Goal: Task Accomplishment & Management: Manage account settings

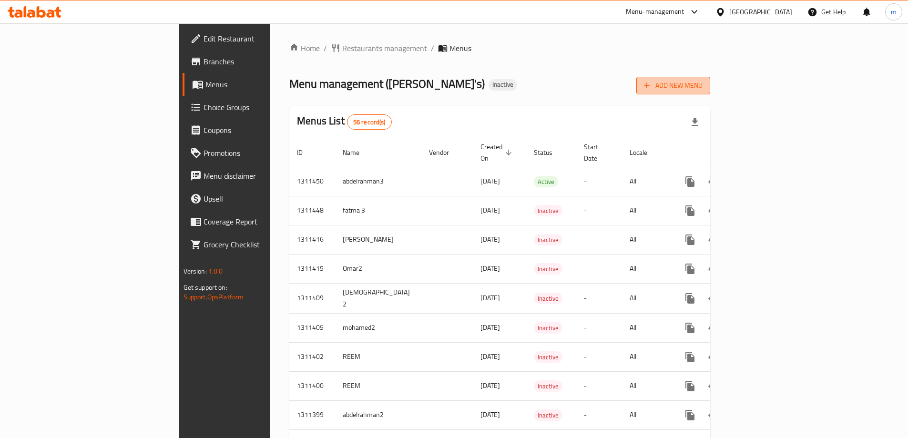
click at [703, 82] on span "Add New Menu" at bounding box center [673, 86] width 59 height 12
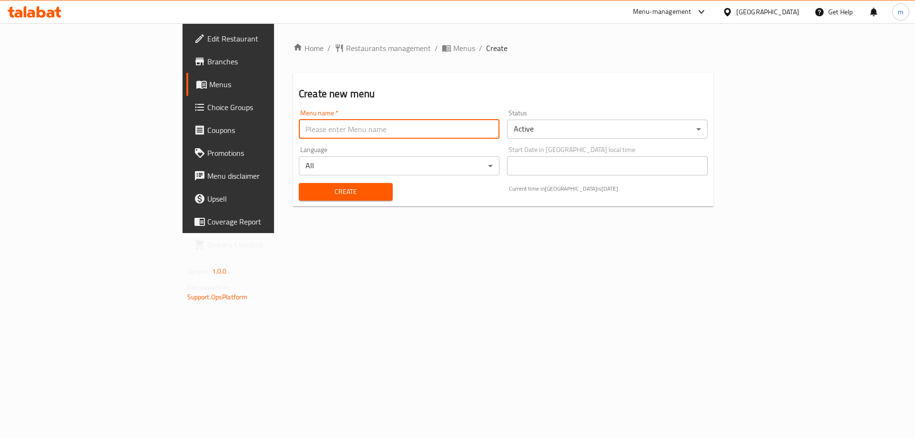
click at [299, 123] on input "text" at bounding box center [399, 129] width 201 height 19
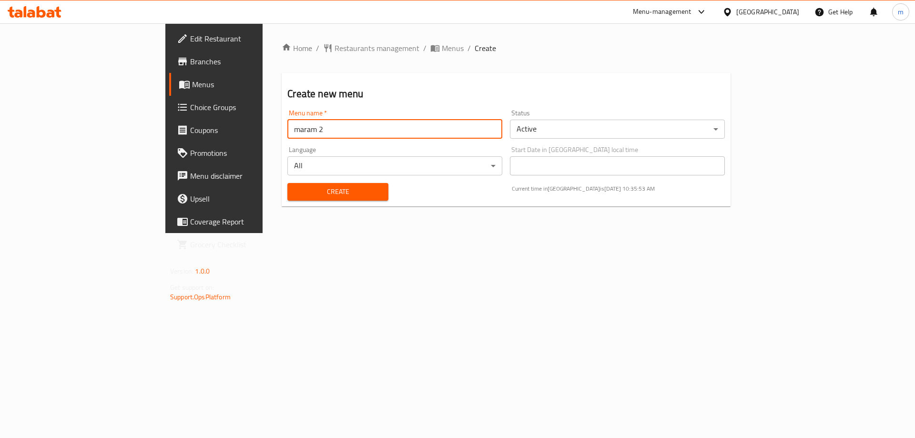
type input "maram 2"
click at [295, 187] on span "Create" at bounding box center [337, 192] width 85 height 12
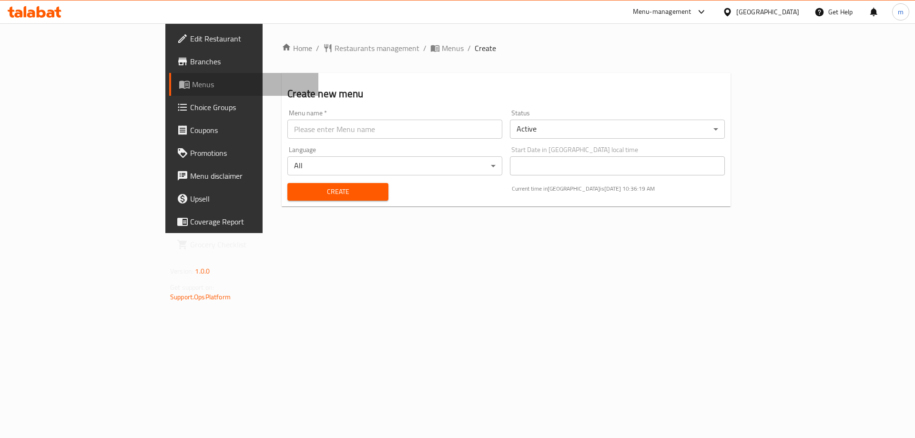
click at [192, 89] on span "Menus" at bounding box center [251, 84] width 119 height 11
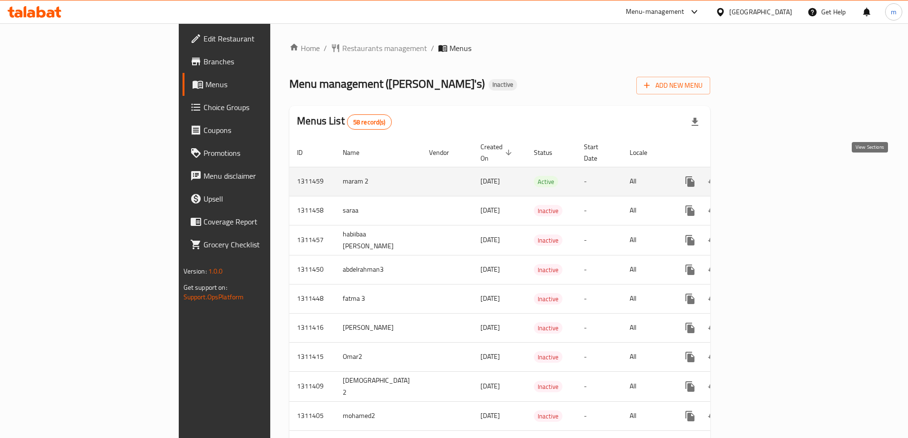
click at [765, 176] on icon "enhanced table" at bounding box center [758, 181] width 11 height 11
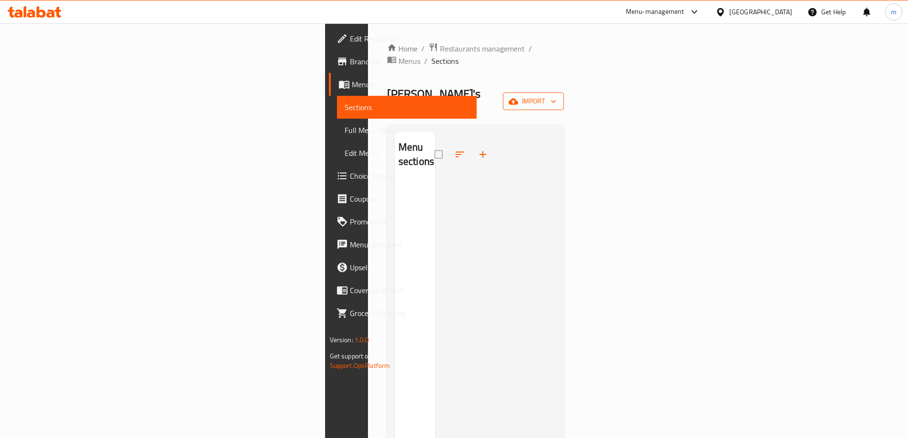
click at [556, 95] on span "import" at bounding box center [534, 101] width 46 height 12
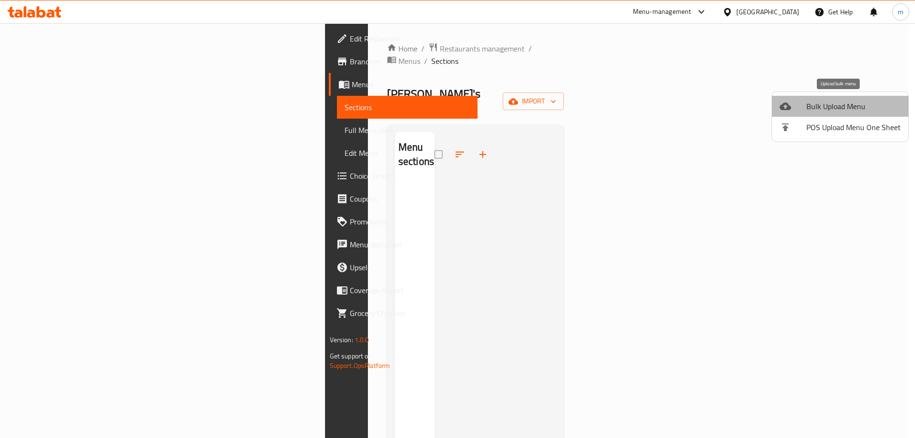
click at [847, 105] on span "Bulk Upload Menu" at bounding box center [854, 106] width 94 height 11
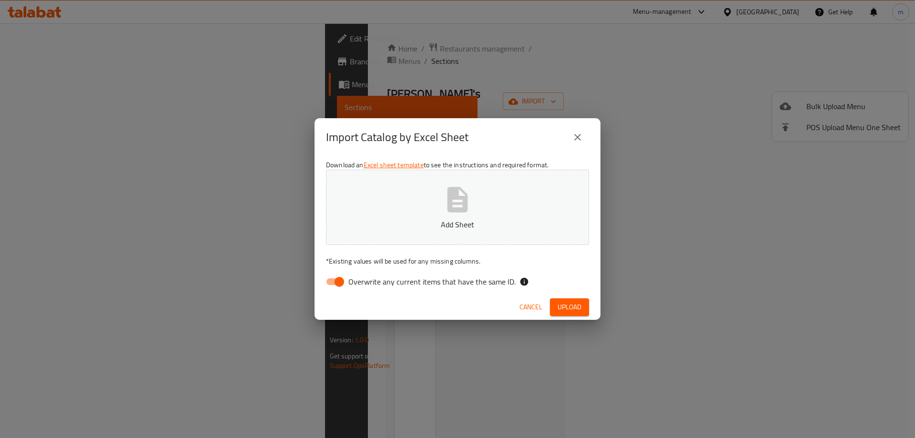
click at [341, 277] on input "Overwrite any current items that have the same ID." at bounding box center [339, 282] width 54 height 18
checkbox input "false"
click at [562, 304] on span "Upload" at bounding box center [570, 307] width 24 height 12
click at [117, 410] on icon at bounding box center [113, 413] width 11 height 11
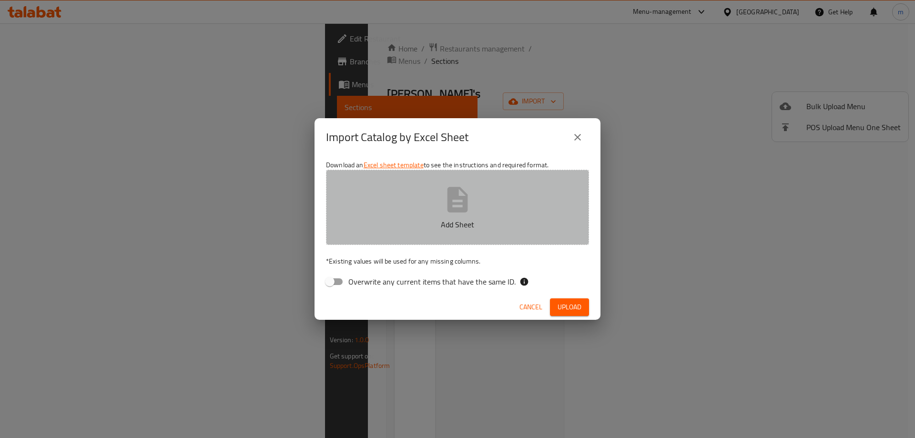
click at [485, 210] on button "Add Sheet" at bounding box center [457, 207] width 263 height 75
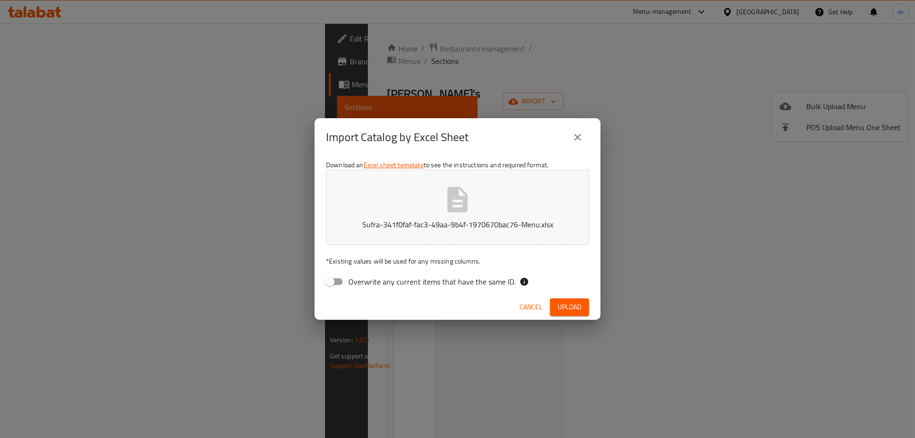
click at [559, 303] on span "Upload" at bounding box center [570, 307] width 24 height 12
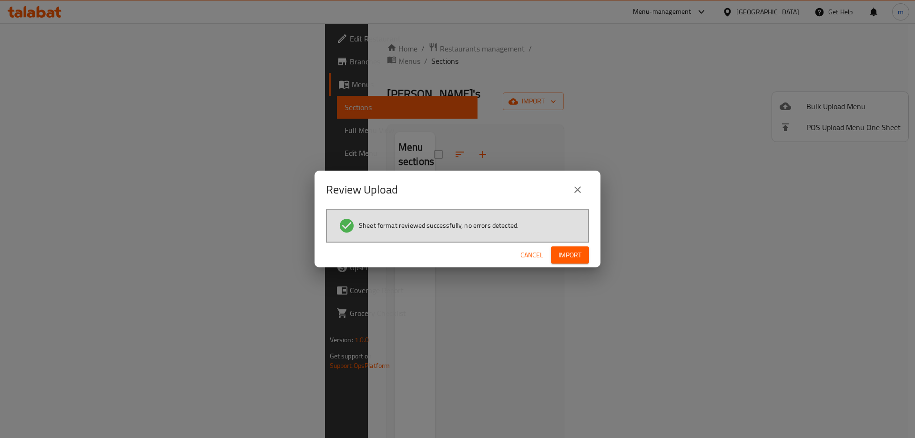
click at [567, 259] on span "Import" at bounding box center [570, 255] width 23 height 12
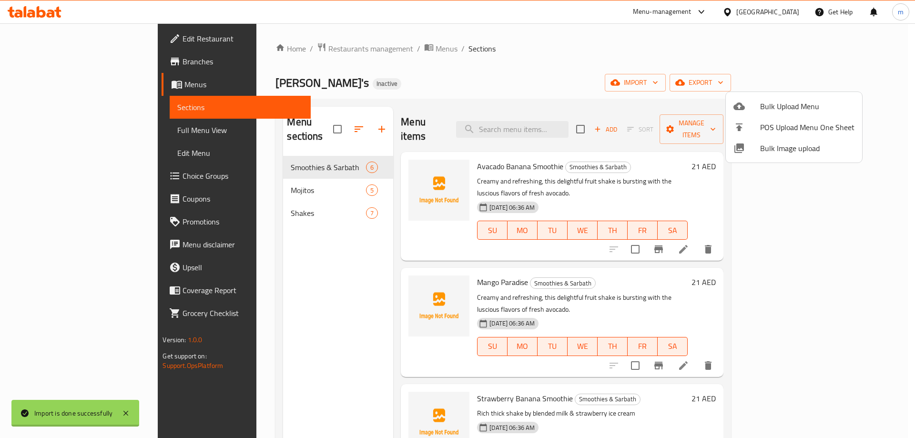
click at [633, 84] on div at bounding box center [457, 219] width 915 height 438
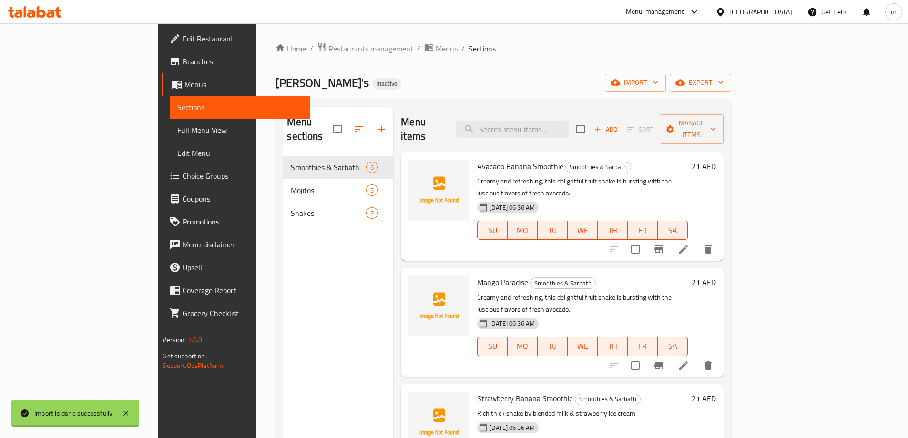
click at [689, 244] on icon at bounding box center [683, 249] width 11 height 11
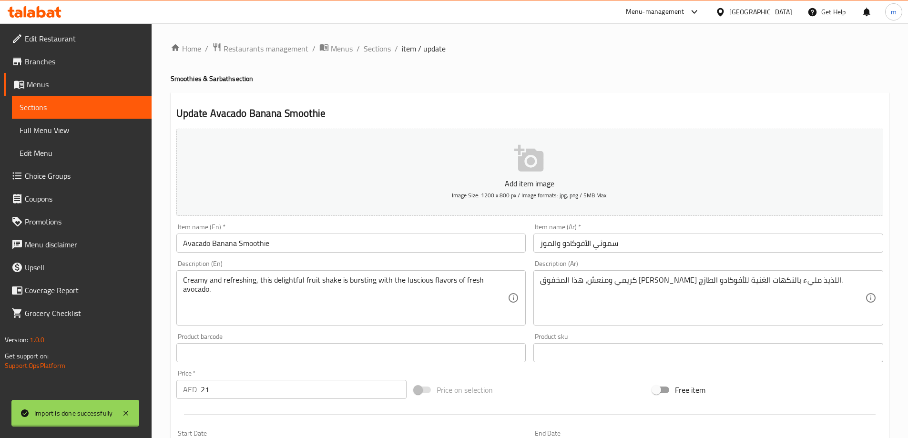
scroll to position [48, 0]
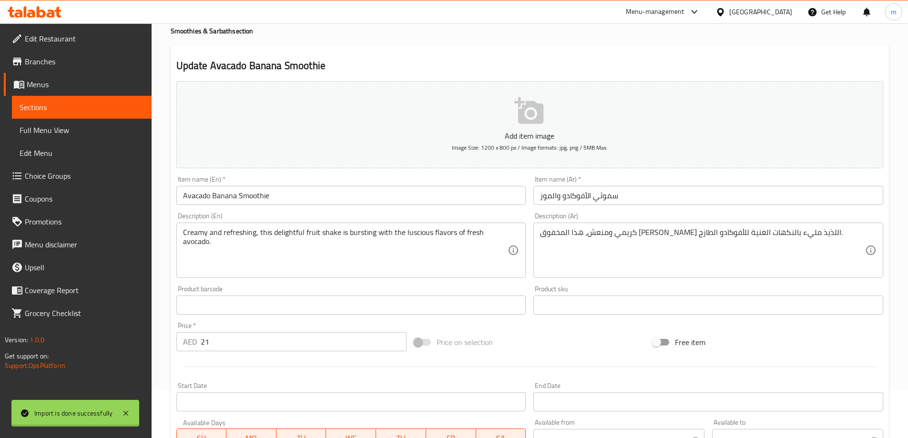
click at [601, 198] on input "سموثي الأفوكادو والموز" at bounding box center [708, 195] width 350 height 19
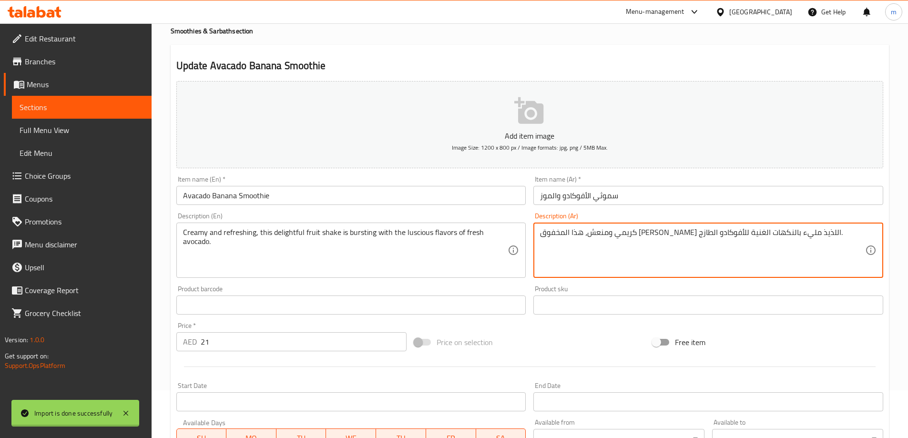
drag, startPoint x: 543, startPoint y: 234, endPoint x: 812, endPoint y: 235, distance: 268.9
click at [571, 246] on textarea "كريمي ومنعش، هذا المخفوق الفاكهي اللذيذ مليء بالنكهات الغنية للأفوكادو الطازج." at bounding box center [702, 250] width 325 height 45
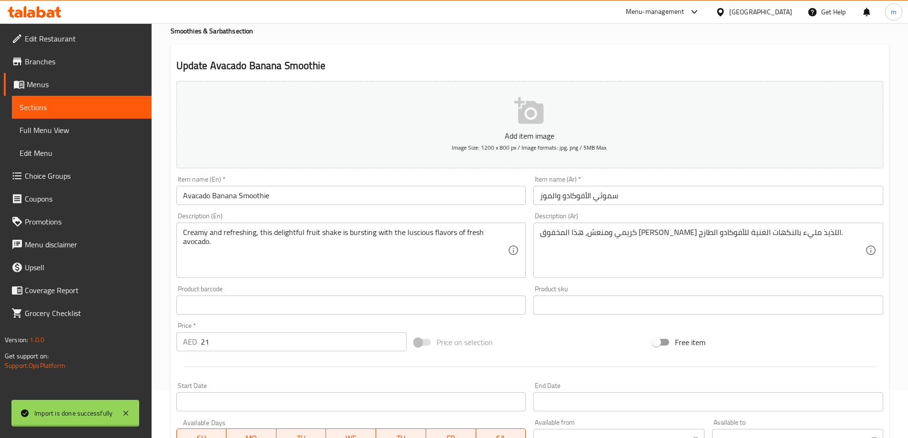
drag, startPoint x: 539, startPoint y: 233, endPoint x: 606, endPoint y: 233, distance: 67.7
click at [606, 233] on div "كريمي ومنعش، هذا المخفوق الفاكهي اللذيذ مليء بالنكهات الغنية للأفوكادو الطازج. …" at bounding box center [708, 250] width 350 height 55
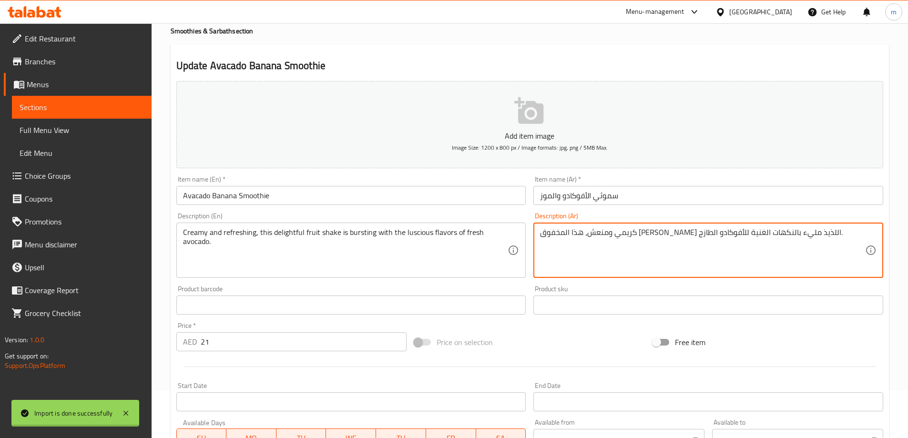
drag, startPoint x: 541, startPoint y: 232, endPoint x: 810, endPoint y: 233, distance: 268.4
click at [810, 233] on textarea "كريمي ومنعش، هذا المخفوق الفاكهي اللذيذ مليء بالنكهات الغنية للأفوكادو الطازج." at bounding box center [702, 250] width 325 height 45
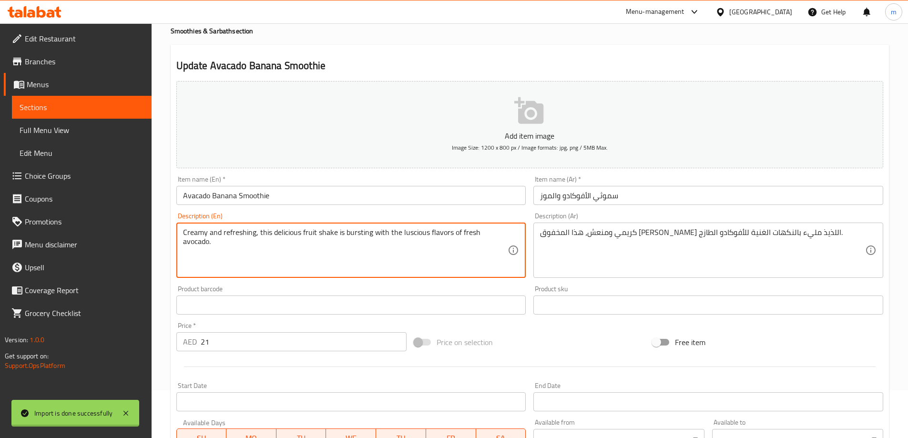
click at [315, 232] on textarea "Creamy and refreshing, this delicious fruit shake is bursting with the luscious…" at bounding box center [345, 250] width 325 height 45
click at [338, 232] on textarea "Creamy and refreshing, this delicious fruity shake is bursting with the lusciou…" at bounding box center [345, 250] width 325 height 45
type textarea "Creamy and refreshing, this delicious fruity smoothie is bursting with the lusc…"
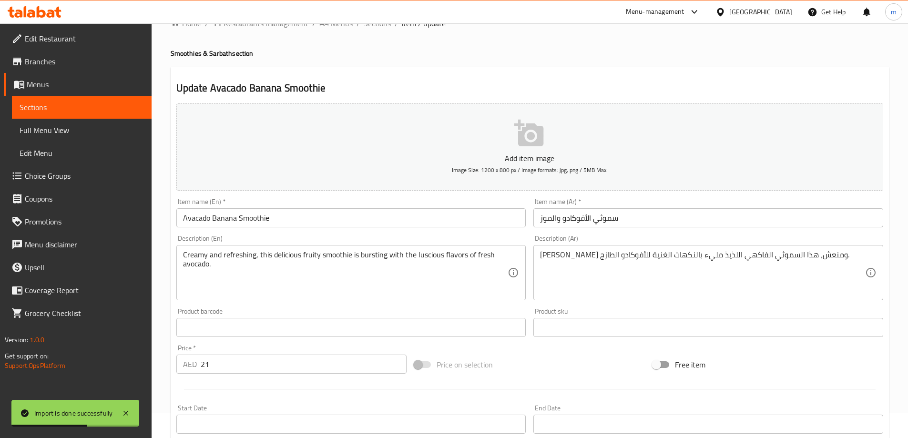
scroll to position [0, 0]
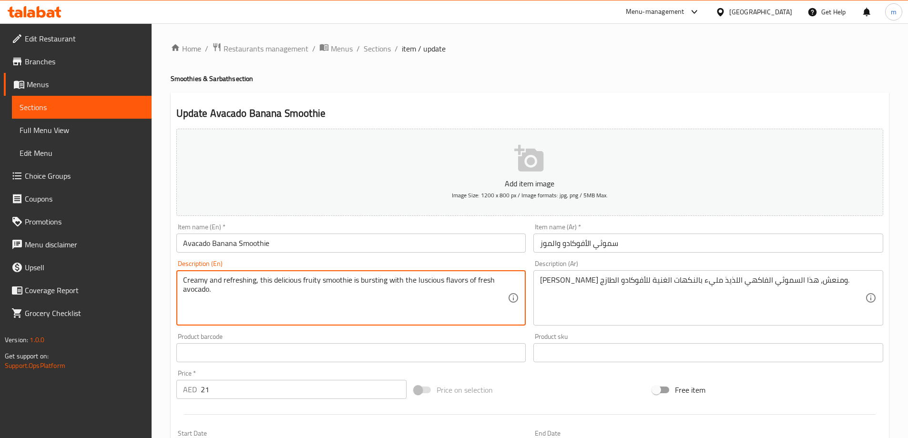
drag, startPoint x: 184, startPoint y: 279, endPoint x: 216, endPoint y: 289, distance: 33.8
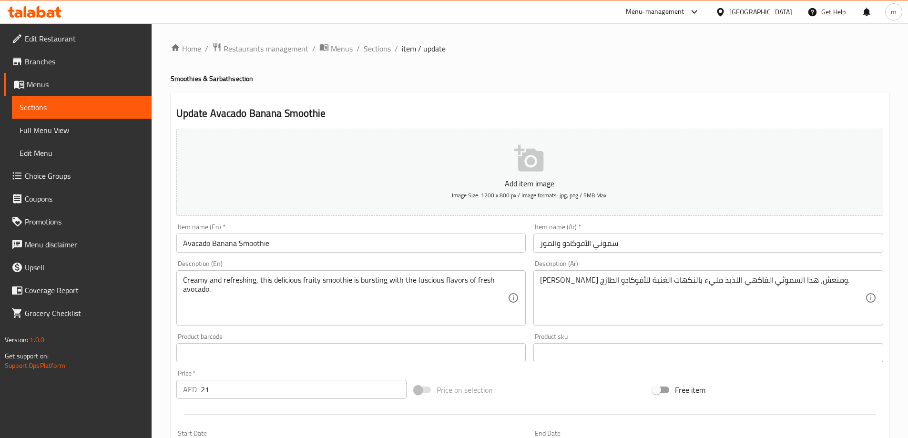
click at [256, 323] on div "Creamy and refreshing, this delicious fruity smoothie is bursting with the lusc…" at bounding box center [351, 297] width 350 height 55
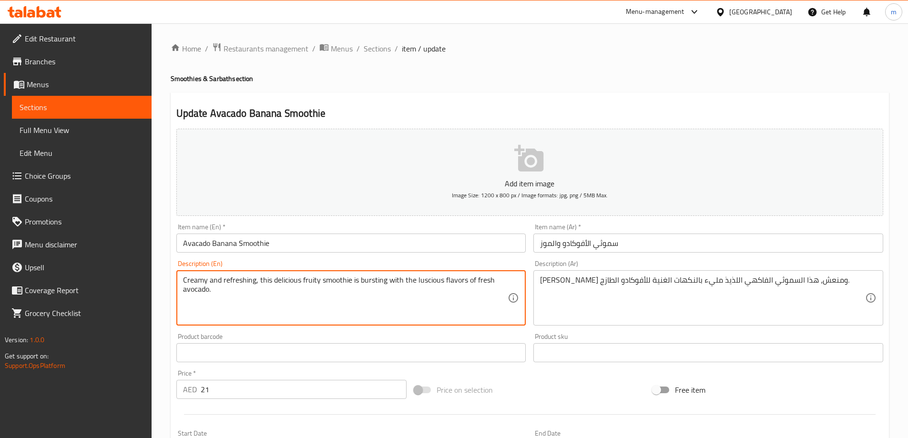
click at [235, 316] on textarea "Creamy and refreshing, this delicious fruity smoothie is bursting with the lusc…" at bounding box center [345, 298] width 325 height 45
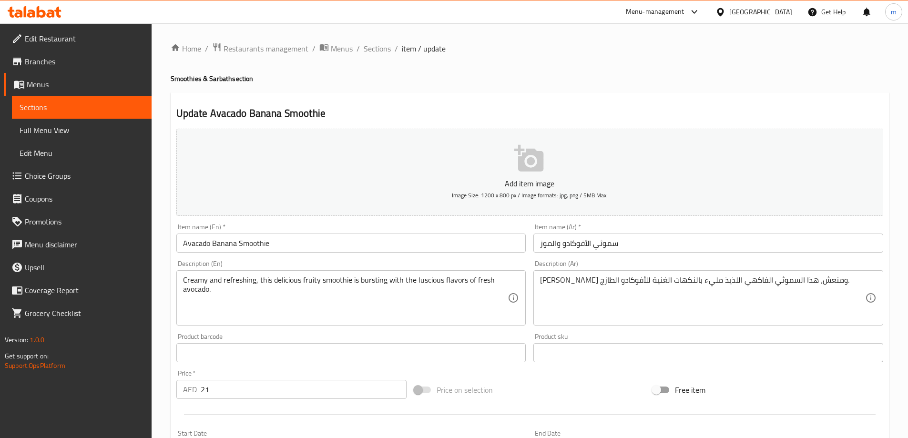
click at [256, 220] on div "Item name (En)   * Avacado Banana Smoothie Item name (En) *" at bounding box center [352, 238] width 358 height 37
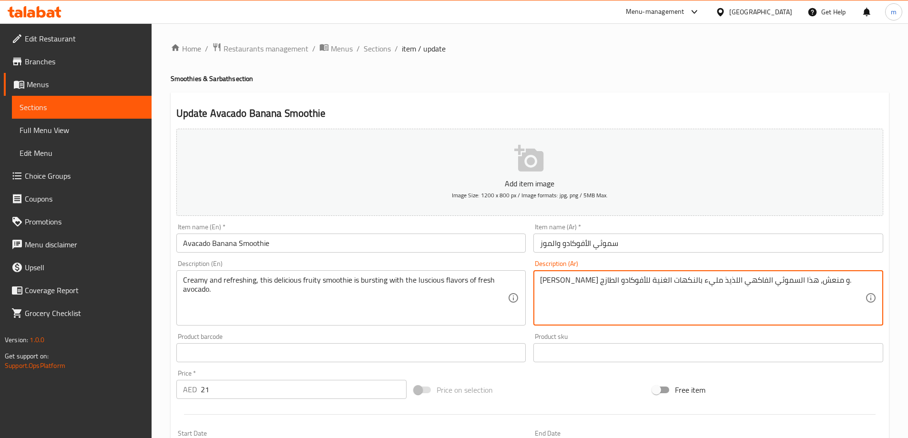
click at [644, 301] on textarea "كريمي و منعش، هذا السموثي الفاكهي اللذيذ مليء بالنكهات الغنية للأفوكادو الطازج." at bounding box center [702, 298] width 325 height 45
type textarea "كريمي و منعش، هذا السموثي الفاكهي اللذيذ مليء بالنكهات الغنية للأفوكادو الطازج."
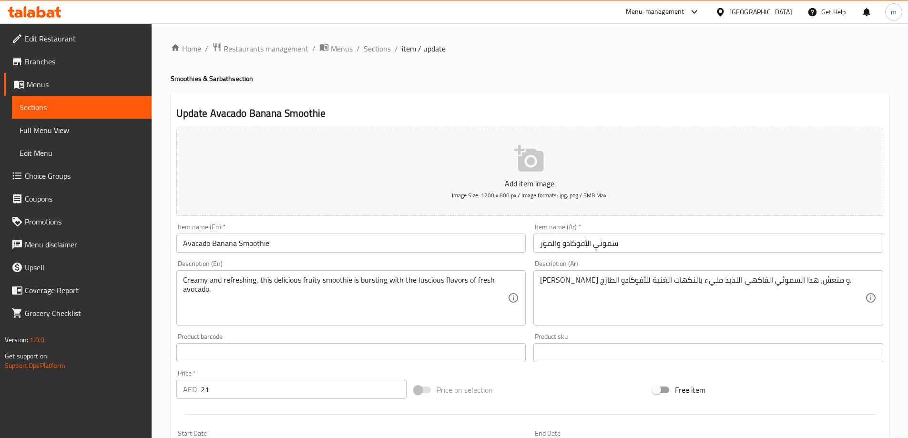
click at [441, 281] on textarea "Creamy and refreshing, this delicious fruity smoothie is bursting with the lusc…" at bounding box center [345, 298] width 325 height 45
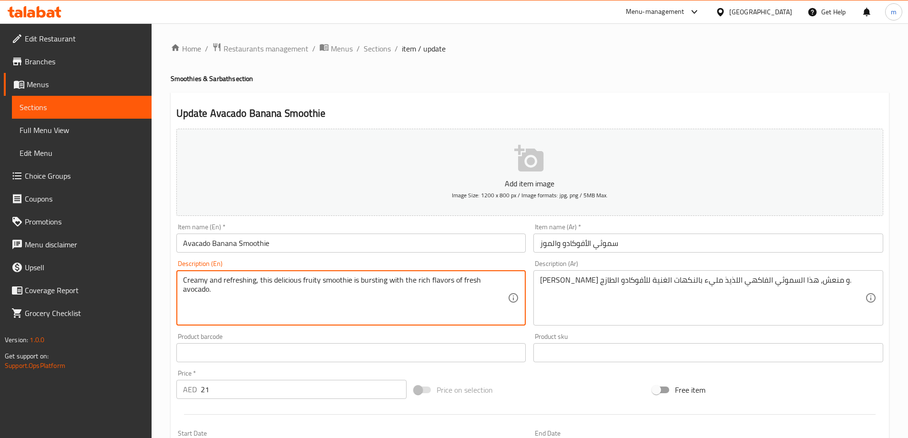
click at [479, 294] on textarea "Creamy and refreshing, this delicious fruity smoothie is bursting with the rich…" at bounding box center [345, 298] width 325 height 45
type textarea "Creamy and refreshing, this delicious fruity smoothie is bursting with the rich…"
click at [509, 278] on div "Creamy and refreshing, this delicious fruity smoothie is bursting with the rich…" at bounding box center [351, 297] width 350 height 55
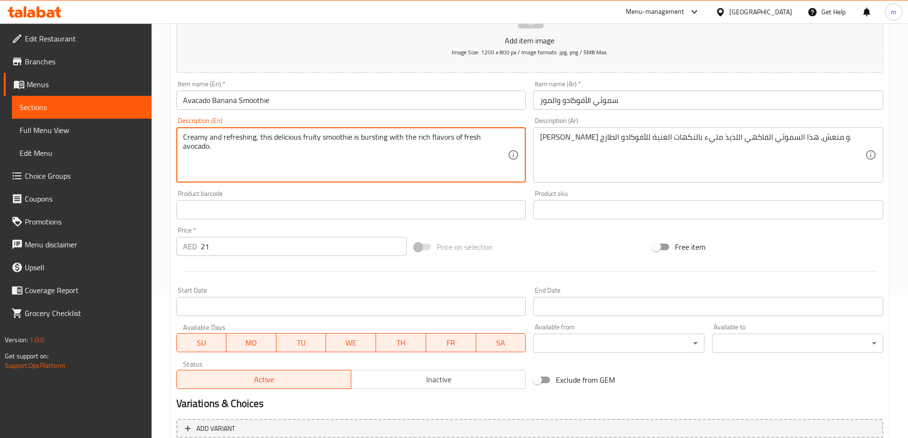
scroll to position [236, 0]
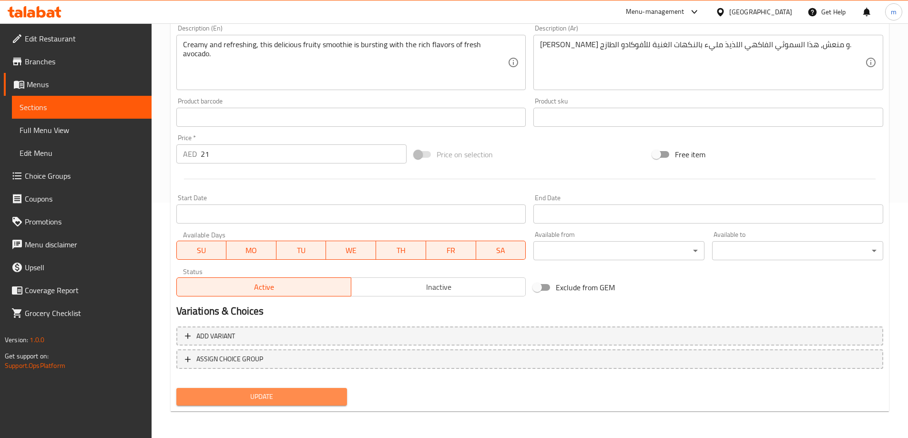
click at [308, 394] on span "Update" at bounding box center [262, 397] width 156 height 12
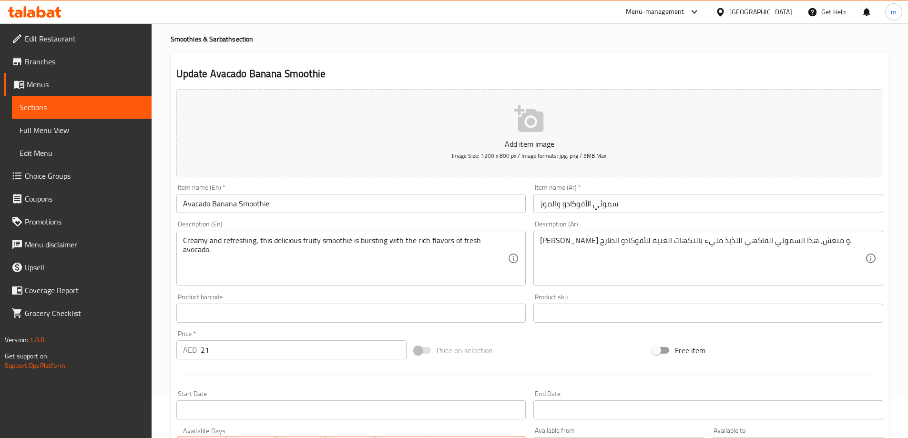
scroll to position [0, 0]
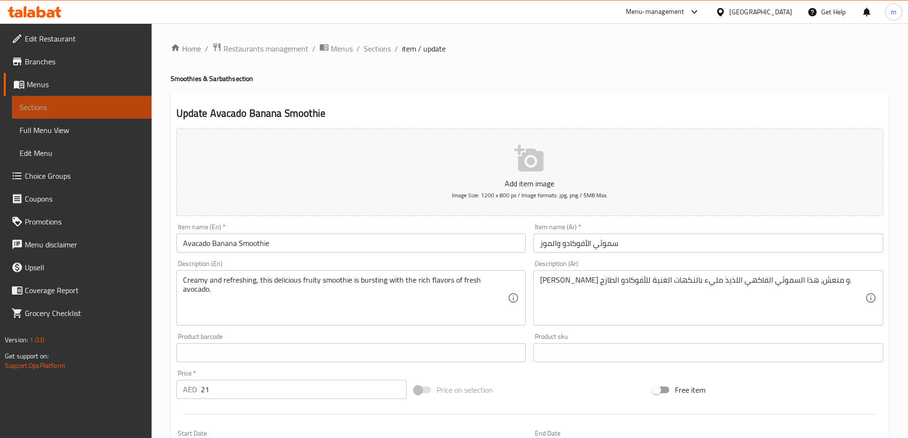
click at [100, 109] on span "Sections" at bounding box center [82, 107] width 124 height 11
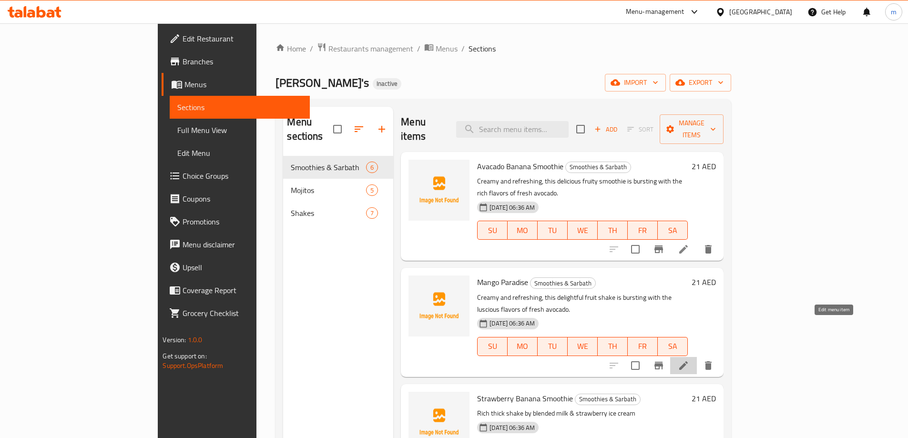
click at [689, 360] on icon at bounding box center [683, 365] width 11 height 11
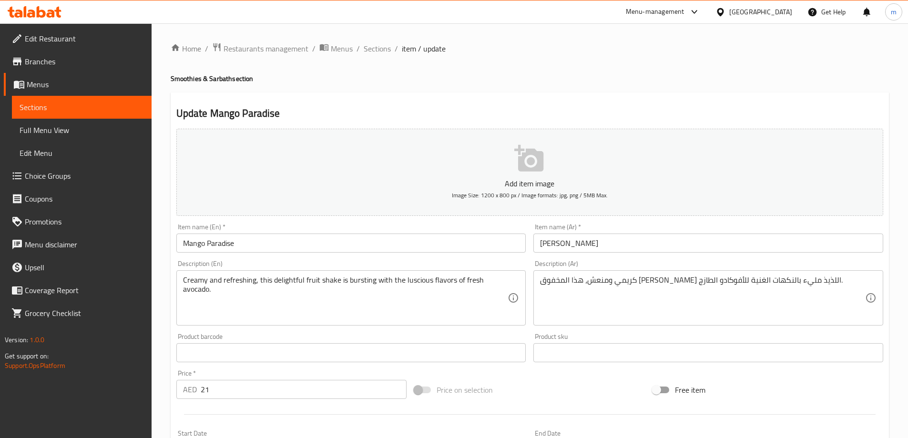
click at [314, 249] on input "Mango Paradise" at bounding box center [351, 243] width 350 height 19
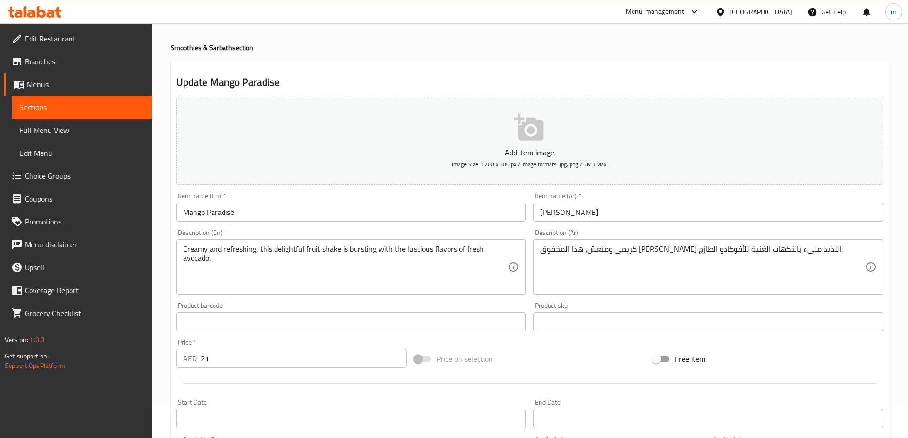
scroll to position [48, 0]
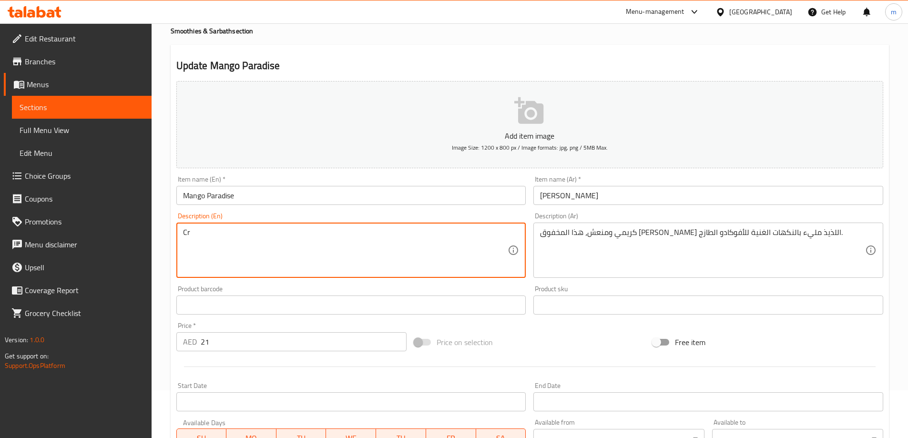
type textarea "C"
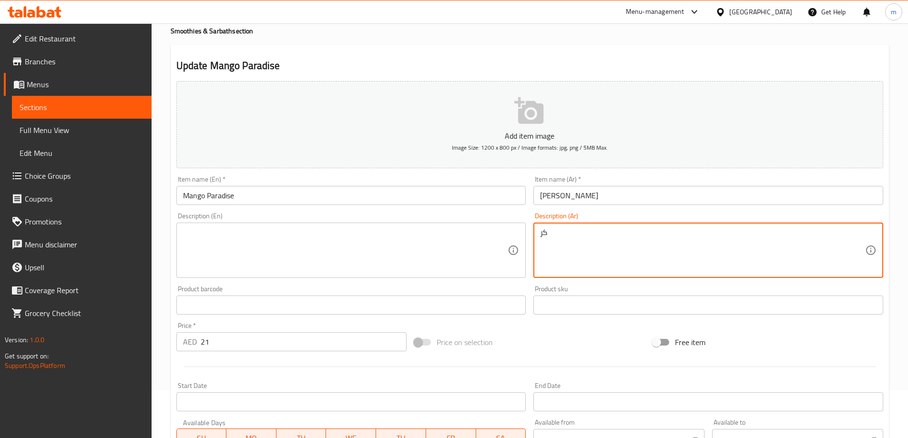
type textarea "ك"
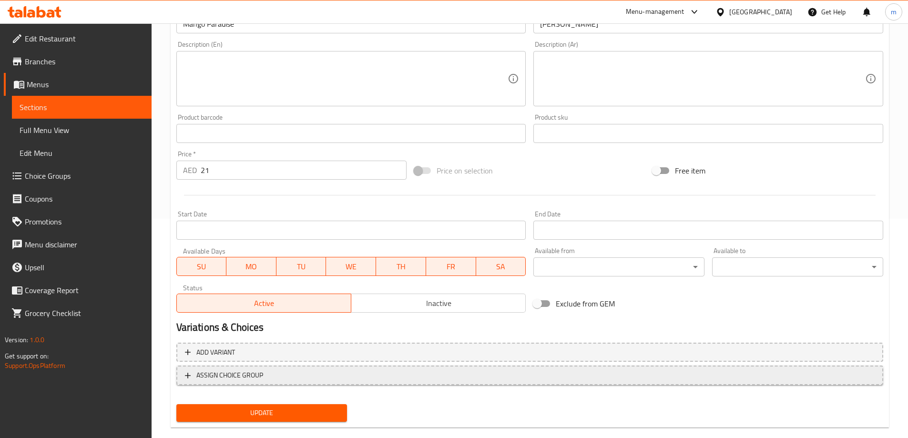
scroll to position [236, 0]
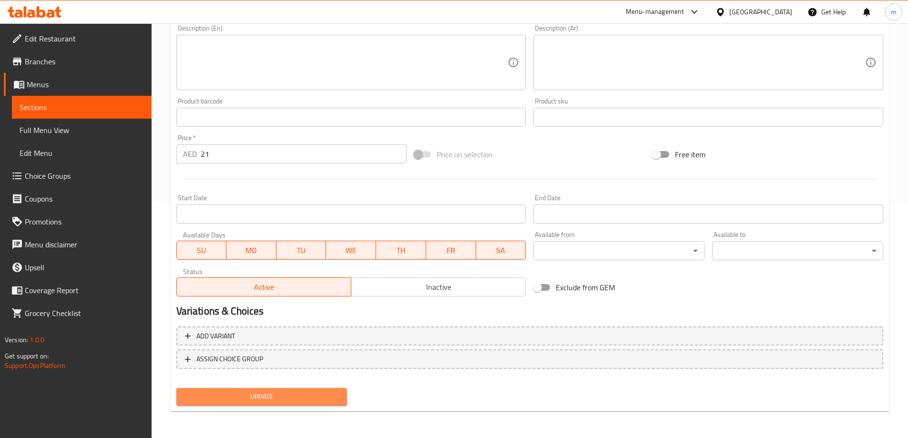
click at [293, 395] on span "Update" at bounding box center [262, 397] width 156 height 12
click at [102, 103] on span "Sections" at bounding box center [82, 107] width 124 height 11
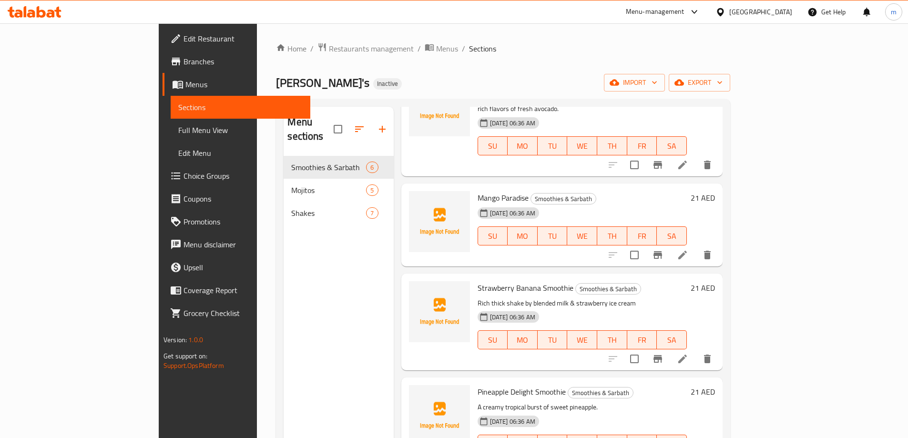
scroll to position [95, 0]
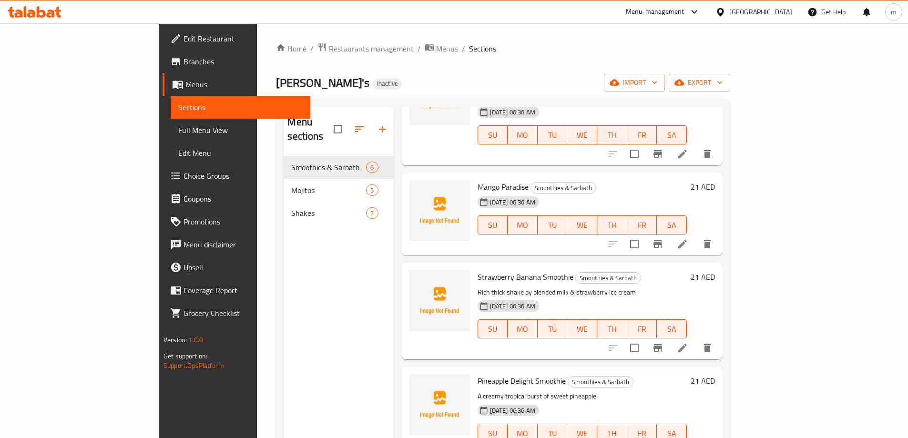
click at [688, 342] on icon at bounding box center [682, 347] width 11 height 11
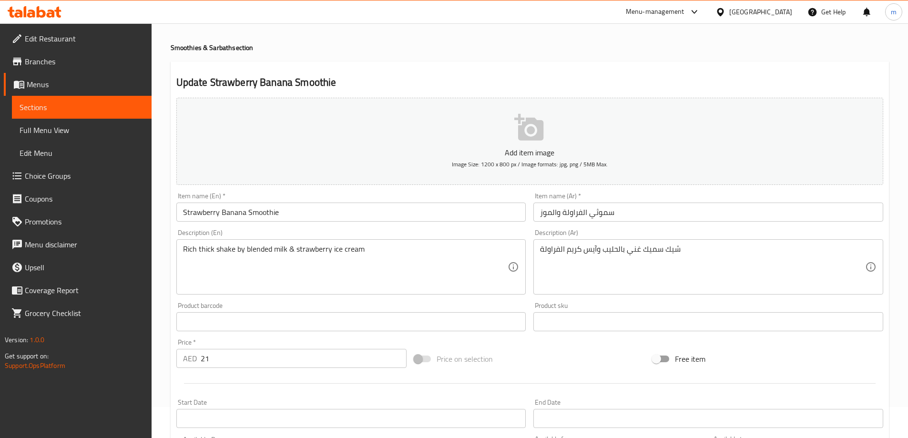
scroll to position [48, 0]
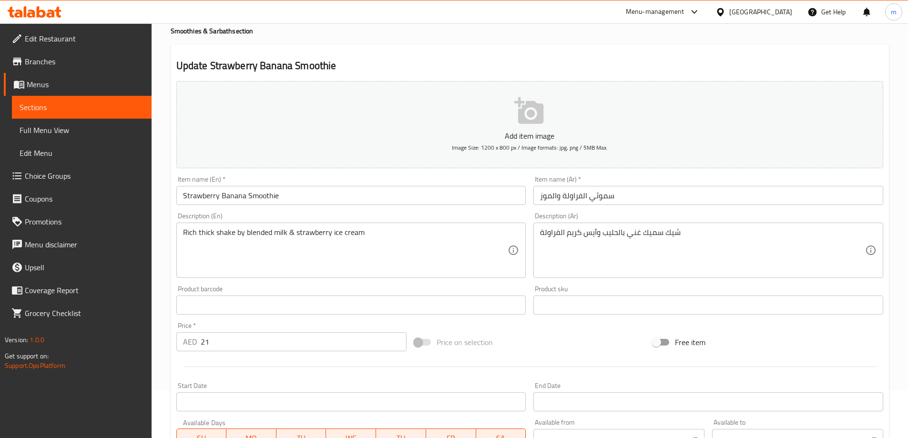
drag, startPoint x: 182, startPoint y: 232, endPoint x: 294, endPoint y: 232, distance: 111.6
click at [294, 232] on div "Rich thick shake by blended milk & strawberry ice cream Description (En)" at bounding box center [351, 250] width 350 height 55
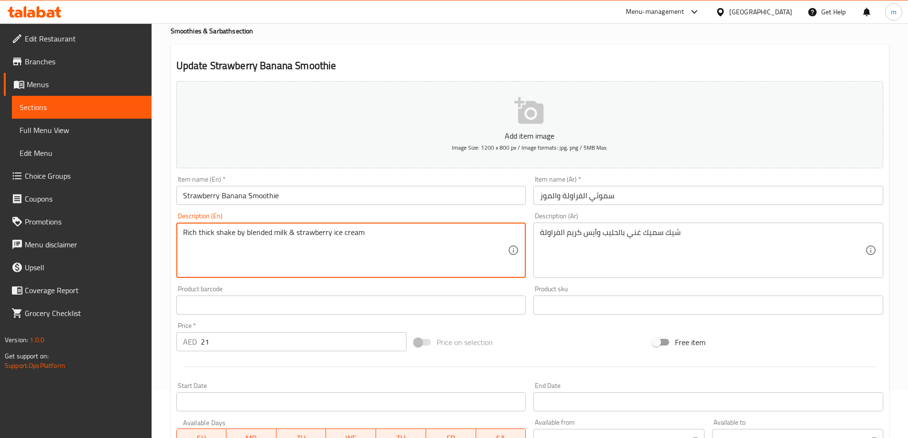
click at [370, 237] on textarea "Rich thick shake by blended milk & strawberry ice cream" at bounding box center [345, 250] width 325 height 45
drag, startPoint x: 366, startPoint y: 235, endPoint x: 180, endPoint y: 234, distance: 185.9
click at [180, 234] on div "Rich thick shake by blended milk & strawberry ice cream Description (En)" at bounding box center [351, 250] width 350 height 55
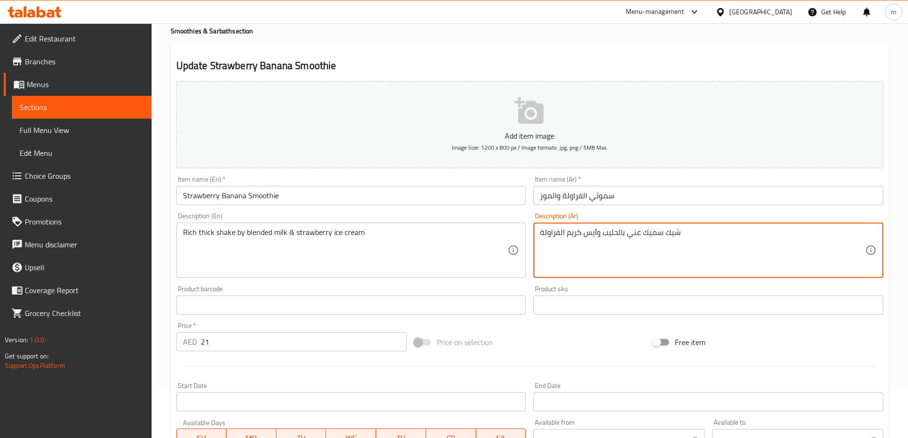
click at [541, 236] on textarea "شيك سميك غني بالحليب وآيس كريم الفراولة" at bounding box center [702, 250] width 325 height 45
type textarea "ش"
type textarea "مخفوق سميك غني بالحليب المخلوط و أيس كريم الفراولة"
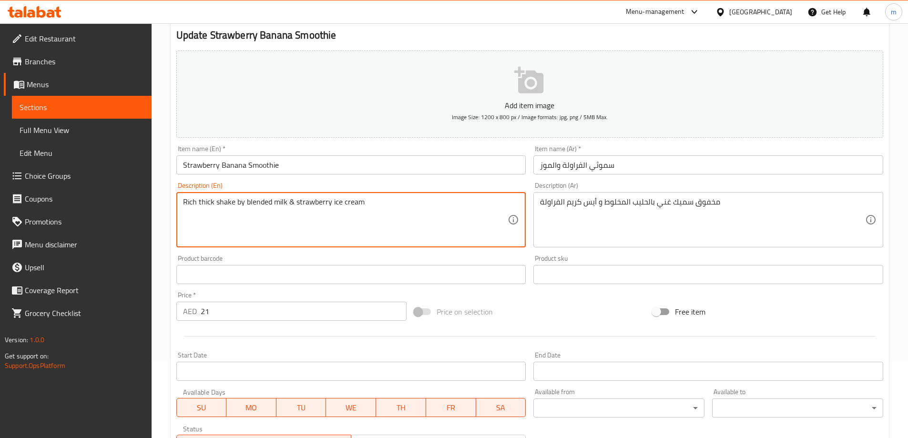
scroll to position [95, 0]
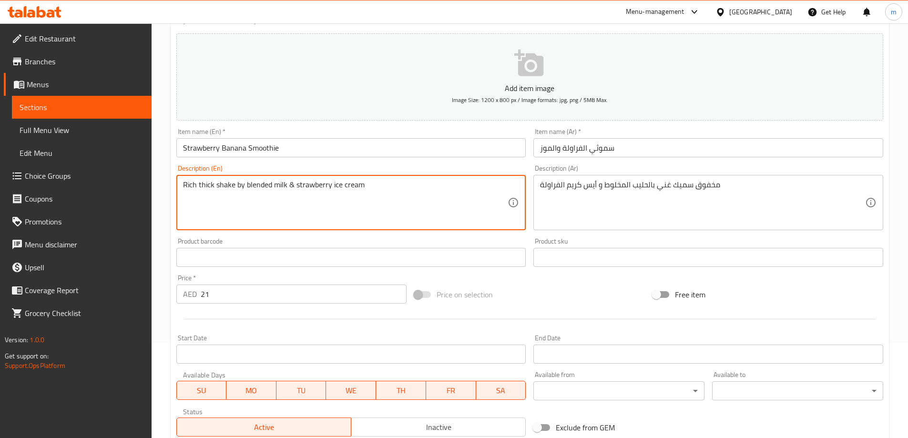
click at [342, 214] on textarea "Rich thick shake by blended milk & strawberry ice cream" at bounding box center [345, 202] width 325 height 45
click at [382, 181] on textarea "Rich thick shake by blended milk & strawberry ice cream" at bounding box center [345, 202] width 325 height 45
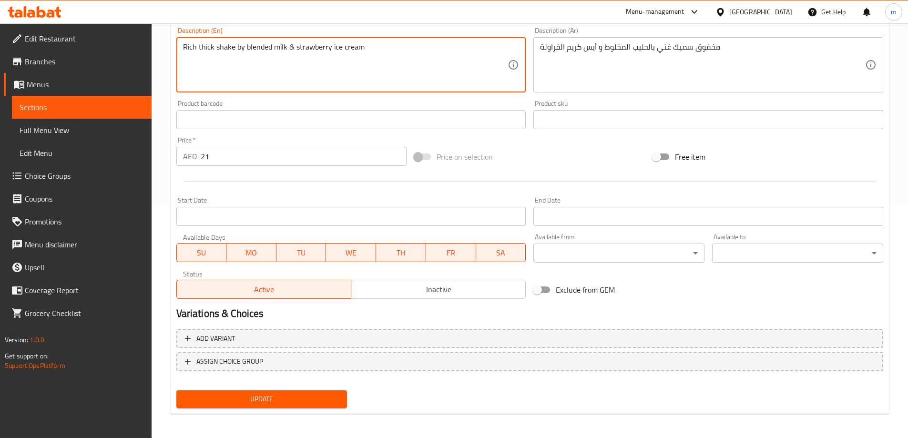
scroll to position [236, 0]
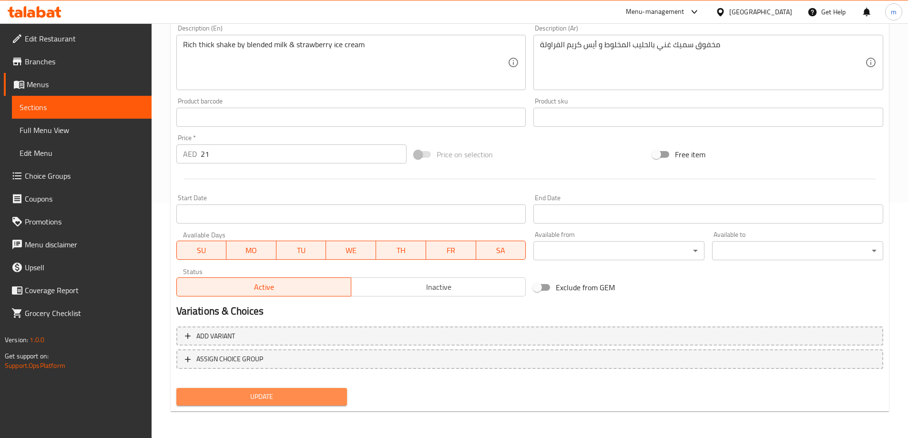
click at [265, 399] on span "Update" at bounding box center [262, 397] width 156 height 12
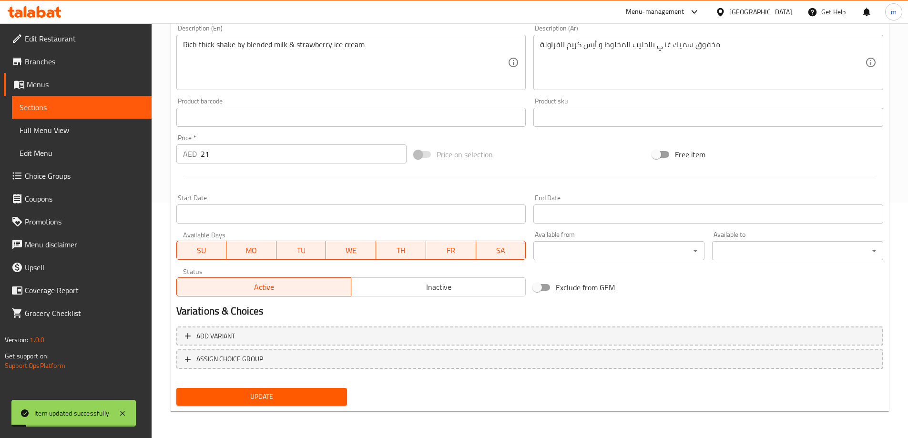
click at [108, 108] on span "Sections" at bounding box center [82, 107] width 124 height 11
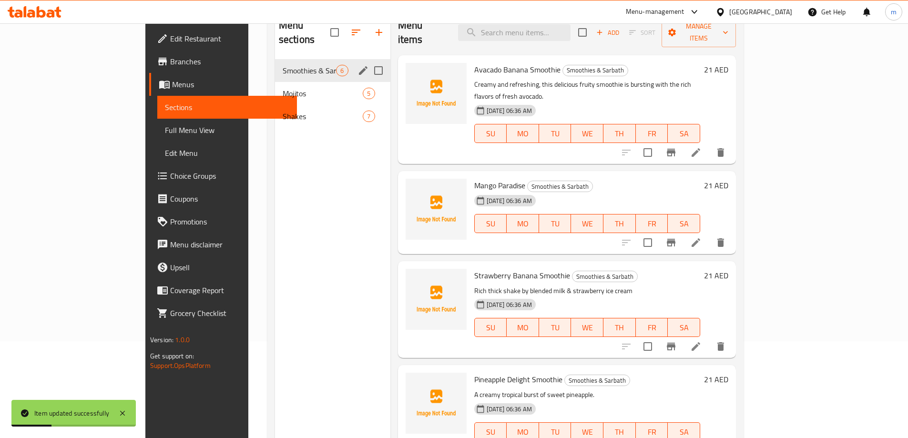
scroll to position [86, 0]
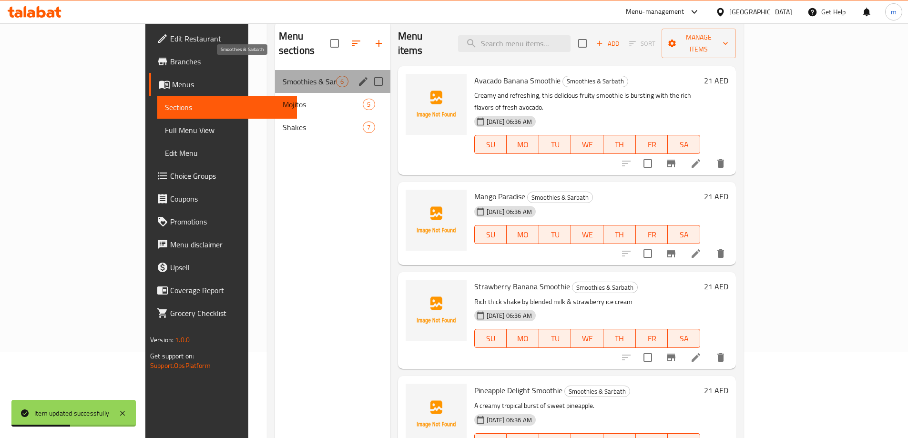
click at [283, 76] on span "Smoothies & Sarbath" at bounding box center [310, 81] width 54 height 11
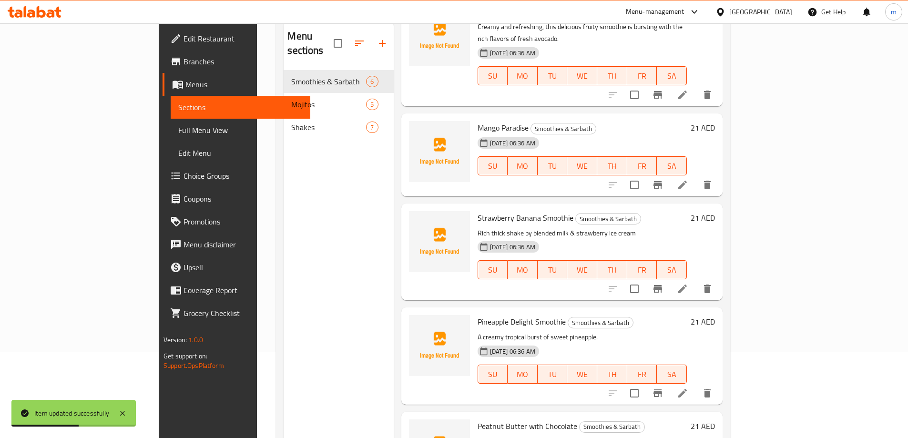
scroll to position [95, 0]
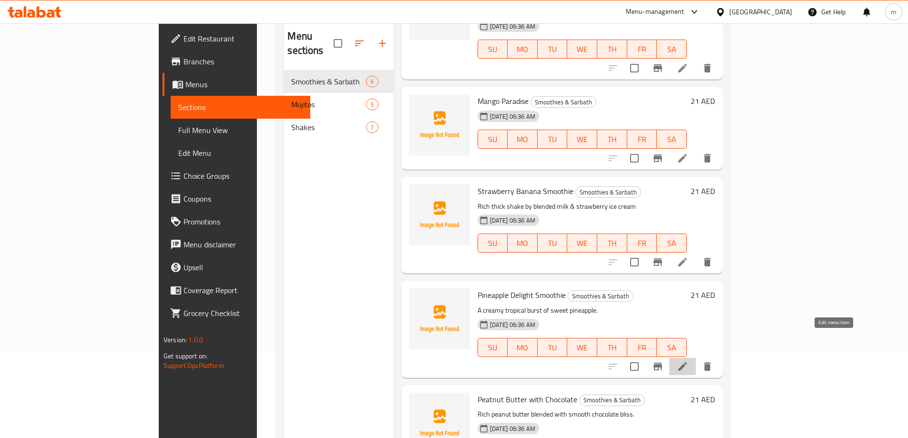
click at [688, 361] on icon at bounding box center [682, 366] width 11 height 11
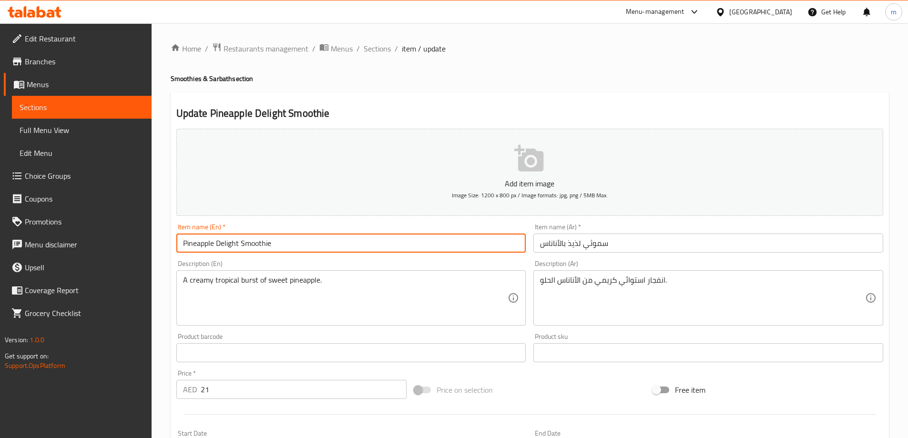
click at [286, 246] on input "Pineapple Delight Smoothie" at bounding box center [351, 243] width 350 height 19
click at [188, 244] on input "Pineapple Delight Smoothie" at bounding box center [351, 243] width 350 height 19
drag, startPoint x: 179, startPoint y: 244, endPoint x: 271, endPoint y: 247, distance: 92.1
click at [271, 247] on input "Pineapple Delight Smoothie" at bounding box center [351, 243] width 350 height 19
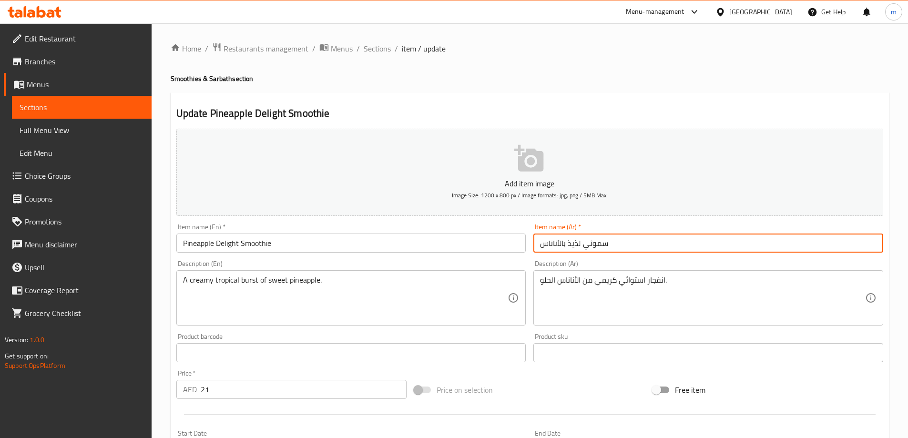
click at [583, 246] on input "سموثي لذيذ بالأناناس" at bounding box center [708, 243] width 350 height 19
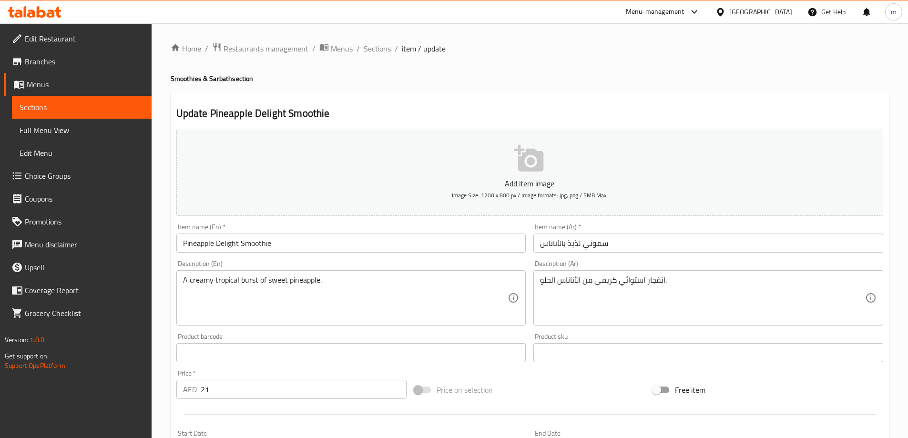
click at [540, 246] on input "سموثي لذيذ بالأناناس" at bounding box center [708, 243] width 350 height 19
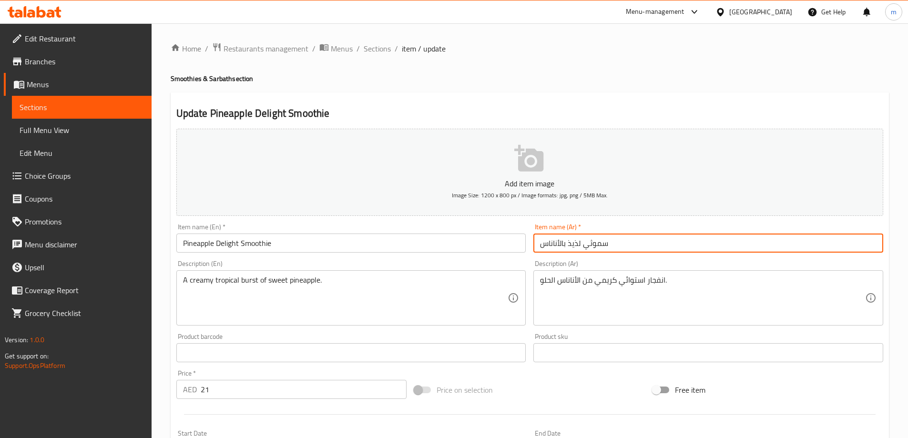
click at [630, 246] on input "سموثي لذيذ بالأناناس" at bounding box center [708, 243] width 350 height 19
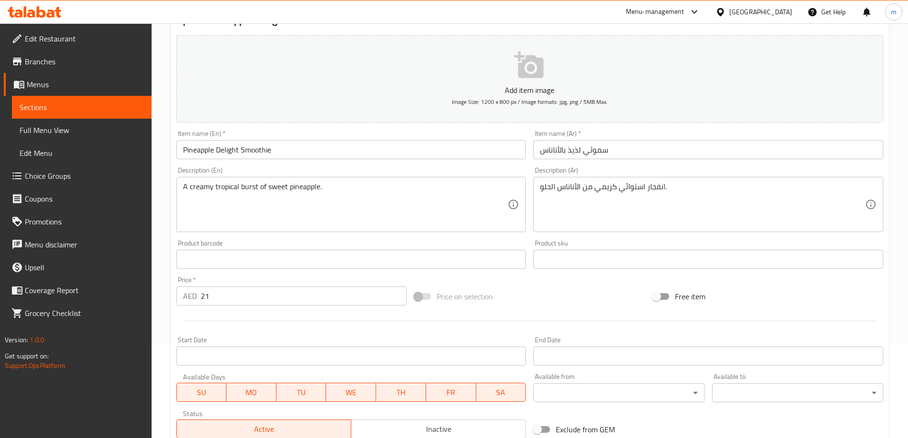
scroll to position [92, 0]
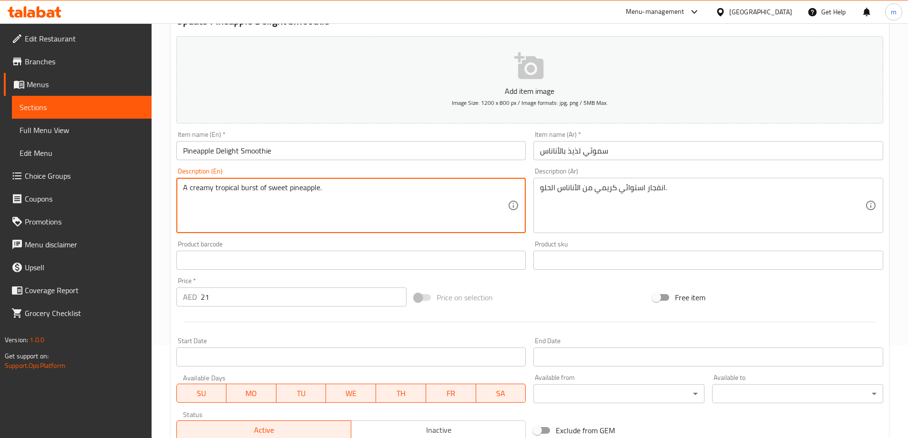
drag, startPoint x: 325, startPoint y: 186, endPoint x: 180, endPoint y: 184, distance: 145.4
click at [180, 184] on div "A creamy tropical burst of sweet pineapple. Description (En)" at bounding box center [351, 205] width 350 height 55
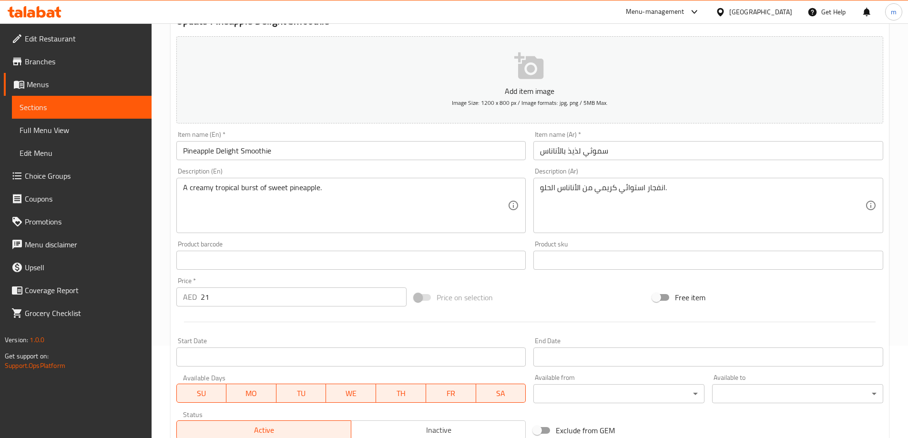
click at [264, 215] on textarea "A creamy tropical burst of sweet pineapple." at bounding box center [345, 205] width 325 height 45
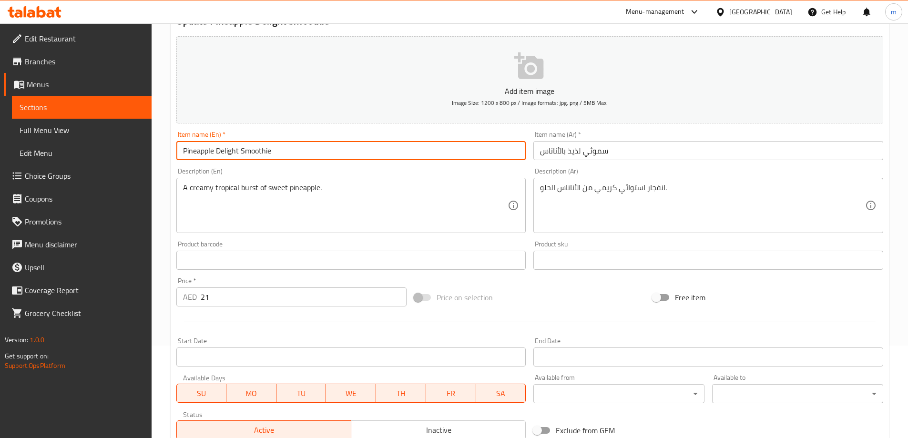
drag, startPoint x: 272, startPoint y: 152, endPoint x: 172, endPoint y: 151, distance: 100.1
click at [172, 151] on div "Update Pineapple Delight Smoothie Add item image Image Size: 1200 x 800 px / Im…" at bounding box center [530, 277] width 718 height 555
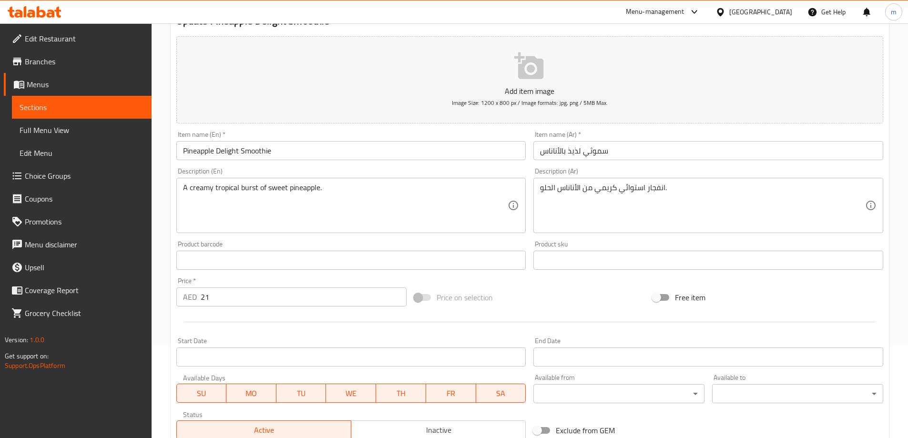
click at [542, 152] on input "سموثي لذيذ بالأناناس" at bounding box center [708, 150] width 350 height 19
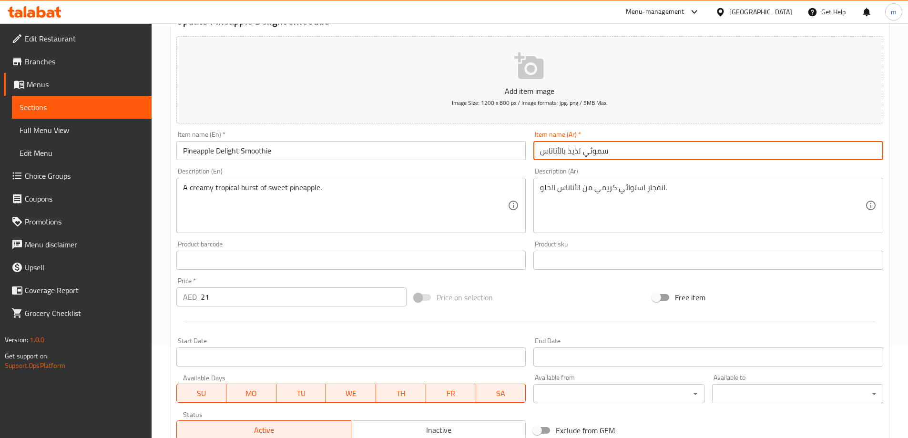
click at [584, 154] on input "سموثي لذيذ بالأناناس" at bounding box center [708, 150] width 350 height 19
click at [543, 146] on input "لذيذ بالأناناس" at bounding box center [708, 150] width 350 height 19
click at [579, 154] on input "ذيذ بالأناناس" at bounding box center [708, 150] width 350 height 19
click at [581, 153] on input "ذيذ بالأنانا" at bounding box center [708, 150] width 350 height 19
type input "ذ"
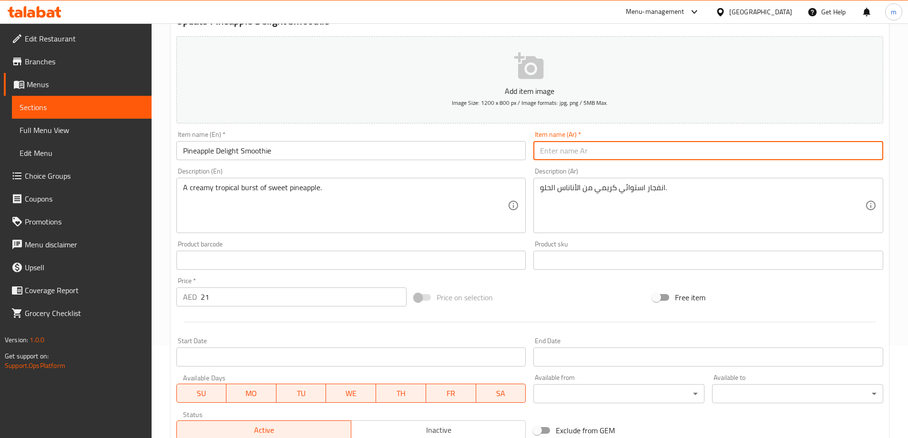
type input "a"
type input "سموثي الاناناس اللذيذ"
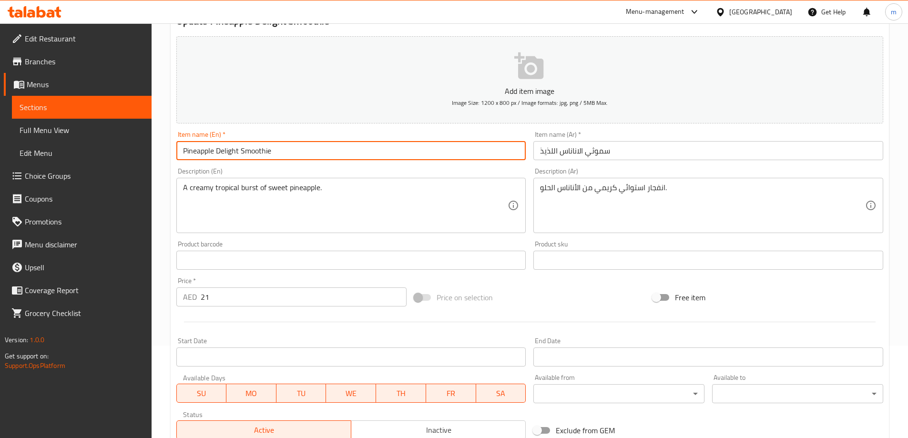
click at [457, 152] on input "Pineapple Delight Smoothie" at bounding box center [351, 150] width 350 height 19
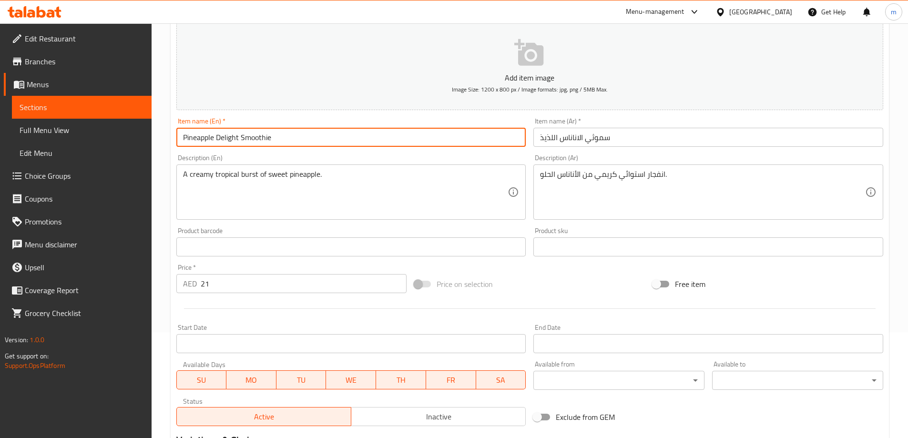
scroll to position [236, 0]
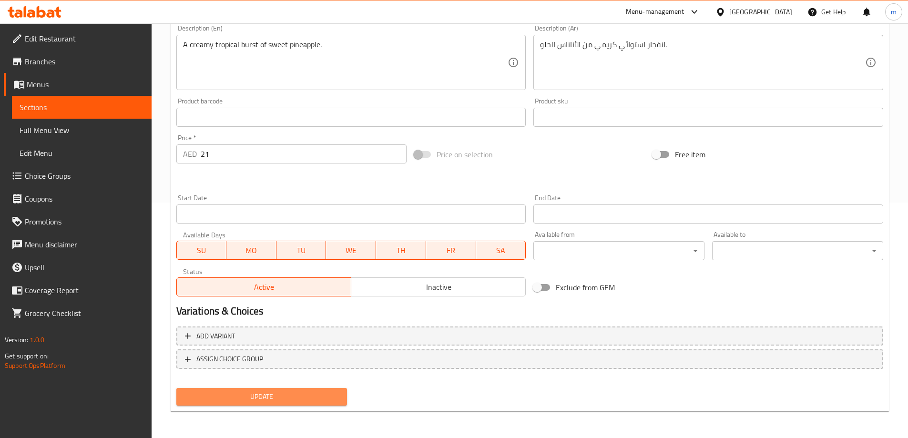
click at [278, 390] on button "Update" at bounding box center [261, 397] width 171 height 18
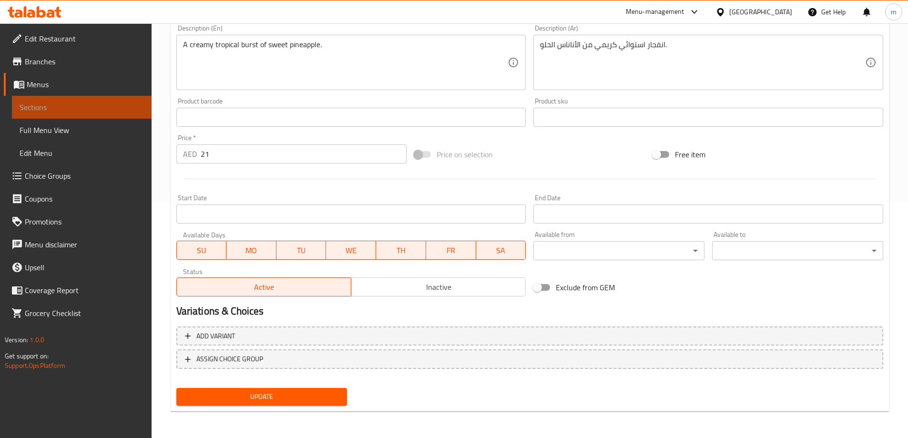
click at [132, 109] on span "Sections" at bounding box center [82, 107] width 124 height 11
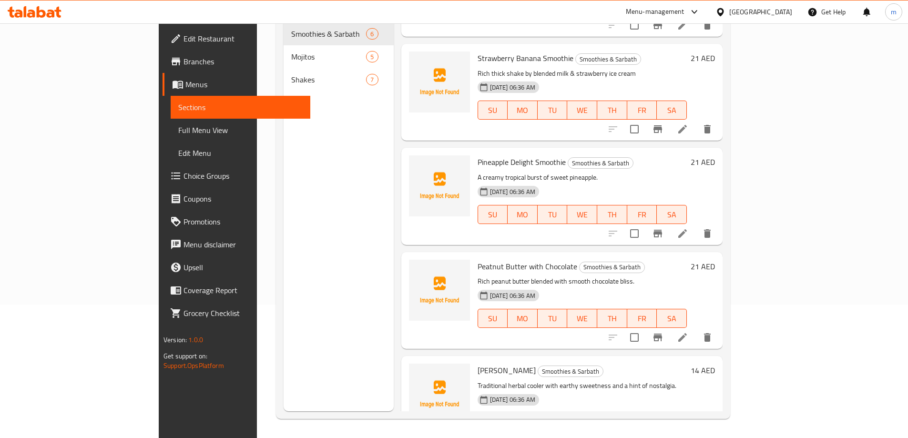
scroll to position [191, 0]
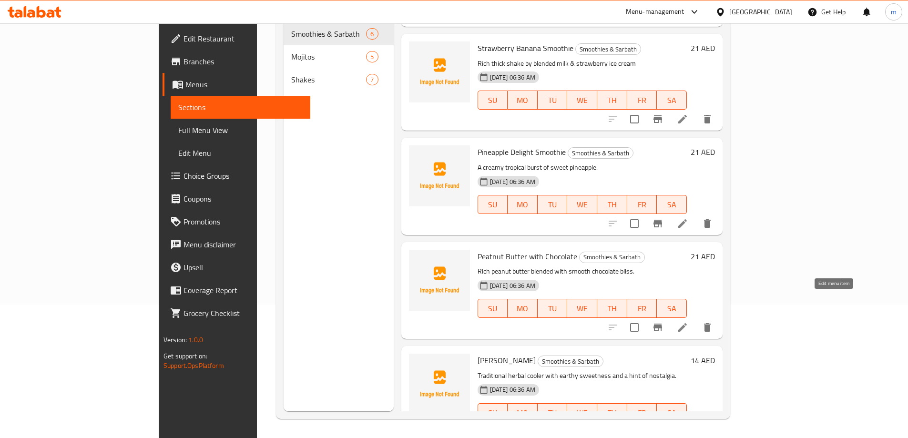
click at [687, 323] on icon at bounding box center [682, 327] width 9 height 9
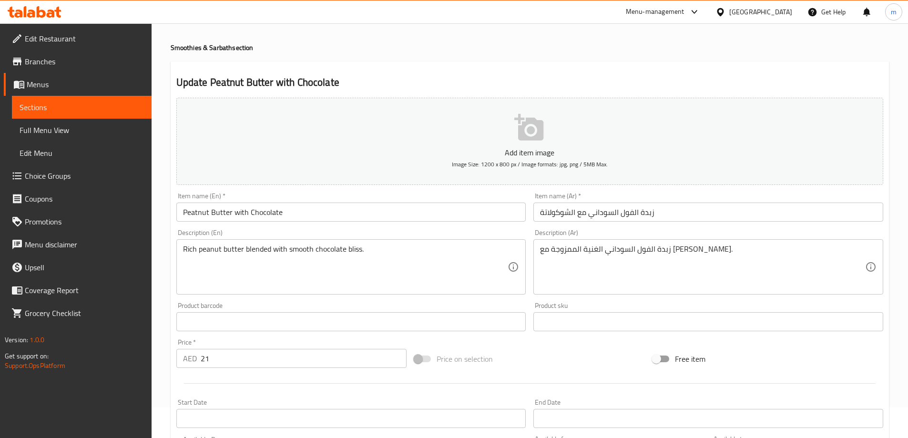
scroll to position [48, 0]
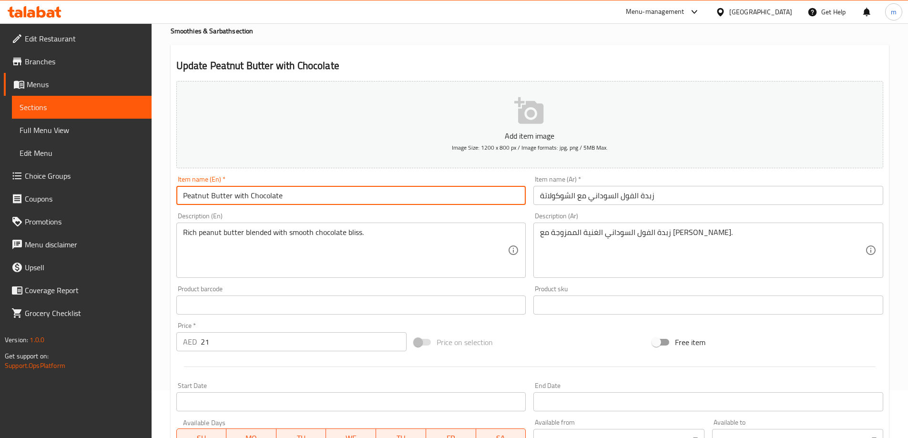
drag, startPoint x: 282, startPoint y: 195, endPoint x: 173, endPoint y: 189, distance: 109.3
click at [173, 189] on div "Item name (En)   * Peatnut Butter with Chocolate Item name (En) *" at bounding box center [352, 190] width 358 height 37
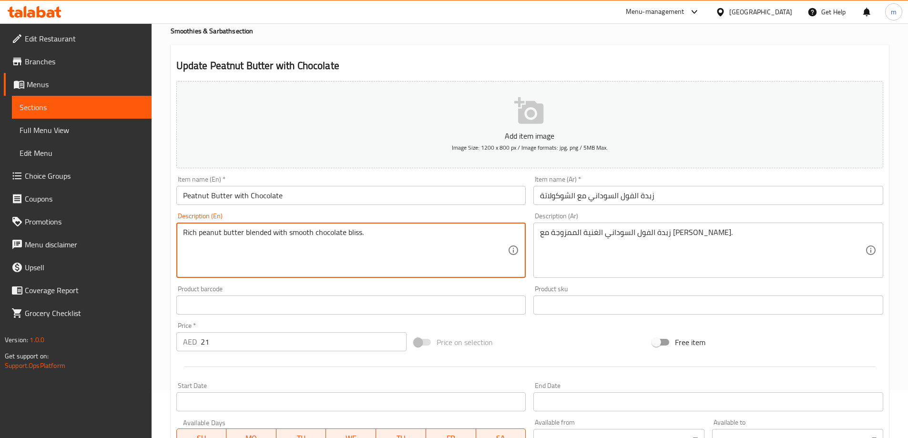
click at [197, 198] on input "Peatnut Butter with Chocolate" at bounding box center [351, 195] width 350 height 19
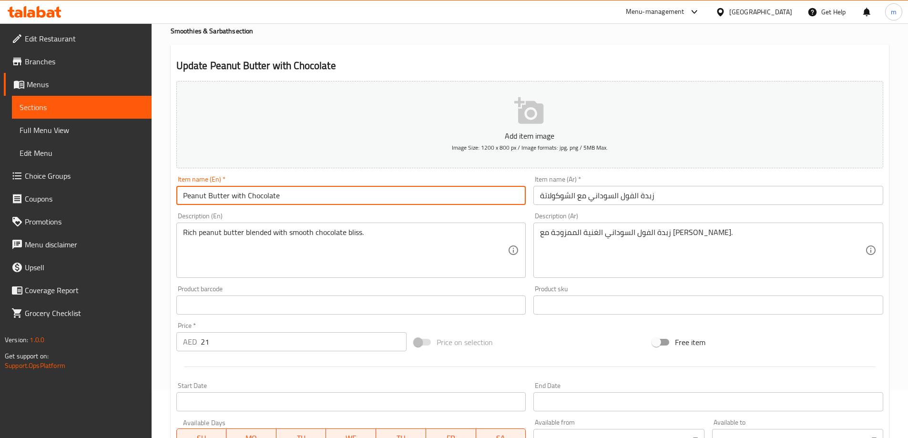
click at [281, 193] on input "Peanut Butter with Chocolate" at bounding box center [351, 195] width 350 height 19
type input "Peanut Butter with Chocolate"
drag, startPoint x: 276, startPoint y: 195, endPoint x: 179, endPoint y: 193, distance: 96.8
click at [179, 193] on input "Peanut Butter with Chocolate" at bounding box center [351, 195] width 350 height 19
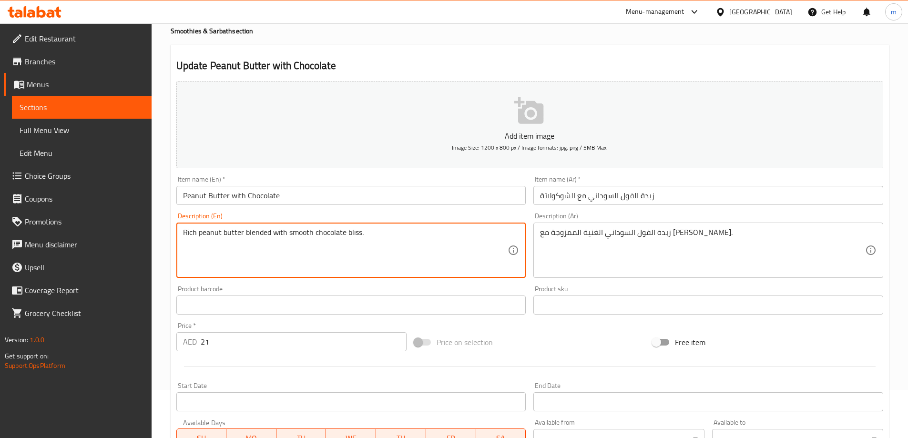
drag, startPoint x: 366, startPoint y: 232, endPoint x: 183, endPoint y: 231, distance: 183.1
click at [364, 236] on textarea "Rich peanut butter blended with smooth chocolate bliss." at bounding box center [345, 250] width 325 height 45
click at [359, 233] on textarea "Rich peanut butter blended with smooth chocolate bliss." at bounding box center [345, 250] width 325 height 45
click at [357, 234] on textarea "Rich peanut butter blended with smooth chocolate ." at bounding box center [345, 250] width 325 height 45
click at [345, 235] on textarea "Rich peanut butter blended with smooth chocolate ." at bounding box center [345, 250] width 325 height 45
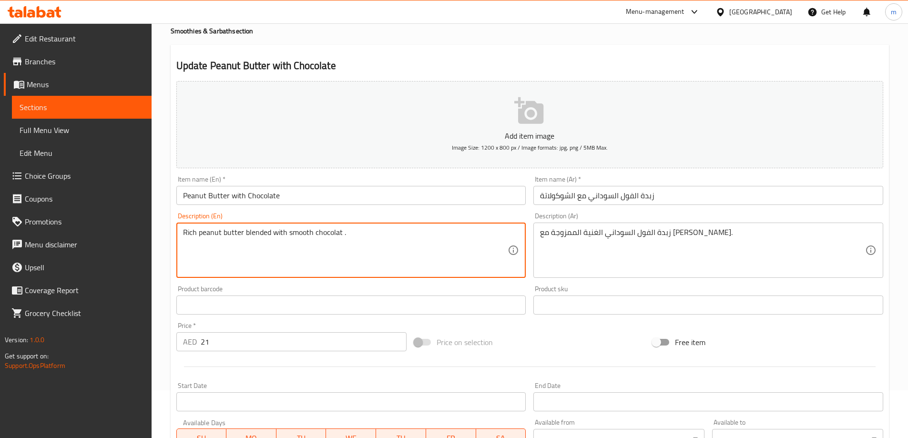
click at [349, 234] on textarea "Rich peanut butter blended with smooth chocolat ." at bounding box center [345, 250] width 325 height 45
click at [341, 232] on textarea "Rich peanut butter blended with smooth chocolat ." at bounding box center [345, 250] width 325 height 45
click at [363, 237] on textarea "Rich peanut butter blended with smooth chocolate ." at bounding box center [345, 250] width 325 height 45
type textarea "Rich peanut butter blended with smooth chocolate ."
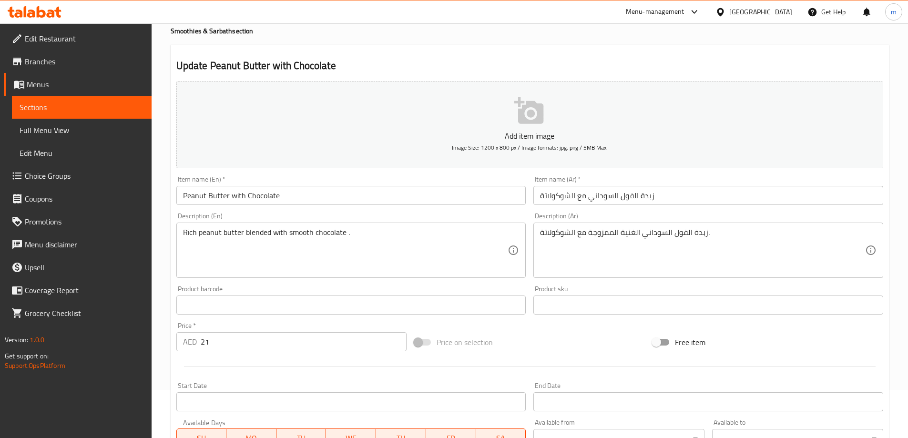
click at [536, 232] on div "زبدة الفول السوداني الغنية الممزوجة مع الشوكولاتة. Description (Ar)" at bounding box center [708, 250] width 350 height 55
click at [537, 232] on div "زبدة الفول السوداني الغنية الممزوجة مع الشوكولاتة. Description (Ar)" at bounding box center [708, 250] width 350 height 55
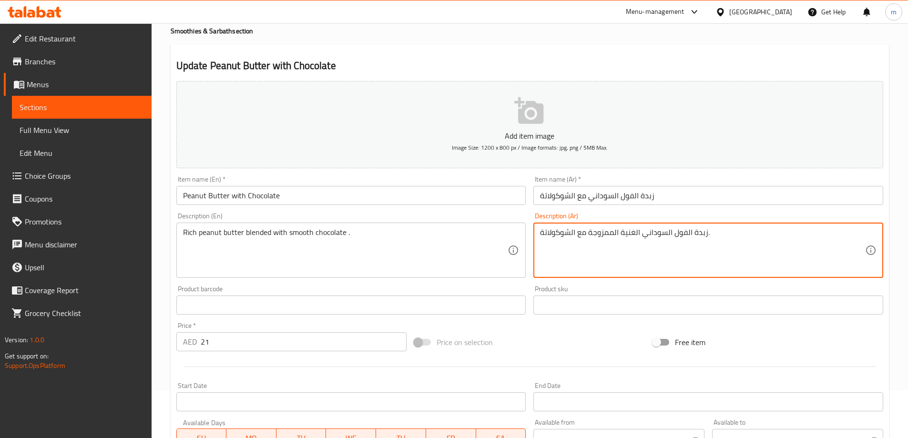
click at [538, 232] on div "زبدة الفول السوداني الغنية الممزوجة مع الشوكولاتة. Description (Ar)" at bounding box center [708, 250] width 350 height 55
click at [539, 231] on div "زبدة الفول السوداني الغنية الممزوجة مع الشوكولاتة. Description (Ar)" at bounding box center [708, 250] width 350 height 55
click at [726, 234] on textarea "زبدة الفول السوداني الغنية الممزوجة مع الشوكولاتة." at bounding box center [702, 250] width 325 height 45
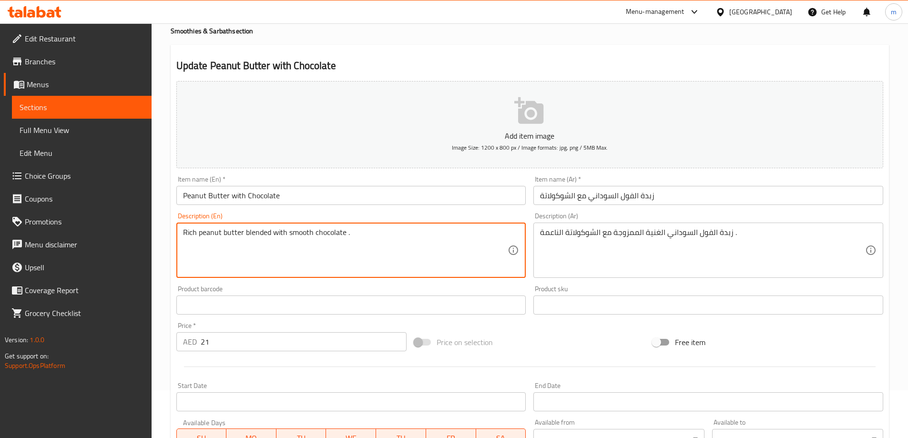
drag, startPoint x: 728, startPoint y: 243, endPoint x: 739, endPoint y: 240, distance: 10.9
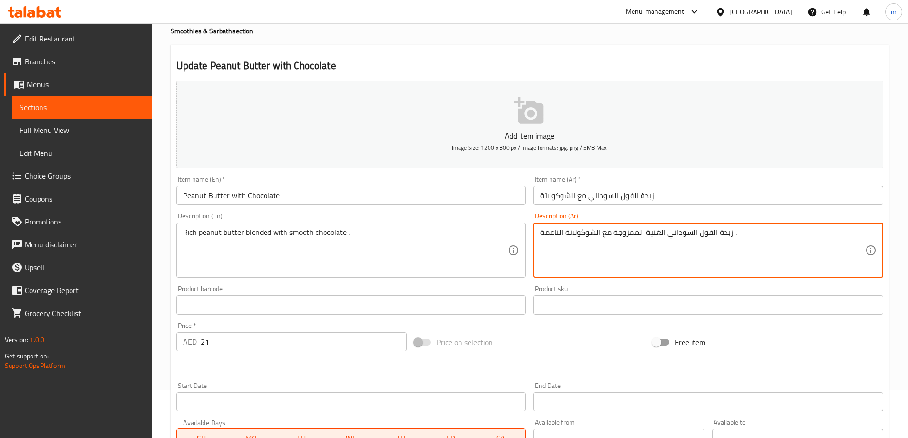
click at [741, 237] on textarea "زبدة الفول السوداني الغنية الممزوجة مع الشوكولاتة الناعمة ." at bounding box center [702, 250] width 325 height 45
type textarea "زبدة الفول السوداني الغنية الممزوجة مع الشوكولاتة الناعمة"
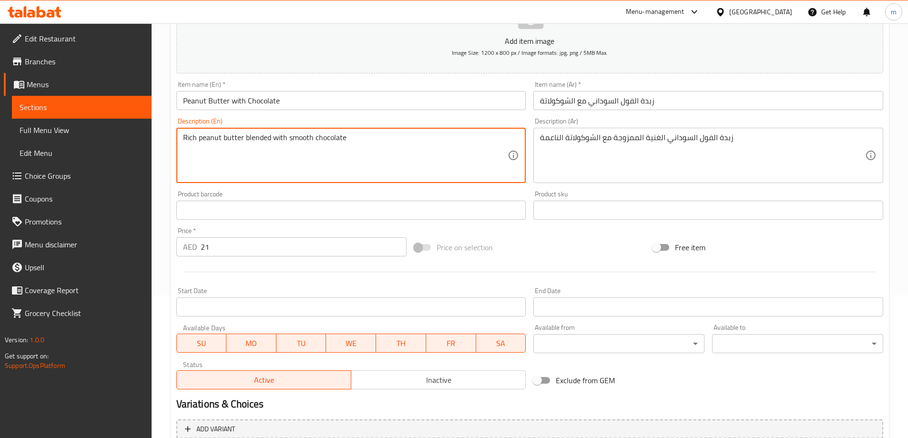
scroll to position [143, 0]
click at [489, 164] on textarea "Rich peanut butter blended with smooth chocolate" at bounding box center [345, 155] width 325 height 45
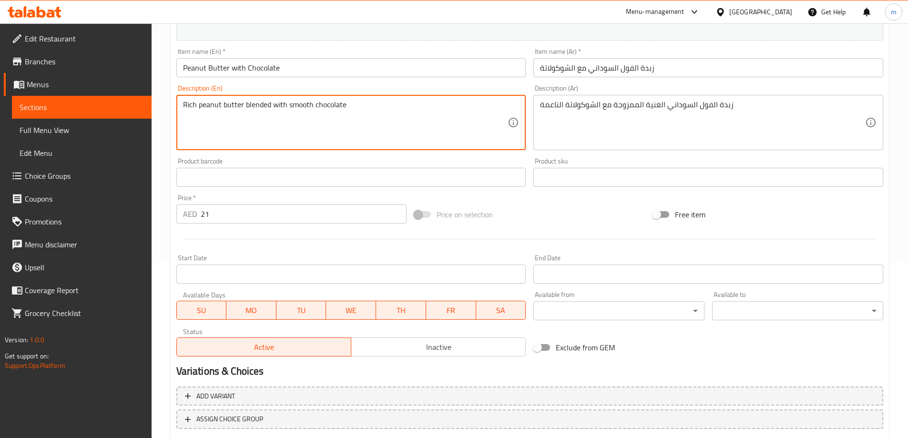
scroll to position [191, 0]
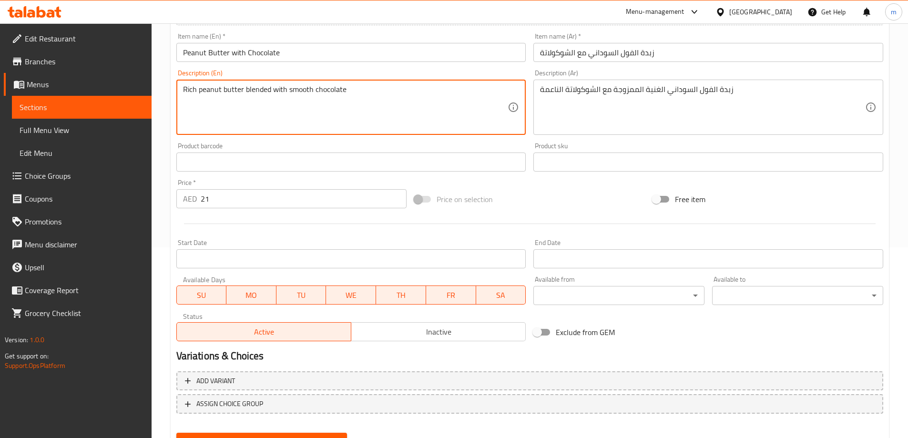
type textarea "Rich peanut butter blended with smooth chocolate"
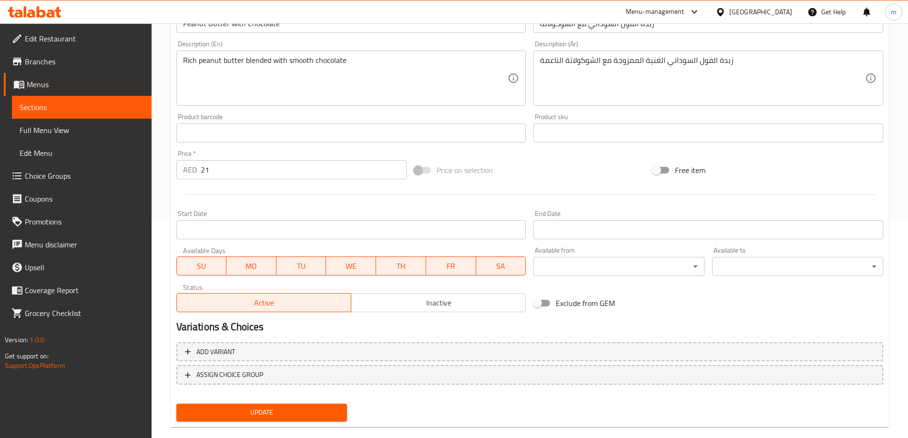
scroll to position [236, 0]
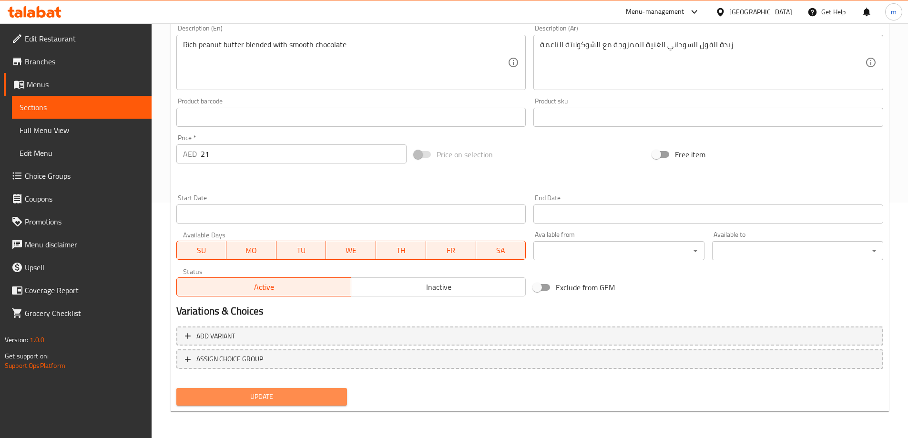
click at [288, 401] on span "Update" at bounding box center [262, 397] width 156 height 12
click at [127, 99] on link "Sections" at bounding box center [82, 107] width 140 height 23
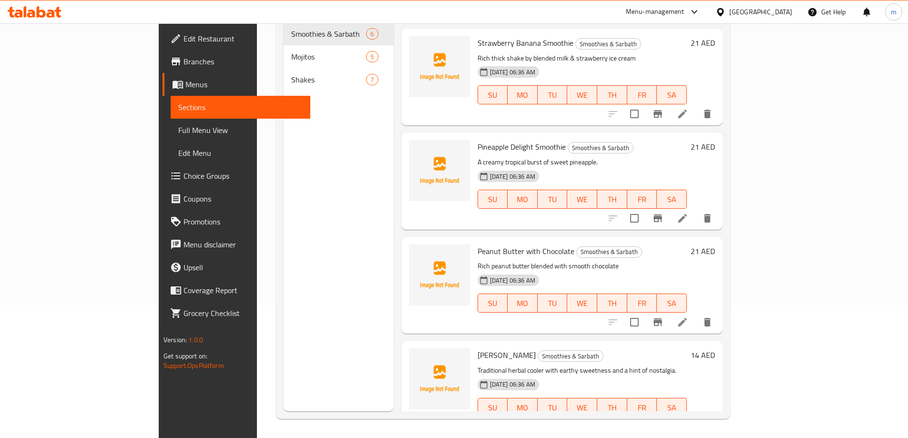
scroll to position [196, 0]
click at [696, 418] on li at bounding box center [682, 426] width 27 height 17
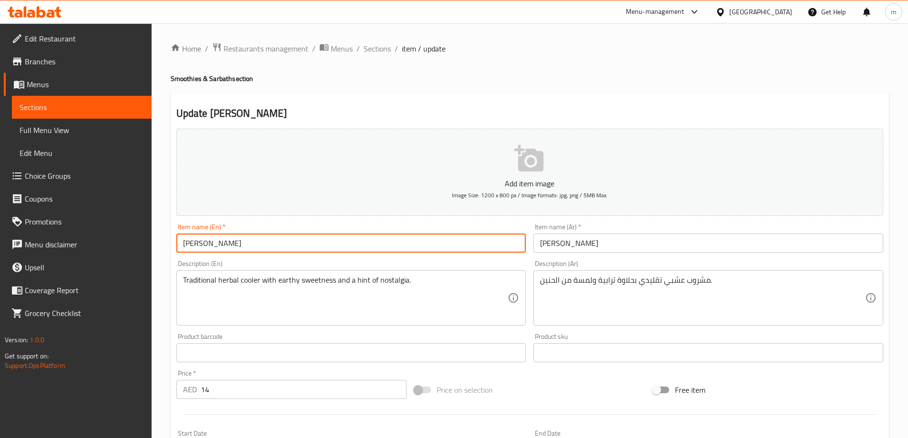
drag, startPoint x: 235, startPoint y: 241, endPoint x: 180, endPoint y: 246, distance: 55.1
click at [180, 246] on input "Nannari Sarbath" at bounding box center [351, 243] width 350 height 19
drag, startPoint x: 241, startPoint y: 244, endPoint x: 183, endPoint y: 242, distance: 58.7
click at [183, 242] on input "Nannari Sarbath" at bounding box center [351, 243] width 350 height 19
type input "Nannari Sarbath"
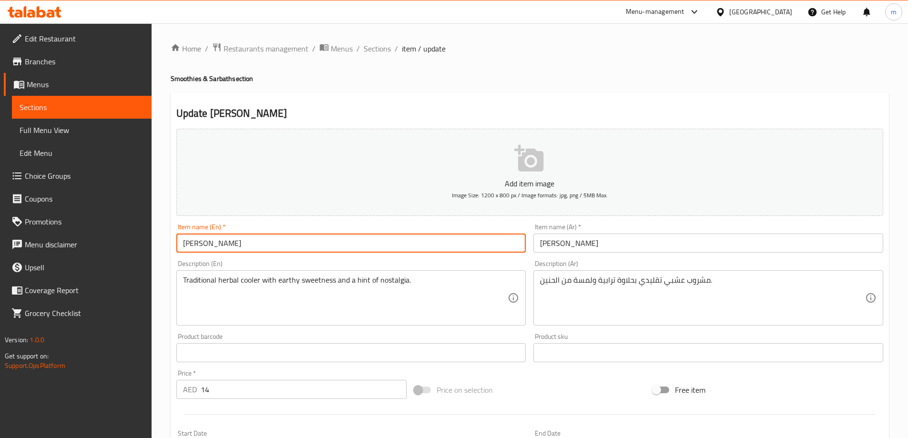
click at [307, 244] on input "Nannari Sarbath" at bounding box center [351, 243] width 350 height 19
drag, startPoint x: 233, startPoint y: 242, endPoint x: 177, endPoint y: 246, distance: 56.0
click at [177, 246] on input "Nannari Sarbath" at bounding box center [351, 243] width 350 height 19
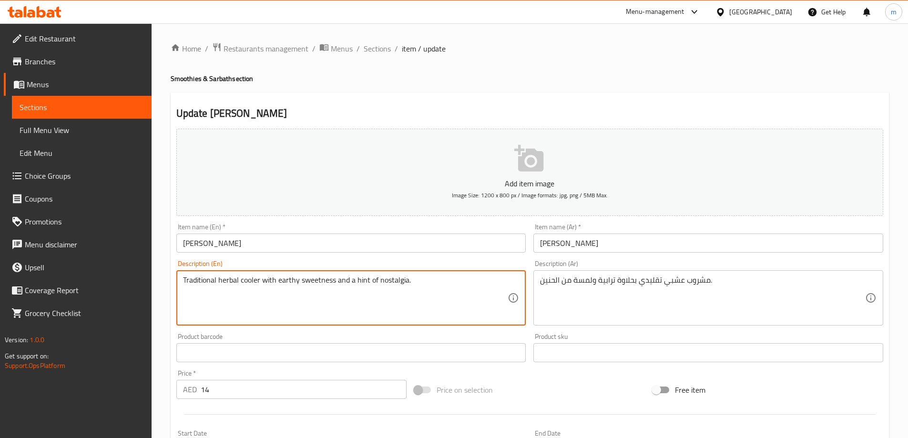
click at [413, 281] on textarea "Traditional herbal cooler with earthy sweetness and a hint of nostalgia." at bounding box center [345, 298] width 325 height 45
drag, startPoint x: 412, startPoint y: 281, endPoint x: 198, endPoint y: 264, distance: 214.3
click at [198, 264] on div "Description (En) Traditional herbal cooler with earthy sweetness and a hint of …" at bounding box center [351, 292] width 350 height 65
click at [396, 304] on textarea "Traditional herbal cooler with earthy sweetness and a hint of nostalgia." at bounding box center [345, 298] width 325 height 45
click at [396, 302] on textarea "Traditional herbal cooler with earthy sweetness and a hint of nostalgia." at bounding box center [345, 298] width 325 height 45
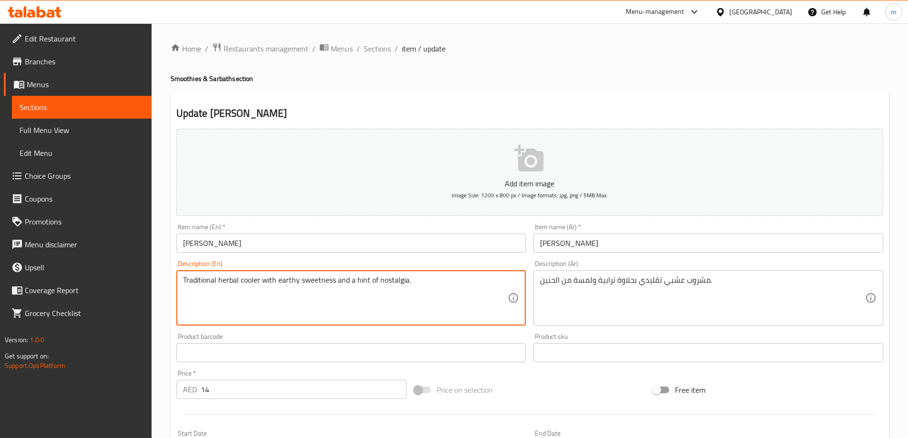
click at [487, 295] on textarea "Traditional herbal cooler with earthy sweetness and a hint of nostalgia." at bounding box center [345, 298] width 325 height 45
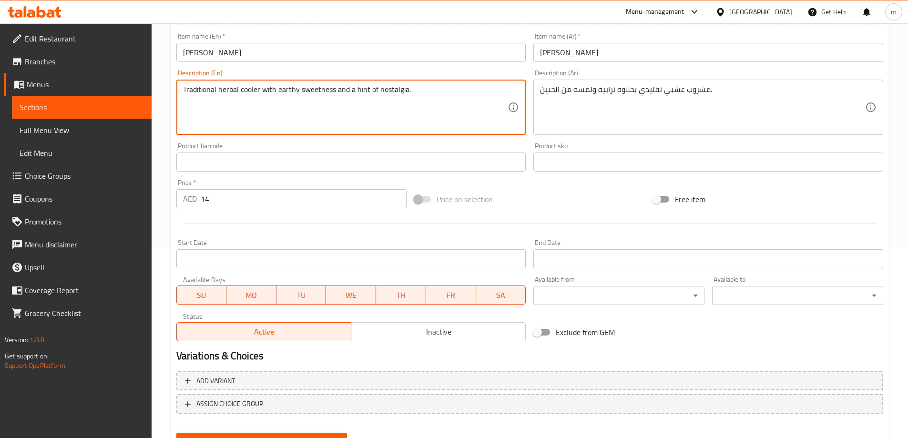
scroll to position [236, 0]
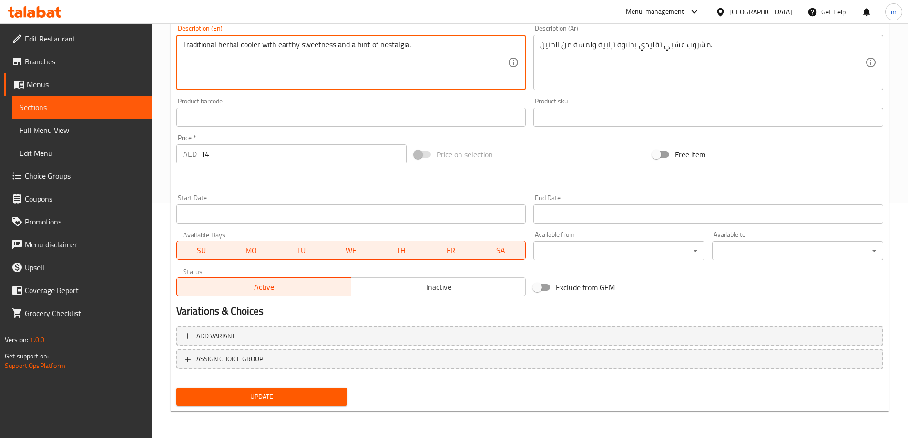
click at [299, 399] on span "Update" at bounding box center [262, 397] width 156 height 12
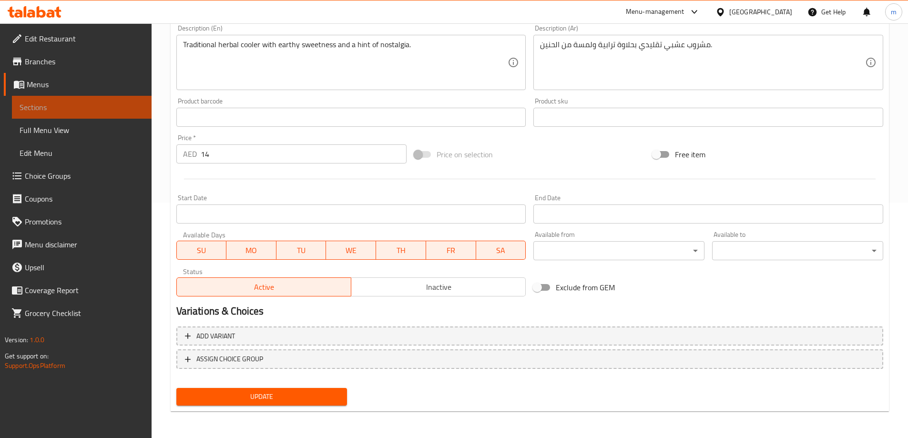
click at [131, 104] on span "Sections" at bounding box center [82, 107] width 124 height 11
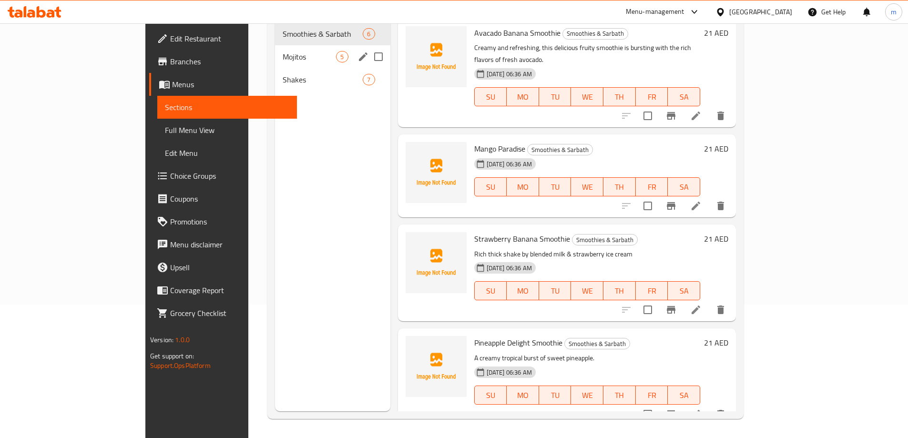
click at [298, 50] on div "Mojitos 5" at bounding box center [332, 56] width 115 height 23
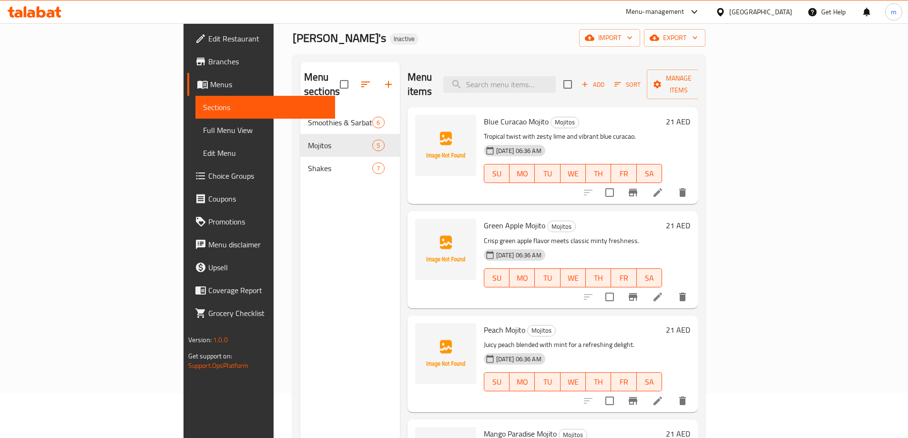
scroll to position [38, 0]
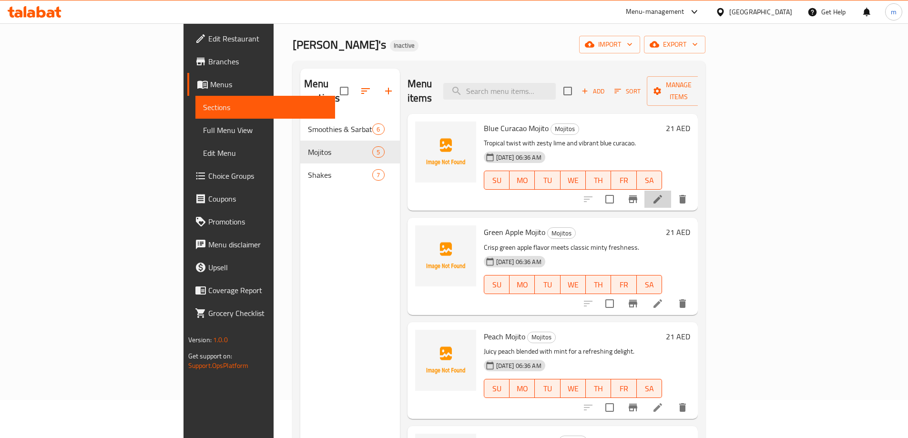
click at [664, 194] on icon at bounding box center [657, 199] width 11 height 11
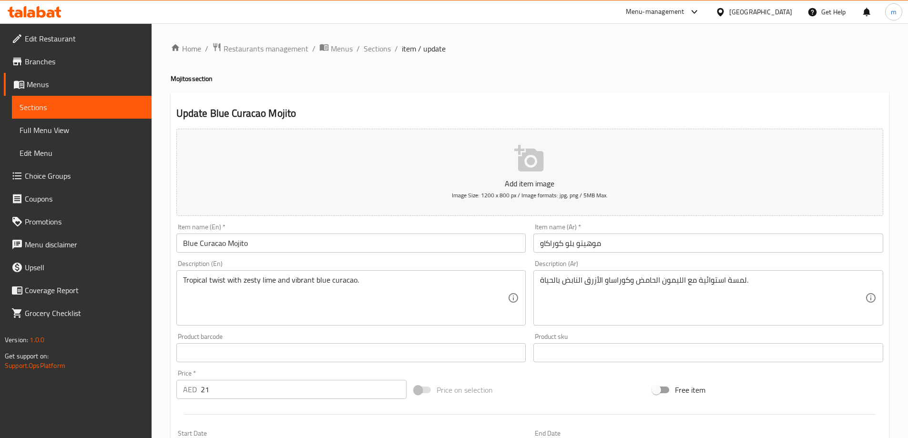
click at [259, 245] on input "Blue Curacao Mojito" at bounding box center [351, 243] width 350 height 19
click at [113, 110] on span "Sections" at bounding box center [82, 107] width 124 height 11
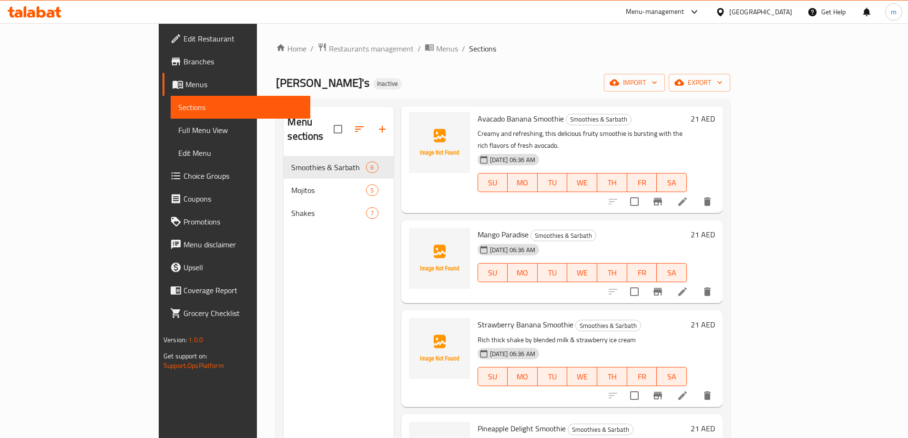
scroll to position [191, 0]
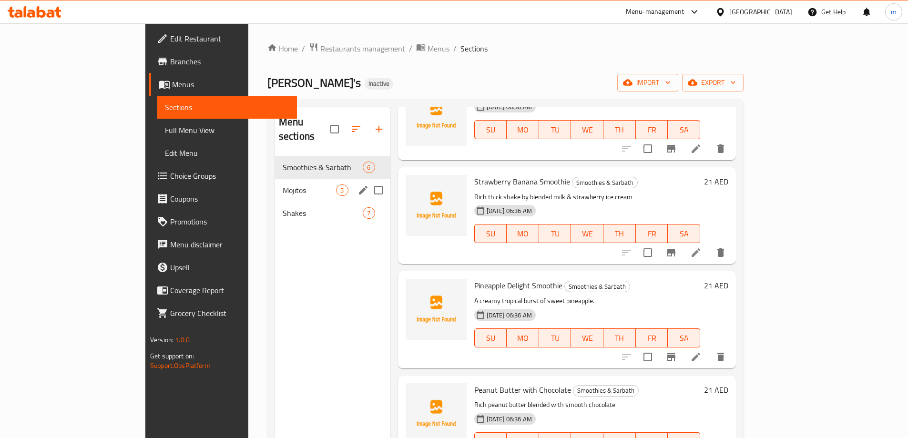
click at [283, 184] on span "Mojitos" at bounding box center [310, 189] width 54 height 11
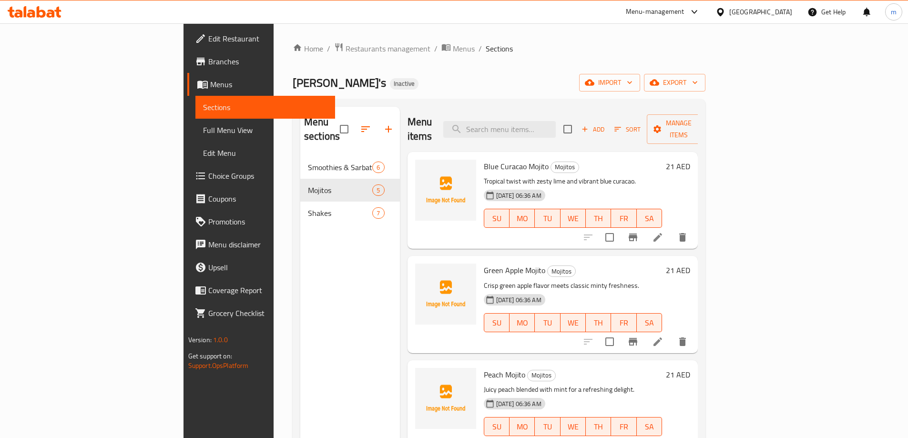
click at [694, 226] on button "delete" at bounding box center [682, 237] width 23 height 23
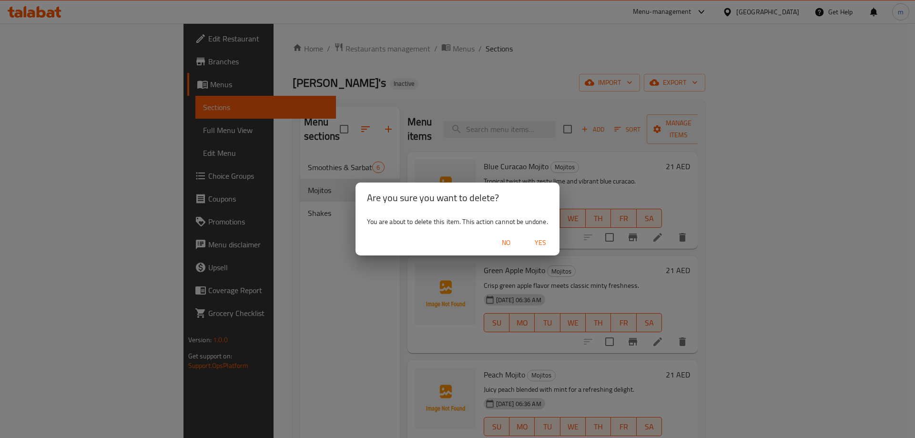
click at [542, 243] on span "Yes" at bounding box center [540, 243] width 23 height 12
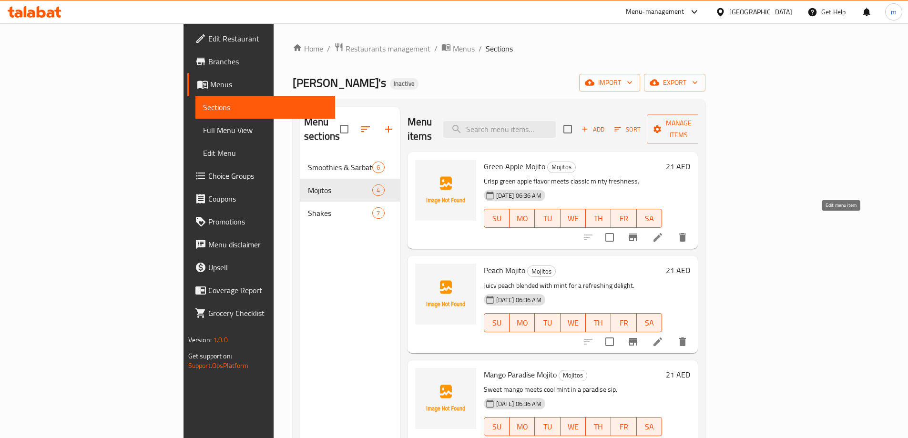
click at [664, 232] on icon at bounding box center [657, 237] width 11 height 11
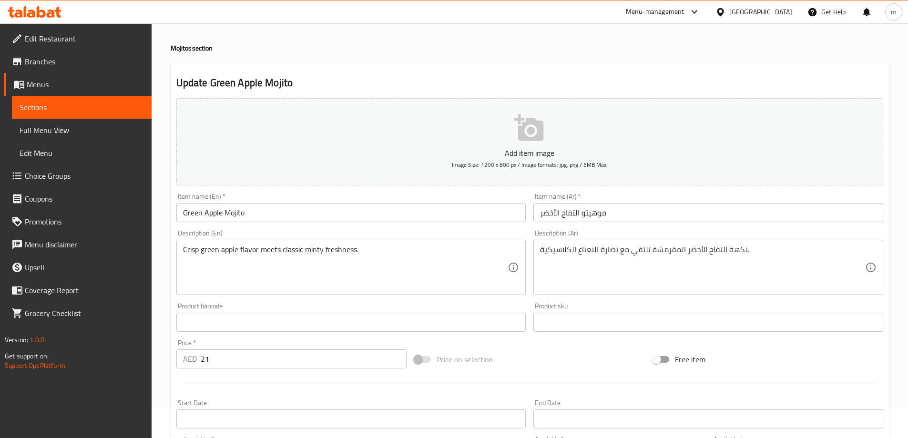
scroll to position [48, 0]
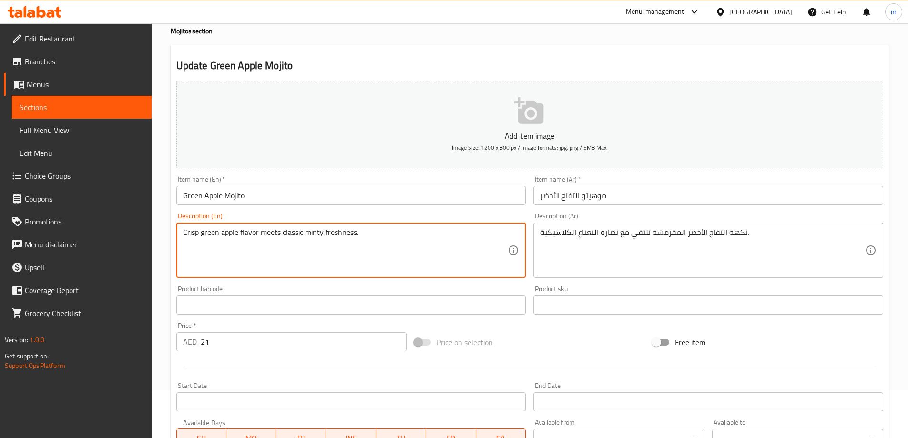
drag, startPoint x: 364, startPoint y: 229, endPoint x: 180, endPoint y: 233, distance: 184.1
click at [306, 257] on textarea "Crisp green apple flavor meets classic minty freshness." at bounding box center [345, 250] width 325 height 45
click at [367, 231] on textarea "Crisp green apple flavor meets classic minty freshness." at bounding box center [345, 250] width 325 height 45
click at [302, 233] on textarea "Crisp green apple flavor meets classic minty freshness." at bounding box center [345, 250] width 325 height 45
click at [302, 233] on textarea "Crisp green apple flavor meets classicwith minty freshness." at bounding box center [345, 250] width 325 height 45
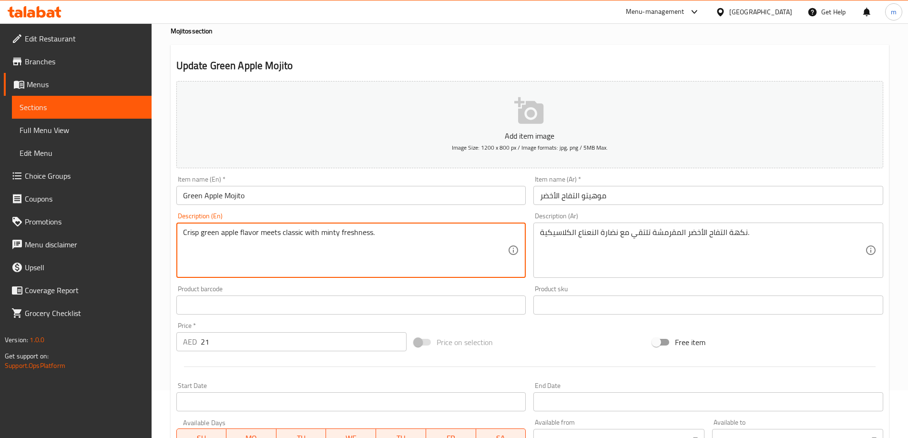
click at [392, 242] on textarea "Crisp green apple flavor meets classic with minty freshness." at bounding box center [345, 250] width 325 height 45
drag, startPoint x: 375, startPoint y: 232, endPoint x: 177, endPoint y: 228, distance: 197.9
click at [177, 228] on div "Crisp green apple flavor meets classic with minty freshness. Description (En)" at bounding box center [351, 250] width 350 height 55
click at [280, 234] on textarea "Crisp green apple flavor meets classic with minty freshness." at bounding box center [345, 250] width 325 height 45
click at [333, 234] on textarea "Crisp green apple flavor meets with classic with minty freshness." at bounding box center [345, 250] width 325 height 45
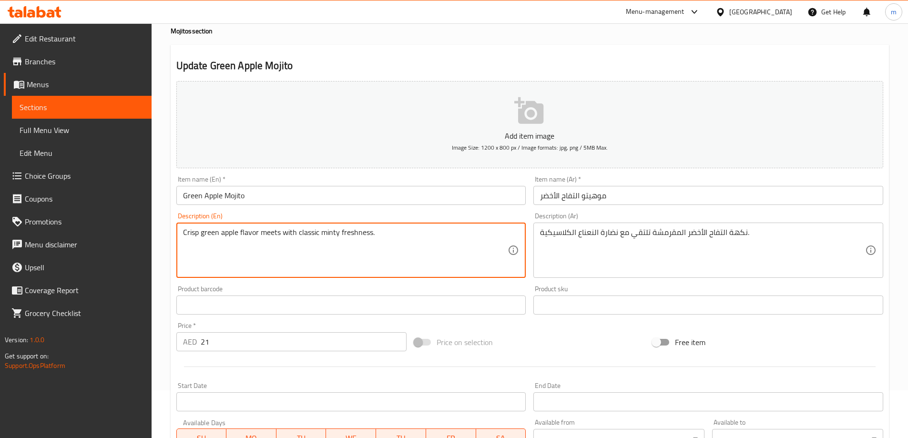
click at [366, 236] on textarea "Crisp green apple flavor meets with classic minty freshness." at bounding box center [345, 250] width 325 height 45
click at [375, 233] on textarea "Crisp green apple flavor meets with classic minty freshness." at bounding box center [345, 250] width 325 height 45
drag, startPoint x: 373, startPoint y: 232, endPoint x: 175, endPoint y: 235, distance: 198.3
click at [175, 235] on div "Description (En) Crisp green apple flavor meets with classic minty freshness. D…" at bounding box center [352, 245] width 358 height 73
type textarea "Crisp green apple flavor meets with classic minty freshness."
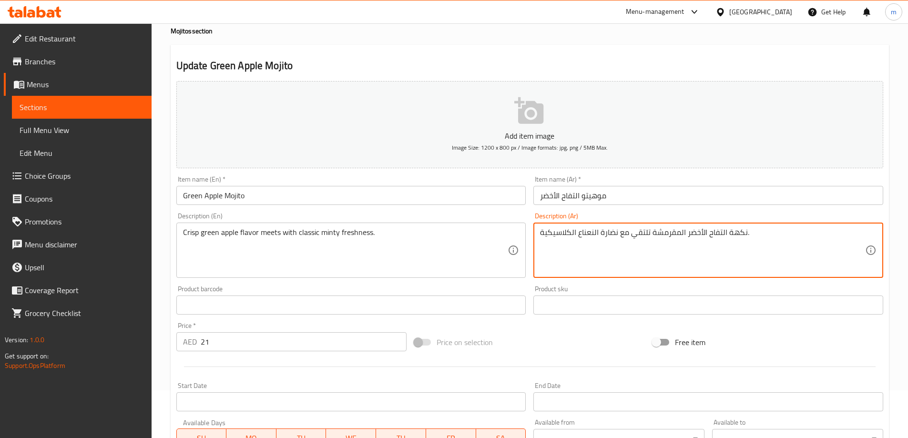
click at [541, 230] on textarea "نكهة التفاح الأخضر المقرمشة تلتقي مع نضارة النعناع الكلاسيكية." at bounding box center [702, 250] width 325 height 45
paste textarea "نكهة التفاح الأخضر المنعشة تلتقي مع نضارة النعناع الكلاسيكية."
click at [542, 244] on textarea "نكهة التفاح الأخضر المقرمشة تلتقي مع نضارة النعناع الكلاسيكينكهة التفاح الأخضر …" at bounding box center [702, 250] width 325 height 45
click at [627, 242] on textarea "نكهة التفاح الأخضر المقرمشة تلتقي مع نضارة النعناع الكلاسيكينكهة التفاح الأخضر …" at bounding box center [702, 250] width 325 height 45
click at [866, 234] on div "نكهة التفاح الأخضر المقرمشة تلتقي مع نضارة النعناع الكلاسيكينكهة التفاح الأخضر …" at bounding box center [708, 250] width 350 height 55
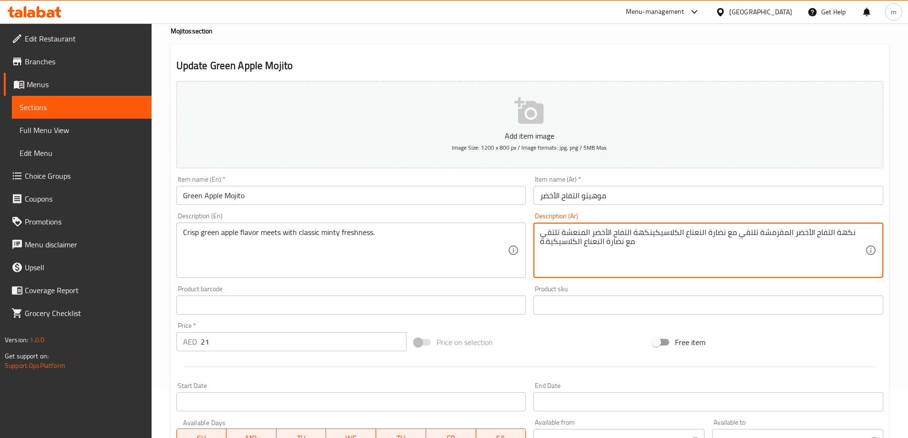
click at [866, 234] on div "نكهة التفاح الأخضر المقرمشة تلتقي مع نضارة النعناع الكلاسيكينكهة التفاح الأخضر …" at bounding box center [708, 250] width 350 height 55
click at [862, 231] on textarea "نكهة التفاح الأخضر المقرمشة تلتقي مع نضارة النعناع الكلاسيكينكهة التفاح الأخضر …" at bounding box center [702, 250] width 325 height 45
click at [539, 243] on div "نكهة التفاح الأخضر المقرمشة تلتقي مع نضارة النعناع الكلاسيكينكهة التفاح الأخضر …" at bounding box center [708, 250] width 350 height 55
click at [635, 242] on textarea "نكهة التفاح الأخضر المقرمشة تلتقي مع نضارة النعناع الكلاسيكينكهة التفاح الأخضر …" at bounding box center [702, 250] width 325 height 45
type textarea "ن"
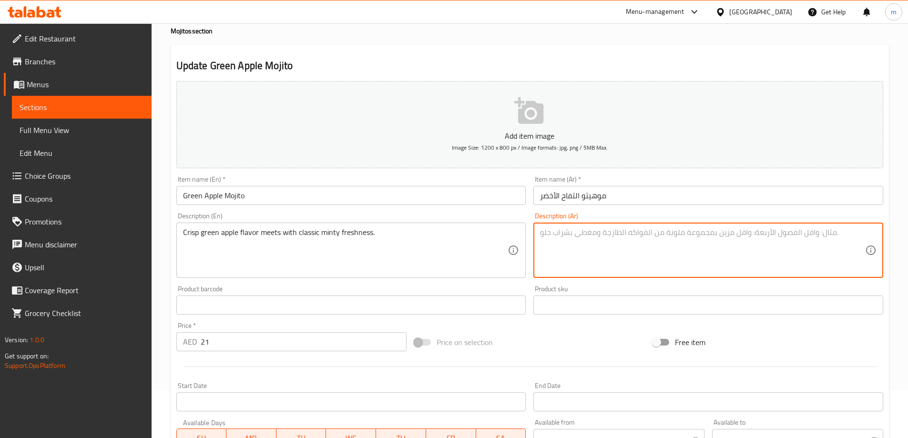
paste textarea "نكهة التفاح الأخضر المنعشة تلتقي مع نضارة النعناع الكلاسيكية."
click at [651, 232] on textarea "نكهة التفاح الأخضر المنعشة تلتقي مع نضارة النعناع الكلاسيكية." at bounding box center [702, 250] width 325 height 45
click at [653, 243] on textarea "نكهة التفاح الأخضر المقرمشة تلتقي مع نضارة النعناع الكلاسيكية." at bounding box center [702, 250] width 325 height 45
click at [644, 249] on textarea "نكهة التفاح الأخضر المقرمشة تلتقي مع نضارة النعناع الكلاسيكية." at bounding box center [702, 250] width 325 height 45
type textarea "نكهة التفاح الأخضر المقرمشة تلتقي مع نضارة النعناع الكلاسيكية."
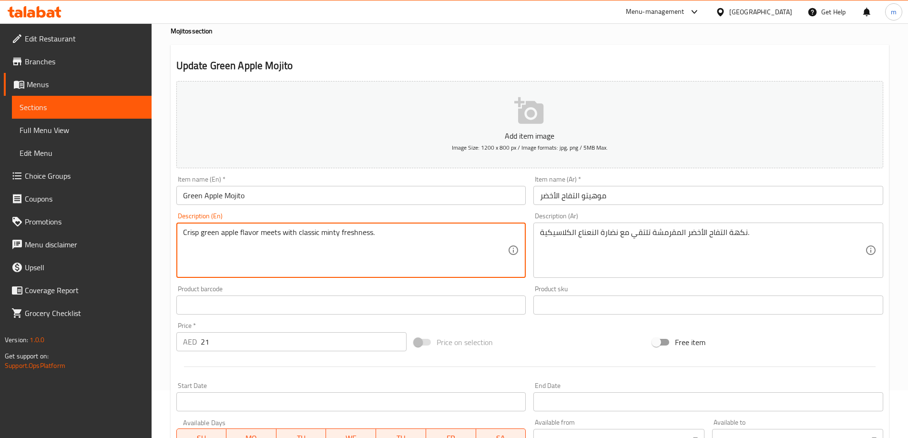
click at [379, 235] on textarea "Crisp green apple flavor meets with classic minty freshness." at bounding box center [345, 250] width 325 height 45
drag, startPoint x: 378, startPoint y: 234, endPoint x: 184, endPoint y: 228, distance: 194.6
click at [184, 228] on textarea "Crisp green apple flavor meets with classic minty freshness." at bounding box center [345, 250] width 325 height 45
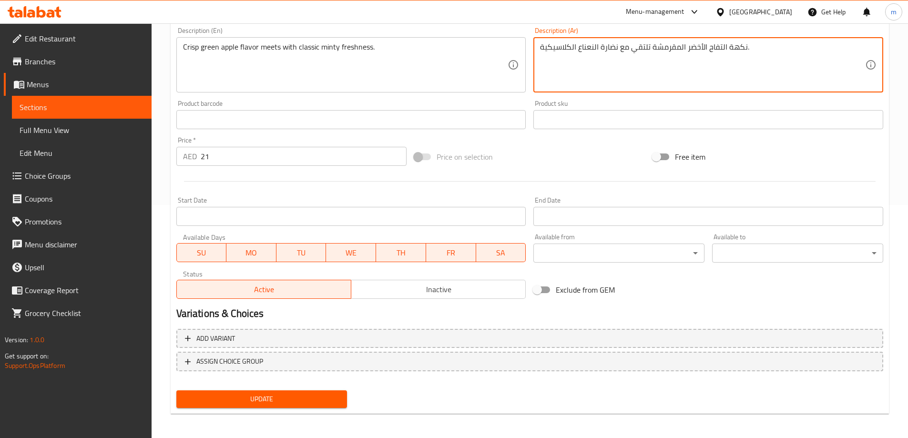
scroll to position [236, 0]
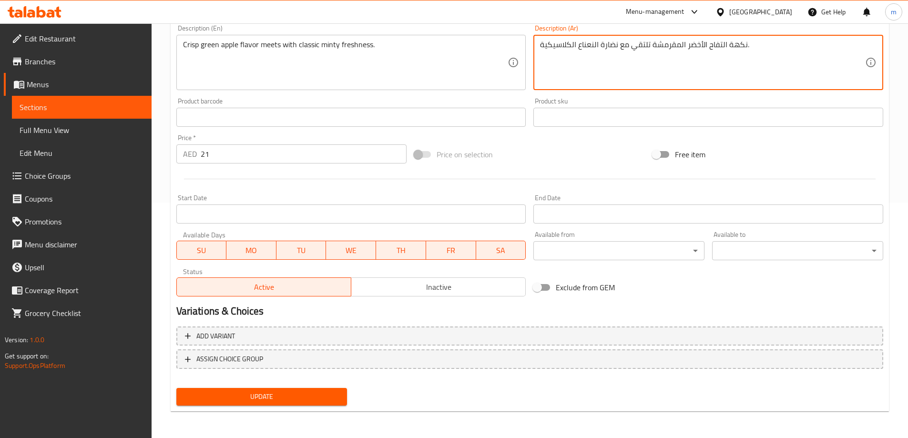
click at [290, 394] on span "Update" at bounding box center [262, 397] width 156 height 12
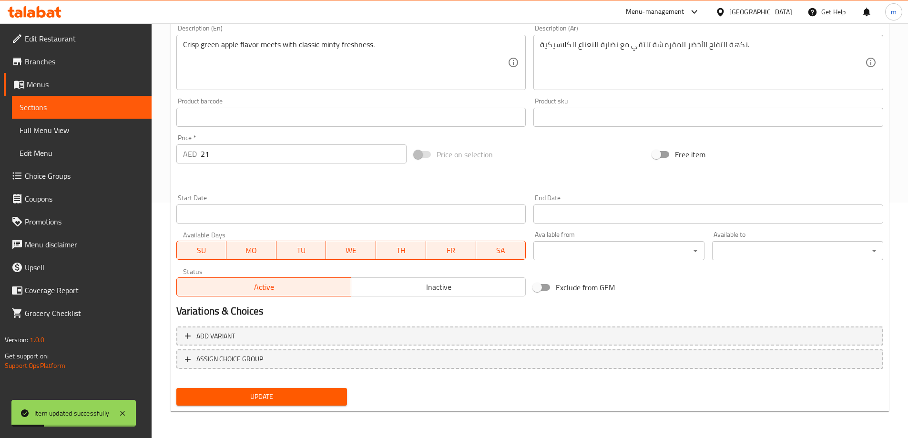
click at [102, 106] on span "Sections" at bounding box center [82, 107] width 124 height 11
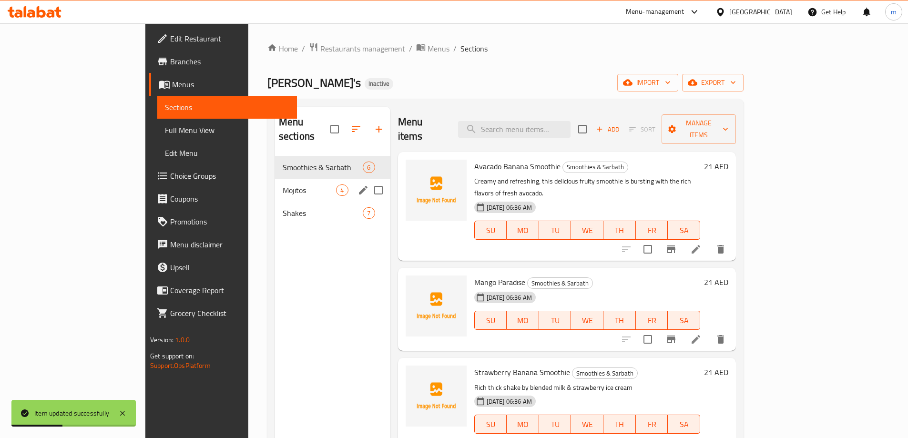
click at [275, 183] on div "Mojitos 4" at bounding box center [332, 190] width 115 height 23
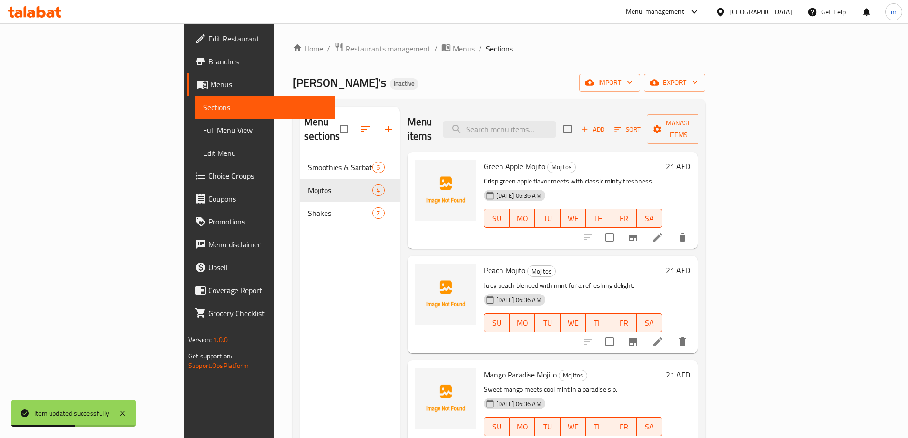
scroll to position [48, 0]
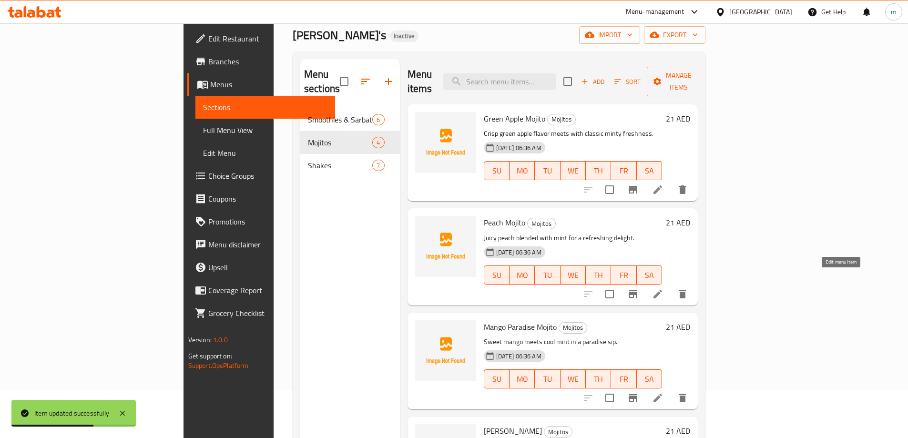
click at [664, 288] on icon at bounding box center [657, 293] width 11 height 11
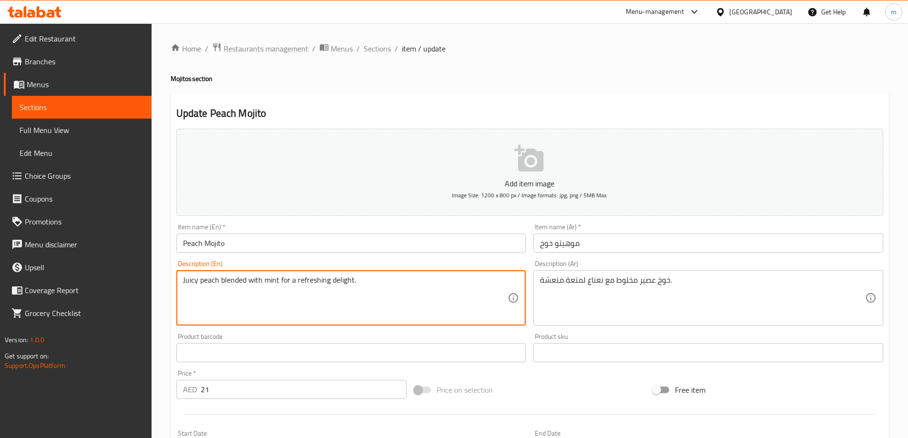
drag, startPoint x: 359, startPoint y: 279, endPoint x: 181, endPoint y: 278, distance: 178.3
click at [229, 295] on textarea "Juicy peach blended with mint for a refreshing delight." at bounding box center [345, 298] width 325 height 45
click at [198, 279] on textarea "Juicy peach blended with mint for a refreshing delight." at bounding box center [345, 298] width 325 height 45
type textarea "peach blended with mint for a refreshing delight."
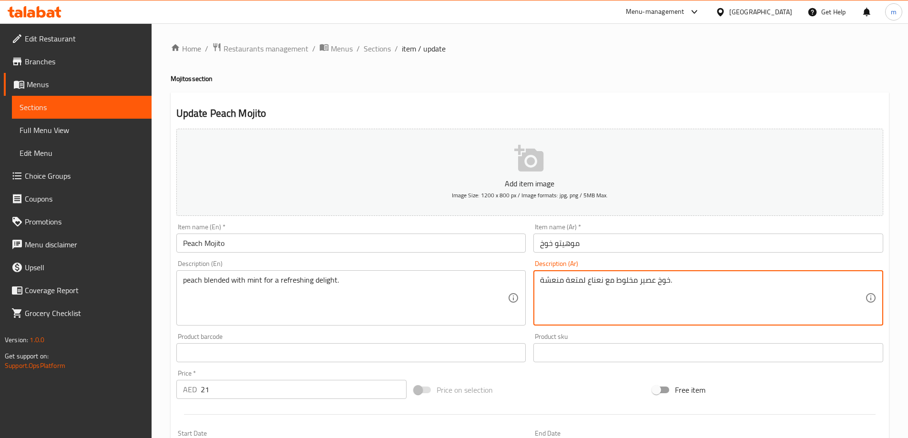
click at [678, 281] on textarea "خوخ عصير مخلوط مع نعناع لمتعة منعشة." at bounding box center [702, 298] width 325 height 45
type textarea "خ"
click at [605, 282] on textarea at bounding box center [702, 298] width 325 height 45
click at [565, 282] on textarea at bounding box center [702, 298] width 325 height 45
type textarea "l"
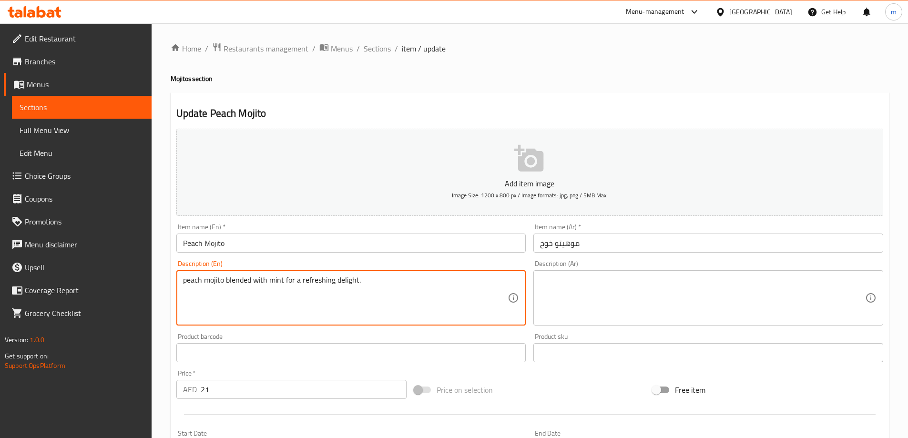
click at [376, 281] on textarea "peach mojito blended with mint for a refreshing delight." at bounding box center [345, 298] width 325 height 45
drag, startPoint x: 360, startPoint y: 279, endPoint x: 184, endPoint y: 280, distance: 175.9
click at [184, 280] on textarea "peach mojito blended with mint for a refreshing delight." at bounding box center [345, 298] width 325 height 45
type textarea "peach mojito blended with mint for a refreshing delight."
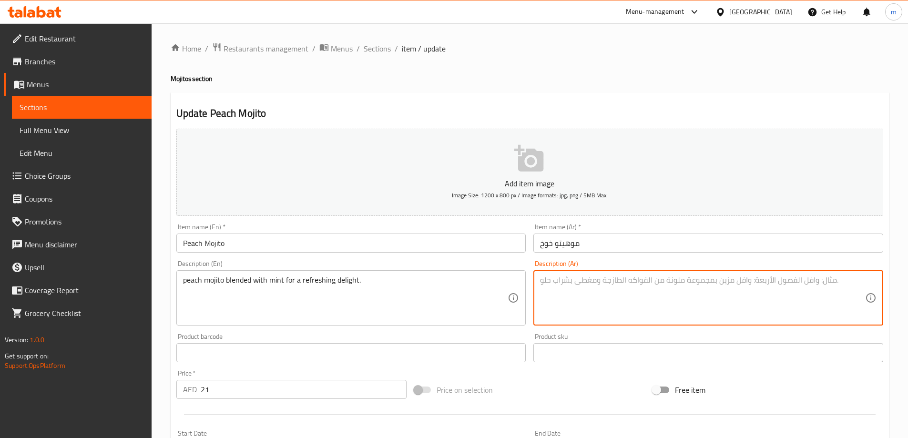
click at [599, 289] on textarea at bounding box center [702, 298] width 325 height 45
click at [593, 307] on textarea "موهيتو الخوخ مخلوط بالنعناع للحصول علي الانتعاش" at bounding box center [702, 298] width 325 height 45
drag, startPoint x: 542, startPoint y: 282, endPoint x: 704, endPoint y: 279, distance: 162.6
click at [704, 279] on textarea "موهيتو الخوخ مخلوط بالنعناع للحصول علي الانتعاش" at bounding box center [702, 298] width 325 height 45
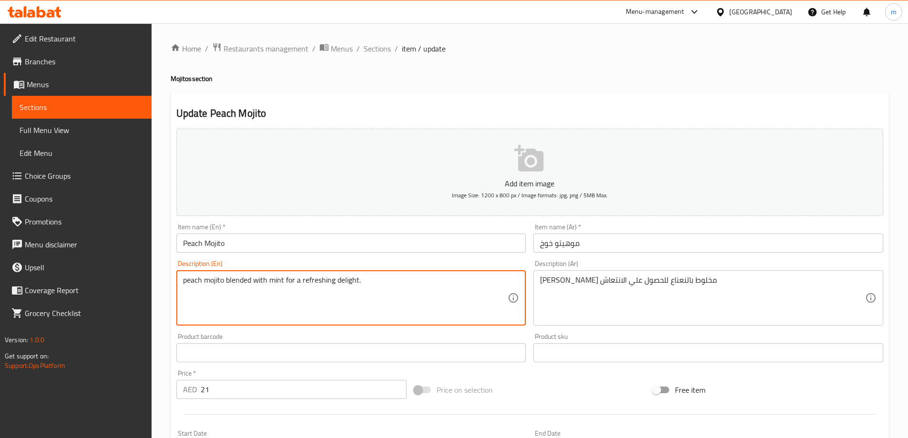
drag, startPoint x: 366, startPoint y: 279, endPoint x: 297, endPoint y: 282, distance: 69.6
click at [297, 282] on textarea "peach mojito blended with mint for a refreshing delight." at bounding box center [345, 298] width 325 height 45
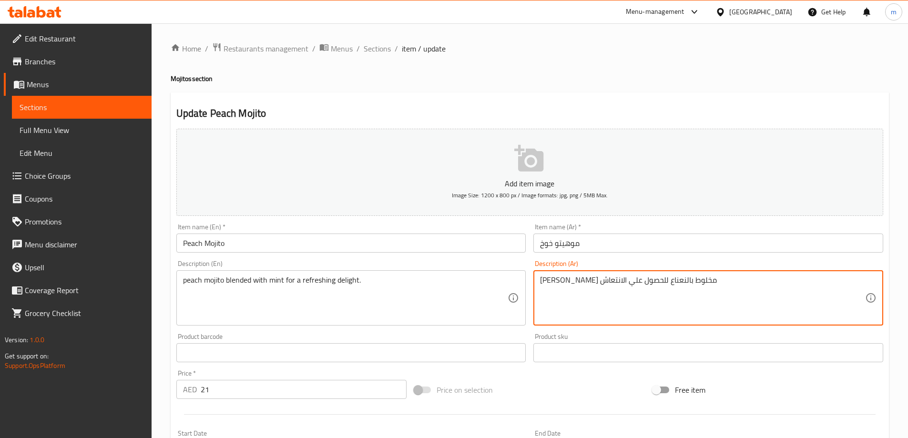
click at [747, 290] on textarea "موهيتو الخوخ مخلوط بالنعناع للحصول علي الانتعاش" at bounding box center [702, 298] width 325 height 45
type textarea "موهيتو الخوخ مخلوط بالنعناع للحصول علي المتعة المنعشة"
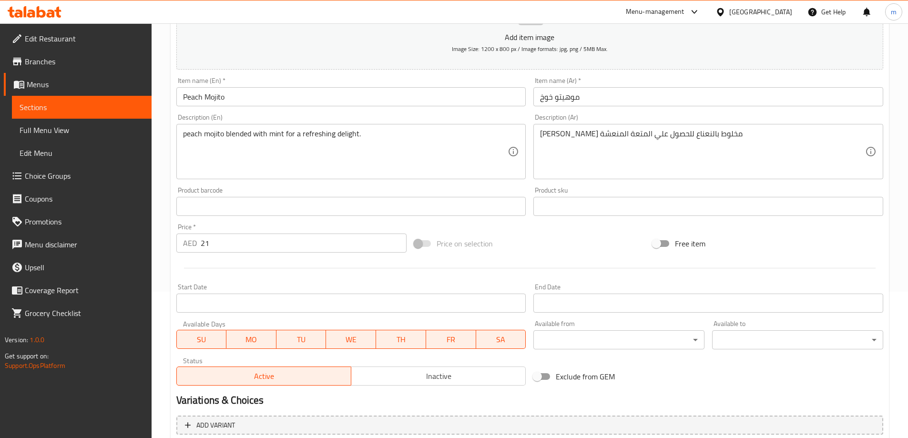
scroll to position [236, 0]
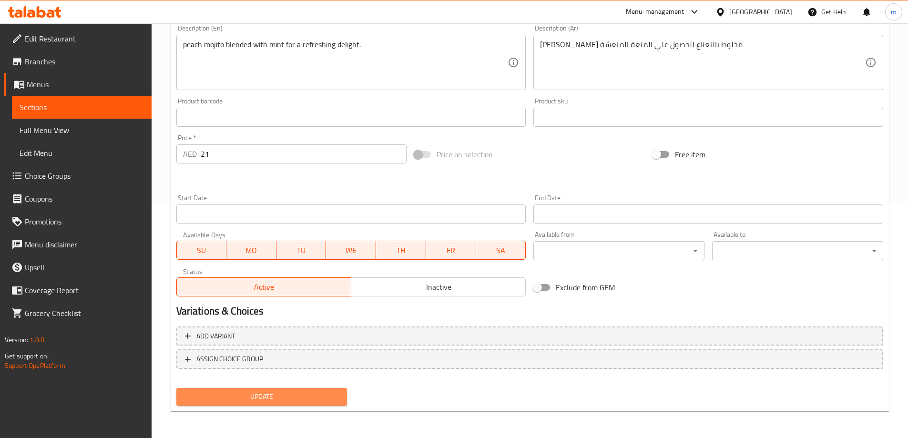
click at [279, 390] on button "Update" at bounding box center [261, 397] width 171 height 18
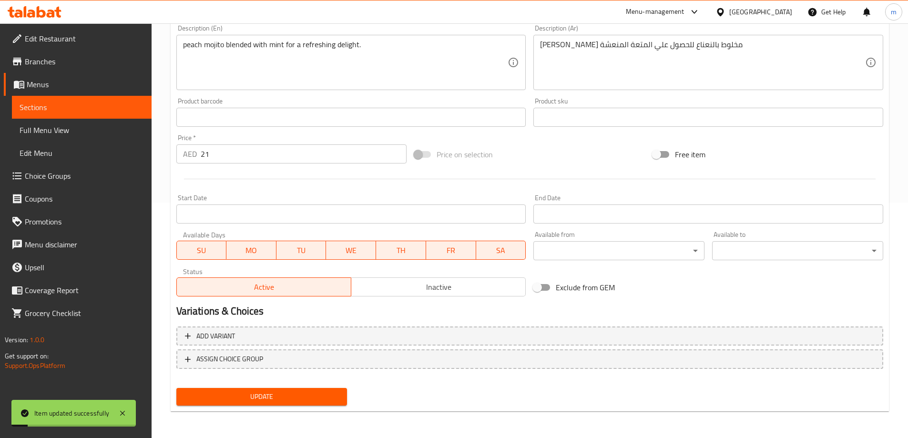
click at [99, 105] on span "Sections" at bounding box center [82, 107] width 124 height 11
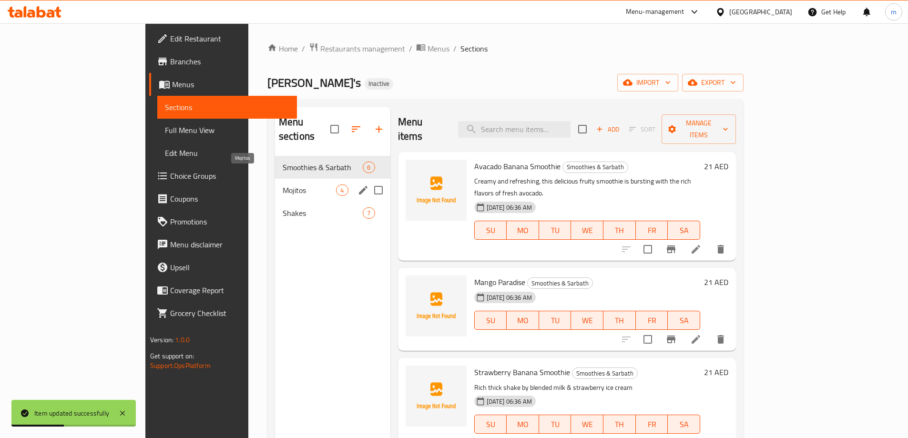
click at [283, 184] on span "Mojitos" at bounding box center [310, 189] width 54 height 11
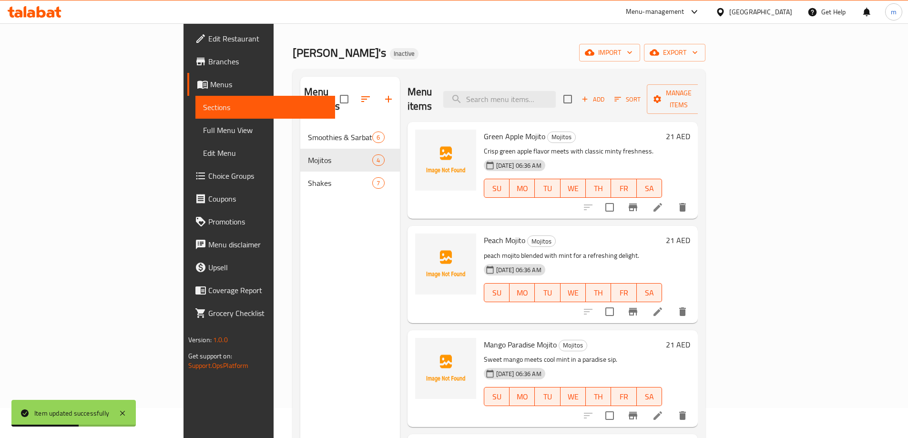
scroll to position [133, 0]
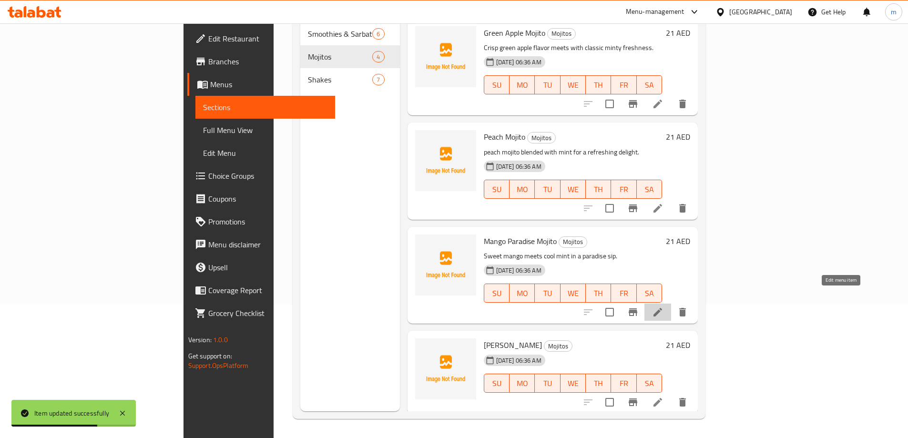
click at [662, 308] on icon at bounding box center [658, 312] width 9 height 9
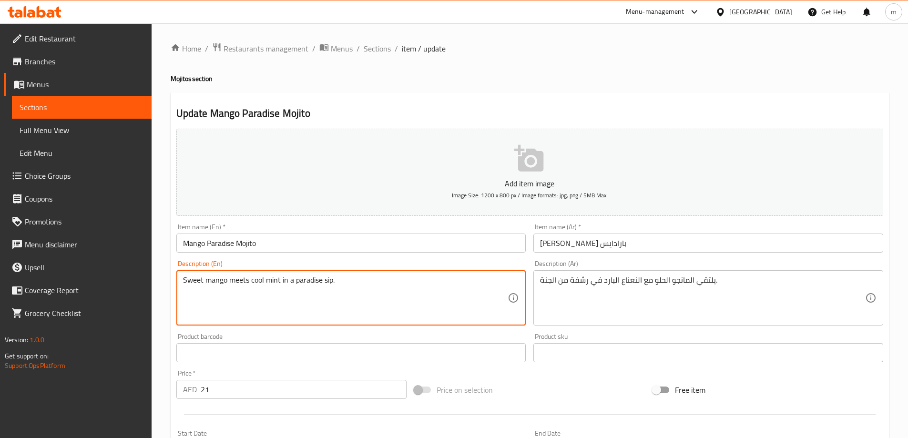
click at [358, 296] on textarea "Sweet mango meets cool mint in a paradise sip." at bounding box center [345, 298] width 325 height 45
click at [364, 290] on textarea "Sweet mango meets cool mint in a paradise sip." at bounding box center [345, 298] width 325 height 45
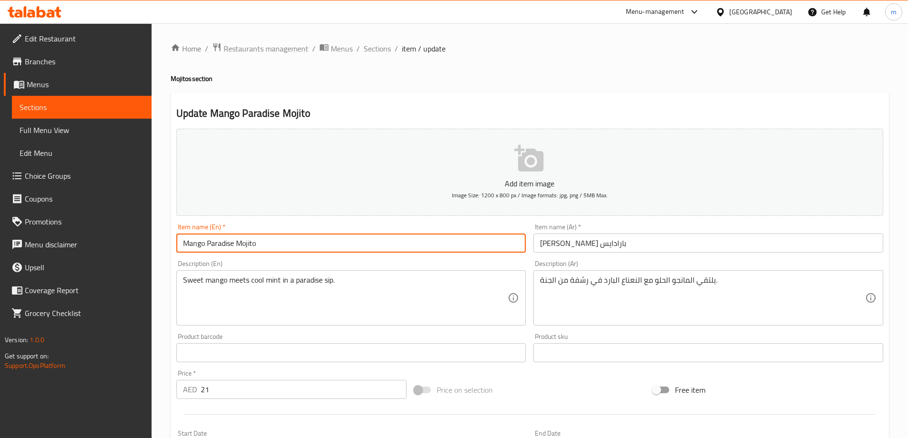
drag, startPoint x: 260, startPoint y: 240, endPoint x: 179, endPoint y: 242, distance: 81.1
click at [179, 242] on input "Mango Paradise Mojito" at bounding box center [351, 243] width 350 height 19
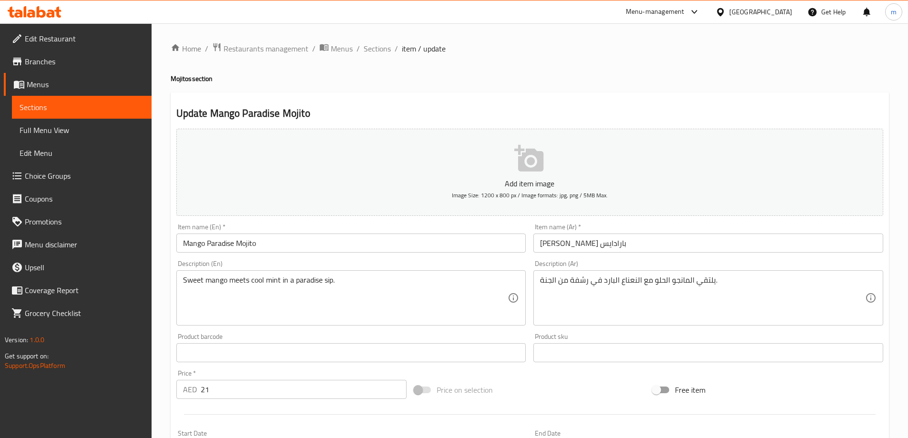
click at [453, 225] on div "Item name (En)   * Mango Paradise Mojito Item name (En) *" at bounding box center [351, 238] width 350 height 29
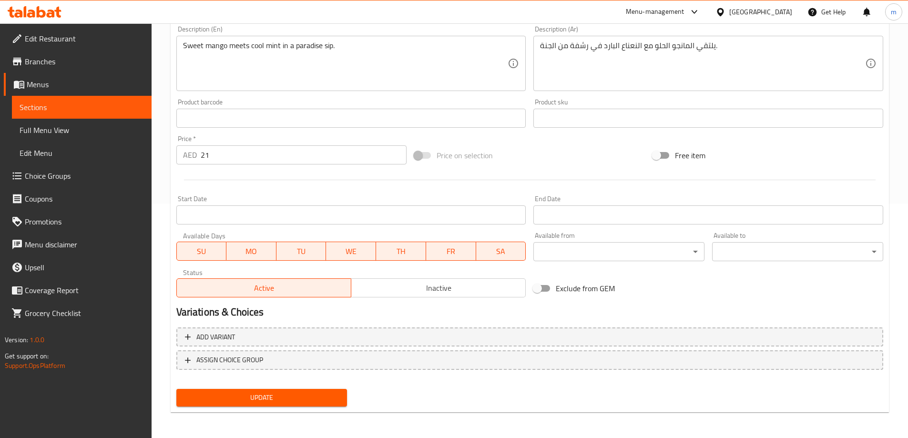
scroll to position [236, 0]
click at [292, 401] on span "Update" at bounding box center [262, 397] width 156 height 12
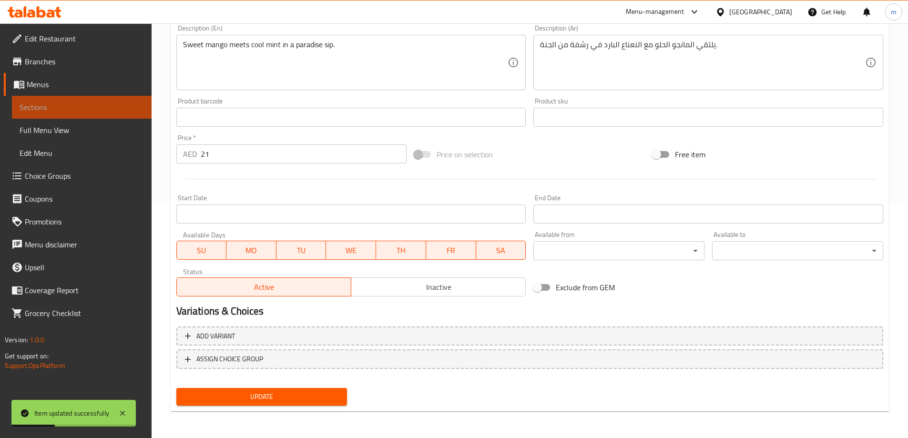
click at [117, 103] on span "Sections" at bounding box center [82, 107] width 124 height 11
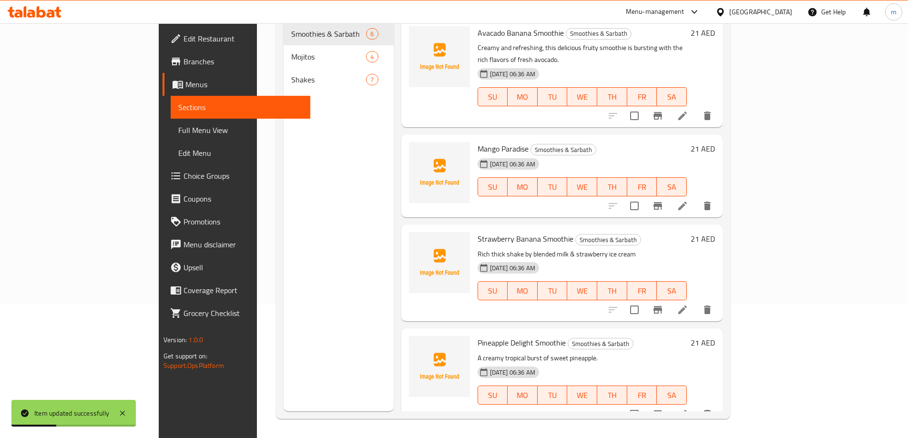
scroll to position [133, 0]
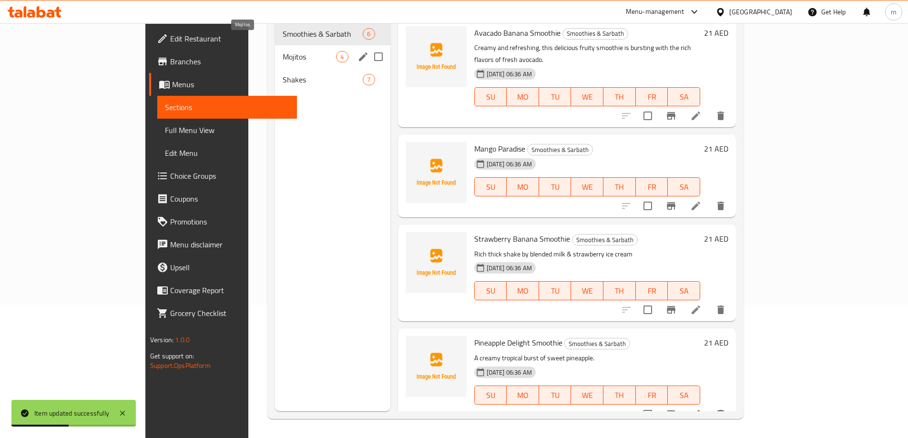
click at [283, 51] on span "Mojitos" at bounding box center [310, 56] width 54 height 11
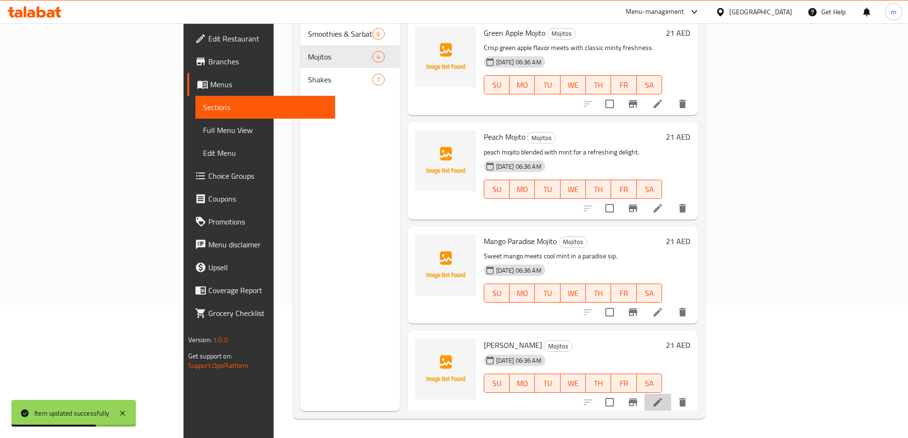
click at [671, 394] on li at bounding box center [658, 402] width 27 height 17
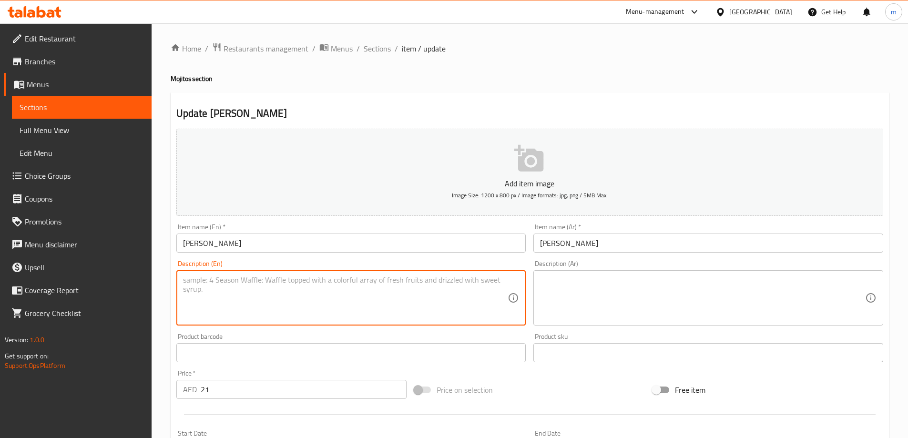
paste textarea "A classic mint-lime cooler that’s always refreshing."
click at [340, 294] on textarea "A classic mint-lime cooler that’s always refreshing." at bounding box center [345, 298] width 325 height 45
click at [348, 286] on textarea "A classic mint-lime cooler that’s always refreshing." at bounding box center [345, 298] width 325 height 45
drag, startPoint x: 343, startPoint y: 280, endPoint x: 185, endPoint y: 283, distance: 157.4
click at [179, 283] on div "A classic mint-lime cooler that’s always refreshing. Description (En)" at bounding box center [351, 297] width 350 height 55
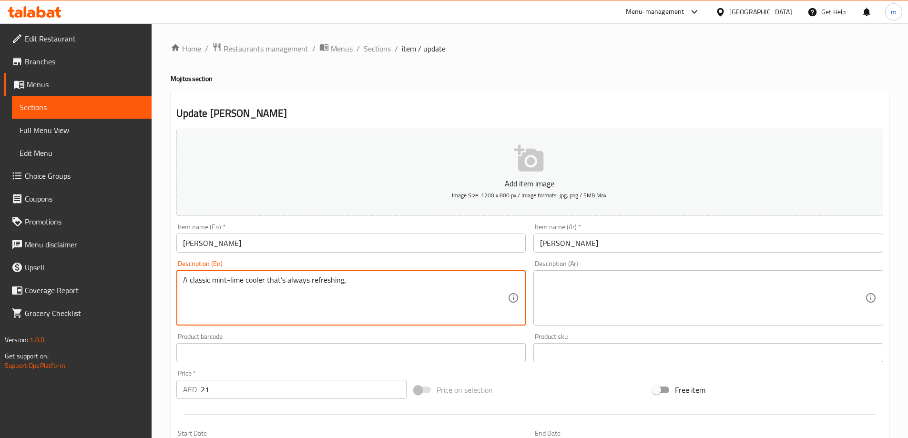
type textarea "A classic mint-lime cooler that’s always refreshing."
click at [407, 308] on textarea "A classic mint-lime cooler that’s always refreshing." at bounding box center [345, 298] width 325 height 45
click at [369, 293] on textarea "A classic mint-lime cooler that’s always refreshing." at bounding box center [345, 298] width 325 height 45
click at [591, 277] on textarea at bounding box center [702, 298] width 325 height 45
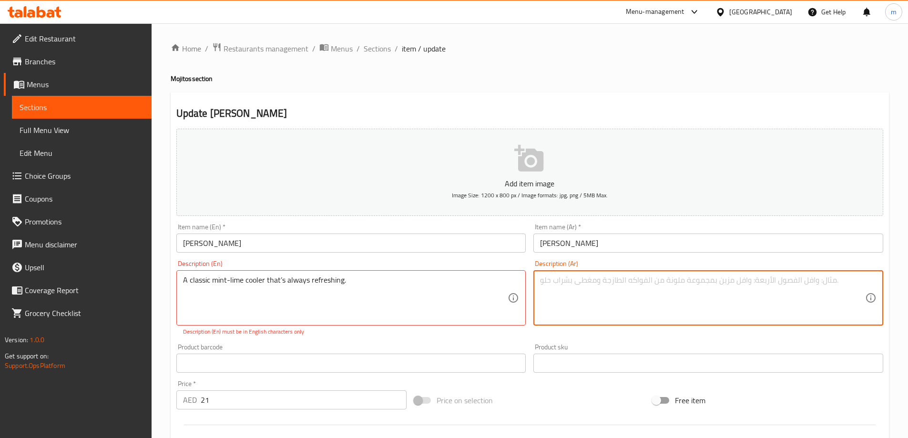
type textarea "i"
paste textarea "مشروب بارد كلاسيكي بنكهة النعناع والليمون، منعش دائمًا"
type textarea "مشروب بارد كلاسيكي بنكهة النعناع والليمون، منعش دائمًا"
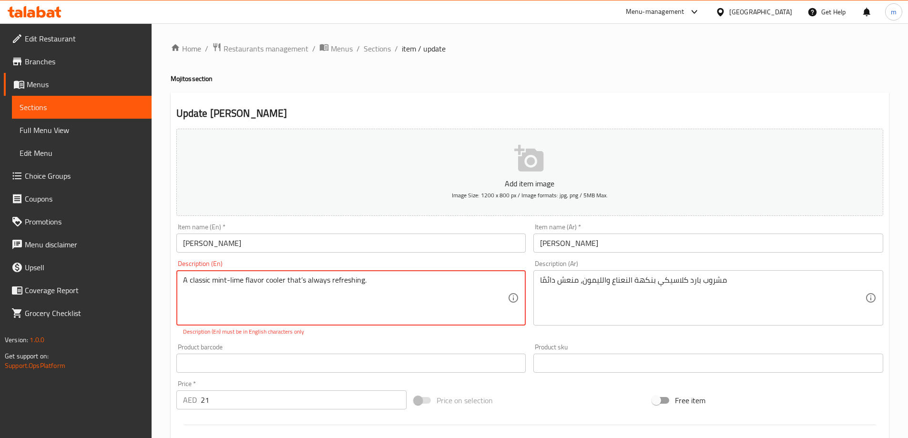
click at [368, 281] on textarea "A classic mint-lime flavor cooler that’s always refreshing." at bounding box center [345, 298] width 325 height 45
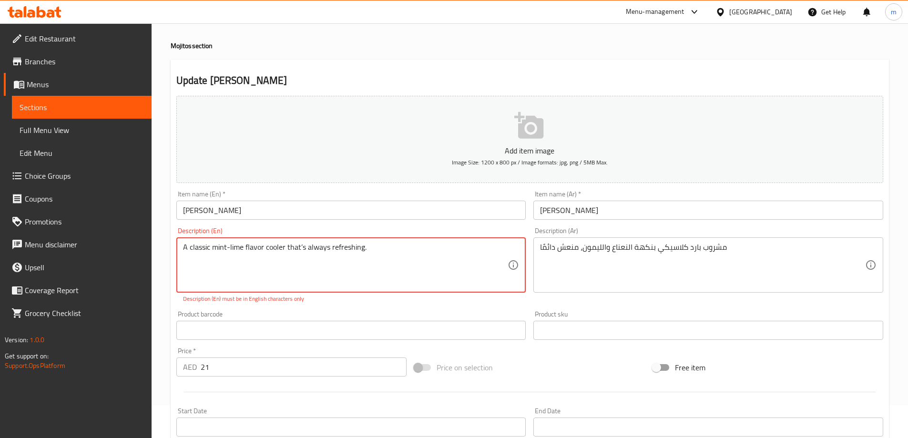
scroll to position [48, 0]
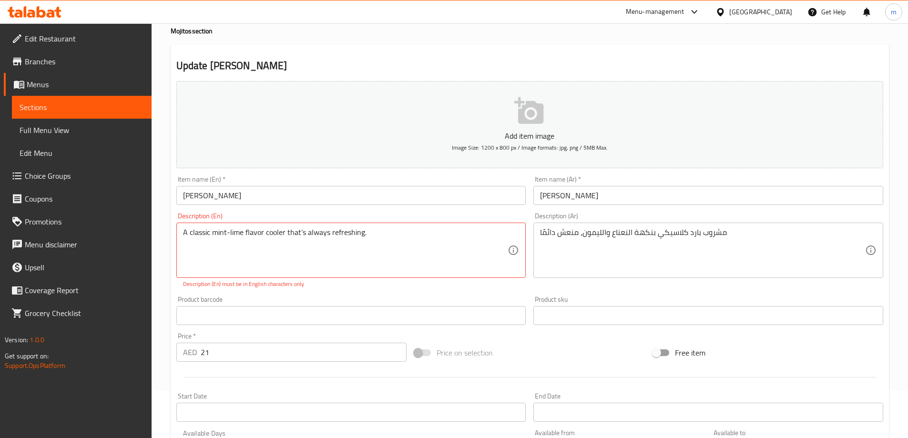
click at [428, 237] on textarea "A classic mint-lime flavor cooler that’s always refreshing." at bounding box center [345, 250] width 325 height 45
click at [283, 230] on textarea "A classic mint-lime flavor cooler that’s always refreshing." at bounding box center [345, 250] width 325 height 45
click at [284, 230] on textarea "A classic mint-lime flavor cooler that’s always refreshing." at bounding box center [345, 250] width 325 height 45
click at [210, 234] on textarea "A classic mint-lime flavor that’s always refreshing." at bounding box center [345, 250] width 325 height 45
click at [288, 231] on textarea "A classic cooler mint-lime flavor that’s always refreshing." at bounding box center [345, 250] width 325 height 45
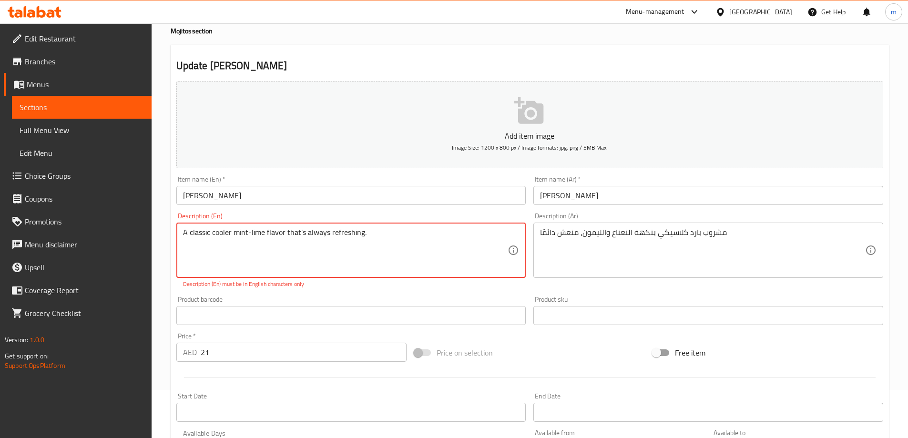
click at [376, 231] on textarea "A classic cooler mint-lime flavor that’s always refreshing." at bounding box center [345, 250] width 325 height 45
drag, startPoint x: 366, startPoint y: 233, endPoint x: 183, endPoint y: 235, distance: 183.1
click at [183, 235] on textarea "A classic cooler mint-lime flavor that’s always refreshing." at bounding box center [345, 250] width 325 height 45
click at [335, 254] on textarea "A classic cooler mint-lime flavor that’s always refreshing." at bounding box center [345, 250] width 325 height 45
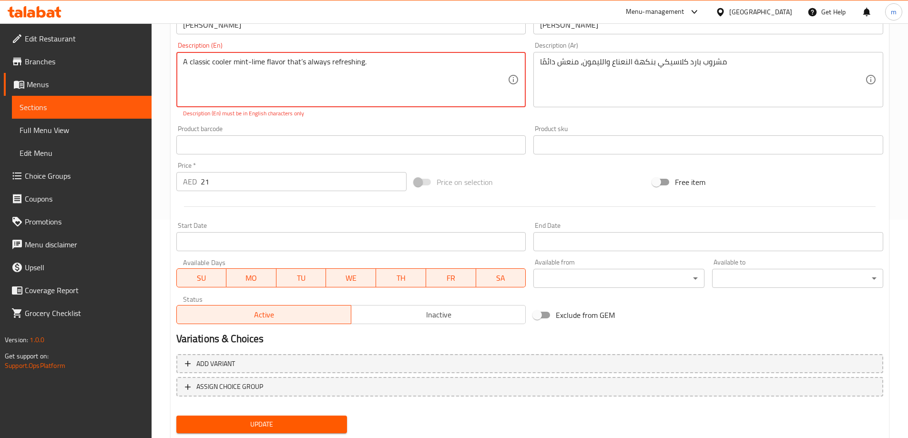
scroll to position [246, 0]
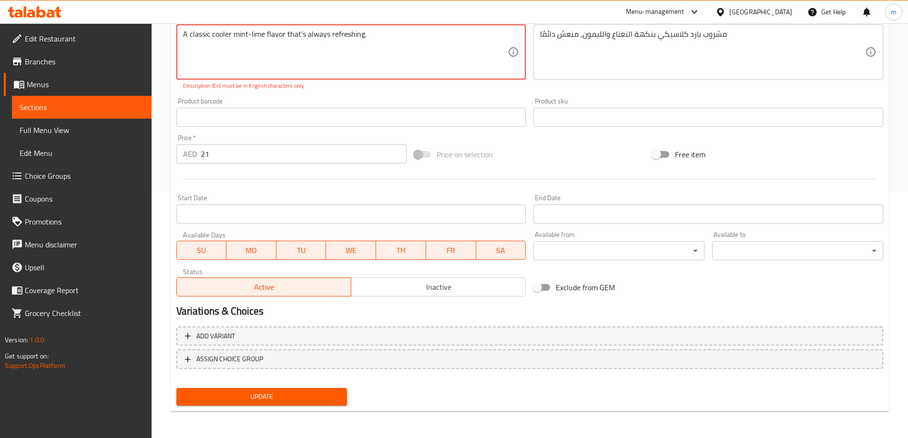
click at [266, 392] on span "Update" at bounding box center [262, 397] width 156 height 12
click at [400, 47] on textarea "A classic cooler mint-lime flavor that’s always refreshing." at bounding box center [345, 52] width 325 height 45
click at [282, 402] on span "Update" at bounding box center [262, 397] width 156 height 12
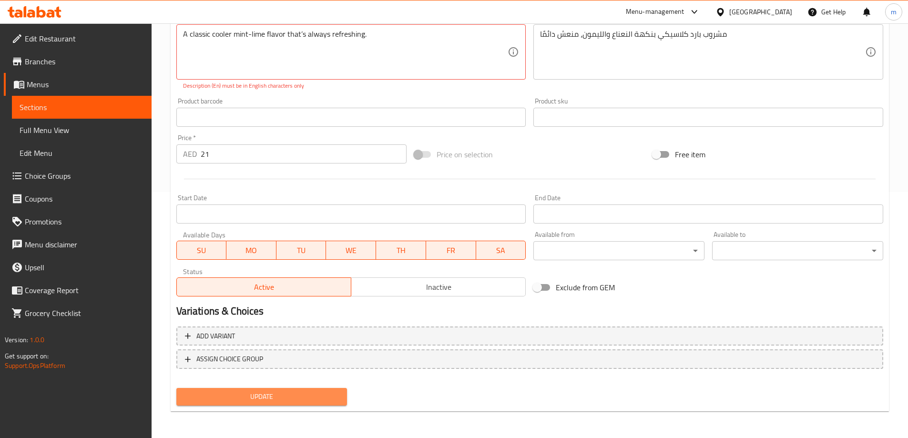
click at [282, 402] on span "Update" at bounding box center [262, 397] width 156 height 12
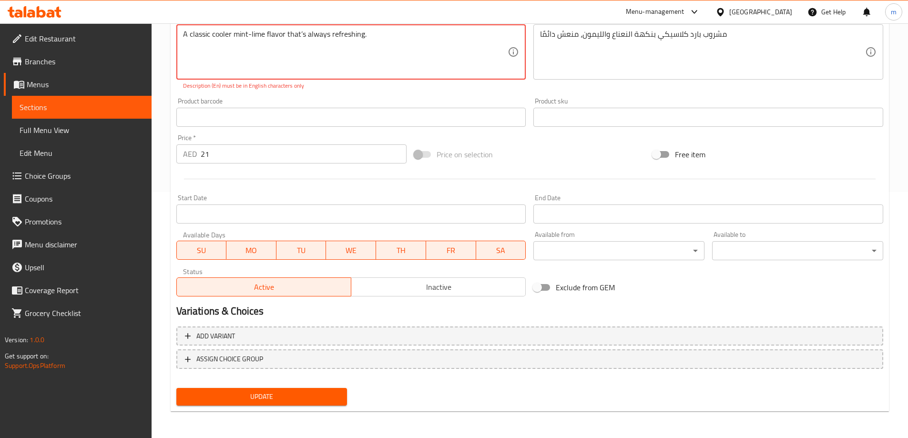
click at [282, 402] on span "Update" at bounding box center [262, 397] width 156 height 12
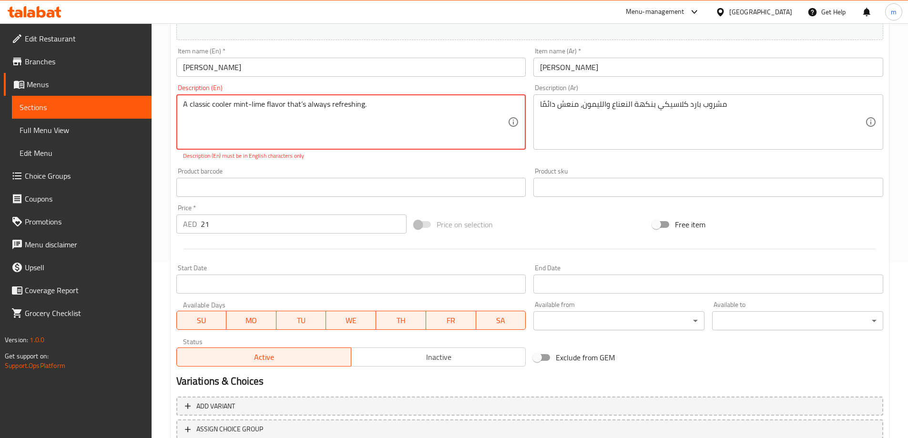
scroll to position [55, 0]
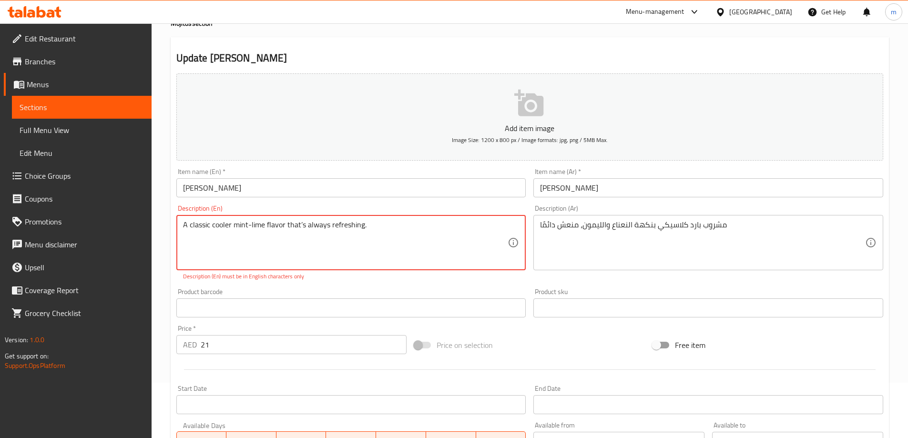
click at [441, 230] on textarea "A classic cooler mint-lime flavor that’s always refreshing." at bounding box center [345, 242] width 325 height 45
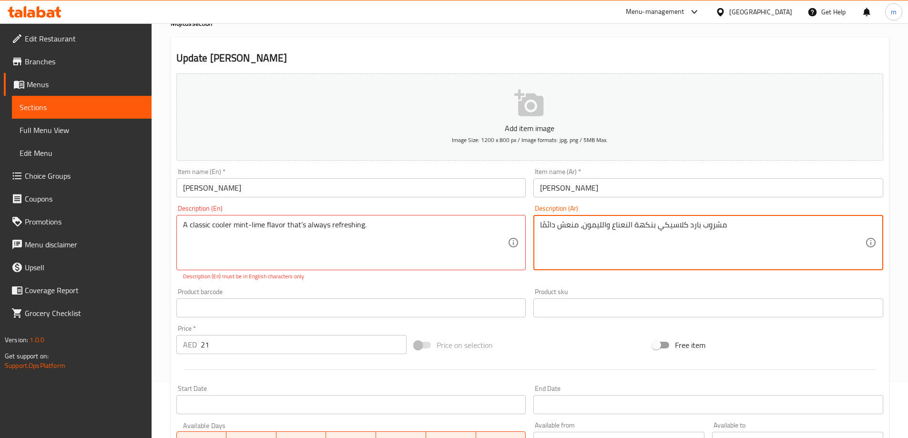
click at [576, 239] on textarea "مشروب بارد كلاسيكي بنكهة النعناع والليمون، منعش دائمًا" at bounding box center [702, 242] width 325 height 45
click at [742, 231] on textarea "مشروب بارد كلاسيكي بنكهة النعناع والليمون، منعش دائمًا" at bounding box center [702, 242] width 325 height 45
click at [473, 288] on div "Product barcode Product barcode" at bounding box center [352, 303] width 358 height 37
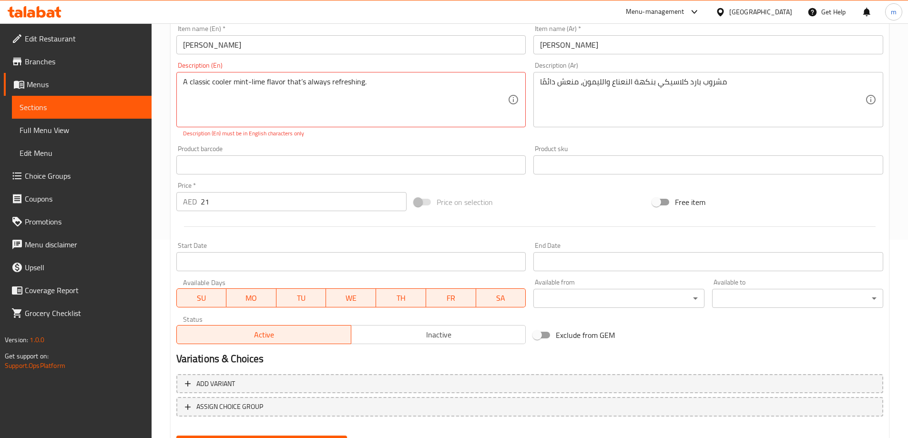
scroll to position [246, 0]
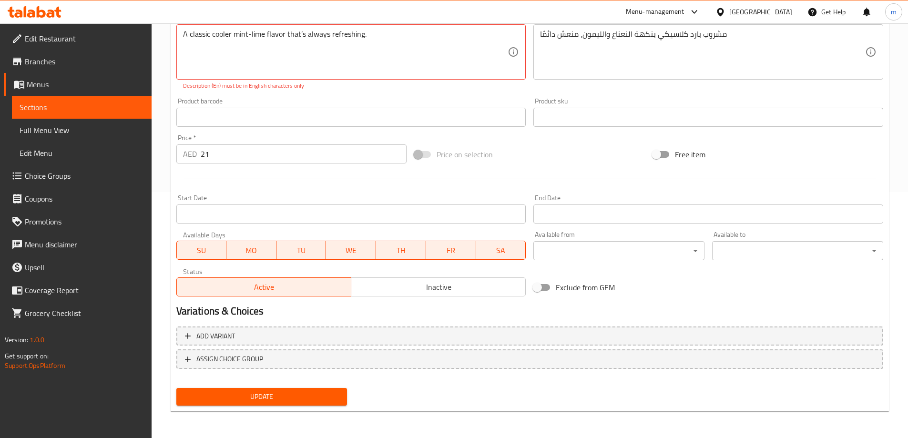
click at [276, 394] on span "Update" at bounding box center [262, 397] width 156 height 12
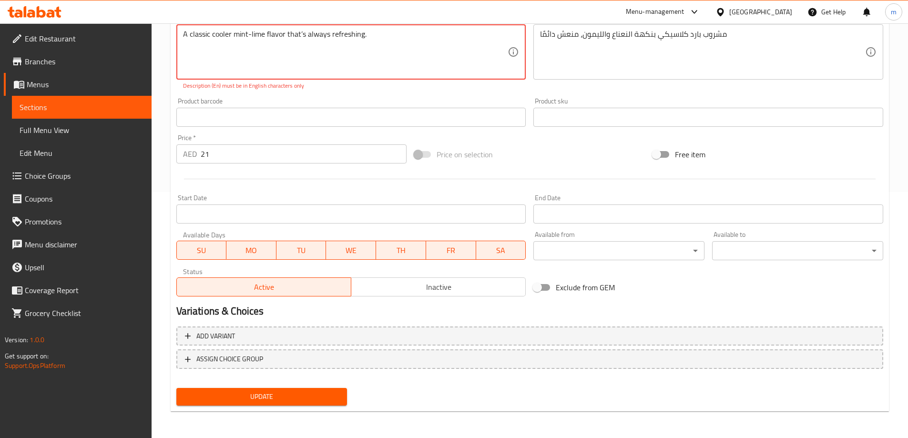
click at [276, 394] on span "Update" at bounding box center [262, 397] width 156 height 12
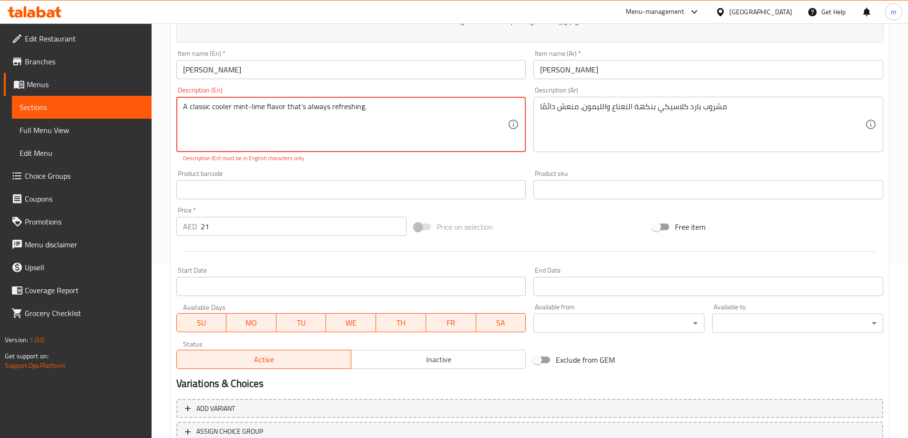
scroll to position [151, 0]
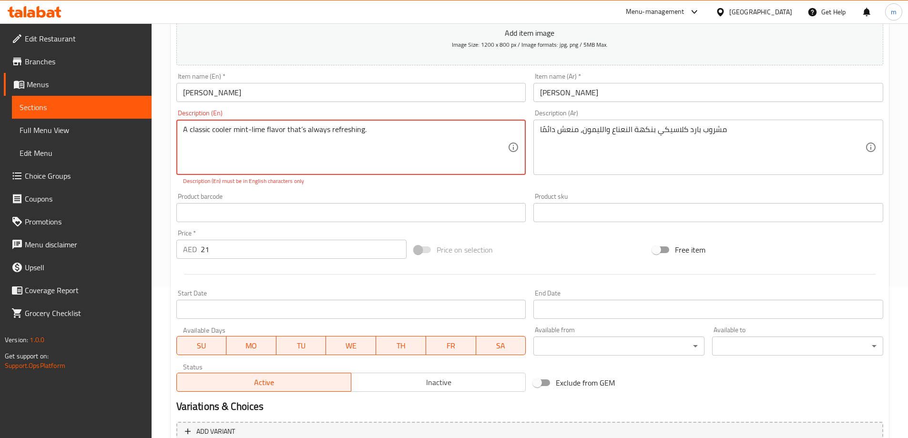
click at [368, 128] on textarea "A classic cooler mint-lime flavor that’s always refreshing." at bounding box center [345, 147] width 325 height 45
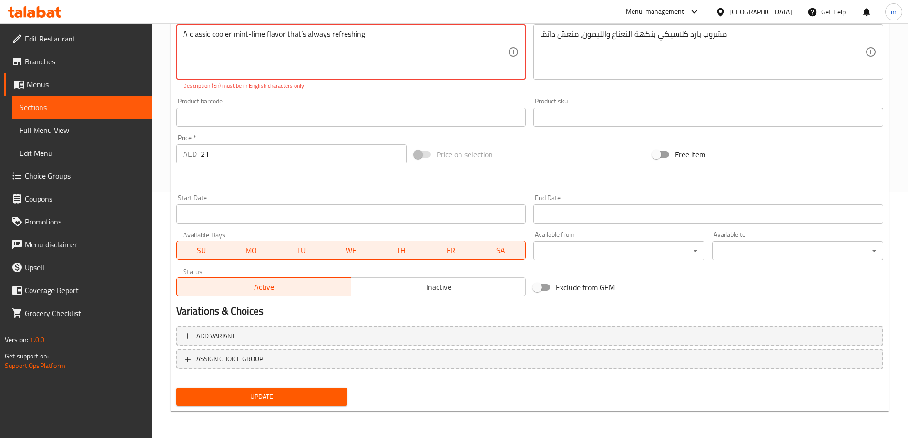
click at [292, 401] on span "Update" at bounding box center [262, 397] width 156 height 12
click at [250, 32] on textarea "A classic cooler mint-lime flavor that’s always refreshing" at bounding box center [345, 52] width 325 height 45
click at [257, 404] on button "Update" at bounding box center [261, 397] width 171 height 18
click at [296, 50] on textarea "A classic cooler mint - lime flavor that’s always refreshing" at bounding box center [345, 52] width 325 height 45
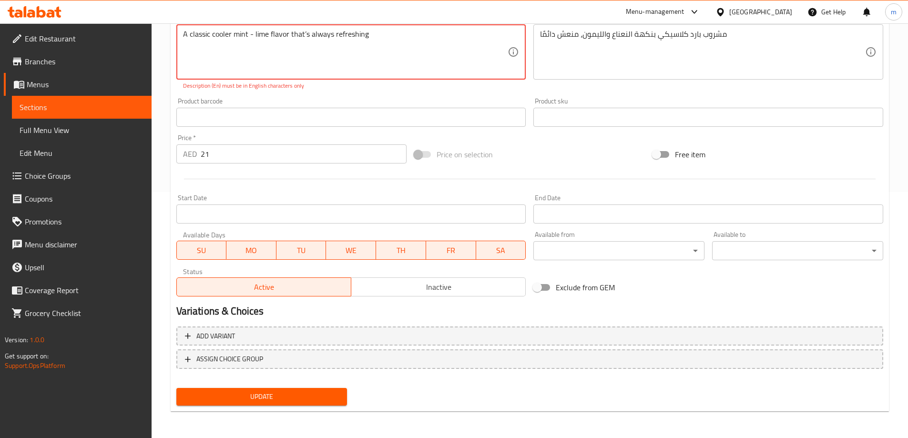
click at [369, 37] on textarea "A classic cooler mint - lime flavor that’s always refreshing" at bounding box center [345, 52] width 325 height 45
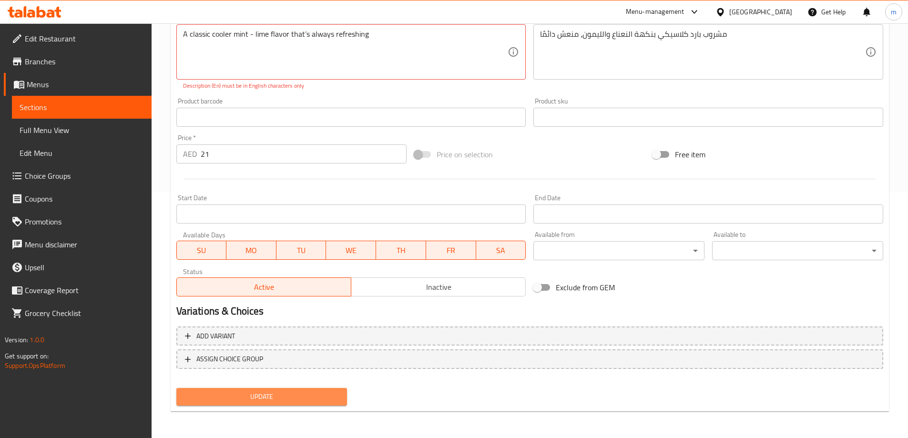
click at [238, 390] on button "Update" at bounding box center [261, 397] width 171 height 18
click at [320, 389] on button "Update" at bounding box center [261, 397] width 171 height 18
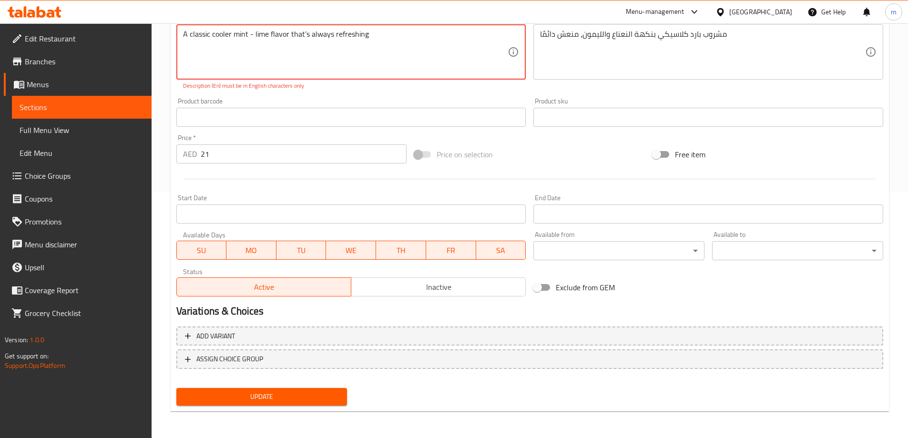
click at [320, 389] on button "Update" at bounding box center [261, 397] width 171 height 18
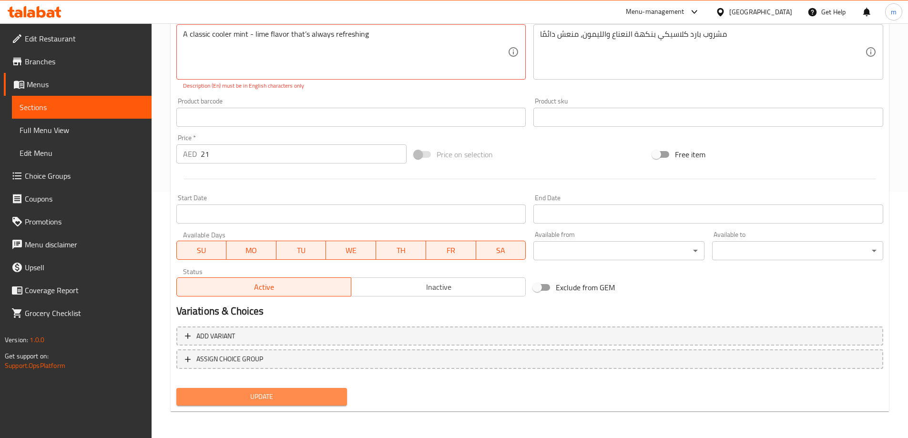
click at [302, 394] on span "Update" at bounding box center [262, 397] width 156 height 12
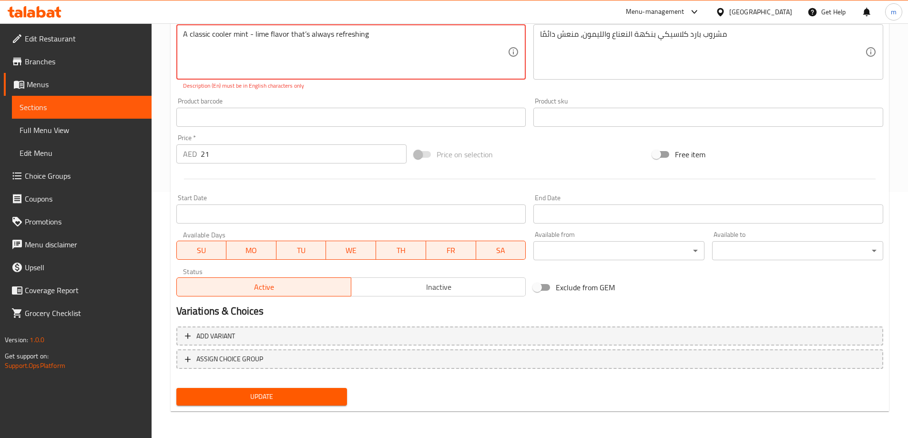
click at [301, 394] on span "Update" at bounding box center [262, 397] width 156 height 12
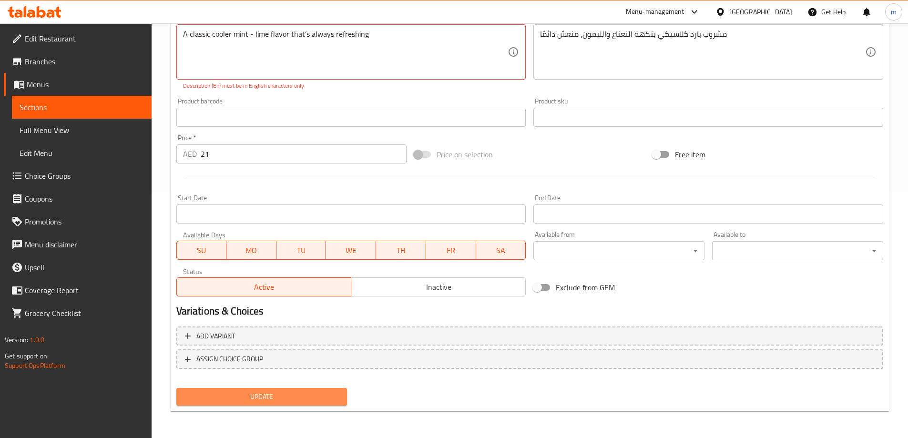
click at [328, 392] on span "Update" at bounding box center [262, 397] width 156 height 12
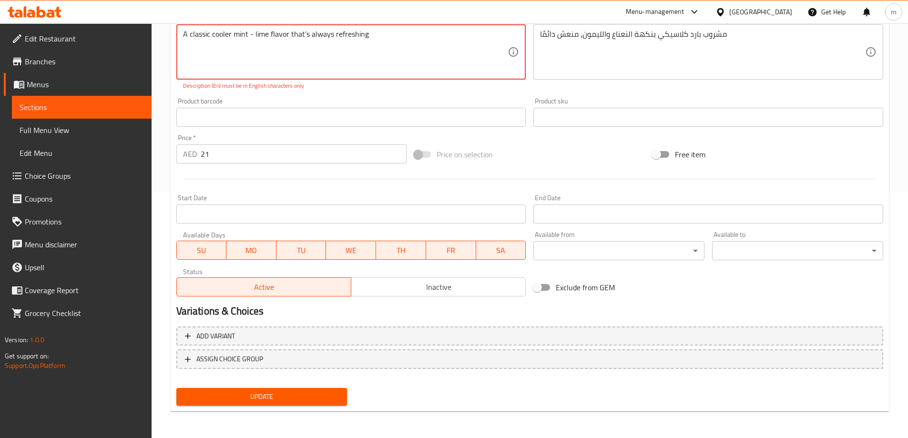
click at [328, 392] on span "Update" at bounding box center [262, 397] width 156 height 12
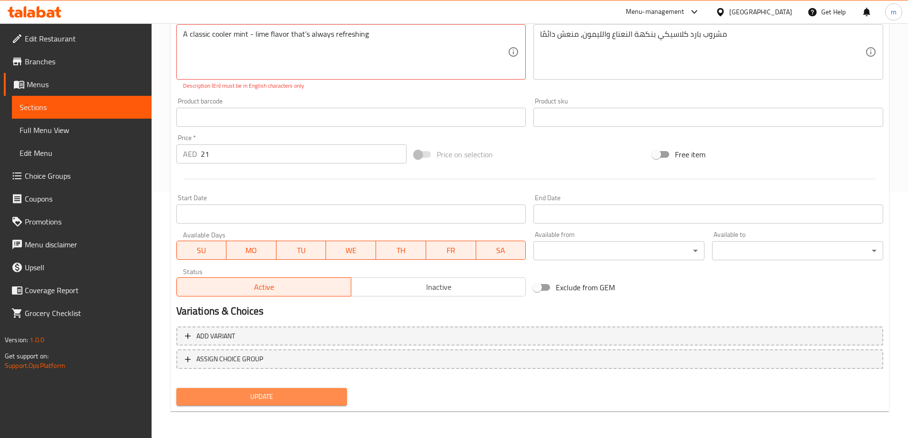
click at [328, 392] on span "Update" at bounding box center [262, 397] width 156 height 12
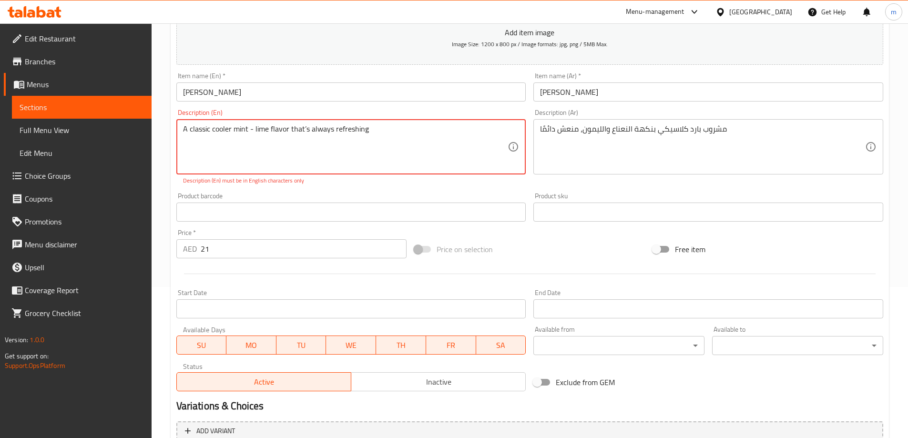
scroll to position [151, 0]
click at [249, 127] on textarea "A classic cooler mint - lime flavor that’s always refreshing" at bounding box center [345, 147] width 325 height 45
click at [253, 129] on textarea "A classic cooler mint- lime flavor that’s always refreshing" at bounding box center [345, 147] width 325 height 45
click at [396, 137] on textarea "A classic cooler mint-lime flavor that’s always refreshing" at bounding box center [345, 147] width 325 height 45
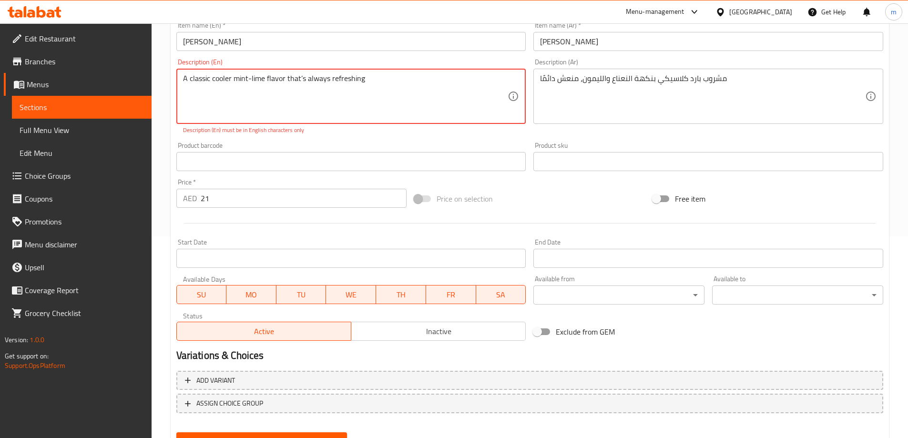
scroll to position [246, 0]
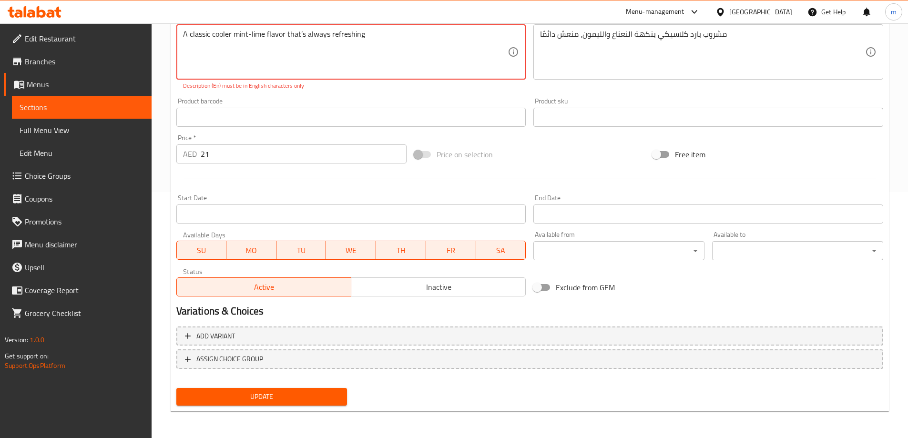
click at [263, 398] on span "Update" at bounding box center [262, 397] width 156 height 12
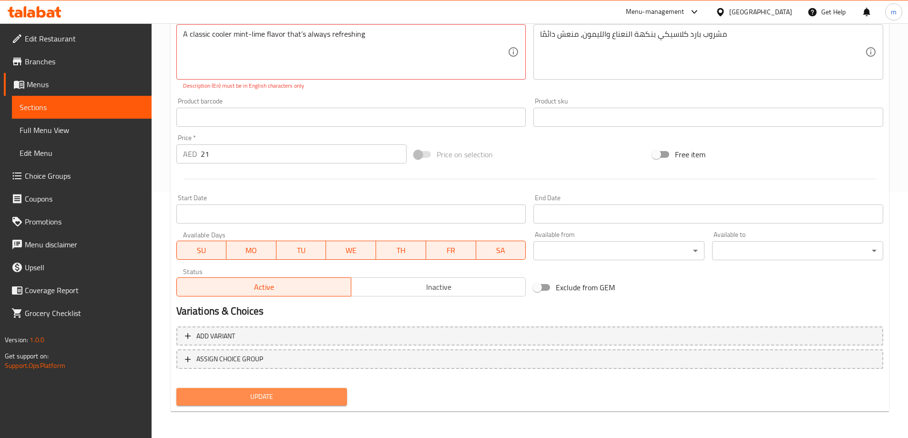
click at [263, 398] on span "Update" at bounding box center [262, 397] width 156 height 12
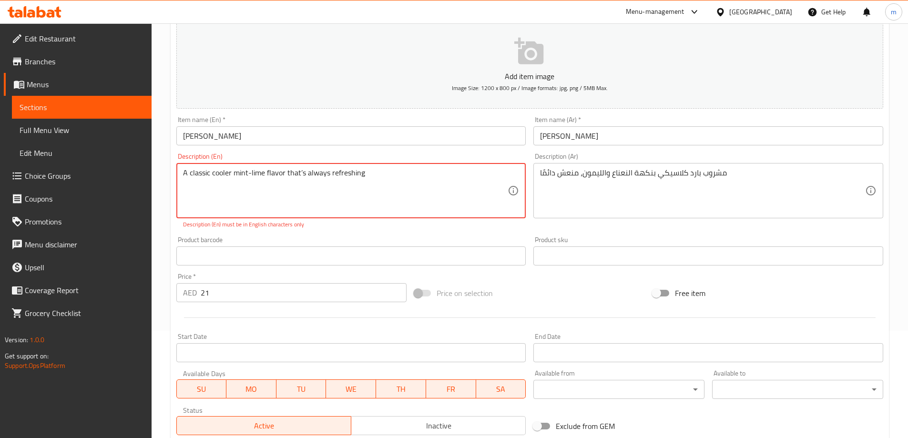
scroll to position [103, 0]
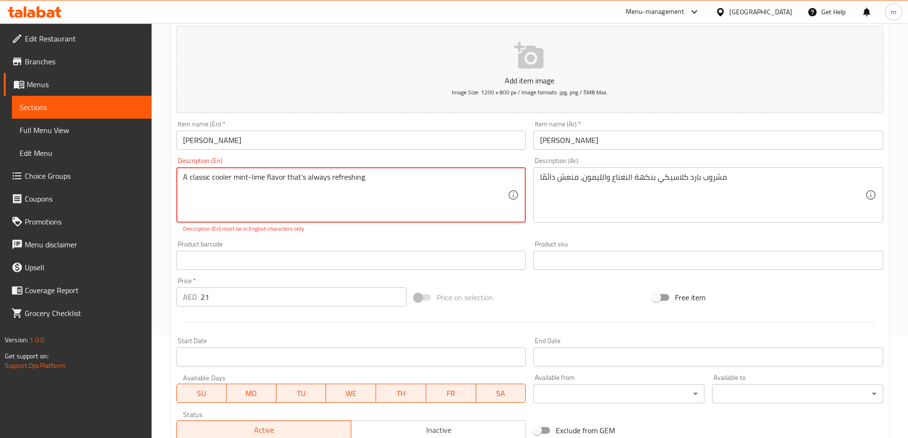
paste textarea "A classic mint-lime cooler that’s always refreshing."
click at [359, 179] on textarea "A classic cooler mint-lime flavor that’s always refreshiA classic mint-lime coo…" at bounding box center [345, 195] width 325 height 45
click at [356, 176] on textarea "A classic cooler mint-lime flavor that’s always refreshiA classic mint-lime coo…" at bounding box center [345, 195] width 325 height 45
click at [363, 180] on textarea "A classic mint-lime cooler that’s always refreshing.ng" at bounding box center [345, 195] width 325 height 45
click at [351, 193] on textarea "A classic mint-lime cooler that’s always refreshing." at bounding box center [345, 195] width 325 height 45
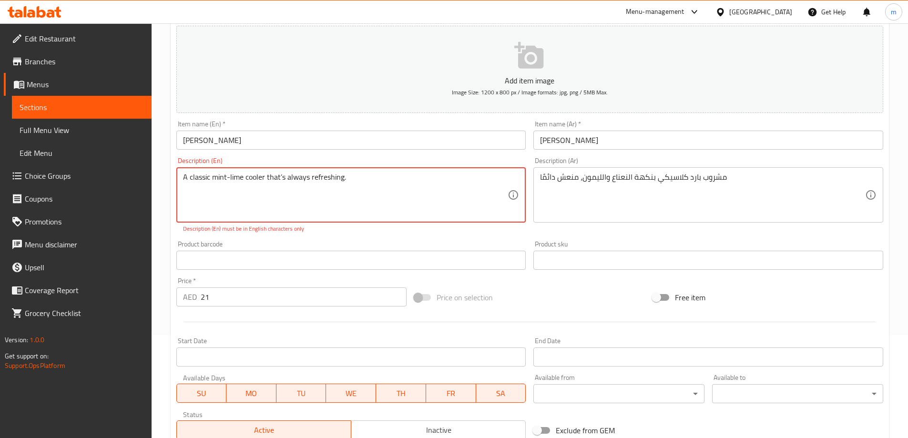
type textarea "A classic mint-lime cooler that’s always refreshing."
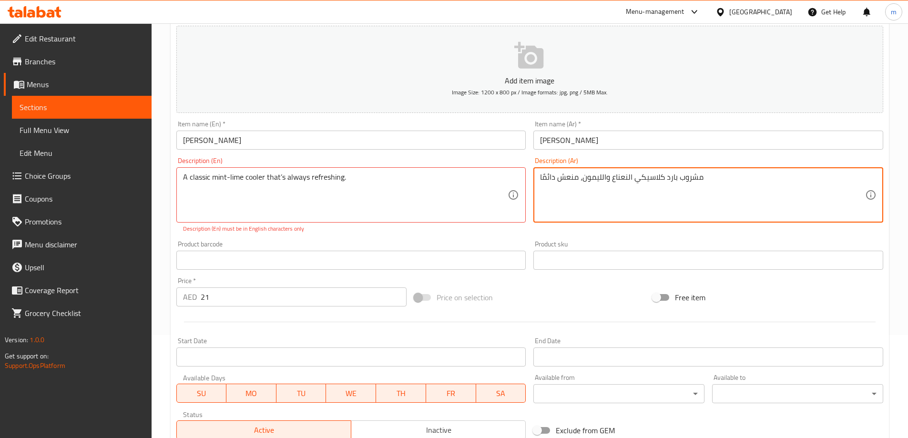
click at [628, 178] on textarea "مشروب بارد كلاسيكي النعناع والليمون، منعش دائمًا" at bounding box center [702, 195] width 325 height 45
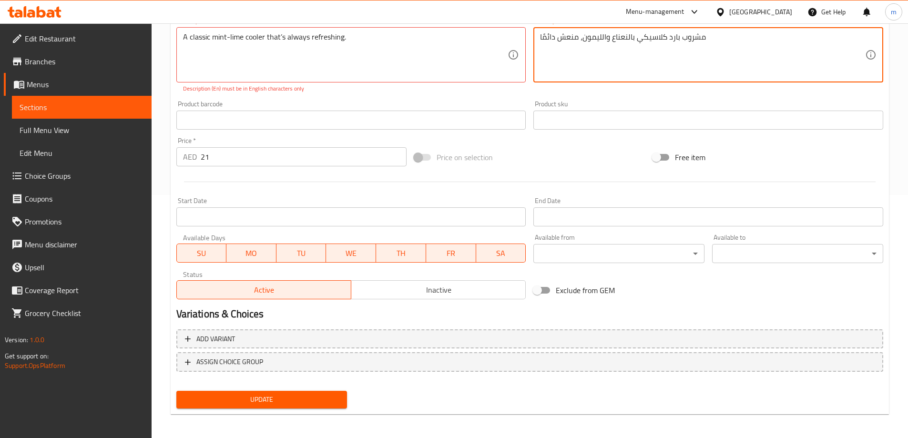
scroll to position [246, 0]
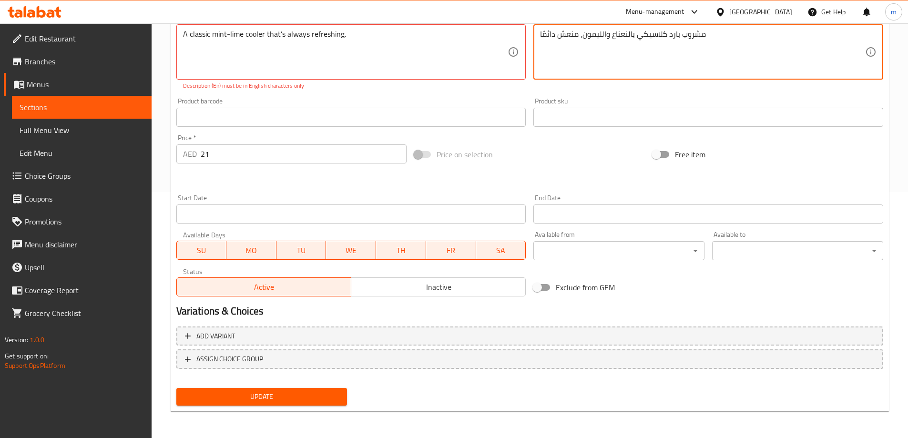
type textarea "مشروب بارد كلاسيكي بالنعناع والليمون، منعش دائمًا"
click at [324, 403] on span "Update" at bounding box center [262, 397] width 156 height 12
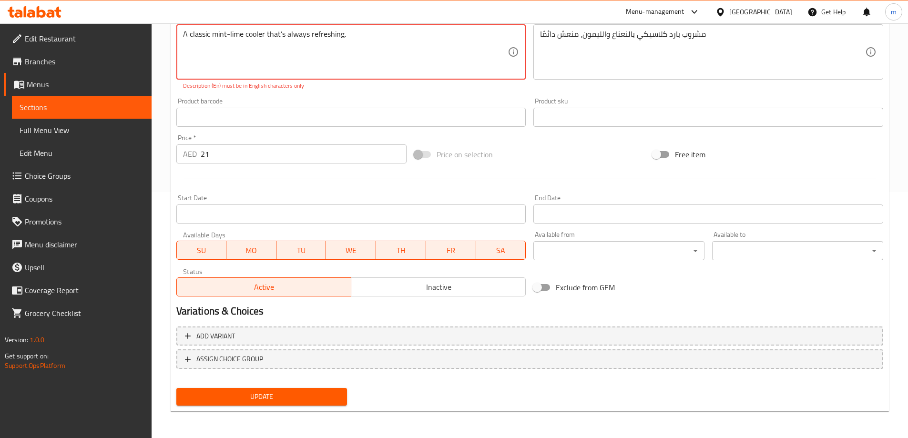
click at [324, 403] on button "Update" at bounding box center [261, 397] width 171 height 18
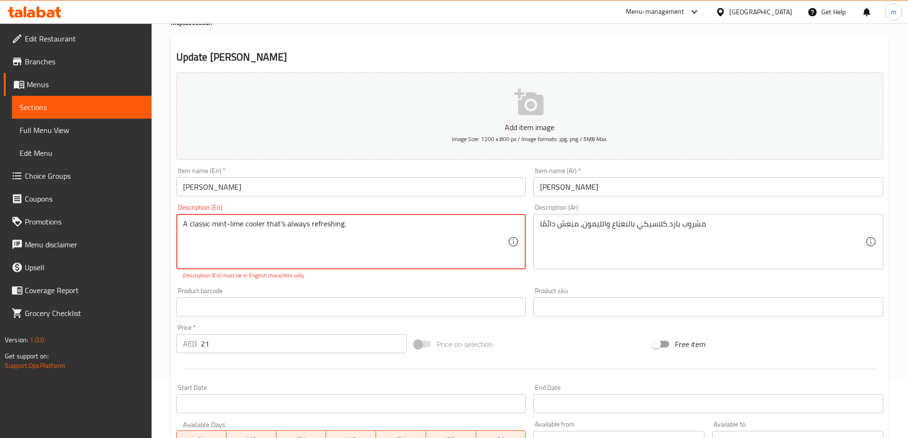
scroll to position [55, 0]
click at [319, 186] on input "Virgin Mojito" at bounding box center [351, 187] width 350 height 19
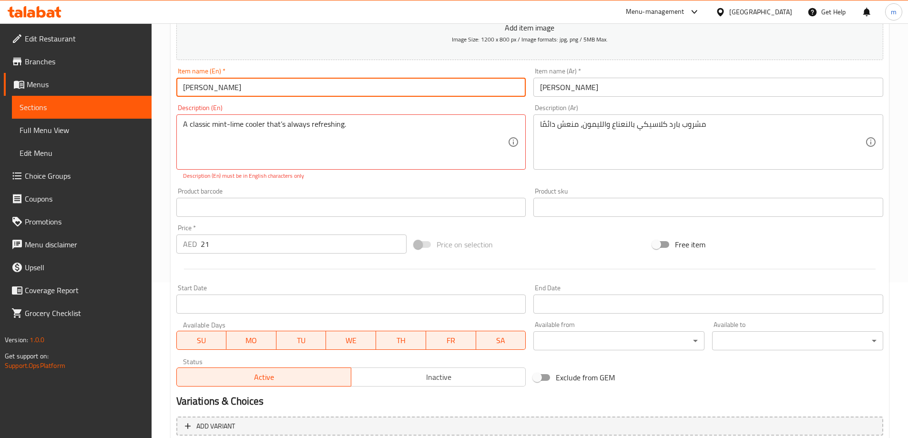
scroll to position [246, 0]
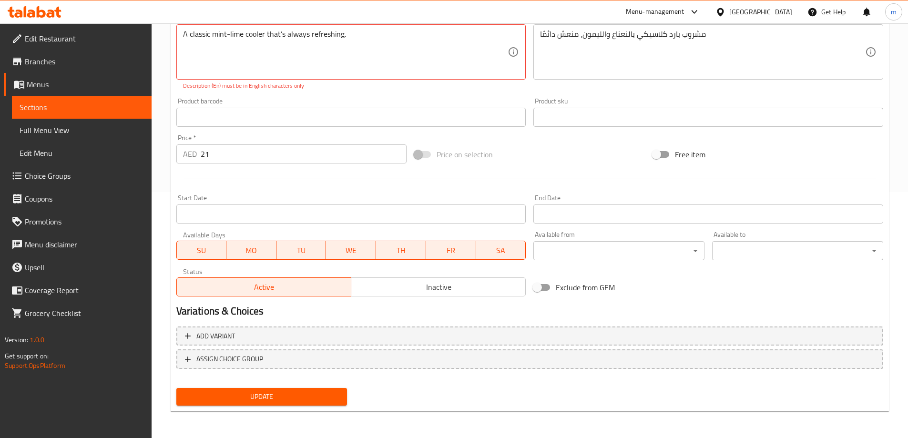
click at [312, 396] on span "Update" at bounding box center [262, 397] width 156 height 12
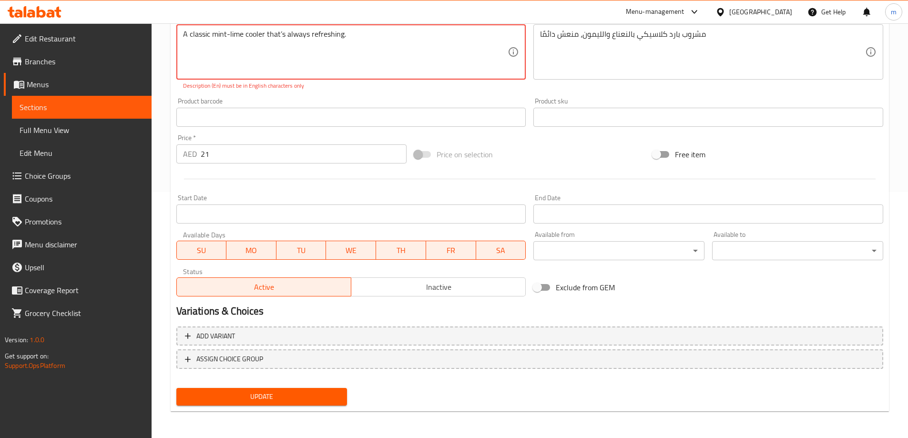
click at [229, 33] on textarea "A classic mint-lime cooler that’s always refreshing." at bounding box center [345, 52] width 325 height 45
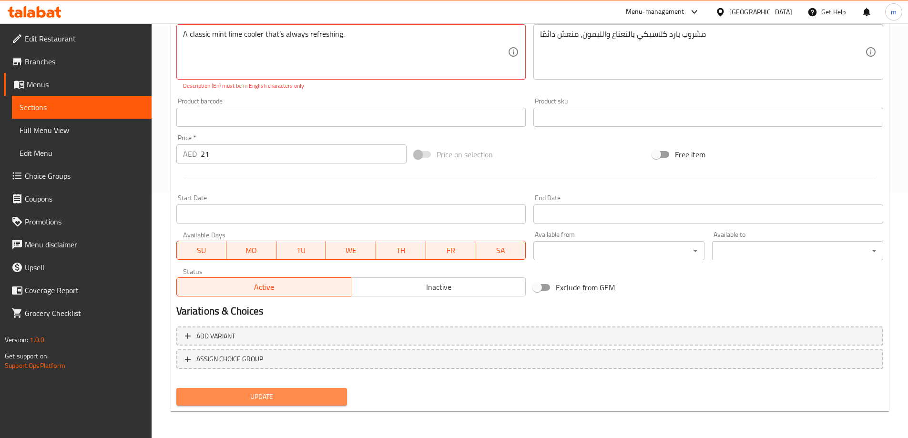
click at [285, 397] on span "Update" at bounding box center [262, 397] width 156 height 12
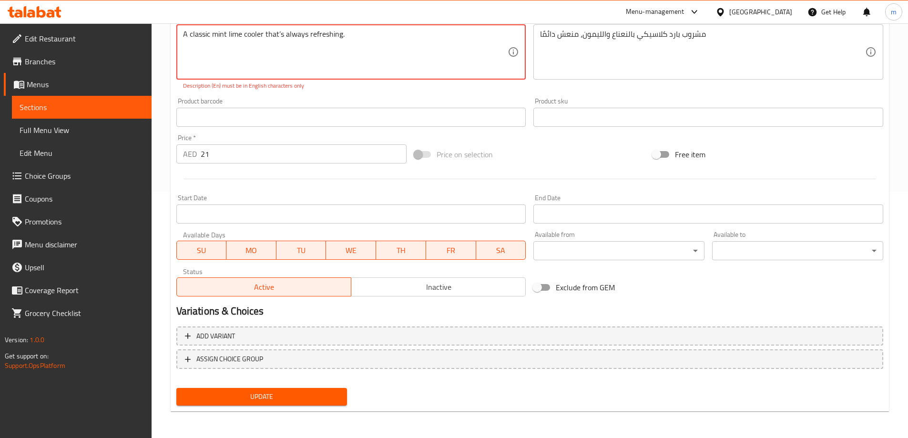
click at [285, 397] on span "Update" at bounding box center [262, 397] width 156 height 12
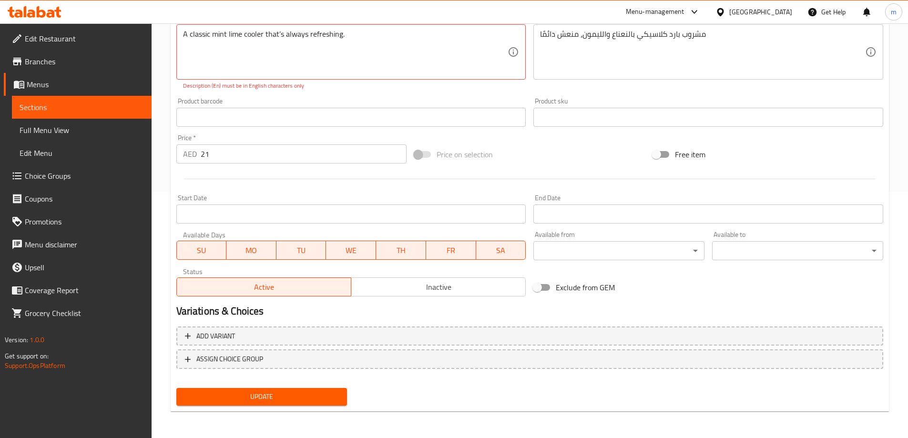
click at [383, 19] on div "Menu-management United Arab Emirates Get Help m" at bounding box center [454, 11] width 908 height 23
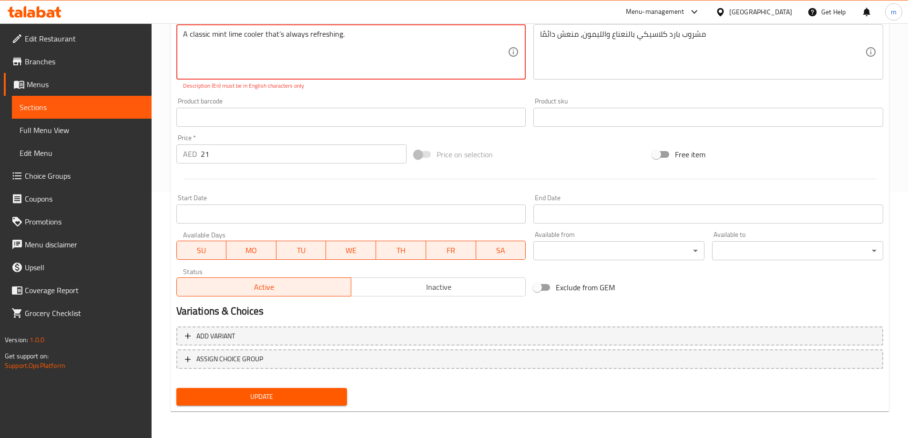
click at [291, 389] on button "Update" at bounding box center [261, 397] width 171 height 18
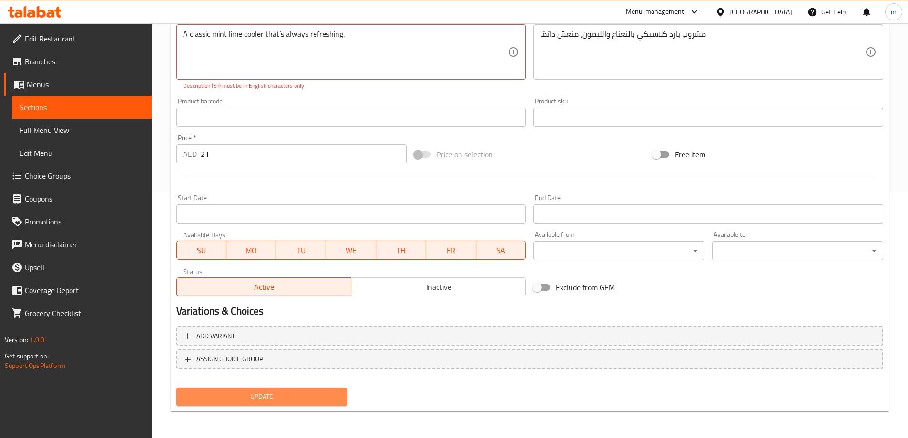
click at [291, 389] on button "Update" at bounding box center [261, 397] width 171 height 18
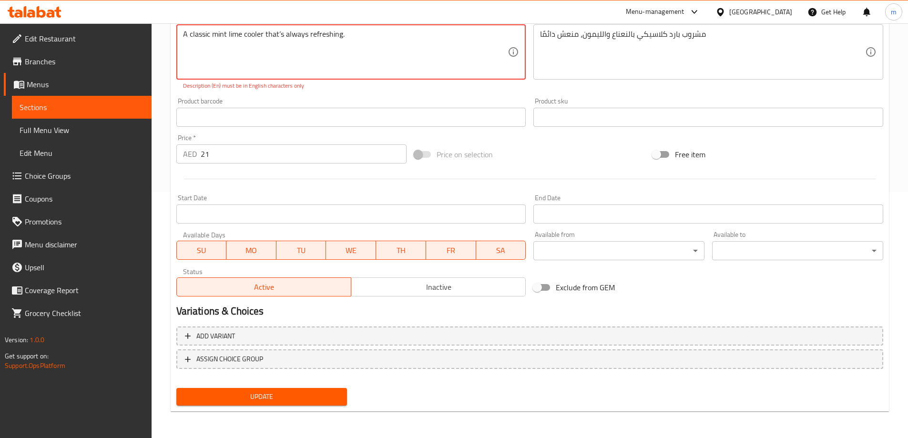
click at [291, 389] on button "Update" at bounding box center [261, 397] width 171 height 18
click at [279, 32] on textarea "A classic mint lime cooler that’s always refreshing." at bounding box center [345, 52] width 325 height 45
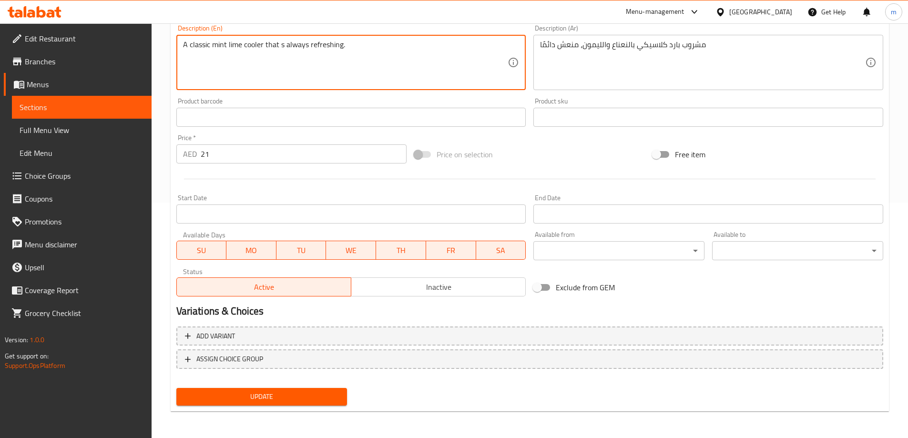
scroll to position [236, 0]
click at [360, 60] on textarea "A classic mint lime cooler that is always refreshing." at bounding box center [345, 62] width 325 height 45
type textarea "A classic mint lime cooler that is always refreshing."
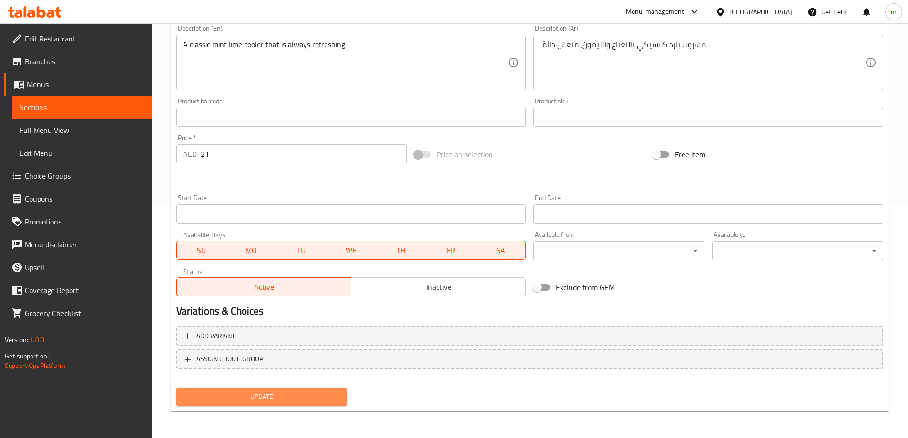
click at [281, 401] on span "Update" at bounding box center [262, 397] width 156 height 12
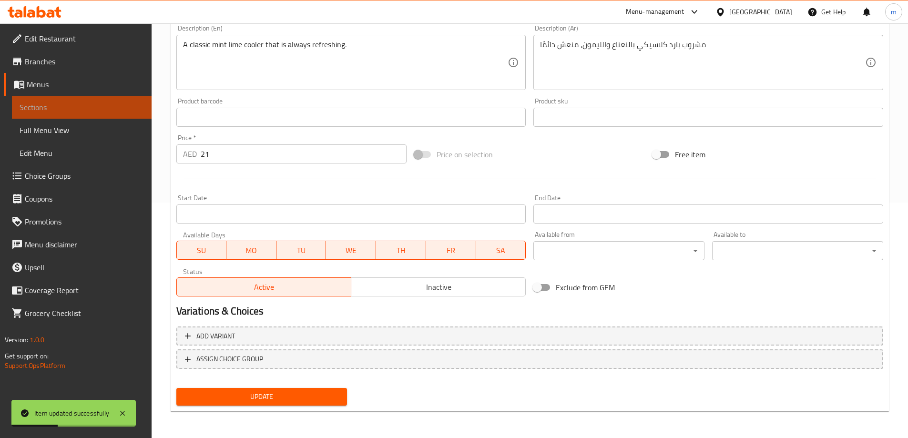
click at [94, 110] on span "Sections" at bounding box center [82, 107] width 124 height 11
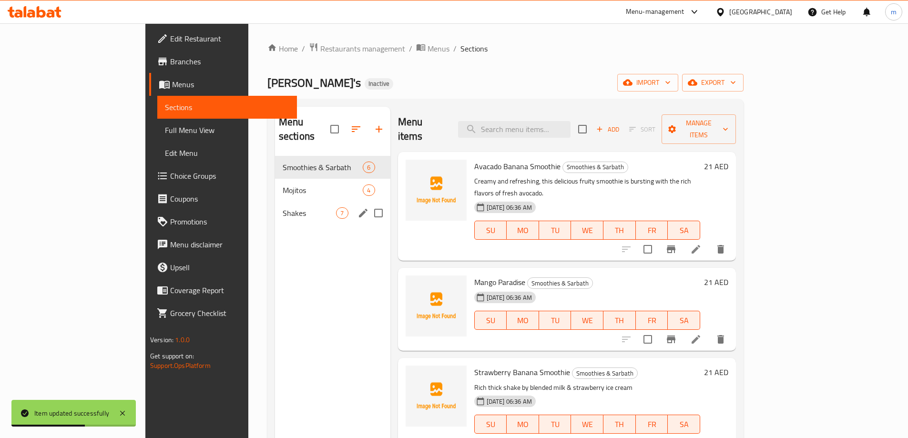
click at [283, 207] on span "Shakes" at bounding box center [310, 212] width 54 height 11
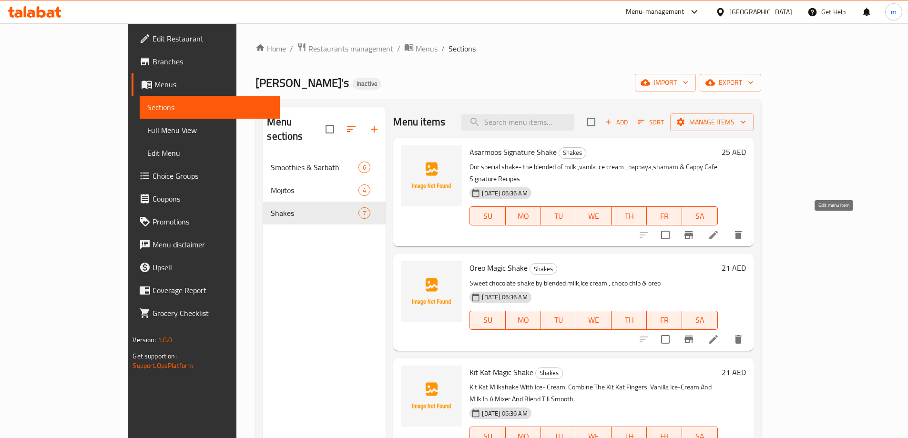
click at [719, 229] on icon at bounding box center [713, 234] width 11 height 11
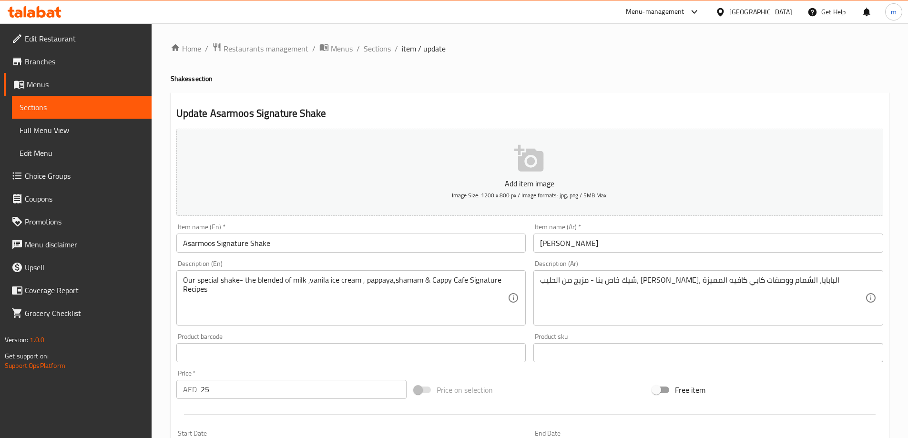
click at [279, 240] on input "Asarmoos Signature Shake" at bounding box center [351, 243] width 350 height 19
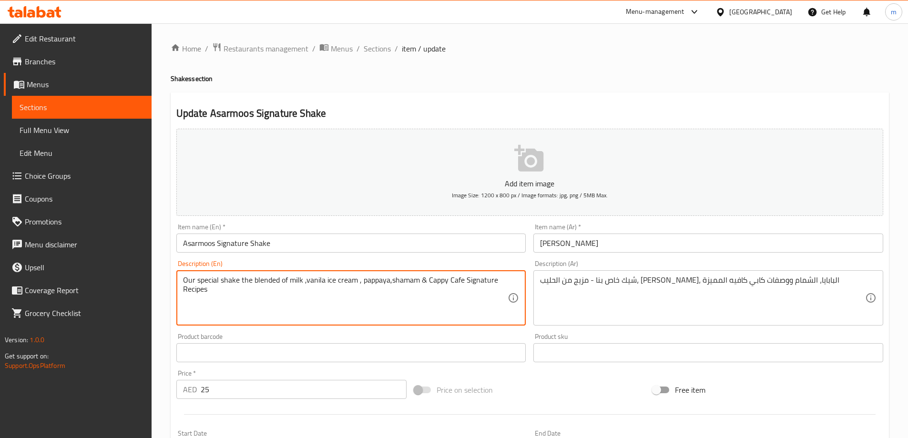
click at [280, 306] on textarea "Our special shake the blended of milk ,vanila ice cream , pappaya,shamam & Capp…" at bounding box center [345, 298] width 325 height 45
type textarea "Our special shake the blended of milk ,vanila ice cream , pappaya,shamam & Capp…"
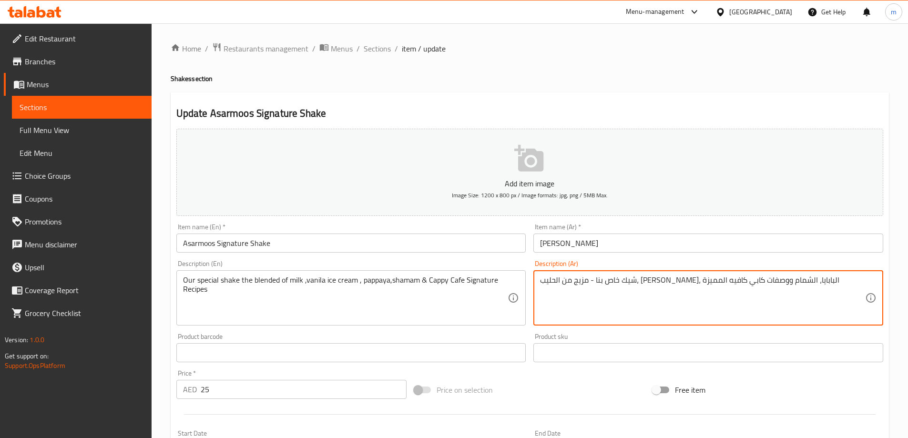
click at [789, 282] on textarea "شيك خاص بنا - مزيج من الحليب، آيس كريم الفانيليا، البابايا، الشمام ووصفات كابي …" at bounding box center [702, 298] width 325 height 45
click at [683, 303] on textarea "شيك خاص بنا مزيج من الحليب، آيس كريم الفانيليا، البابايا، الشمام ووصفات كابي كا…" at bounding box center [702, 298] width 325 height 45
type textarea "شيك خاص بنا مزيج من الحليب، آيس كريم الفانيليا، البابايا، الشمام ووصفات كابي كا…"
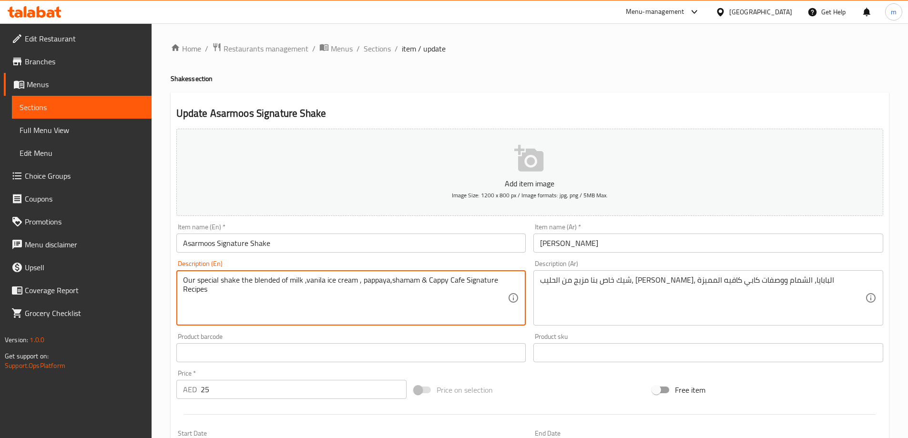
drag, startPoint x: 207, startPoint y: 291, endPoint x: 182, endPoint y: 280, distance: 27.8
click at [182, 280] on div "Our special shake the blended of milk ,vanila ice cream , pappaya,shamam & Capp…" at bounding box center [351, 297] width 350 height 55
click at [332, 298] on textarea "Our special shake the blended of milk ,vanila ice cream , pappaya,shamam & Capp…" at bounding box center [345, 298] width 325 height 45
click at [417, 277] on textarea "Our special shake the blended of milk ,vanila ice cream , pappaya,shamam & Capp…" at bounding box center [345, 298] width 325 height 45
click at [390, 282] on textarea "Our special shake the blended of milk ,vanila ice cream , pappaya, & Cappy Cafe…" at bounding box center [345, 298] width 325 height 45
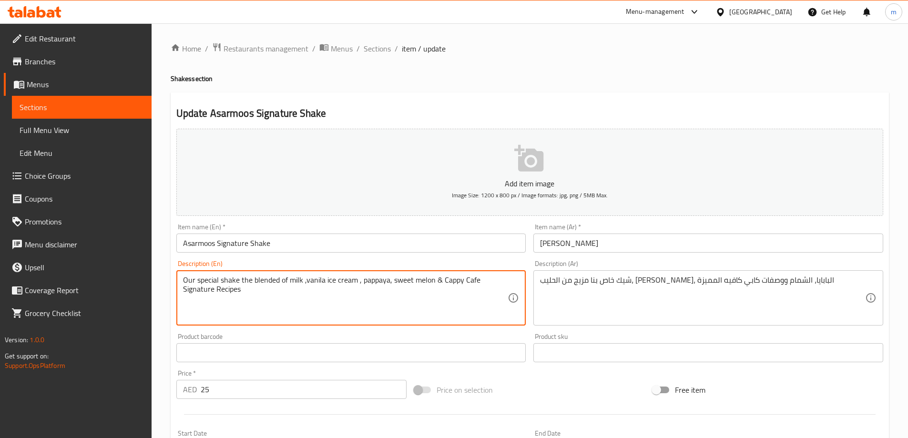
click at [382, 303] on textarea "Our special shake the blended of milk ,vanila ice cream , pappaya, sweet melon …" at bounding box center [345, 298] width 325 height 45
type textarea "Our special shake the blended of milk ,vanila ice cream , pappaya, sweet melon …"
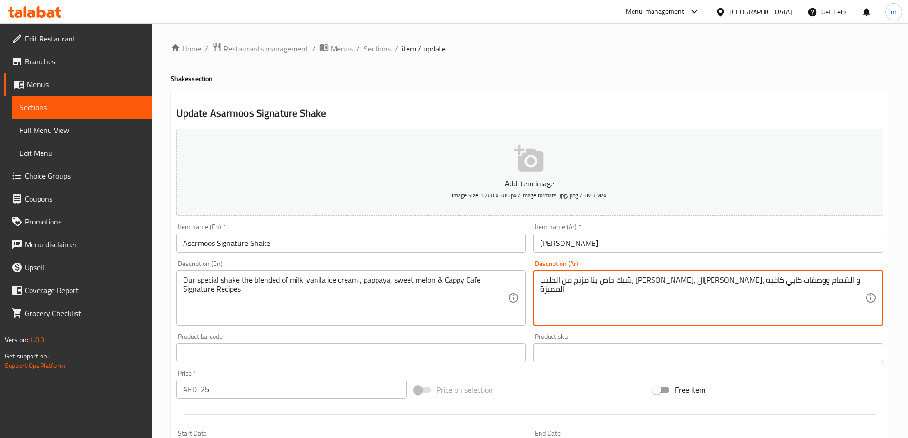
click at [628, 282] on textarea "شيك خاص بنا مزيج من الحليب، آيس كريم الفانيليا، البابايا، و الشمام ووصفات كابي …" at bounding box center [702, 298] width 325 height 45
click at [824, 282] on textarea "شيك خاص بنا مزيج من الحليب، آيس كريم الفانيليا، البابايا، و الشمام و وصفات كابي…" at bounding box center [702, 298] width 325 height 45
click at [795, 282] on textarea "شيك خاص بنا مزيج من الحليب، آيس كريم الفانيليا، البابايا، و الشمام و وصفات كابي…" at bounding box center [702, 298] width 325 height 45
click at [747, 282] on textarea "شيك خاص بنا مزيج من الحليب، آيس كريم الفانيليا، البابايا، و الشمام و وصفات كابي…" at bounding box center [702, 298] width 325 height 45
click at [780, 281] on textarea "شيك خاص بنا مزيج من الحليب، آيس كريم الفانيليا، البابايا، و الشمام و وصفات كابي…" at bounding box center [702, 298] width 325 height 45
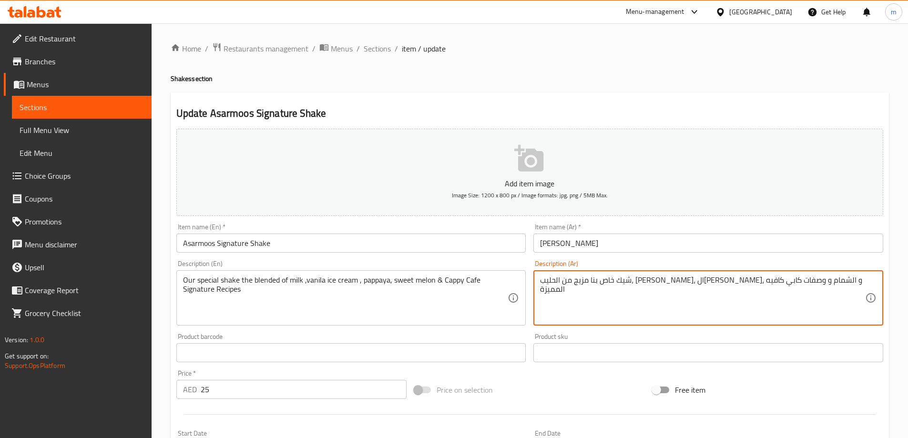
click at [745, 278] on textarea "شيك خاص بنا مزيج من الحليب، آيس كريم الفانيليا، البابايا، و الشمام و وصفات كابي…" at bounding box center [702, 298] width 325 height 45
click at [746, 280] on textarea "شيك خاص بنا مزيج من الحليب، آيس كريم الفانيليا، البابايا، و الشمام و وصفات كابي…" at bounding box center [702, 298] width 325 height 45
click at [715, 293] on textarea "شيك خاص بنا مزيج من الحليب المخفوق، آيس كريم الفانيليا، البابايا، و الشمام و وص…" at bounding box center [702, 298] width 325 height 45
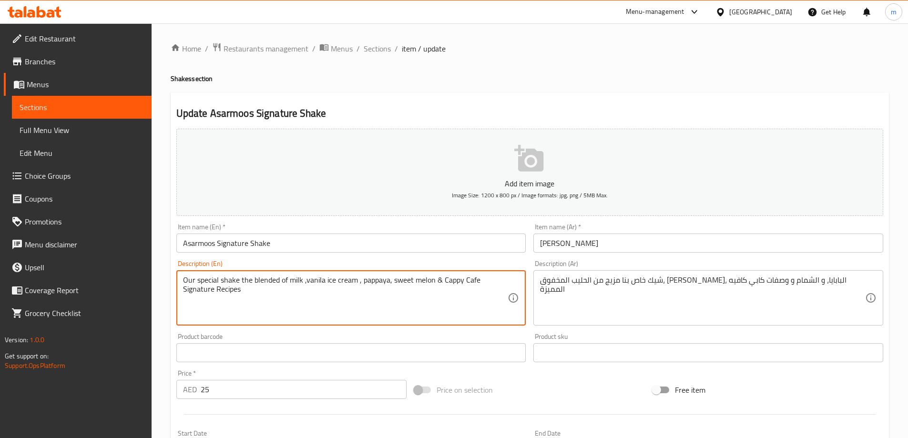
click at [204, 280] on textarea "Our special shake the blended of milk ,vanila ice cream , pappaya, sweet melon …" at bounding box center [345, 298] width 325 height 45
click at [224, 279] on textarea "Our special shake the blended of milk ,vanila ice cream , pappaya, sweet melon …" at bounding box center [345, 298] width 325 height 45
click at [244, 279] on textarea "Our special shake the blended of milk ,vanila ice cream , pappaya, sweet melon …" at bounding box center [345, 298] width 325 height 45
click at [265, 279] on textarea "Our special shake the blended of milk ,vanila ice cream , pappaya, sweet melon …" at bounding box center [345, 298] width 325 height 45
click at [283, 278] on textarea "Our special shake the blended of milk ,vanila ice cream , pappaya, sweet melon …" at bounding box center [345, 298] width 325 height 45
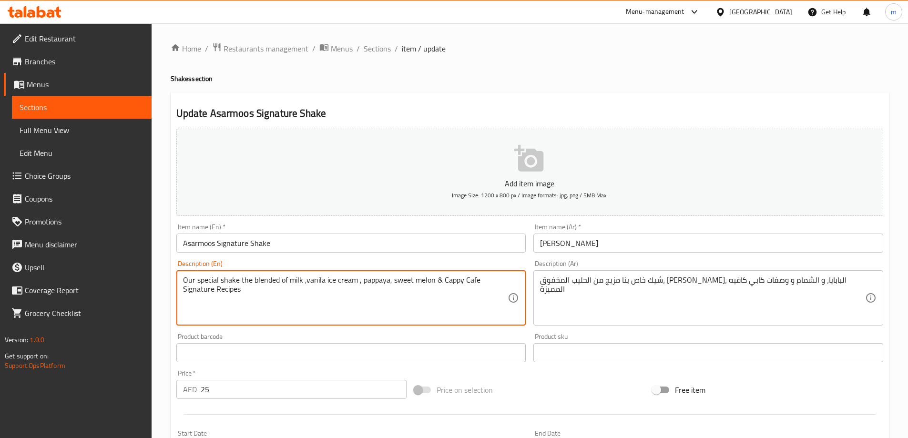
click at [297, 278] on textarea "Our special shake the blended of milk ,vanila ice cream , pappaya, sweet melon …" at bounding box center [345, 298] width 325 height 45
click at [318, 280] on textarea "Our special shake the blended of milk ,vanila ice cream , pappaya, sweet melon …" at bounding box center [345, 298] width 325 height 45
click at [346, 281] on textarea "Our special shake the blended of milk ,vanila ice cream , pappaya, sweet melon …" at bounding box center [345, 298] width 325 height 45
click at [367, 281] on textarea "Our special shake the blended of milk ,vanila ice cream , pappaya, sweet melon …" at bounding box center [345, 298] width 325 height 45
click at [400, 281] on textarea "Our special shake the blended of milk ,vanila ice cream , pappaya, sweet melon …" at bounding box center [345, 298] width 325 height 45
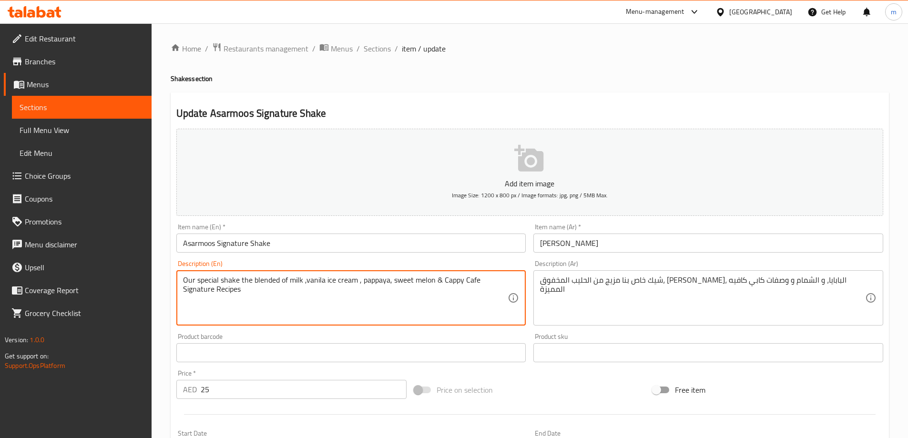
click at [423, 281] on textarea "Our special shake the blended of milk ,vanila ice cream , pappaya, sweet melon …" at bounding box center [345, 298] width 325 height 45
click at [433, 281] on textarea "Our special shake the blended of milk ,vanila ice cream , pappaya, sweet melon …" at bounding box center [345, 298] width 325 height 45
click at [445, 280] on textarea "Our special shake the blended of milk ,vanila ice cream , pappaya, sweet melon …" at bounding box center [345, 298] width 325 height 45
click at [469, 278] on textarea "Our special shake the blended of milk ,vanila ice cream , pappaya, sweet melon …" at bounding box center [345, 298] width 325 height 45
click at [197, 287] on textarea "Our special shake the blended of milk ,vanila ice cream , pappaya, sweet melon …" at bounding box center [345, 298] width 325 height 45
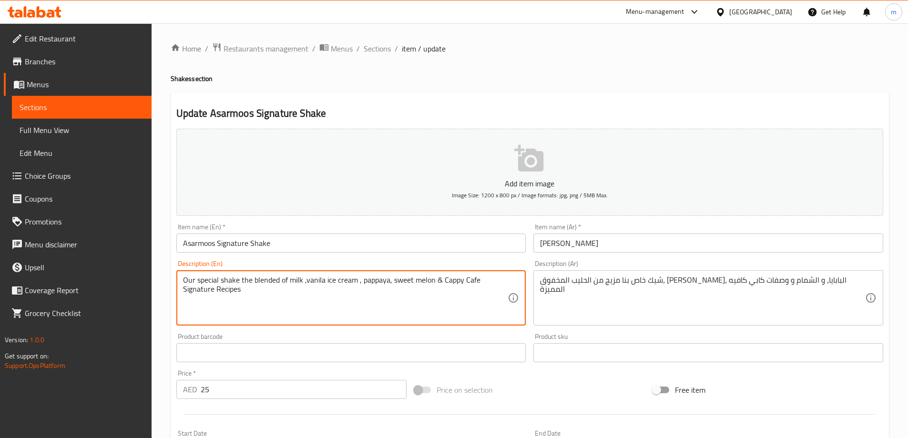
click at [220, 290] on textarea "Our special shake the blended of milk ,vanila ice cream , pappaya, sweet melon …" at bounding box center [345, 298] width 325 height 45
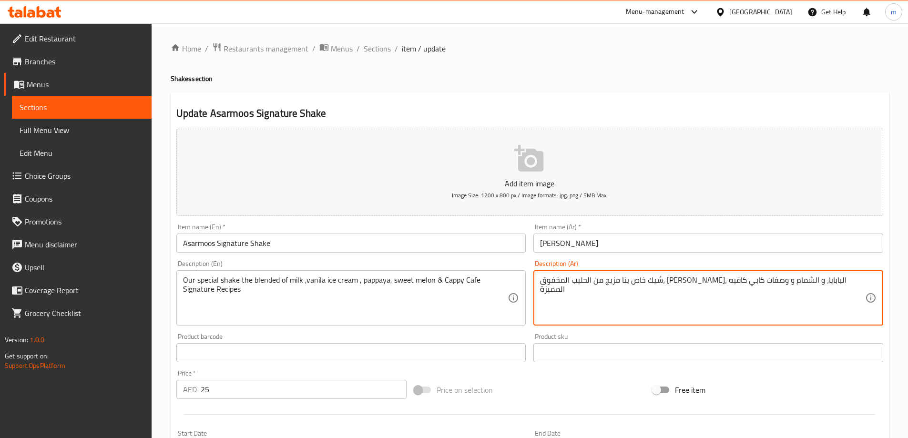
click at [812, 282] on textarea "شيك خاص بنا مزيج من الحليب المخفوق، آيس كريم الفانيليا، البابايا، و الشمام و وص…" at bounding box center [702, 298] width 325 height 45
click at [809, 282] on textarea "شيك خاص بنا مزيج من الحليب المخفوق، آيس كريم الفانيليا، البابايا، و الشمام و وص…" at bounding box center [702, 298] width 325 height 45
click at [785, 283] on textarea "شيك خاص بنا مزيج من الحليب المخفوق، آيس كريم الفانيليا، البابايا، و الشمام و وص…" at bounding box center [702, 298] width 325 height 45
click at [778, 283] on textarea "شيك خاص بنا مزيج من الحليب المخفوق، آيس كريم الفانيليا، البابايا، و الشمام و وص…" at bounding box center [702, 298] width 325 height 45
click at [764, 283] on textarea "شيك خاص بنا مزيج من الحليب المخفوق، آيس كريم الفانيليا، البابايا، و الشمام و وص…" at bounding box center [702, 298] width 325 height 45
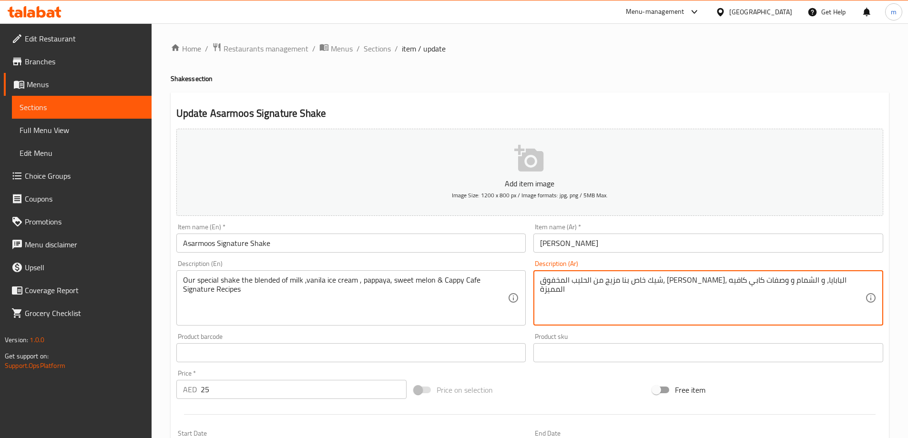
click at [740, 282] on textarea "شيك خاص بنا مزيج من الحليب المخفوق، آيس كريم الفانيليا، البابايا، و الشمام و وص…" at bounding box center [702, 298] width 325 height 45
click at [709, 282] on textarea "شيك خاص بنا مزيج من الحليب المخفوق، آيس كريم الفانيليا، البابايا، و الشمام و وص…" at bounding box center [702, 298] width 325 height 45
click at [691, 282] on textarea "شيك خاص بنا مزيج من الحليب المخفوق، آيس كريم الفانيليا، البابايا، و الشمام و وص…" at bounding box center [702, 298] width 325 height 45
click at [671, 279] on textarea "شيك خاص بنا مزيج من الحليب المخفوق، آيس كريم الفانيليا، البابايا، و الشمام و وص…" at bounding box center [702, 298] width 325 height 45
click at [647, 280] on textarea "شيك خاص بنا مزيج من الحليب المخفوق، آيس كريم الفانيليا، البابايا، و الشمام و وص…" at bounding box center [702, 298] width 325 height 45
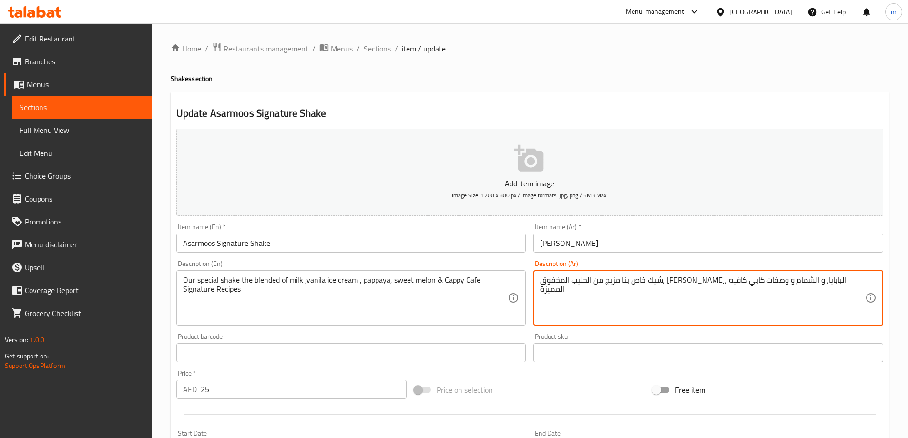
click at [625, 280] on textarea "شيك خاص بنا مزيج من الحليب المخفوق، آيس كريم الفانيليا، البابايا، و الشمام و وص…" at bounding box center [702, 298] width 325 height 45
click at [592, 281] on textarea "شيك خاص بنا مزيج من الحليب المخفوق، آيس كريم الفانيليا، البابايا، و الشمام و وص…" at bounding box center [702, 298] width 325 height 45
click at [573, 281] on textarea "شيك خاص بنا مزيج من الحليب المخفوق، آيس كريم الفانيليا، البابايا، و الشمام و وص…" at bounding box center [702, 298] width 325 height 45
click at [554, 281] on textarea "شيك خاص بنا مزيج من الحليب المخفوق، آيس كريم الفانيليا، البابايا، و الشمام و وص…" at bounding box center [702, 298] width 325 height 45
click at [555, 289] on textarea "شيك خاص بنا مزيج من الحليب المخفوق، آيس كريم الفانيليا، البابايا، و الشمام و وص…" at bounding box center [702, 298] width 325 height 45
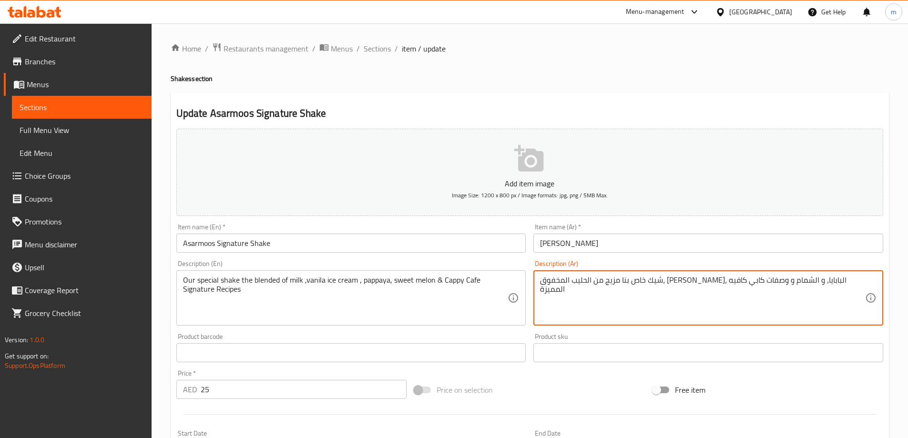
click at [632, 280] on textarea "شيك خاص بنا مزيج من الحليب المخفوق، آيس كريم الفانيليا، البابايا، و الشمام و وص…" at bounding box center [702, 298] width 325 height 45
click at [739, 282] on textarea "شيك خاص بنا مزيج من الحليب المخفوق، آيس كريم الفانيليا، البابايا، الشمام و وصفا…" at bounding box center [702, 298] width 325 height 45
click at [580, 302] on textarea "شيك خاص بنا مزيج من الحليب، آيس كريم الفانيليا، البابايا، الشمام و وصفات كابي ك…" at bounding box center [702, 298] width 325 height 45
click at [741, 281] on textarea "شيك خاص بنا مزيج من الحليب، آيس كريم الفانيليا، البابايا، الشمام و وصفات كابي ك…" at bounding box center [702, 298] width 325 height 45
click at [738, 280] on textarea "شيك خاص بنا مزيج من الحليب ، آيس كريم الفانيليا، البابايا، الشمام و وصفات كابي …" at bounding box center [702, 298] width 325 height 45
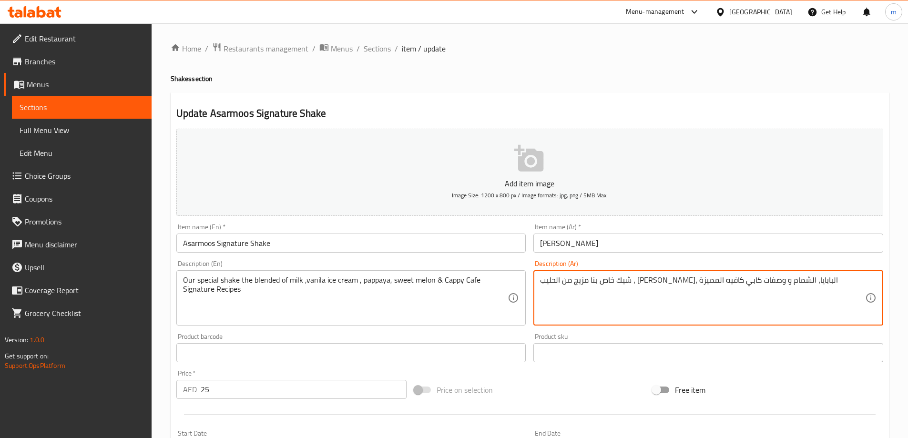
click at [740, 280] on textarea "شيك خاص بنا مزيج من الحليب ، آيس كريم الفانيليا، البابايا، الشمام و وصفات كابي …" at bounding box center [702, 298] width 325 height 45
drag, startPoint x: 740, startPoint y: 280, endPoint x: 741, endPoint y: 293, distance: 12.4
click at [741, 293] on textarea "شيك خاص بنا مزيج من الحليب ، آيس كريم الفانيليا، البابايا، الشمام و وصفات كابي …" at bounding box center [702, 298] width 325 height 45
click at [738, 301] on textarea "شيك خاص بنا مزيج من الحليب ، آيس كريم الفانيليا، البابايا، الشمام و وصفات كابي …" at bounding box center [702, 298] width 325 height 45
click at [543, 281] on textarea "شيك خاص بنا مزيج من الحليب ، آيس كريم الفانيليا، البابايا، الشمام و وصفات كابي …" at bounding box center [702, 298] width 325 height 45
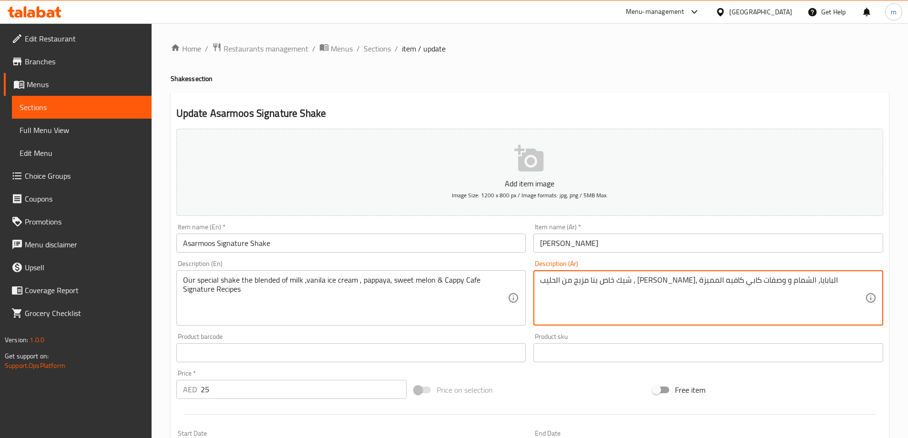
click at [538, 281] on div "شيك خاص بنا مزيج من الحليب ، آيس كريم الفانيليا، البابايا، الشمام و وصفات كابي …" at bounding box center [708, 297] width 350 height 55
click at [741, 280] on textarea "شيك خاص بنا مزيج من الحليب ، آيس كريم الفانيليا، البابايا، الشمام و وصفات كابي …" at bounding box center [702, 298] width 325 height 45
click at [748, 311] on textarea "شيك خاص بنا مزيج من الحليب المخلوط ، آيس كريم الفانيليا، البابايا، الشمام و وصف…" at bounding box center [702, 298] width 325 height 45
click at [625, 314] on textarea "شيك خاص بنا مزيج من الحليب المخلوط ، آيس كريم الفانيليا، البابايا، الشمام و وصف…" at bounding box center [702, 298] width 325 height 45
type textarea "شيك خاص بنا مزيج من الحليب المخلوط ، آيس كريم الفانيليا، البابايا، الشمام و وصف…"
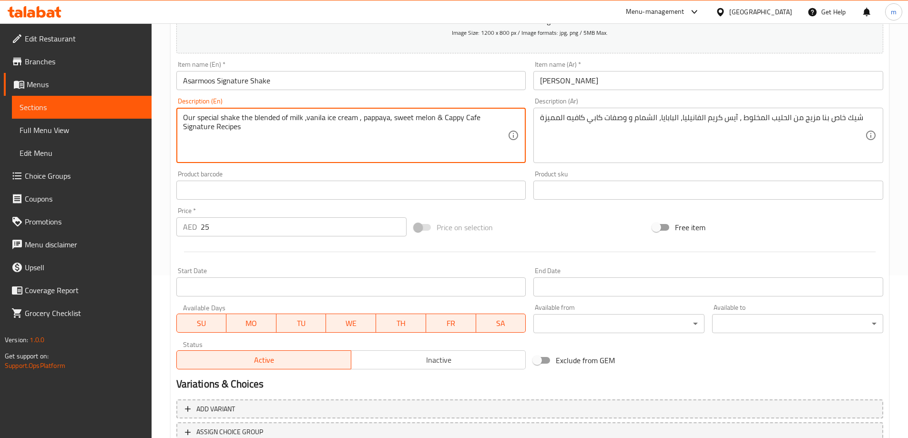
scroll to position [236, 0]
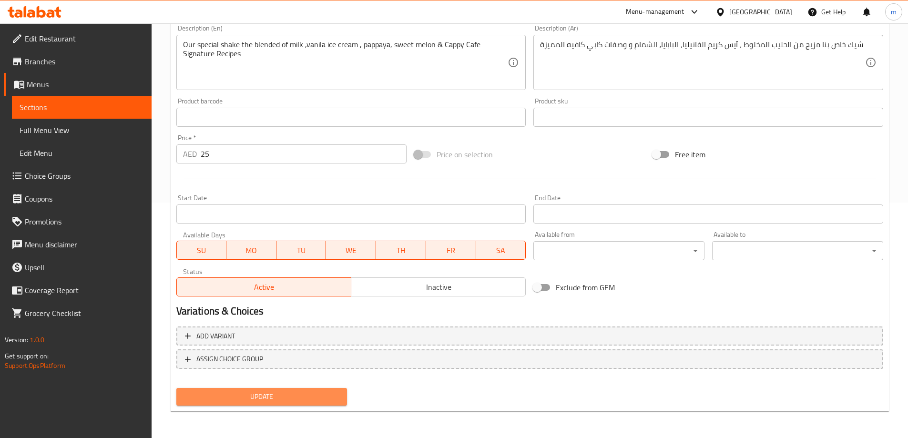
click at [299, 396] on span "Update" at bounding box center [262, 397] width 156 height 12
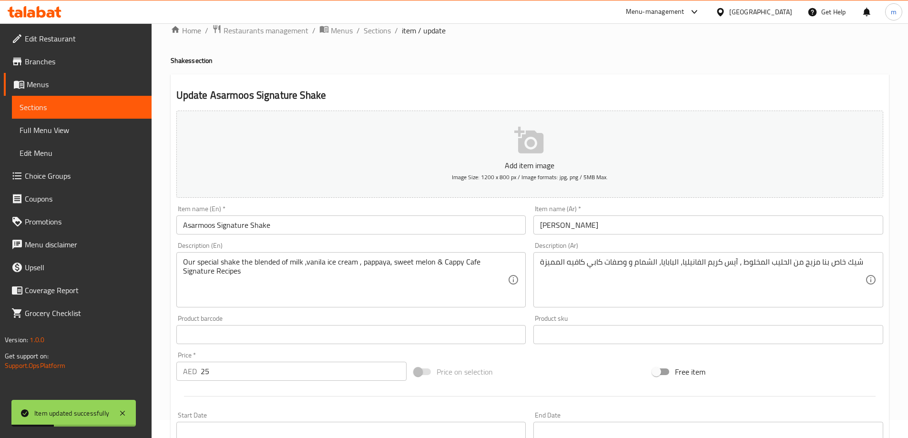
scroll to position [0, 0]
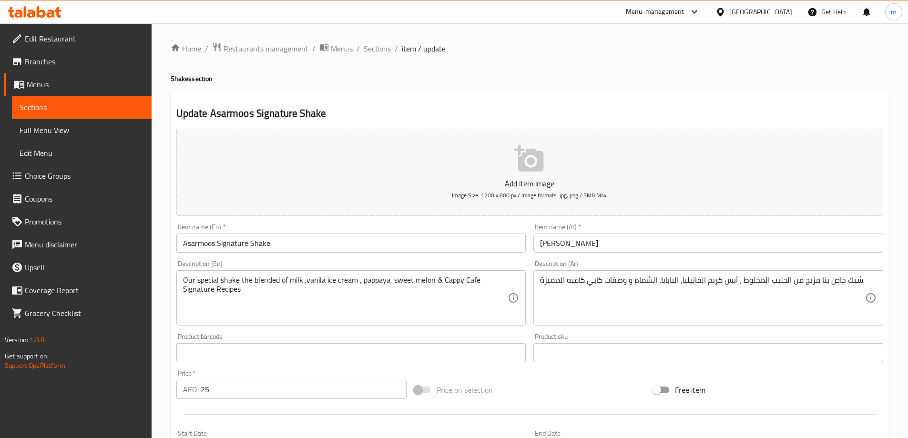
click at [90, 105] on span "Sections" at bounding box center [82, 107] width 124 height 11
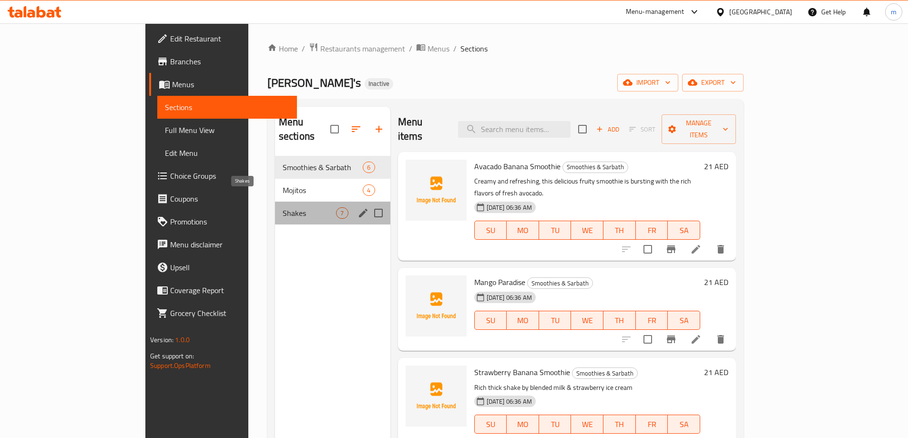
click at [283, 207] on span "Shakes" at bounding box center [310, 212] width 54 height 11
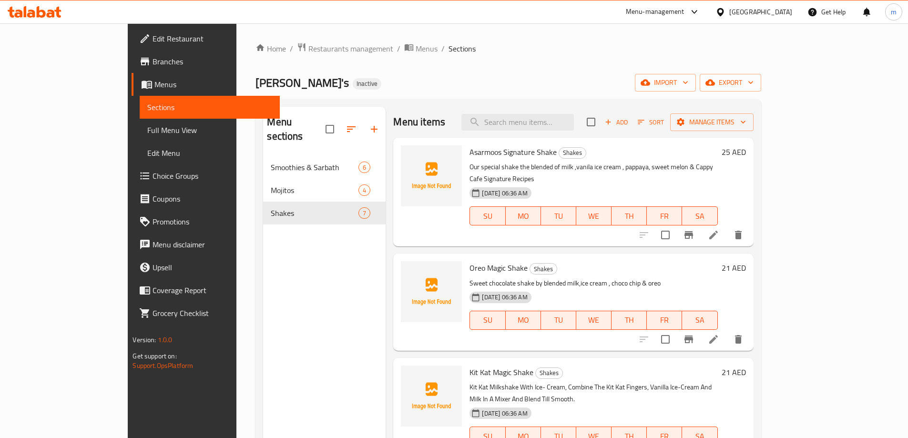
click at [727, 333] on li at bounding box center [713, 339] width 27 height 17
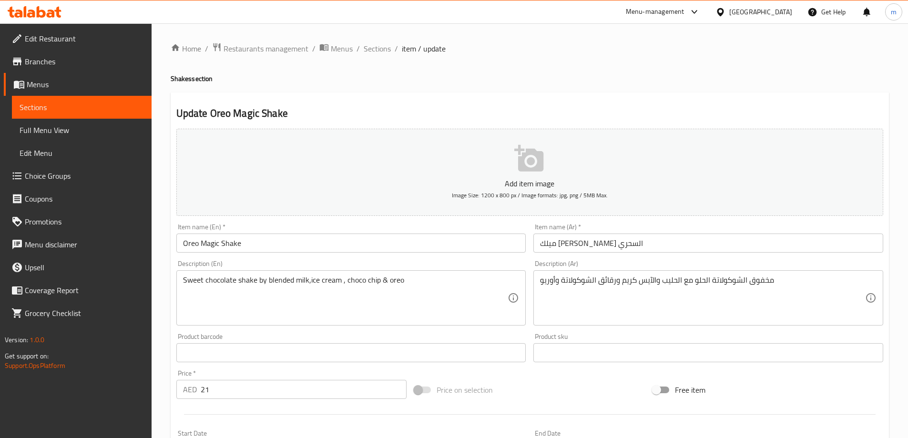
click at [217, 241] on input "Oreo Magic Shake" at bounding box center [351, 243] width 350 height 19
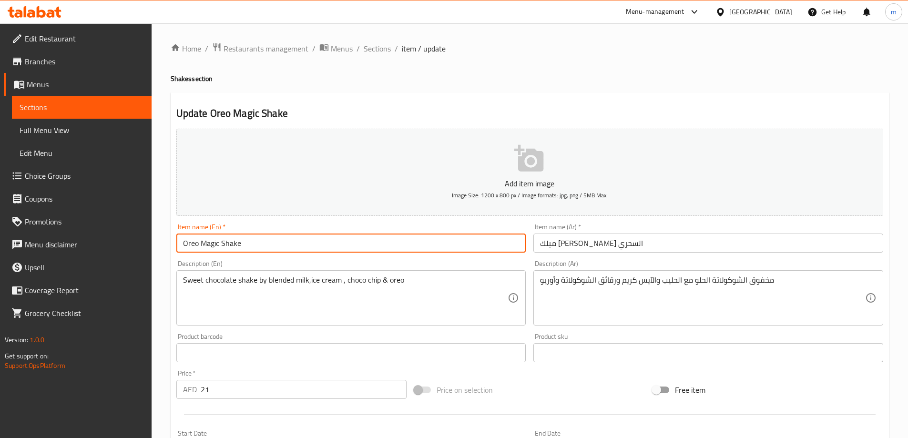
click at [219, 242] on input "Oreo Magic Shake" at bounding box center [351, 243] width 350 height 19
click at [220, 243] on input "Oreo Magic Shake" at bounding box center [351, 243] width 350 height 19
click at [221, 243] on input "Oreo Magic Shake" at bounding box center [351, 243] width 350 height 19
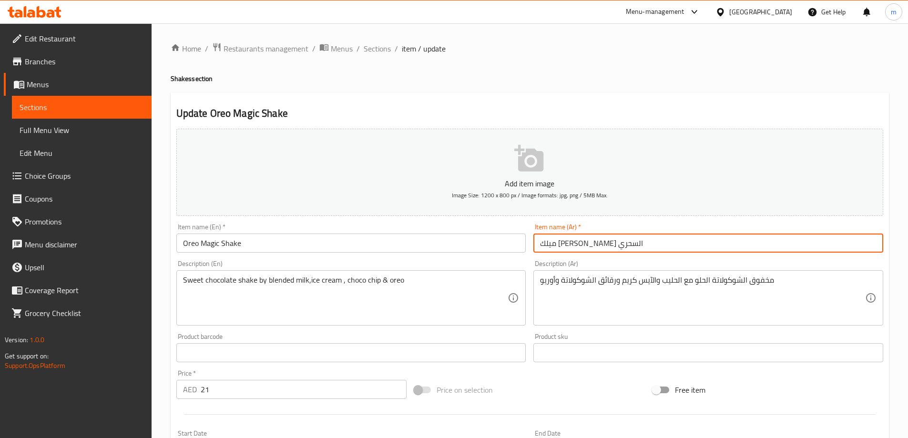
click at [602, 246] on input "ميلك شيك أوريو السحري" at bounding box center [708, 243] width 350 height 19
type input "شيك أوريو السحري"
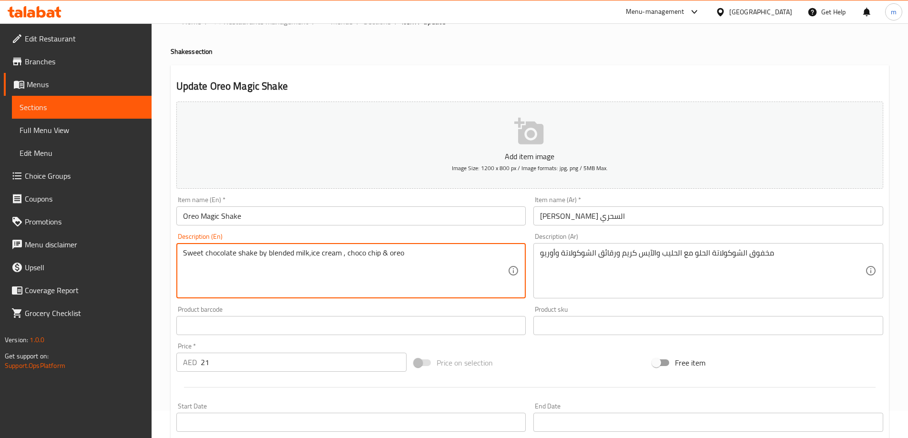
scroll to position [95, 0]
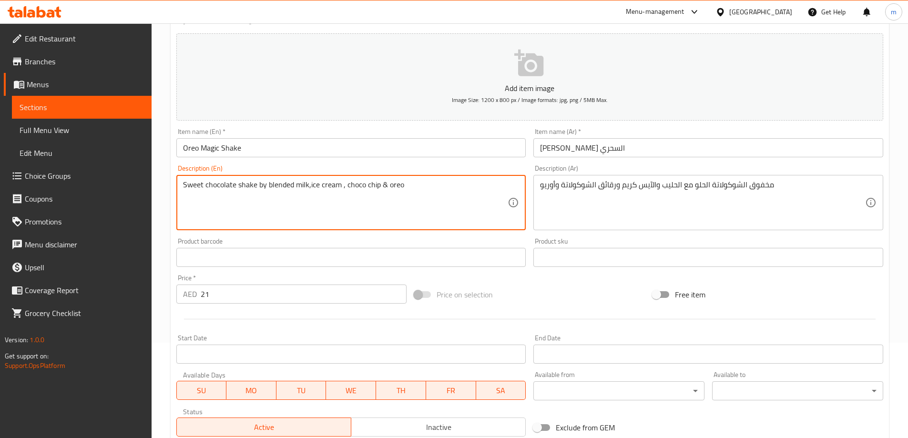
click at [198, 186] on textarea "Sweet chocolate shake by blended milk,ice cream , choco chip & oreo" at bounding box center [345, 202] width 325 height 45
click at [218, 184] on textarea "Sweet chocolate shake by blended milk,ice cream , choco chip & oreo" at bounding box center [345, 202] width 325 height 45
click at [241, 183] on textarea "Sweet chocolate shake by blended milk,ice cream , choco chip & oreo" at bounding box center [345, 202] width 325 height 45
click at [261, 184] on textarea "Sweet chocolate shake by blended milk,ice cream , choco chip & oreo" at bounding box center [345, 202] width 325 height 45
click at [281, 184] on textarea "Sweet chocolate shake by blended milk,ice cream , choco chip & oreo" at bounding box center [345, 202] width 325 height 45
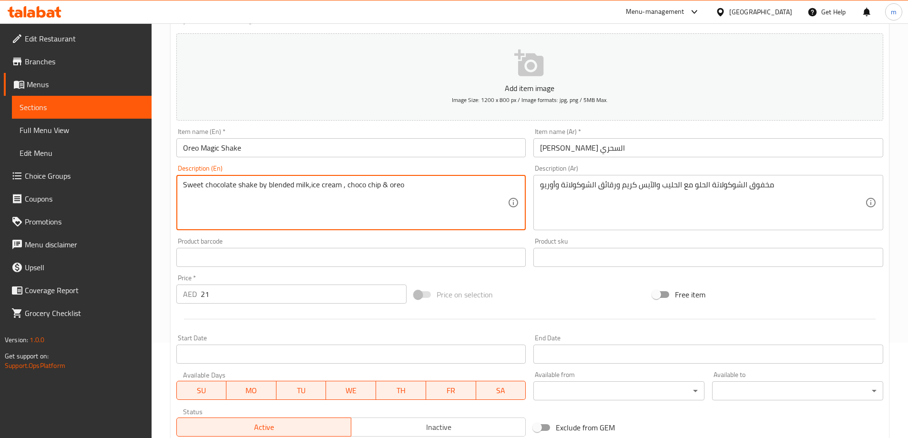
click at [300, 186] on textarea "Sweet chocolate shake by blended milk,ice cream , choco chip & oreo" at bounding box center [345, 202] width 325 height 45
click at [326, 185] on textarea "Sweet chocolate shake by blended milk,ice cream , choco chip & oreo" at bounding box center [345, 202] width 325 height 45
click at [359, 183] on textarea "Sweet chocolate shake by blended milk,ice cream , choco chip & oreo" at bounding box center [345, 202] width 325 height 45
click at [384, 183] on textarea "Sweet chocolate shake by blended milk,ice cream , choco chip & oreo" at bounding box center [345, 202] width 325 height 45
click at [396, 186] on textarea "Sweet chocolate shake by blended milk,ice cream , choco chip & oreo" at bounding box center [345, 202] width 325 height 45
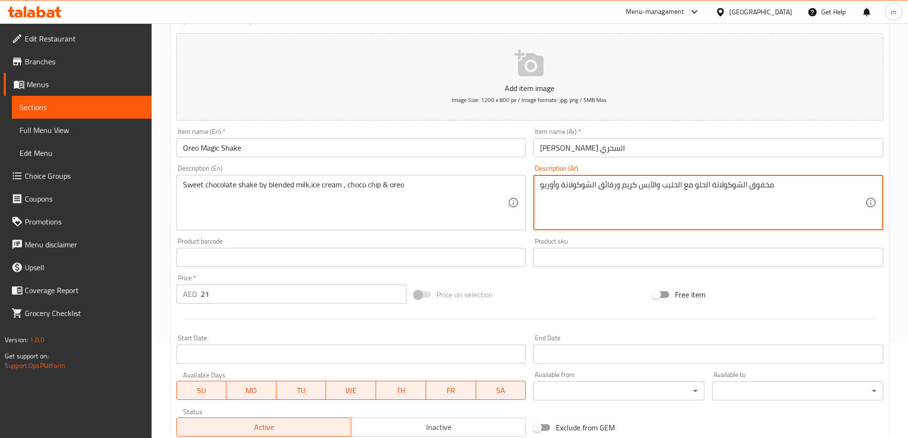
click at [739, 185] on textarea "مخفوق الشوكولاتة الحلو مع الحليب والآيس كريم ورقائق الشوكولاتة وأوريو" at bounding box center [702, 202] width 325 height 45
click at [703, 185] on textarea "مخفوق الشوكولاتة الحلو مع الحليب والآيس كريم ورقائق الشوكولاتة وأوريو" at bounding box center [702, 202] width 325 height 45
click at [686, 185] on textarea "مخفوق الشوكولاتة الحلو مع الحليب والآيس كريم ورقائق الشوكولاتة وأوريو" at bounding box center [702, 202] width 325 height 45
click at [675, 184] on textarea "مخفوق الشوكولاتة الحلو مع الحليب والآيس كريم ورقائق الشوكولاتة وأوريو" at bounding box center [702, 202] width 325 height 45
click at [655, 186] on textarea "مخفوق الشوكولاتة الحلو مع الحليب والآيس كريم ورقائق الشوكولاتة وأوريو" at bounding box center [702, 202] width 325 height 45
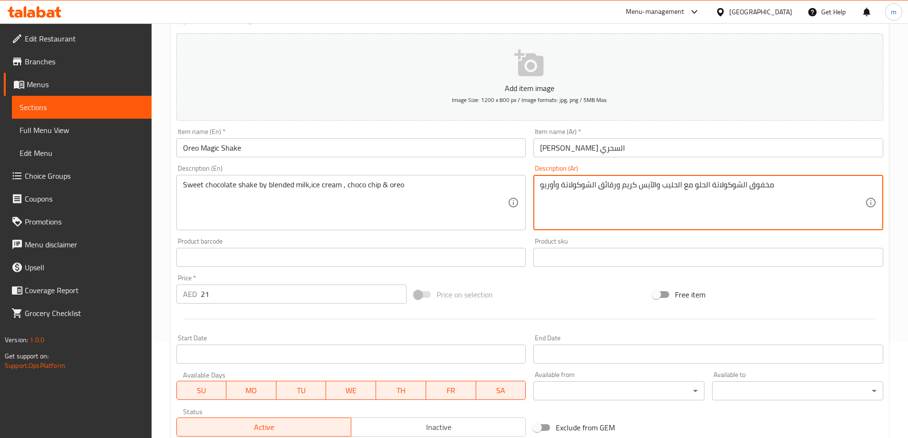
click at [616, 186] on textarea "مخفوق الشوكولاتة الحلو مع الحليب والآيس كريم ورقائق الشوكولاتة وأوريو" at bounding box center [702, 202] width 325 height 45
click at [585, 186] on textarea "مخفوق الشوكولاتة الحلو مع الحليب والآيس كريم ورقائق الشوكولاتة وأوريو" at bounding box center [702, 202] width 325 height 45
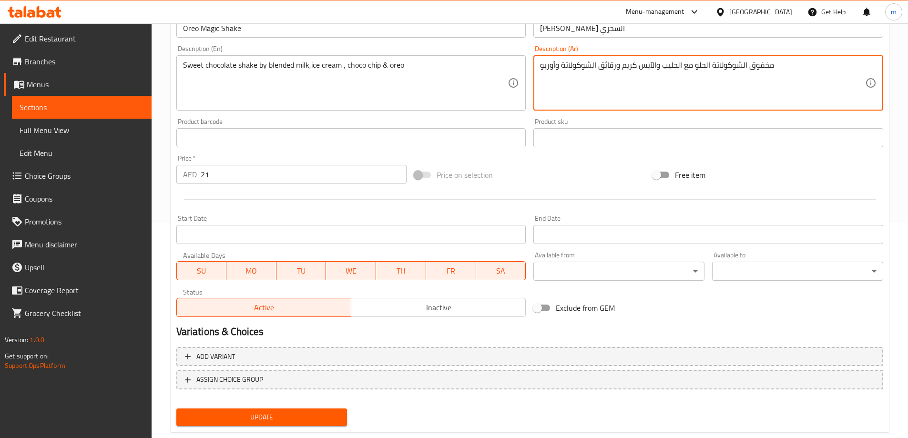
scroll to position [236, 0]
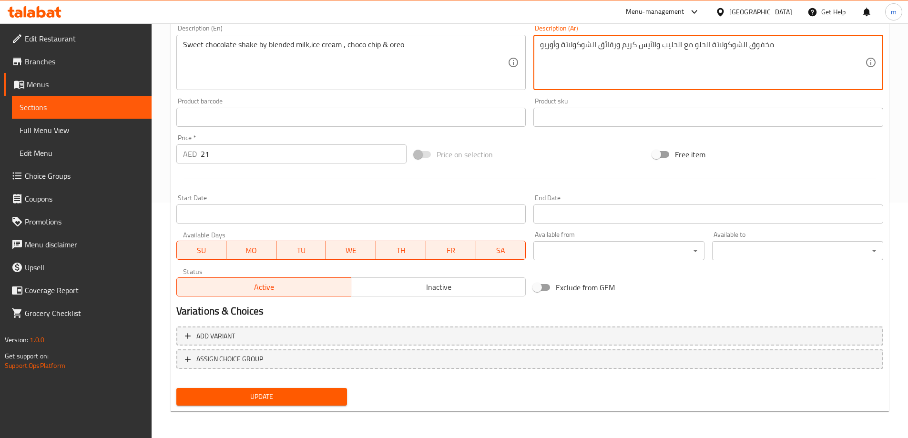
click at [302, 394] on span "Update" at bounding box center [262, 397] width 156 height 12
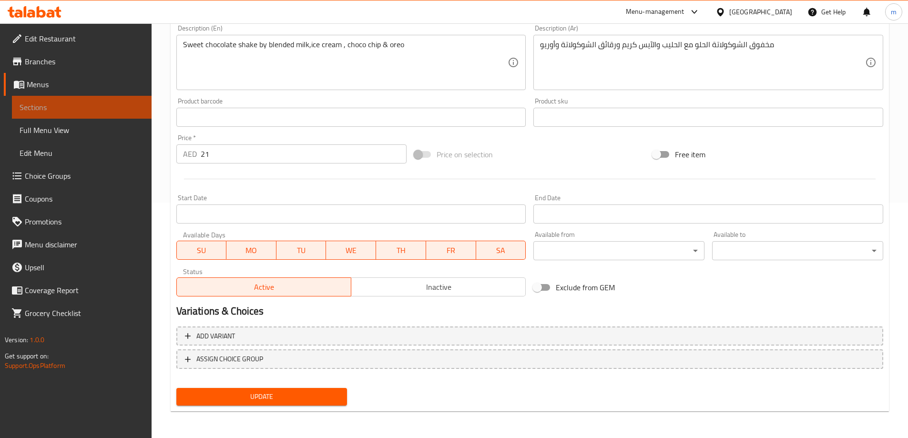
click at [127, 109] on span "Sections" at bounding box center [82, 107] width 124 height 11
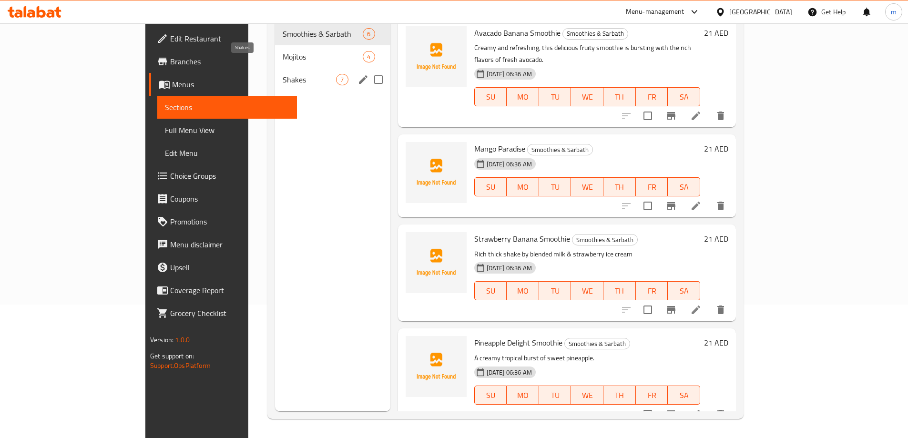
click at [283, 74] on span "Shakes" at bounding box center [310, 79] width 54 height 11
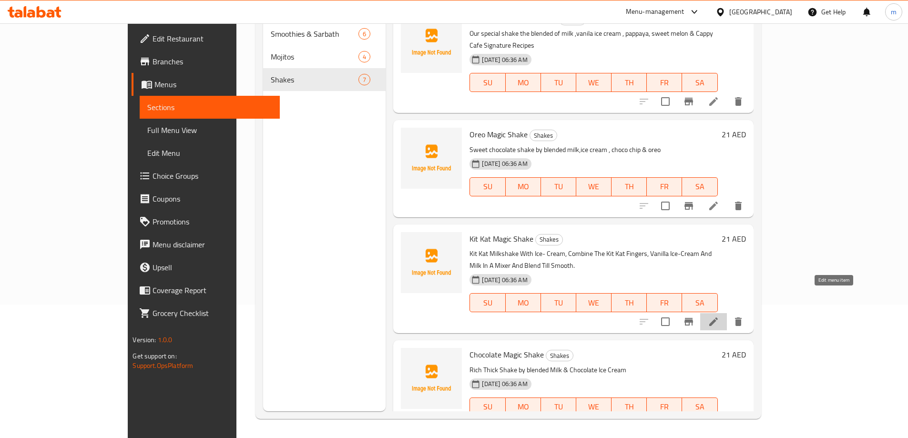
click at [719, 316] on icon at bounding box center [713, 321] width 11 height 11
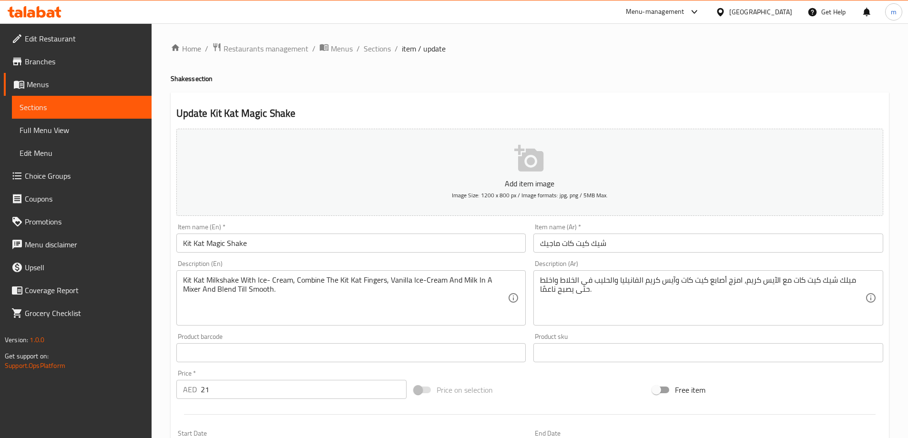
scroll to position [48, 0]
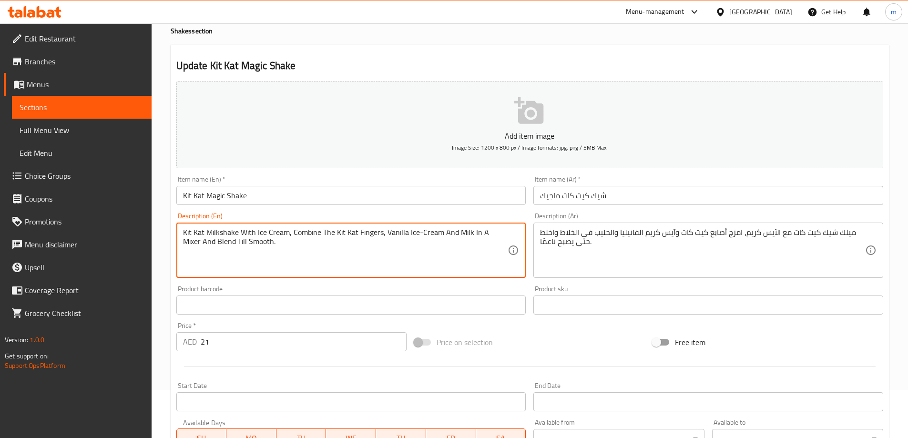
click at [269, 232] on textarea "Kit Kat Milkshake With Ice Cream, Combine The Kit Kat Fingers, Vanilla Ice-Crea…" at bounding box center [345, 250] width 325 height 45
click at [323, 249] on textarea "Kit Kat Milkshake With Ice cream, Combine The Kit Kat Fingers, Vanilla Ice-Crea…" at bounding box center [345, 250] width 325 height 45
type textarea "Kit Kat Milkshake With Ice cream, Combine The Kit Kat Fingers, Vanilla Ice-Crea…"
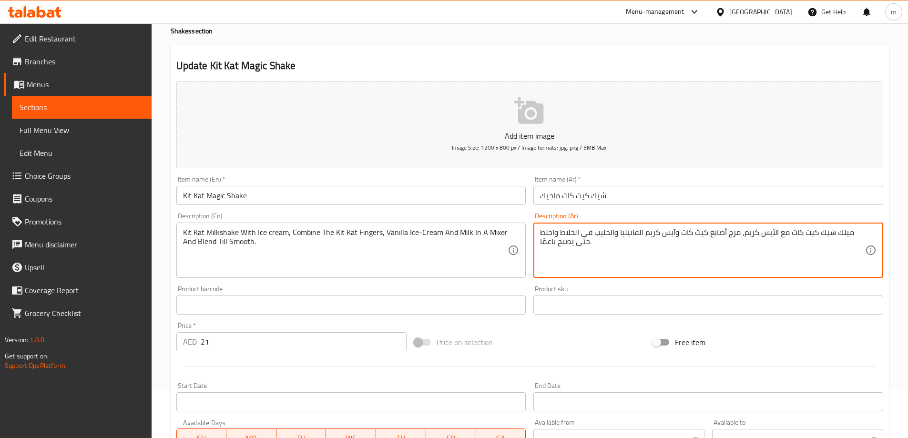
click at [731, 233] on textarea "ميلك شيك كيت كات مع الآيس كريم، مزج أصابع كيت كات وآيس كريم الفانيليا والحليب ف…" at bounding box center [702, 250] width 325 height 45
click at [710, 255] on textarea "ميلك شيك كيت كات مع الآيس كريم، مزيج أصابع كيت كات وآيس كريم الفانيليا والحليب …" at bounding box center [702, 250] width 325 height 45
type textarea "ميلك شيك كيت كات مع الآيس كريم، مزيج أصابع كيت كات وآيس كريم الفانيليا والحليب …"
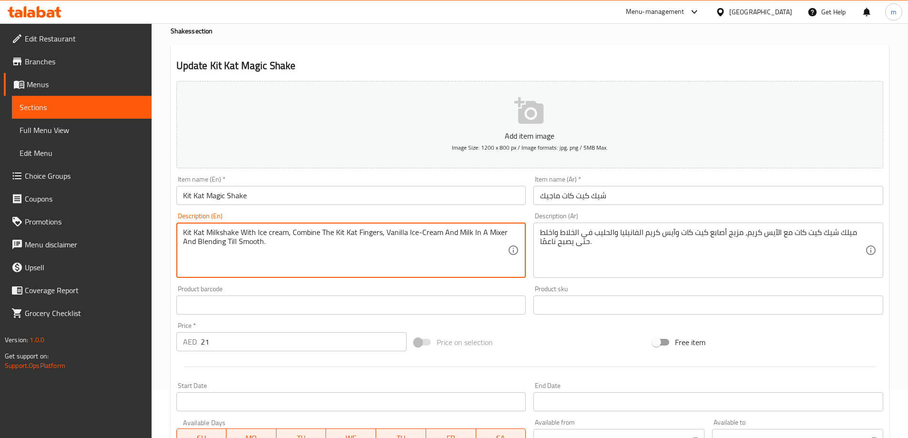
type textarea "Kit Kat Milkshake With Ice cream, Combine The Kit Kat Fingers, Vanilla Ice-Crea…"
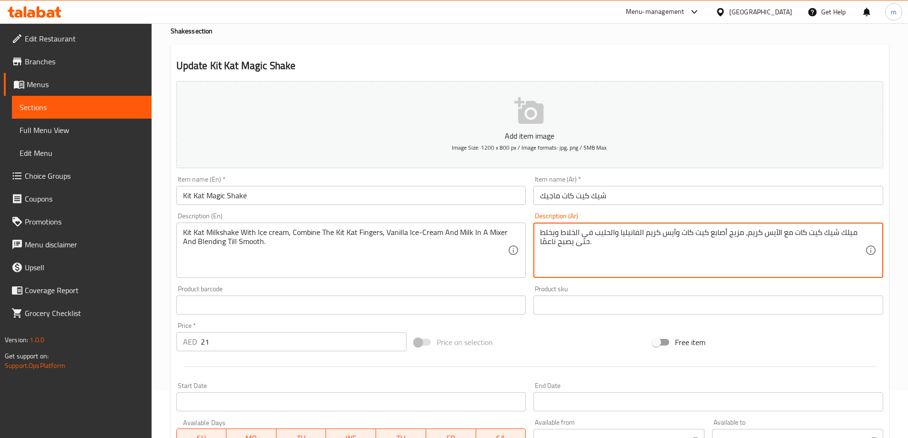
click at [594, 250] on textarea "ميلك شيك كيت كات مع الآيس كريم، مزيج أصابع كيت كات وآيس كريم الفانيليا والحليب …" at bounding box center [702, 250] width 325 height 45
type textarea "ميلك شيك كيت كات مع الآيس كريم، مزيج أصابع كيت كات وآيس كريم الفانيليا والحليب …"
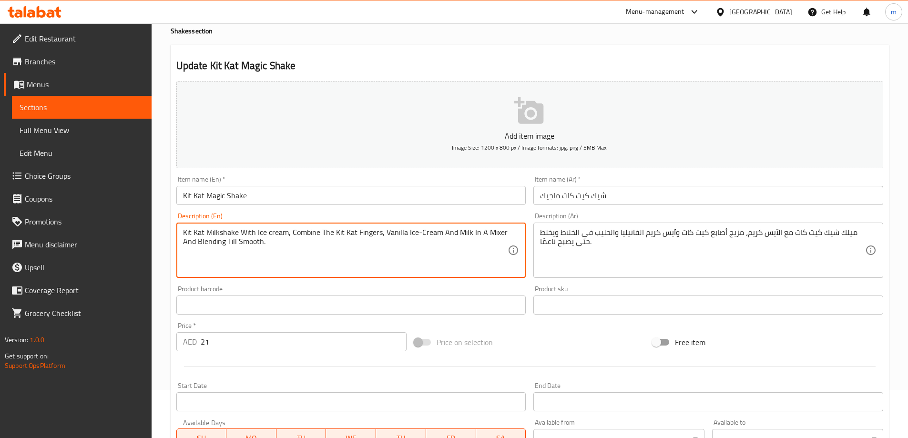
drag, startPoint x: 264, startPoint y: 246, endPoint x: 193, endPoint y: 234, distance: 72.0
click at [181, 233] on div "Kit Kat Milkshake With Ice cream, Combine The Kit Kat Fingers, Vanilla Ice-Crea…" at bounding box center [351, 250] width 350 height 55
click at [326, 241] on textarea "Kit Kat Milkshake With Ice cream, Combine The Kit Kat Fingers, Vanilla Ice-Crea…" at bounding box center [345, 250] width 325 height 45
click at [318, 233] on textarea "Kit Kat Milkshake With Ice cream, Combine The Kit Kat Fingers, Vanilla Ice-Crea…" at bounding box center [345, 250] width 325 height 45
click at [301, 239] on textarea "Kit Kat Milkshake With Ice cream, compening The Kit Kat Fingers, Vanilla Ice-Cr…" at bounding box center [345, 250] width 325 height 45
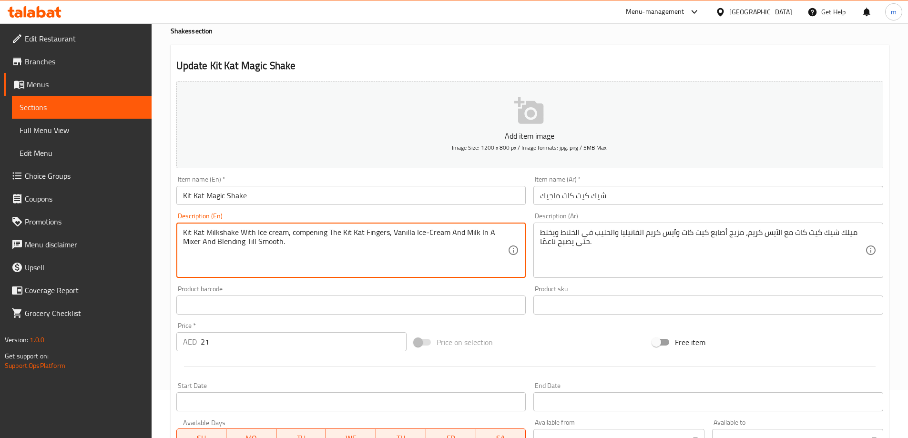
drag, startPoint x: 288, startPoint y: 243, endPoint x: 179, endPoint y: 236, distance: 109.4
click at [179, 236] on div "Kit Kat Milkshake With Ice cream, compening The Kit Kat Fingers, Vanilla Ice-Cr…" at bounding box center [351, 250] width 350 height 55
click at [460, 243] on textarea "Kit Kat Milkshake With Ice cream, compening The Kit Kat Fingers, Vanilla Ice-Cr…" at bounding box center [345, 250] width 325 height 45
click at [453, 233] on textarea "Kit Kat Milkshake With Ice cream, compening The Kit Kat Fingers, Vanilla Ice-Cr…" at bounding box center [345, 250] width 325 height 45
click at [491, 233] on textarea "Kit Kat Milkshake With Ice cream, compening The Kit Kat Fingers, Vanilla Ice-Cr…" at bounding box center [345, 250] width 325 height 45
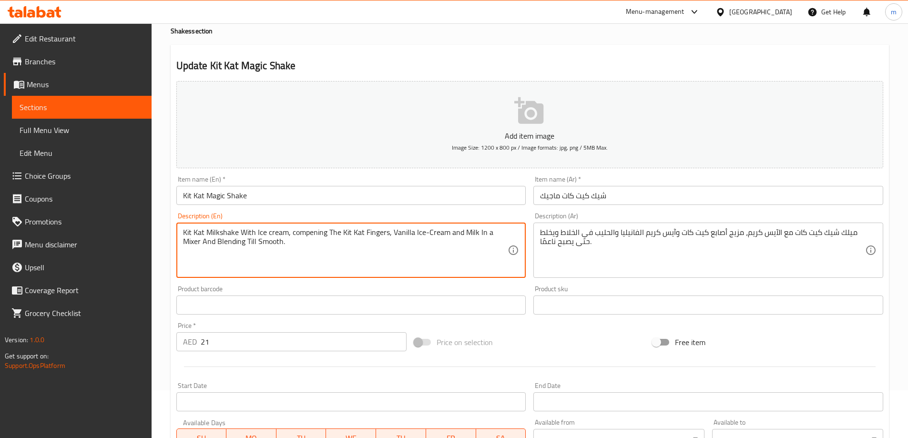
click at [187, 242] on textarea "Kit Kat Milkshake With Ice cream, compening The Kit Kat Fingers, Vanilla Ice-Cr…" at bounding box center [345, 250] width 325 height 45
click at [206, 245] on textarea "Kit Kat Milkshake With Ice cream, compening The Kit Kat Fingers, Vanilla Ice-Cr…" at bounding box center [345, 250] width 325 height 45
click at [218, 242] on textarea "Kit Kat Milkshake With Ice cream, compening The Kit Kat Fingers, Vanilla Ice-Cr…" at bounding box center [345, 250] width 325 height 45
click at [219, 242] on textarea "Kit Kat Milkshake With Ice cream, compening The Kit Kat Fingers, Vanilla Ice-Cr…" at bounding box center [345, 250] width 325 height 45
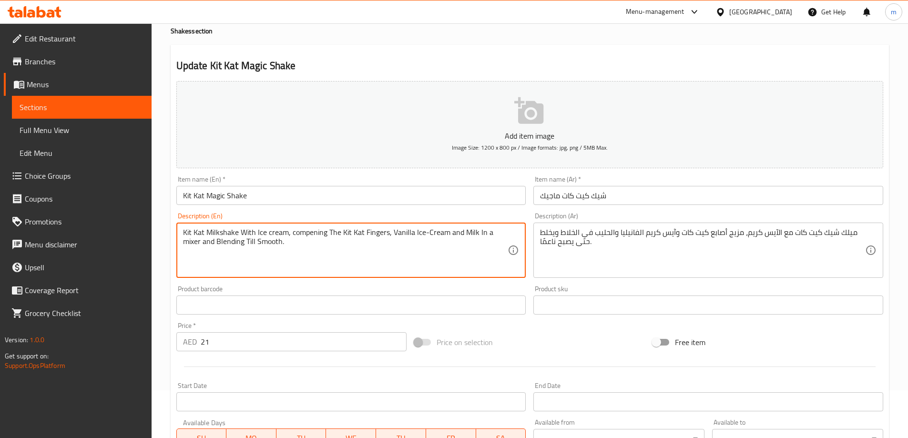
click at [219, 242] on textarea "Kit Kat Milkshake With Ice cream, compening The Kit Kat Fingers, Vanilla Ice-Cr…" at bounding box center [345, 250] width 325 height 45
click at [224, 255] on textarea "Kit Kat Milkshake With Ice cream, compening The Kit Kat Fingers, Vanilla Ice-Cr…" at bounding box center [345, 250] width 325 height 45
click at [220, 242] on textarea "Kit Kat Milkshake With Ice cream, compening The Kit Kat Fingers, Vanilla Ice-Cr…" at bounding box center [345, 250] width 325 height 45
click at [249, 242] on textarea "Kit Kat Milkshake With Ice cream, compening The Kit Kat Fingers, Vanilla Ice-Cr…" at bounding box center [345, 250] width 325 height 45
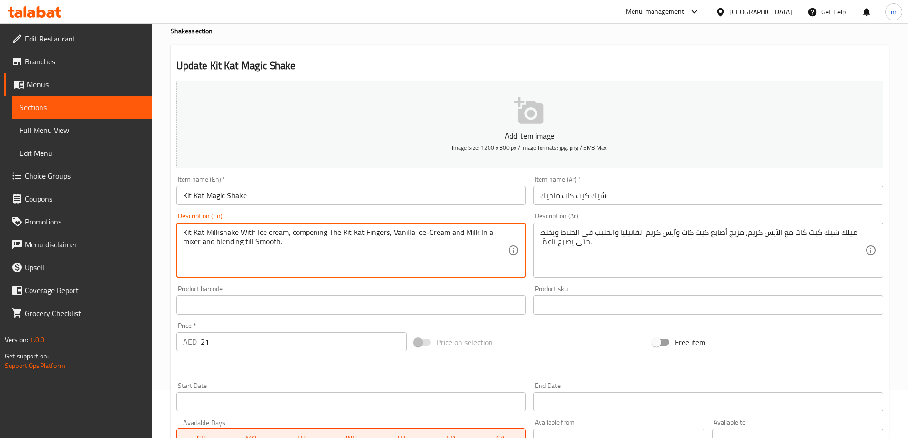
click at [257, 242] on textarea "Kit Kat Milkshake With Ice cream, compening The Kit Kat Fingers, Vanilla Ice-Cr…" at bounding box center [345, 250] width 325 height 45
click at [246, 231] on textarea "Kit Kat Milkshake With Ice cream, compening The Kit Kat Fingers, Vanilla Ice-Cr…" at bounding box center [345, 250] width 325 height 45
click at [210, 233] on textarea "Kit Kat Milkshake with Ice cream, compening The Kit Kat Fingers, Vanilla Ice-Cr…" at bounding box center [345, 250] width 325 height 45
click at [367, 232] on textarea "Kit Kat milkshake with Ice cream, compening The Kit Kat Fingers, Vanilla Ice-Cr…" at bounding box center [345, 250] width 325 height 45
click at [391, 233] on textarea "Kit Kat milkshake with Ice cream, compening The Kit Kat fingers, Vanilla Ice-Cr…" at bounding box center [345, 250] width 325 height 45
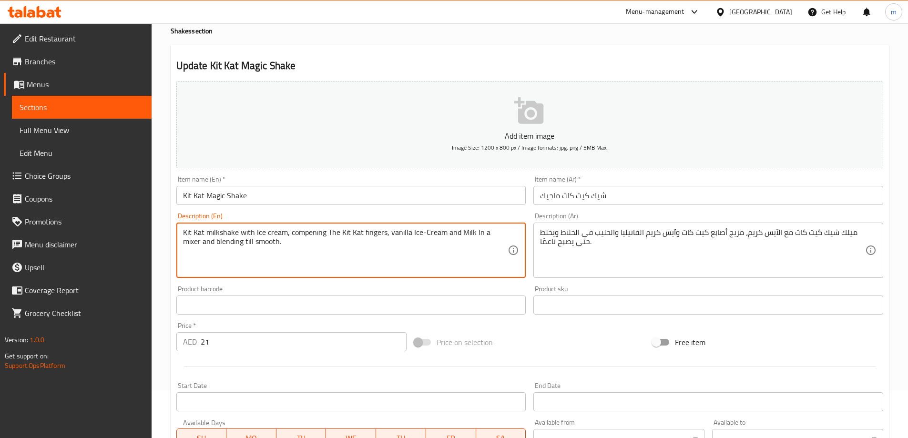
click at [426, 233] on textarea "Kit Kat milkshake with Ice cream, compening The Kit Kat fingers, vanilla Ice-Cr…" at bounding box center [345, 250] width 325 height 45
click at [423, 233] on textarea "Kit Kat milkshake with Ice cream, compening The Kit Kat fingers, vanilla Ice-cr…" at bounding box center [345, 250] width 325 height 45
click at [462, 232] on textarea "Kit Kat milkshake with Ice cream, compening The Kit Kat fingers, vanilla Ice cr…" at bounding box center [345, 250] width 325 height 45
click at [357, 257] on textarea "Kit Kat milkshake with Ice cream, compening The Kit Kat fingers, vanilla Ice cr…" at bounding box center [345, 250] width 325 height 45
click at [258, 232] on textarea "Kit Kat milkshake with Ice cream, compening The Kit Kat fingers, vanilla Ice cr…" at bounding box center [345, 250] width 325 height 45
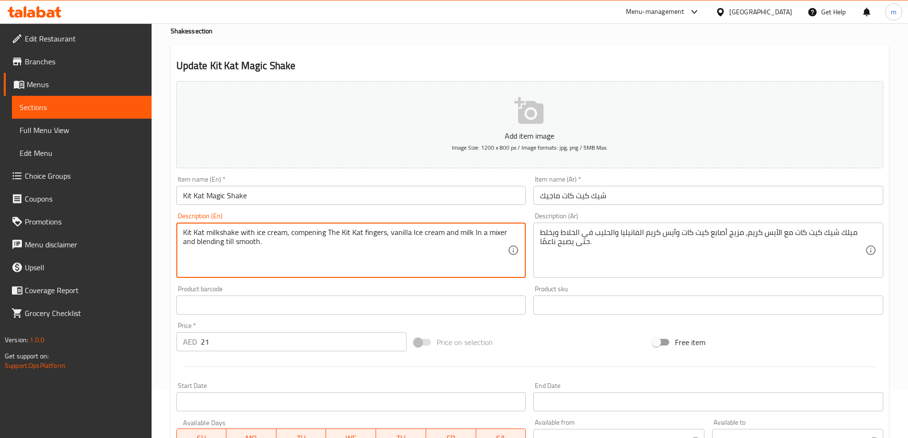
click at [286, 256] on textarea "Kit Kat milkshake with ice cream, compening The Kit Kat fingers, vanilla Ice cr…" at bounding box center [345, 250] width 325 height 45
click at [474, 233] on textarea "Kit Kat milkshake with ice cream, compening The Kit Kat fingers, vanilla Ice cr…" at bounding box center [345, 250] width 325 height 45
click at [307, 266] on textarea "Kit Kat milkshake with ice cream, compening The Kit Kat fingers, vanilla Ice cr…" at bounding box center [345, 250] width 325 height 45
drag, startPoint x: 256, startPoint y: 243, endPoint x: 176, endPoint y: 238, distance: 80.3
click at [176, 238] on div "Kit Kat milkshake with ice cream, compening The Kit Kat fingers, vanilla Ice cr…" at bounding box center [351, 250] width 350 height 55
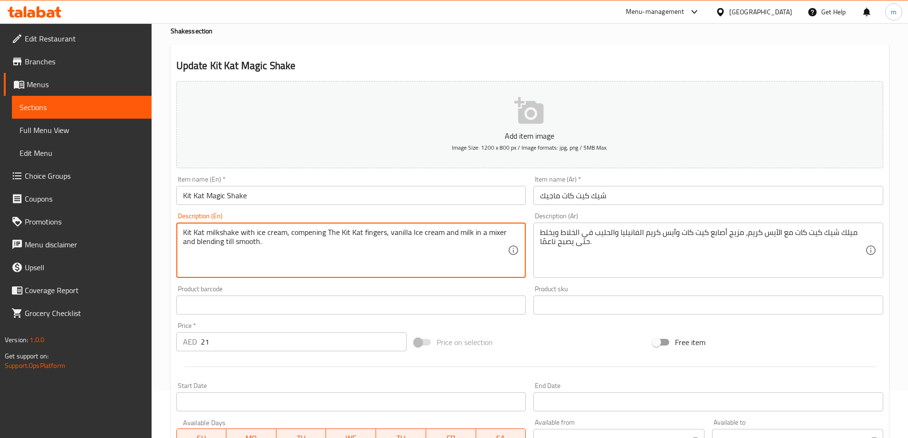
click at [299, 248] on textarea "Kit Kat milkshake with ice cream, compening The Kit Kat fingers, vanilla Ice cr…" at bounding box center [345, 250] width 325 height 45
drag, startPoint x: 266, startPoint y: 246, endPoint x: 172, endPoint y: 231, distance: 95.6
click at [173, 231] on div "Description (En) Kit Kat milkshake with ice cream, compening The Kit Kat finger…" at bounding box center [352, 245] width 358 height 73
type textarea "Kit Kat milkshake with ice cream, compening The Kit Kat fingers, vanilla Ice cr…"
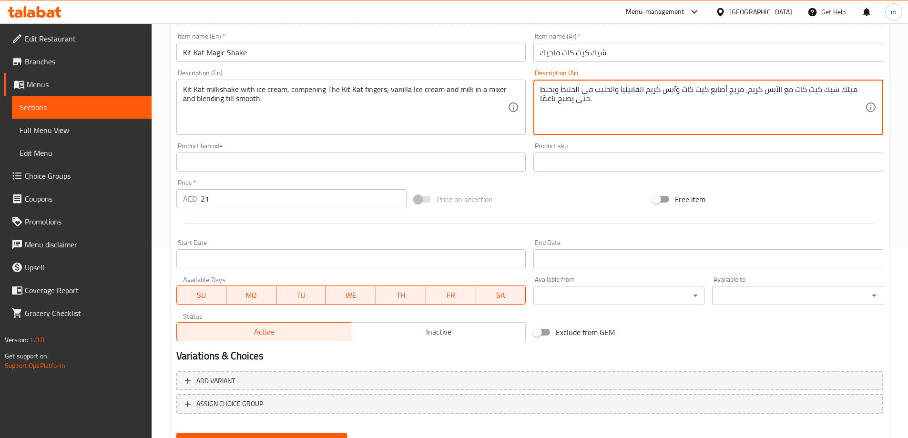
scroll to position [236, 0]
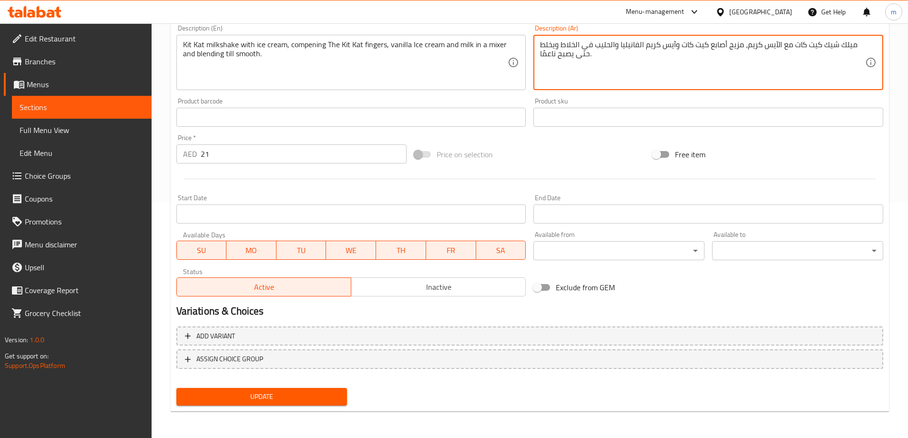
click at [329, 398] on span "Update" at bounding box center [262, 397] width 156 height 12
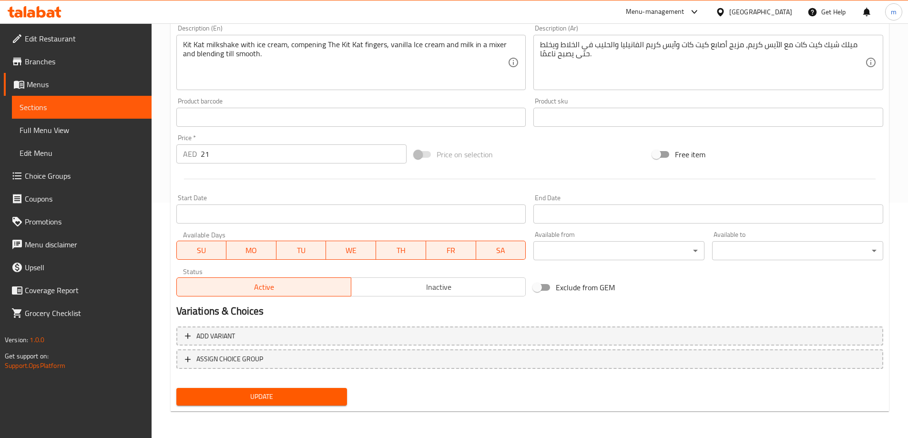
click at [123, 100] on link "Sections" at bounding box center [82, 107] width 140 height 23
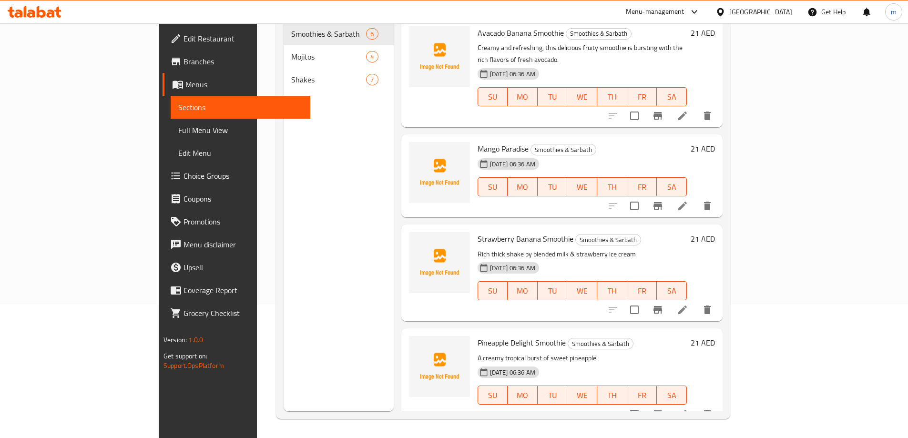
scroll to position [133, 0]
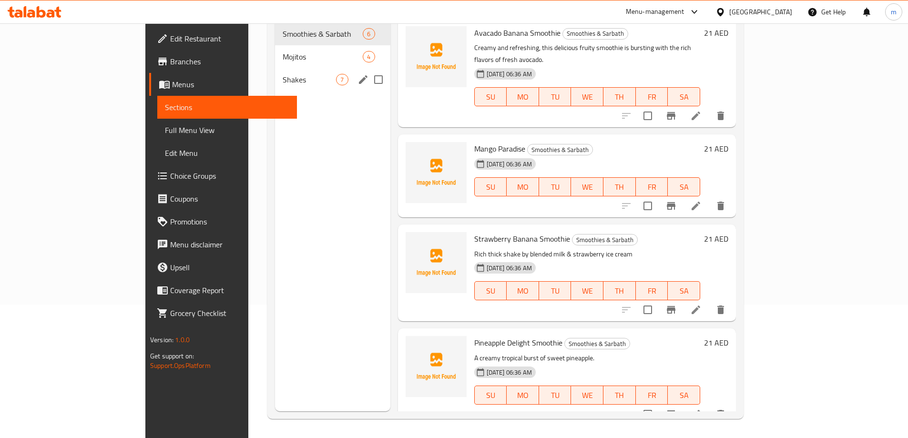
click at [283, 74] on span "Shakes" at bounding box center [310, 79] width 54 height 11
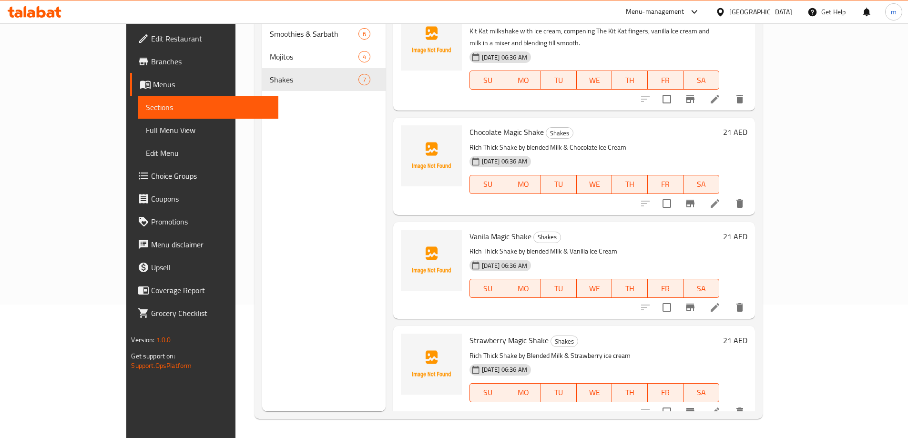
scroll to position [238, 0]
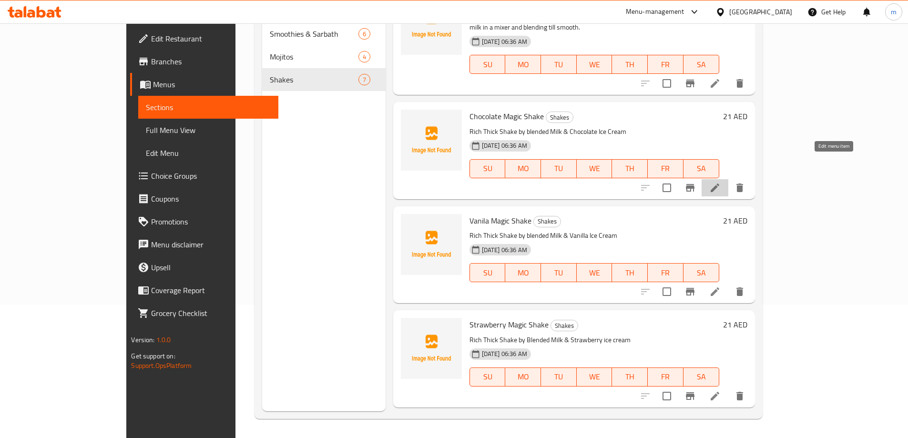
click at [721, 182] on icon at bounding box center [714, 187] width 11 height 11
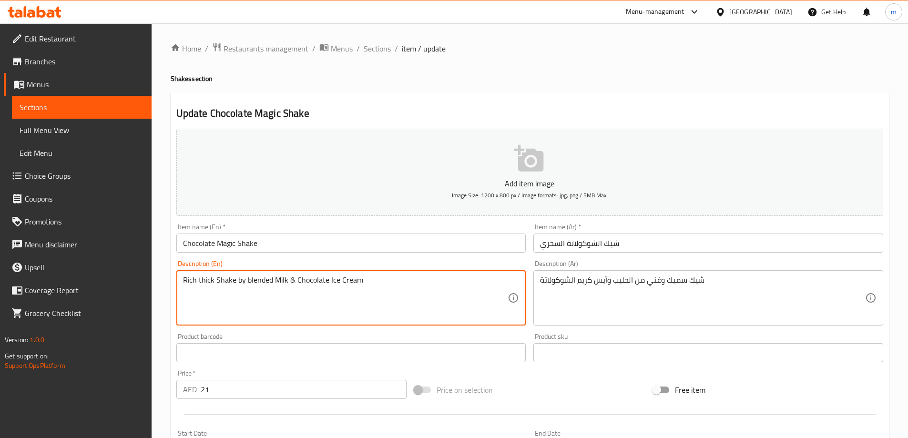
click at [217, 279] on textarea "Rich thick Shake by blended Milk & Chocolate Ice Cream" at bounding box center [345, 298] width 325 height 45
click at [276, 280] on textarea "Rich thick shake by blended Milk & Chocolate Ice Cream" at bounding box center [345, 298] width 325 height 45
click at [298, 281] on textarea "Rich thick shake by blended milk & Chocolate Ice Cream" at bounding box center [345, 298] width 325 height 45
click at [328, 283] on textarea "Rich thick shake by blended milk & chocolate Ice Cream" at bounding box center [345, 298] width 325 height 45
click at [340, 281] on textarea "Rich thick shake by blended milk & chocolate ice Cream" at bounding box center [345, 298] width 325 height 45
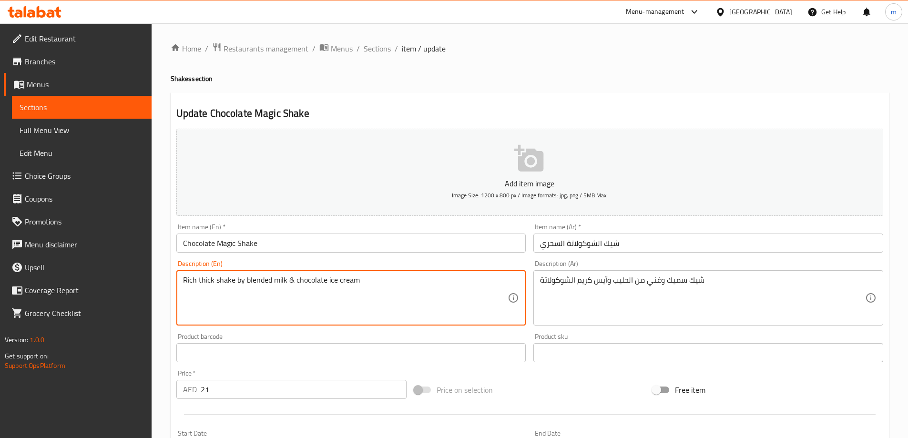
click at [456, 300] on textarea "Rich thick shake by blended milk & chocolate ice cream" at bounding box center [345, 298] width 325 height 45
click at [243, 279] on textarea "Rich thick shake by blended milk & chocolate ice cream" at bounding box center [345, 298] width 325 height 45
click at [369, 280] on textarea "Rich thick shake of blended milk & chocolate ice cream" at bounding box center [345, 298] width 325 height 45
type textarea "Rich thick shake of blended milk & chocolate ice cream"
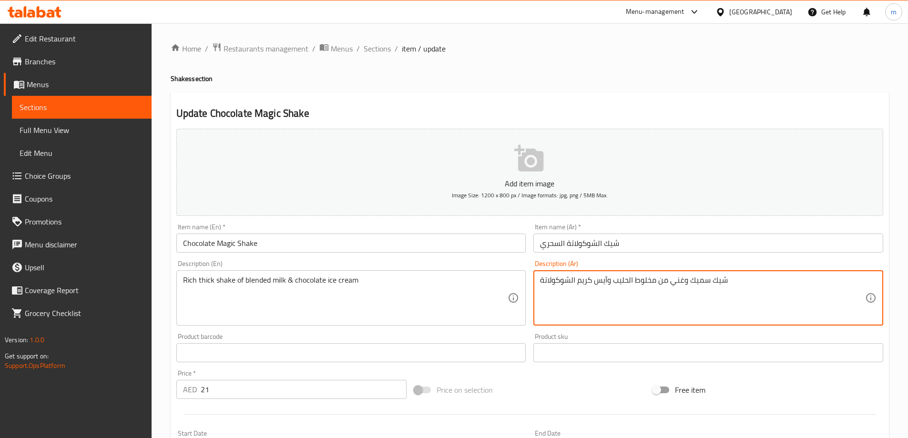
click at [622, 296] on textarea "شيك سميك وغني من مخلوط الحليب وآيس كريم الشوكولاتة" at bounding box center [702, 298] width 325 height 45
click at [570, 305] on textarea "شيك سميك وغني من مخلوط الحليب وآيس كريم الشوكولاتة" at bounding box center [702, 298] width 325 height 45
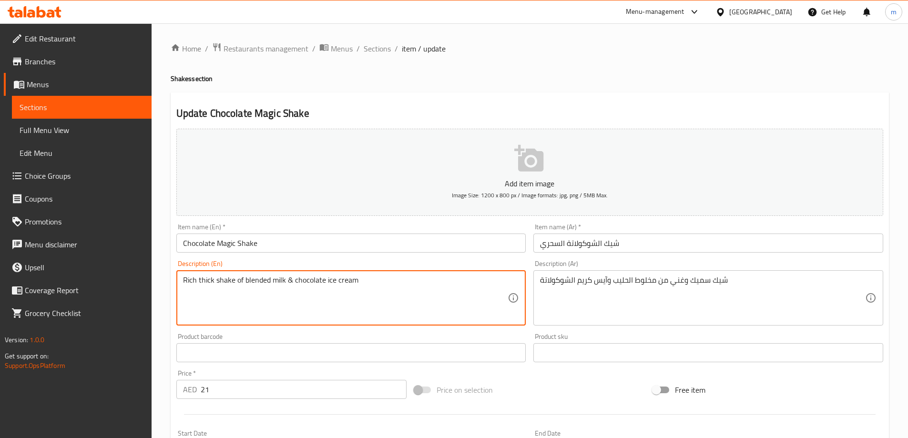
drag, startPoint x: 356, startPoint y: 281, endPoint x: 181, endPoint y: 280, distance: 175.0
click at [181, 280] on div "Rich thick shake of blended milk & chocolate ice cream Description (En)" at bounding box center [351, 297] width 350 height 55
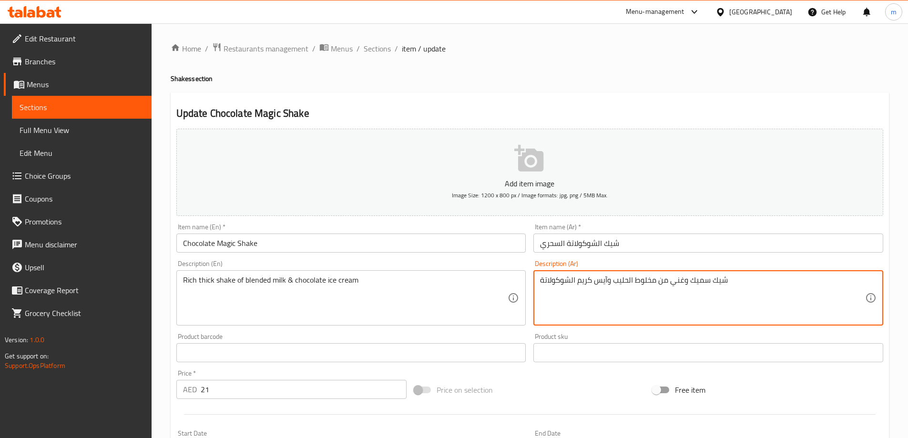
click at [634, 279] on textarea "شيك سميك وغني من مخلوط الحليب وآيس كريم الشوكولاتة" at bounding box center [702, 298] width 325 height 45
click at [582, 305] on textarea "شيك سميك وغني من مزيج الحليب وآيس كريم الشوكولاتة" at bounding box center [702, 298] width 325 height 45
type textarea "شيك سميك وغني من مزيج الحليب وآيس كريم الشوكولاتة"
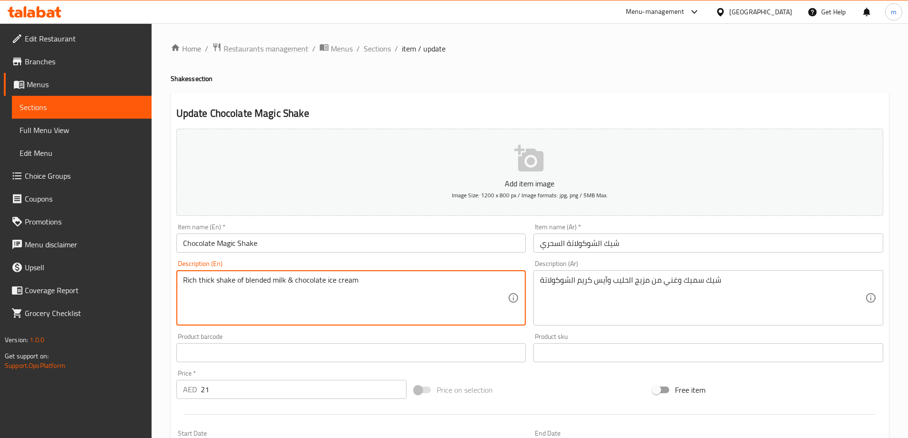
click at [189, 279] on textarea "Rich thick shake of blended milk & chocolate ice cream" at bounding box center [345, 298] width 325 height 45
click at [205, 281] on textarea "Rich thick shake of blended milk & chocolate ice cream" at bounding box center [345, 298] width 325 height 45
click at [223, 281] on textarea "Rich thick shake of blended milk & chocolate ice cream" at bounding box center [345, 298] width 325 height 45
click at [238, 279] on textarea "Rich thick shake of blended milk & chocolate ice cream" at bounding box center [345, 298] width 325 height 45
click at [253, 278] on textarea "Rich thick shake of blended milk & chocolate ice cream" at bounding box center [345, 298] width 325 height 45
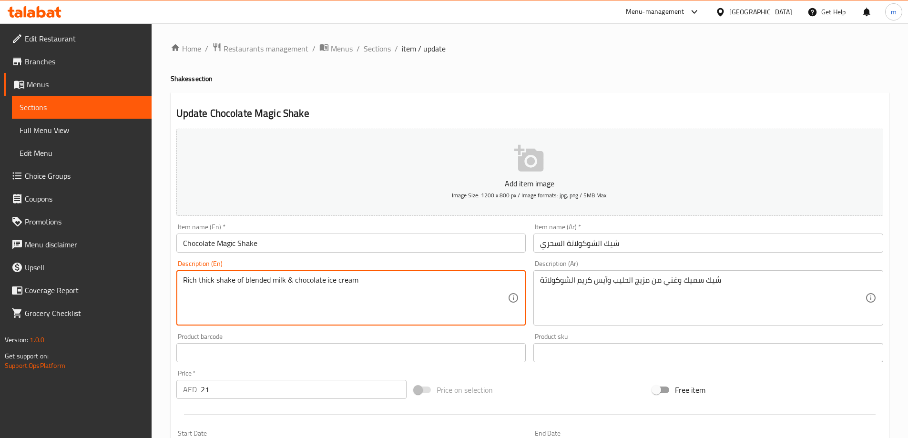
click at [277, 280] on textarea "Rich thick shake of blended milk & chocolate ice cream" at bounding box center [345, 298] width 325 height 45
click at [290, 282] on textarea "Rich thick shake of blended milk & chocolate ice cream" at bounding box center [345, 298] width 325 height 45
click at [307, 280] on textarea "Rich thick shake of blended milk & chocolate ice cream" at bounding box center [345, 298] width 325 height 45
click at [343, 279] on textarea "Rich thick shake of blended milk & chocolate ice cream" at bounding box center [345, 298] width 325 height 45
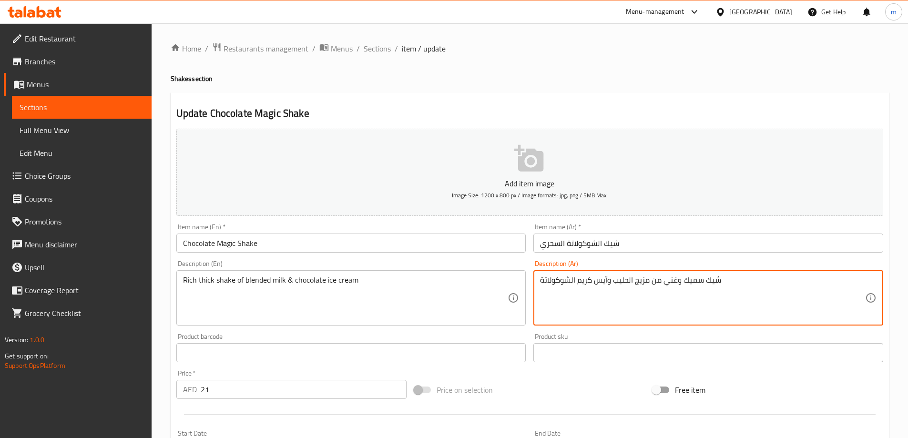
click at [692, 282] on textarea "شيك سميك وغني من مزيج الحليب وآيس كريم الشوكولاتة" at bounding box center [702, 298] width 325 height 45
click at [673, 282] on textarea "شيك سميك وغني من مزيج الحليب وآيس كريم الشوكولاتة" at bounding box center [702, 298] width 325 height 45
click at [658, 281] on textarea "شيك سميك وغني من مزيج الحليب وآيس كريم الشوكولاتة" at bounding box center [702, 298] width 325 height 45
click at [643, 281] on textarea "شيك سميك وغني من مزيج الحليب وآيس كريم الشوكولاتة" at bounding box center [702, 298] width 325 height 45
click at [627, 280] on textarea "شيك سميك وغني من مزيج الحليب وآيس كريم الشوكولاتة" at bounding box center [702, 298] width 325 height 45
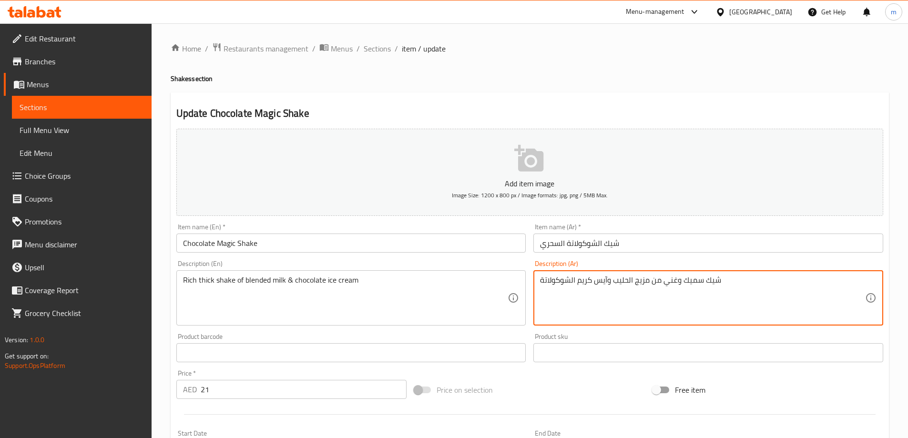
click at [602, 281] on textarea "شيك سميك وغني من مزيج الحليب وآيس كريم الشوكولاتة" at bounding box center [702, 298] width 325 height 45
click at [590, 281] on textarea "شيك سميك وغني من مزيج الحليب وآيس كريم الشوكولاتة" at bounding box center [702, 298] width 325 height 45
click at [560, 282] on textarea "شيك سميك وغني من مزيج الحليب وآيس كريم الشوكولاتة" at bounding box center [702, 298] width 325 height 45
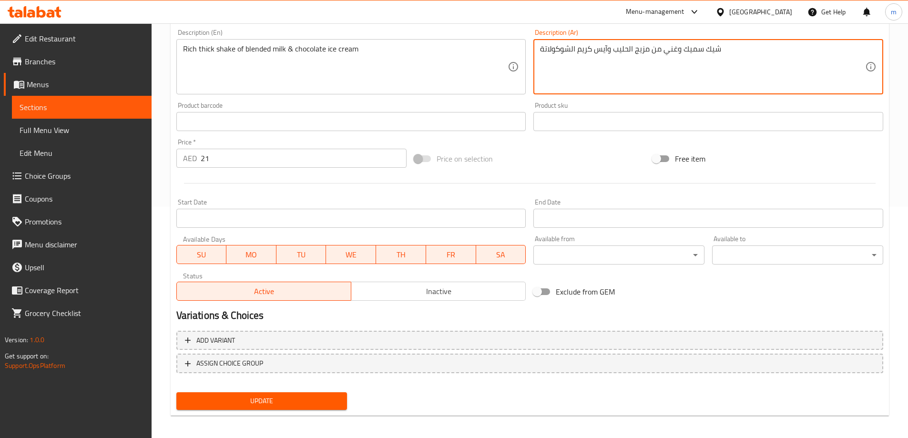
scroll to position [236, 0]
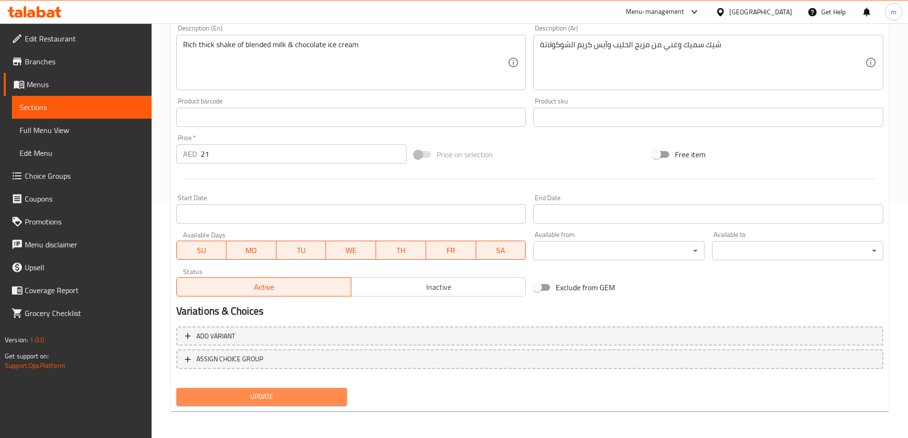
click at [289, 391] on span "Update" at bounding box center [262, 397] width 156 height 12
click at [127, 102] on span "Sections" at bounding box center [82, 107] width 124 height 11
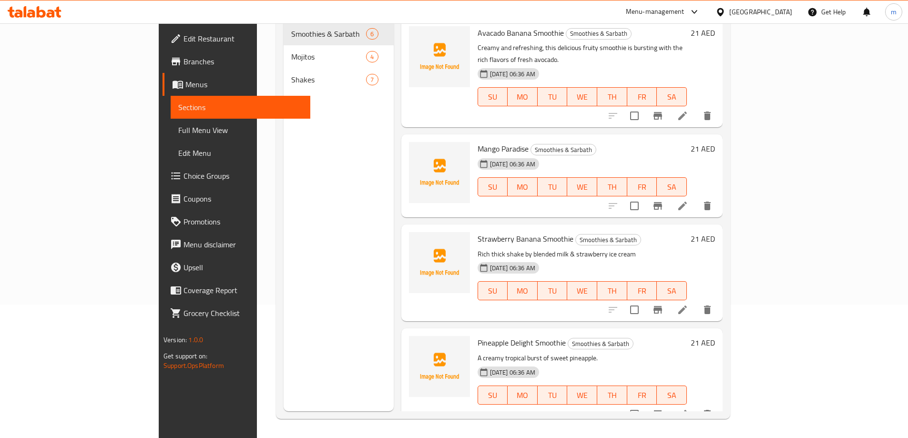
scroll to position [133, 0]
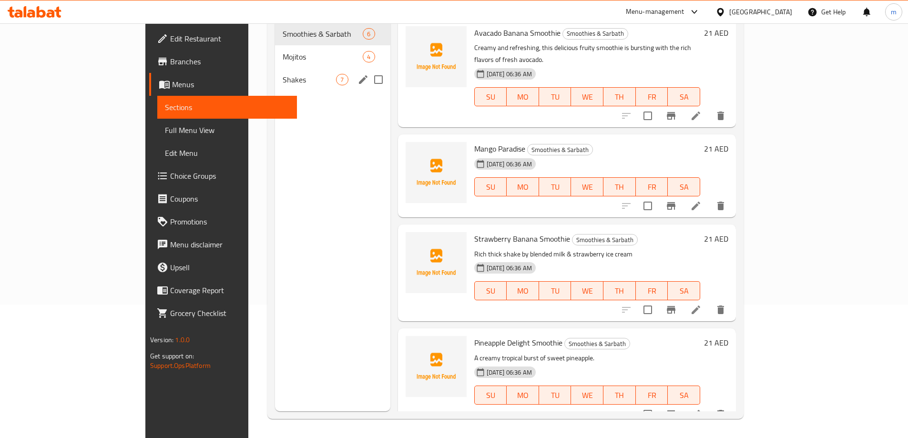
click at [283, 74] on span "Shakes" at bounding box center [310, 79] width 54 height 11
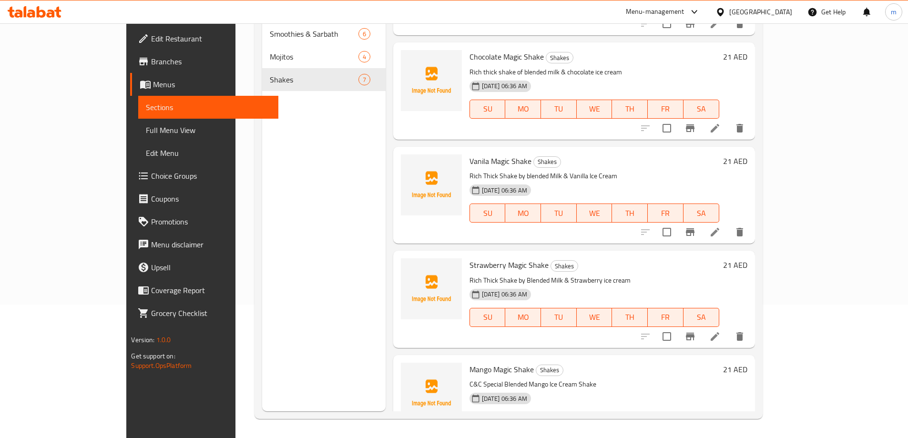
scroll to position [315, 0]
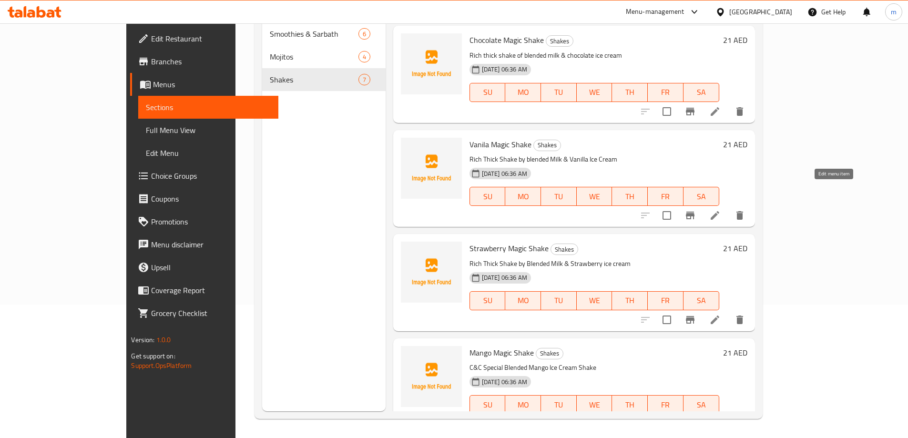
click at [719, 211] on icon at bounding box center [715, 215] width 9 height 9
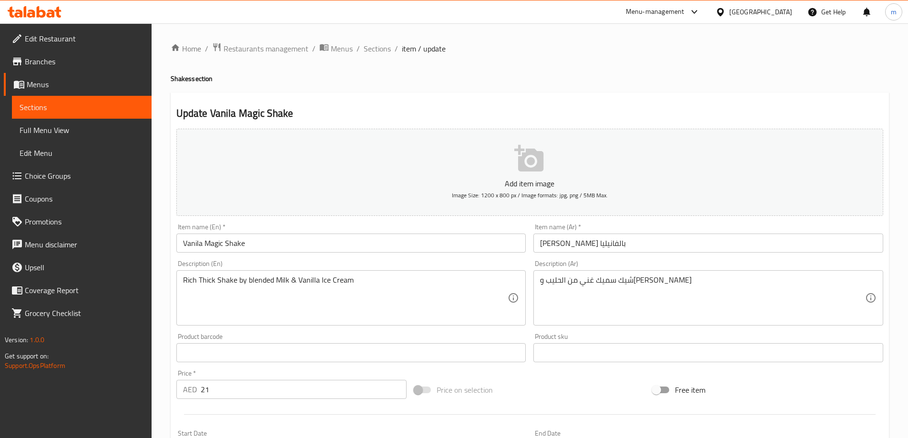
click at [569, 248] on input "شيك سحري بالفانيليا" at bounding box center [708, 243] width 350 height 19
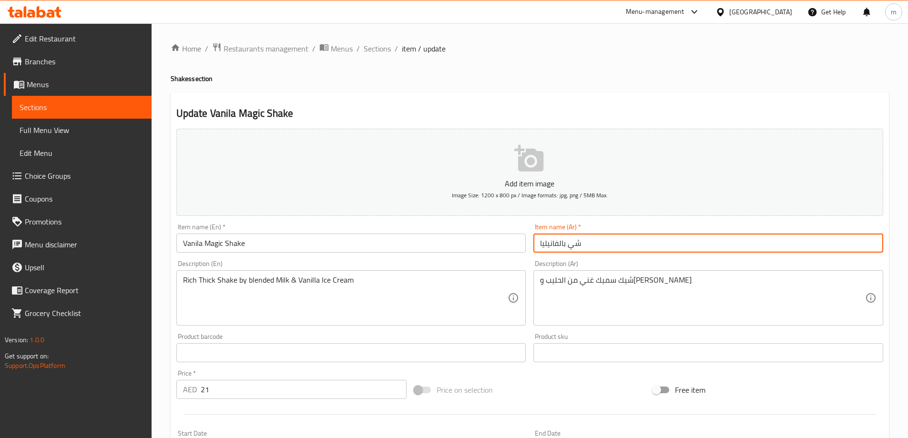
click at [542, 243] on input "شي بالفانيليا" at bounding box center [708, 243] width 350 height 19
click at [569, 245] on input "شي بالفانيليا" at bounding box center [708, 243] width 350 height 19
click at [538, 242] on input "شيك بالفانيليا" at bounding box center [708, 243] width 350 height 19
click at [596, 240] on input "شيك بالفانيليا" at bounding box center [708, 243] width 350 height 19
type input "ش"
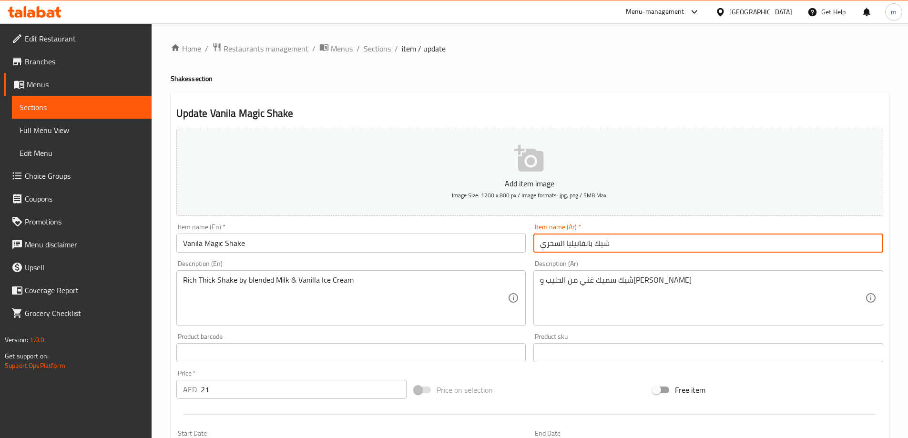
type input "شيك بالفانيليا السحري"
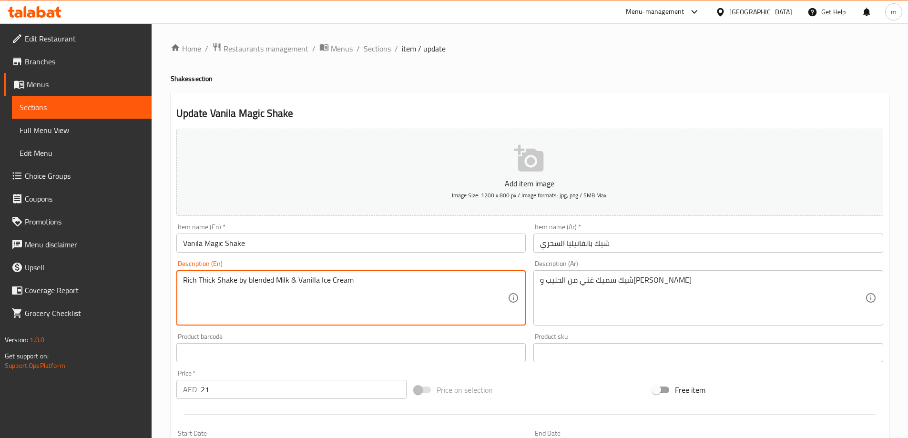
click at [333, 280] on textarea "Rich Thick Shake by blended Milk & Vanilla Ice Cream" at bounding box center [345, 298] width 325 height 45
click at [319, 280] on textarea "Rich Thick Shake by blended Milk & Vanilla Ice cream" at bounding box center [345, 298] width 325 height 45
click at [298, 282] on textarea "Rich Thick Shake by blended Milk & Vanilla Ice cream" at bounding box center [345, 298] width 325 height 45
click at [300, 281] on textarea "Rich Thick Shake by blended Milk & Vanilla Ice cream" at bounding box center [345, 298] width 325 height 45
click at [279, 282] on textarea "Rich Thick Shake by blended Milk & vanilla Ice cream" at bounding box center [345, 298] width 325 height 45
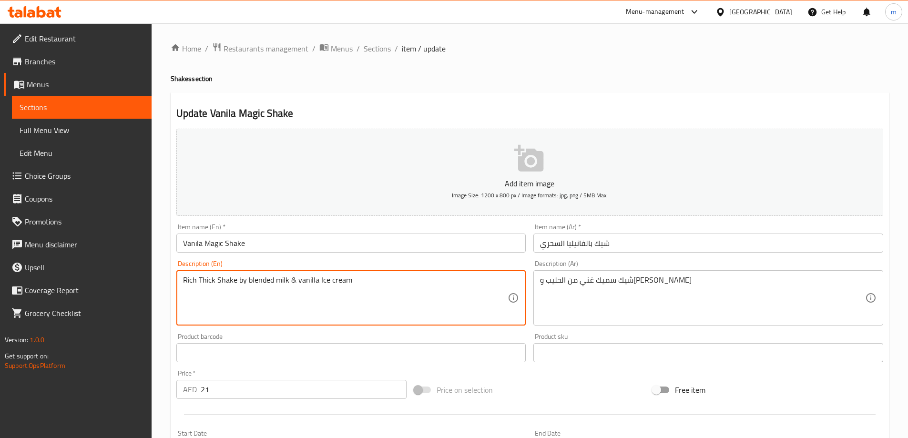
click at [220, 282] on textarea "Rich Thick Shake by blended milk & vanilla Ice cream" at bounding box center [345, 298] width 325 height 45
click at [201, 281] on textarea "Rich Thick shake by blended milk & vanilla Ice cream" at bounding box center [345, 298] width 325 height 45
click at [318, 281] on textarea "Rich thick shake by blended milk & vanilla Ice cream" at bounding box center [345, 298] width 325 height 45
click at [374, 301] on textarea "Rich thick shake by blended milk & vanilla ice cream" at bounding box center [345, 298] width 325 height 45
type textarea "Rich thick shake by blended milk & vanilla ice cream"
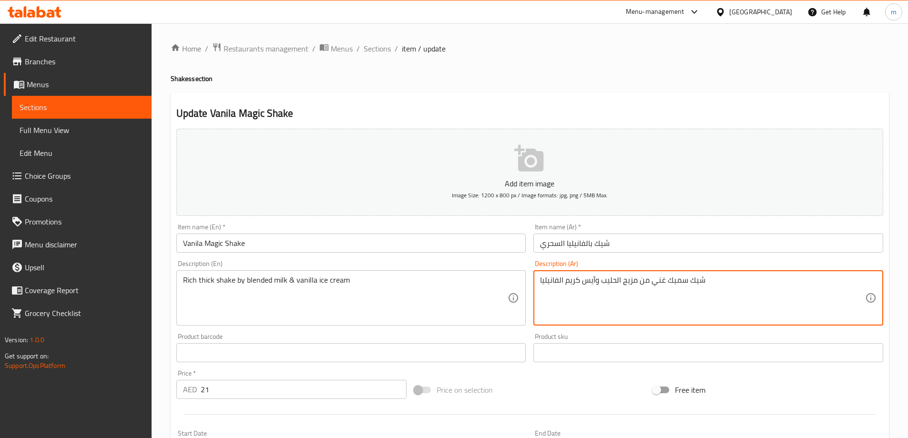
type textarea "شيك سميك غني من مزيج الحليب وآيس كريم الفانيليا"
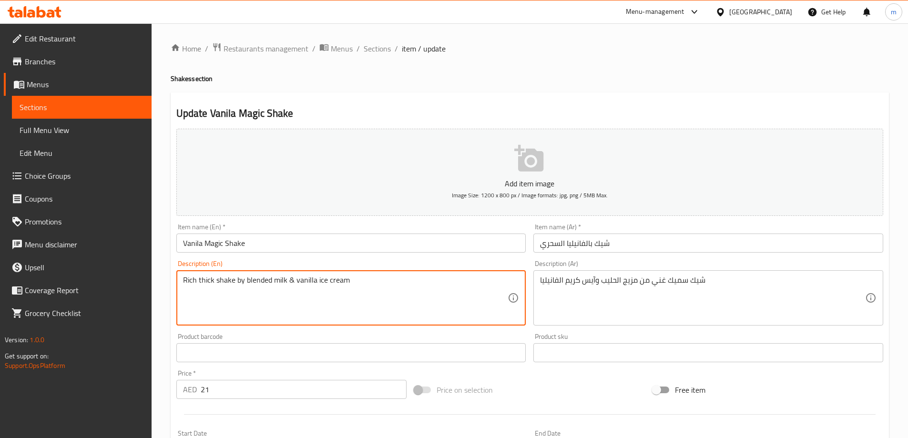
click at [187, 278] on textarea "Rich thick shake by blended milk & vanilla ice cream" at bounding box center [345, 298] width 325 height 45
click at [200, 280] on textarea "Rich thick shake by blended milk & vanilla ice cream" at bounding box center [345, 298] width 325 height 45
click at [222, 281] on textarea "Rich thick shake by blended milk & vanilla ice cream" at bounding box center [345, 298] width 325 height 45
click at [236, 281] on textarea "Rich thick shake by blended milk & vanilla ice cream" at bounding box center [345, 298] width 325 height 45
click at [252, 281] on textarea "Rich thick shake by blended milk & vanilla ice cream" at bounding box center [345, 298] width 325 height 45
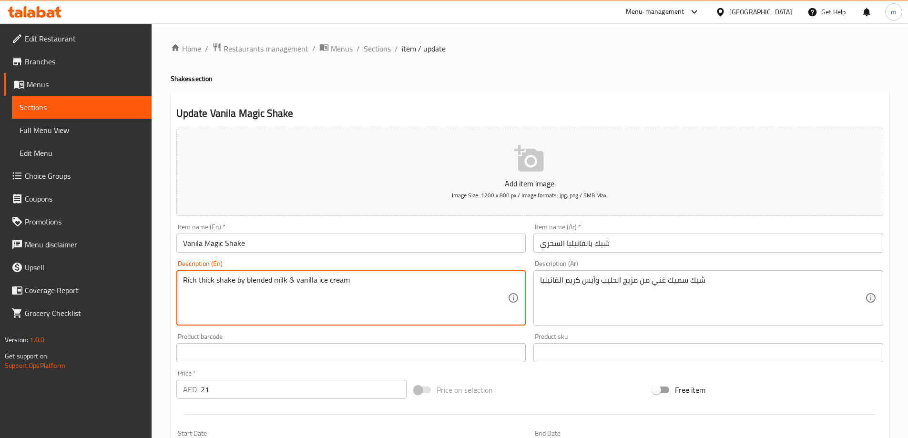
click at [277, 281] on textarea "Rich thick shake by blended milk & vanilla ice cream" at bounding box center [345, 298] width 325 height 45
click at [289, 280] on textarea "Rich thick shake by blended milk & vanilla ice cream" at bounding box center [345, 298] width 325 height 45
click at [312, 280] on textarea "Rich thick shake by blended milk & vanilla ice cream" at bounding box center [345, 298] width 325 height 45
click at [331, 280] on textarea "Rich thick shake by blended milk & vanilla ice cream" at bounding box center [345, 298] width 325 height 45
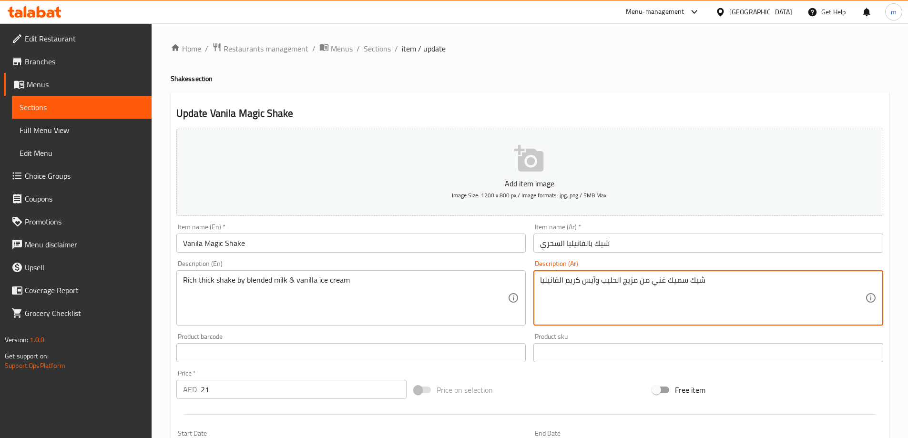
click at [682, 284] on textarea "شيك سميك غني من مزيج الحليب وآيس كريم الفانيليا" at bounding box center [702, 298] width 325 height 45
click at [660, 283] on textarea "شيك سميك غني من مزيج الحليب وآيس كريم الفانيليا" at bounding box center [702, 298] width 325 height 45
click at [643, 282] on textarea "شيك سميك غني من مزيج الحليب وآيس كريم الفانيليا" at bounding box center [702, 298] width 325 height 45
click at [634, 282] on textarea "شيك سميك غني من مزيج الحليب وآيس كريم الفانيليا" at bounding box center [702, 298] width 325 height 45
click at [614, 282] on textarea "شيك سميك غني من مزيج الحليب وآيس كريم الفانيليا" at bounding box center [702, 298] width 325 height 45
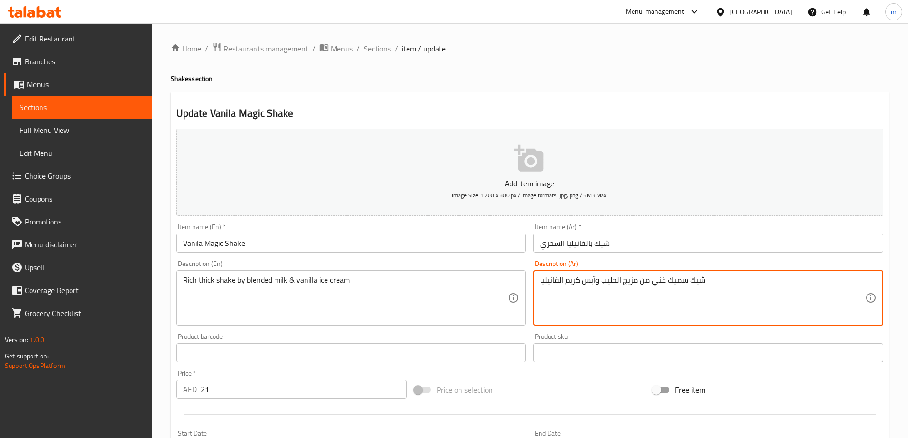
click at [592, 281] on textarea "شيك سميك غني من مزيج الحليب وآيس كريم الفانيليا" at bounding box center [702, 298] width 325 height 45
click at [573, 281] on textarea "شيك سميك غني من مزيج الحليب وآيس كريم الفانيليا" at bounding box center [702, 298] width 325 height 45
click at [558, 281] on textarea "شيك سميك غني من مزيج الحليب وآيس كريم الفانيليا" at bounding box center [702, 298] width 325 height 45
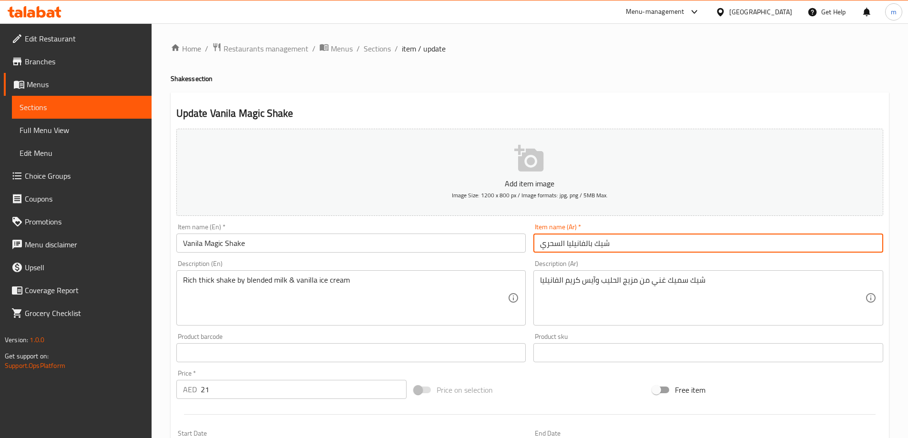
click at [590, 246] on input "شيك بالفانيليا السحري" at bounding box center [708, 243] width 350 height 19
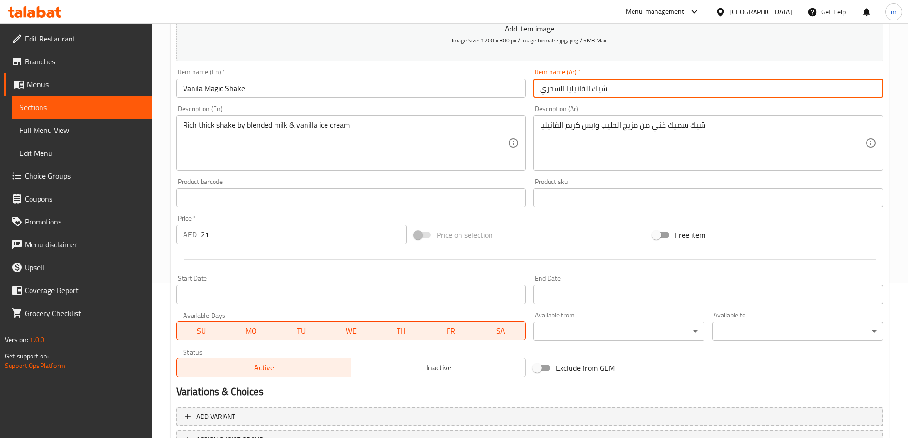
scroll to position [236, 0]
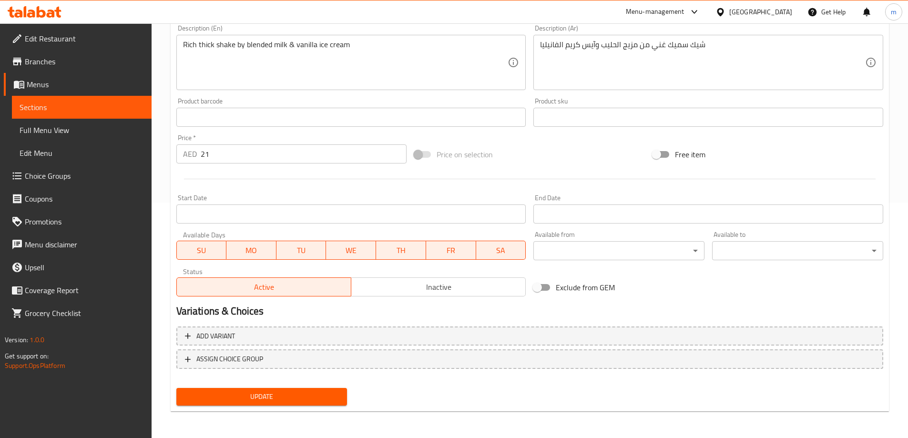
type input "شيك الفانيليا السحري"
click at [245, 406] on div "Update" at bounding box center [262, 396] width 179 height 25
click at [252, 401] on span "Update" at bounding box center [262, 397] width 156 height 12
click at [133, 113] on span "Sections" at bounding box center [82, 107] width 124 height 11
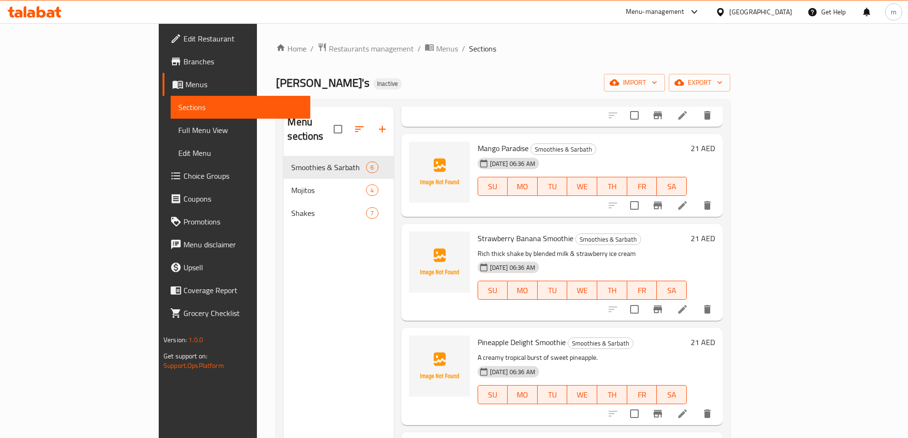
scroll to position [143, 0]
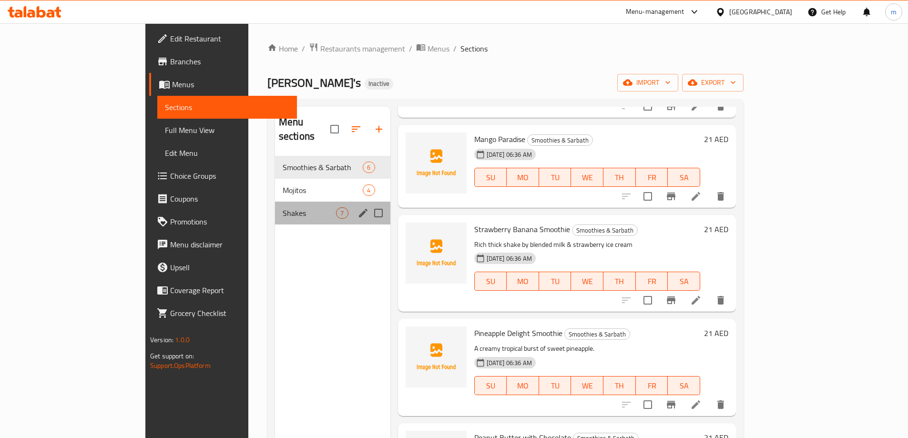
click at [275, 202] on div "Shakes 7" at bounding box center [332, 213] width 115 height 23
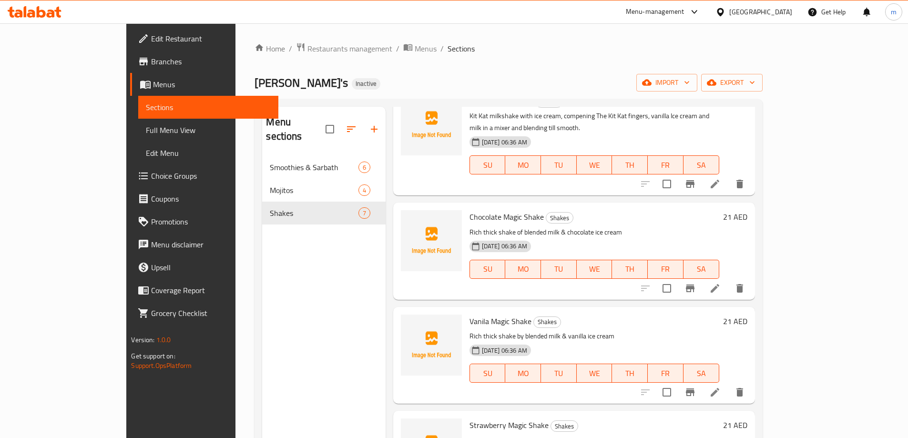
scroll to position [286, 0]
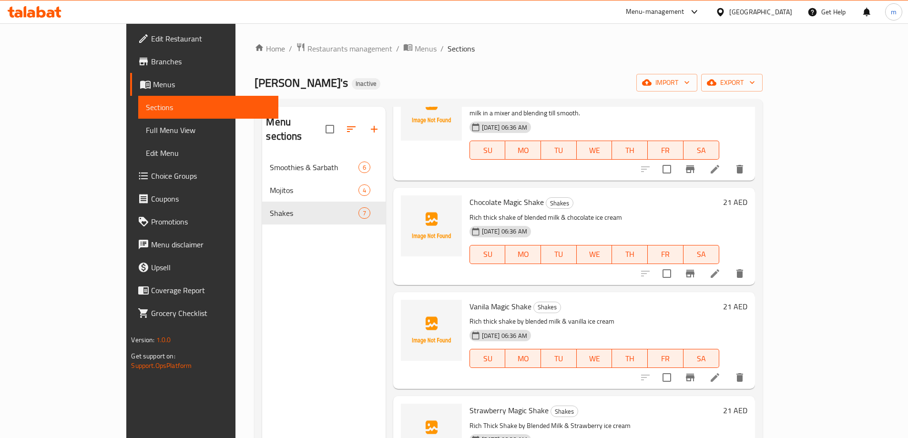
click at [728, 265] on li at bounding box center [715, 273] width 27 height 17
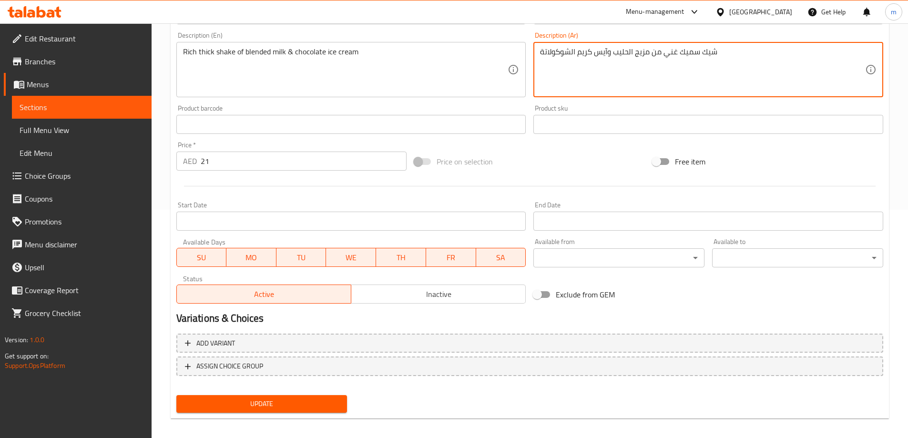
scroll to position [236, 0]
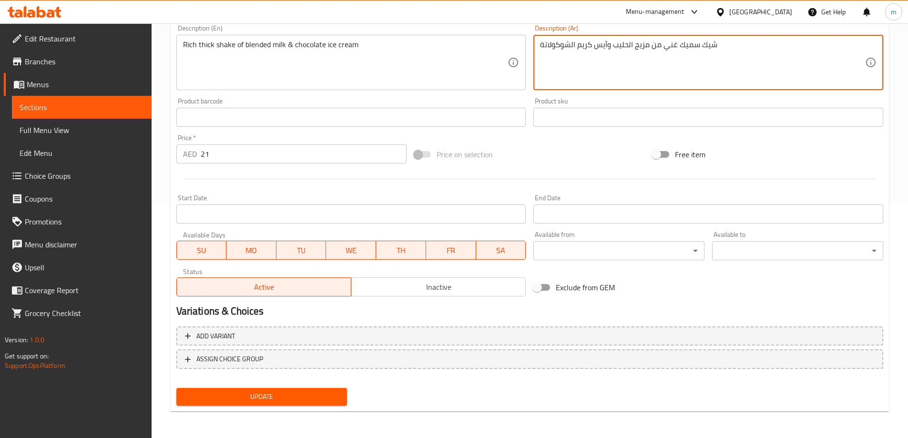
type textarea "شيك سميك غني من مزيج الحليب وآيس كريم الشوكولاتة"
click at [299, 389] on button "Update" at bounding box center [261, 397] width 171 height 18
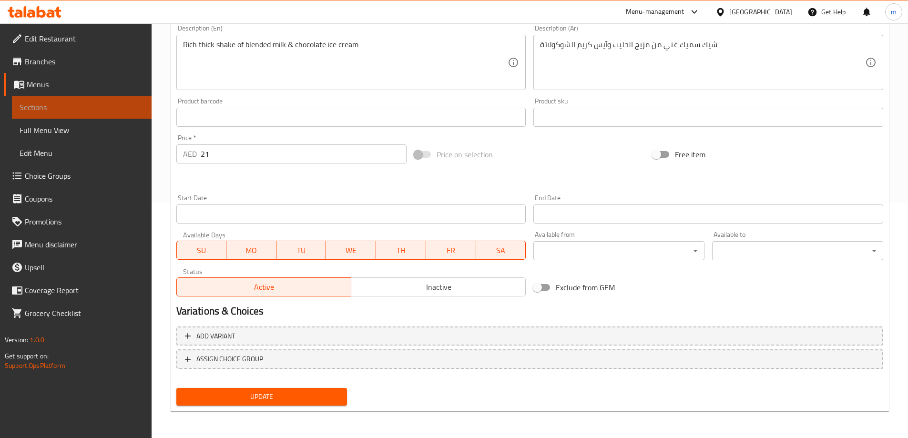
click at [138, 108] on span "Sections" at bounding box center [82, 107] width 124 height 11
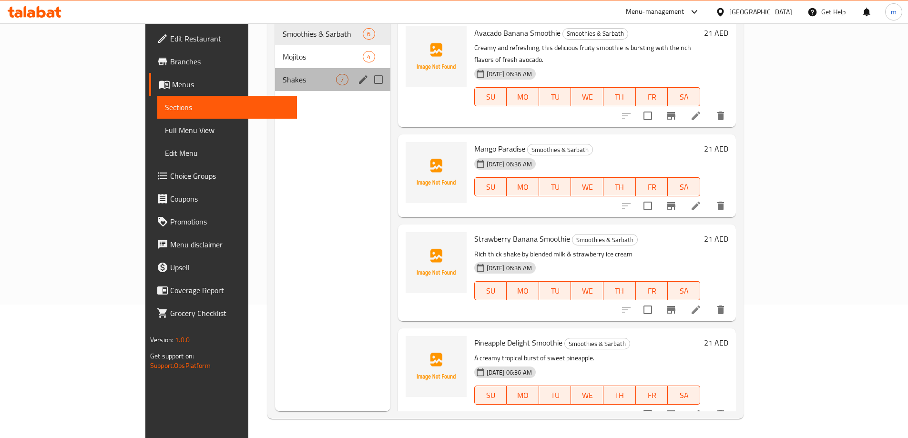
click at [275, 72] on div "Shakes 7" at bounding box center [332, 79] width 115 height 23
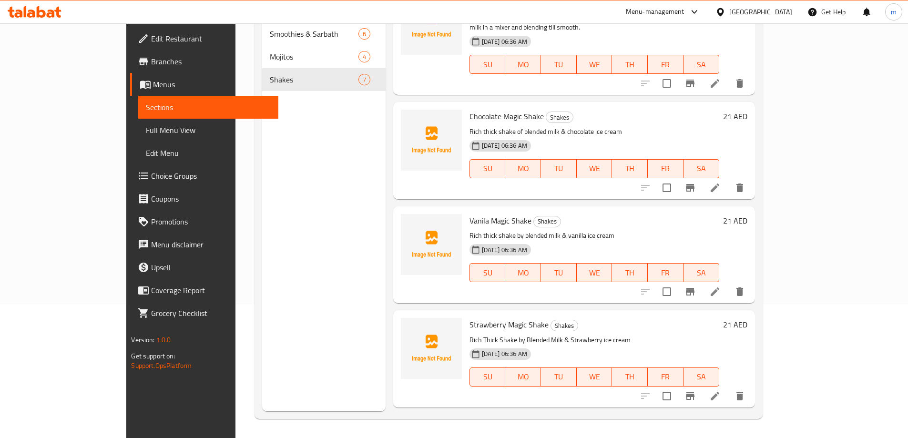
scroll to position [315, 0]
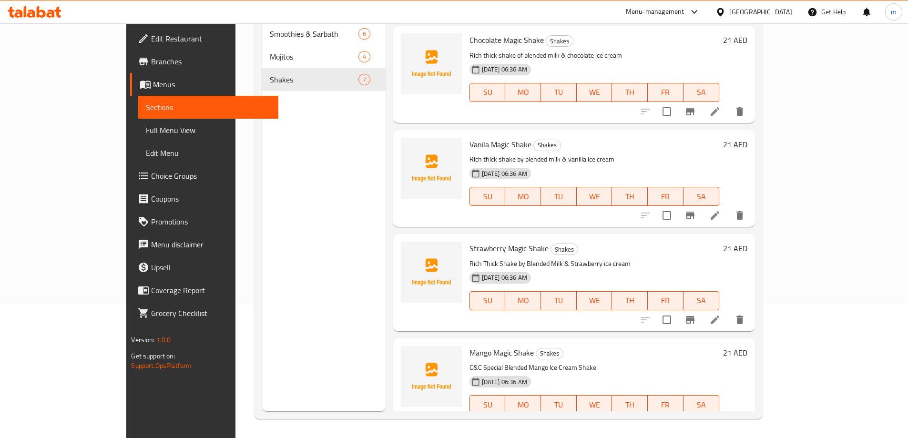
click at [721, 314] on icon at bounding box center [714, 319] width 11 height 11
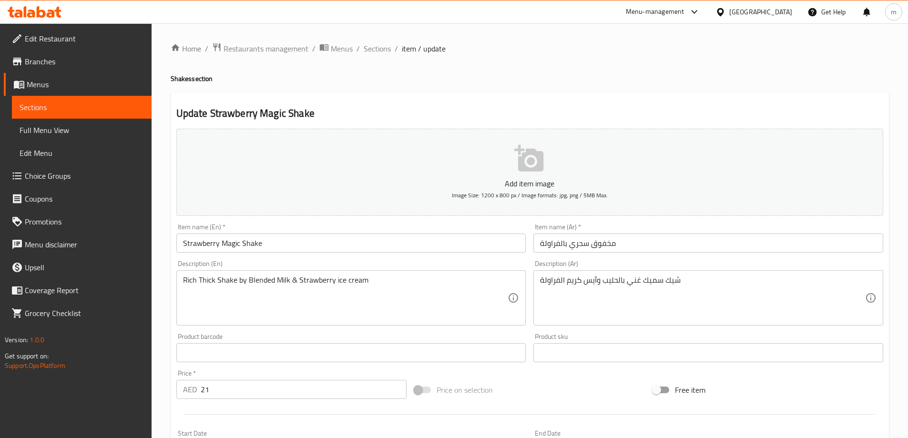
click at [619, 243] on input "مخفوق سحري بالفراولة" at bounding box center [708, 243] width 350 height 19
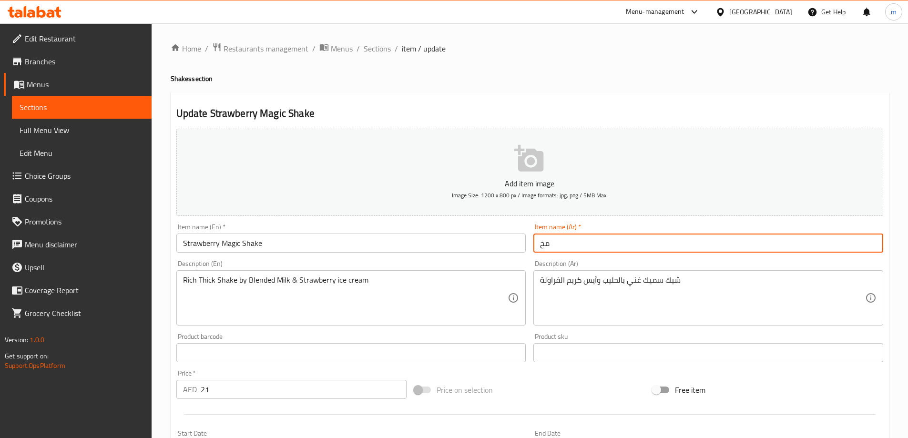
type input "م"
type input "a"
type input "شيك الفراولة السحري"
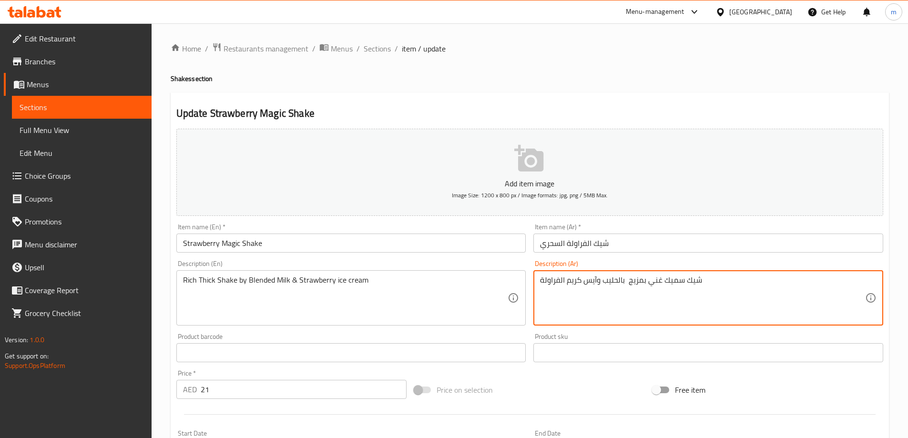
click at [623, 282] on textarea "شيك سميك غني بمزيج بالحليب وآيس كريم الفراولة" at bounding box center [702, 298] width 325 height 45
click at [733, 288] on textarea "شيك سميك غني بمزيج الحليب وآيس كريم الفراولة" at bounding box center [702, 298] width 325 height 45
type textarea "شيك سميك غني بمزيج الحليب وآيس كريم الفراولة"
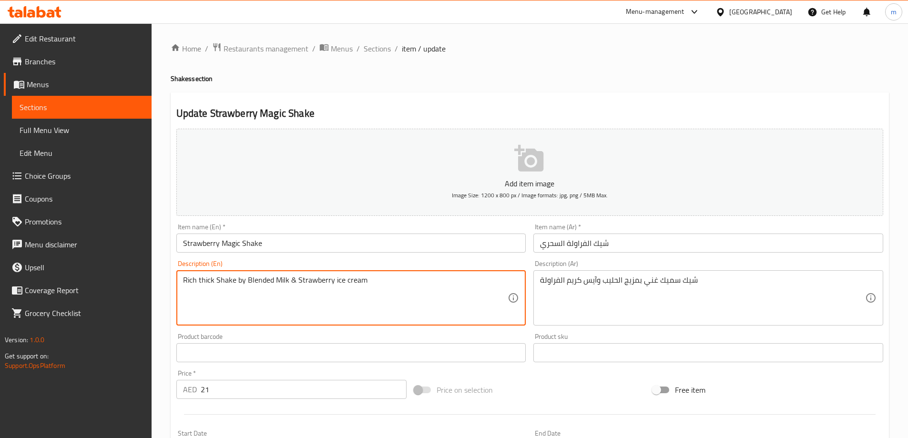
click at [217, 280] on textarea "Rich thick Shake by Blended Milk & Strawberry ice cream" at bounding box center [345, 298] width 325 height 45
click at [218, 280] on textarea "Rich thick Shake by Blended Milk & Strawberry ice cream" at bounding box center [345, 298] width 325 height 45
click at [249, 282] on textarea "Rich thick shake by Blended Milk & Strawberry ice cream" at bounding box center [345, 298] width 325 height 45
click at [278, 280] on textarea "Rich thick shake by blended Milk & Strawberry ice cream" at bounding box center [345, 298] width 325 height 45
click at [297, 281] on textarea "Rich thick shake by blended milk & Strawberry ice cream" at bounding box center [345, 298] width 325 height 45
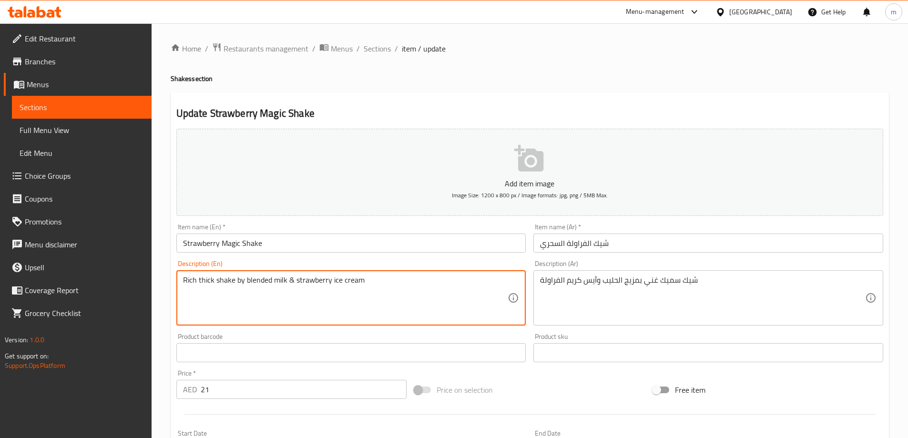
click at [430, 298] on textarea "Rich thick shake by blended milk & strawberry ice cream" at bounding box center [345, 298] width 325 height 45
click at [187, 279] on textarea "Rich thick shake by blended milk & strawberry ice cream" at bounding box center [345, 298] width 325 height 45
click at [199, 280] on textarea "Rich thick shake by blended milk & strawberry ice cream" at bounding box center [345, 298] width 325 height 45
drag, startPoint x: 220, startPoint y: 281, endPoint x: 232, endPoint y: 281, distance: 11.9
click at [221, 281] on textarea "Rich thick shake by blended milk & strawberry ice cream" at bounding box center [345, 298] width 325 height 45
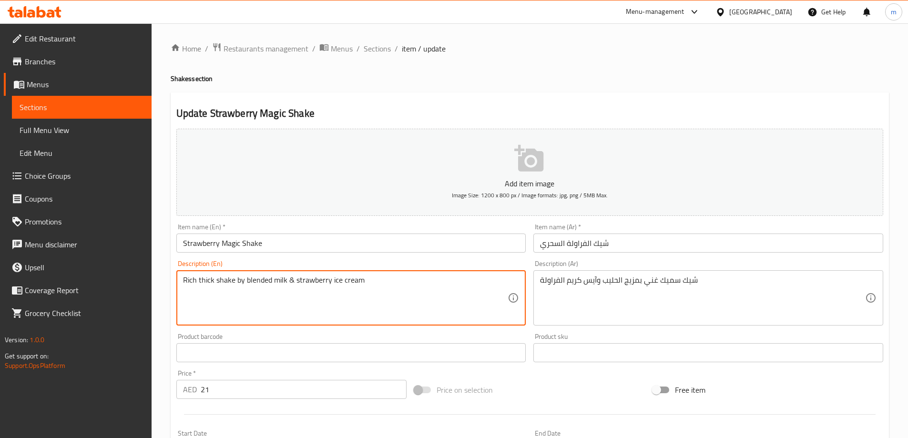
click at [237, 281] on textarea "Rich thick shake by blended milk & strawberry ice cream" at bounding box center [345, 298] width 325 height 45
click at [254, 281] on textarea "Rich thick shake by blended milk & strawberry ice cream" at bounding box center [345, 298] width 325 height 45
click at [279, 280] on textarea "Rich thick shake by blended milk & strawberry ice cream" at bounding box center [345, 298] width 325 height 45
click at [291, 283] on textarea "Rich thick shake by blended milk & strawberry ice cream" at bounding box center [345, 298] width 325 height 45
click at [307, 280] on textarea "Rich thick shake by blended milk & strawberry ice cream" at bounding box center [345, 298] width 325 height 45
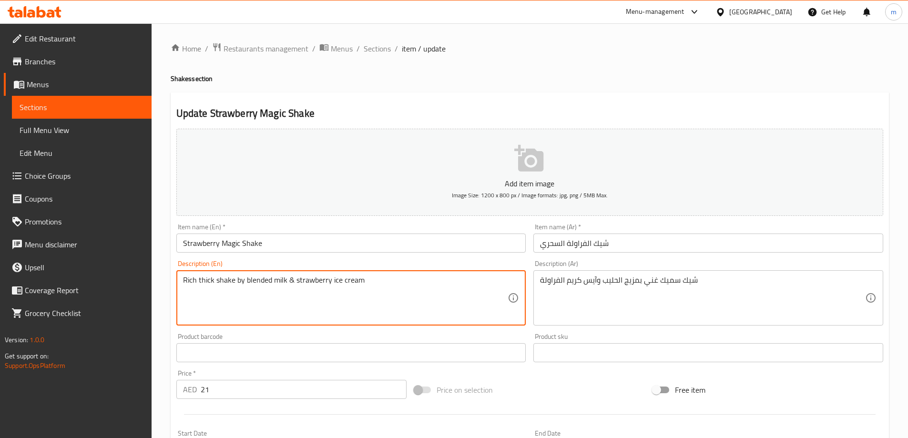
click at [342, 280] on textarea "Rich thick shake by blended milk & strawberry ice cream" at bounding box center [345, 298] width 325 height 45
type textarea "Rich thick shake by blended milk & strawberry ice cream"
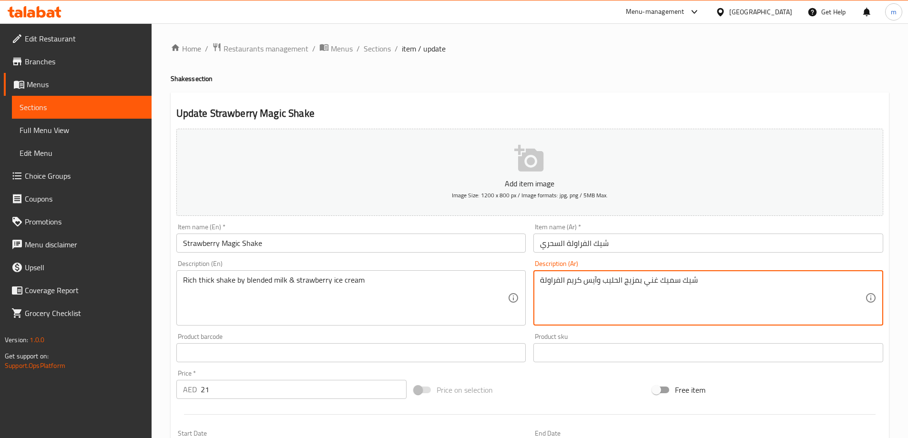
click at [674, 283] on textarea "شيك سميك غني بمزيج الحليب وآيس كريم الفراولة" at bounding box center [702, 298] width 325 height 45
click at [654, 283] on textarea "شيك سميك غني بمزيج الحليب وآيس كريم الفراولة" at bounding box center [702, 298] width 325 height 45
click at [635, 283] on textarea "شيك سميك غني بمزيج الحليب وآيس كريم الفراولة" at bounding box center [702, 298] width 325 height 45
click at [611, 280] on textarea "شيك سميك غني بمزيج الحليب وآيس كريم الفراولة" at bounding box center [702, 298] width 325 height 45
click at [594, 282] on textarea "شيك سميك غني بمزيج الحليب وآيس كريم الفراولة" at bounding box center [702, 298] width 325 height 45
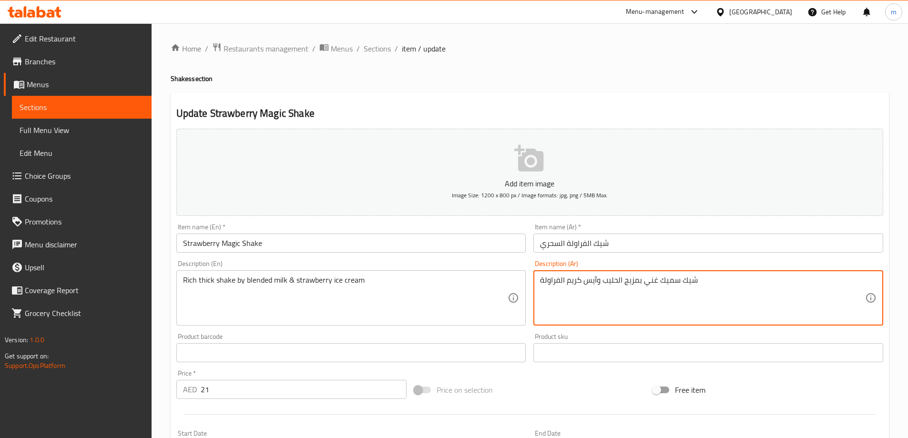
click at [580, 281] on textarea "شيك سميك غني بمزيج الحليب وآيس كريم الفراولة" at bounding box center [702, 298] width 325 height 45
click at [563, 281] on textarea "شيك سميك غني بمزيج الحليب وآيس كريم الفراولة" at bounding box center [702, 298] width 325 height 45
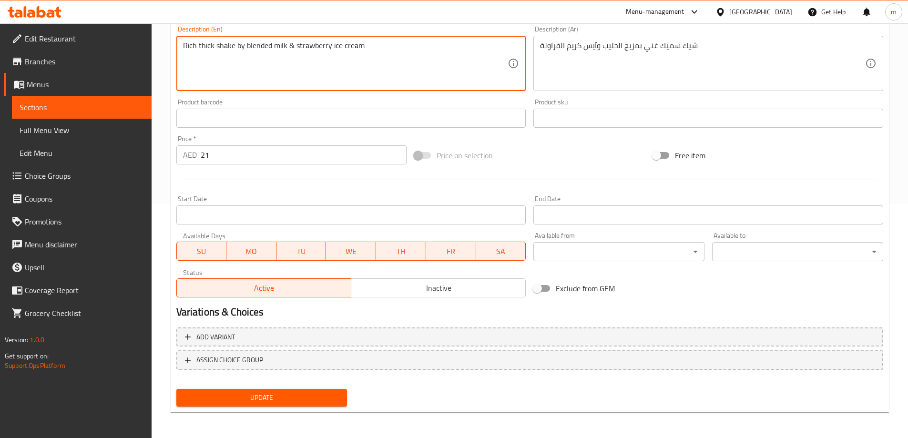
scroll to position [236, 0]
click at [260, 389] on button "Update" at bounding box center [261, 397] width 171 height 18
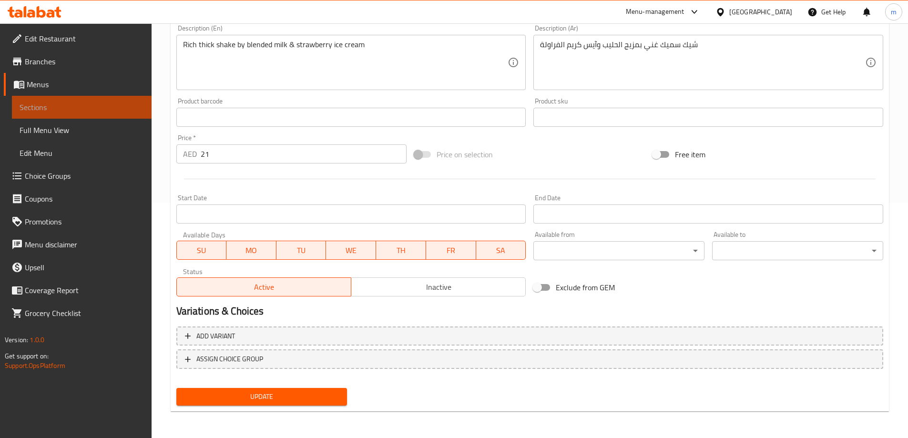
click at [93, 108] on span "Sections" at bounding box center [82, 107] width 124 height 11
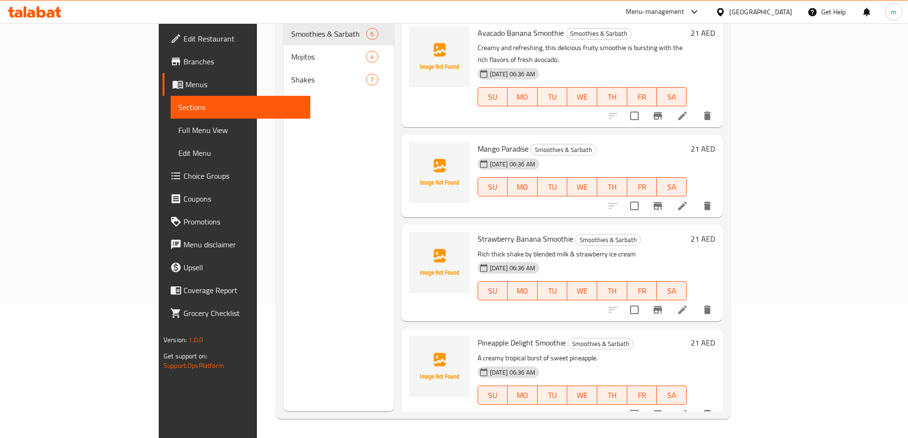
scroll to position [133, 0]
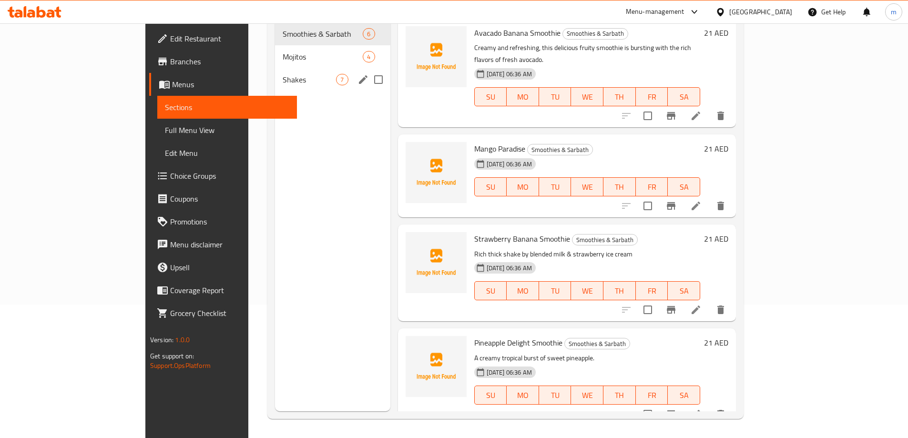
click at [283, 74] on span "Shakes" at bounding box center [310, 79] width 54 height 11
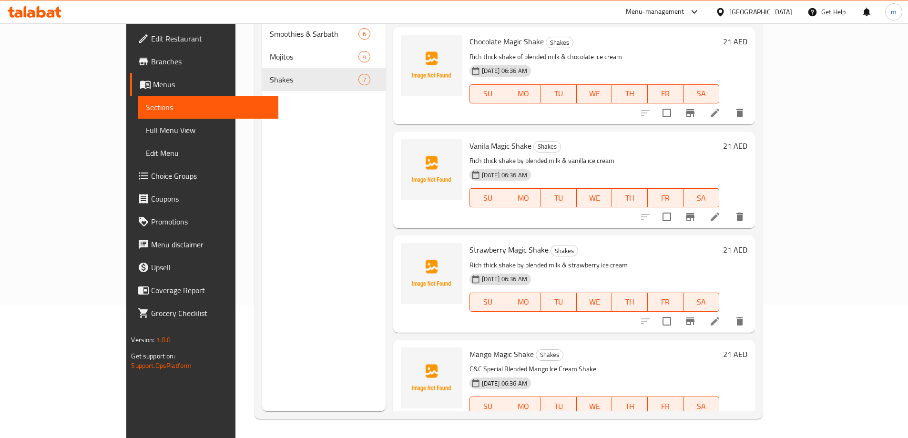
scroll to position [315, 0]
click at [721, 210] on icon at bounding box center [714, 215] width 11 height 11
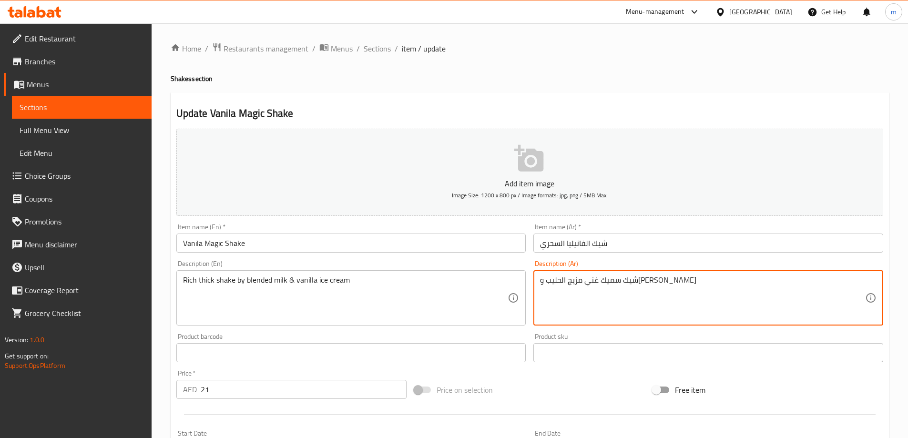
click at [637, 278] on textarea "شيك سميك غني مزيج الحليب وآيس كريم الفانيليا" at bounding box center [702, 298] width 325 height 45
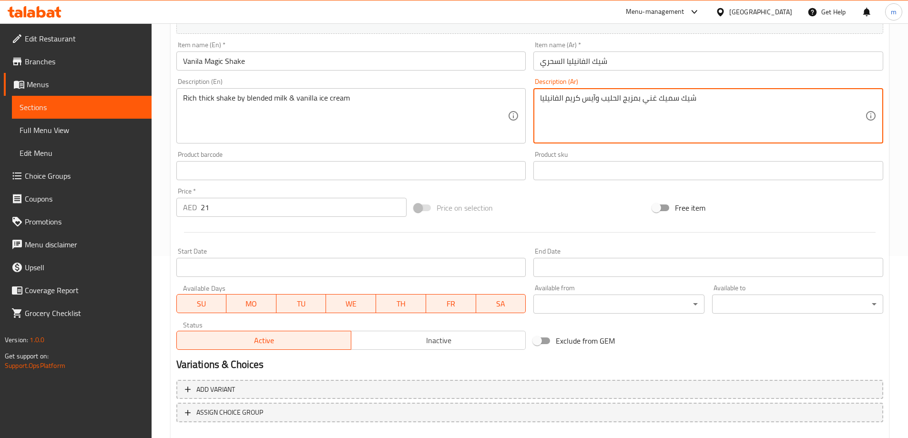
scroll to position [236, 0]
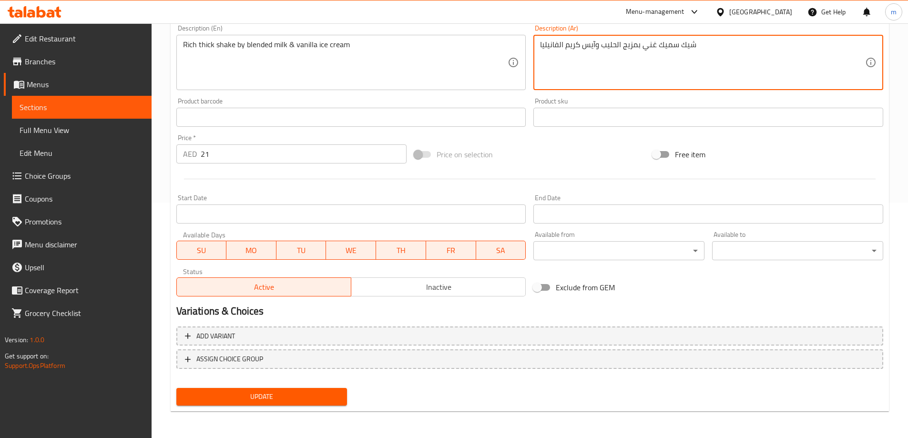
type textarea "شيك سميك غني بمزيج الحليب وآيس كريم الفانيليا"
click at [327, 390] on button "Update" at bounding box center [261, 397] width 171 height 18
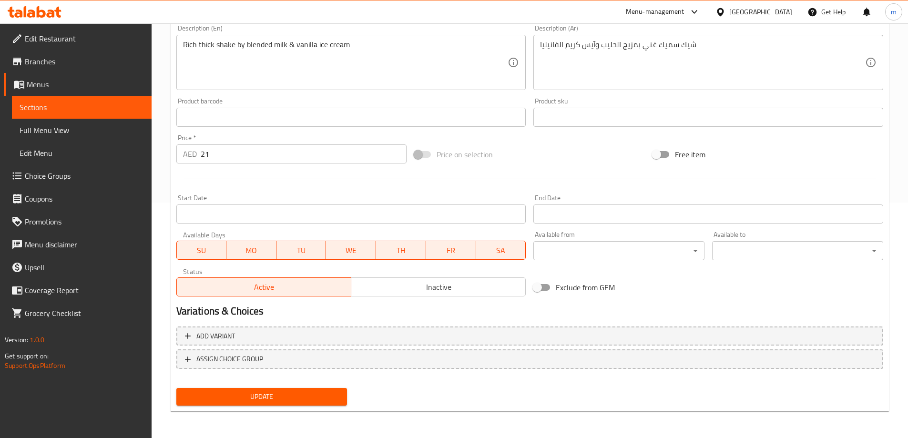
click at [95, 101] on link "Sections" at bounding box center [82, 107] width 140 height 23
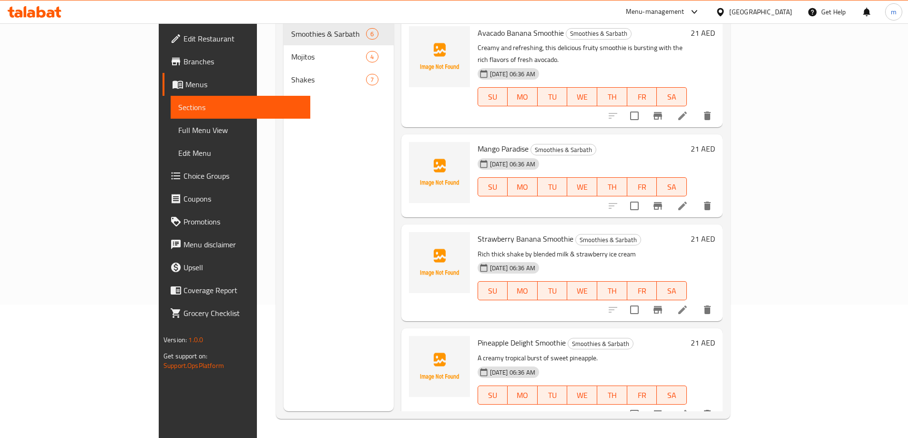
scroll to position [133, 0]
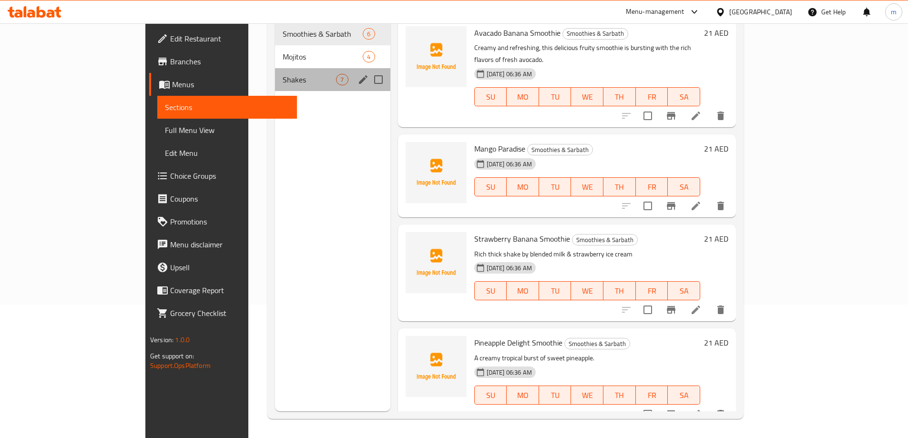
click at [281, 72] on div "Shakes 7" at bounding box center [332, 79] width 115 height 23
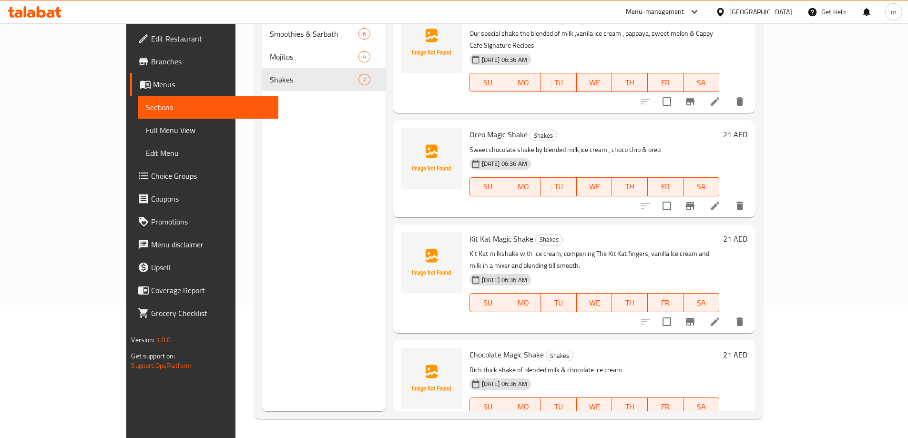
click at [721, 420] on icon at bounding box center [714, 425] width 11 height 11
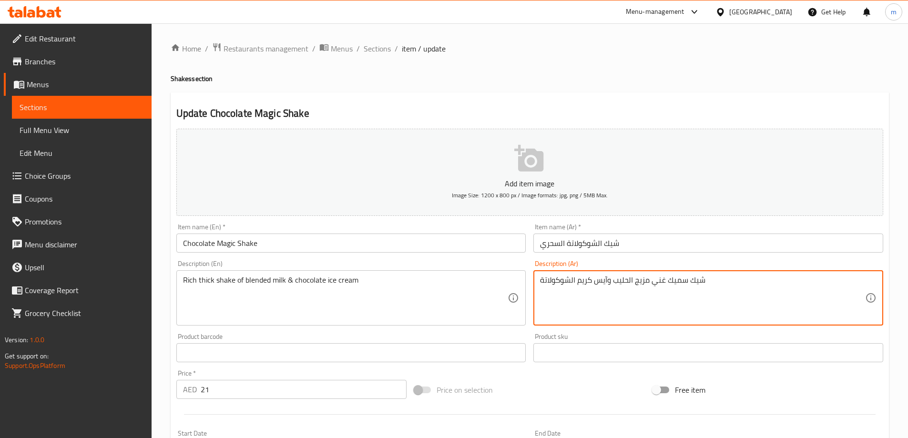
click at [650, 281] on textarea "شيك سميك غني مزيج الحليب وآيس كريم الشوكولاتة" at bounding box center [702, 298] width 325 height 45
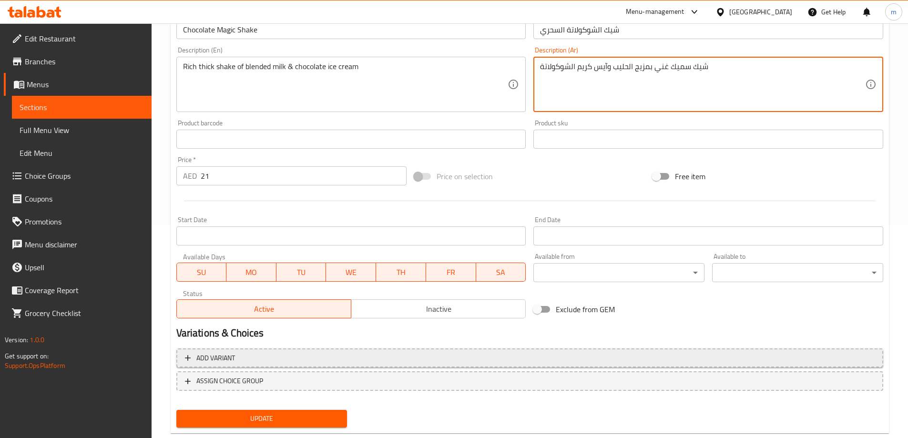
scroll to position [236, 0]
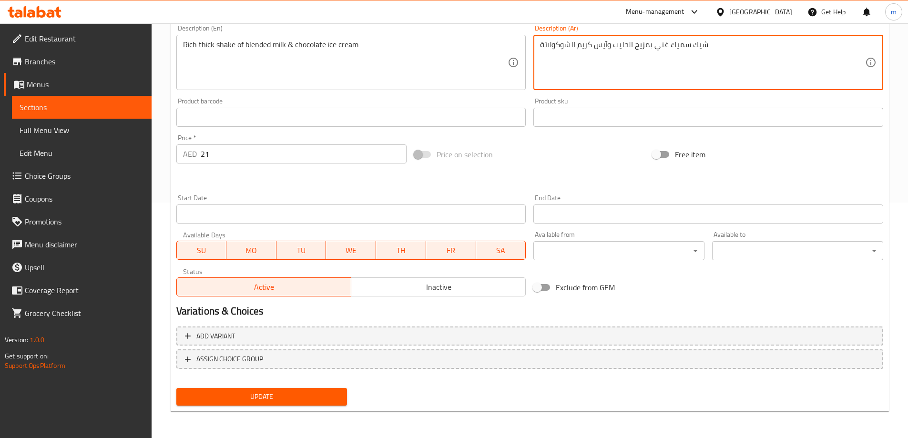
type textarea "شيك سميك غني بمزيج الحليب وآيس كريم الشوكولاتة"
click at [313, 393] on span "Update" at bounding box center [262, 397] width 156 height 12
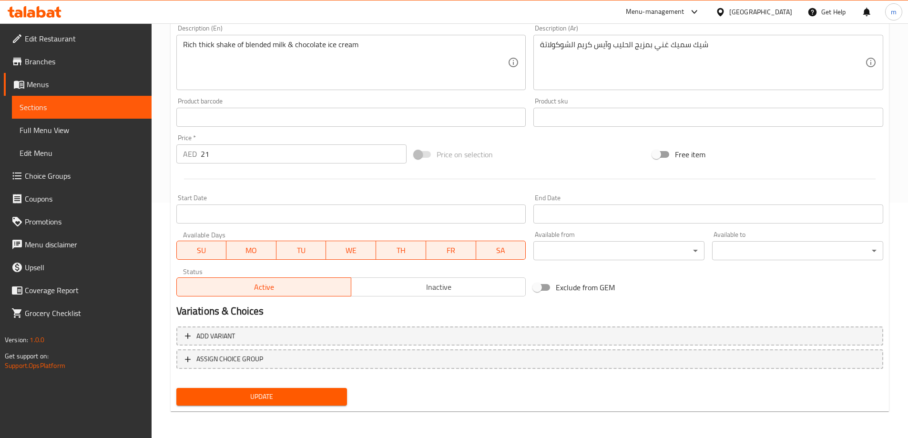
click at [94, 113] on link "Sections" at bounding box center [82, 107] width 140 height 23
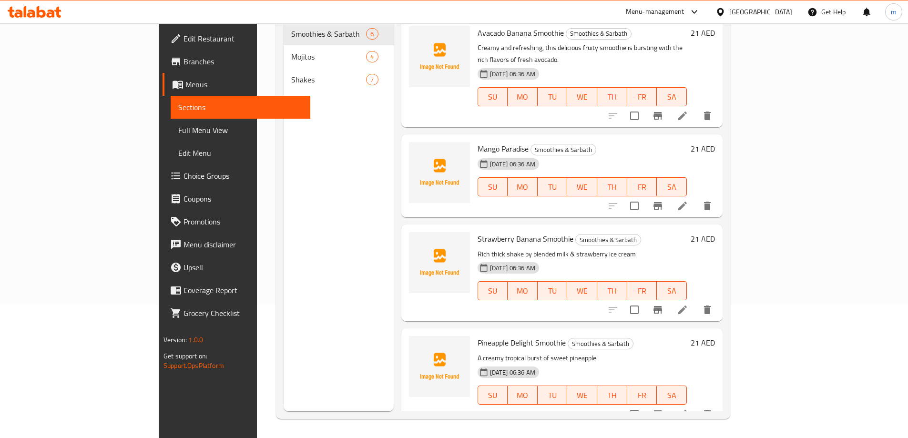
scroll to position [133, 0]
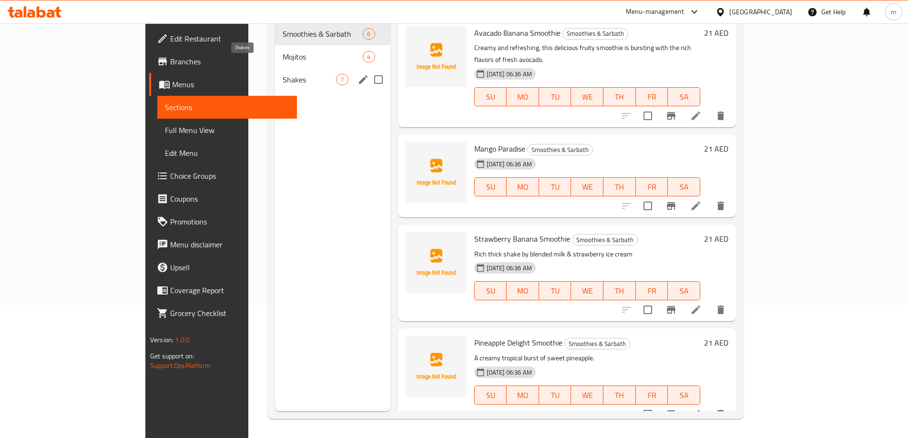
click at [283, 74] on span "Shakes" at bounding box center [310, 79] width 54 height 11
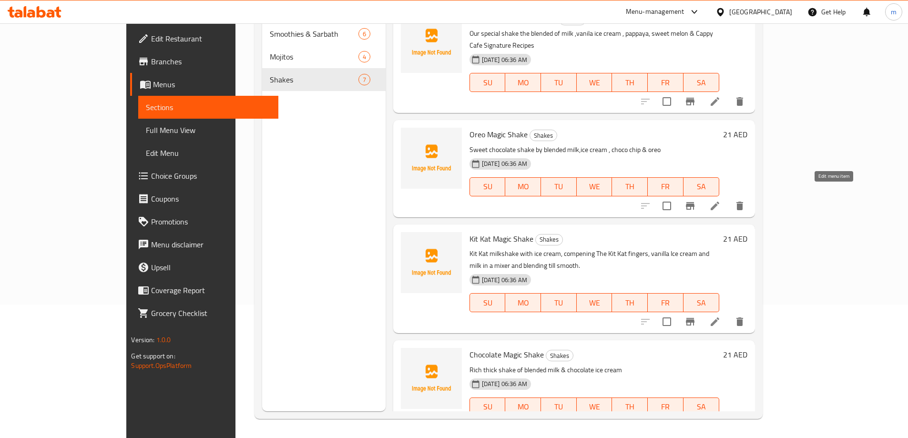
click at [721, 200] on icon at bounding box center [714, 205] width 11 height 11
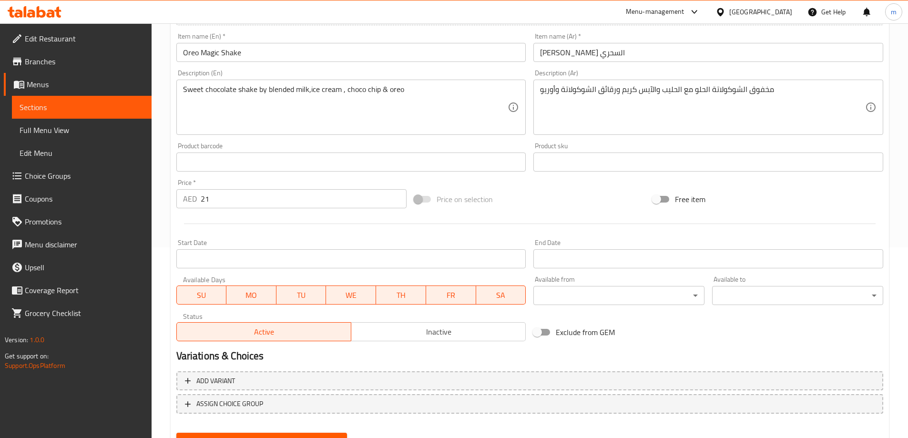
scroll to position [236, 0]
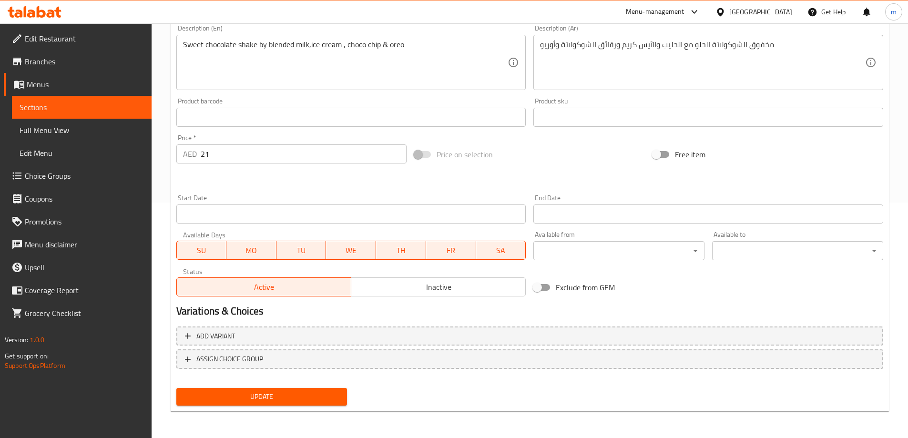
click at [294, 392] on span "Update" at bounding box center [262, 397] width 156 height 12
click at [103, 101] on link "Sections" at bounding box center [82, 107] width 140 height 23
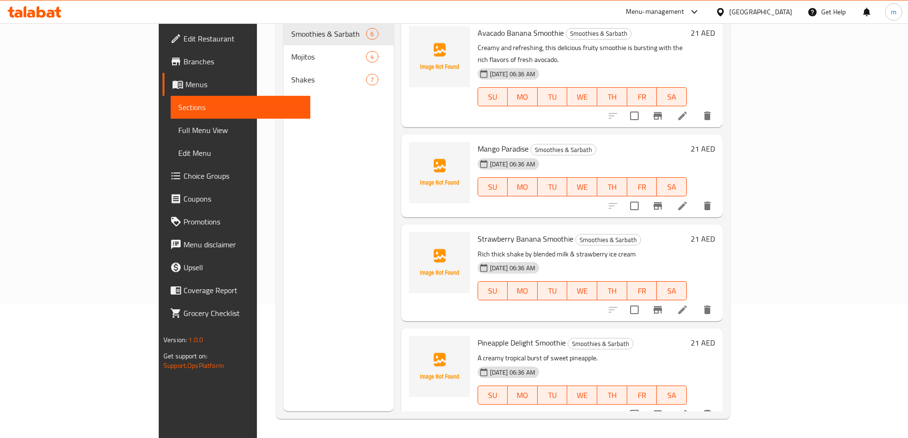
scroll to position [133, 0]
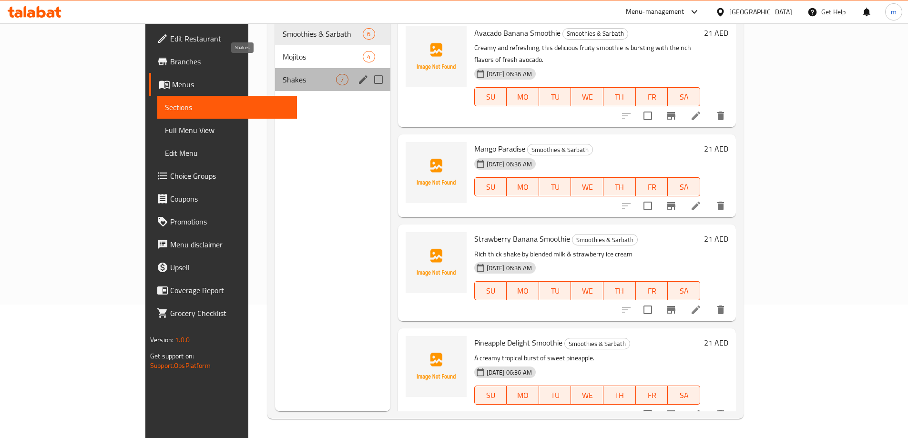
click at [283, 74] on span "Shakes" at bounding box center [310, 79] width 54 height 11
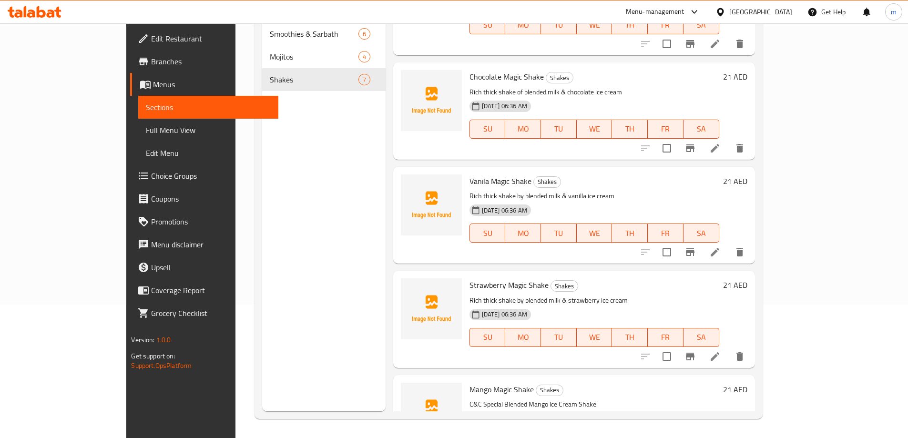
scroll to position [315, 0]
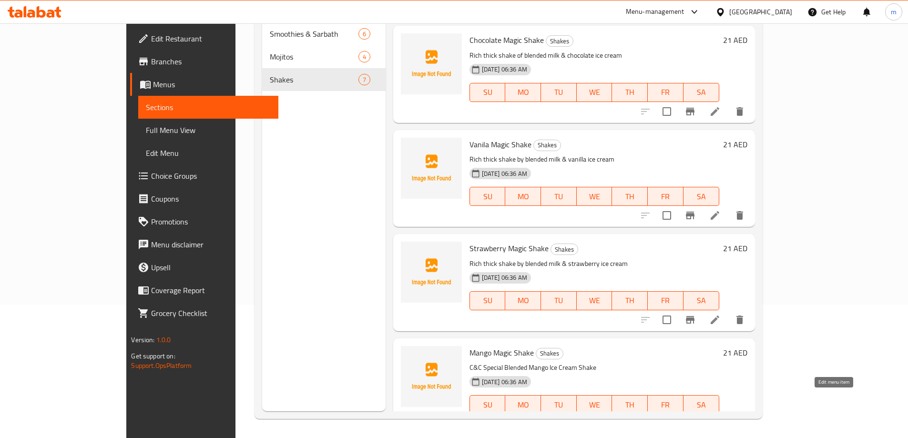
click at [719, 420] on icon at bounding box center [715, 424] width 9 height 9
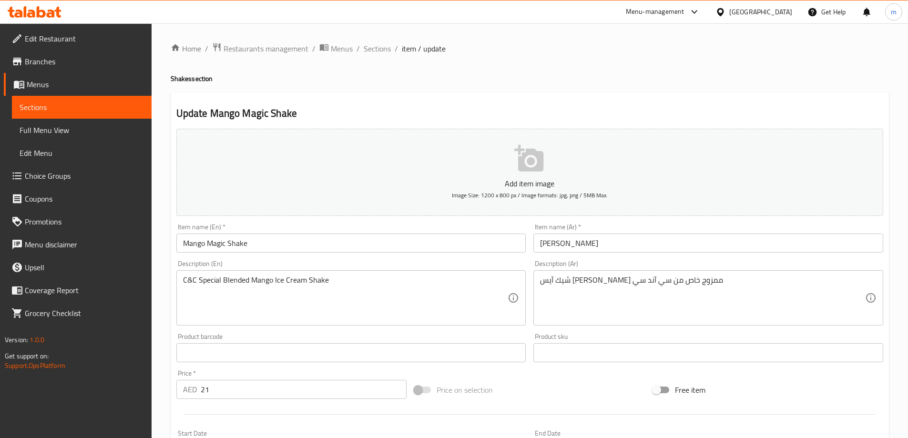
click at [614, 241] on input "مانجو ماجيك شيك" at bounding box center [708, 243] width 350 height 19
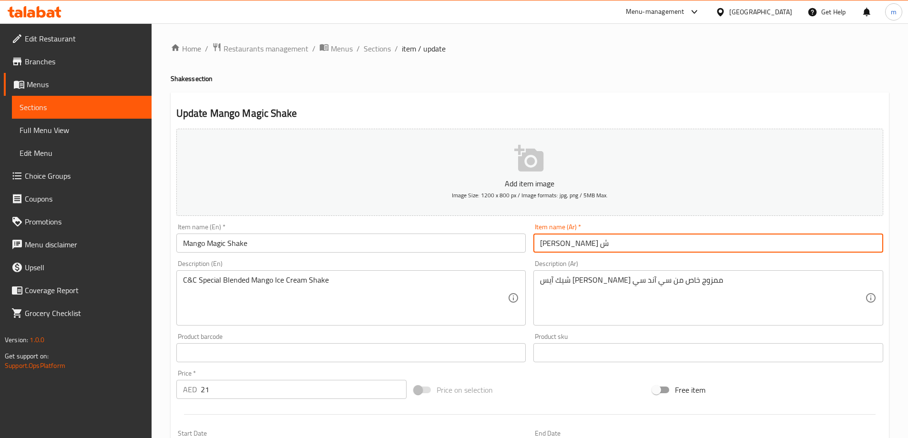
click at [541, 246] on input "مانجو ماجيك ش" at bounding box center [708, 243] width 350 height 19
click at [596, 246] on input "مانجو ماجيك ش" at bounding box center [708, 243] width 350 height 19
type input "م"
type input "l"
type input "م"
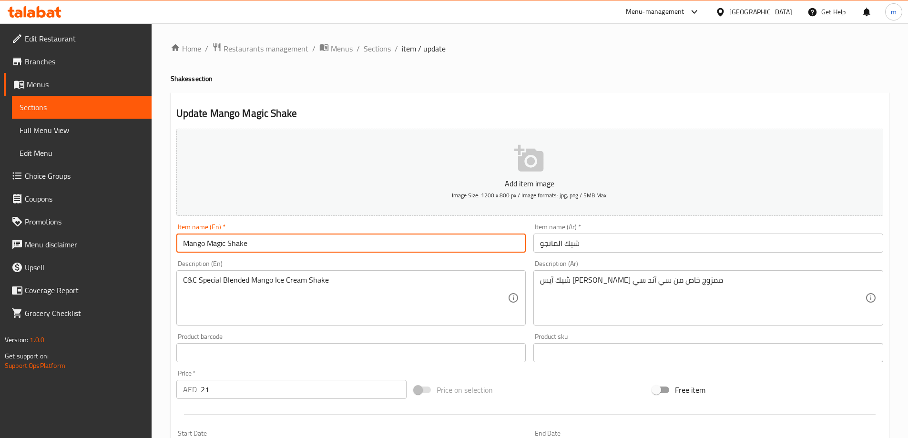
drag, startPoint x: 305, startPoint y: 243, endPoint x: 279, endPoint y: 262, distance: 31.8
click at [279, 262] on div "Add item image Image Size: 1200 x 800 px / Image formats: jpg, png / 5MB Max. I…" at bounding box center [530, 330] width 715 height 411
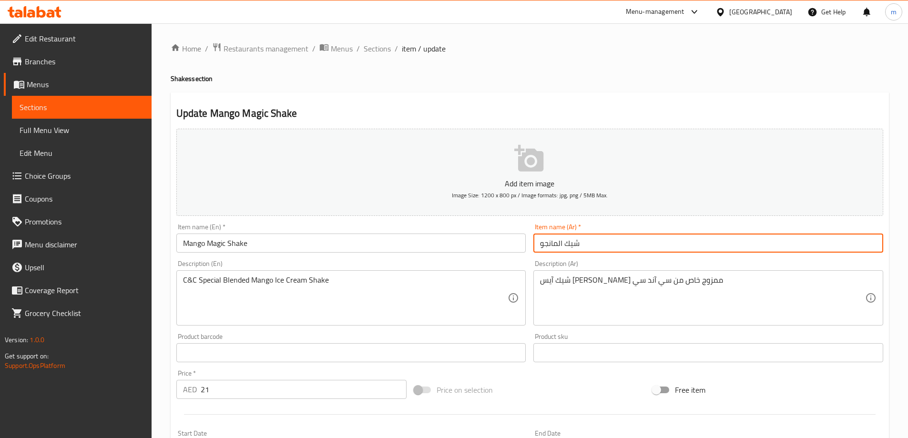
click at [605, 243] on input "شيك المانجو" at bounding box center [708, 243] width 350 height 19
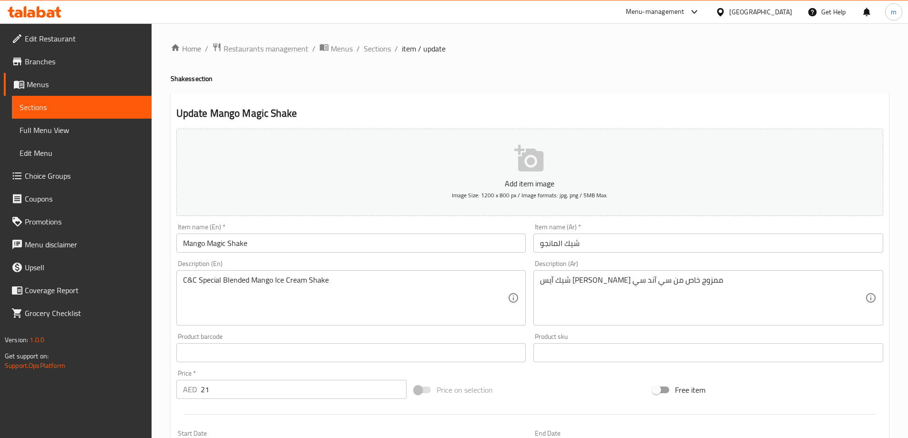
click at [597, 246] on input "شيك المانجو" at bounding box center [708, 243] width 350 height 19
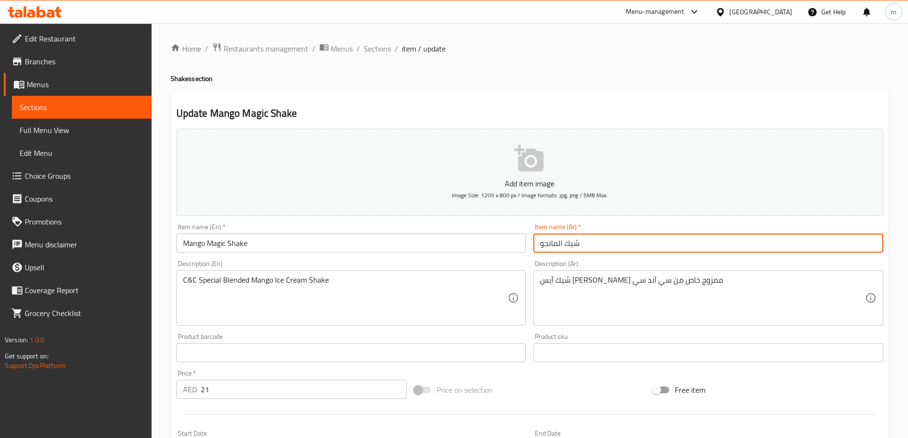
click at [539, 245] on input "شيك المانجو" at bounding box center [708, 243] width 350 height 19
click at [596, 241] on input "شيك المانجو" at bounding box center [708, 243] width 350 height 19
type input "شيك المانجو السحري"
click at [454, 258] on div "Description (En) C&C Special Blended Mango Ice Cream Shake Description (En)" at bounding box center [352, 292] width 358 height 73
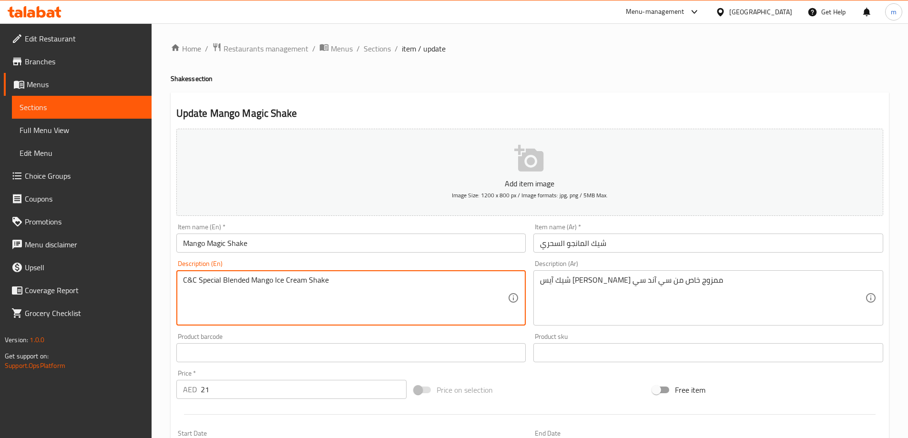
click at [202, 283] on textarea "C&C Special Blended Mango Ice Cream Shake" at bounding box center [345, 298] width 325 height 45
click at [226, 282] on textarea "C&C special Blended Mango Ice Cream Shake" at bounding box center [345, 298] width 325 height 45
click at [255, 284] on textarea "C&C special blended Mango Ice Cream Shake" at bounding box center [345, 298] width 325 height 45
click at [274, 281] on textarea "C&C special blended mango Ice Cream Shake" at bounding box center [345, 298] width 325 height 45
click at [287, 281] on textarea "C&C special blended mango ice Cream Shake" at bounding box center [345, 298] width 325 height 45
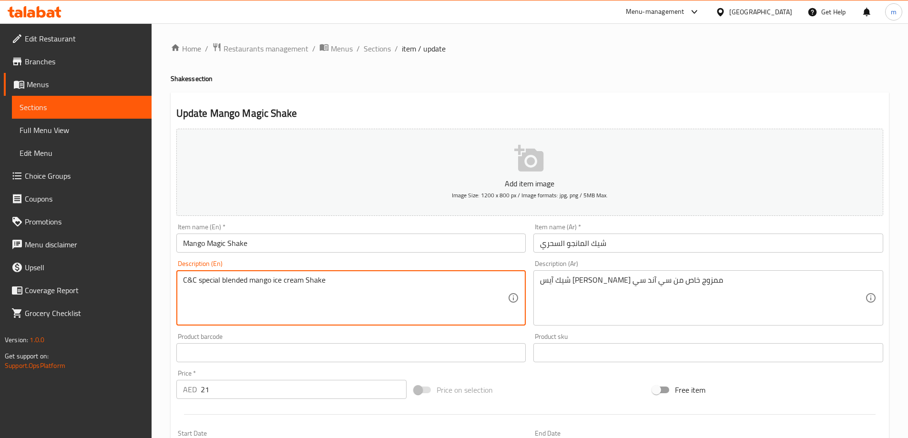
click at [307, 282] on textarea "C&C special blended mango ice cream Shake" at bounding box center [345, 298] width 325 height 45
type textarea "C&C special blended mango ice cream shake"
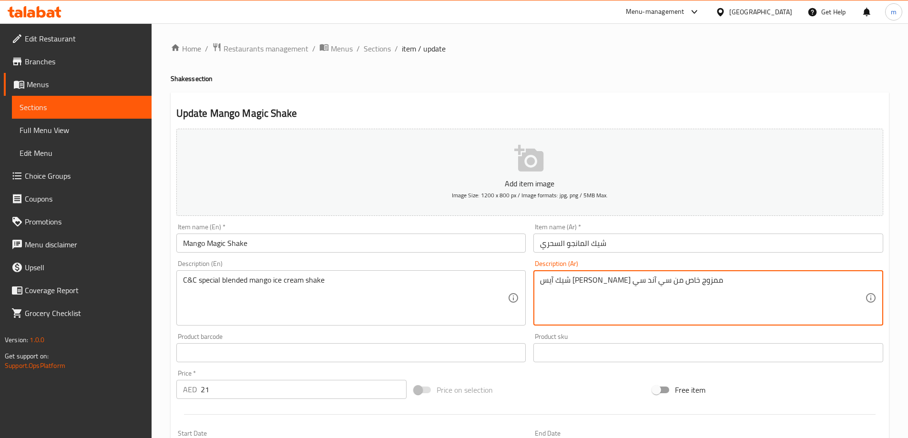
click at [704, 280] on textarea "شيك آيس كريم مانجو ممزوج خاص من سي آند سي" at bounding box center [702, 298] width 325 height 45
type textarea "ش"
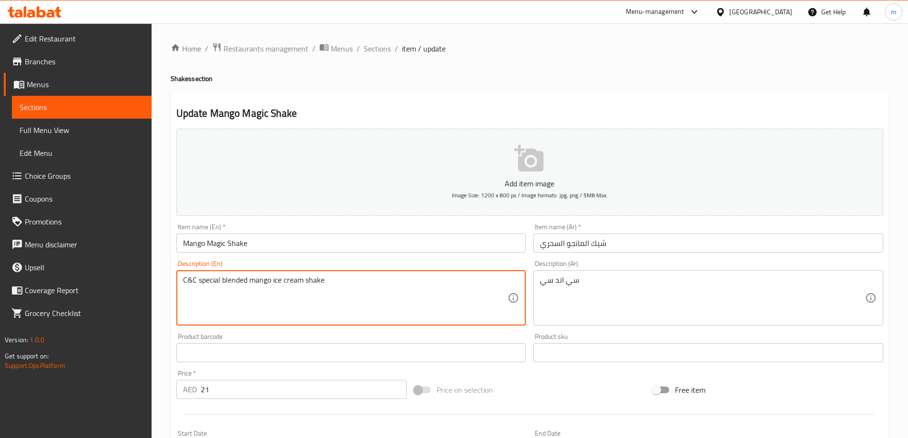
drag, startPoint x: 326, startPoint y: 279, endPoint x: 197, endPoint y: 280, distance: 128.2
click at [538, 283] on div "سي اند سي Description (Ar)" at bounding box center [708, 297] width 350 height 55
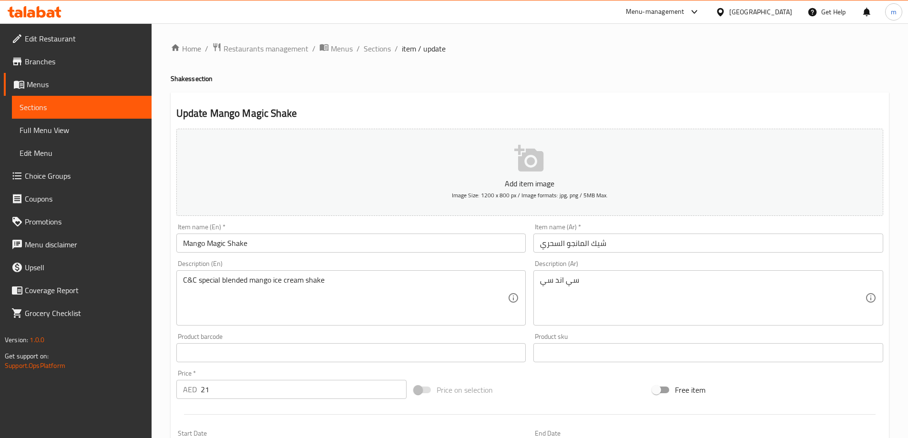
drag, startPoint x: 538, startPoint y: 283, endPoint x: 537, endPoint y: 291, distance: 7.6
drag, startPoint x: 537, startPoint y: 291, endPoint x: 546, endPoint y: 297, distance: 10.6
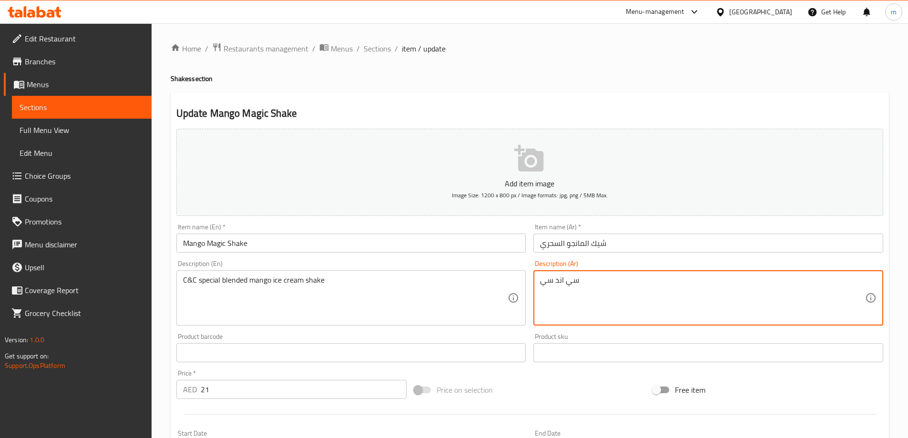
drag, startPoint x: 546, startPoint y: 297, endPoint x: 541, endPoint y: 282, distance: 16.0
paste textarea "ميلك شيك آيس كريم مانجو ممزوج بشكل خاص"
click at [540, 281] on div "ميلك شيك آيس كريم مانجو ممزوج بشكل خاصسي اند سي Description (Ar)" at bounding box center [708, 297] width 350 height 55
click at [546, 284] on textarea "ميلك شيك آيس كريم مانجو ممزوج بشكل خاصسي اند سي" at bounding box center [702, 298] width 325 height 45
click at [542, 284] on textarea "ميلك شيك آيس كريم مانجو ممزوج بشكل خاصسي اندي" at bounding box center [702, 298] width 325 height 45
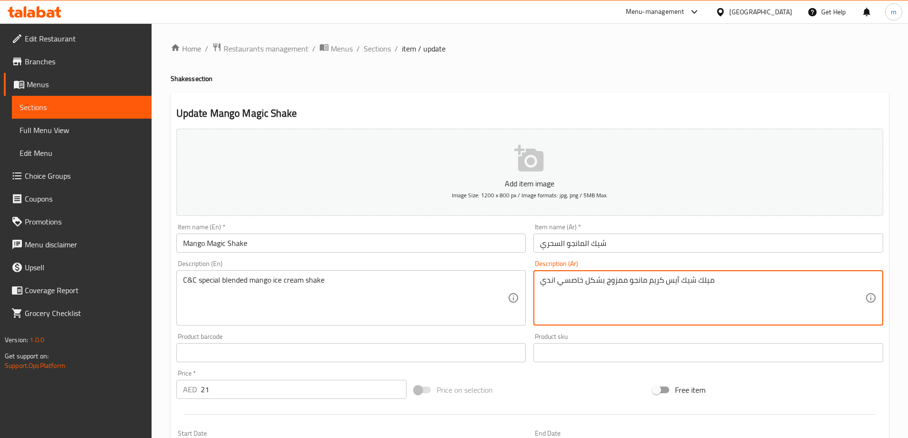
click at [548, 284] on textarea "ميلك شيك آيس كريم مانجو ممزوج بشكل خاصسي اندي" at bounding box center [702, 298] width 325 height 45
click at [712, 284] on textarea "ميلك شيك آيس كريم مانجو ممزوج بشكل خاصي" at bounding box center [702, 298] width 325 height 45
click at [537, 284] on div "ميلك شيك آيس كريم مانجو ممزوج بشكل خاص Description (Ar)" at bounding box center [708, 297] width 350 height 55
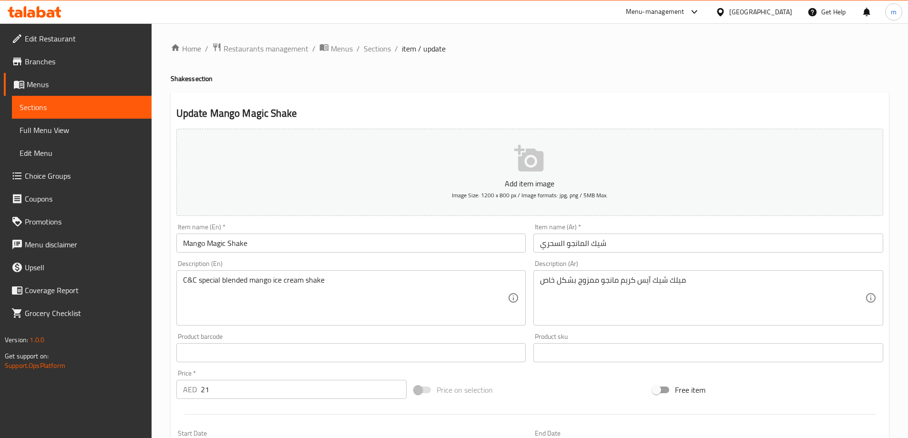
click at [537, 284] on div "ميلك شيك آيس كريم مانجو ممزوج بشكل خاص Description (Ar)" at bounding box center [708, 297] width 350 height 55
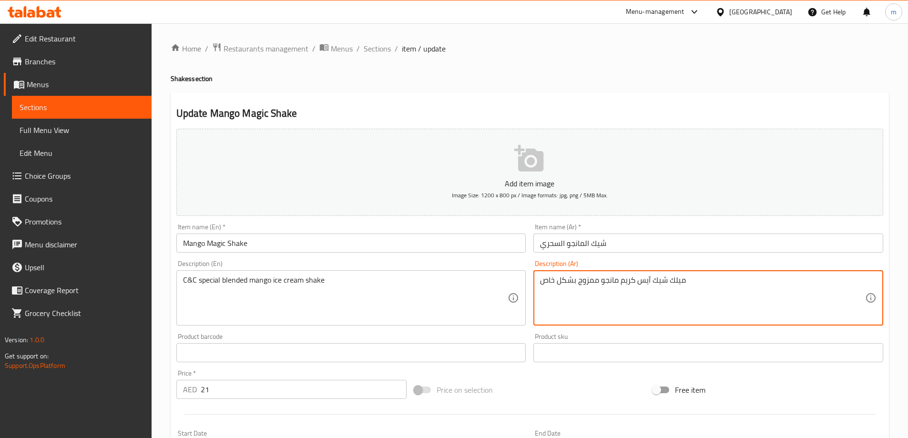
click at [539, 281] on div "ميلك شيك آيس كريم مانجو ممزوج بشكل خاص Description (Ar)" at bounding box center [708, 297] width 350 height 55
click at [682, 281] on textarea "ميلك شيك آيس كريم مانجو ممزوج بشكل خاص" at bounding box center [702, 298] width 325 height 45
click at [689, 281] on textarea "ميلك شيك آيس كريم مانجو ممزوج بشكل خاص" at bounding box center [702, 298] width 325 height 45
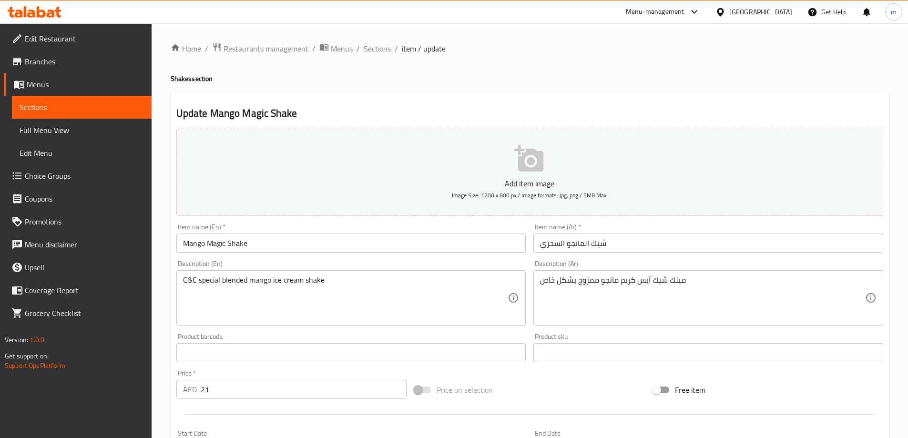
click at [540, 284] on div "ميلك شيك آيس كريم مانجو ممزوج بشكل خاص Description (Ar)" at bounding box center [708, 297] width 350 height 55
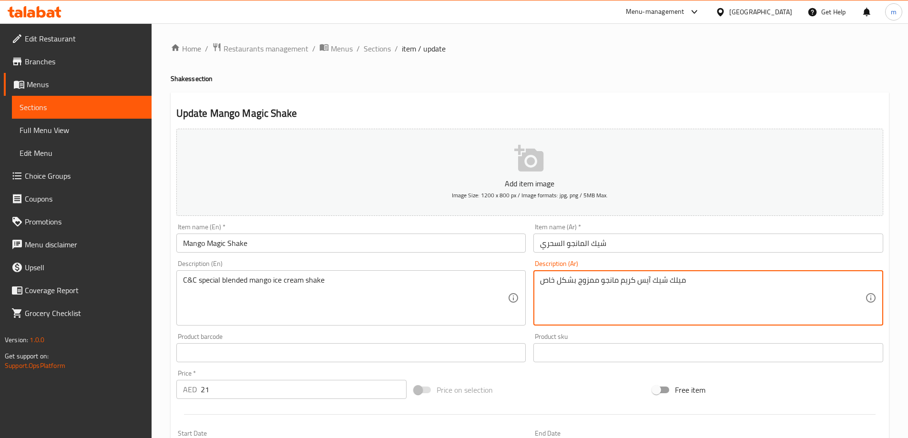
click at [540, 284] on div "ميلك شيك آيس كريم مانجو ممزوج بشكل خاص Description (Ar)" at bounding box center [708, 297] width 350 height 55
click at [538, 282] on div "ميلك شيك آيس كريم مانجو ممزوج بشكل خاص Description (Ar)" at bounding box center [708, 297] width 350 height 55
click at [538, 281] on div "ميلك شيك آيس كريم مانجو ممزوج بشكل خاص Description (Ar)" at bounding box center [708, 297] width 350 height 55
click at [543, 280] on textarea "ميلك شيك آيس كريم مانجو ممزوج بشكل خاص" at bounding box center [702, 298] width 325 height 45
click at [672, 279] on textarea "سي اند سي ميلك شيك آيس كريم مانجو ممزوج بشكل خاص" at bounding box center [702, 298] width 325 height 45
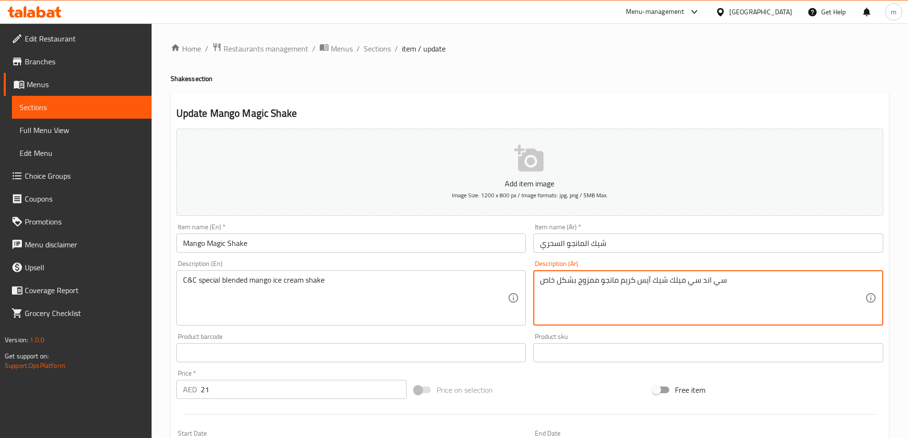
click at [669, 281] on textarea "سي اند سي ميلك شيك آيس كريم مانجو ممزوج بشكل خاص" at bounding box center [702, 298] width 325 height 45
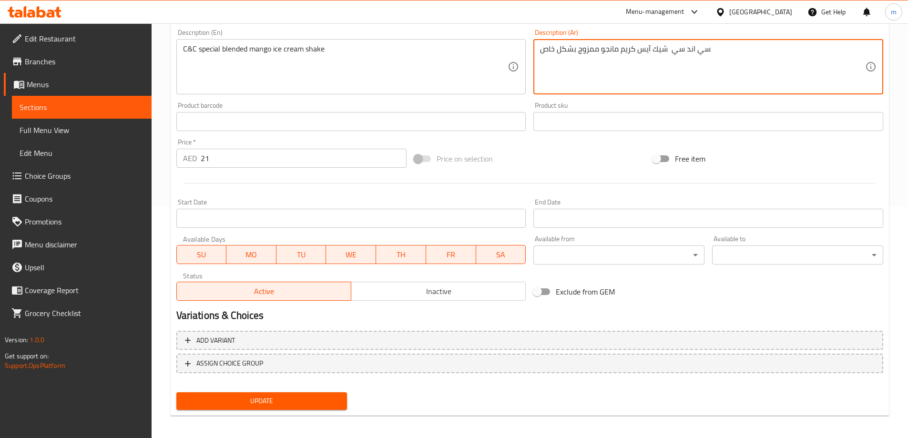
scroll to position [236, 0]
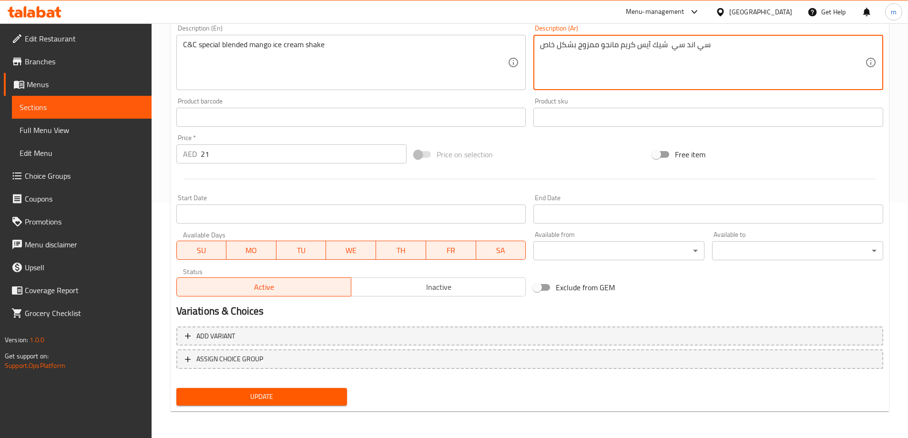
type textarea "سي اند سي شيك آيس كريم مانجو ممزوج بشكل خاص"
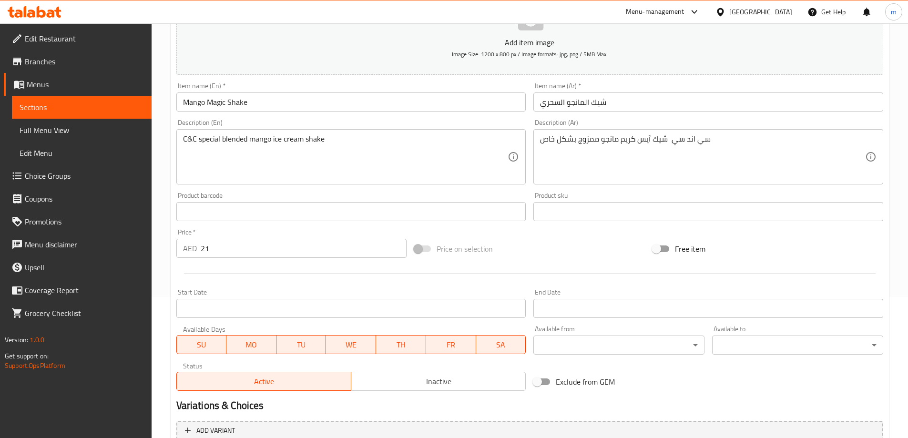
scroll to position [140, 0]
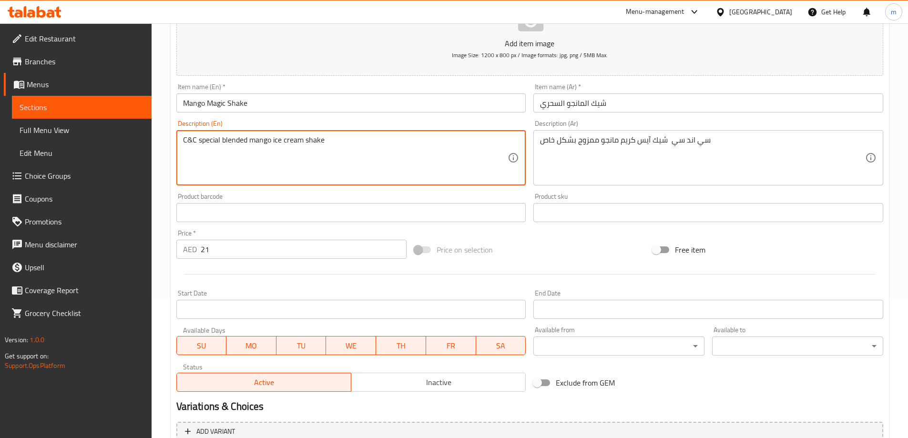
click at [203, 140] on textarea "C&C special blended mango ice cream shake" at bounding box center [345, 157] width 325 height 45
click at [230, 139] on textarea "C&C special blended mango ice cream shake" at bounding box center [345, 157] width 325 height 45
click at [257, 139] on textarea "C&C special blended mango ice cream shake" at bounding box center [345, 157] width 325 height 45
click at [280, 140] on textarea "C&C special blended mango ice cream shake" at bounding box center [345, 157] width 325 height 45
click at [312, 140] on textarea "C&C special blended mango ice cream shake" at bounding box center [345, 157] width 325 height 45
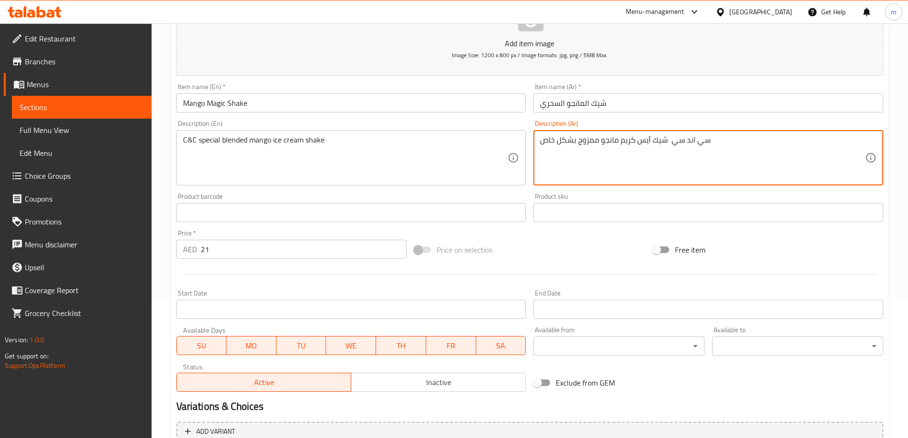
click at [657, 140] on textarea "سي اند سي شيك آيس كريم مانجو ممزوج بشكل خاص" at bounding box center [702, 157] width 325 height 45
click at [640, 140] on textarea "سي اند سي شيك آيس كريم مانجو ممزوج بشكل خاص" at bounding box center [702, 157] width 325 height 45
click at [608, 140] on textarea "سي اند سي شيك آيس كريم مانجو ممزوج بشكل خاص" at bounding box center [702, 157] width 325 height 45
click at [585, 141] on textarea "سي اند سي شيك آيس كريم مانجو ممزوج بشكل خاص" at bounding box center [702, 157] width 325 height 45
click at [563, 141] on textarea "سي اند سي شيك آيس كريم مانجو ممزوج بشكل خاص" at bounding box center [702, 157] width 325 height 45
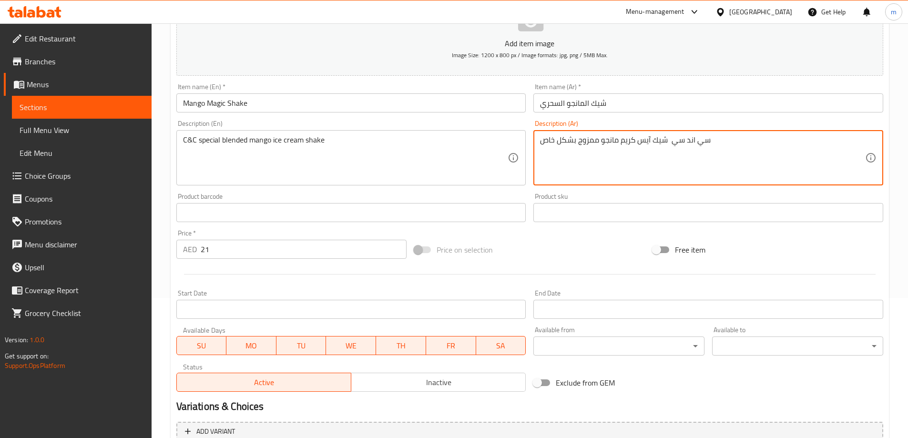
click at [546, 141] on textarea "سي اند سي شيك آيس كريم مانجو ممزوج بشكل خاص" at bounding box center [702, 157] width 325 height 45
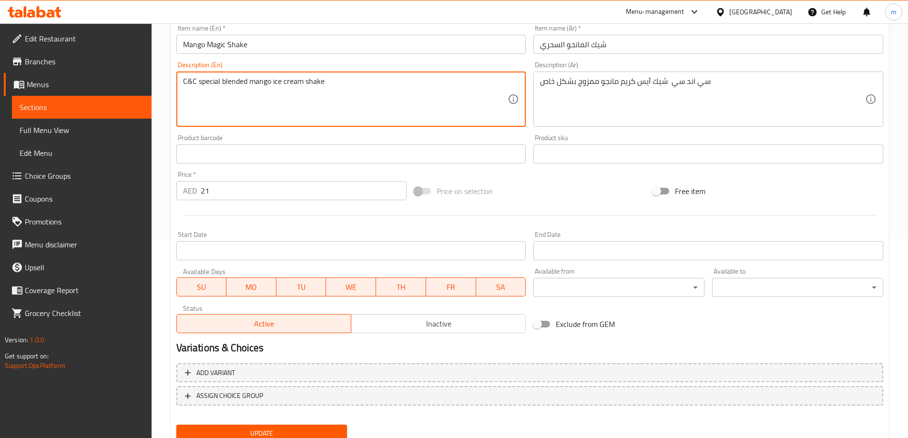
scroll to position [236, 0]
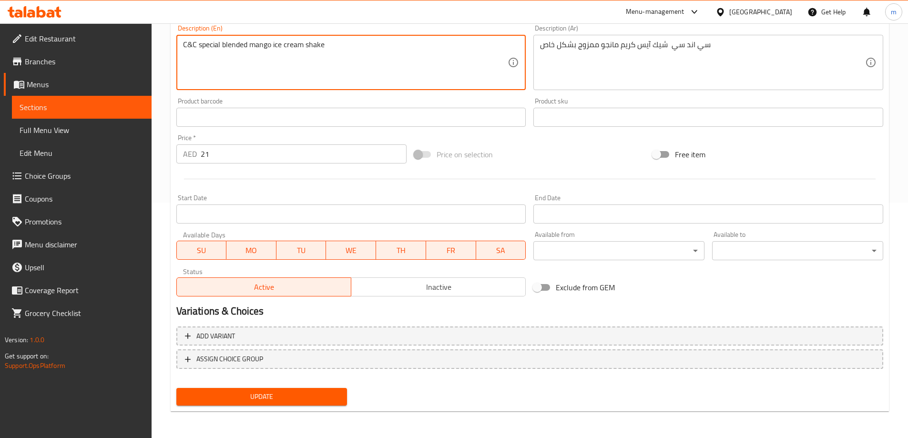
click at [339, 73] on textarea "C&C special blended mango ice cream shake" at bounding box center [345, 62] width 325 height 45
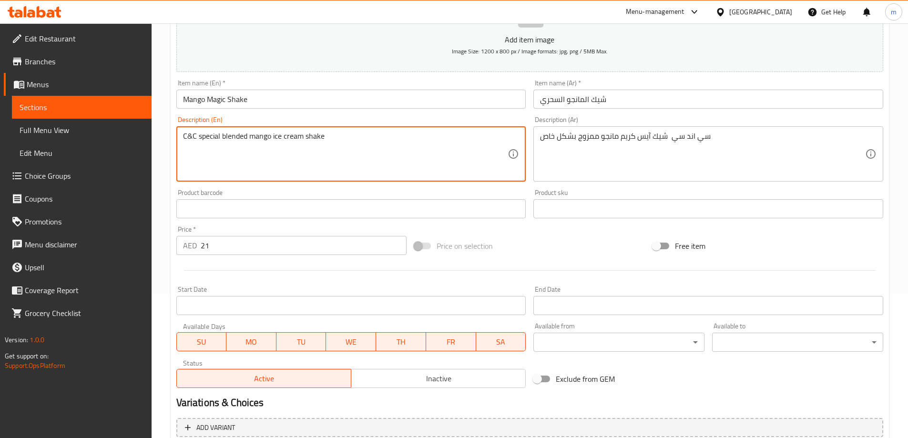
scroll to position [140, 0]
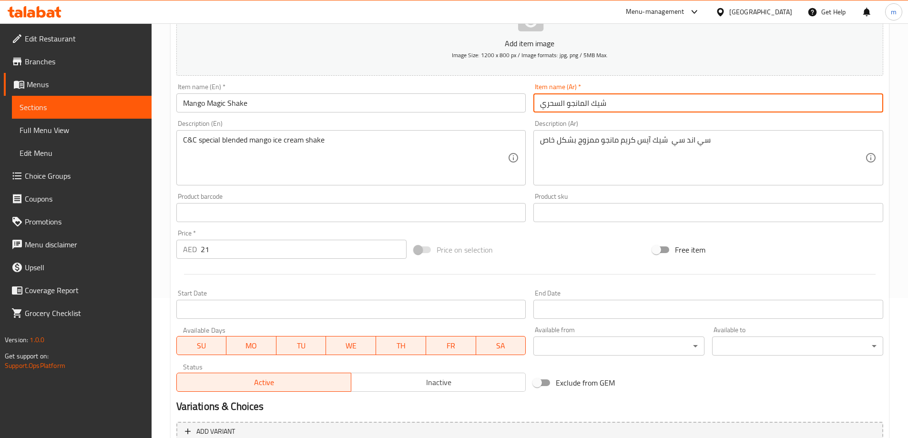
click at [615, 103] on input "شيك المانجو السحري" at bounding box center [708, 102] width 350 height 19
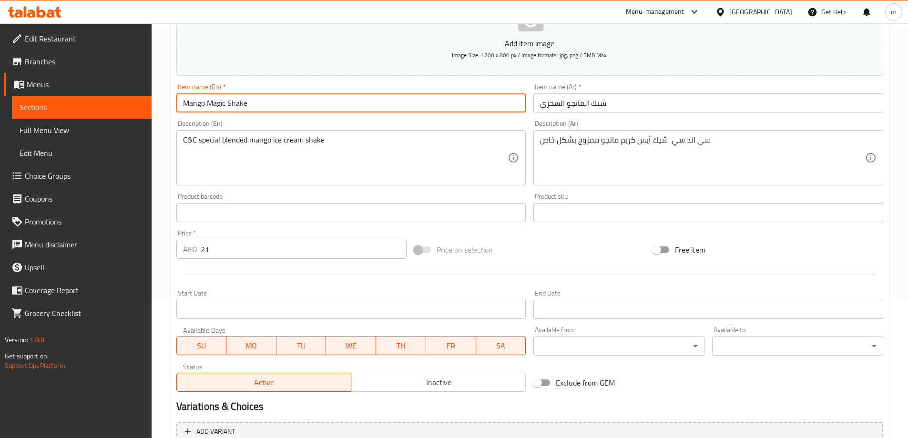
drag, startPoint x: 256, startPoint y: 106, endPoint x: 180, endPoint y: 106, distance: 76.8
click at [180, 106] on input "Mango Magic Shake" at bounding box center [351, 102] width 350 height 19
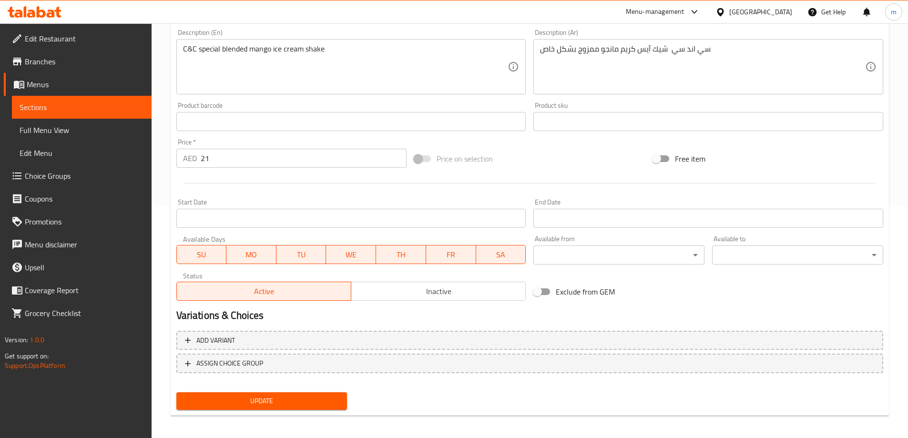
scroll to position [236, 0]
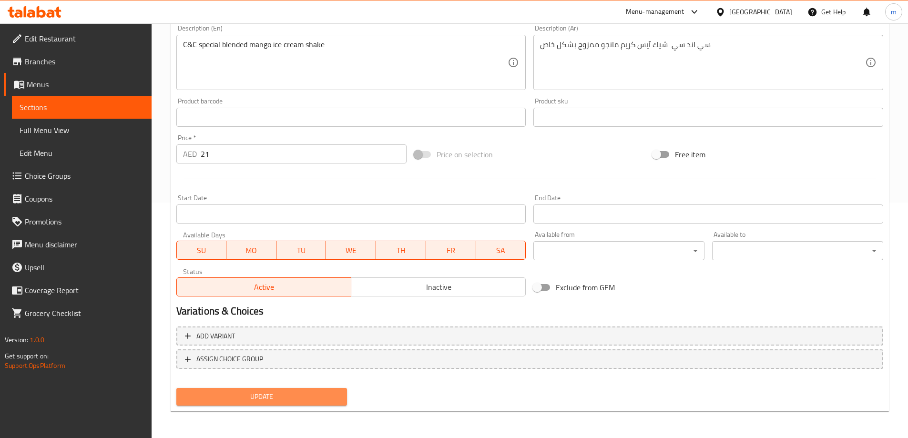
click at [278, 395] on span "Update" at bounding box center [262, 397] width 156 height 12
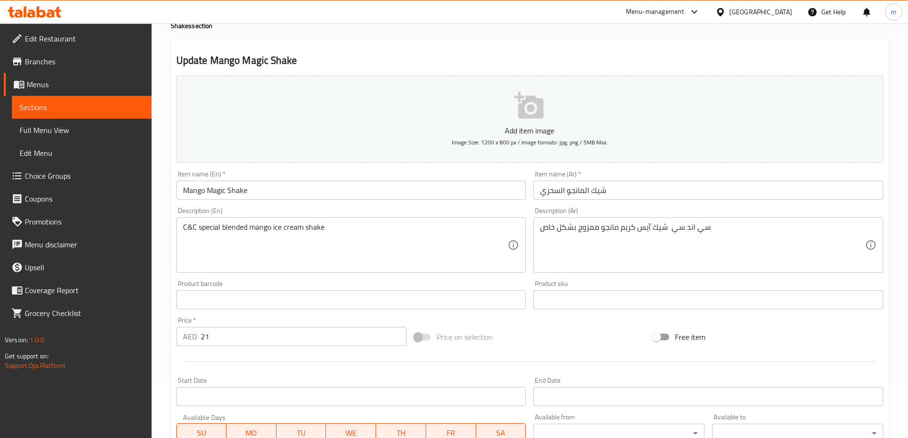
scroll to position [0, 0]
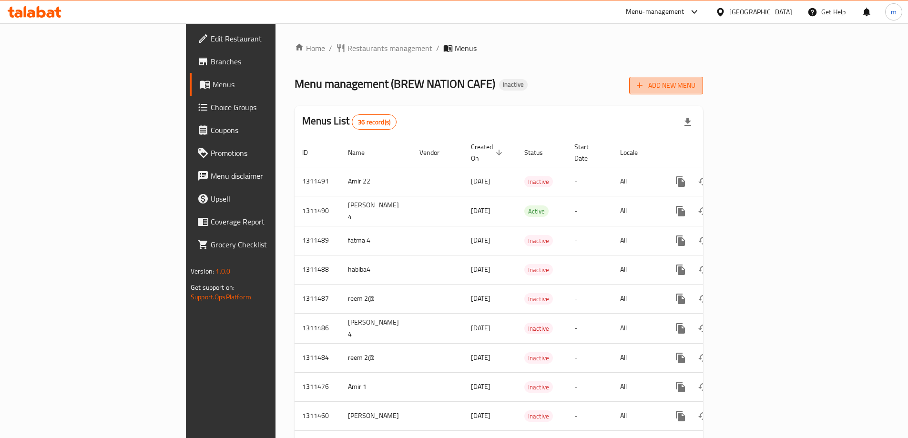
click at [645, 88] on icon "button" at bounding box center [640, 86] width 10 height 10
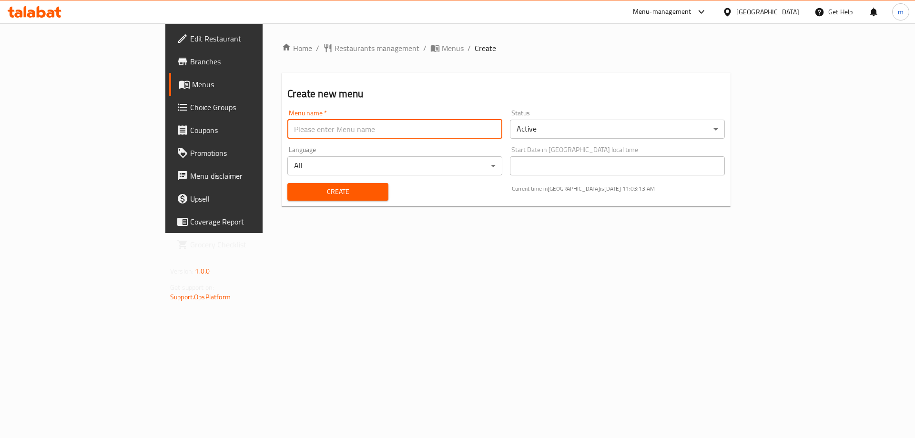
click at [318, 131] on input "text" at bounding box center [394, 129] width 215 height 19
type input "maram 2"
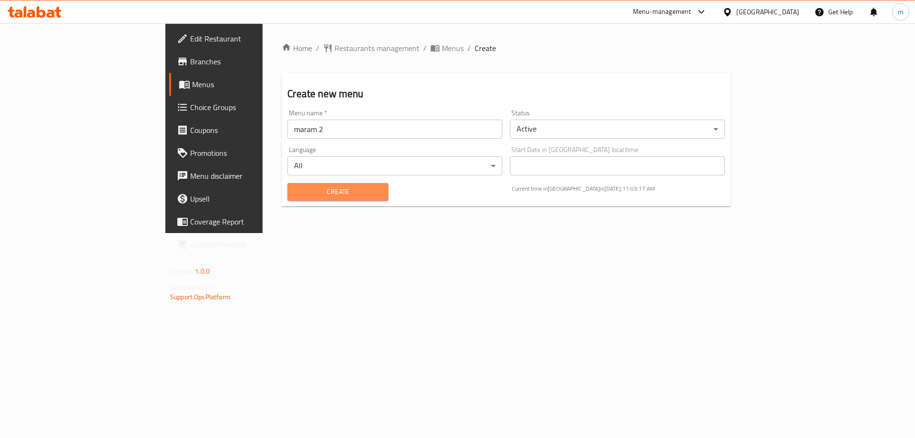
click at [322, 188] on span "Create" at bounding box center [337, 192] width 85 height 12
click at [287, 134] on input "text" at bounding box center [394, 129] width 215 height 19
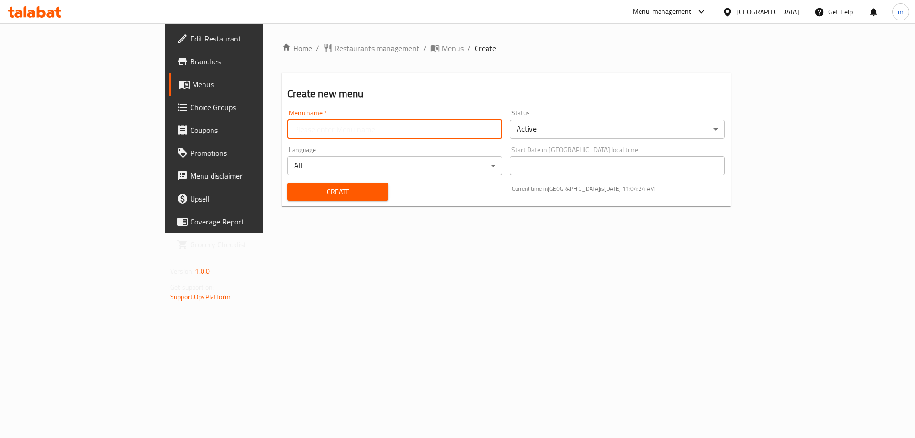
type input "maram 2"
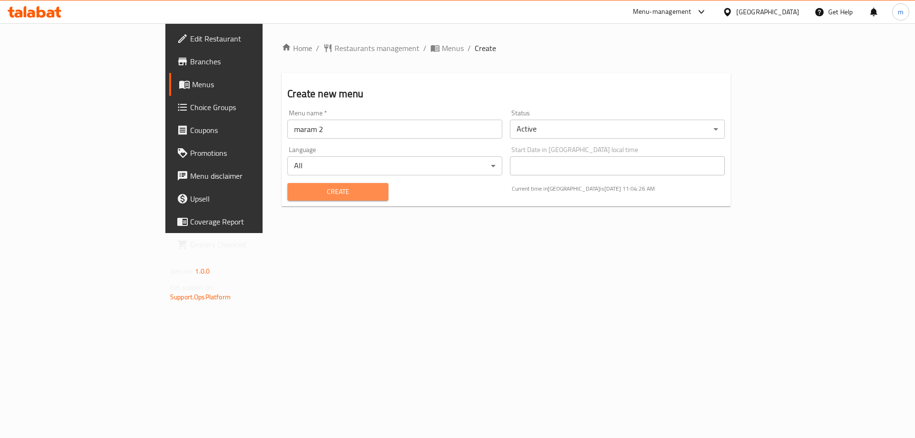
click at [295, 187] on span "Create" at bounding box center [337, 192] width 85 height 12
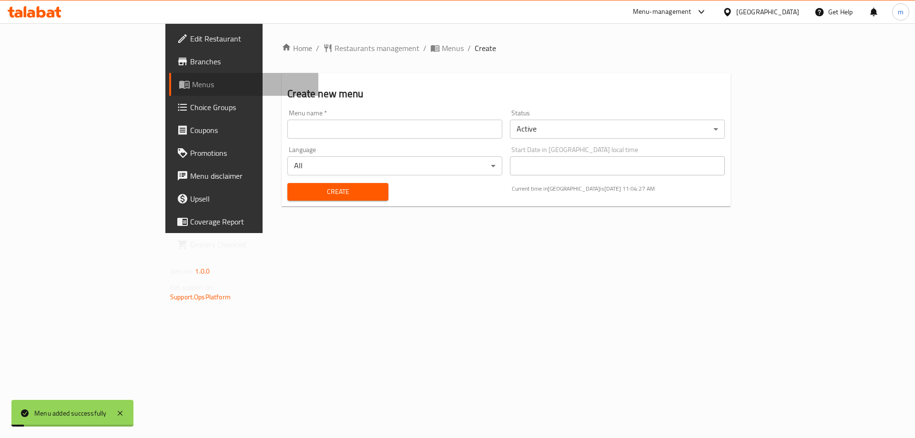
click at [192, 83] on span "Menus" at bounding box center [251, 84] width 119 height 11
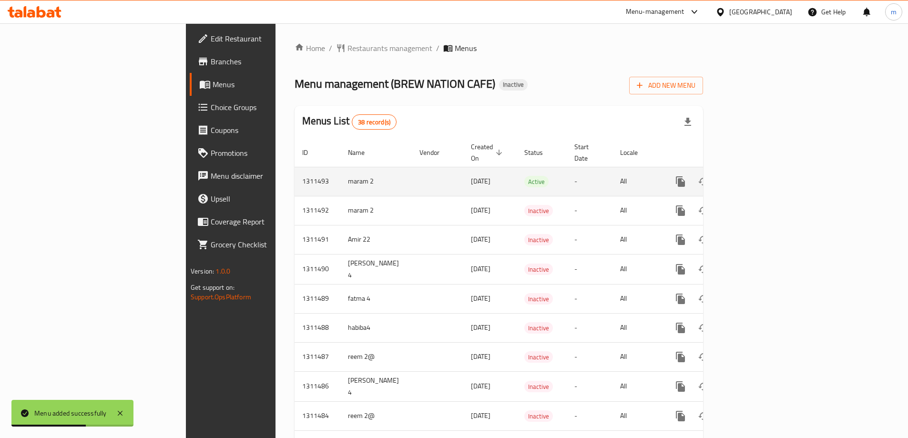
click at [463, 170] on td "[DATE]" at bounding box center [489, 181] width 53 height 29
click at [604, 176] on td "-" at bounding box center [590, 181] width 46 height 29
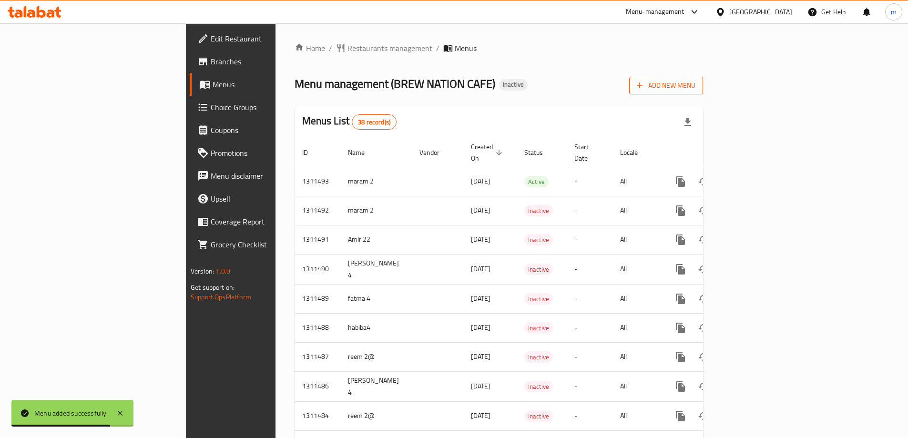
click at [645, 83] on icon "button" at bounding box center [640, 86] width 10 height 10
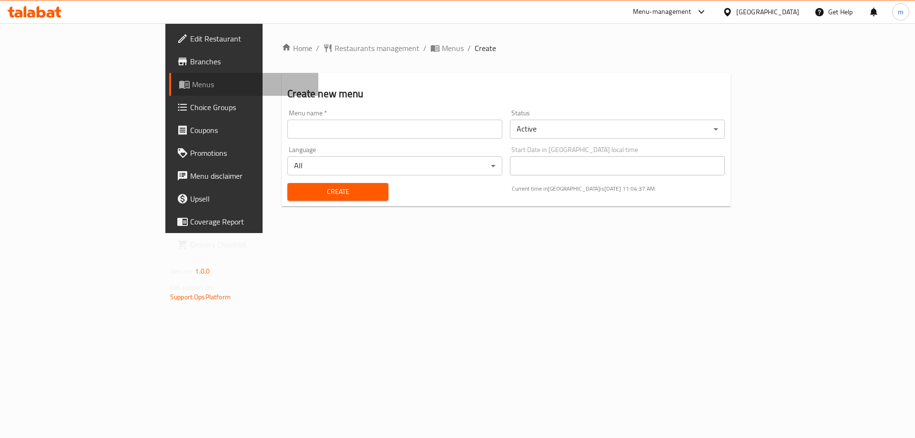
click at [192, 85] on span "Menus" at bounding box center [251, 84] width 119 height 11
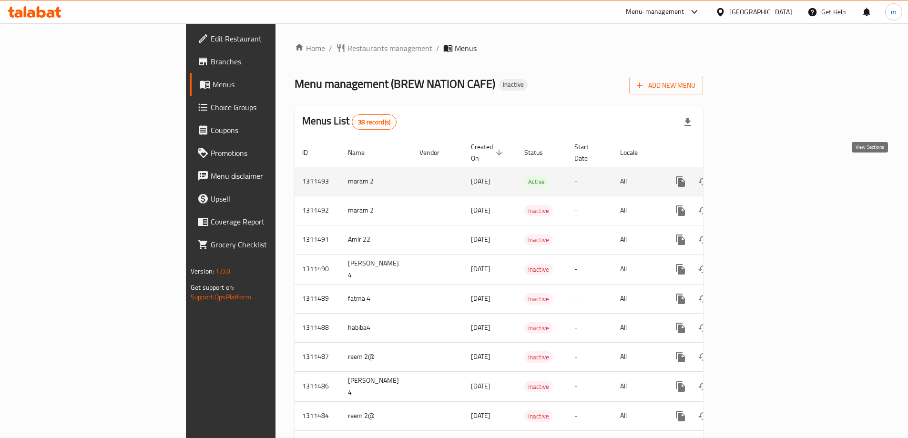
click at [754, 177] on icon "enhanced table" at bounding box center [749, 181] width 9 height 9
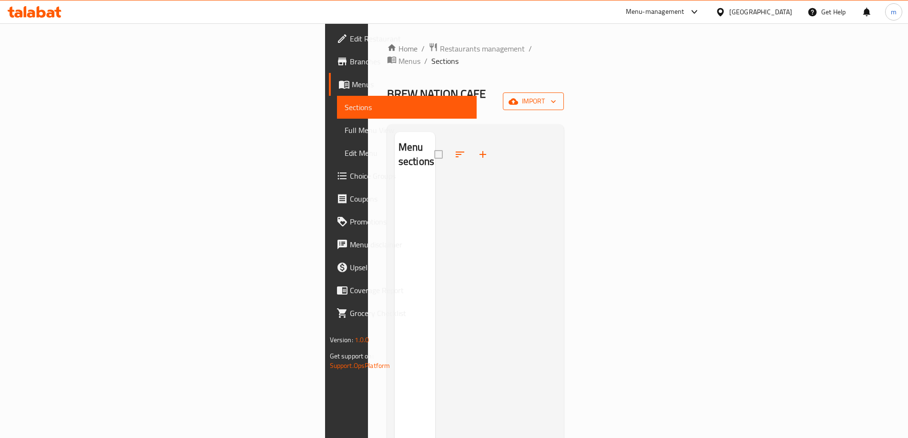
click at [556, 95] on span "import" at bounding box center [534, 101] width 46 height 12
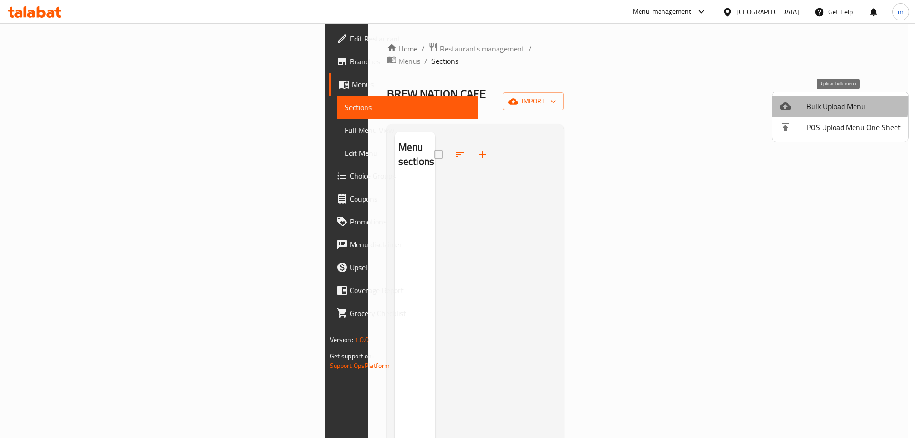
click at [808, 105] on span "Bulk Upload Menu" at bounding box center [854, 106] width 94 height 11
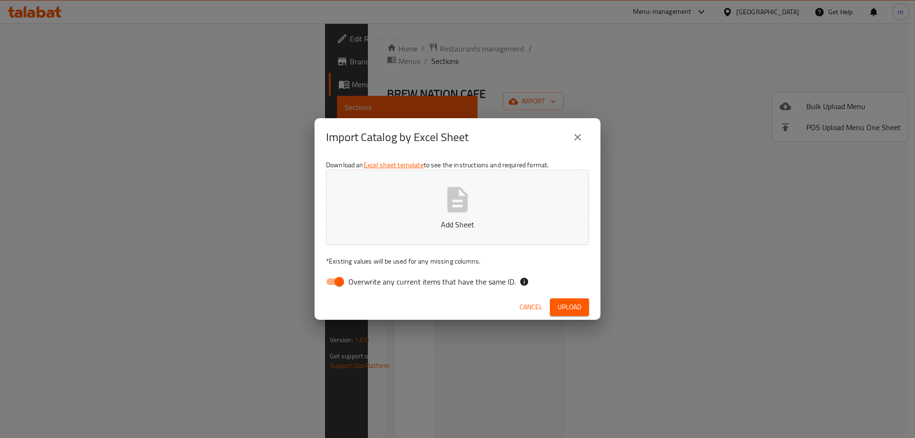
click at [335, 277] on input "Overwrite any current items that have the same ID." at bounding box center [339, 282] width 54 height 18
checkbox input "false"
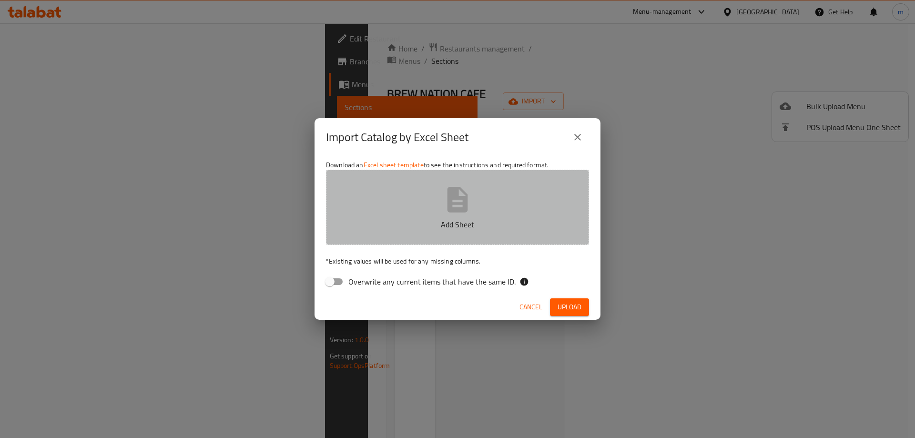
click at [474, 205] on button "Add Sheet" at bounding box center [457, 207] width 263 height 75
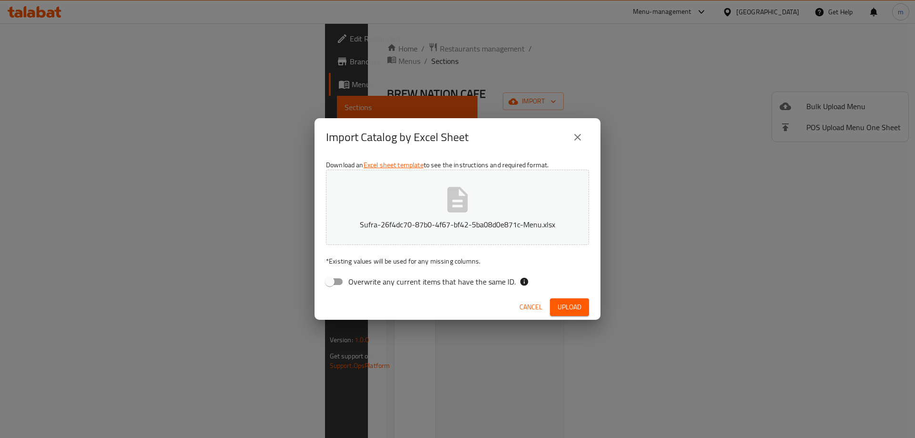
click at [562, 303] on span "Upload" at bounding box center [570, 307] width 24 height 12
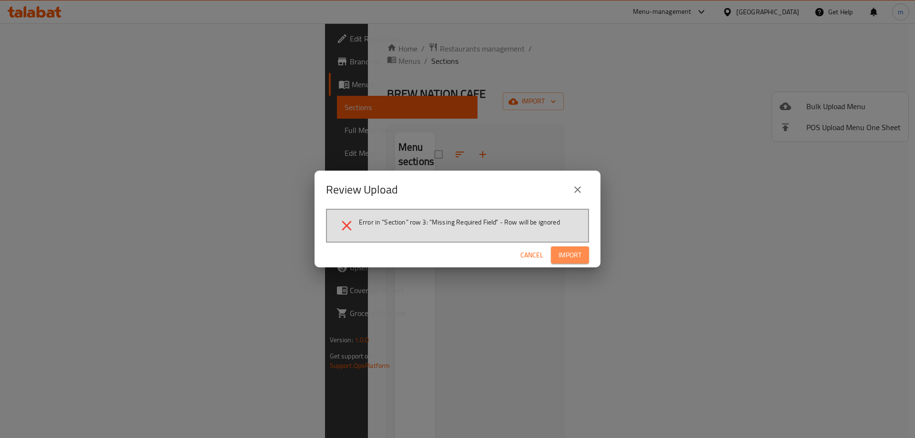
click at [567, 254] on span "Import" at bounding box center [570, 255] width 23 height 12
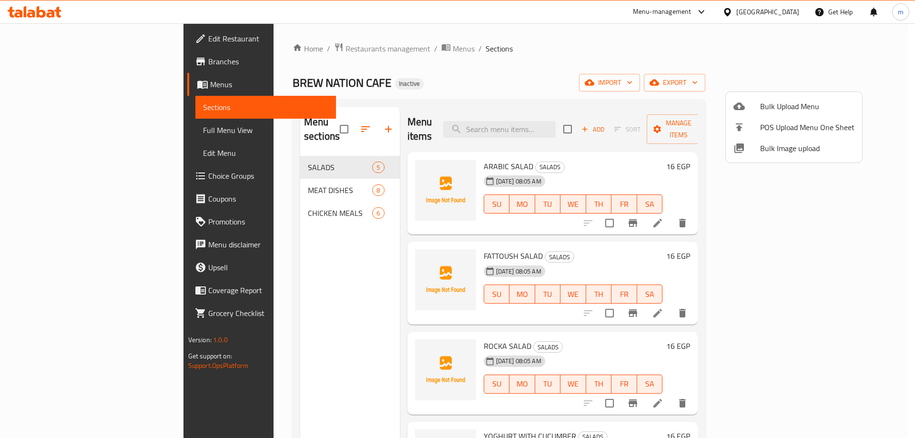
click at [342, 121] on div at bounding box center [457, 219] width 915 height 438
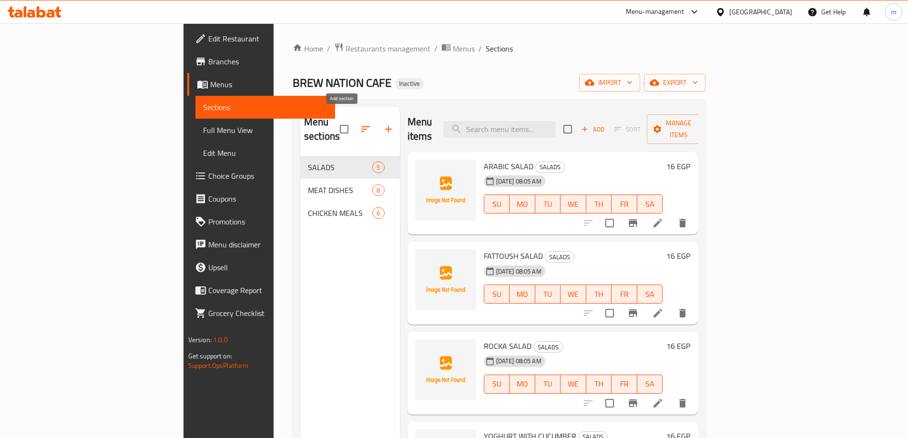
click at [383, 123] on icon "button" at bounding box center [388, 128] width 11 height 11
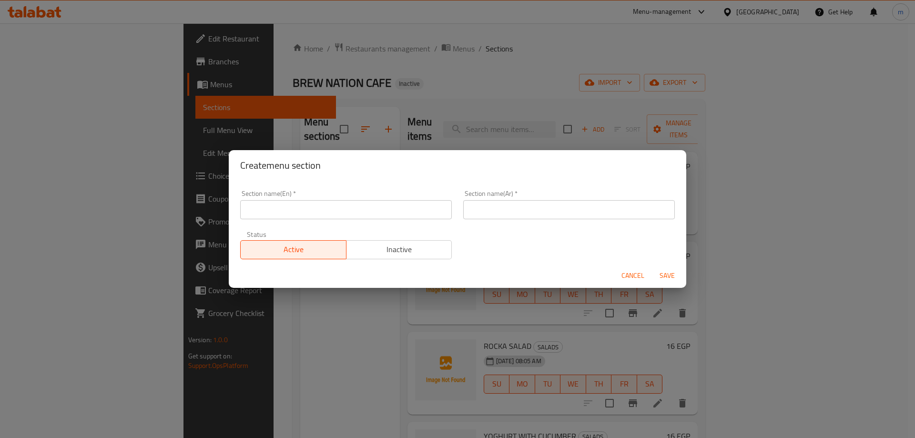
click at [293, 219] on div "Section name(En)   * Section name(En) *" at bounding box center [346, 204] width 223 height 41
click at [294, 215] on input "text" at bounding box center [346, 209] width 212 height 19
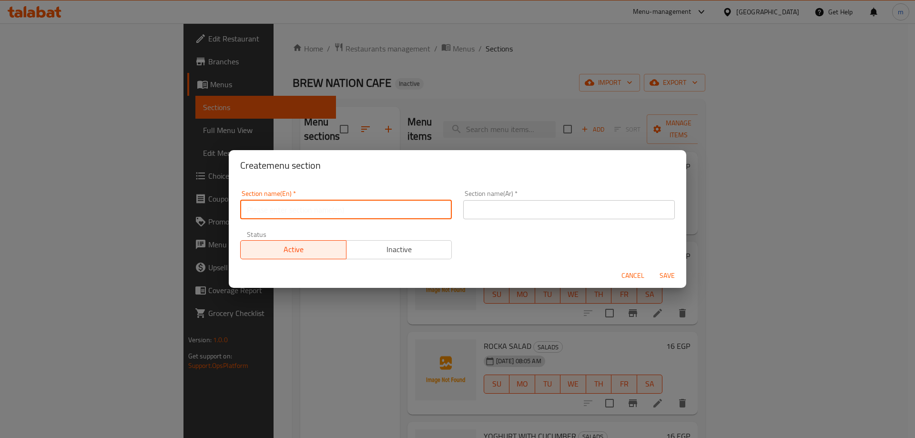
type input "ر"
type input "س"
type input "SALOONA"
click at [463, 204] on input "text" at bounding box center [569, 209] width 212 height 19
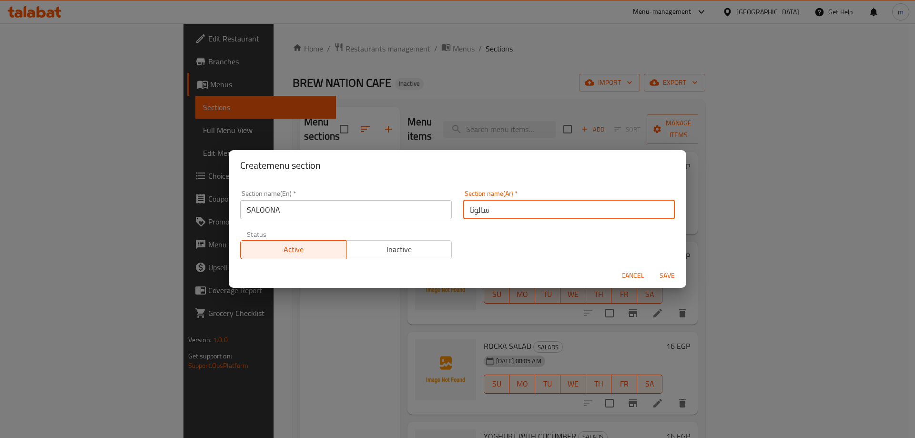
type input "سالونا"
click at [666, 273] on span "Save" at bounding box center [667, 276] width 23 height 12
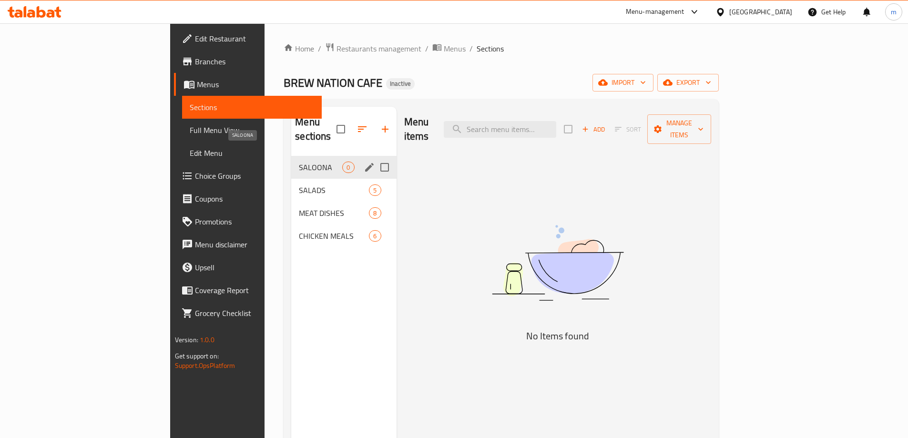
click at [299, 162] on span "SALOONA" at bounding box center [320, 167] width 43 height 11
click at [364, 162] on icon "edit" at bounding box center [369, 167] width 11 height 11
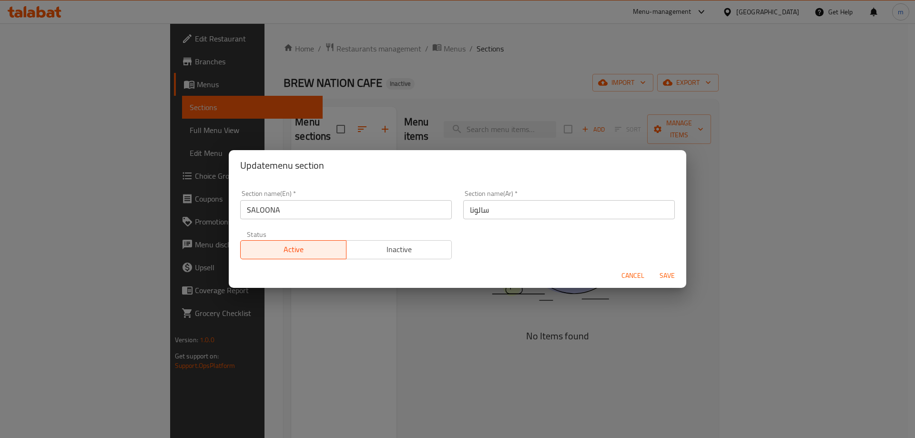
click at [469, 211] on input "سالونا" at bounding box center [569, 209] width 212 height 19
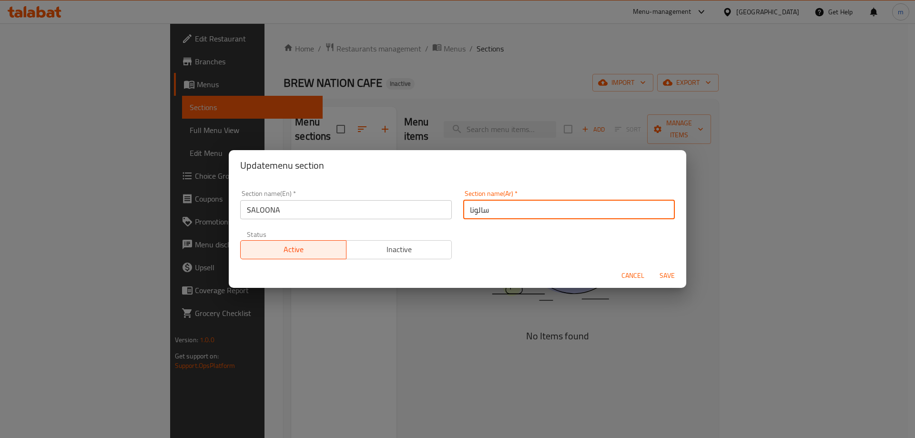
click at [467, 211] on input "سالونا" at bounding box center [569, 209] width 212 height 19
click at [481, 210] on input "سالونا" at bounding box center [569, 209] width 212 height 19
click at [486, 210] on input "سالونا" at bounding box center [569, 209] width 212 height 19
type input "س"
paste input "صالونا"
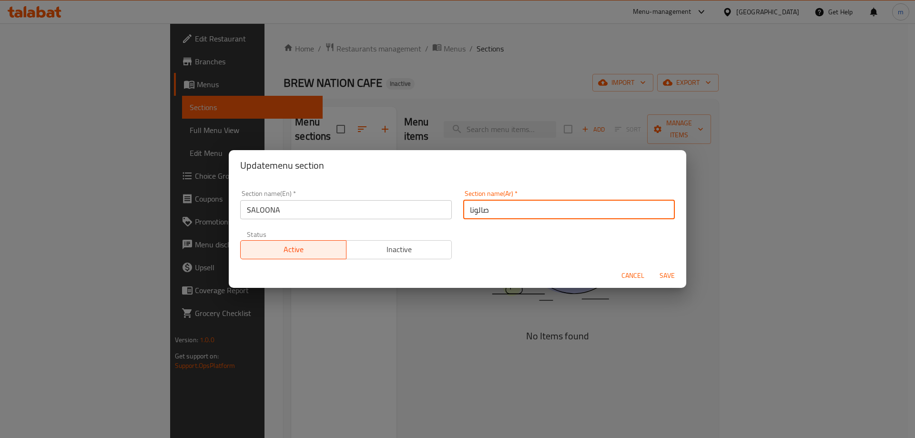
type input "صالونا"
click at [328, 252] on span "Active" at bounding box center [294, 250] width 98 height 14
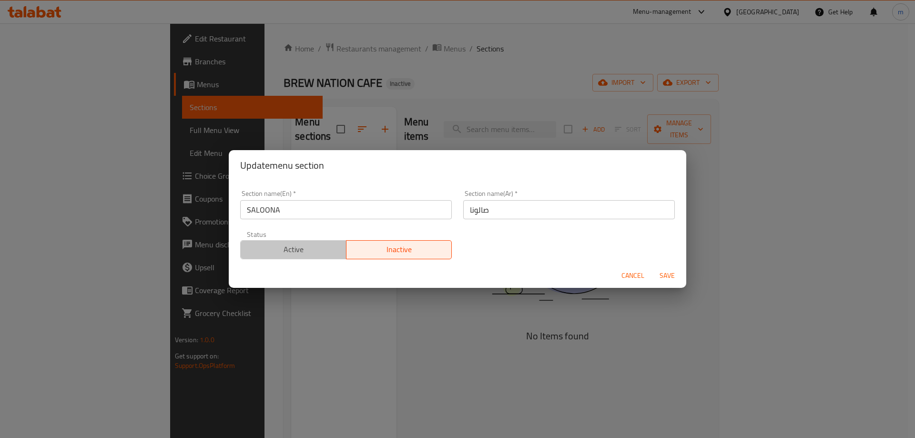
click at [305, 241] on button "Active" at bounding box center [293, 249] width 106 height 19
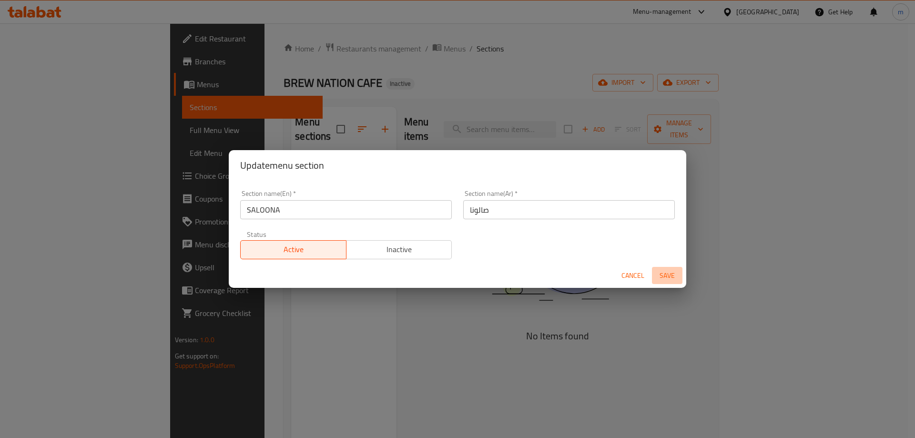
click at [658, 274] on span "Save" at bounding box center [667, 276] width 23 height 12
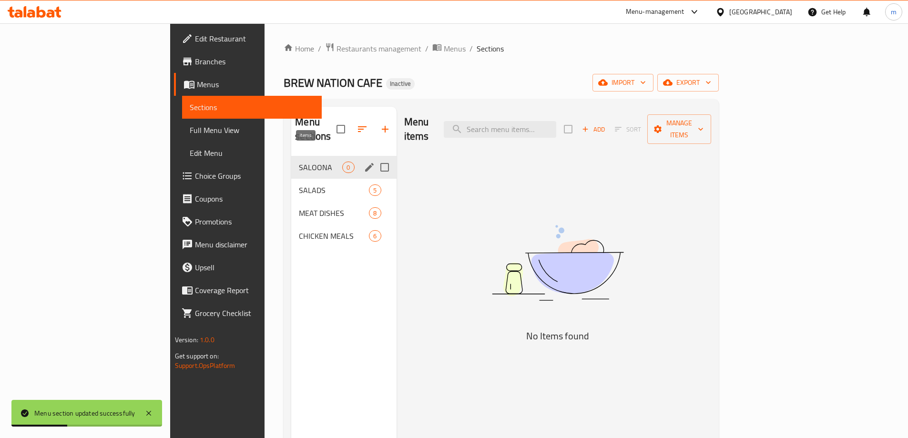
click at [343, 163] on span "0" at bounding box center [348, 167] width 11 height 9
click at [364, 162] on icon "edit" at bounding box center [369, 167] width 11 height 11
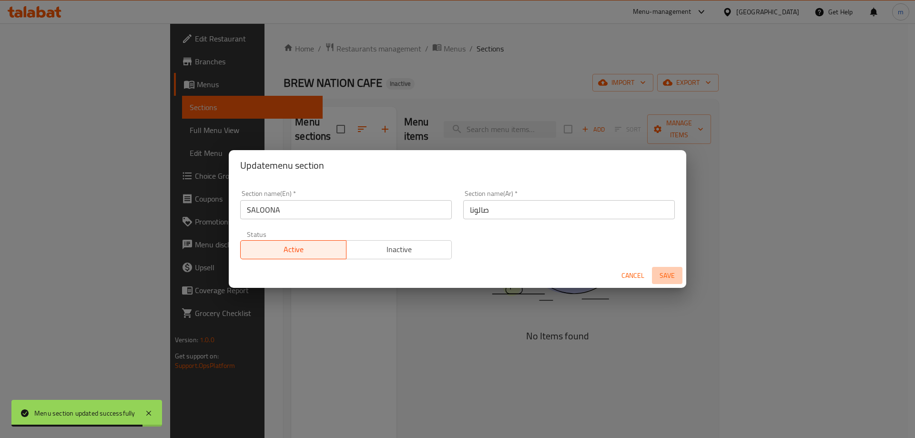
click at [664, 271] on span "Save" at bounding box center [667, 276] width 23 height 12
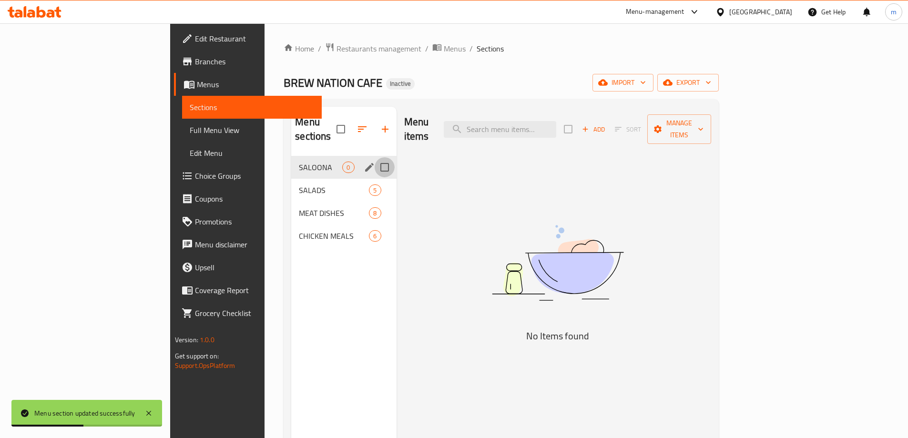
click at [375, 157] on input "Menu sections" at bounding box center [385, 167] width 20 height 20
checkbox input "false"
click at [343, 163] on span "0" at bounding box center [348, 167] width 11 height 9
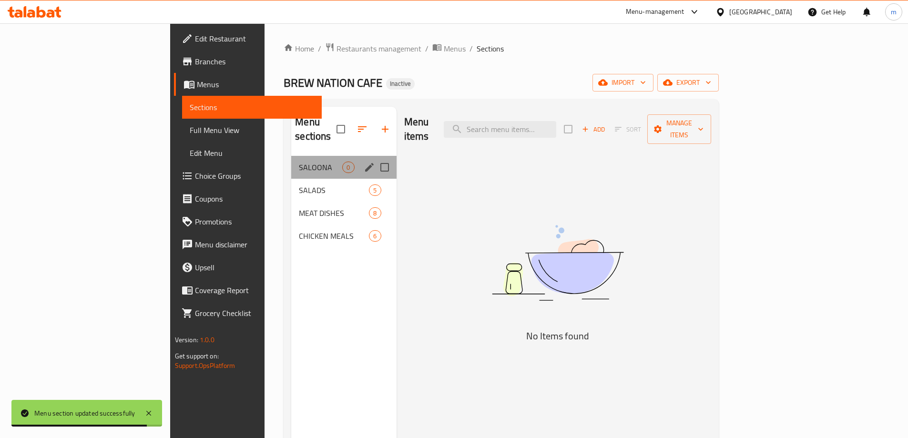
click at [291, 160] on div "SALOONA 0" at bounding box center [343, 167] width 105 height 23
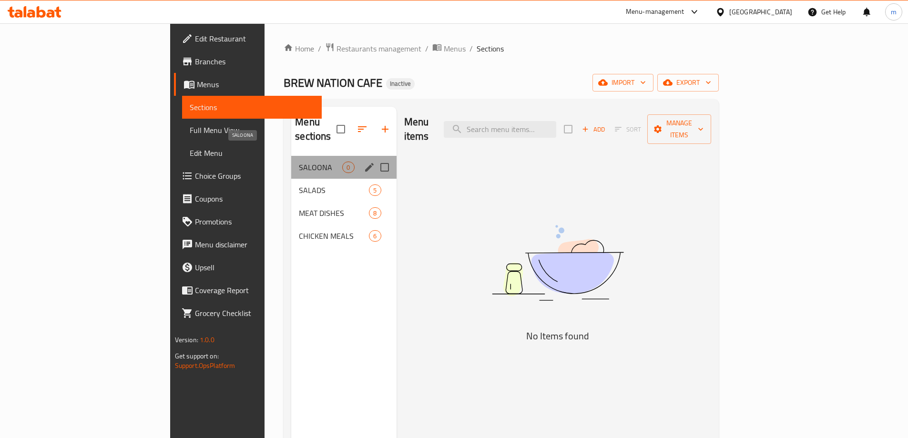
click at [299, 162] on span "SALOONA" at bounding box center [320, 167] width 43 height 11
click at [291, 156] on div "SALOONA 0" at bounding box center [343, 167] width 105 height 23
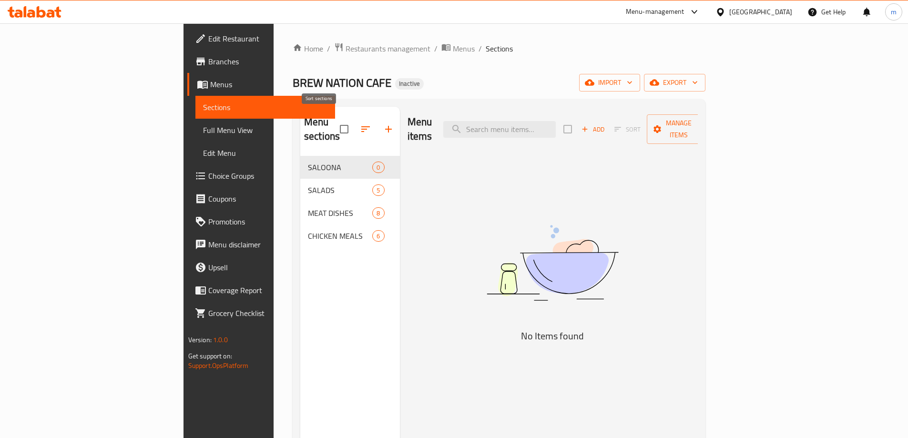
click at [361, 126] on icon "button" at bounding box center [365, 129] width 9 height 6
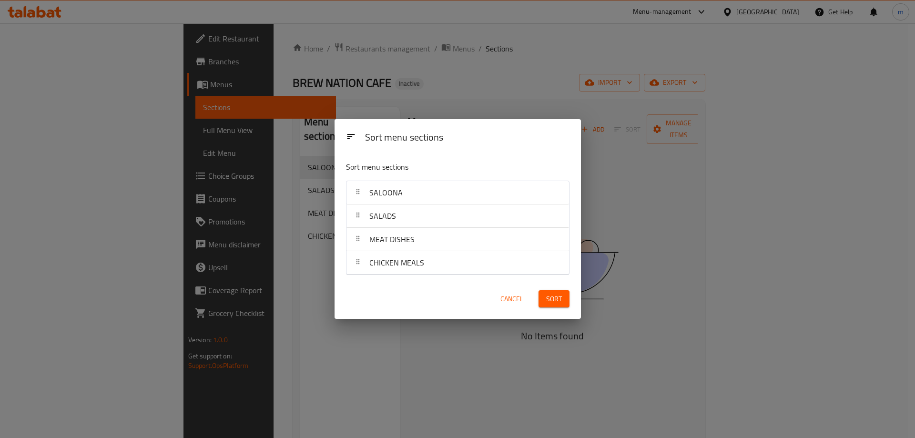
click at [416, 195] on div "SALOONA" at bounding box center [457, 192] width 215 height 23
click at [356, 192] on icon at bounding box center [358, 192] width 8 height 8
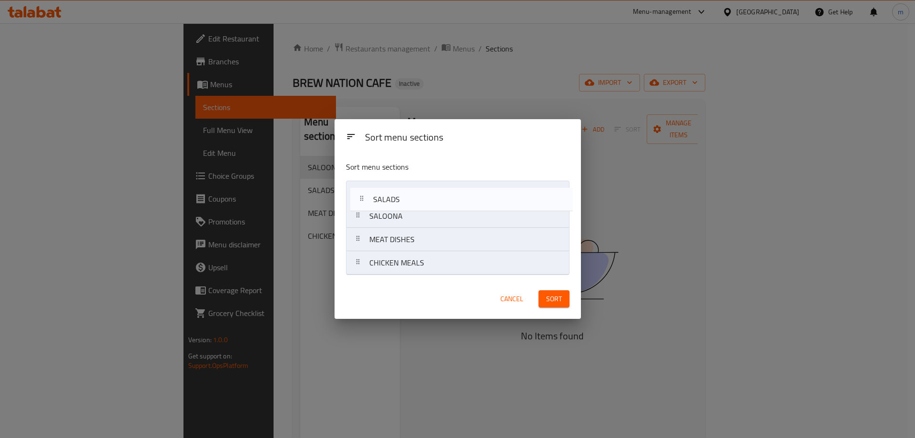
drag, startPoint x: 393, startPoint y: 217, endPoint x: 397, endPoint y: 196, distance: 21.9
click at [397, 196] on nav "SALOONA SALADS MEAT DISHES CHICKEN MEALS" at bounding box center [458, 228] width 224 height 94
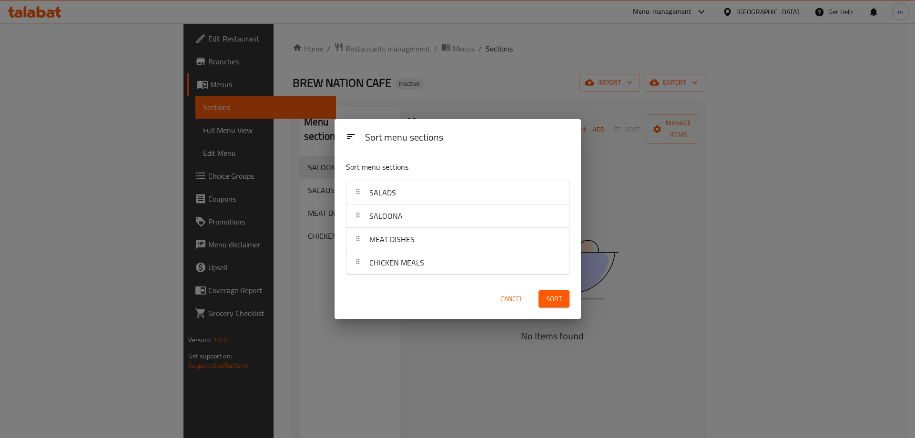
click at [555, 299] on span "Sort" at bounding box center [554, 299] width 16 height 12
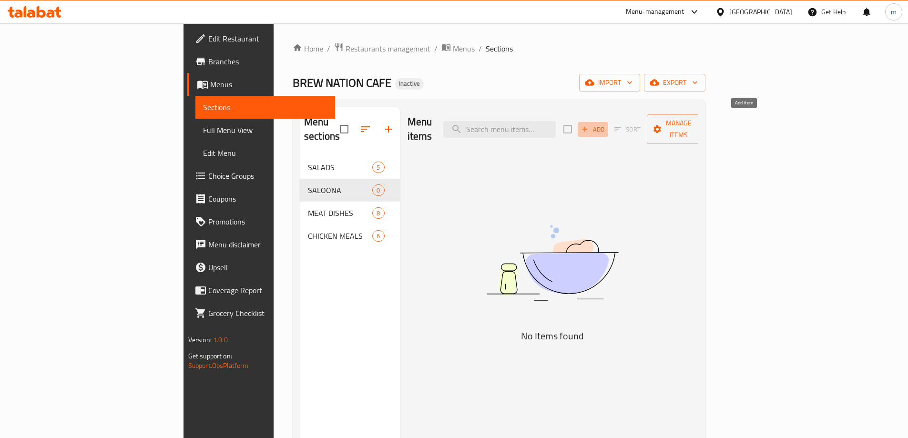
click at [589, 125] on icon "button" at bounding box center [585, 129] width 9 height 9
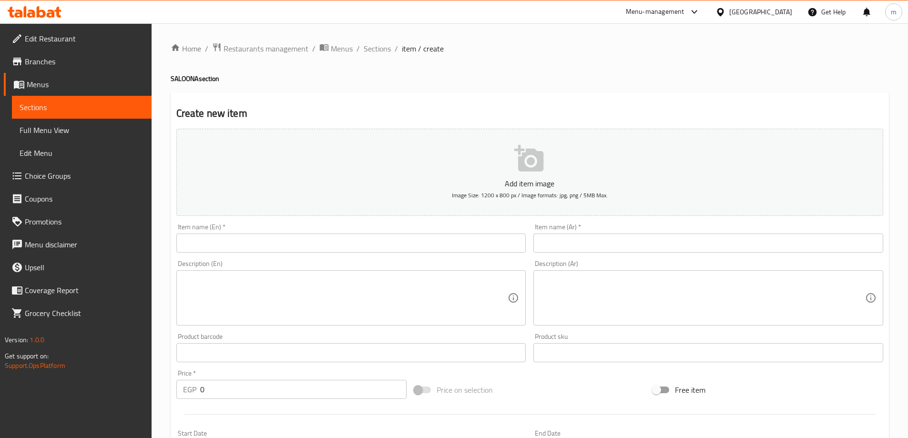
click at [235, 243] on input "text" at bounding box center [351, 243] width 350 height 19
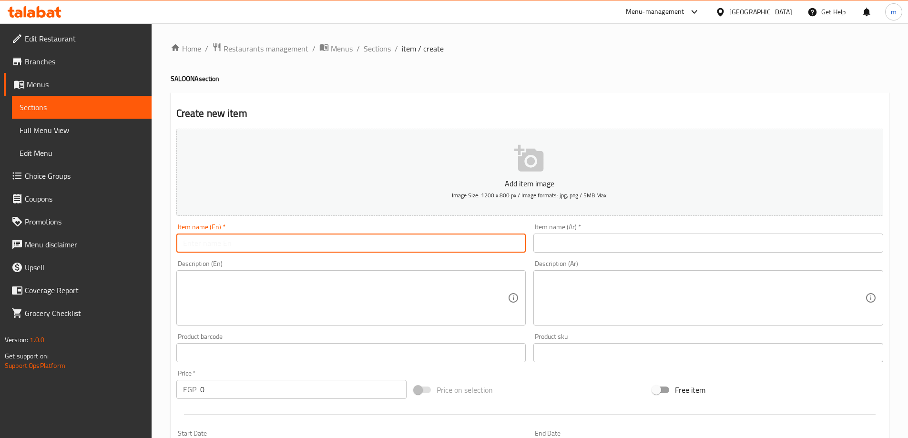
type input "j"
click at [247, 243] on input "Ukra saloona" at bounding box center [351, 243] width 350 height 19
drag, startPoint x: 222, startPoint y: 242, endPoint x: 210, endPoint y: 244, distance: 12.0
click at [210, 244] on input "Ukra saloona" at bounding box center [351, 243] width 350 height 19
click at [225, 244] on input "Ukra saloona" at bounding box center [351, 243] width 350 height 19
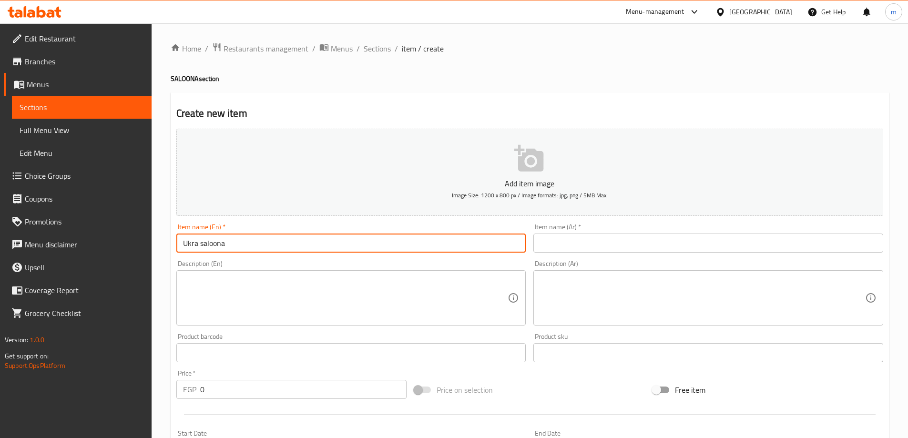
drag, startPoint x: 225, startPoint y: 244, endPoint x: 183, endPoint y: 244, distance: 42.0
click at [183, 244] on input "Ukra saloona" at bounding box center [351, 243] width 350 height 19
type input "Ukra saloona"
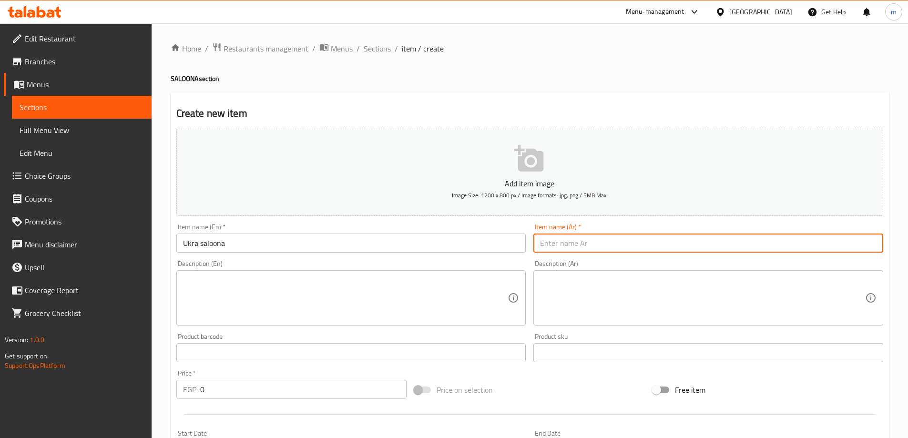
click at [582, 241] on input "text" at bounding box center [708, 243] width 350 height 19
type input "ا"
type input "اوكرا صالونا"
click at [223, 306] on textarea at bounding box center [345, 298] width 325 height 45
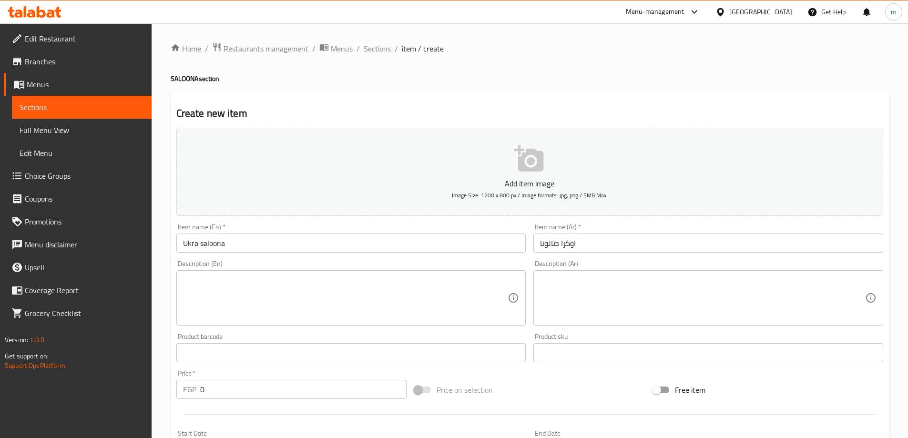
click at [282, 289] on textarea at bounding box center [345, 298] width 325 height 45
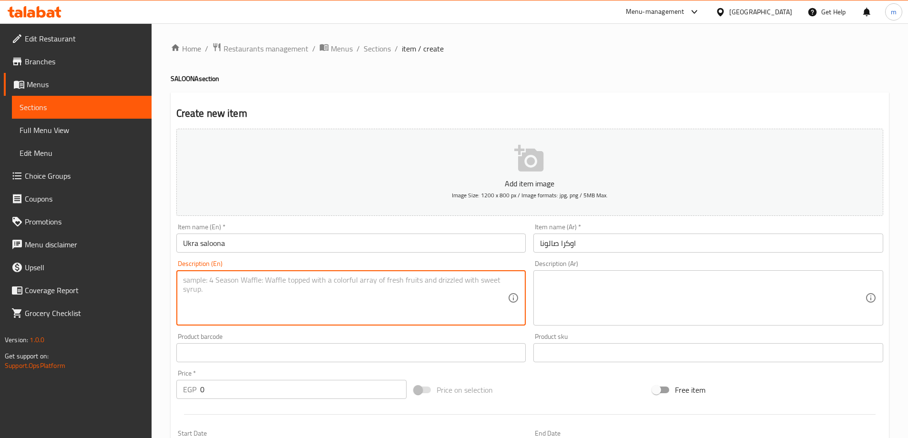
paste textarea "Salona okra with a special seasoning and herbs"
type textarea "Salona okra with a special seasoning and herbs"
click at [611, 287] on textarea at bounding box center [702, 298] width 325 height 45
drag, startPoint x: 341, startPoint y: 283, endPoint x: 179, endPoint y: 282, distance: 162.1
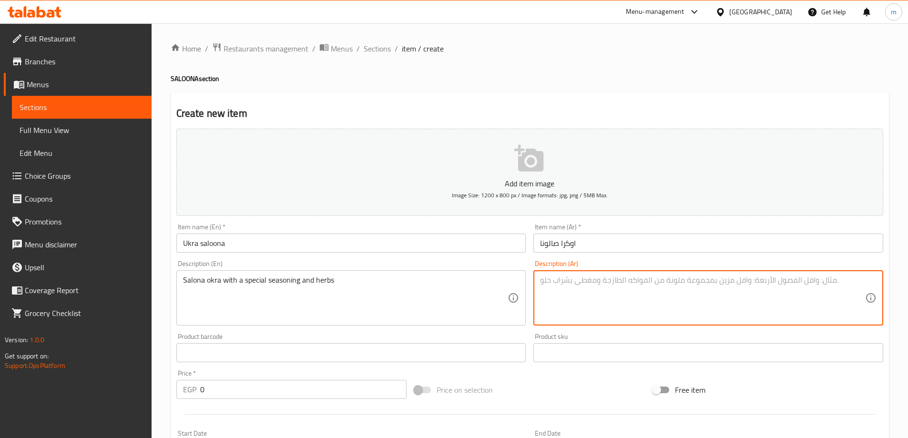
click at [593, 293] on textarea at bounding box center [702, 298] width 325 height 45
paste textarea "بامية سالونا مع توابل وأعشاب خاصة"
type textarea "بامية سالونا مع توابل وأعشاب خاصة"
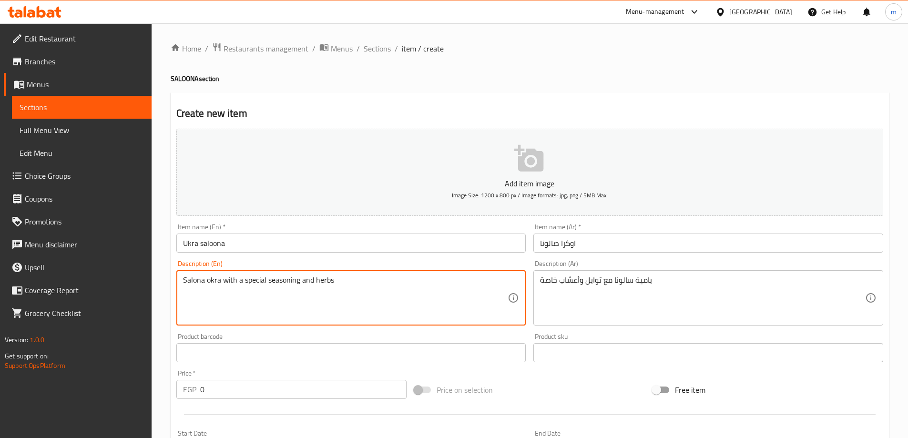
click at [210, 283] on textarea "Salona okra with a special seasoning and herbs" at bounding box center [345, 298] width 325 height 45
click at [225, 283] on textarea "Salona okra with a special seasoning and herbs" at bounding box center [345, 298] width 325 height 45
click at [253, 281] on textarea "Salona okra with a special seasoning and herbs" at bounding box center [345, 298] width 325 height 45
click at [282, 280] on textarea "Salona okra with a special seasoning and herbs" at bounding box center [345, 298] width 325 height 45
click at [311, 281] on textarea "Salona okra with a special seasoning and herbs" at bounding box center [345, 298] width 325 height 45
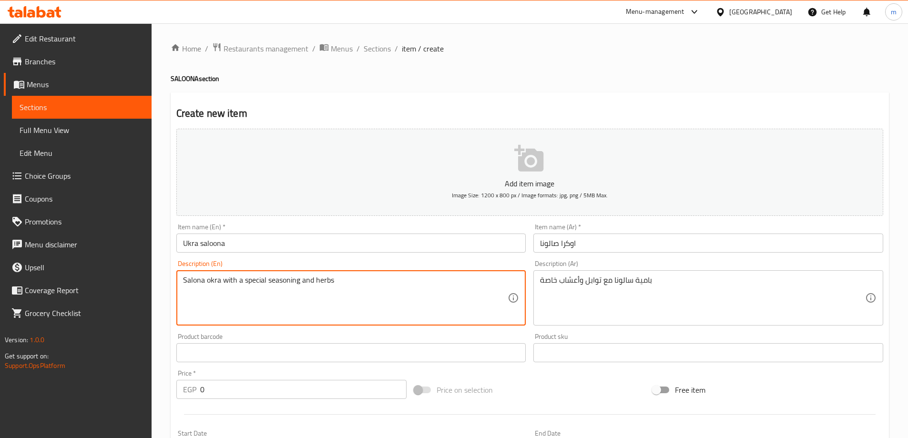
click at [321, 280] on textarea "Salona okra with a special seasoning and herbs" at bounding box center [345, 298] width 325 height 45
click at [196, 281] on textarea "Salona okra with a special seasoning and herbs" at bounding box center [345, 298] width 325 height 45
click at [207, 279] on textarea "Salona okra with a special seasoning and herbs" at bounding box center [345, 298] width 325 height 45
click at [223, 280] on textarea "Salona okra with a special seasoning and herbs" at bounding box center [345, 298] width 325 height 45
click at [248, 280] on textarea "Salona okra with a special seasoning and herbs" at bounding box center [345, 298] width 325 height 45
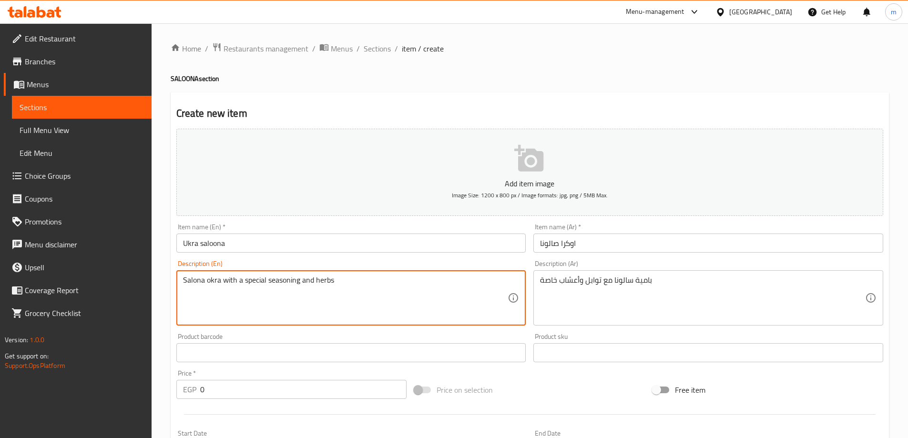
click at [279, 279] on textarea "Salona okra with a special seasoning and herbs" at bounding box center [345, 298] width 325 height 45
click at [310, 279] on textarea "Salona okra with a special seasoning and herbs" at bounding box center [345, 298] width 325 height 45
click at [322, 279] on textarea "Salona okra with a special seasoning and herbs" at bounding box center [345, 298] width 325 height 45
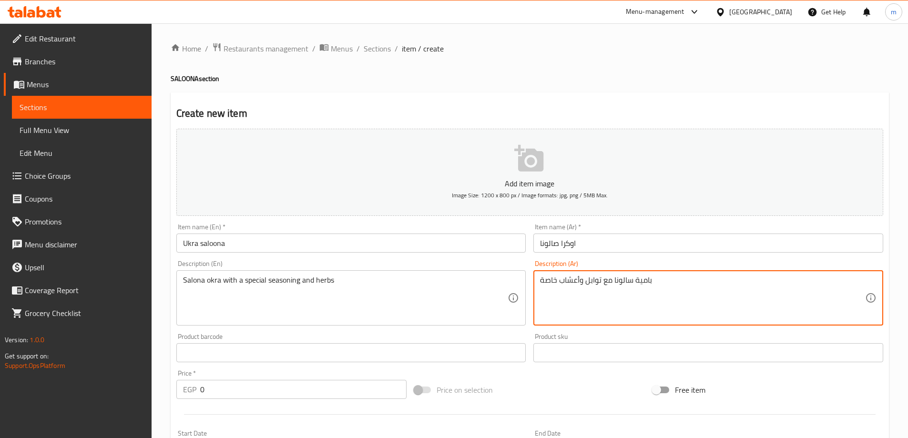
click at [628, 281] on textarea "بامية سالونا مع توابل وأعشاب خاصة" at bounding box center [702, 298] width 325 height 45
click at [606, 281] on textarea "بامية سالونا مع توابل وأعشاب خاصة" at bounding box center [702, 298] width 325 height 45
click at [594, 280] on textarea "بامية سالونا مع توابل وأعشاب خاصة" at bounding box center [702, 298] width 325 height 45
click at [571, 279] on textarea "بامية سالونا مع توابل وأعشاب خاصة" at bounding box center [702, 298] width 325 height 45
click at [548, 278] on textarea "بامية سالونا مع توابل وأعشاب خاصة" at bounding box center [702, 298] width 325 height 45
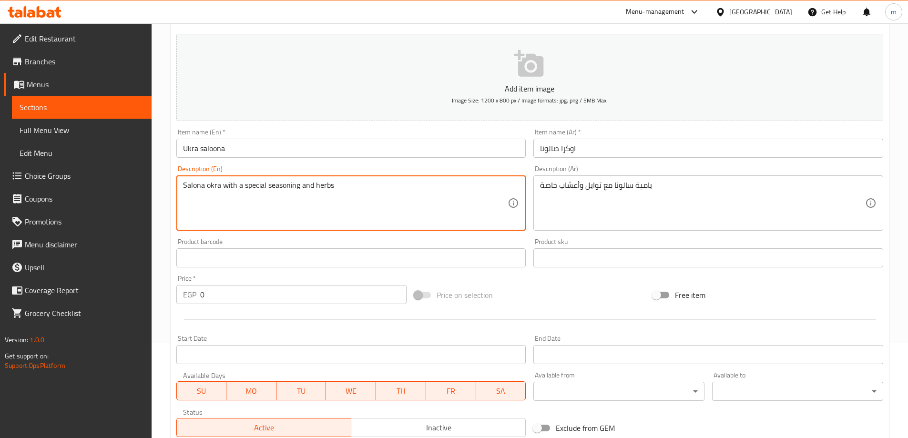
scroll to position [95, 0]
click at [273, 298] on input "0" at bounding box center [303, 294] width 207 height 19
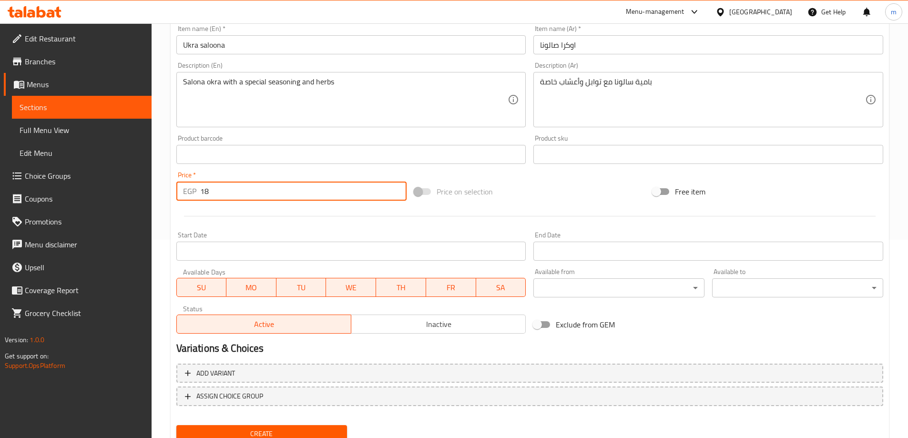
scroll to position [236, 0]
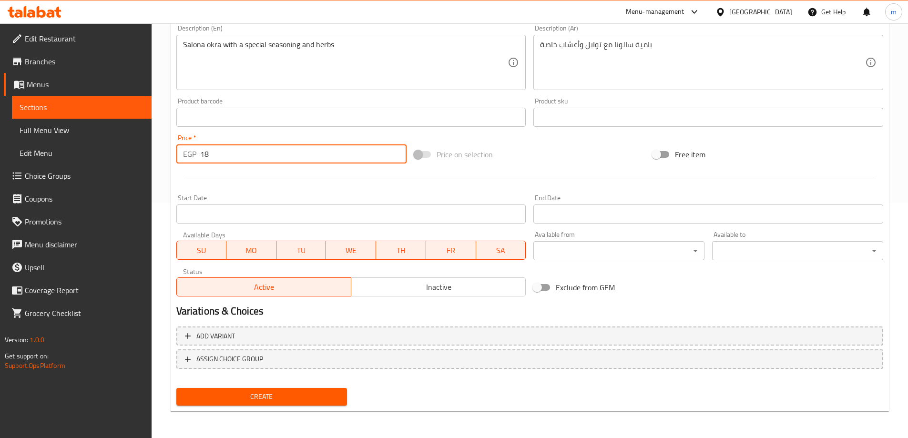
type input "18"
click at [317, 393] on span "Create" at bounding box center [262, 397] width 156 height 12
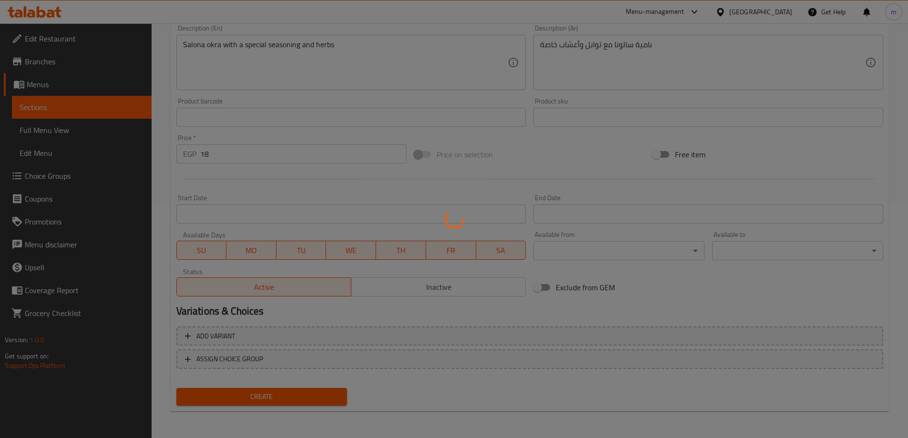
type input "0"
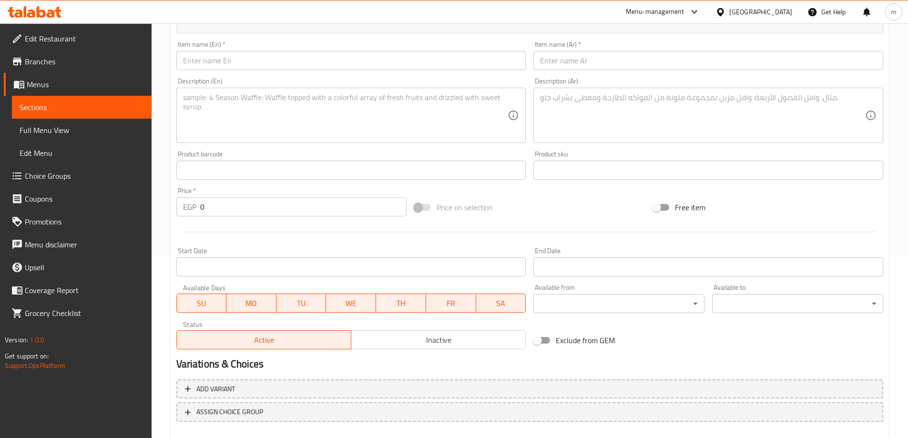
scroll to position [45, 0]
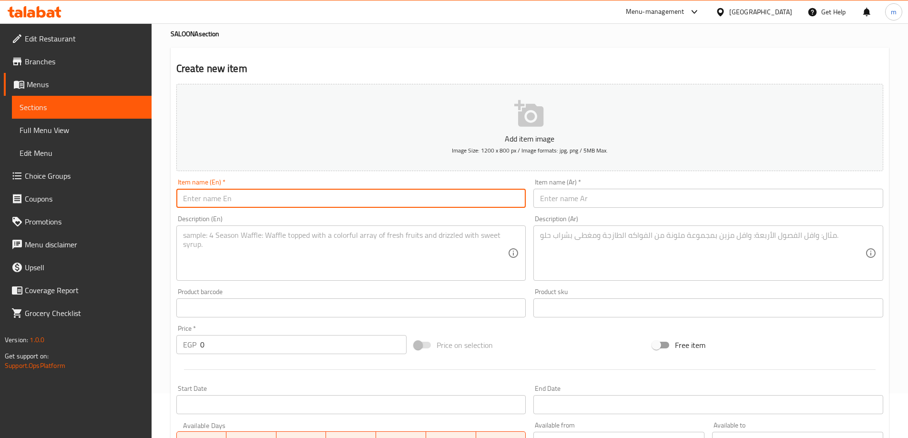
click at [258, 201] on input "text" at bounding box center [351, 198] width 350 height 19
paste input "SALOONA POTATO"
click at [272, 198] on input "SALOONA POTATO" at bounding box center [351, 198] width 350 height 19
type input "S"
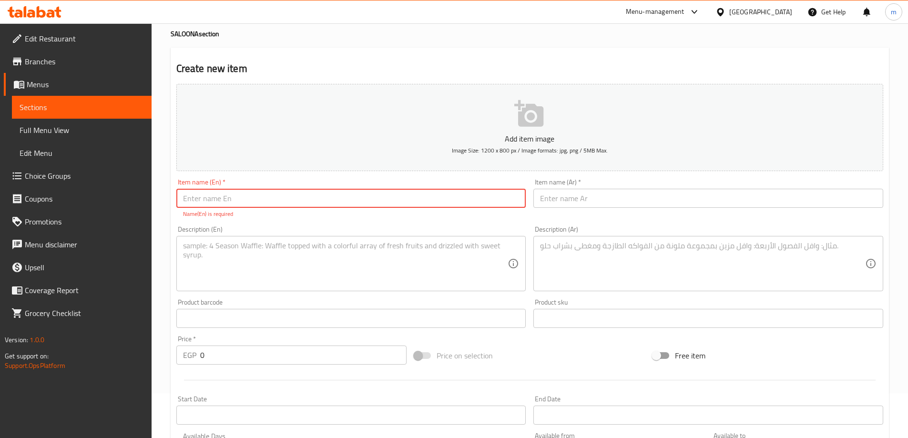
type input "س"
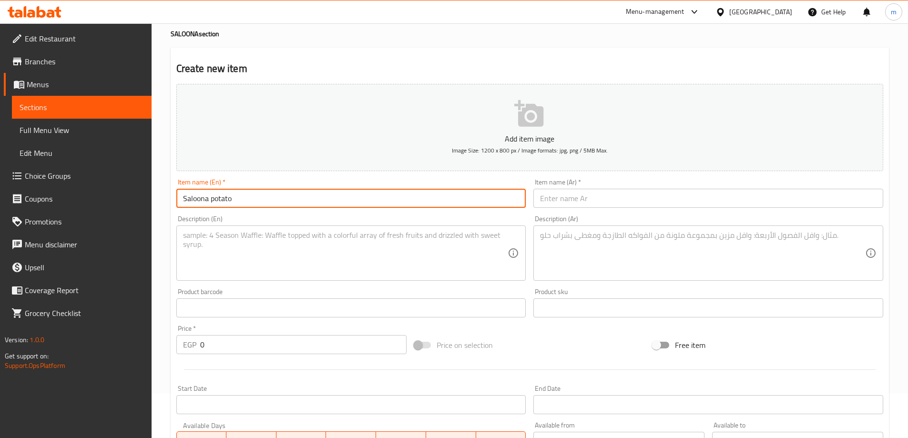
type input "Saloona potato"
click at [592, 200] on input "text" at bounding box center [708, 198] width 350 height 19
drag, startPoint x: 235, startPoint y: 195, endPoint x: 180, endPoint y: 198, distance: 54.4
click at [180, 198] on input "Saloona potato" at bounding box center [351, 198] width 350 height 19
click at [291, 197] on input "Saloona potato" at bounding box center [351, 198] width 350 height 19
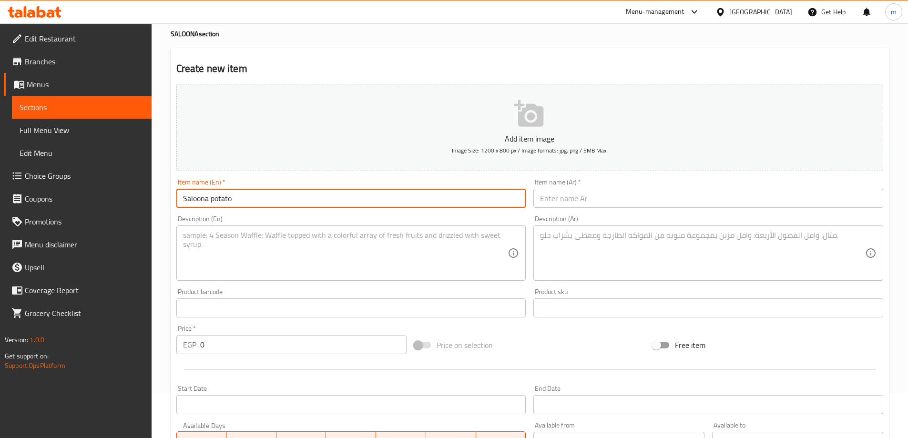
click at [573, 202] on input "text" at bounding box center [708, 198] width 350 height 19
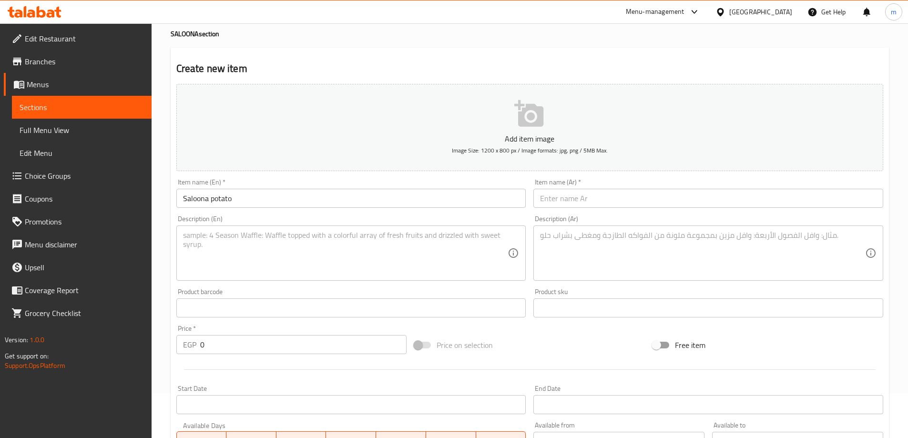
click at [553, 196] on input "text" at bounding box center [708, 198] width 350 height 19
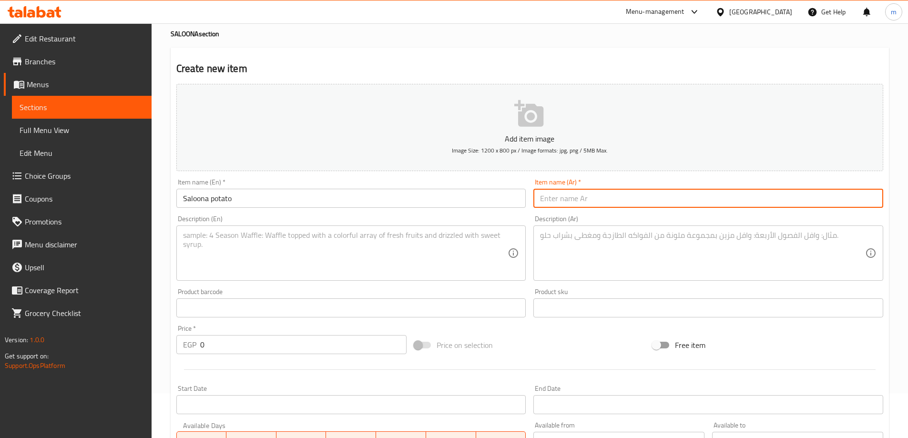
type input "f"
type input "بطاطس سالونا"
click at [441, 245] on textarea at bounding box center [345, 253] width 325 height 45
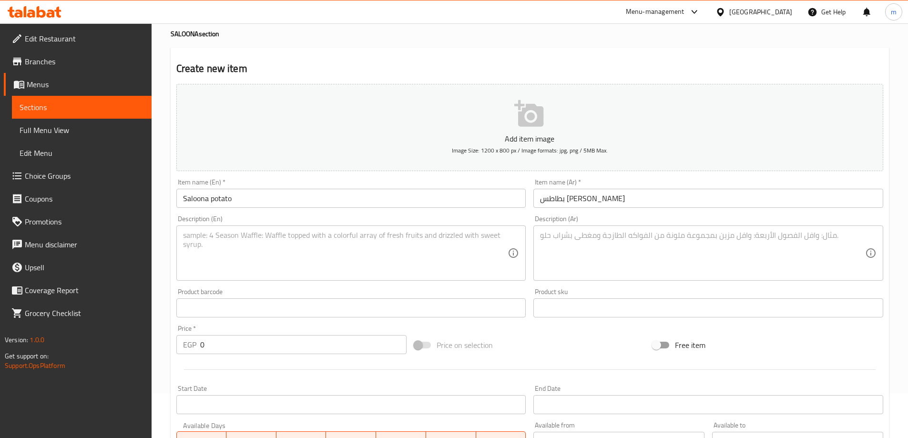
click at [317, 260] on textarea at bounding box center [345, 253] width 325 height 45
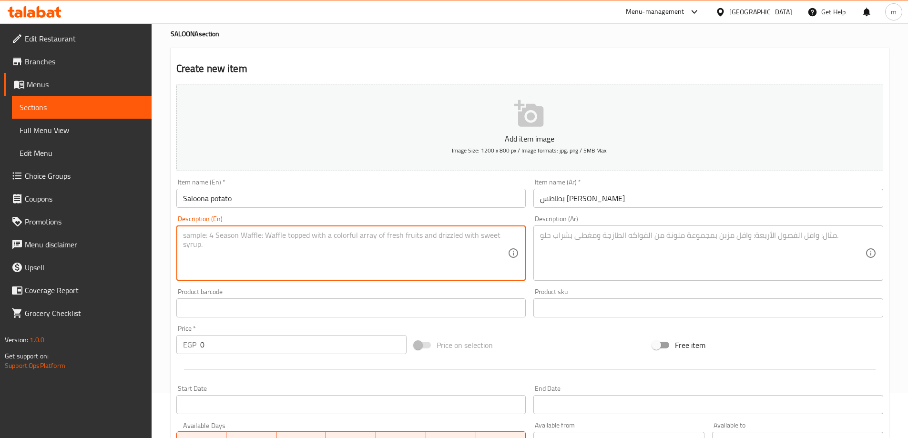
paste textarea "Grilled chicken pieces, potato cubes, herbs and tomato sauce"
click at [356, 257] on textarea "Grilled chicken pieces, potato cubes, herbs and tomato sauce" at bounding box center [345, 253] width 325 height 45
drag, startPoint x: 380, startPoint y: 237, endPoint x: 182, endPoint y: 233, distance: 198.4
click at [182, 233] on div "Grilled chicken pieces, potato cubes, herbs and tomato sauce Description (En)" at bounding box center [351, 252] width 350 height 55
type textarea "Grilled chicken pieces, potato cubes, herbs and tomato sauce"
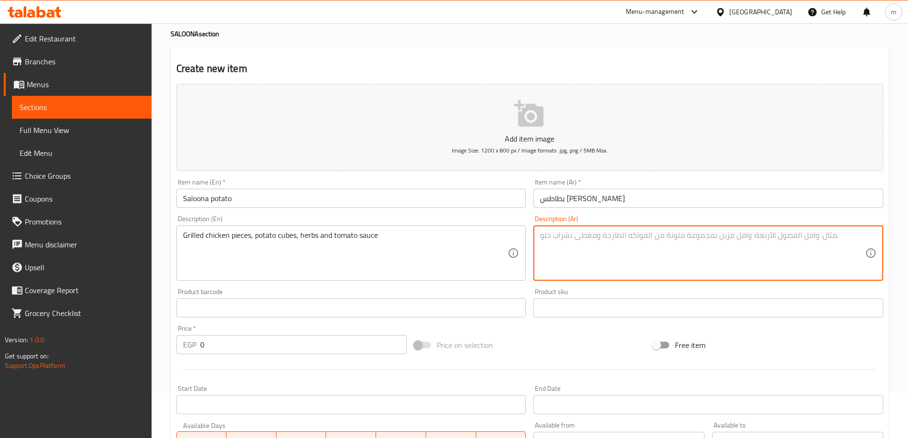
paste textarea "قطع دجاج مشوية، مكعبات بطاطس، أعشاب وصلصة طماطم"
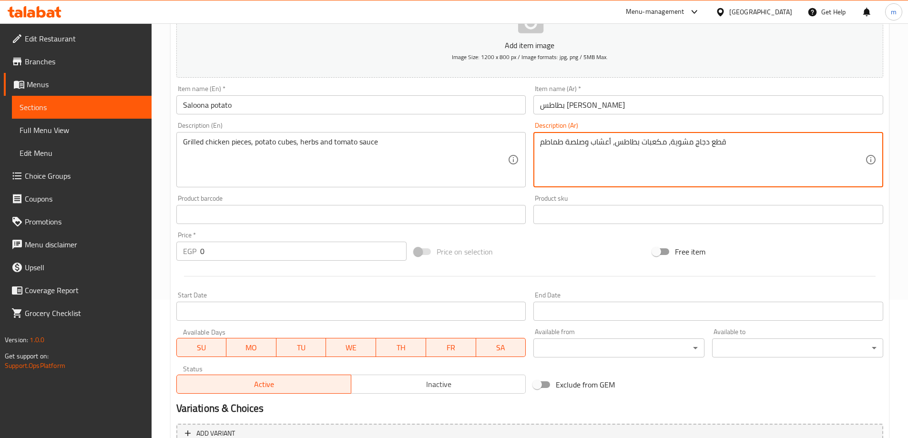
scroll to position [140, 0]
type textarea "قطع دجاج مشوية، مكعبات بطاطس، أعشاب وصلصة طماطم"
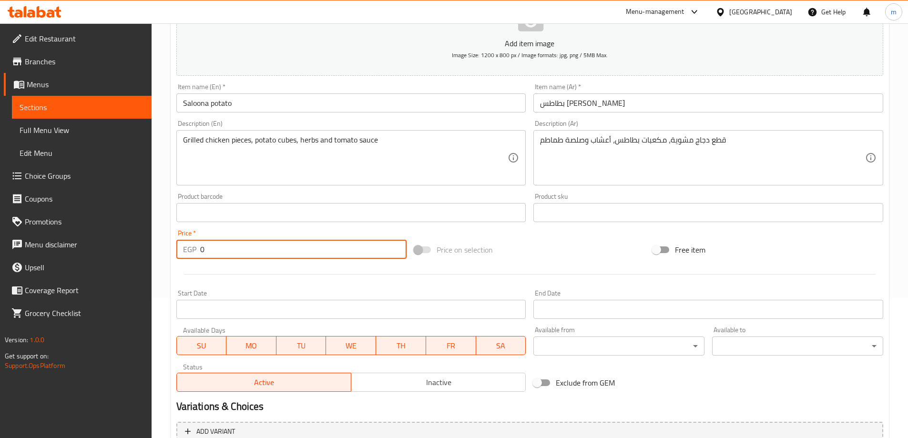
click at [217, 249] on input "0" at bounding box center [303, 249] width 207 height 19
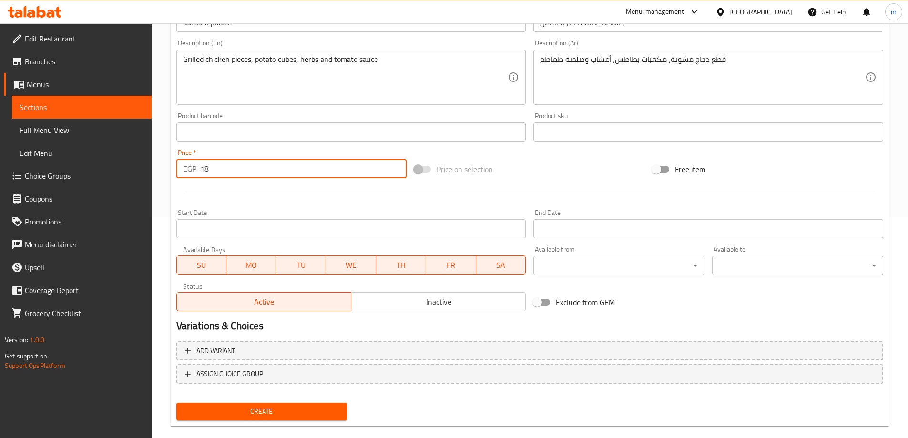
scroll to position [236, 0]
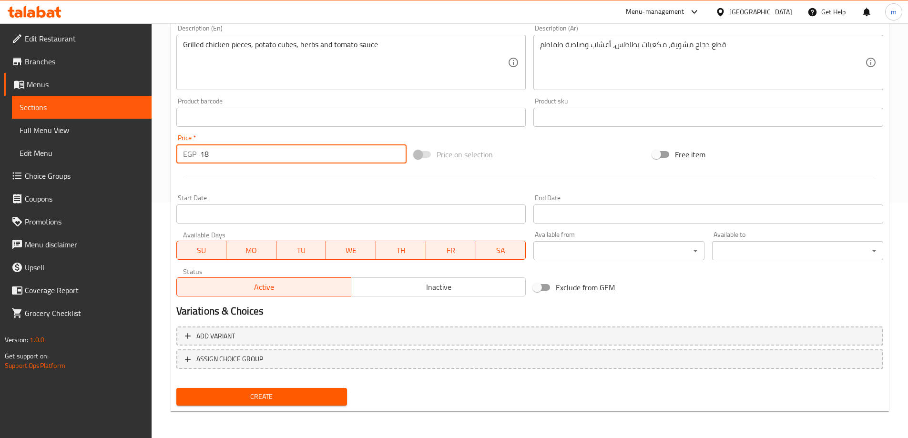
type input "18"
click at [279, 393] on span "Create" at bounding box center [262, 397] width 156 height 12
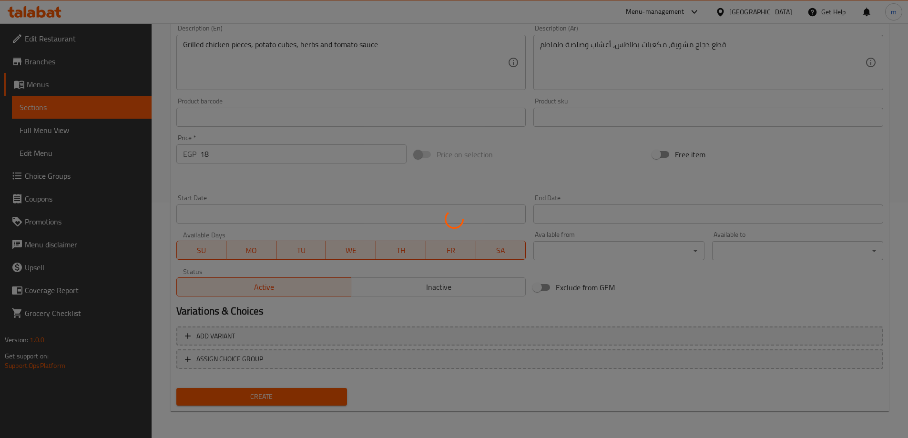
type input "0"
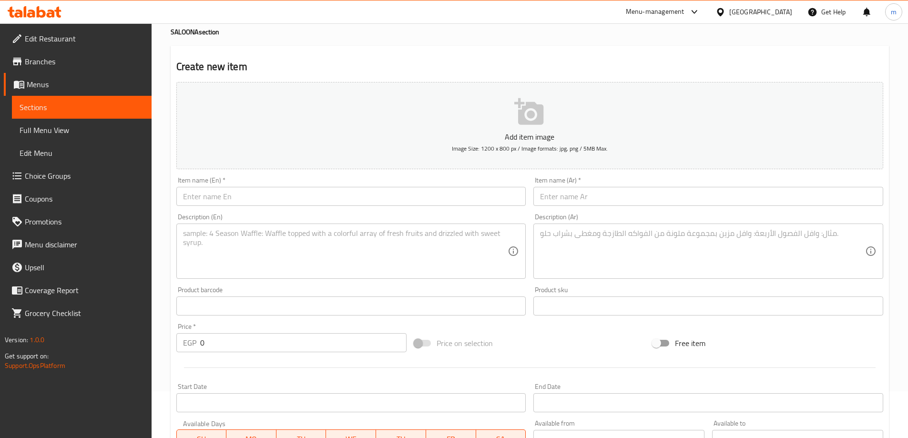
scroll to position [45, 0]
click at [87, 100] on link "Sections" at bounding box center [82, 107] width 140 height 23
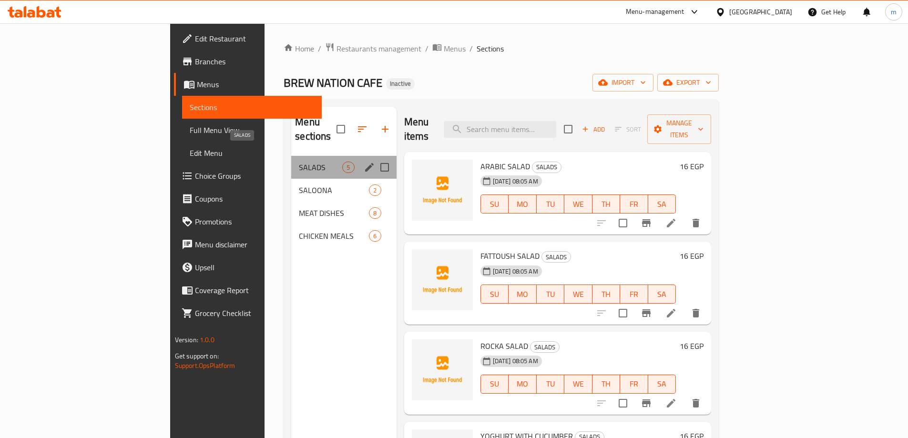
click at [299, 162] on span "SALADS" at bounding box center [320, 167] width 43 height 11
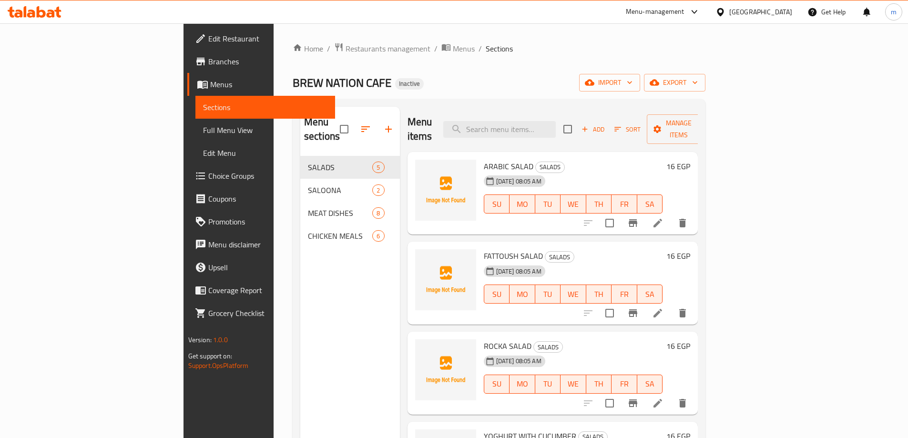
click at [671, 215] on li at bounding box center [658, 223] width 27 height 17
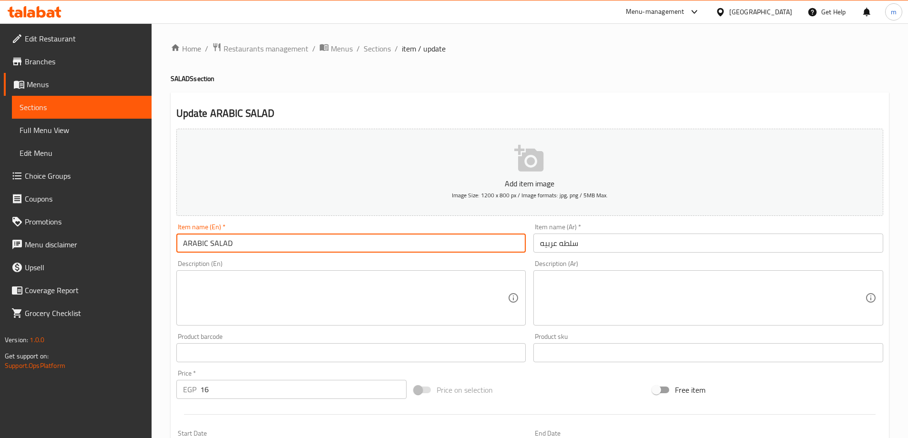
click at [232, 243] on input "ARABIC SALAD" at bounding box center [351, 243] width 350 height 19
type input "A"
type input "ش"
type input "Arabic salad"
click at [560, 245] on input "سلطه عربيه" at bounding box center [708, 243] width 350 height 19
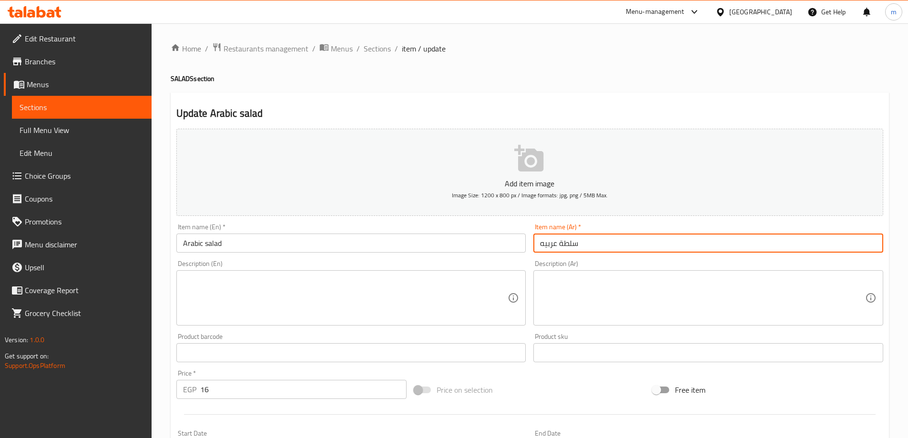
click at [539, 248] on input "سلطة عربيه" at bounding box center [708, 243] width 350 height 19
click at [586, 237] on input "سلطة عربيه" at bounding box center [708, 243] width 350 height 19
type input "س"
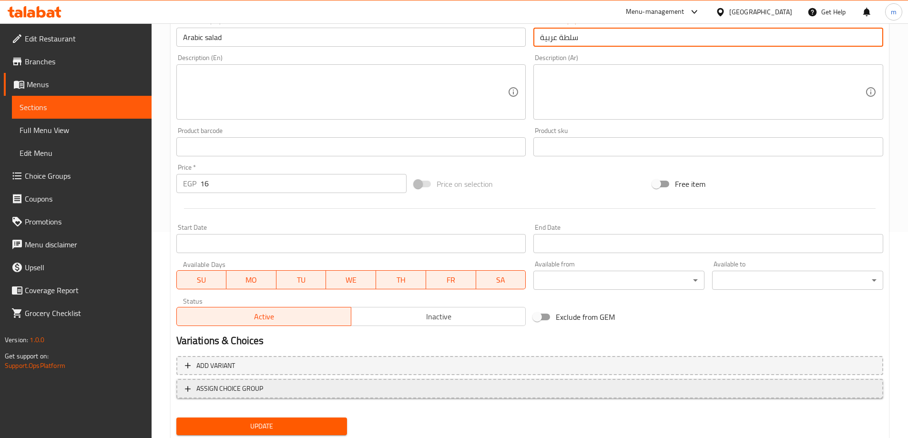
scroll to position [236, 0]
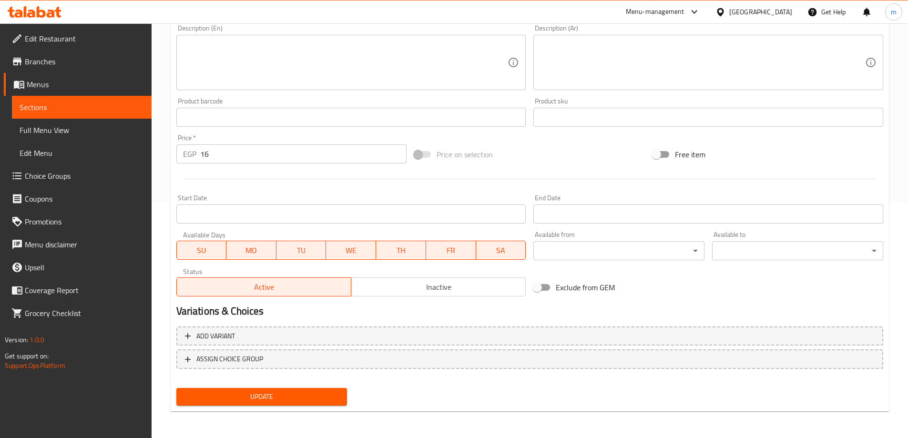
type input "سلطة عربية"
click at [242, 390] on button "Update" at bounding box center [261, 397] width 171 height 18
click at [118, 104] on span "Sections" at bounding box center [82, 107] width 124 height 11
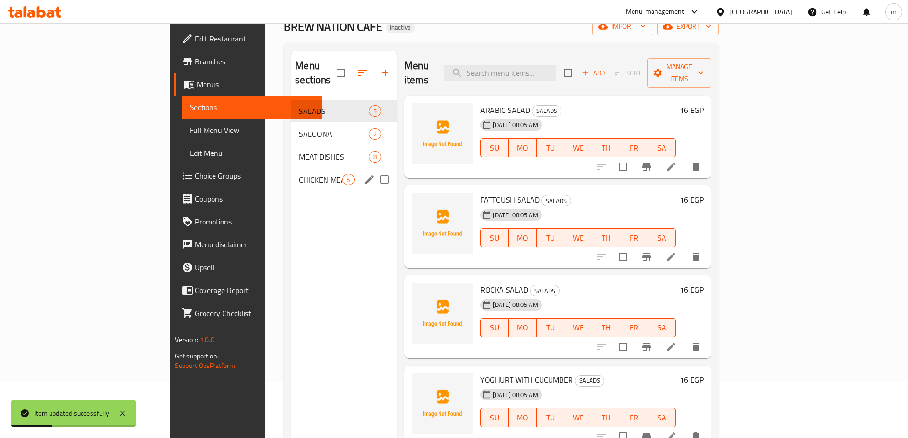
scroll to position [38, 0]
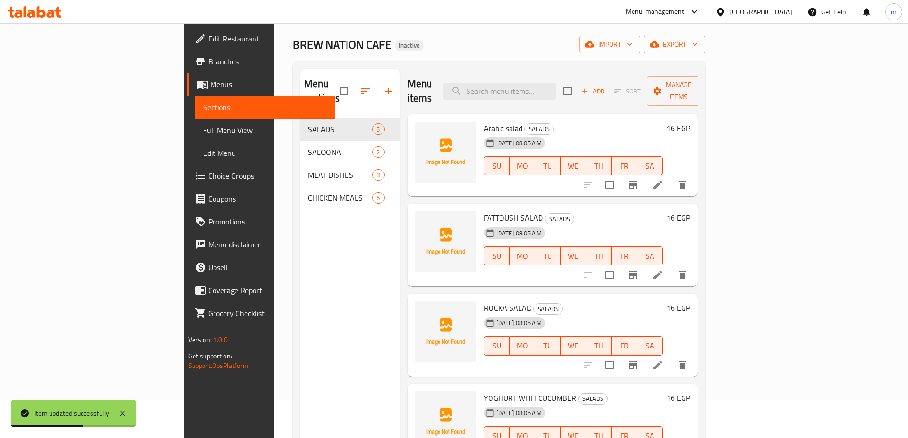
click at [662, 271] on icon at bounding box center [658, 275] width 9 height 9
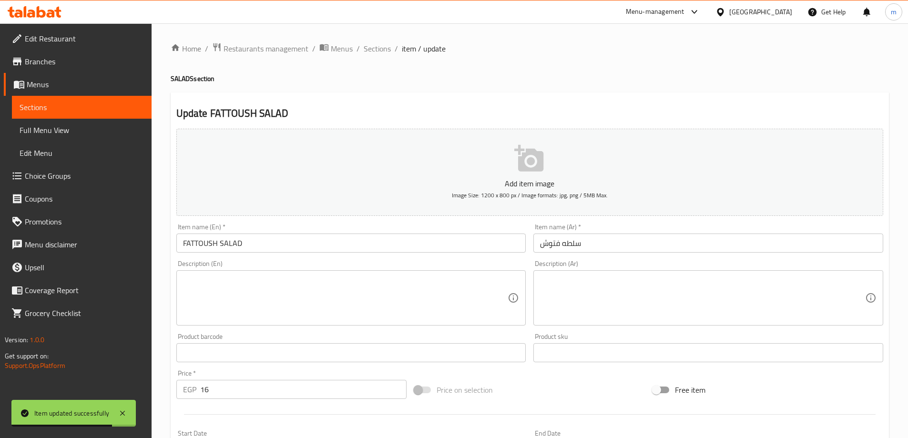
click at [243, 241] on input "FATTOUSH SALAD" at bounding box center [351, 243] width 350 height 19
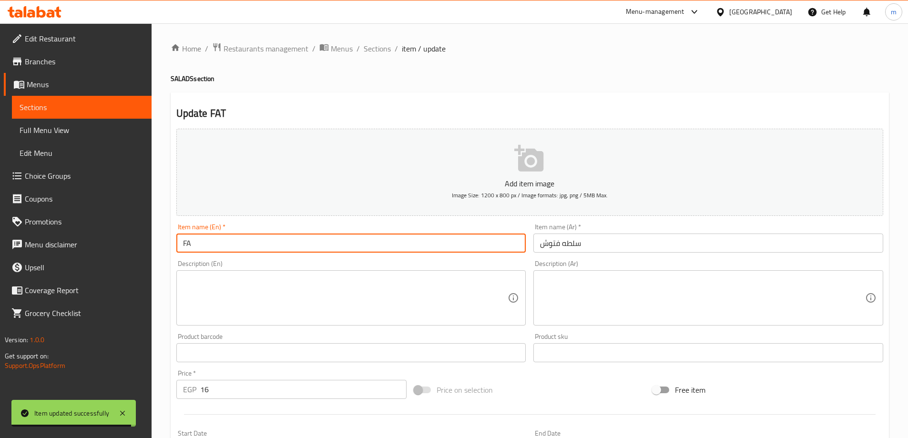
type input "F"
type input "ب"
type input "f"
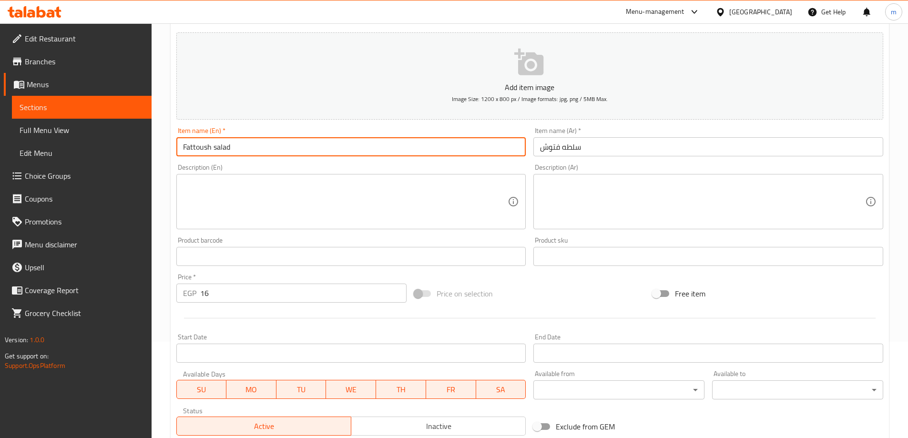
scroll to position [236, 0]
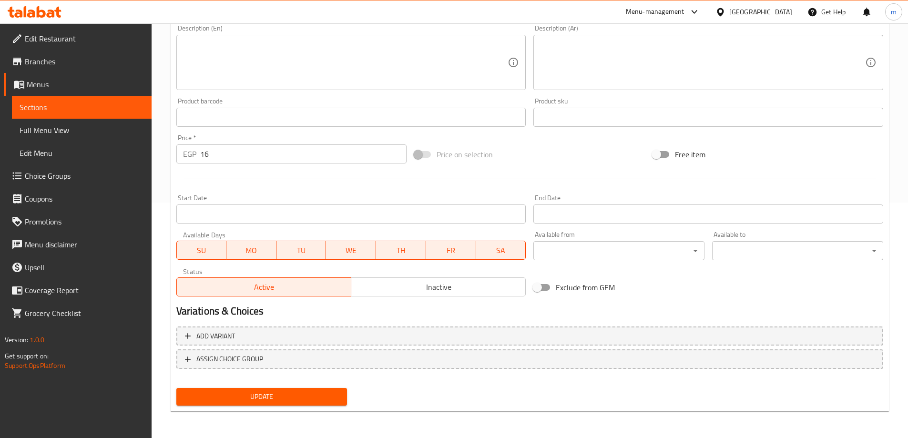
type input "Fattoush salad"
click at [334, 396] on span "Update" at bounding box center [262, 397] width 156 height 12
click at [274, 398] on span "Update" at bounding box center [262, 397] width 156 height 12
click at [128, 111] on span "Sections" at bounding box center [82, 107] width 124 height 11
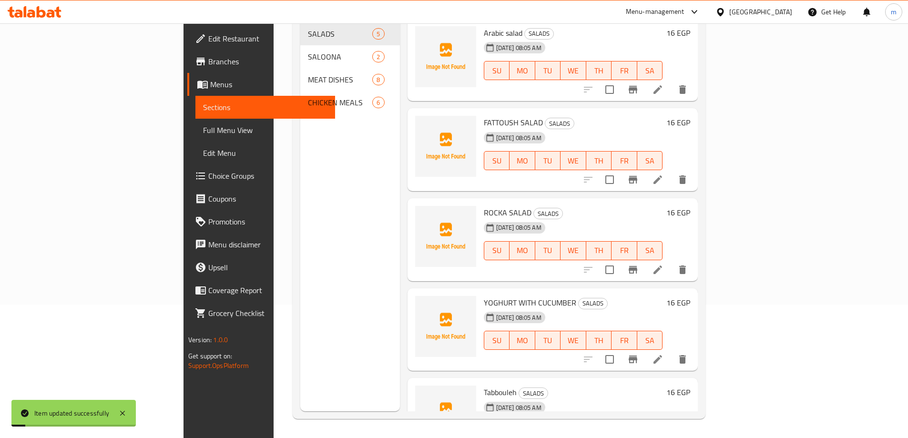
scroll to position [133, 0]
click at [671, 261] on li at bounding box center [658, 269] width 27 height 17
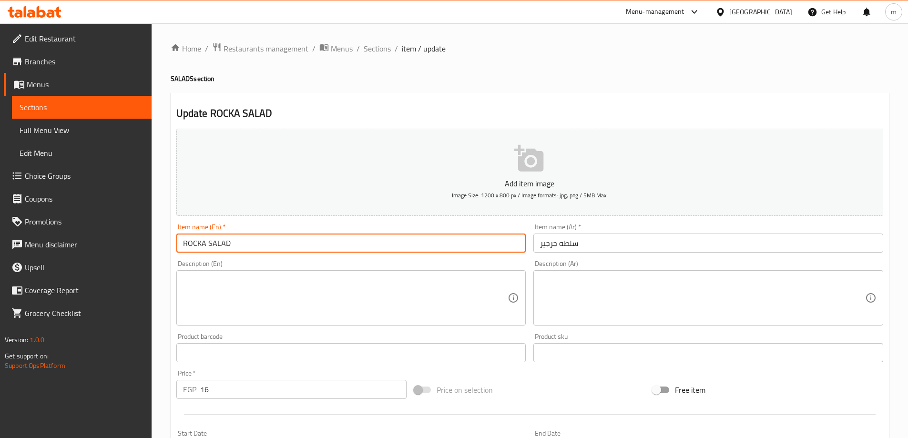
click at [248, 235] on input "ROCKA SALAD" at bounding box center [351, 243] width 350 height 19
type input "R"
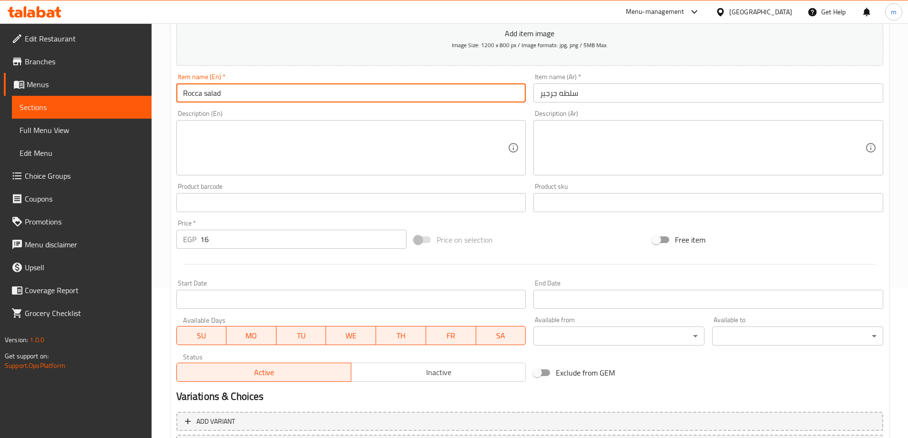
scroll to position [236, 0]
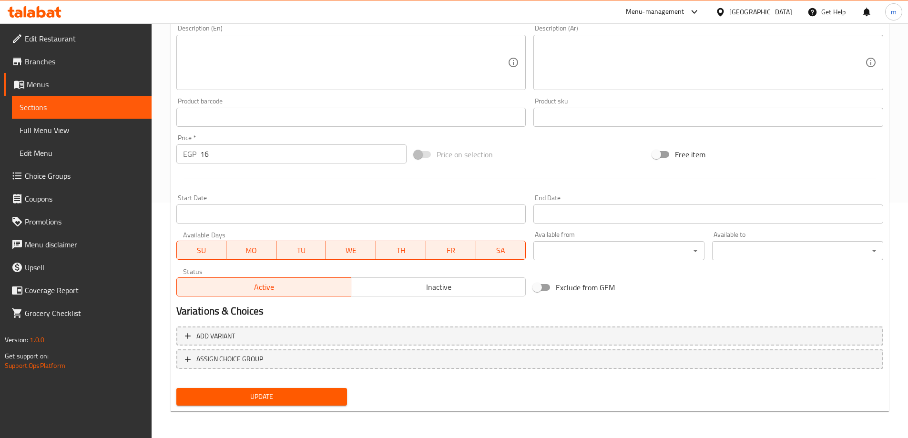
type input "Rocca salad"
click at [300, 401] on span "Update" at bounding box center [262, 397] width 156 height 12
click at [51, 99] on link "Sections" at bounding box center [82, 107] width 140 height 23
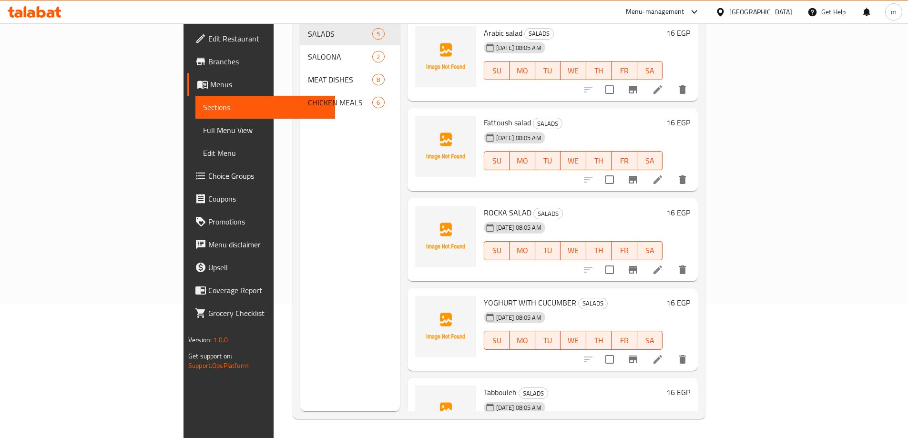
scroll to position [133, 0]
click at [664, 354] on icon at bounding box center [657, 359] width 11 height 11
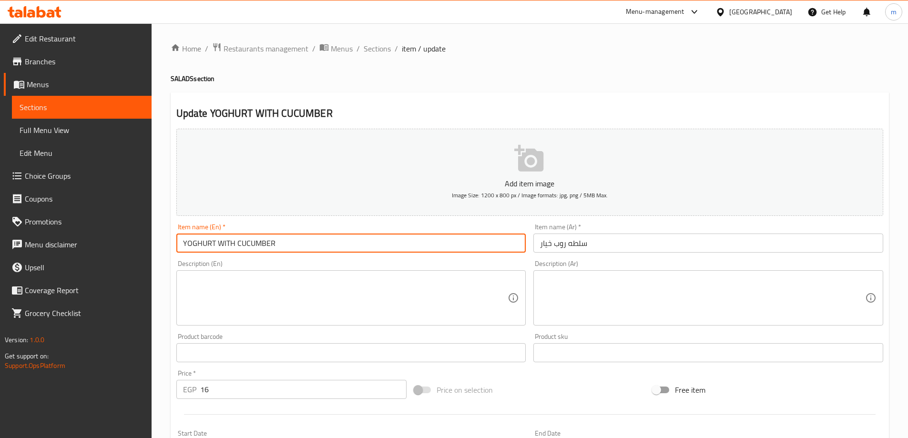
click at [297, 240] on input "YOGHURT WITH CUCUMBER" at bounding box center [351, 243] width 350 height 19
type input "Y"
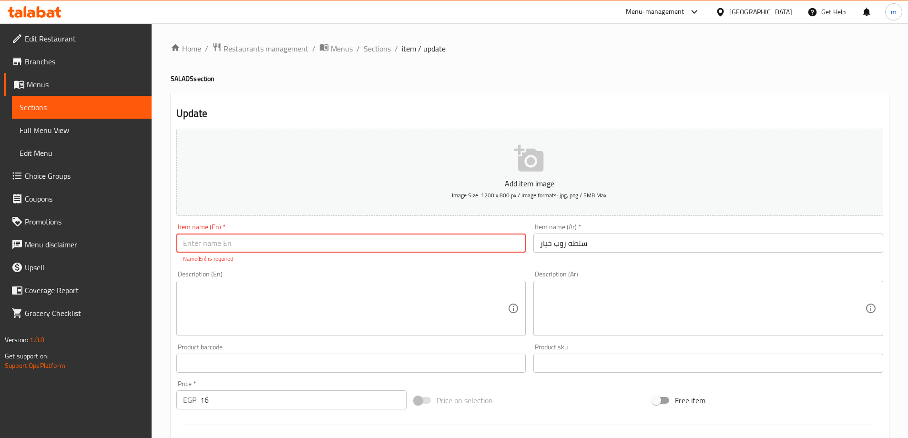
click at [319, 247] on input "text" at bounding box center [351, 243] width 350 height 19
type input "y"
type input "Yoghurt with cucumber"
click at [242, 300] on textarea at bounding box center [345, 308] width 325 height 45
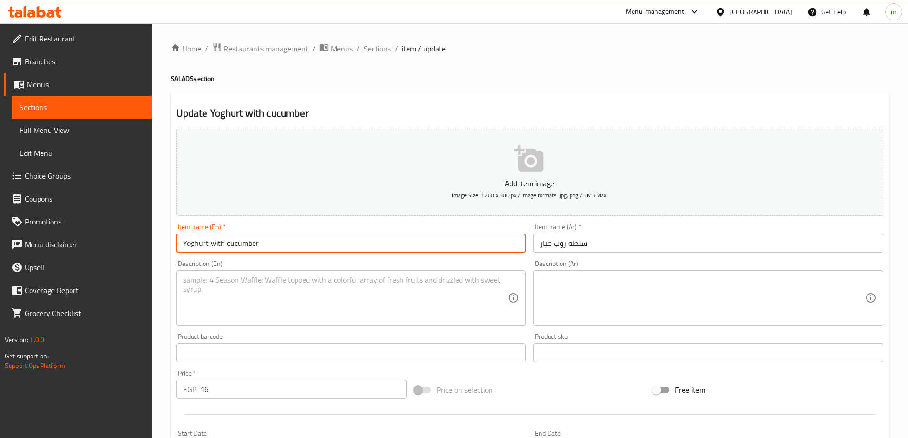
drag, startPoint x: 266, startPoint y: 237, endPoint x: 180, endPoint y: 246, distance: 86.3
click at [180, 246] on input "Yoghurt with cucumber" at bounding box center [351, 243] width 350 height 19
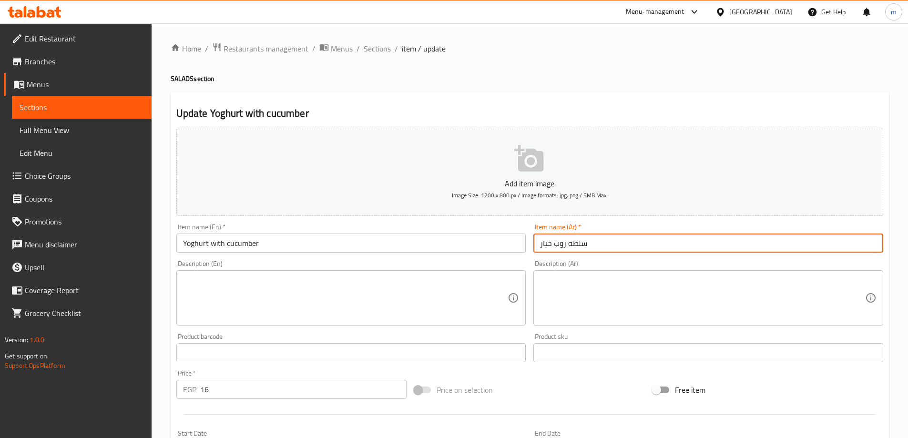
click at [625, 241] on input "سلطه روب خيار" at bounding box center [708, 243] width 350 height 19
type input "س"
type input "s"
type input "س"
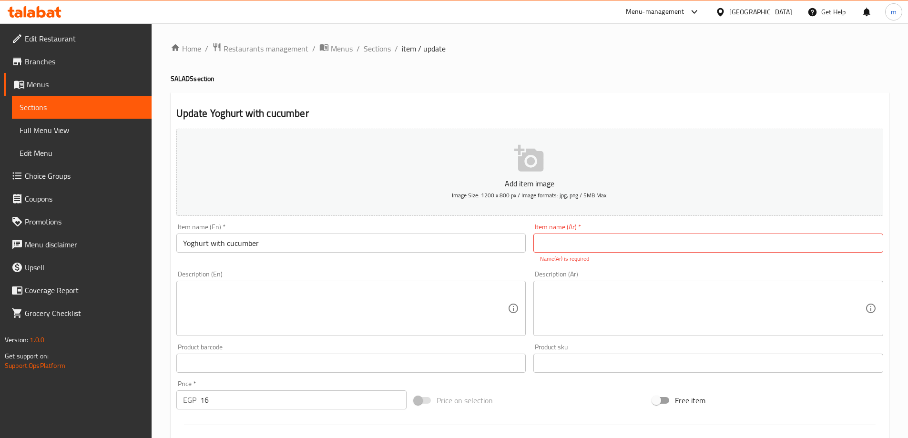
click at [613, 239] on input "text" at bounding box center [708, 243] width 350 height 19
type input "س"
click at [600, 245] on input "text" at bounding box center [708, 243] width 350 height 19
type input "s"
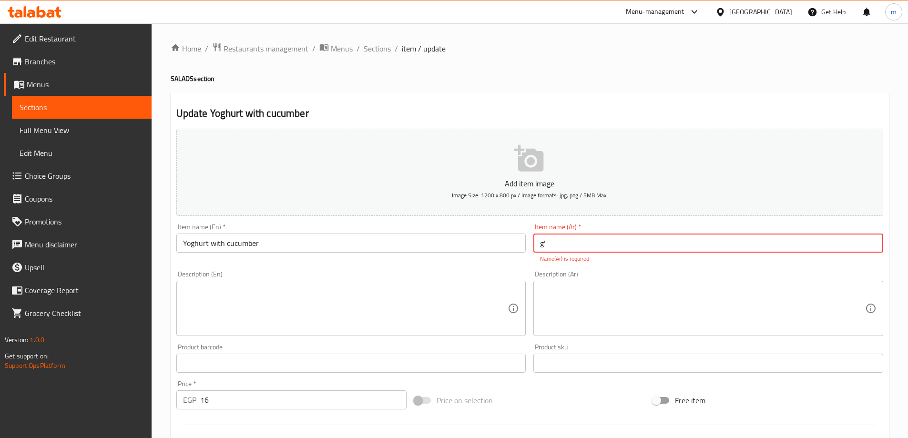
type input "g"
click at [581, 244] on input "سلطة زبادي مع خيار" at bounding box center [708, 243] width 350 height 19
click at [583, 244] on input "سلطة زبادي مع خيار" at bounding box center [708, 243] width 350 height 19
click at [584, 244] on input "سلطة زبادي مع خيار" at bounding box center [708, 243] width 350 height 19
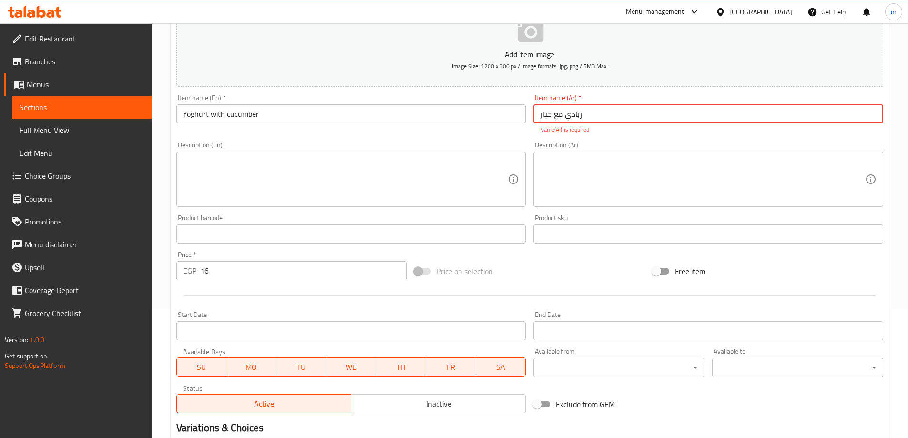
scroll to position [191, 0]
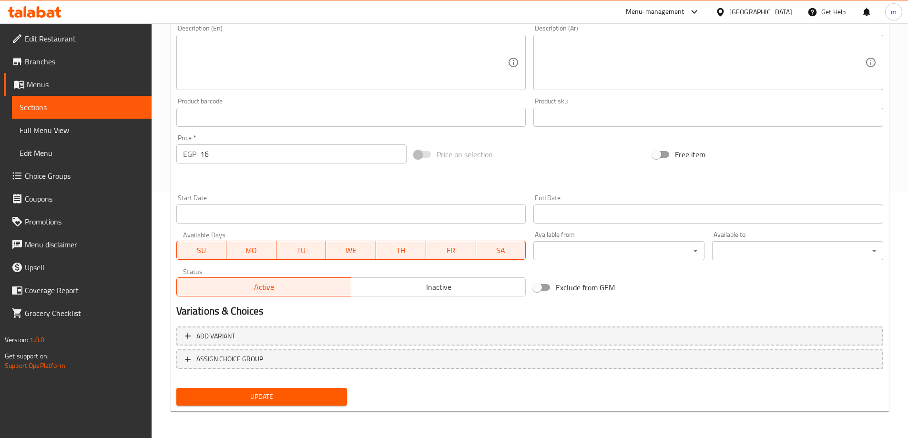
type input "زبادي مع خيار"
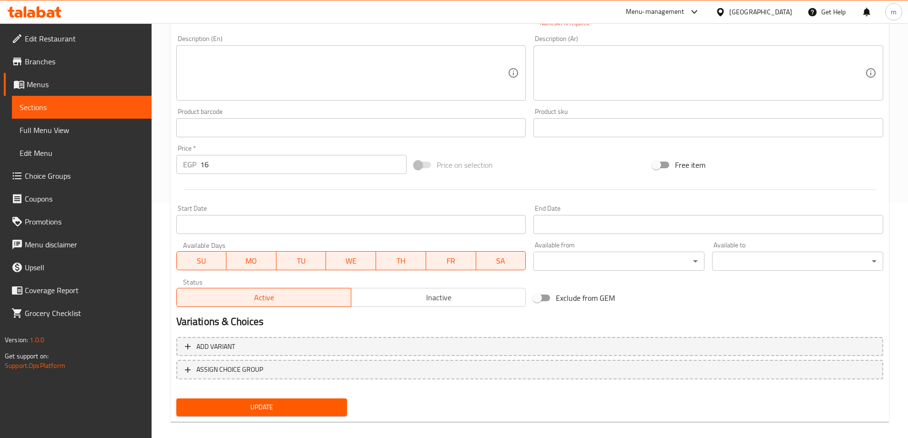
click at [254, 401] on span "Update" at bounding box center [262, 407] width 156 height 12
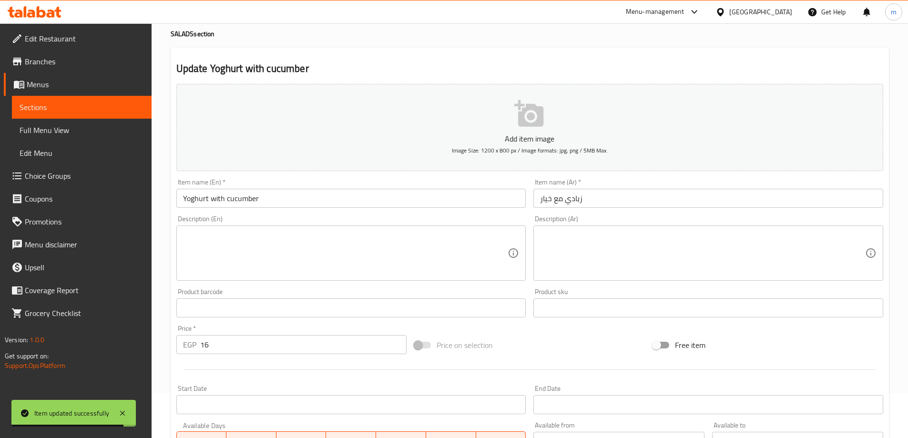
scroll to position [0, 0]
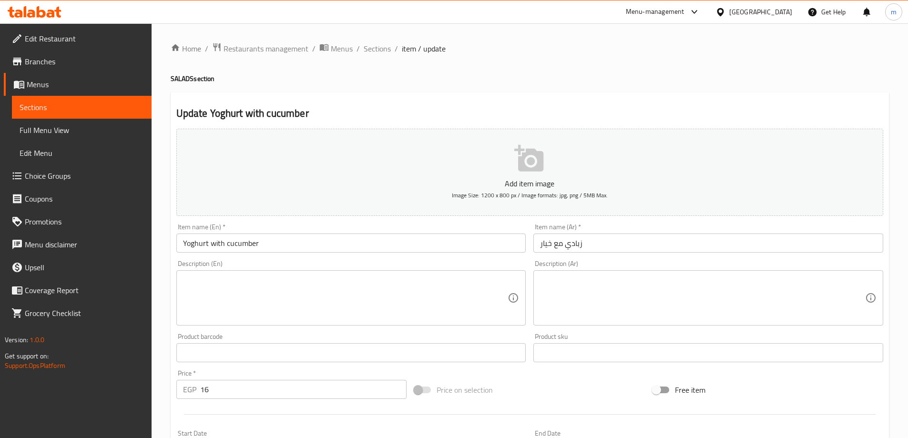
click at [121, 109] on span "Sections" at bounding box center [82, 107] width 124 height 11
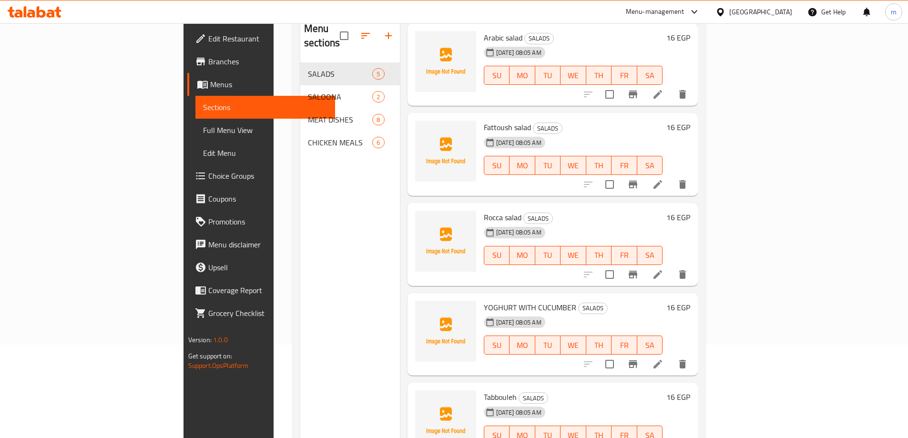
scroll to position [133, 0]
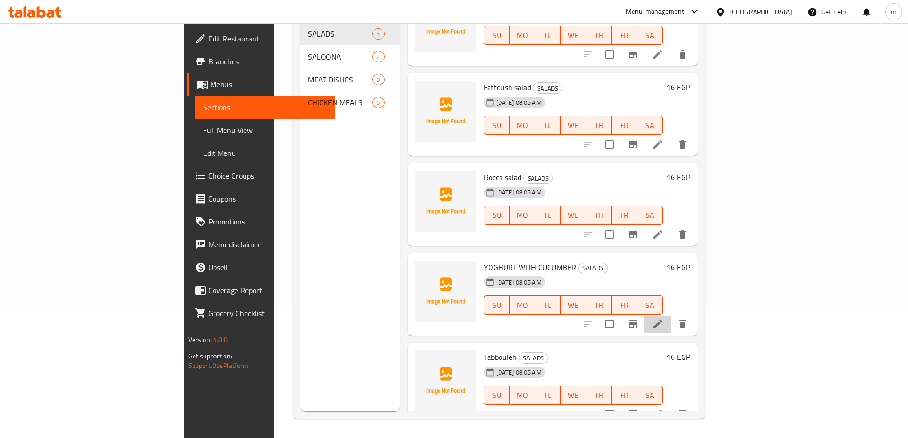
click at [671, 316] on li at bounding box center [658, 324] width 27 height 17
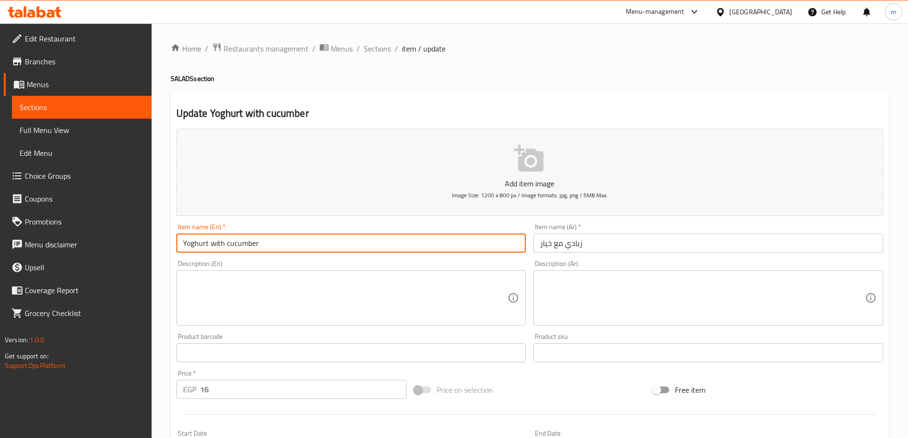
click at [257, 244] on input "Yoghurt with cucumber" at bounding box center [351, 243] width 350 height 19
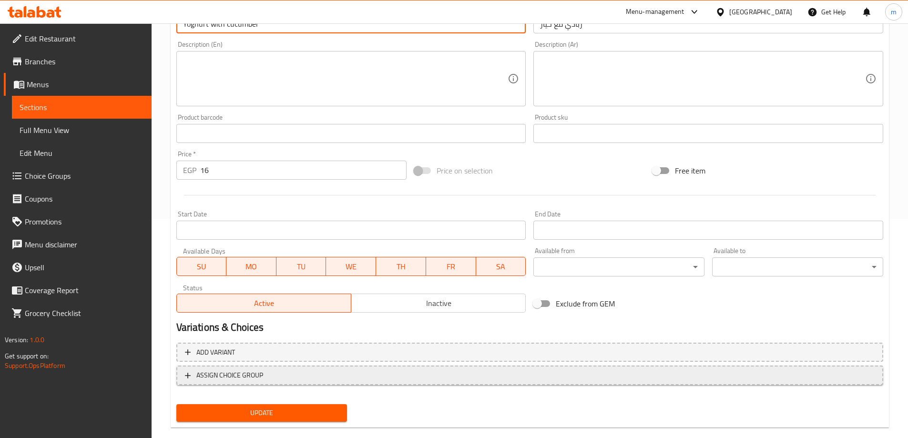
scroll to position [236, 0]
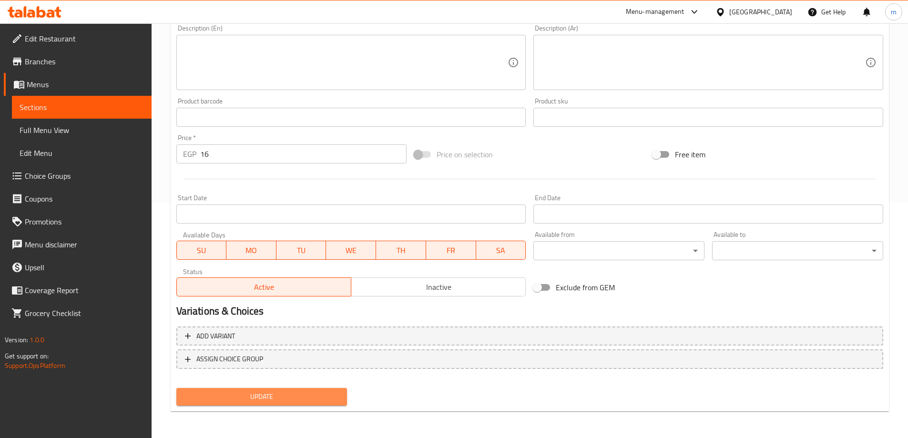
click at [305, 394] on span "Update" at bounding box center [262, 397] width 156 height 12
click at [133, 111] on span "Sections" at bounding box center [82, 107] width 124 height 11
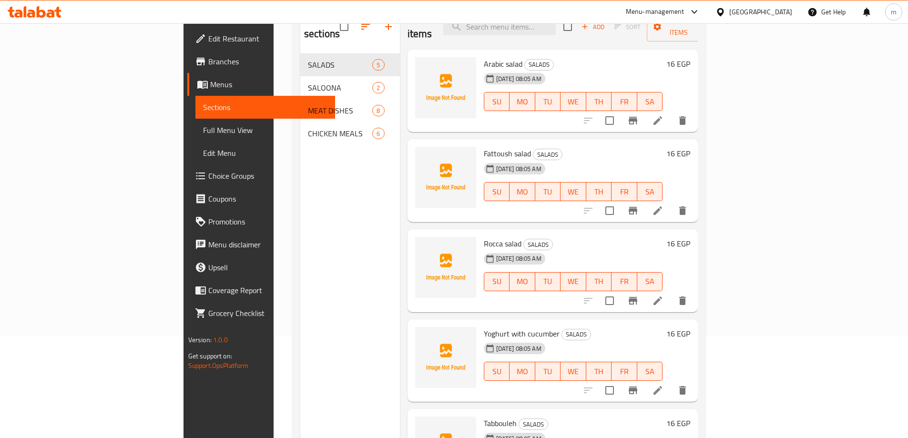
scroll to position [86, 0]
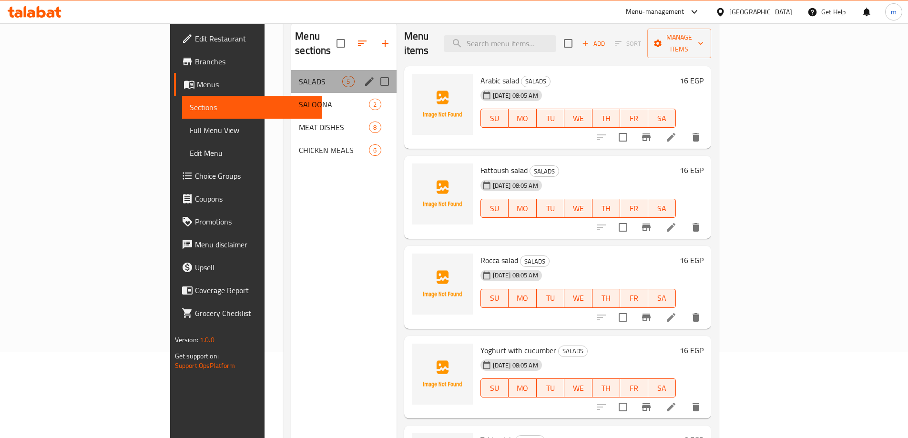
click at [291, 74] on div "SALADS 5" at bounding box center [343, 81] width 105 height 23
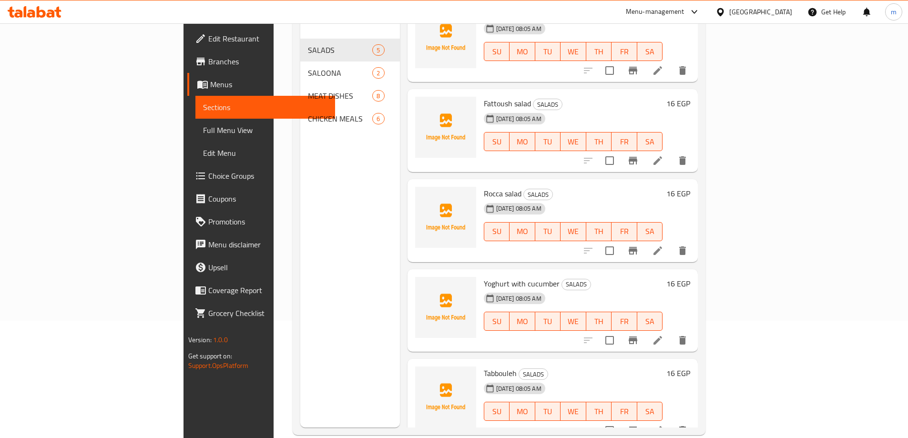
scroll to position [133, 0]
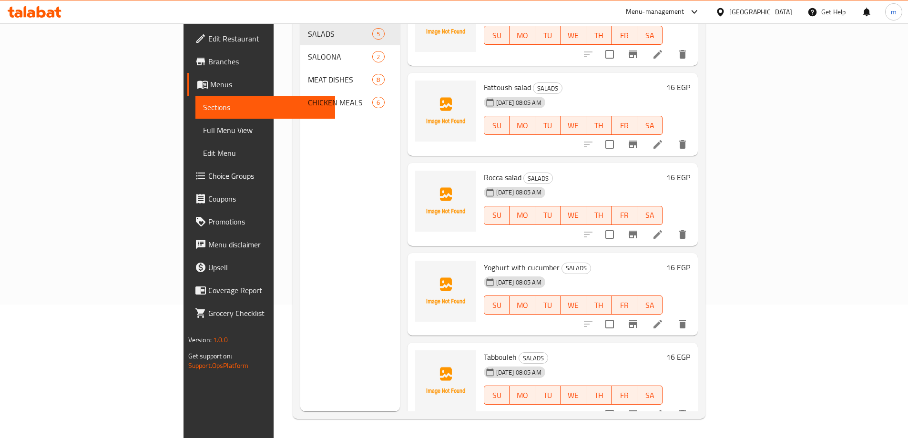
click at [662, 410] on icon at bounding box center [658, 414] width 9 height 9
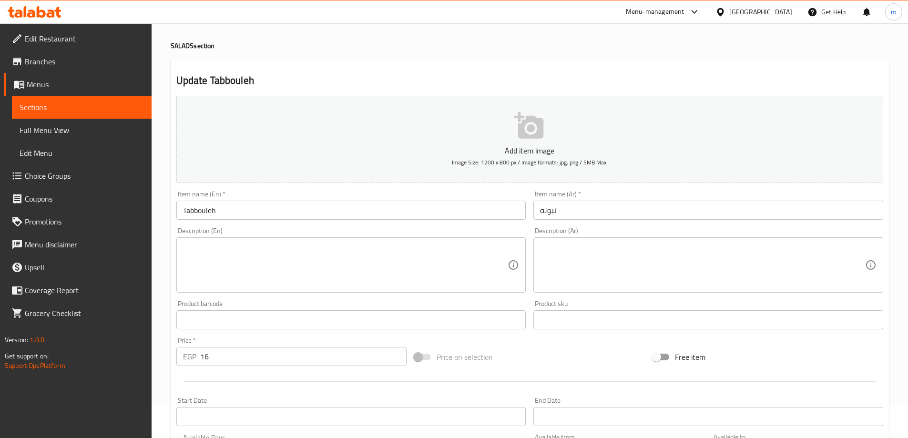
scroll to position [143, 0]
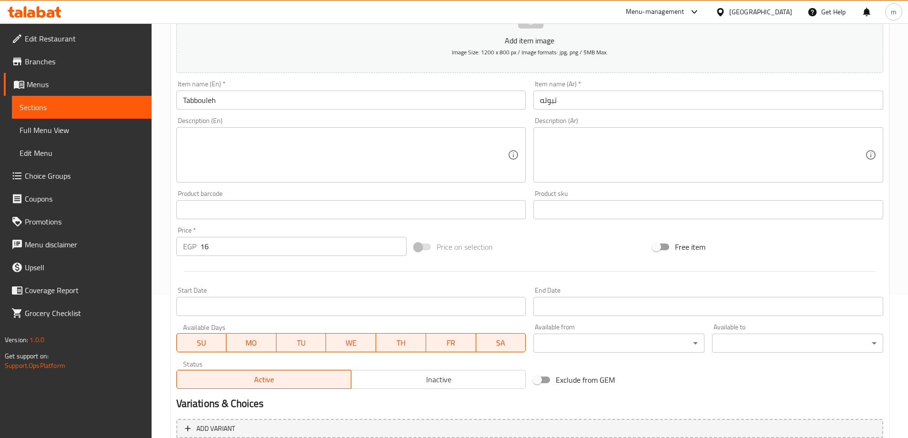
click at [254, 104] on input "Tabbouleh" at bounding box center [351, 100] width 350 height 19
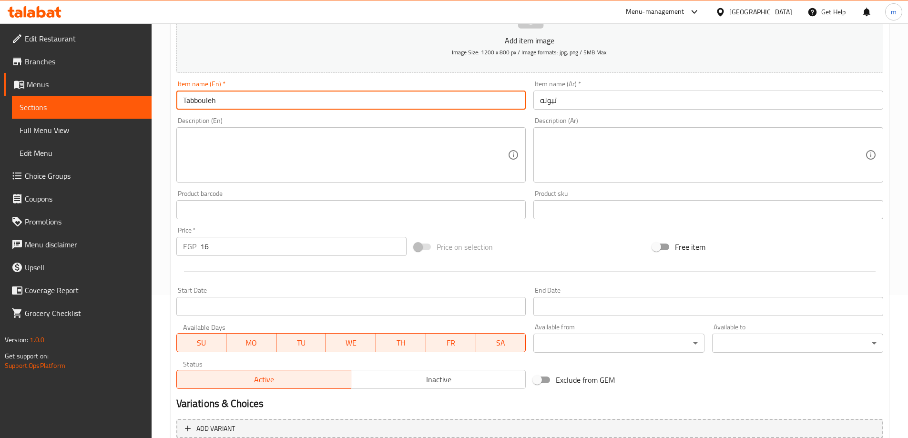
paste input "Tabbouleh"
click at [217, 102] on input "TabboulehTabbouleh" at bounding box center [351, 100] width 350 height 19
click at [216, 102] on input "TabboulehTabbouleh" at bounding box center [351, 100] width 350 height 19
type input "Tabbouleh"
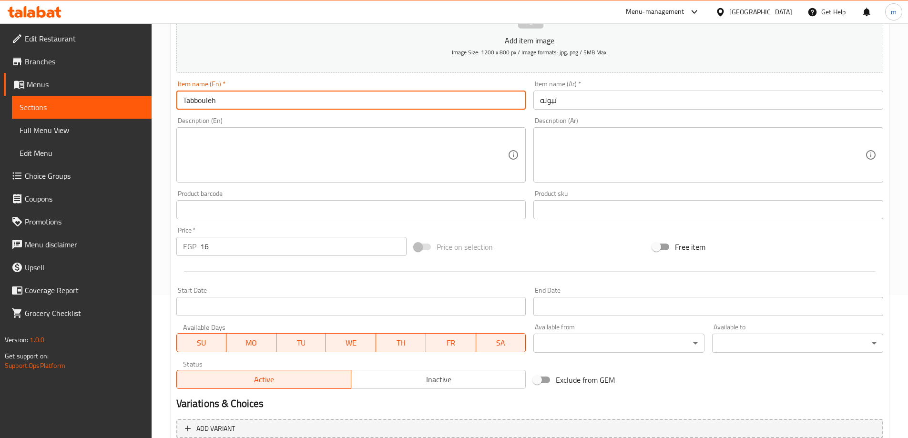
click at [456, 97] on input "Tabbouleh" at bounding box center [351, 100] width 350 height 19
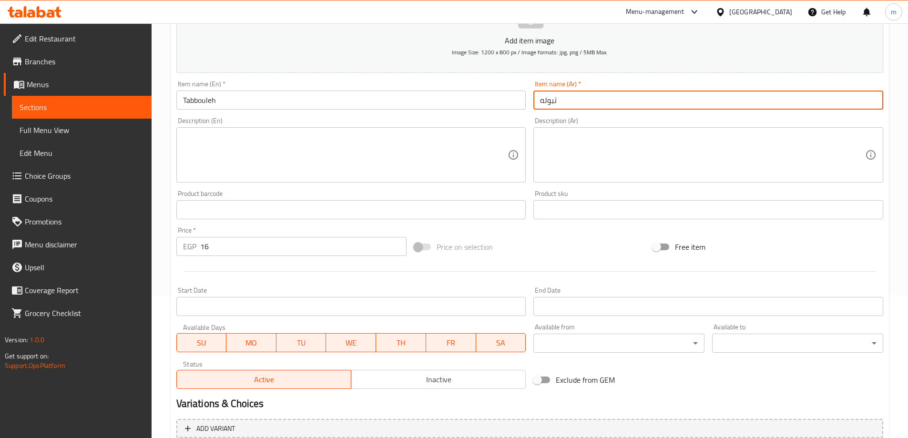
click at [542, 96] on input "تبوله" at bounding box center [708, 100] width 350 height 19
click at [559, 103] on input "تبو" at bounding box center [708, 100] width 350 height 19
type input "ت"
type input "j"
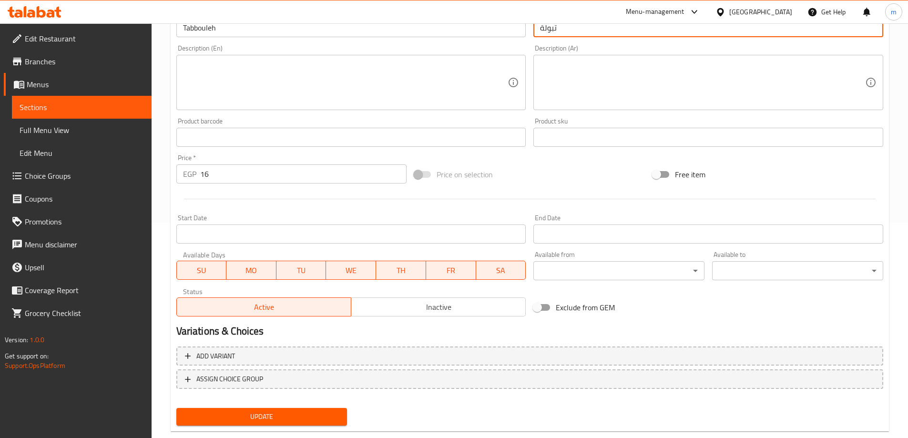
scroll to position [236, 0]
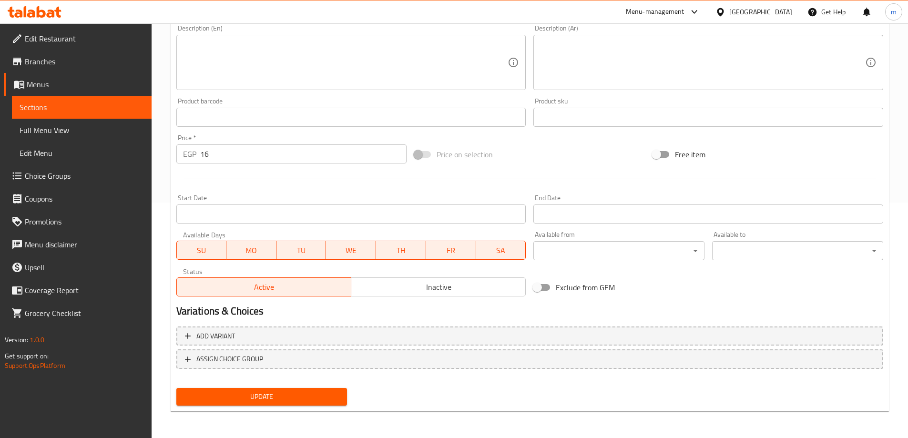
type input "تبولة"
click at [263, 398] on span "Update" at bounding box center [262, 397] width 156 height 12
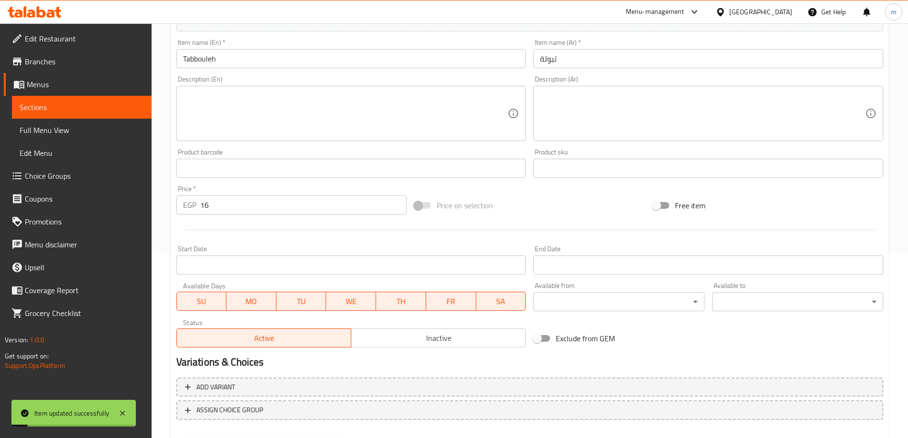
scroll to position [92, 0]
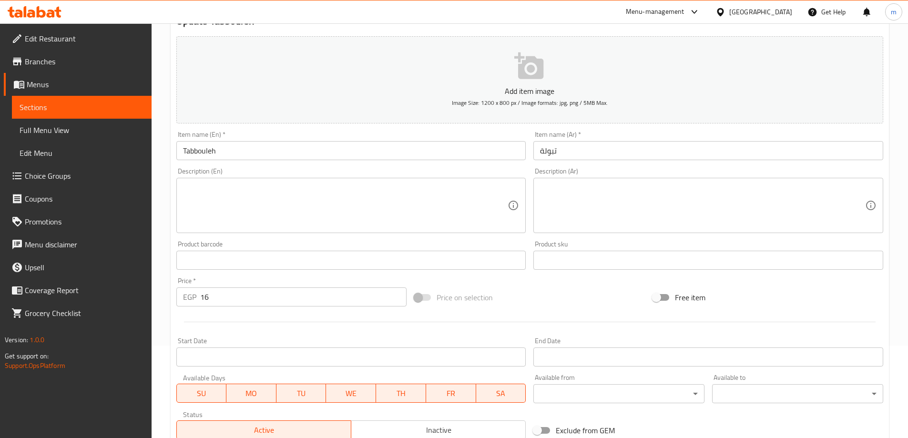
click at [89, 84] on span "Menus" at bounding box center [85, 84] width 117 height 11
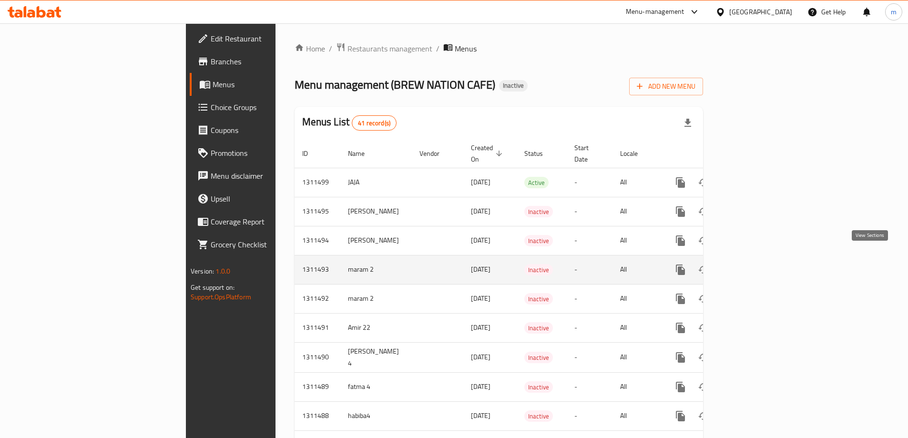
click at [761, 263] on link "enhanced table" at bounding box center [749, 269] width 23 height 23
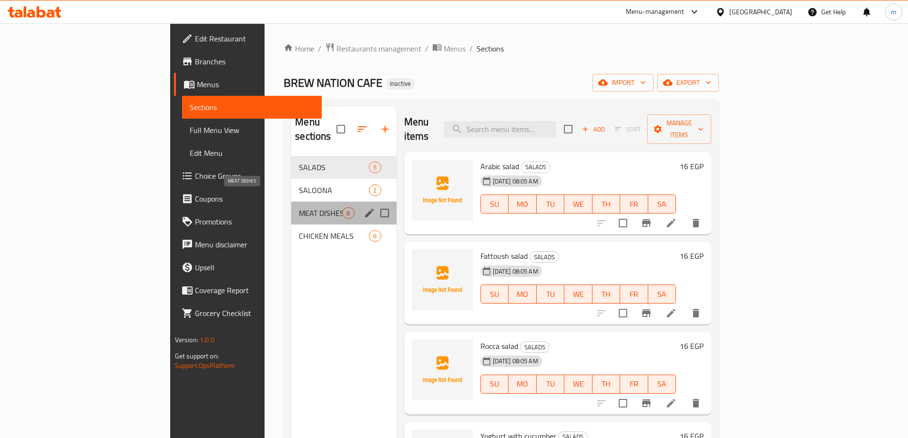
click at [299, 207] on span "MEAT DISHES" at bounding box center [320, 212] width 43 height 11
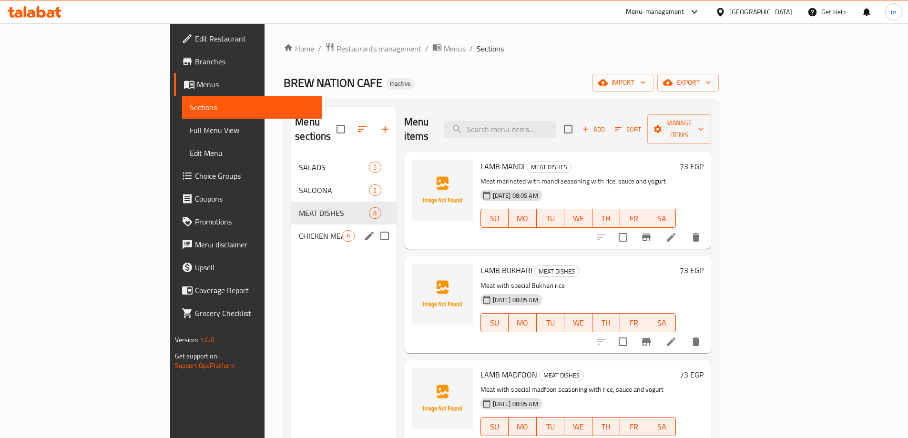
click at [299, 230] on span "CHICKEN MEALS" at bounding box center [320, 235] width 43 height 11
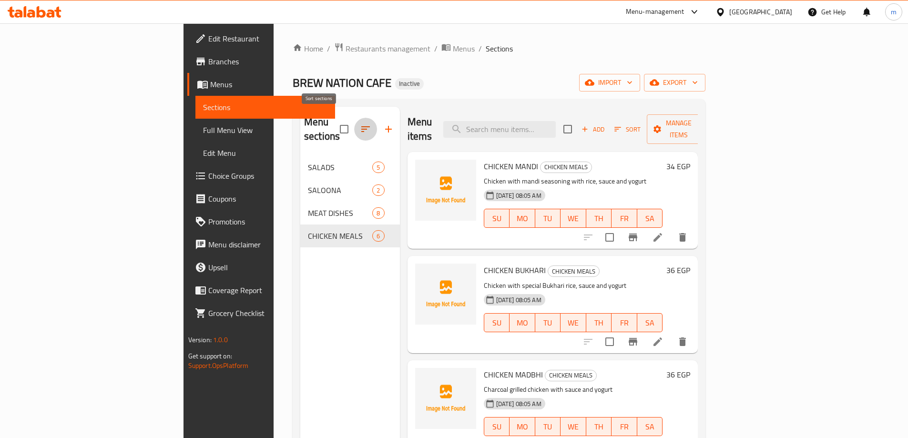
click at [360, 123] on icon "button" at bounding box center [365, 128] width 11 height 11
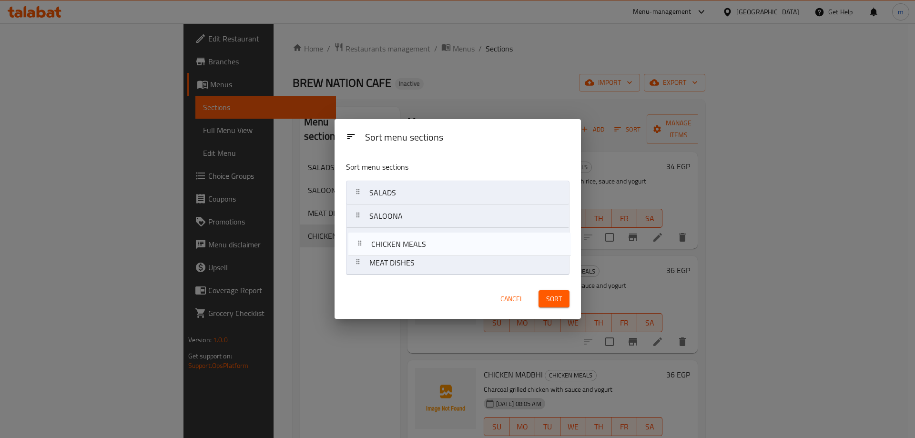
drag, startPoint x: 360, startPoint y: 265, endPoint x: 363, endPoint y: 241, distance: 24.4
click at [363, 241] on nav "SALADS SALOONA MEAT DISHES CHICKEN MEALS" at bounding box center [458, 228] width 224 height 94
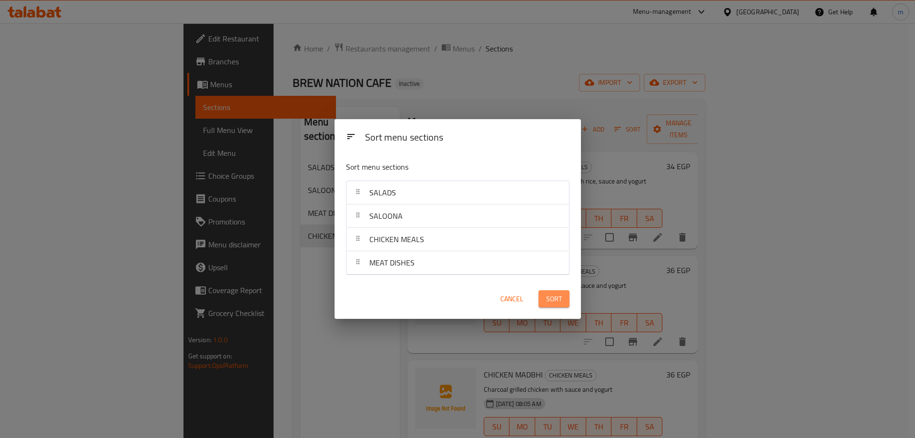
click at [543, 298] on button "Sort" at bounding box center [554, 299] width 31 height 18
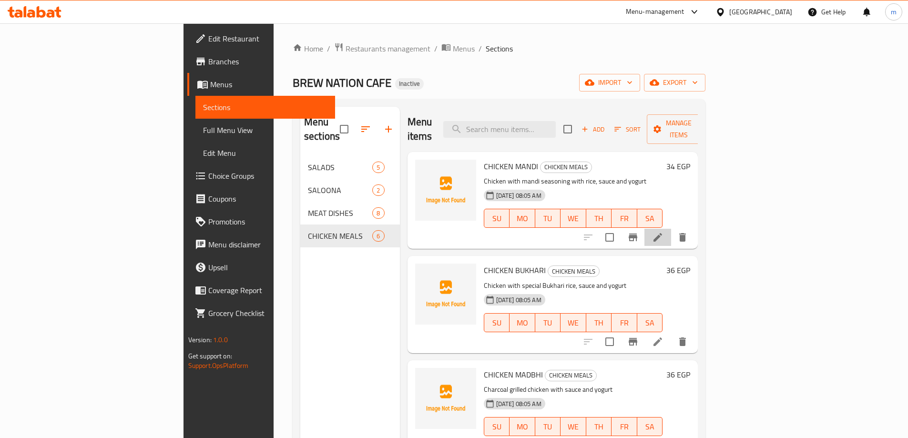
click at [671, 229] on li at bounding box center [658, 237] width 27 height 17
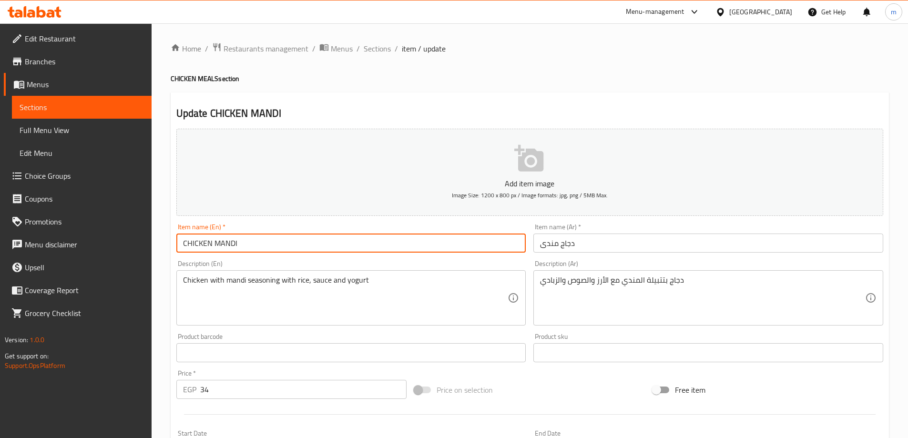
drag, startPoint x: 241, startPoint y: 242, endPoint x: 174, endPoint y: 243, distance: 66.7
click at [174, 243] on div "Item name (En)   * CHICKEN MANDI Item name (En) *" at bounding box center [352, 238] width 358 height 37
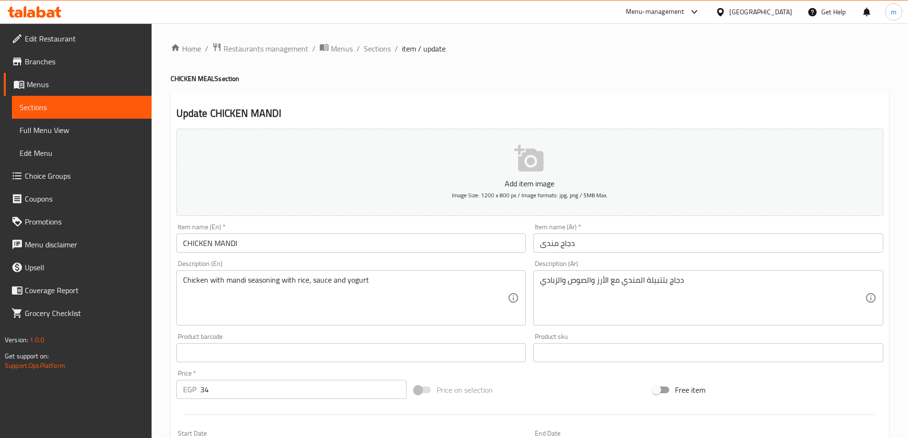
click at [258, 253] on input "CHICKEN MANDI" at bounding box center [351, 243] width 350 height 19
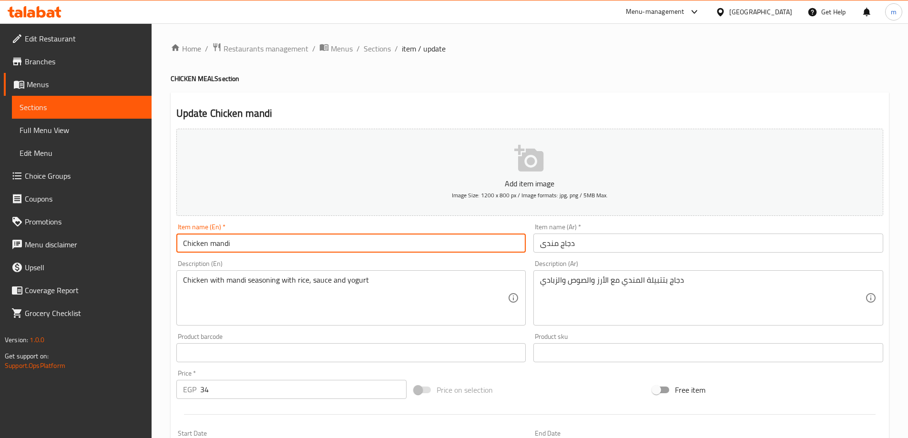
type input "Chicken mandi"
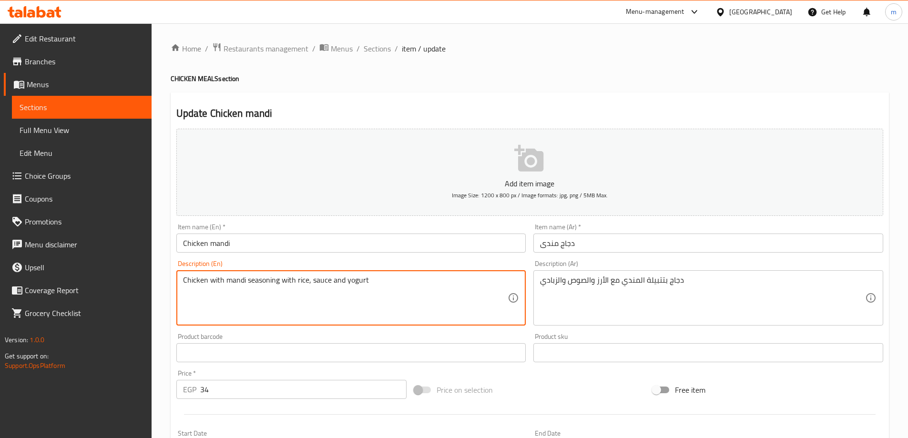
click at [358, 281] on textarea "Chicken with mandi seasoning with rice, sauce and yogurt" at bounding box center [345, 298] width 325 height 45
type textarea "Chicken with mandi seasoning with rice, sauce and yoghurt"
click at [383, 285] on textarea "Chicken with mandi seasoning with rice, sauce and yoghurt" at bounding box center [345, 298] width 325 height 45
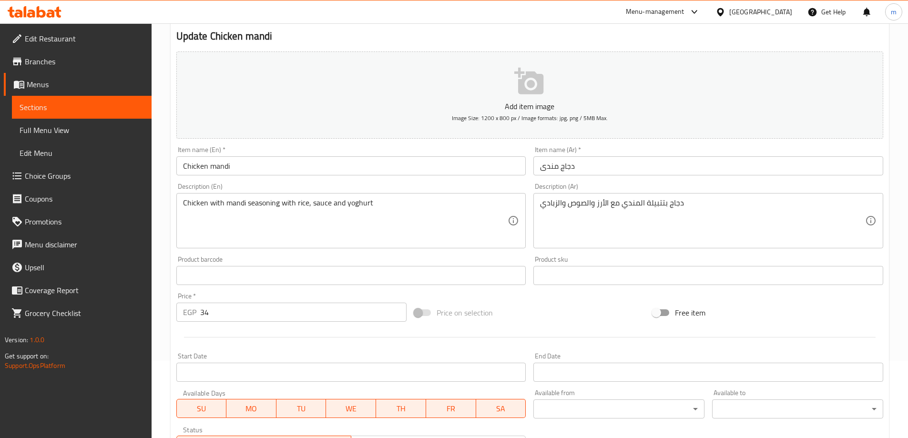
scroll to position [45, 0]
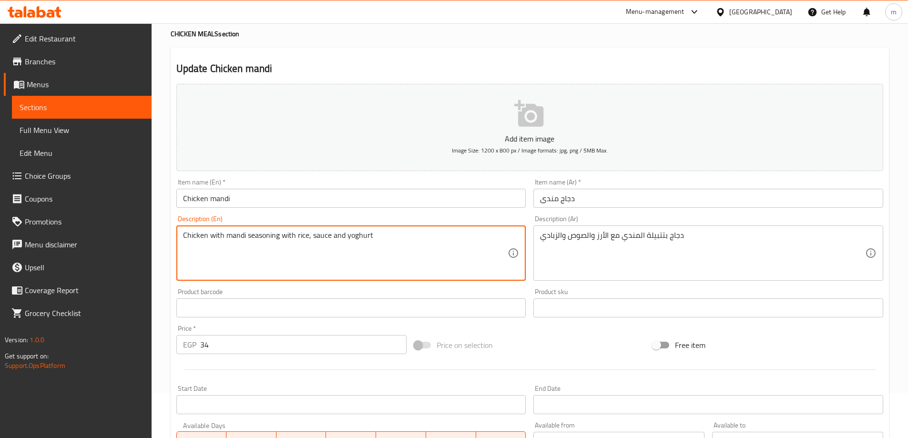
drag, startPoint x: 370, startPoint y: 233, endPoint x: 182, endPoint y: 235, distance: 188.3
click at [182, 235] on div "Chicken with mandi seasoning with rice, sauce and yoghurt Description (En)" at bounding box center [351, 252] width 350 height 55
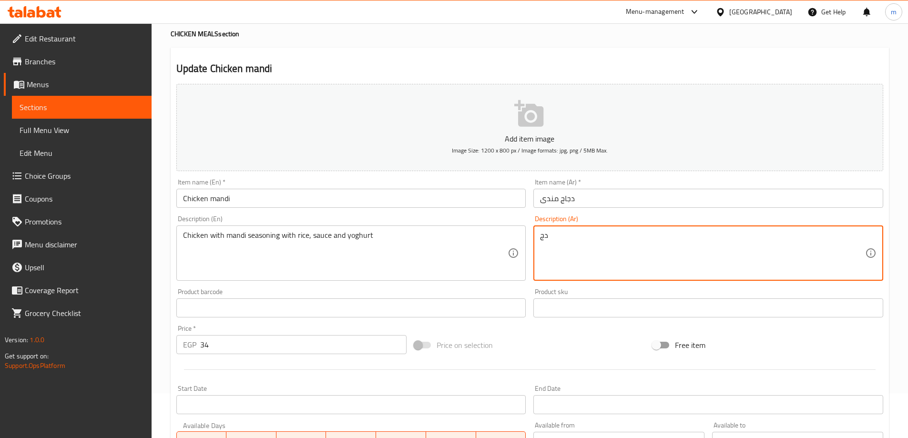
type textarea "د"
paste textarea "دجاج مع توابل المندي مع الأرز والصلصة والزبادي"
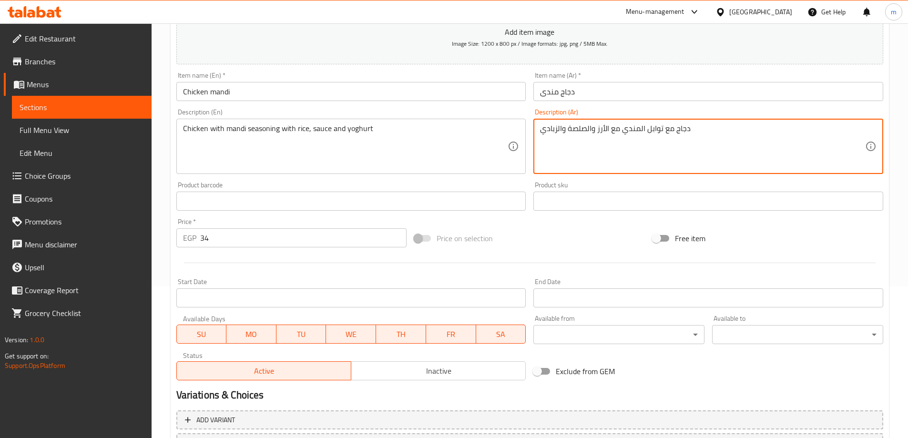
scroll to position [236, 0]
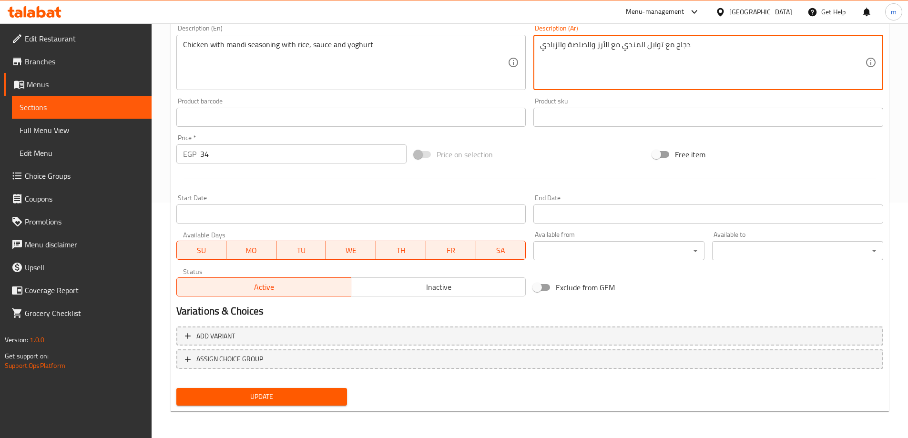
type textarea "دجاج مع توابل المندي مع الأرز والصلصة والزبادي"
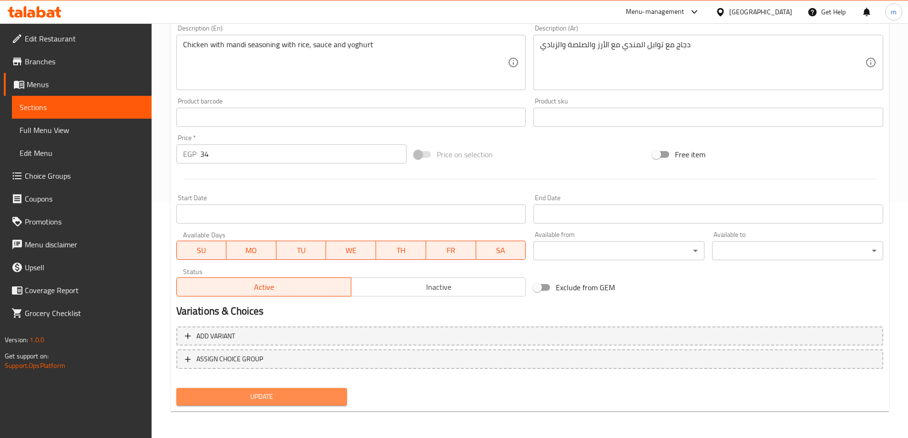
click at [310, 394] on span "Update" at bounding box center [262, 397] width 156 height 12
click at [109, 102] on span "Sections" at bounding box center [82, 107] width 124 height 11
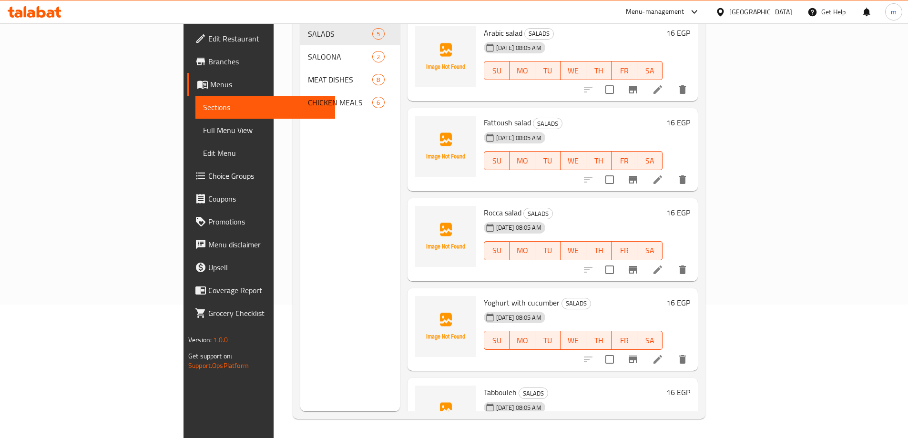
scroll to position [133, 0]
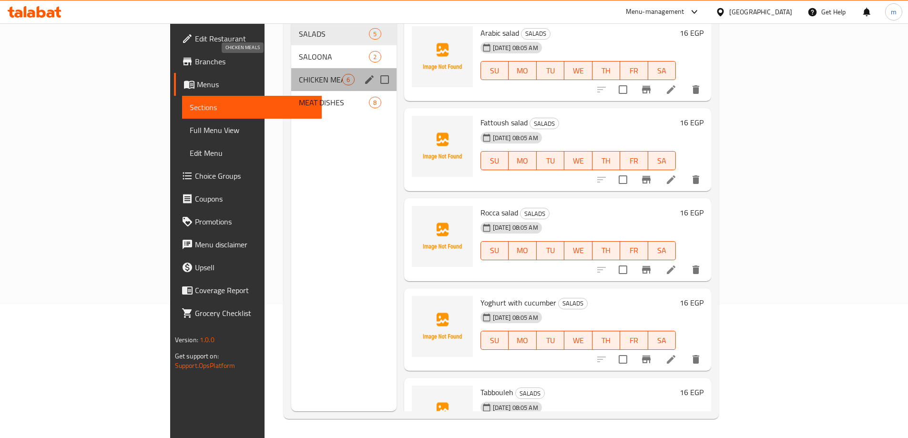
click at [299, 74] on span "CHICKEN MEALS" at bounding box center [320, 79] width 43 height 11
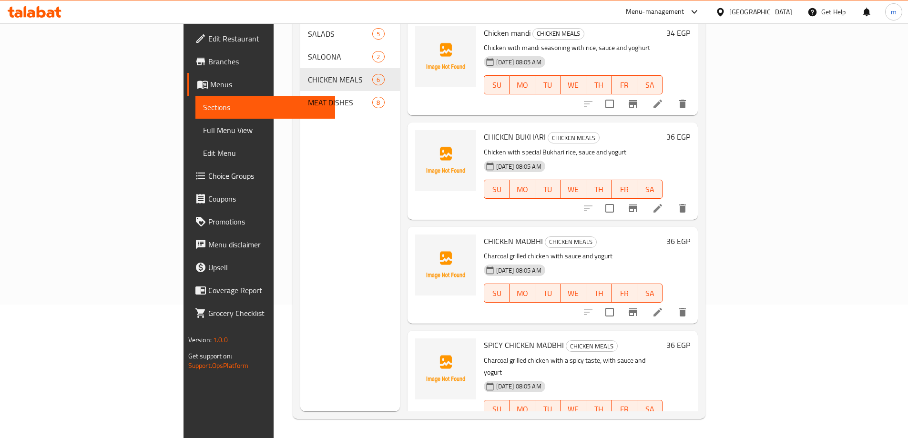
click at [671, 200] on li at bounding box center [658, 208] width 27 height 17
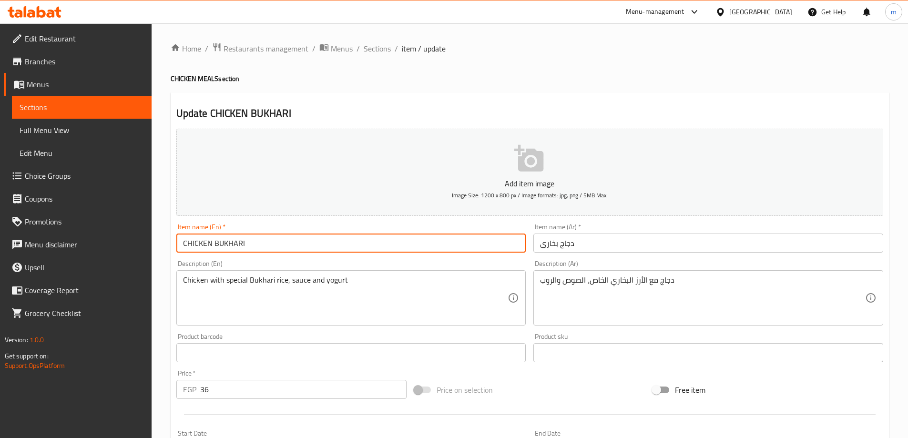
click at [246, 240] on input "CHICKEN BUKHARI" at bounding box center [351, 243] width 350 height 19
type input "C"
type input "v"
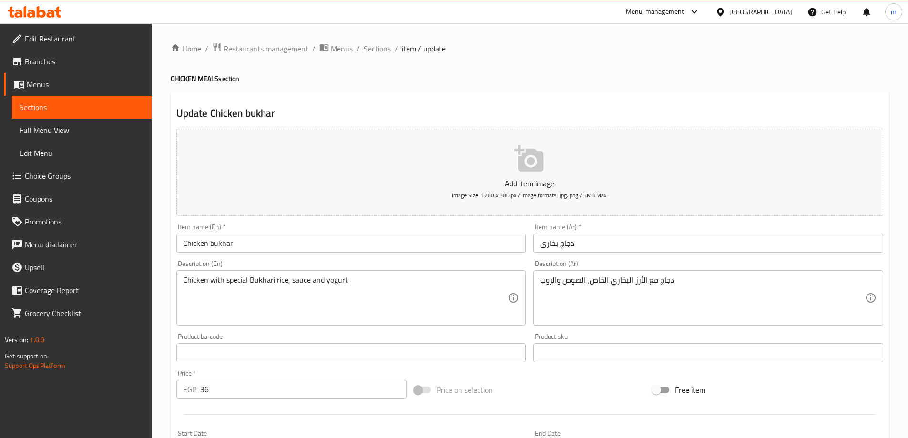
click at [255, 245] on input "Chicken bukhar" at bounding box center [351, 243] width 350 height 19
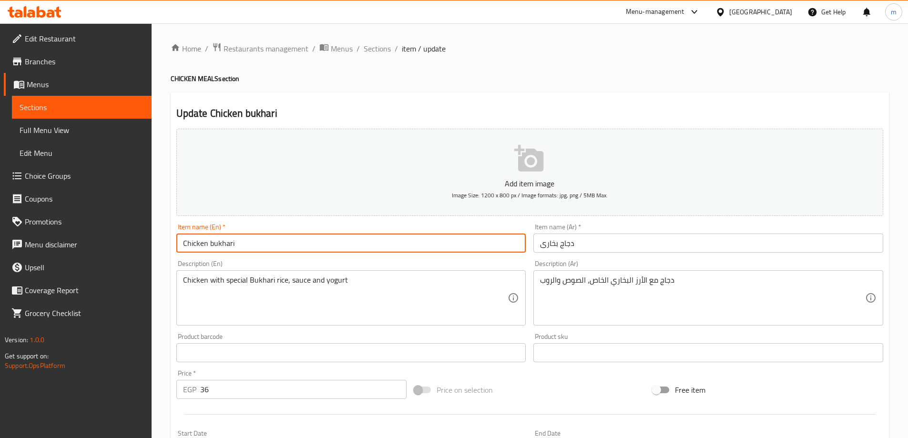
type input "Chicken bukhari"
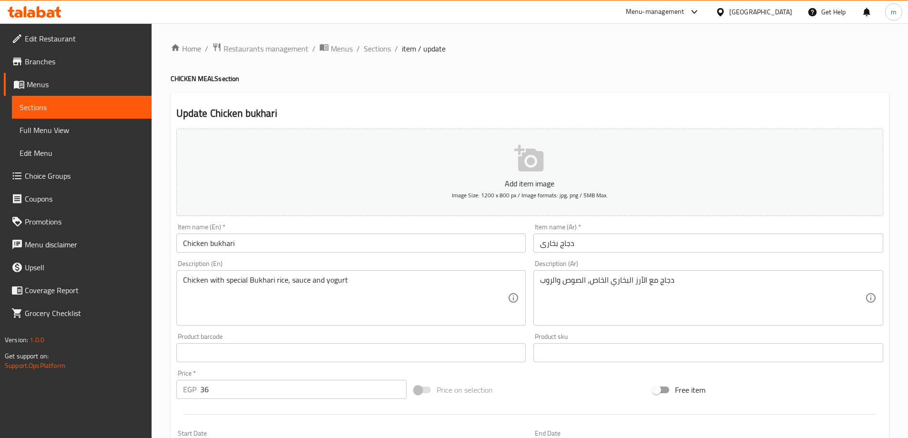
click at [249, 240] on input "Chicken bukhari" at bounding box center [351, 243] width 350 height 19
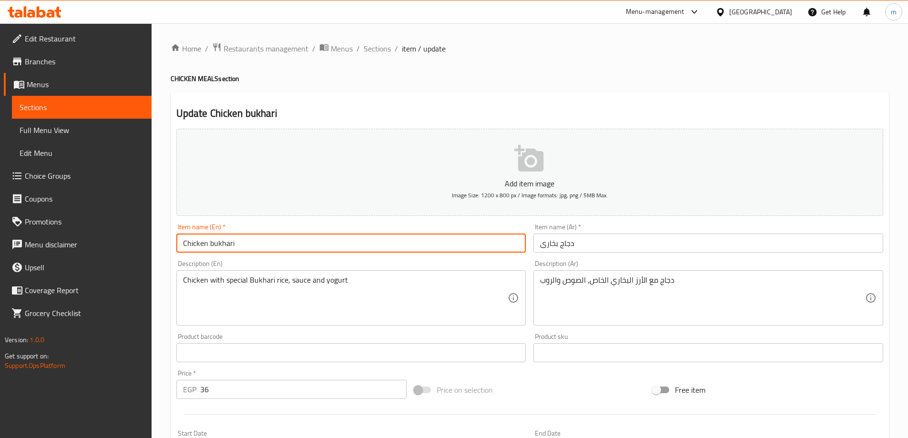
click at [594, 245] on input "دجاج بخارى" at bounding box center [708, 243] width 350 height 19
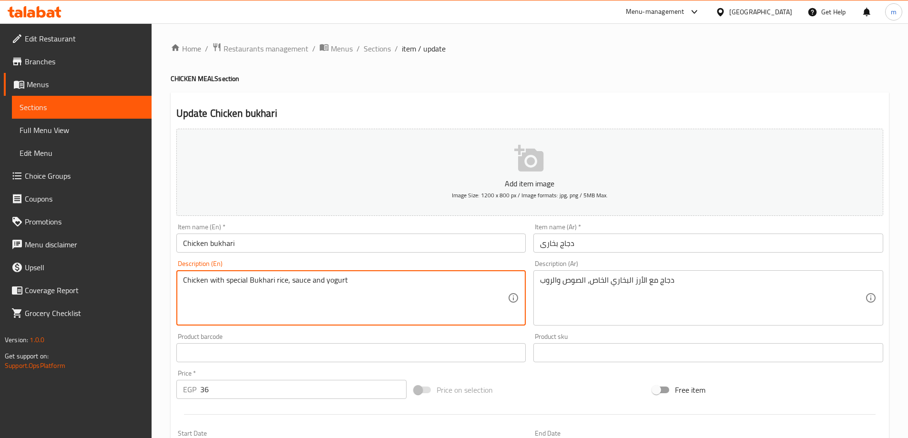
click at [251, 284] on textarea "Chicken with special Bukhari rice, sauce and yogurt" at bounding box center [345, 298] width 325 height 45
click at [334, 282] on textarea "Chicken with special bukhari rice, sauce and yogurt" at bounding box center [345, 298] width 325 height 45
type textarea "Chicken with special bukhari rice, sauce and yoghurt"
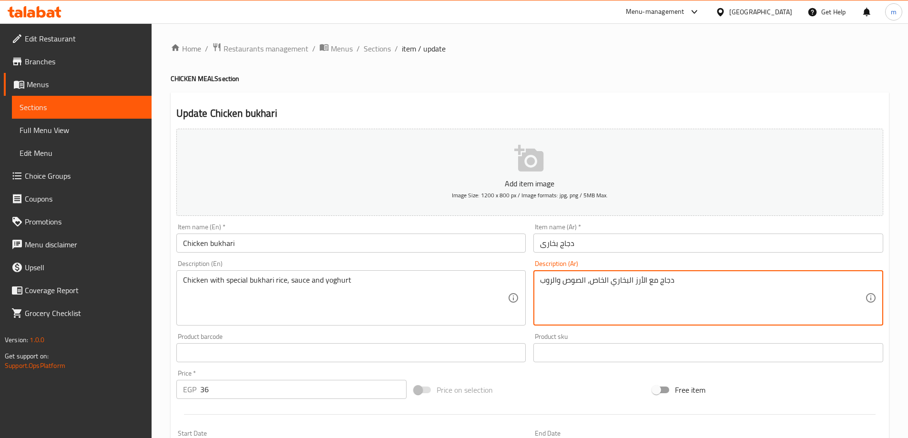
click at [692, 280] on textarea "دجاج مع الأرز البخاري الخاص، الصوص والروب" at bounding box center [702, 298] width 325 height 45
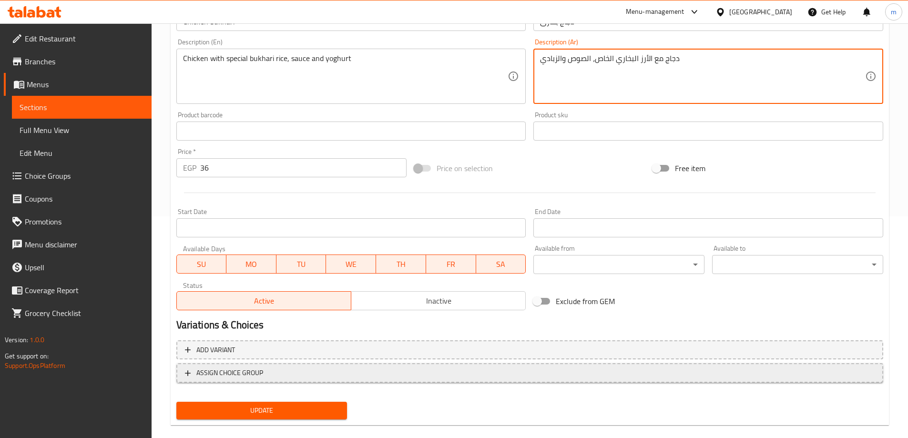
scroll to position [236, 0]
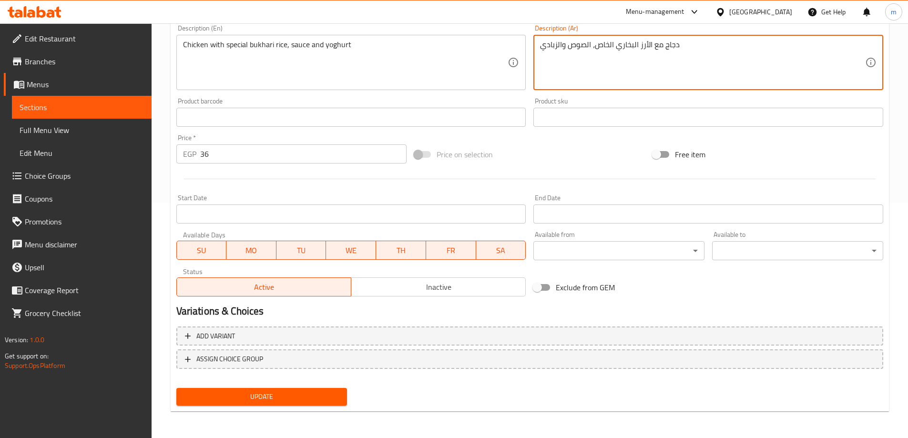
type textarea "دجاج مع الأرز البخاري الخاص، الصوص والزبادي"
click at [315, 405] on button "Update" at bounding box center [261, 397] width 171 height 18
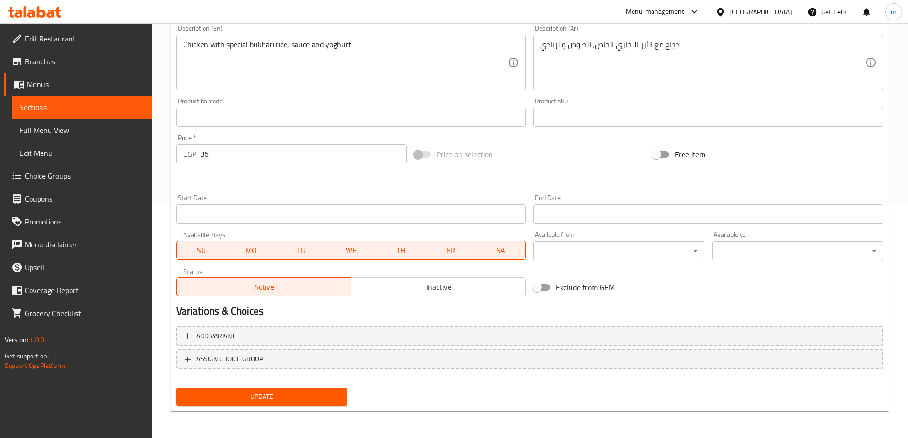
click at [120, 105] on span "Sections" at bounding box center [82, 107] width 124 height 11
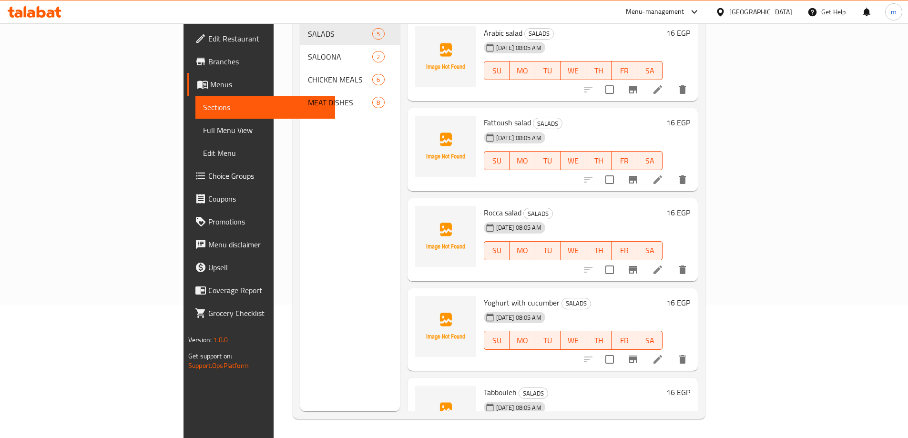
scroll to position [133, 0]
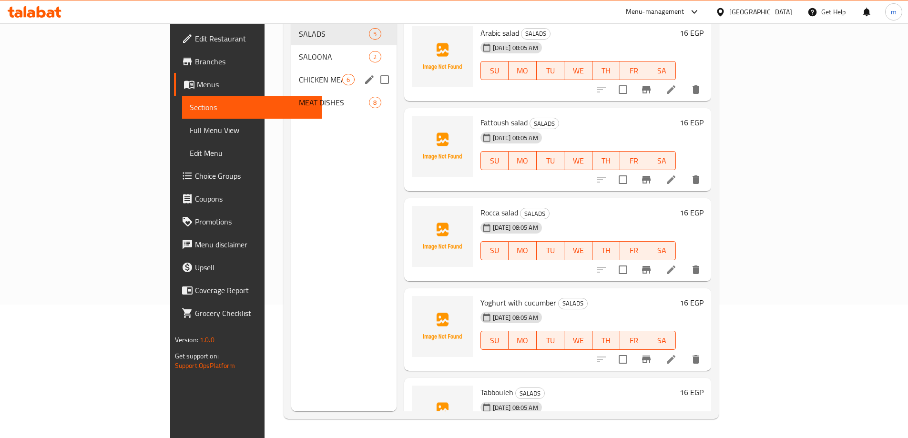
click at [299, 74] on span "CHICKEN MEALS" at bounding box center [320, 79] width 43 height 11
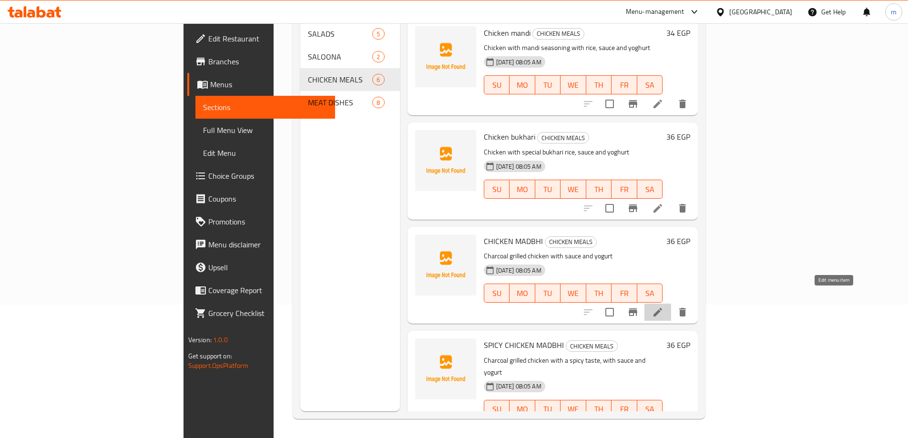
click at [662, 308] on icon at bounding box center [658, 312] width 9 height 9
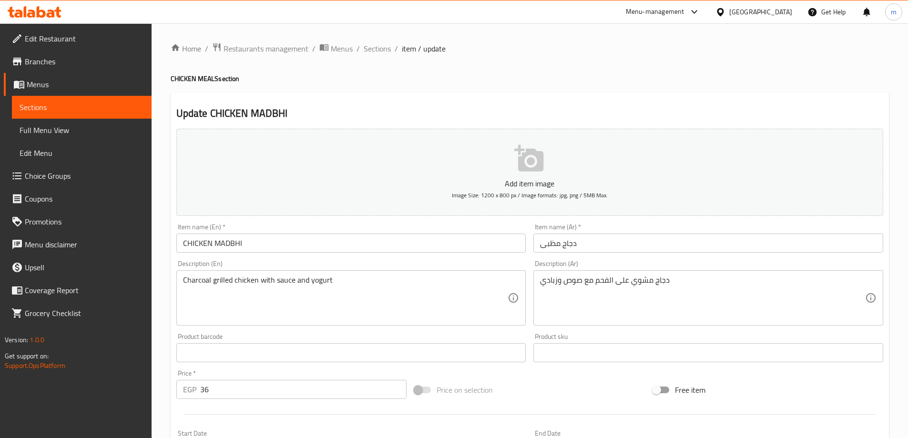
click at [258, 244] on input "CHICKEN MADBHI" at bounding box center [351, 243] width 350 height 19
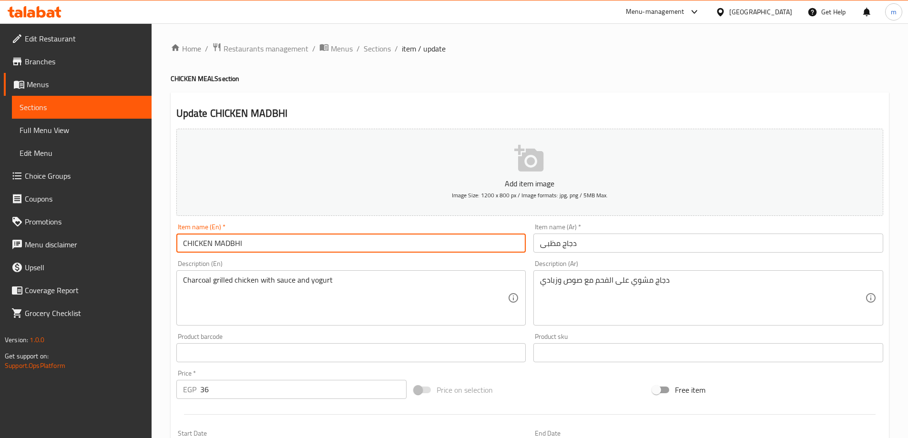
click at [551, 245] on input "دجاج مظبى" at bounding box center [708, 243] width 350 height 19
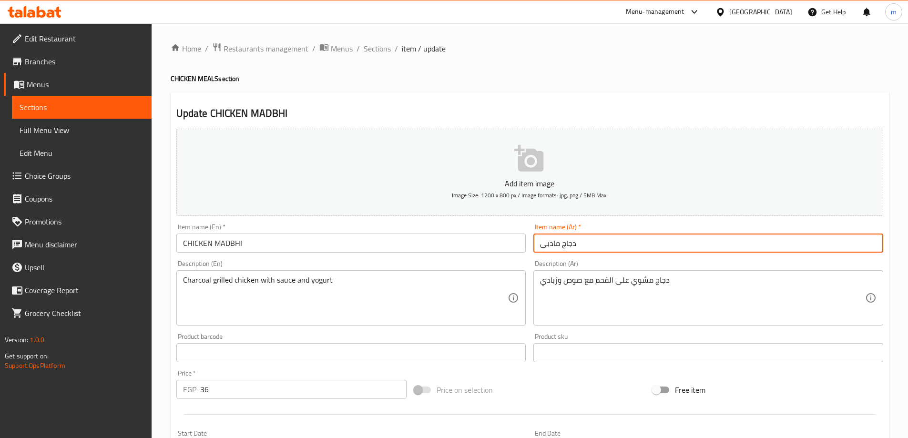
click at [585, 241] on input "دجاج مادبى" at bounding box center [708, 243] width 350 height 19
type input "دجاج مادبى"
click at [265, 246] on input "CHICKEN MADBHI" at bounding box center [351, 243] width 350 height 19
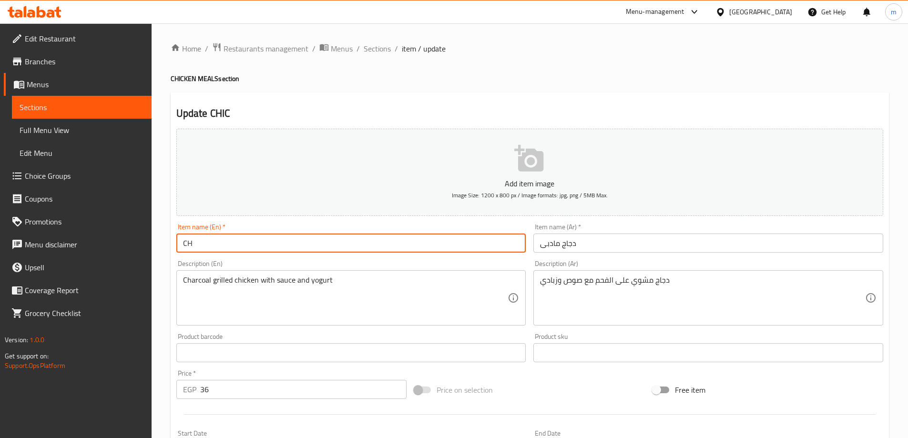
type input "C"
type input "ؤ"
type input "c"
type input "Chicken madbhi"
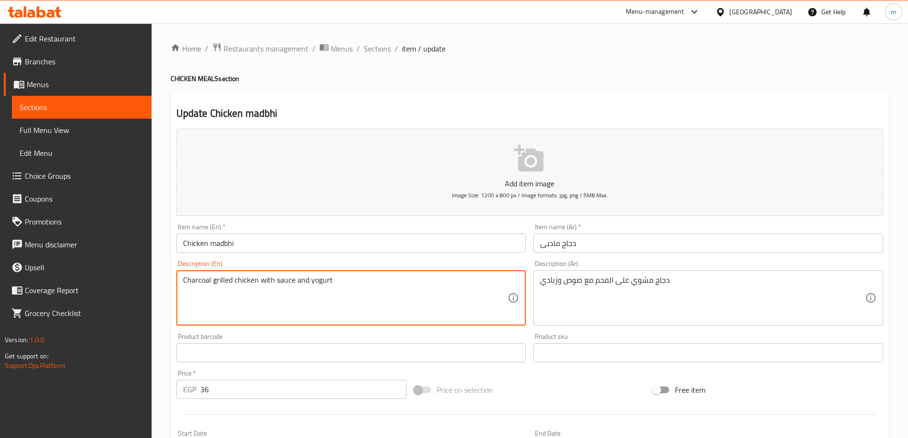
click at [319, 282] on textarea "Charcoal grilled chicken with sauce and yogurt" at bounding box center [345, 298] width 325 height 45
click at [356, 283] on textarea "Charcoal grilled chicken with sauce and yoghurt" at bounding box center [345, 298] width 325 height 45
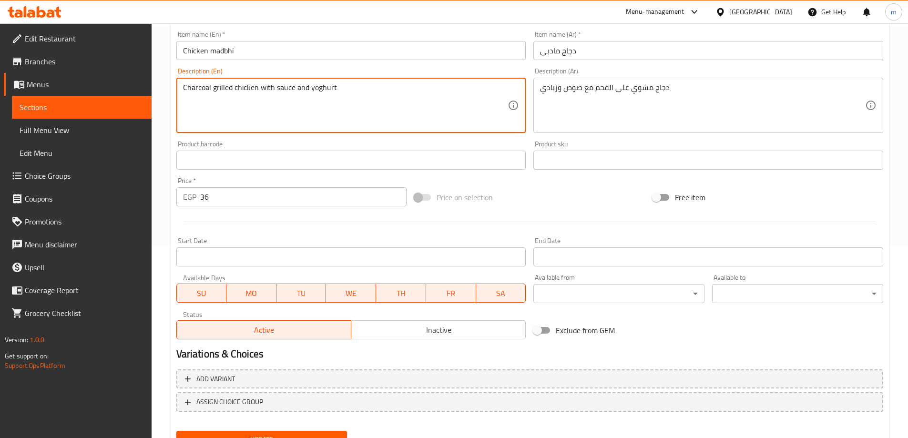
scroll to position [236, 0]
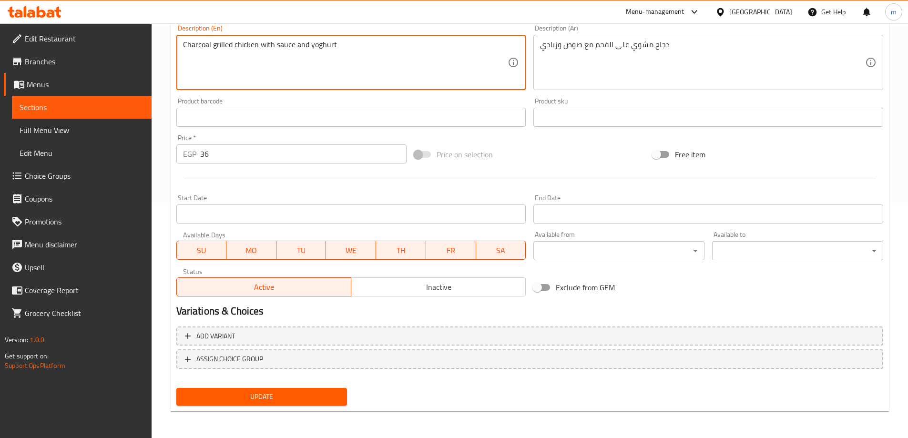
type textarea "Charcoal grilled chicken with sauce and yoghurt"
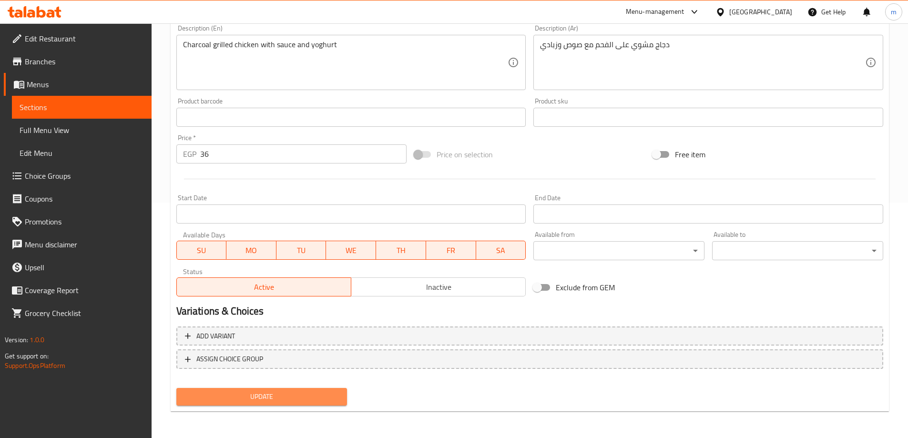
click at [305, 393] on span "Update" at bounding box center [262, 397] width 156 height 12
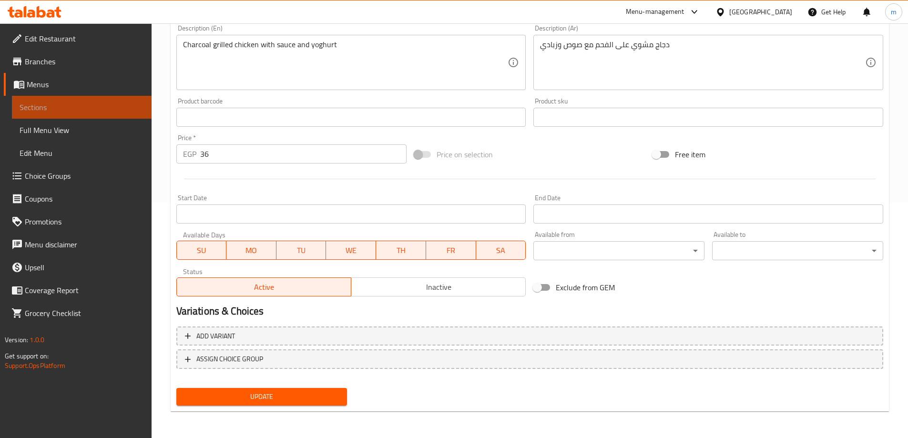
click at [94, 99] on link "Sections" at bounding box center [82, 107] width 140 height 23
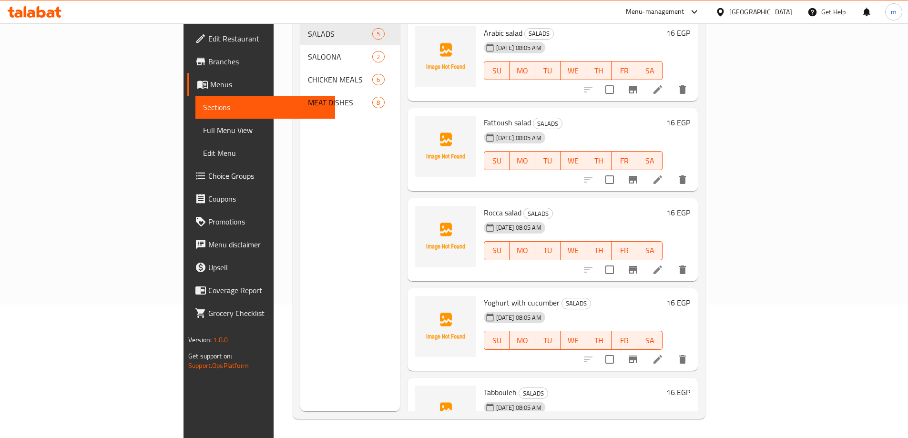
scroll to position [133, 0]
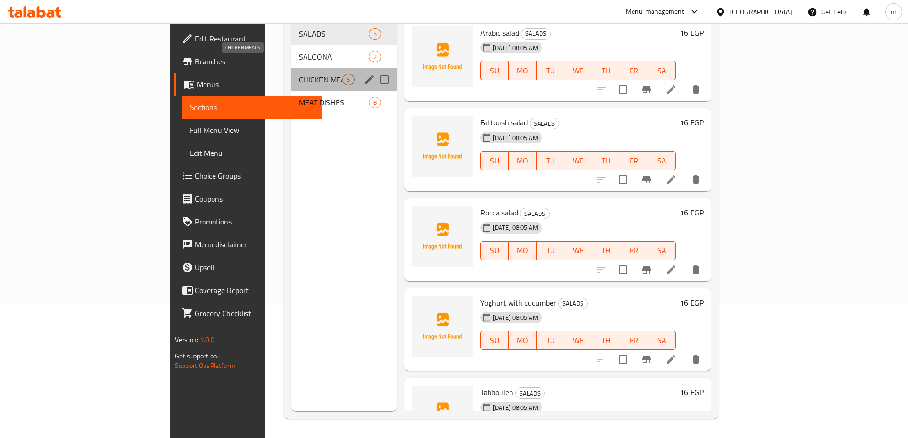
click at [299, 74] on span "CHICKEN MEALS" at bounding box center [320, 79] width 43 height 11
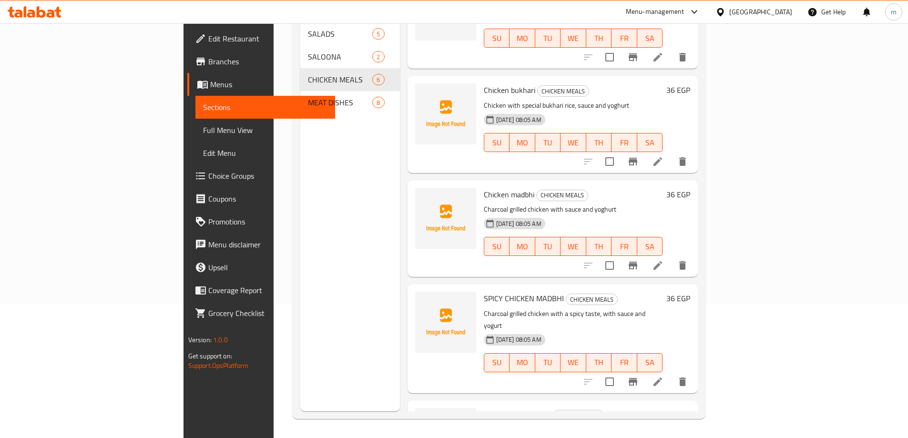
scroll to position [143, 0]
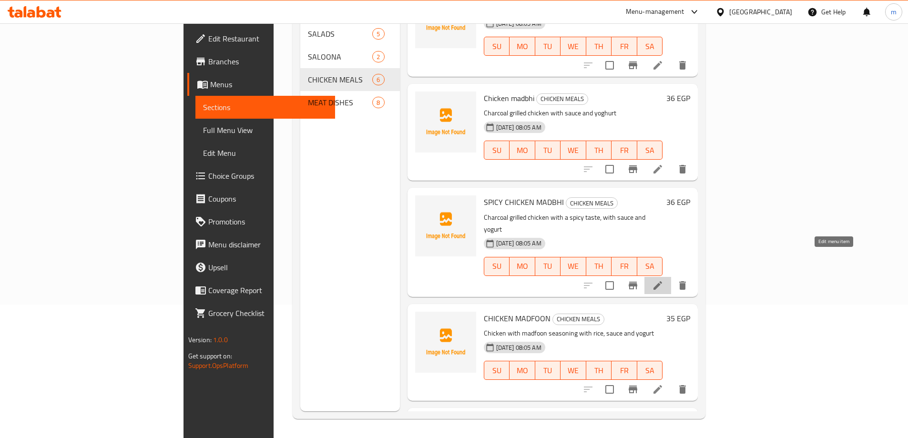
click at [662, 281] on icon at bounding box center [658, 285] width 9 height 9
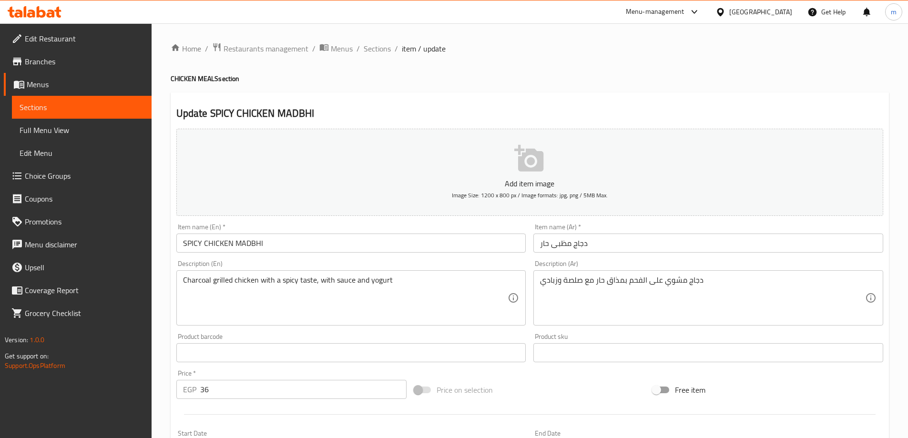
click at [264, 242] on input "SPICY CHICKEN MADBHI" at bounding box center [351, 243] width 350 height 19
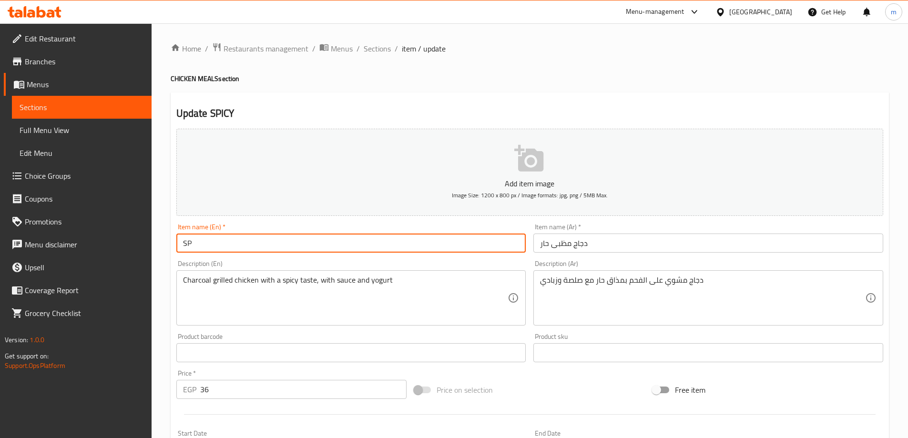
type input "S"
type input "Spicy chicken madbhi"
click at [560, 244] on input "دجاج مظبى حار" at bounding box center [708, 243] width 350 height 19
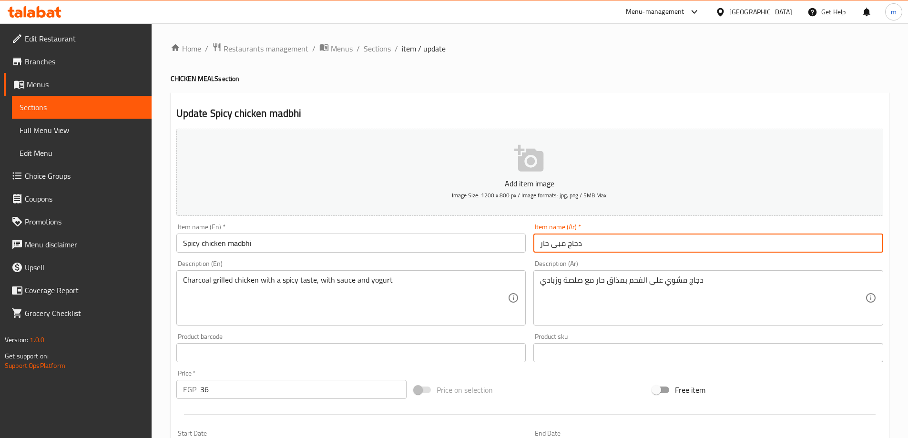
click at [606, 241] on input "دجاج مبى حار" at bounding box center [708, 243] width 350 height 19
type input "د"
type input "]"
type input "دجاج مادبي حار"
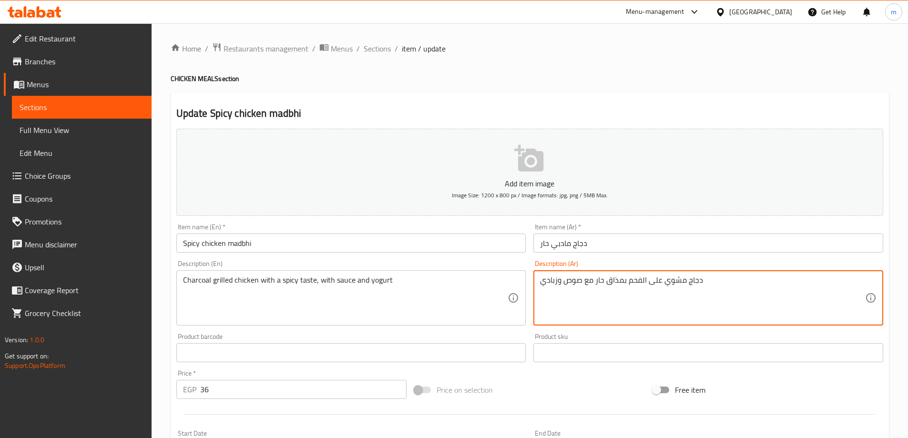
type textarea "دجاج مشوي على الفحم بمذاق حار مع صوص وزبادي"
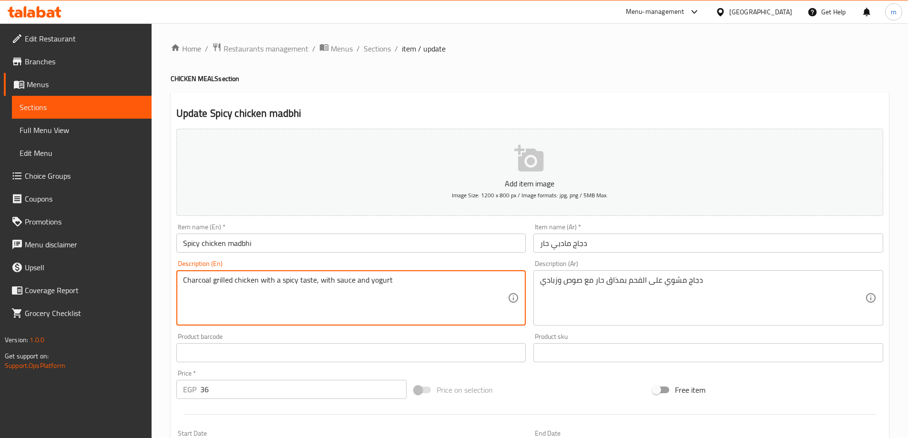
click at [380, 280] on textarea "Charcoal grilled chicken with a spicy taste, with sauce and yogurt" at bounding box center [345, 298] width 325 height 45
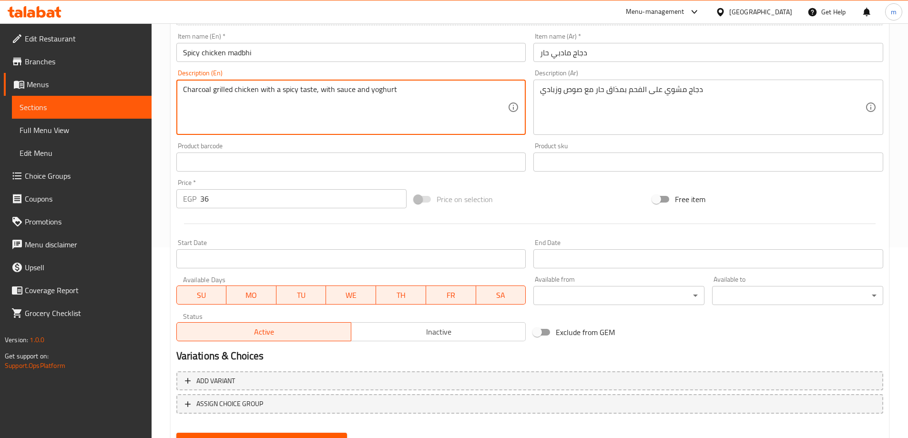
scroll to position [236, 0]
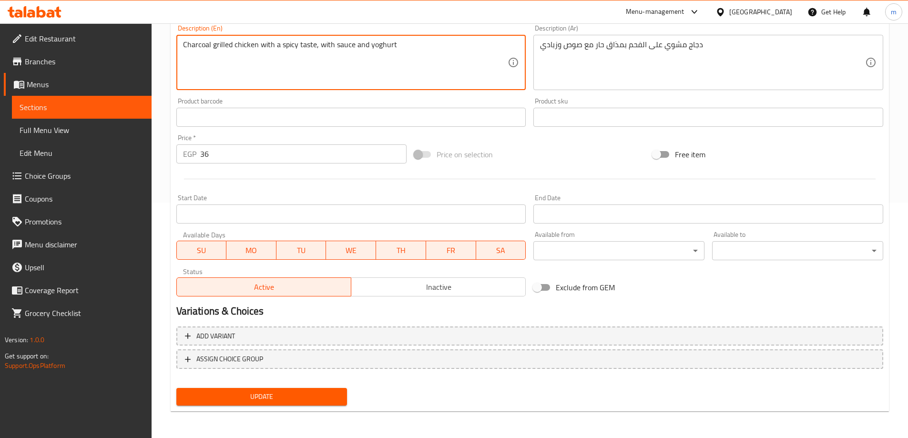
type textarea "Charcoal grilled chicken with a spicy taste, with sauce and yoghurt"
click at [286, 391] on span "Update" at bounding box center [262, 397] width 156 height 12
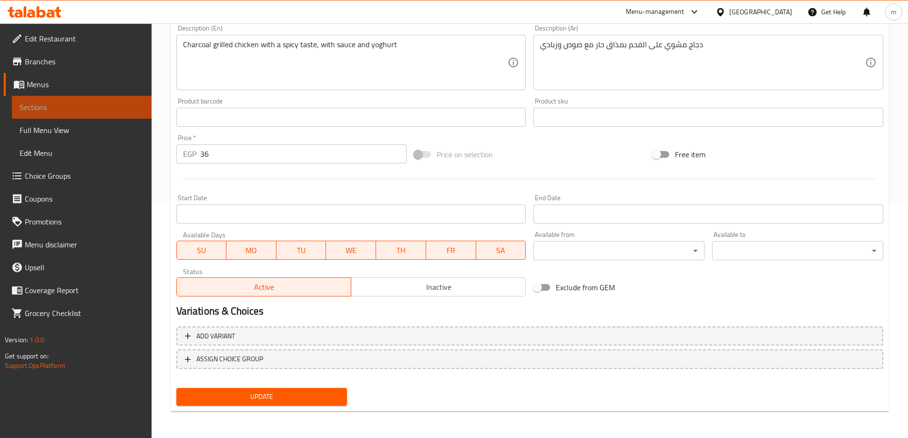
click at [141, 108] on span "Sections" at bounding box center [82, 107] width 124 height 11
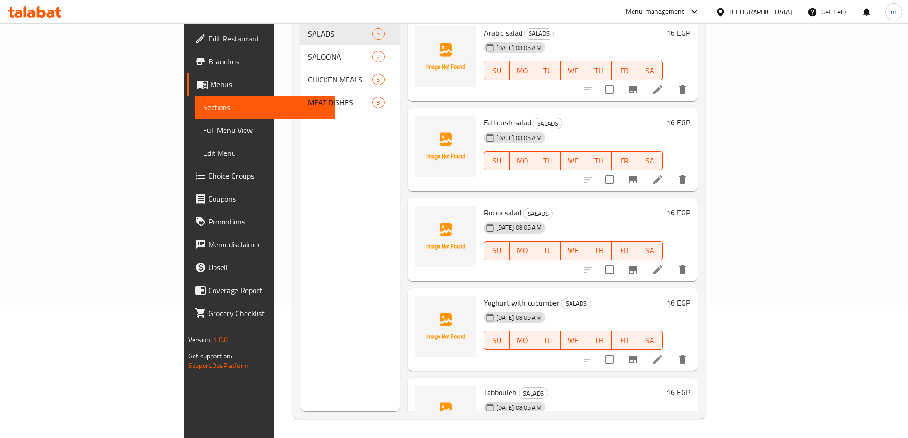
scroll to position [133, 0]
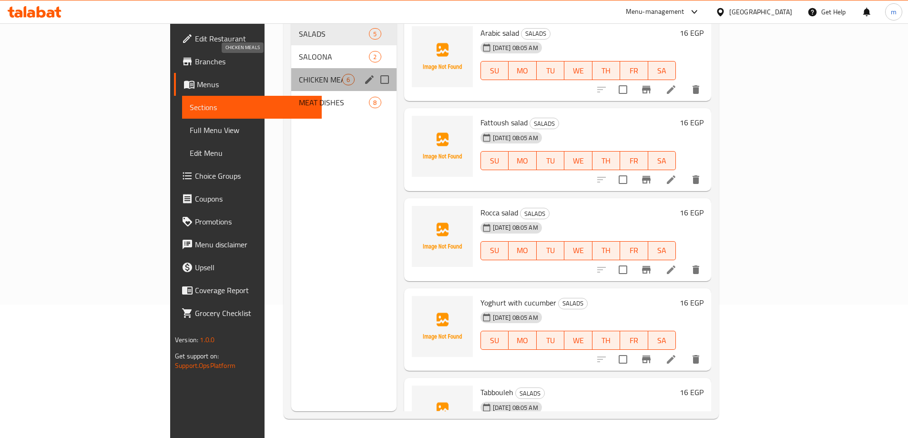
click at [299, 74] on span "CHICKEN MEALS" at bounding box center [320, 79] width 43 height 11
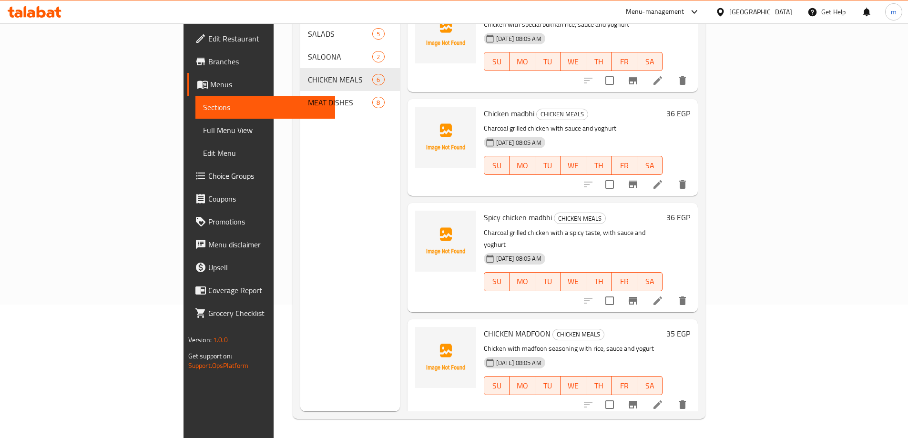
scroll to position [143, 0]
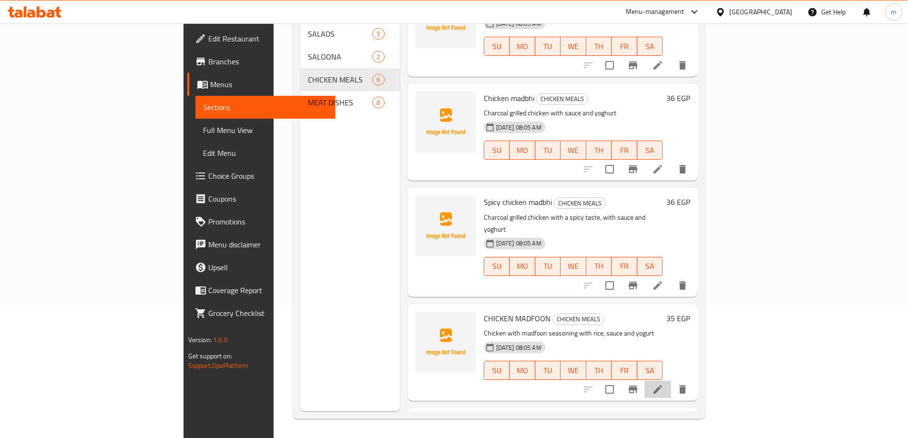
click at [671, 381] on li at bounding box center [658, 389] width 27 height 17
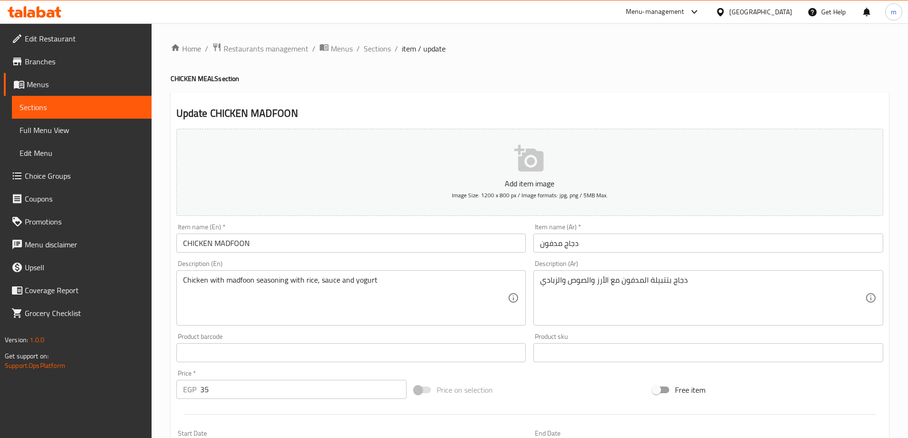
click at [286, 252] on input "CHICKEN MADFOON" at bounding box center [351, 243] width 350 height 19
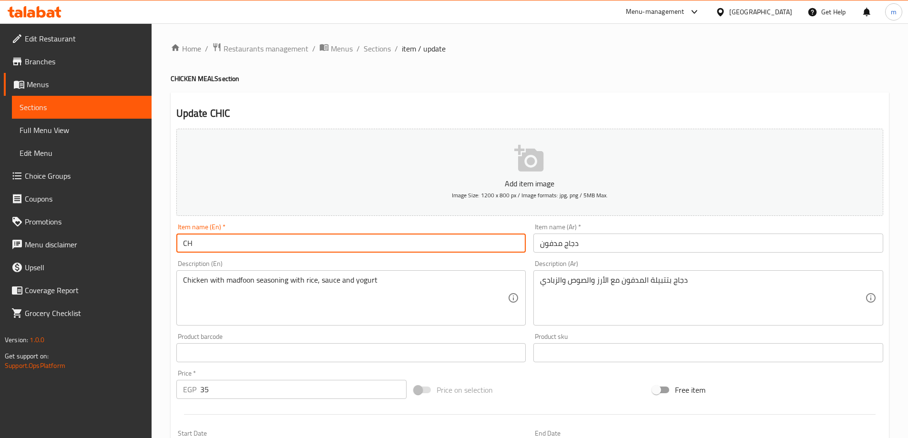
type input "C"
type input "c"
type input "Chicken madfoon"
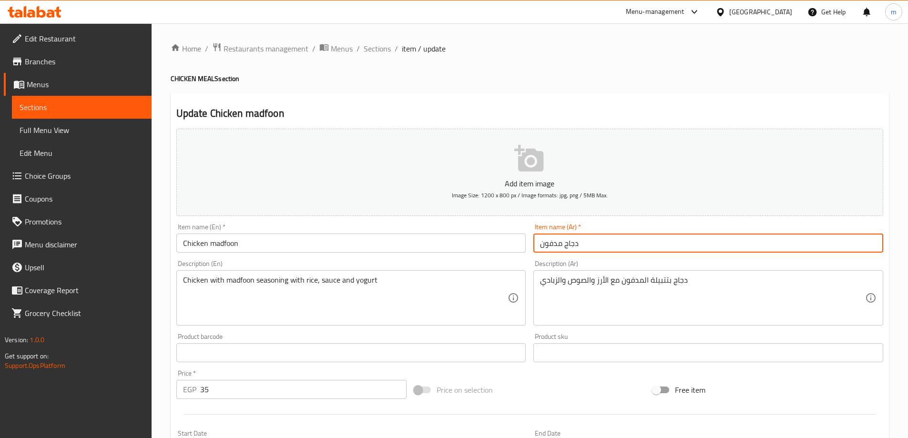
click at [610, 240] on input "دجاج مدفون" at bounding box center [708, 243] width 350 height 19
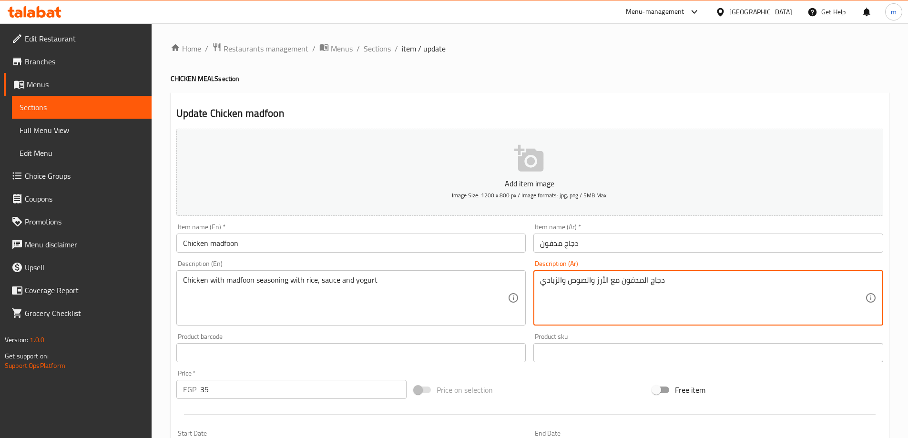
click at [643, 280] on textarea "دجاج المدفون مع الأرز والصوص والزبادي" at bounding box center [702, 298] width 325 height 45
click at [619, 283] on textarea "دجاج مدفون مع الأرز والصوص والزبادي" at bounding box center [702, 298] width 325 height 45
click at [646, 282] on textarea "دجاج مدفون مع الأرز والصوص والزبادي" at bounding box center [702, 298] width 325 height 45
click at [645, 283] on textarea "دجاج مدفون مع الأرز والصوص والزبادي" at bounding box center [702, 298] width 325 height 45
click at [622, 280] on textarea "دجاج بالمدفون مع الأرز والصوص والزبادي" at bounding box center [702, 298] width 325 height 45
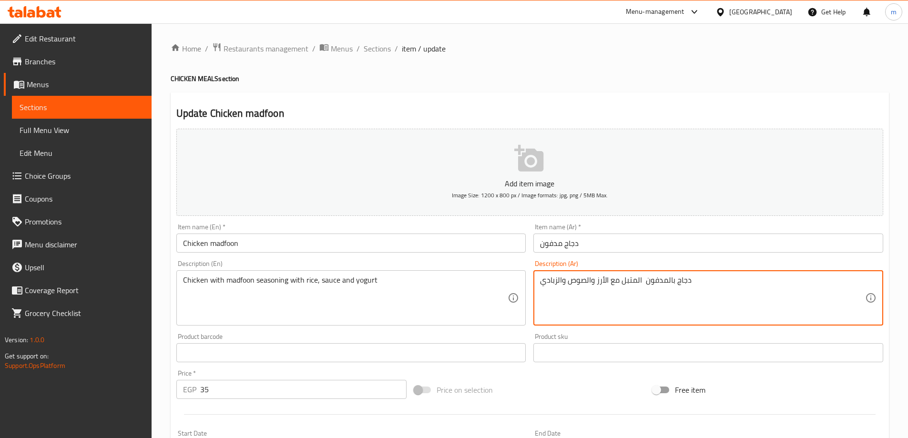
type textarea "دجاج بالمدفون المتبل مع الأرز والصوص والزبادي"
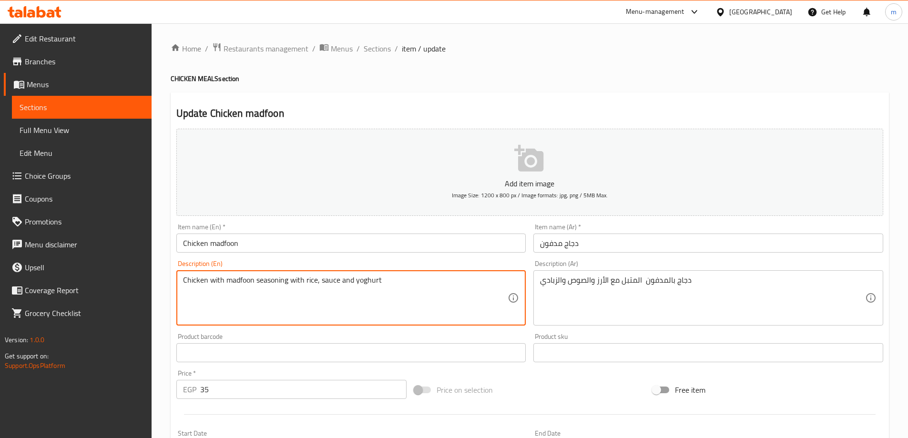
type textarea "Chicken with madfoon seasoning with rice, sauce and yoghurt"
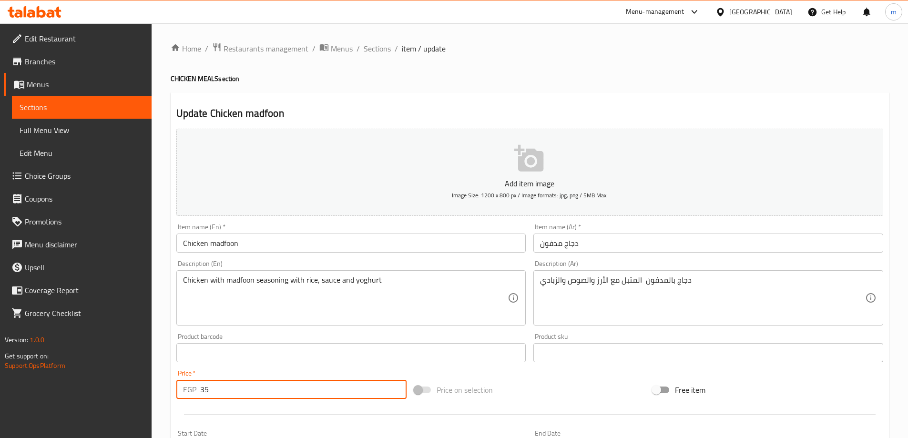
click at [238, 389] on input "35" at bounding box center [303, 389] width 207 height 19
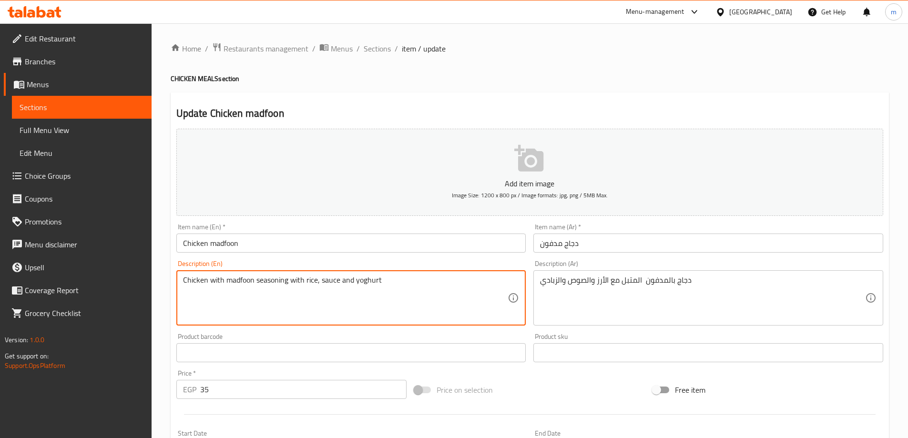
drag, startPoint x: 386, startPoint y: 276, endPoint x: 180, endPoint y: 265, distance: 206.2
drag, startPoint x: 548, startPoint y: 286, endPoint x: 533, endPoint y: 286, distance: 15.7
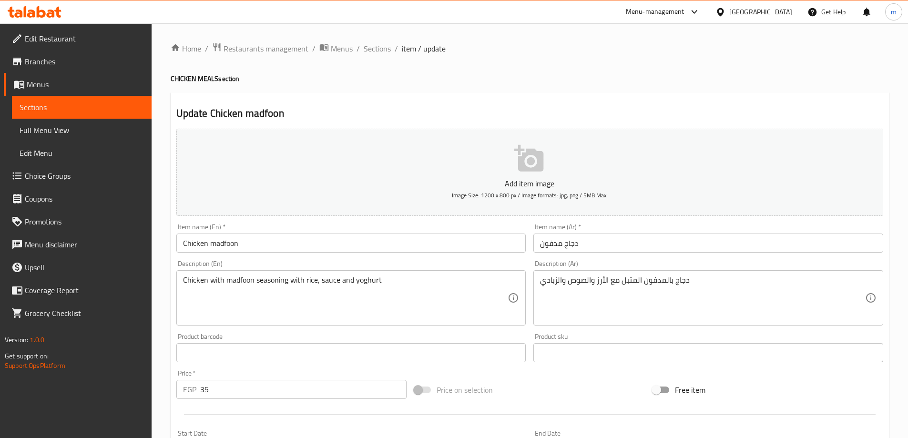
click at [532, 285] on div "Description (Ar) دجاج بالمدفون المتبل مع الأرز والصوص والزبادي Description (Ar)" at bounding box center [709, 292] width 358 height 73
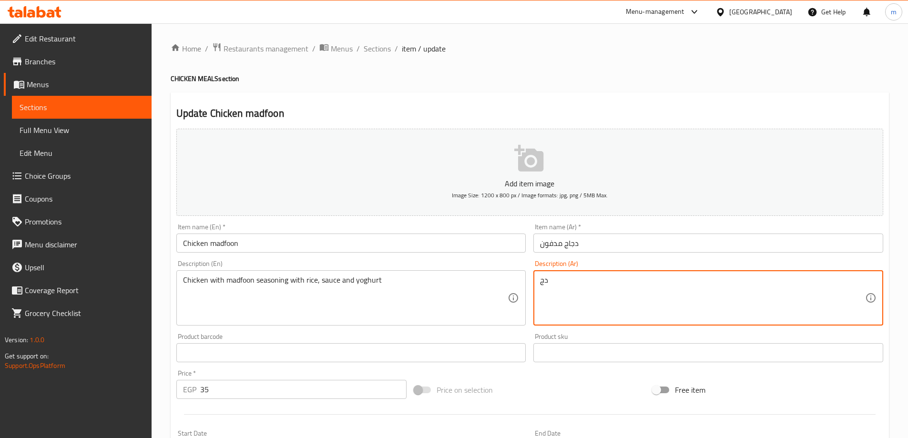
type textarea "د"
paste textarea "دجاج متبل بالمدفون مع الأرز والصلصة والزبادي"
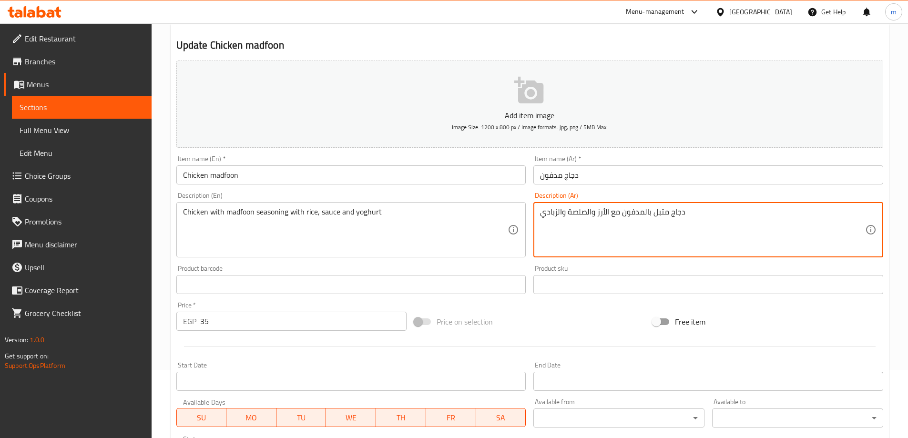
scroll to position [191, 0]
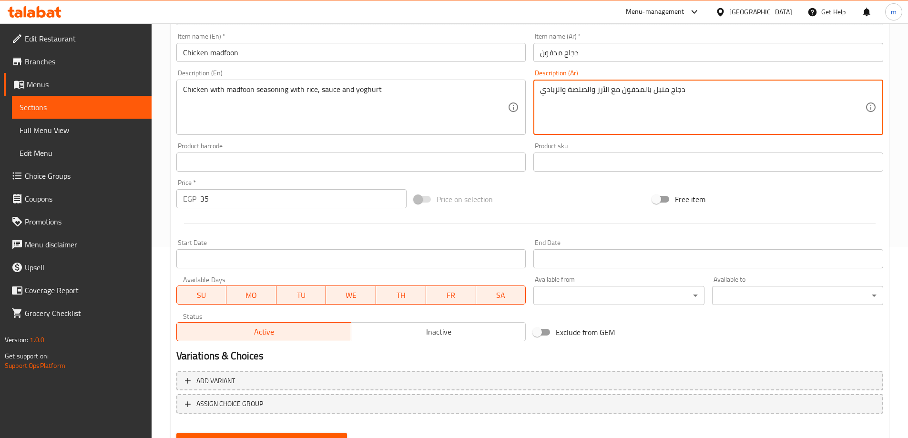
click at [566, 91] on textarea "دجاج متبل بالمدفون مع الأرز والصلصة والزبادي" at bounding box center [702, 107] width 325 height 45
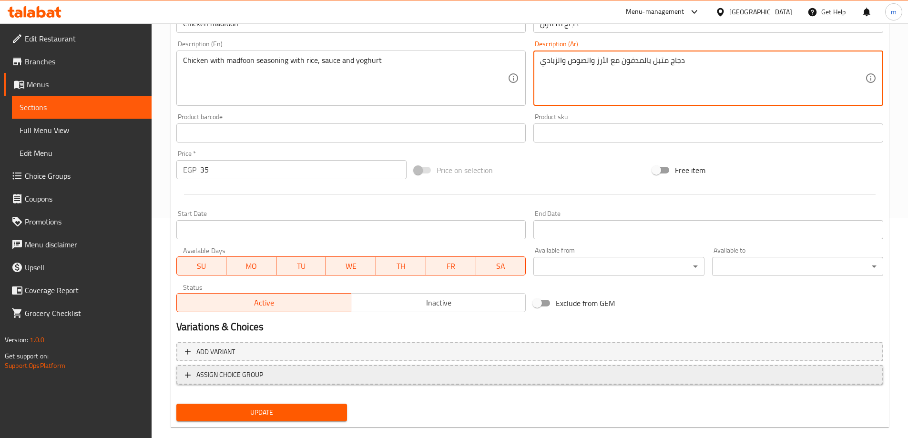
scroll to position [236, 0]
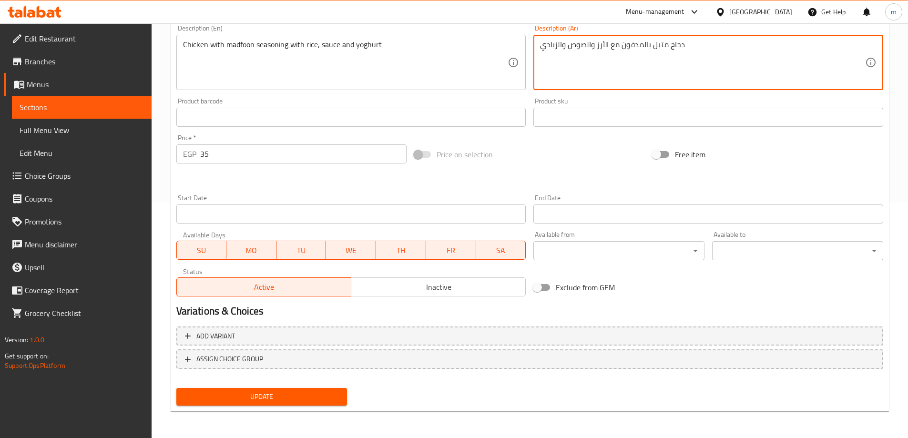
type textarea "دجاج متبل بالمدفون مع الأرز والصوص والزبادي"
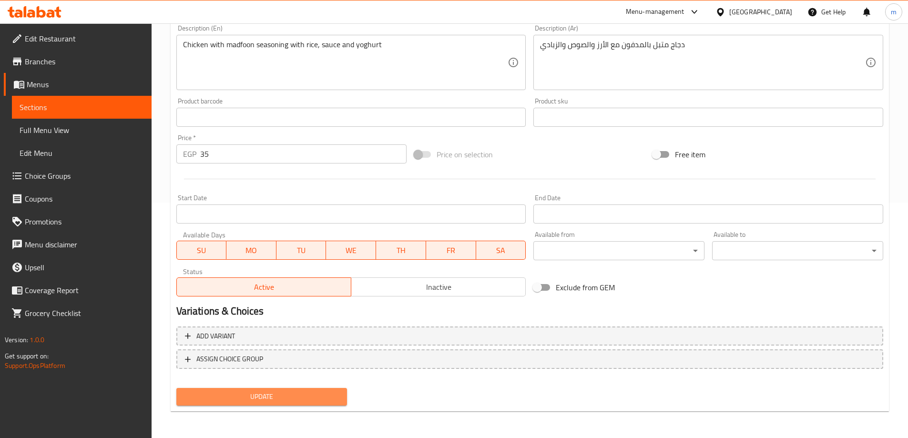
click at [309, 397] on span "Update" at bounding box center [262, 397] width 156 height 12
click at [120, 109] on span "Sections" at bounding box center [82, 107] width 124 height 11
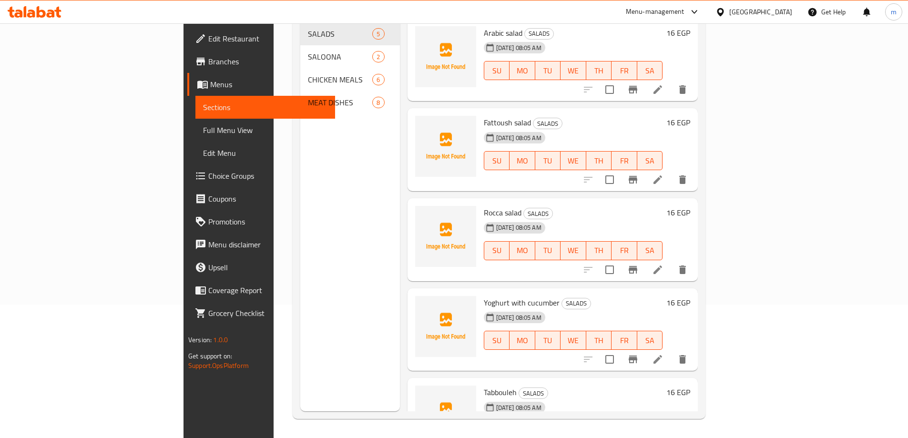
scroll to position [133, 0]
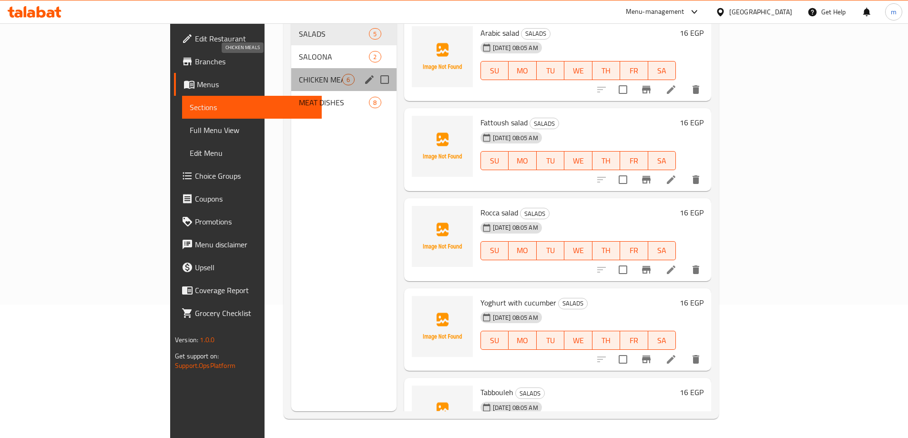
click at [299, 74] on span "CHICKEN MEALS" at bounding box center [320, 79] width 43 height 11
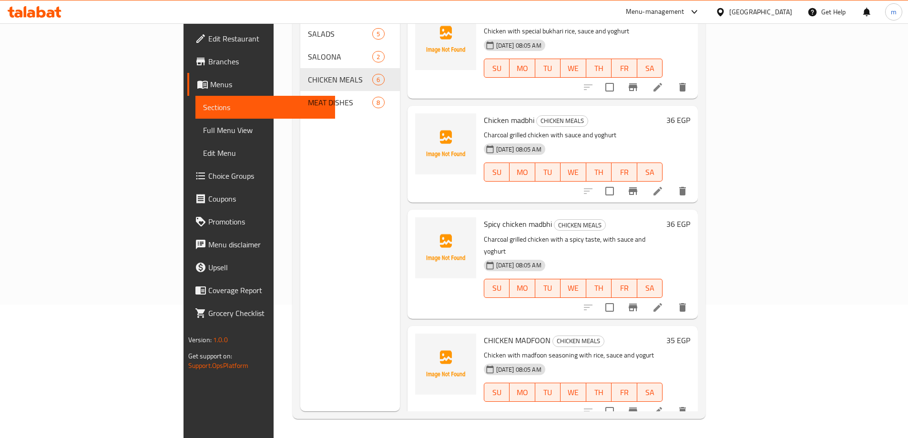
scroll to position [211, 0]
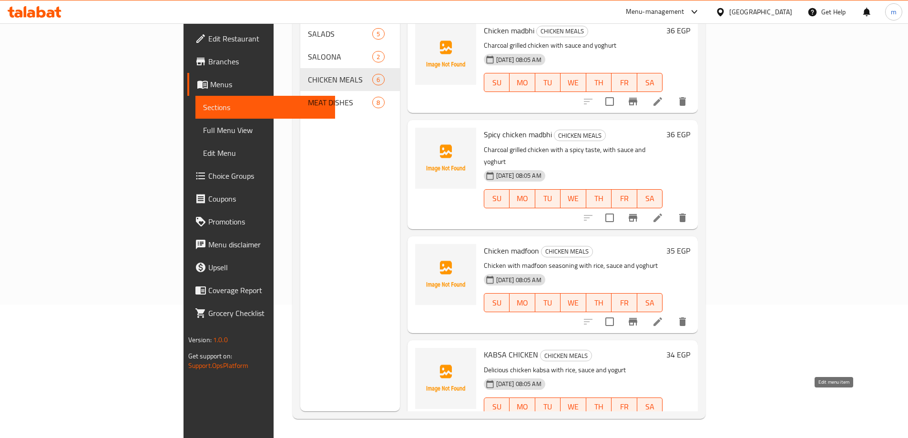
click at [664, 420] on icon at bounding box center [657, 425] width 11 height 11
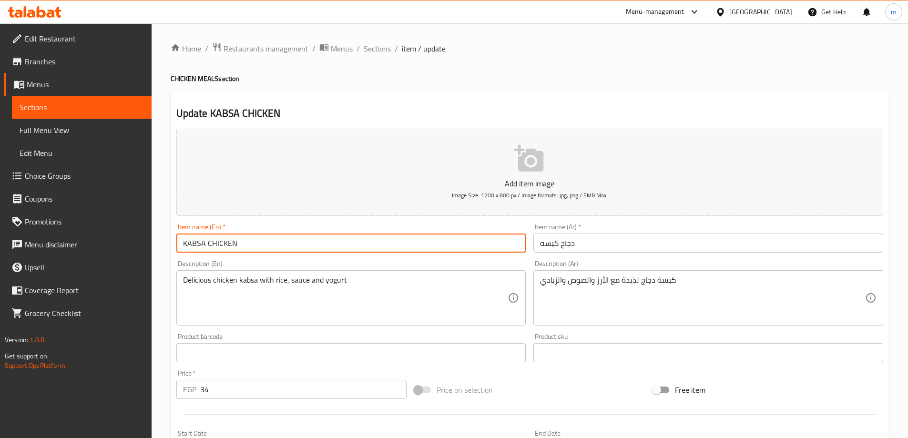
click at [256, 248] on input "KABSA CHICKEN" at bounding box center [351, 243] width 350 height 19
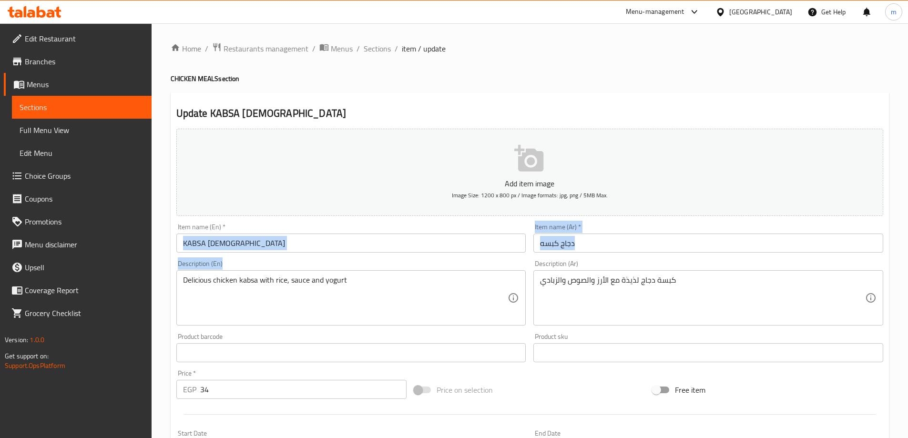
drag, startPoint x: 311, startPoint y: 267, endPoint x: 565, endPoint y: 212, distance: 259.5
click at [324, 270] on div "Add item image Image Size: 1200 x 800 px / Image formats: jpg, png / 5MB Max. I…" at bounding box center [530, 330] width 715 height 411
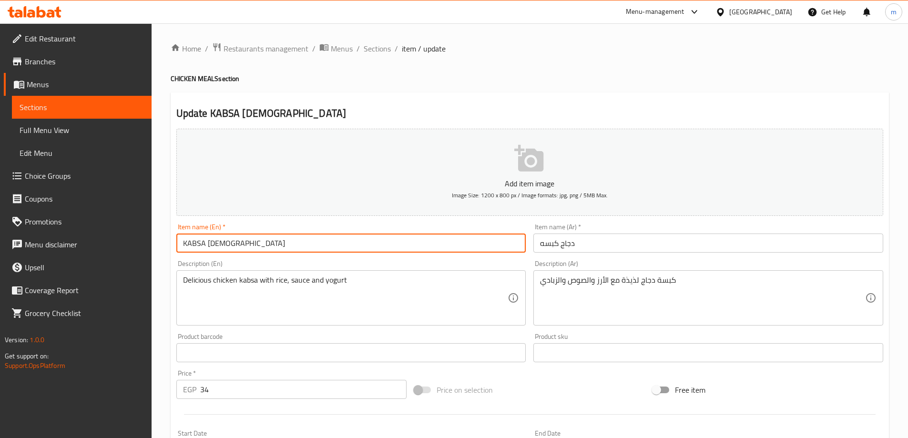
click at [453, 236] on input "KABSA CHICK" at bounding box center [351, 243] width 350 height 19
type input "K"
type input "ب"
type input "Kabsa chicken"
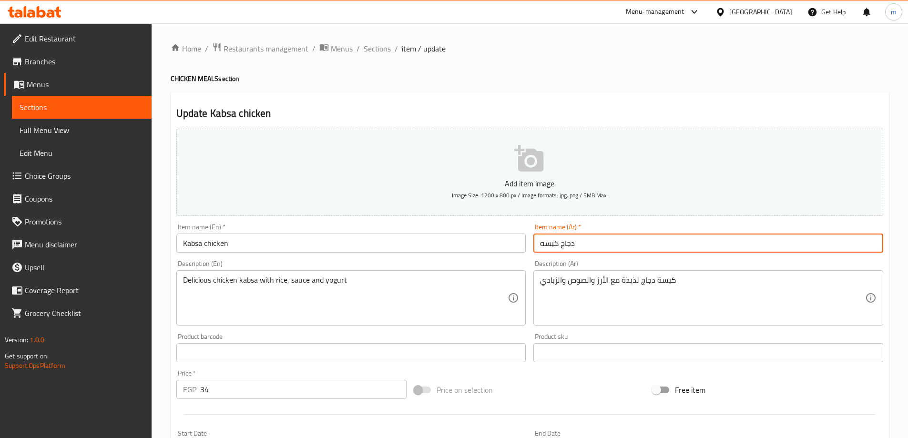
click at [623, 244] on input "دجاج كبسه" at bounding box center [708, 243] width 350 height 19
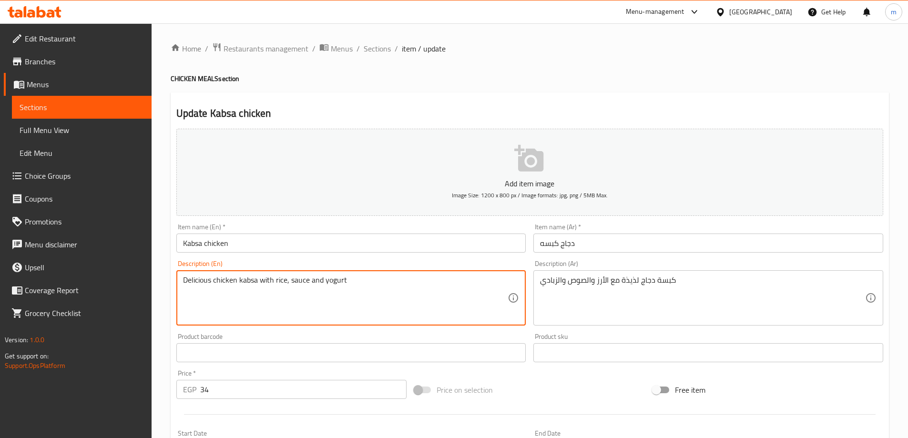
click at [333, 282] on textarea "Delicious chicken kabsa with rice, sauce and yogurt" at bounding box center [345, 298] width 325 height 45
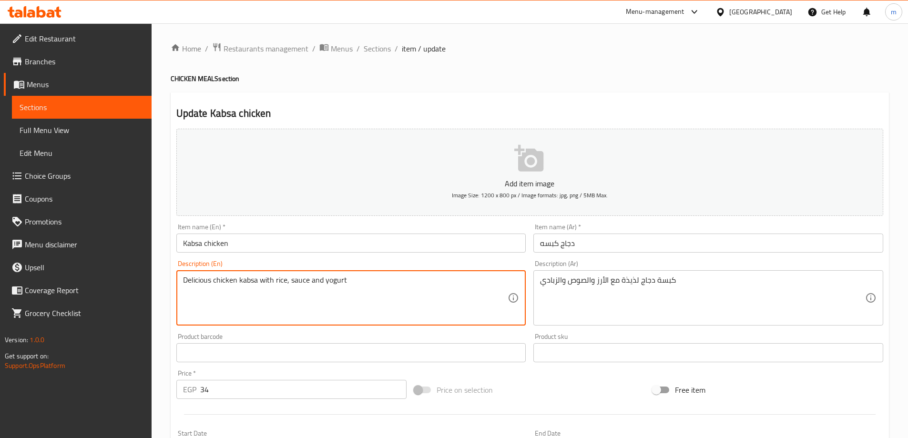
click at [367, 284] on textarea "Delicious chicken kabsa with rice, sauce and yogurt" at bounding box center [345, 298] width 325 height 45
click at [334, 280] on textarea "Delicious chicken kabsa with rice, sauce and yogurt" at bounding box center [345, 298] width 325 height 45
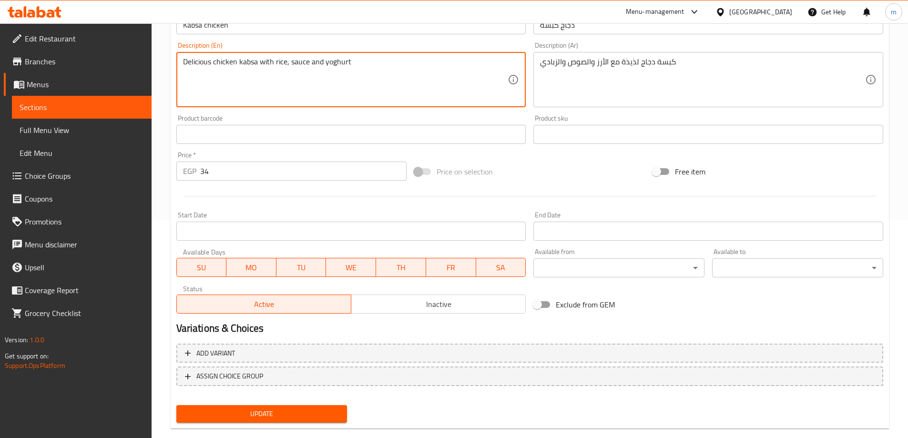
scroll to position [236, 0]
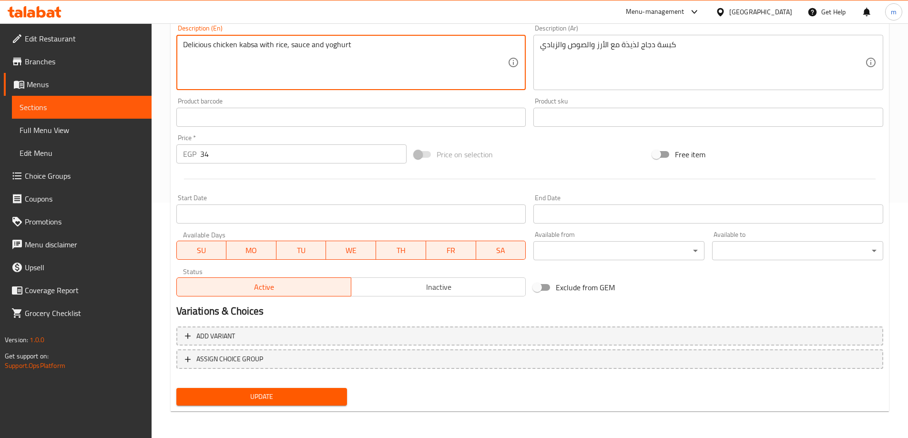
type textarea "Delicious chicken kabsa with rice, sauce and yoghurt"
click at [318, 395] on span "Update" at bounding box center [262, 397] width 156 height 12
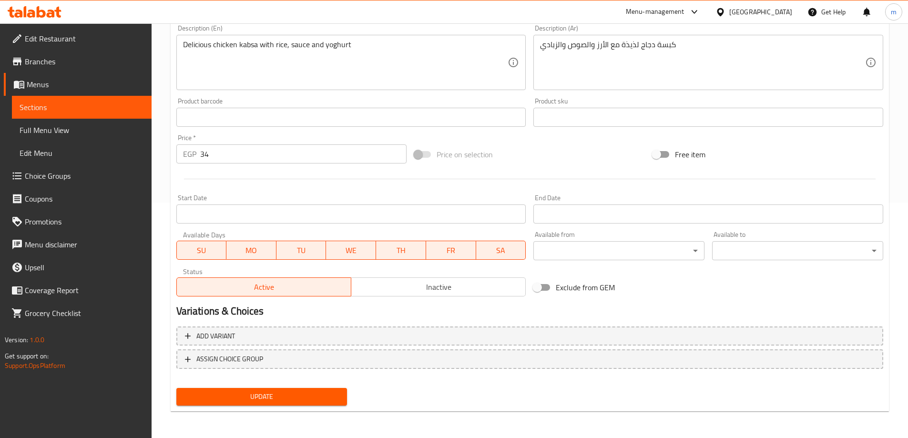
click at [106, 109] on span "Sections" at bounding box center [82, 107] width 124 height 11
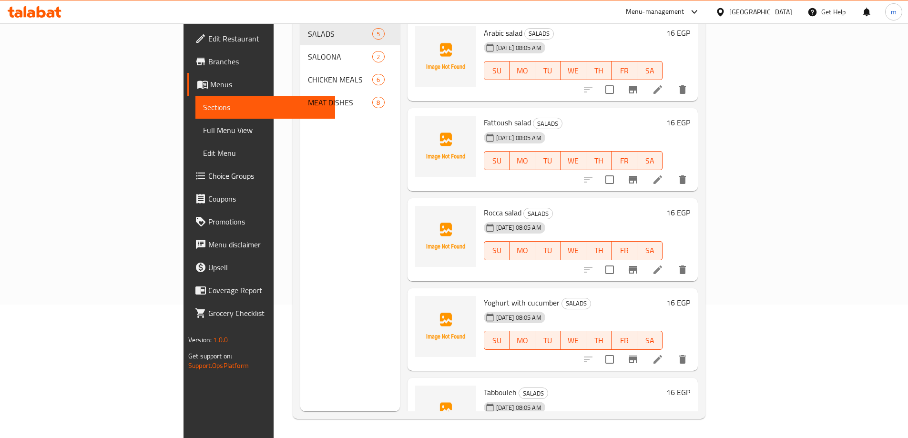
scroll to position [133, 0]
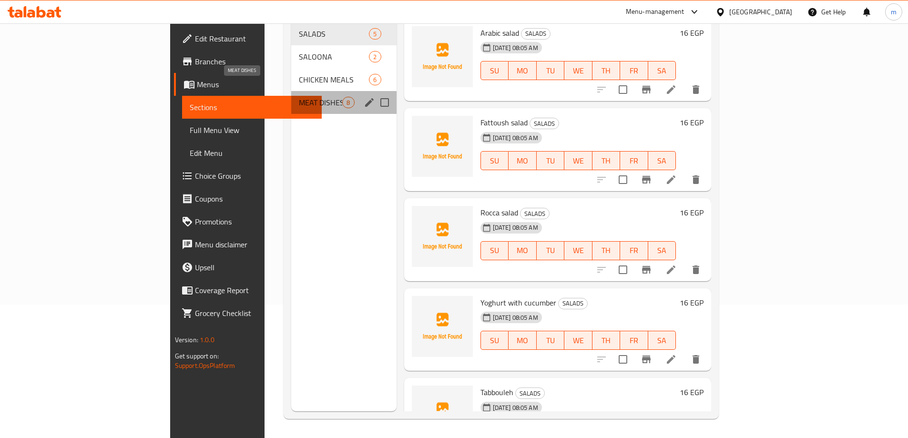
click at [299, 97] on span "MEAT DISHES" at bounding box center [320, 102] width 43 height 11
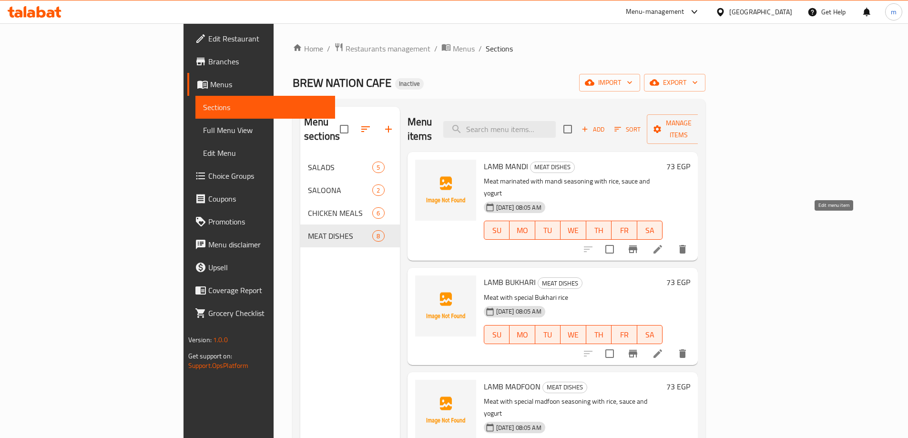
click at [664, 244] on icon at bounding box center [657, 249] width 11 height 11
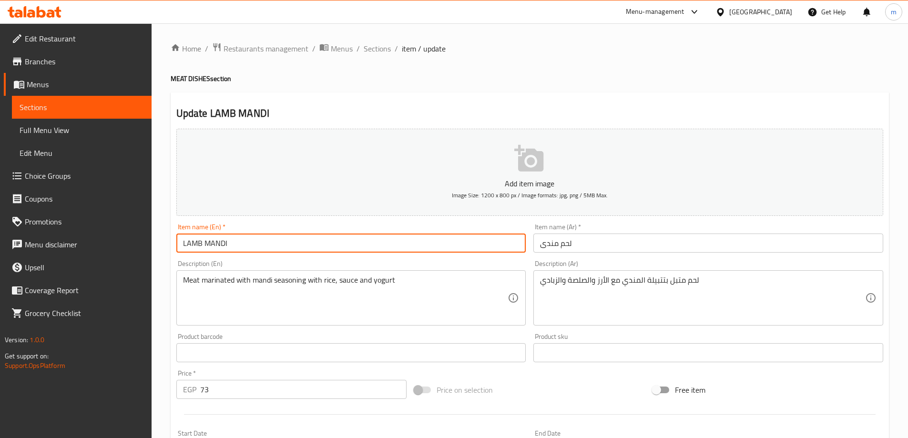
click at [258, 245] on input "LAMB MANDI" at bounding box center [351, 243] width 350 height 19
type input "L"
type input "ق"
type input "Lamb mandi"
drag, startPoint x: 229, startPoint y: 243, endPoint x: 181, endPoint y: 243, distance: 48.2
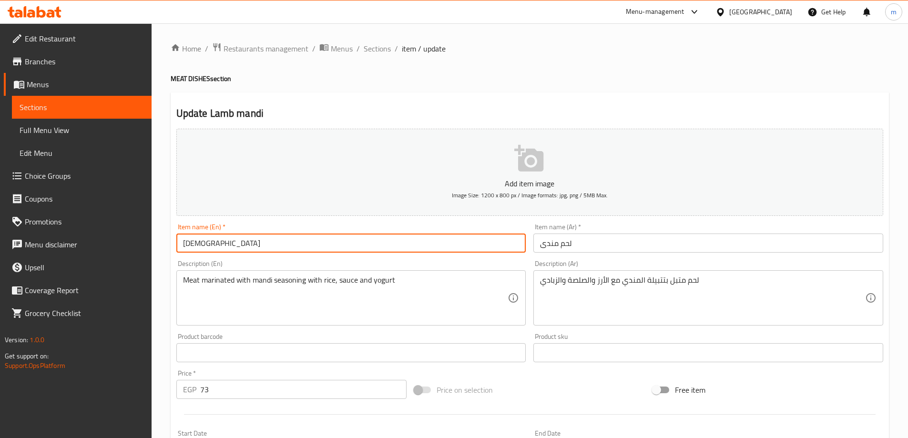
click at [181, 243] on input "Lamb mandi" at bounding box center [351, 243] width 350 height 19
click at [559, 246] on input "لحم مندى" at bounding box center [708, 243] width 350 height 19
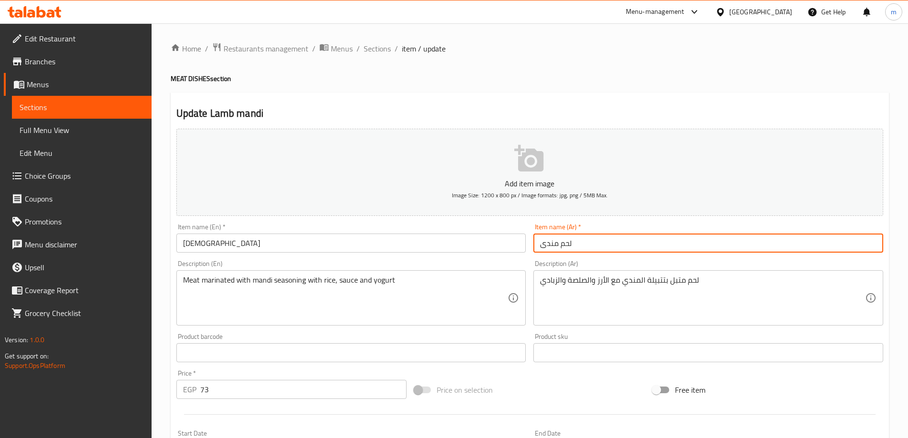
click at [574, 244] on input "لحم مندى" at bounding box center [708, 243] width 350 height 19
type input "لحم ضاني مندي"
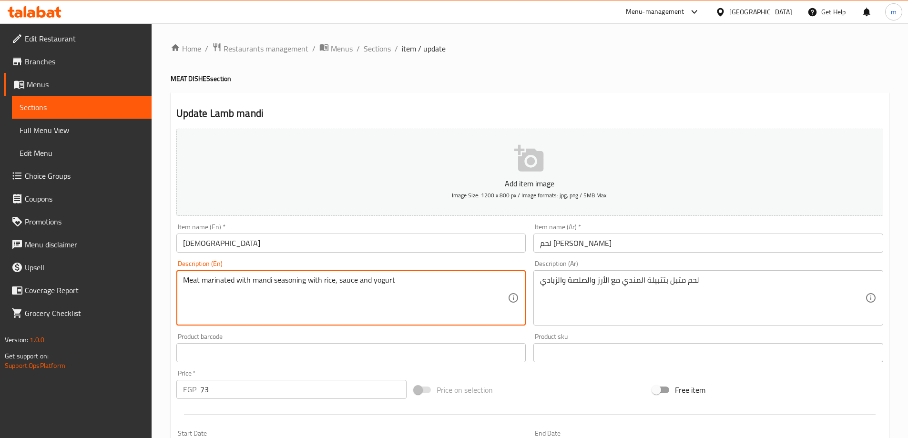
click at [383, 283] on textarea "Meat marinated with mandi seasoning with rice, sauce and yogurt" at bounding box center [345, 298] width 325 height 45
click at [335, 302] on textarea "Meat marinated with mandi seasoning with rice, sauce and yogاurt" at bounding box center [345, 298] width 325 height 45
click at [388, 282] on textarea "Meat marinated with mandi seasoning with rice, sauce and yogاurt" at bounding box center [345, 298] width 325 height 45
click at [383, 289] on textarea "Meat marinated with mandi seasoning with rice, sauce and yoghurt" at bounding box center [345, 298] width 325 height 45
click at [415, 285] on textarea "Meat marinated with mandi seasoning with rice, sauce and yoghurt" at bounding box center [345, 298] width 325 height 45
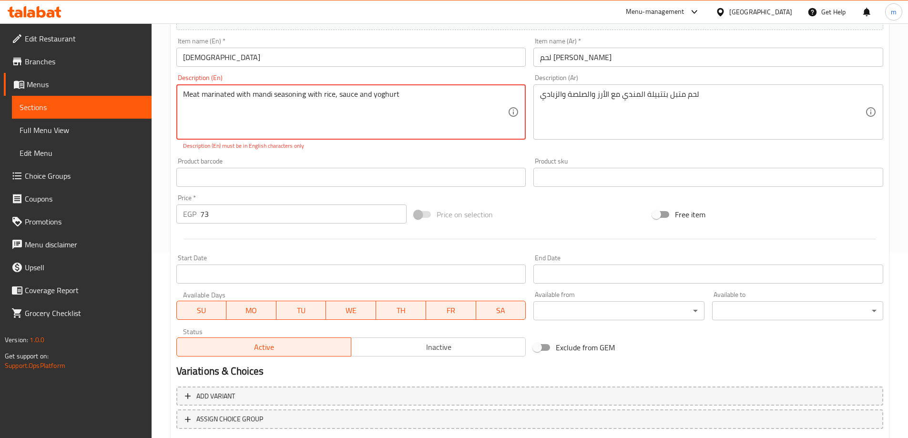
scroll to position [191, 0]
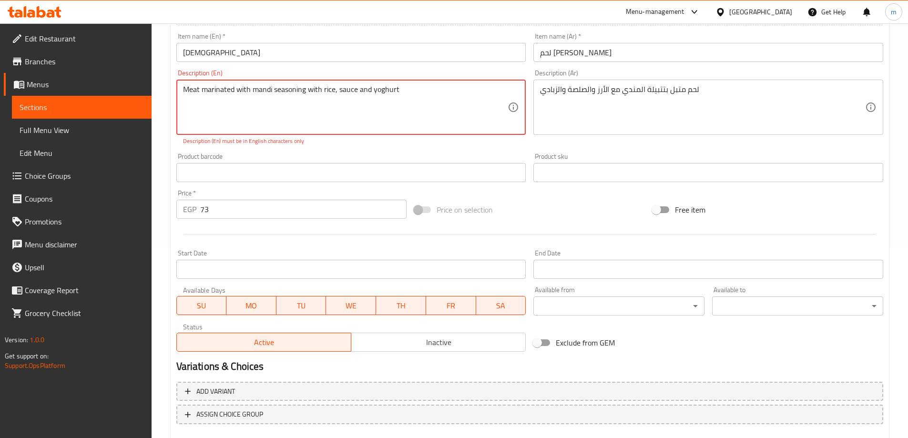
type textarea "Meat marinated with mandi seasoning with rice, sauce and yoghurt"
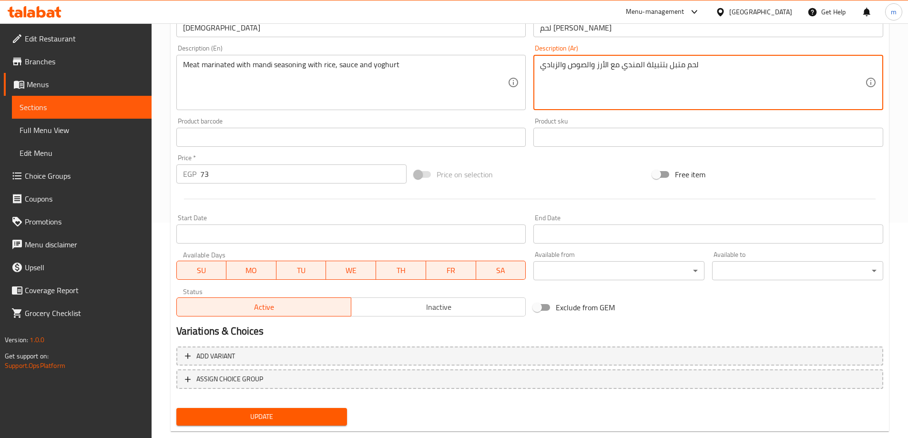
scroll to position [236, 0]
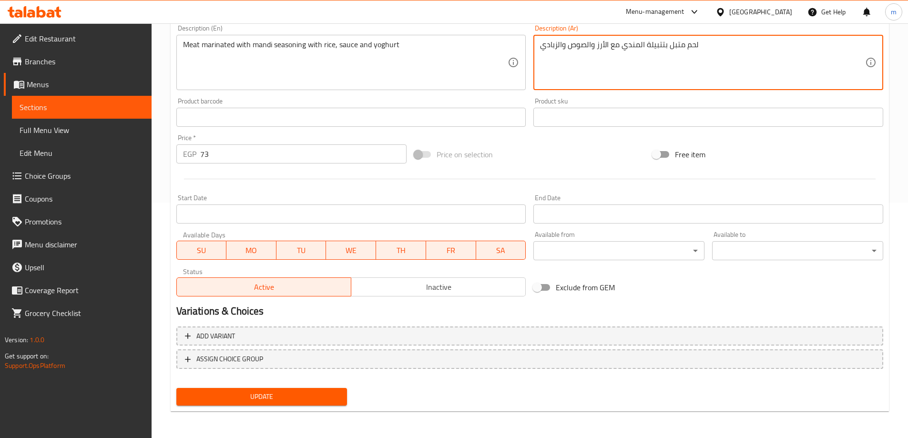
type textarea "لحم متبل بتتبيلة المندي مع الأرز والصوص والزبادي"
click at [279, 397] on span "Update" at bounding box center [262, 397] width 156 height 12
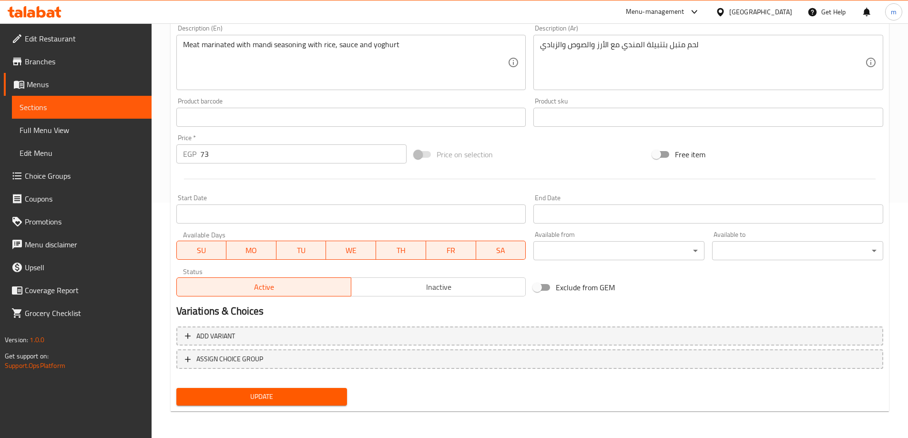
click at [76, 102] on span "Sections" at bounding box center [82, 107] width 124 height 11
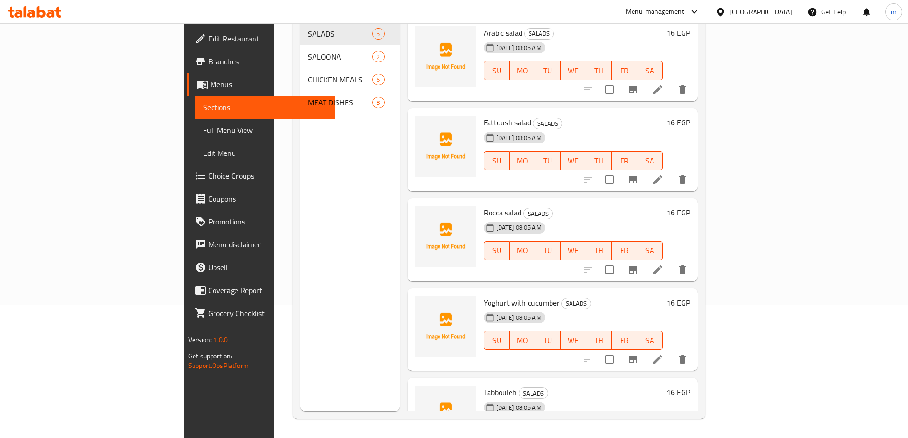
scroll to position [133, 0]
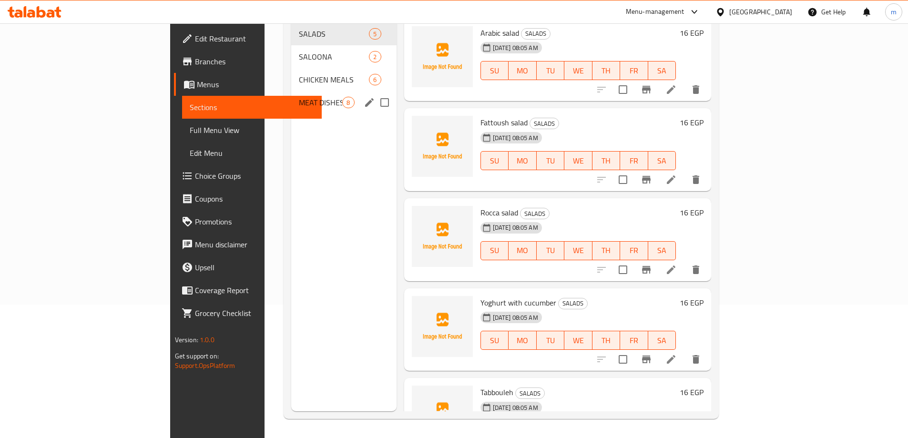
click at [299, 97] on span "MEAT DISHES" at bounding box center [320, 102] width 43 height 11
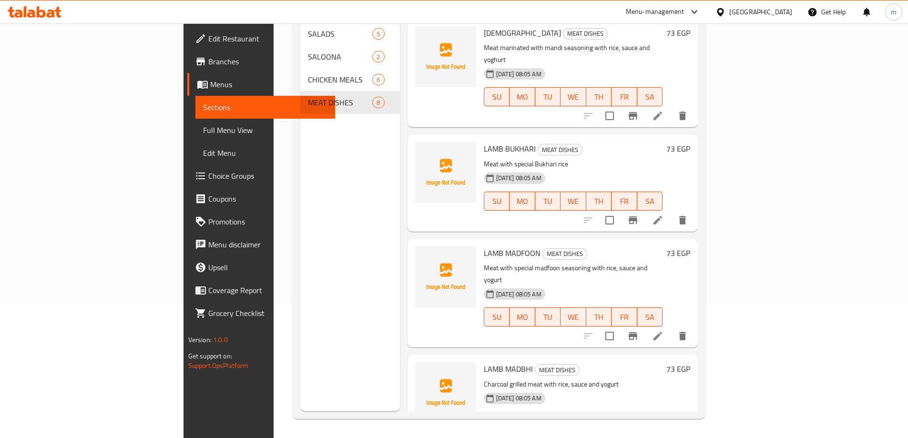
scroll to position [86, 0]
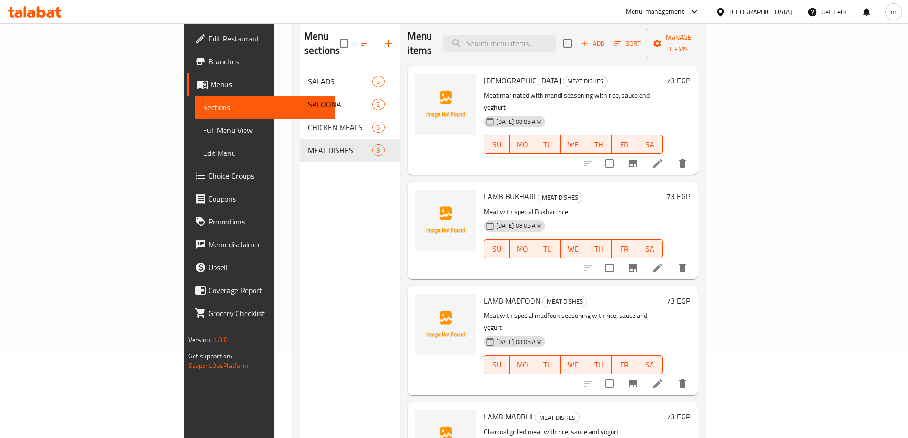
click at [662, 264] on icon at bounding box center [658, 268] width 9 height 9
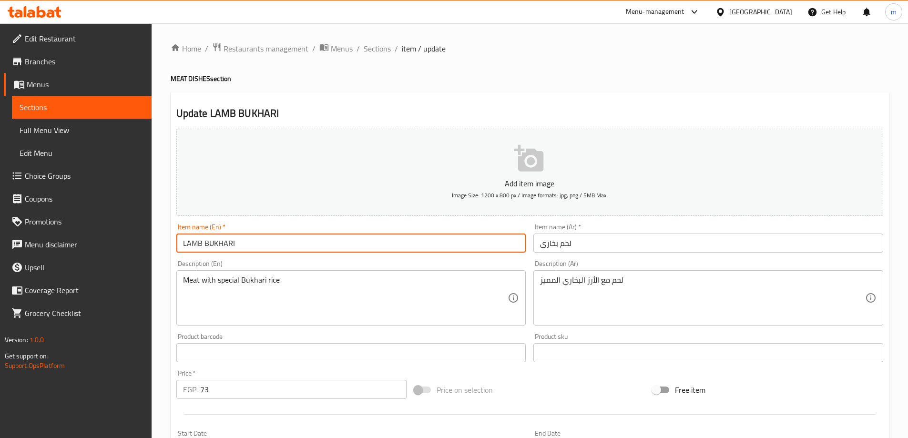
click at [279, 247] on input "LAMB BUKHARI" at bounding box center [351, 243] width 350 height 19
type input "L"
click at [584, 248] on input "لحم بخارى" at bounding box center [708, 243] width 350 height 19
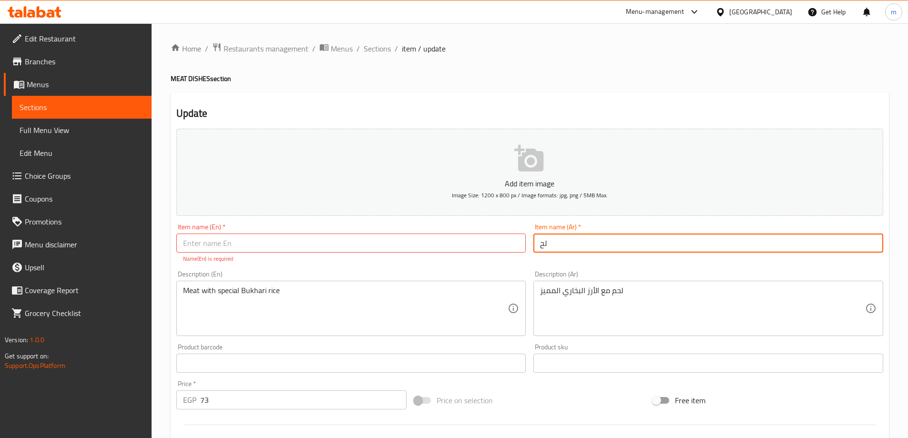
type input "ل"
type input "لحم ضاني بخاري"
click at [454, 241] on input "text" at bounding box center [351, 243] width 350 height 19
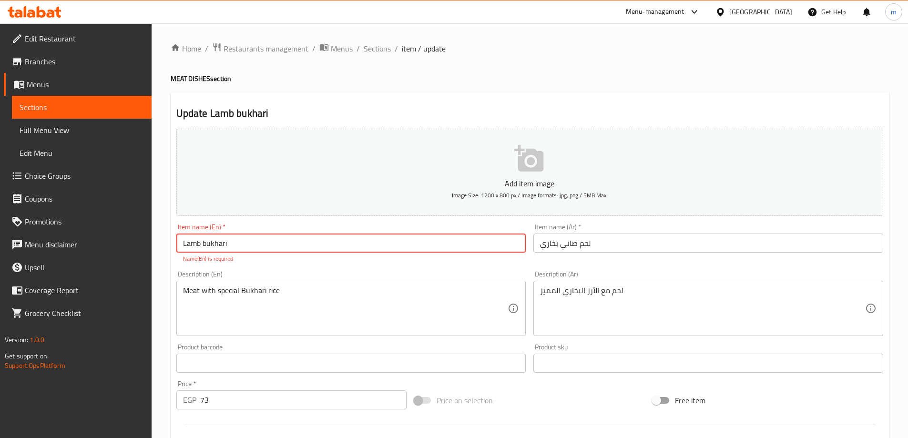
scroll to position [143, 0]
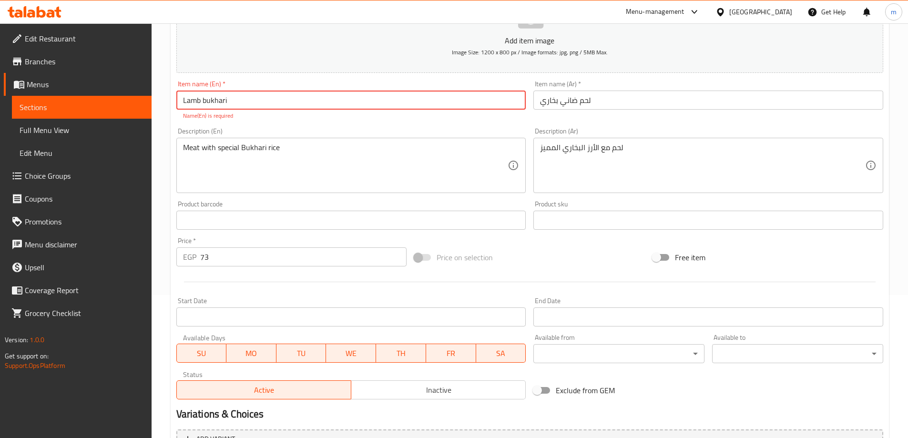
type input "Lamb bukhari"
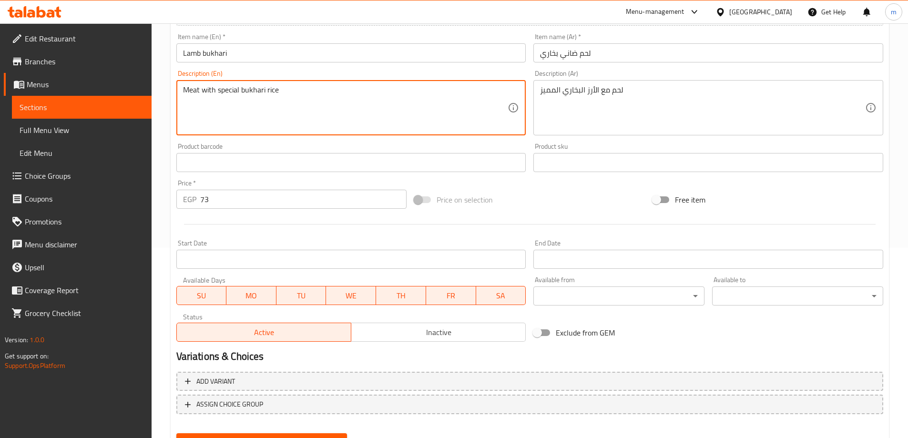
scroll to position [236, 0]
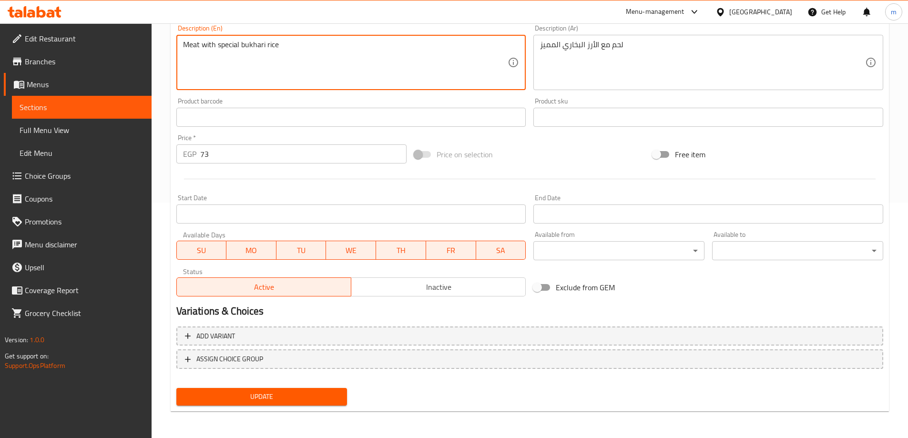
type textarea "Meat with special bukhari rice"
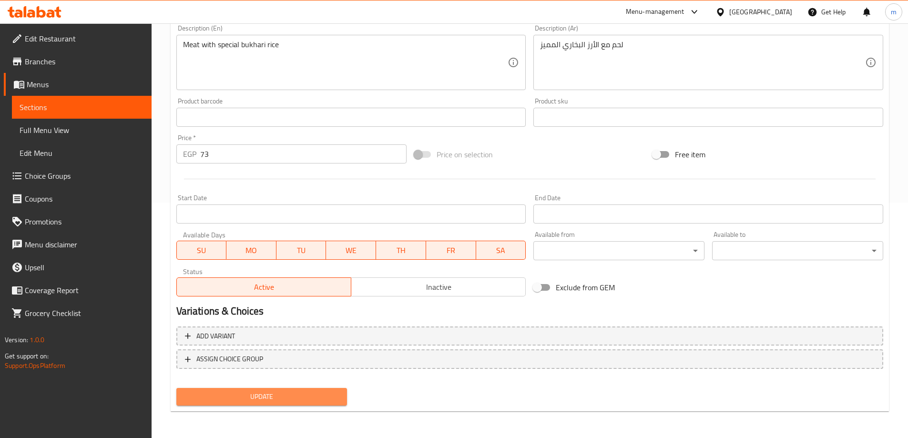
click at [264, 392] on span "Update" at bounding box center [262, 397] width 156 height 12
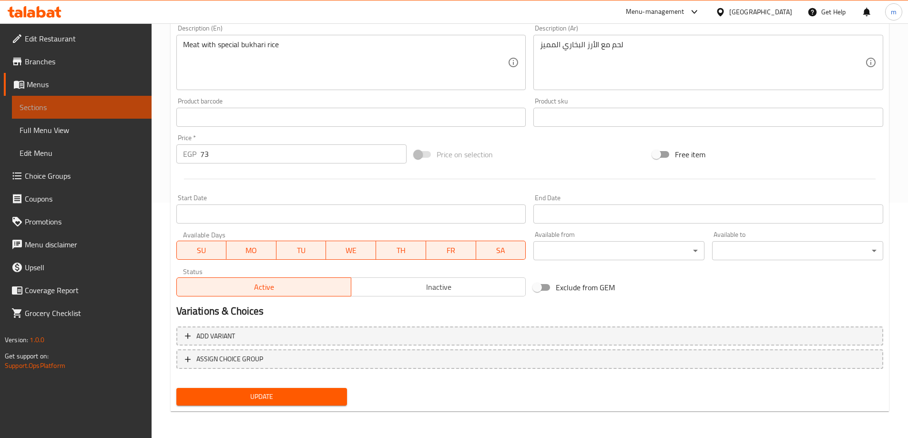
click at [108, 107] on span "Sections" at bounding box center [82, 107] width 124 height 11
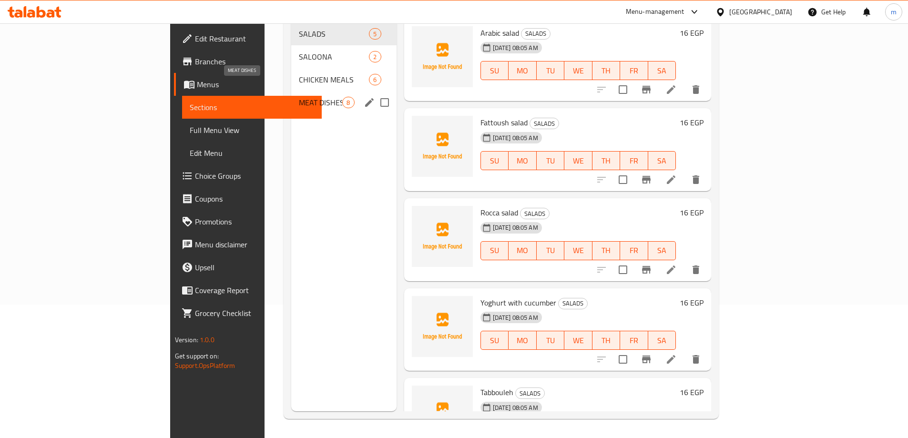
click at [299, 97] on span "MEAT DISHES" at bounding box center [320, 102] width 43 height 11
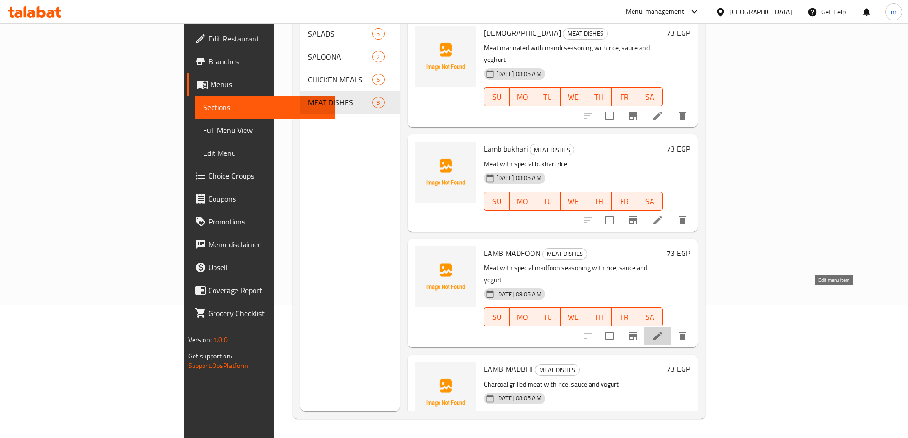
click at [664, 330] on icon at bounding box center [657, 335] width 11 height 11
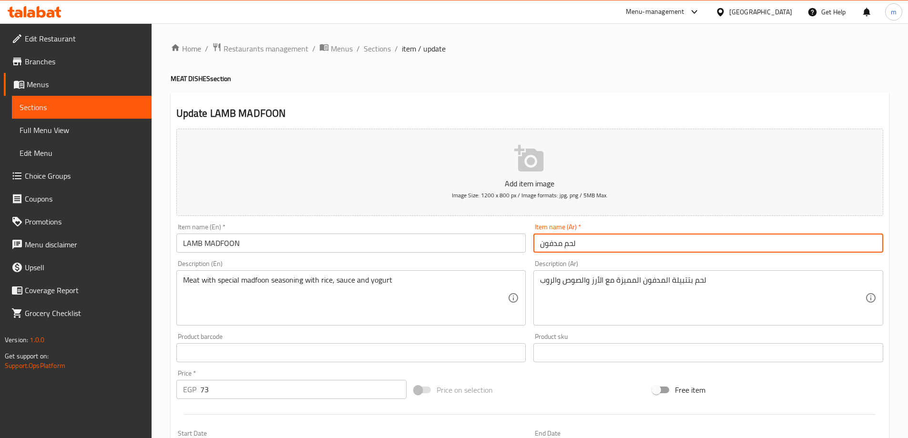
click at [584, 243] on input "لحم مدفون" at bounding box center [708, 243] width 350 height 19
type input "لحم ضاني مدفون"
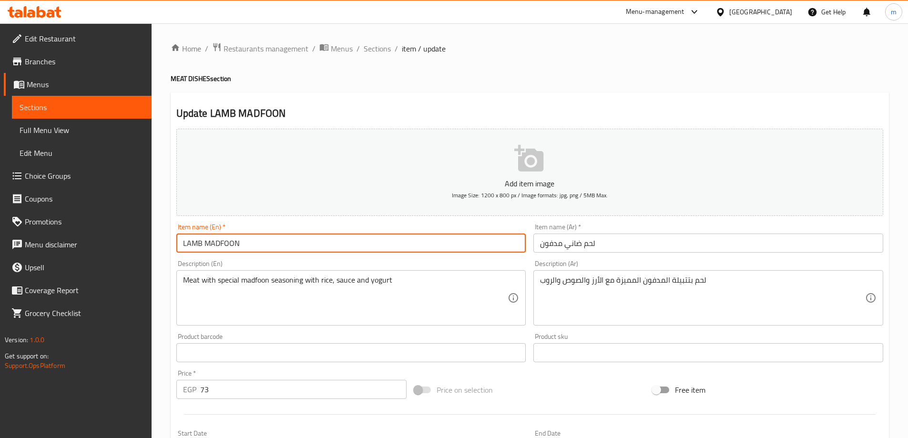
click at [238, 243] on input "LAMB MADFOON" at bounding box center [351, 243] width 350 height 19
type input "L"
type input "Lamb madfoon"
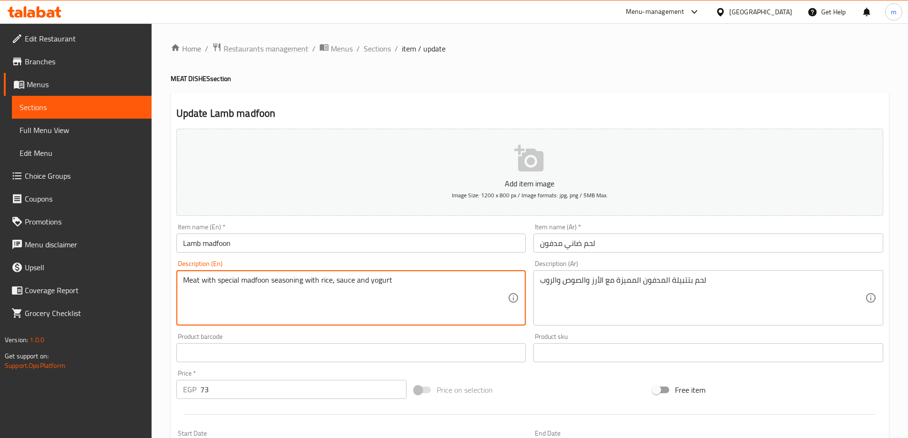
click at [380, 281] on textarea "Meat with special madfoon seasoning with rice, sauce and yogurt" at bounding box center [345, 298] width 325 height 45
type textarea "Meat with special madfoon seasoning with rice, sauce and yoghurt"
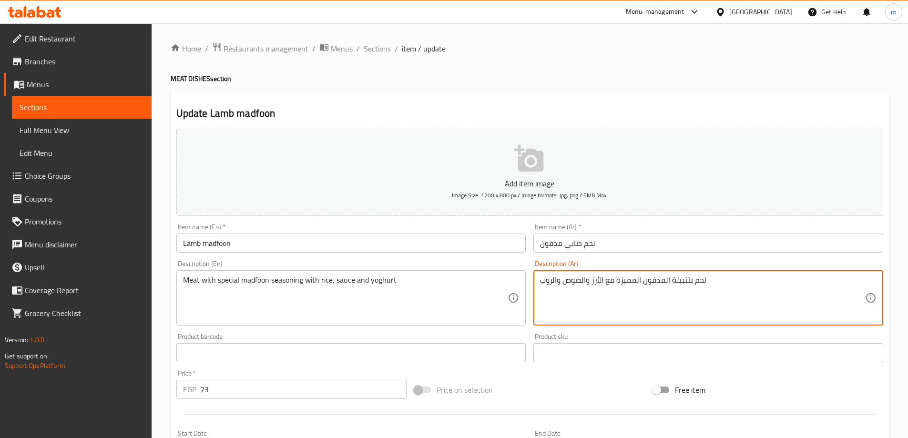
click at [542, 282] on textarea "لحم بتتبيلة المدفون المميزة مع الأرز والصوص والروب" at bounding box center [702, 298] width 325 height 45
click at [569, 284] on textarea "لحم بتتبيلة المدفون المميزة مع الأرز والصوص والروب" at bounding box center [702, 298] width 325 height 45
drag, startPoint x: 547, startPoint y: 283, endPoint x: 539, endPoint y: 280, distance: 9.2
click at [547, 283] on textarea "لحم بتتبيلة المدفون المميزة مع الأرز والصوص والروب" at bounding box center [702, 298] width 325 height 45
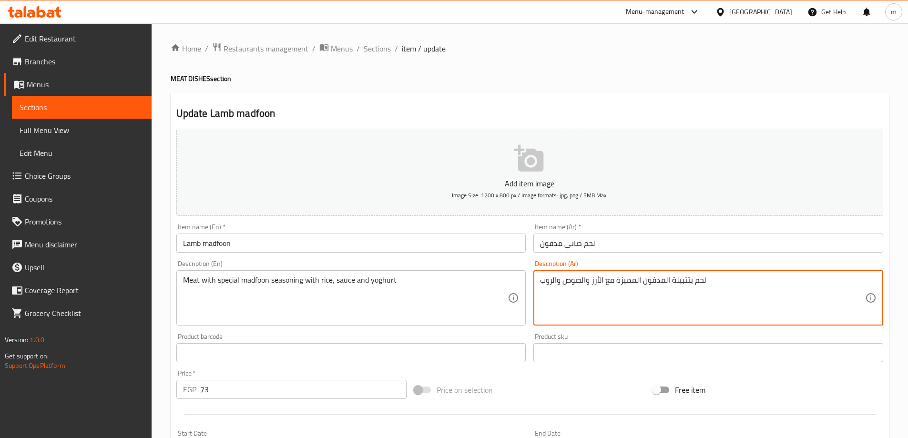
click at [539, 280] on div "لحم بتتبيلة المدفون المميزة مع الأرز والصوص والروب Description (Ar)" at bounding box center [708, 297] width 350 height 55
click at [739, 281] on textarea "لحم بتتبيلة المدفون المميزة مع الأرز والصوص والروب" at bounding box center [702, 298] width 325 height 45
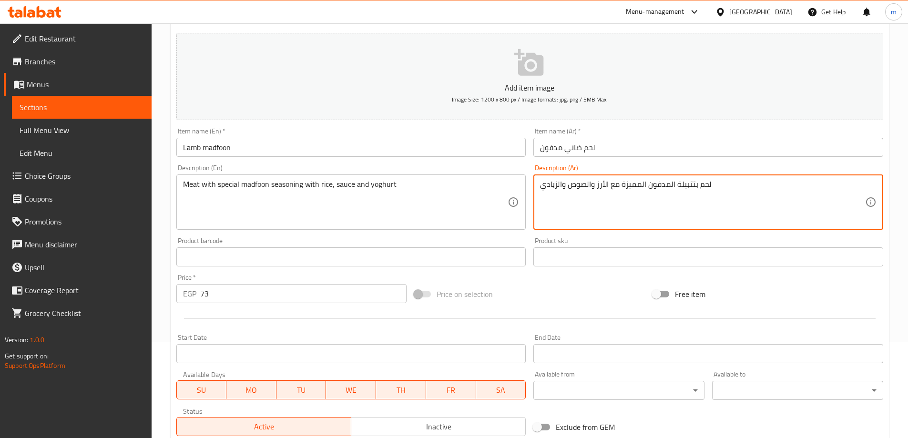
scroll to position [92, 0]
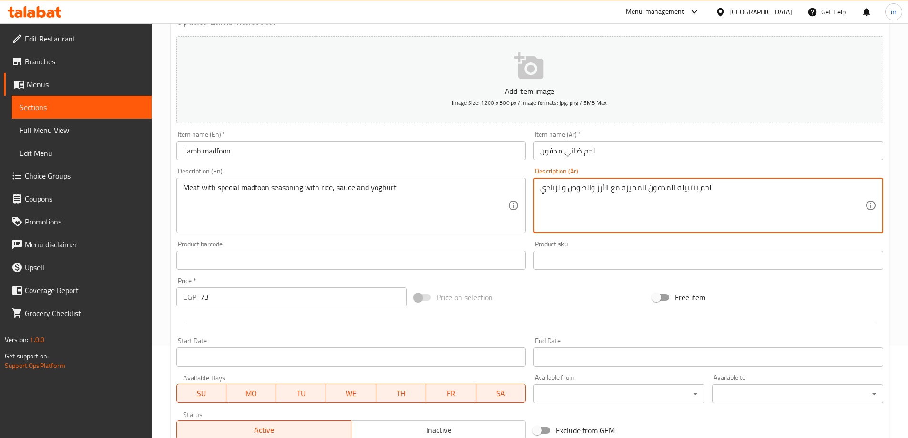
click at [593, 188] on textarea "لحم بتتبيلة المدفون المميزة مع الأرز والصوص والزبادي" at bounding box center [702, 205] width 325 height 45
click at [596, 189] on textarea "لحم بتتبيلة المدفون المميزة مع الأرز , الصوص والزبادي" at bounding box center [702, 205] width 325 height 45
click at [594, 189] on textarea "لحم بتتبيلة المدفون المميزة مع الأرز , الصوص والزبادي" at bounding box center [702, 205] width 325 height 45
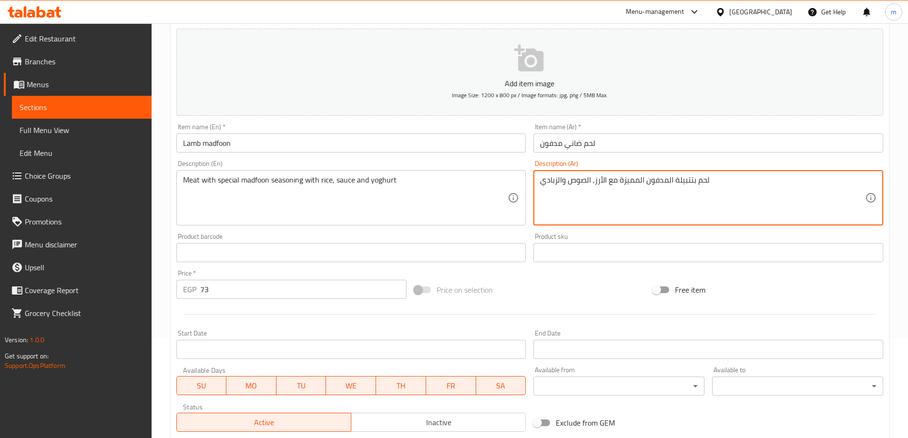
scroll to position [236, 0]
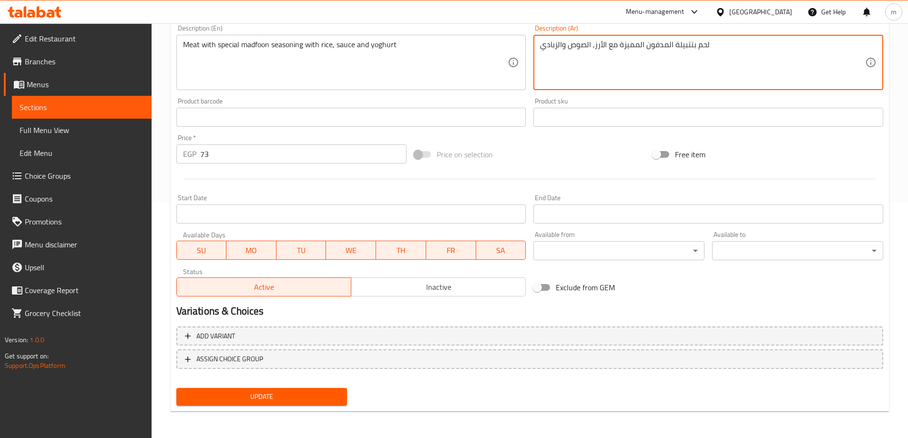
click at [306, 393] on span "Update" at bounding box center [262, 397] width 156 height 12
type textarea "لحم بتتبيلة المدفون المميزة مع الأرز, الصوص و الزبادي"
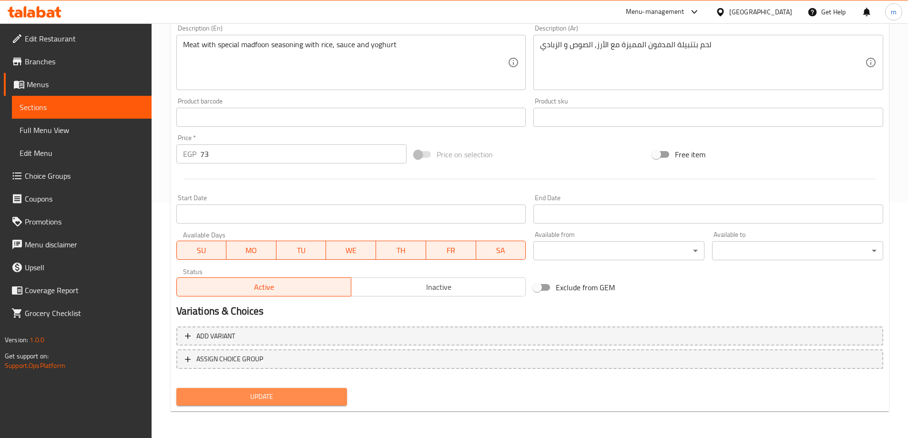
click at [301, 394] on span "Update" at bounding box center [262, 397] width 156 height 12
click at [113, 113] on link "Sections" at bounding box center [82, 107] width 140 height 23
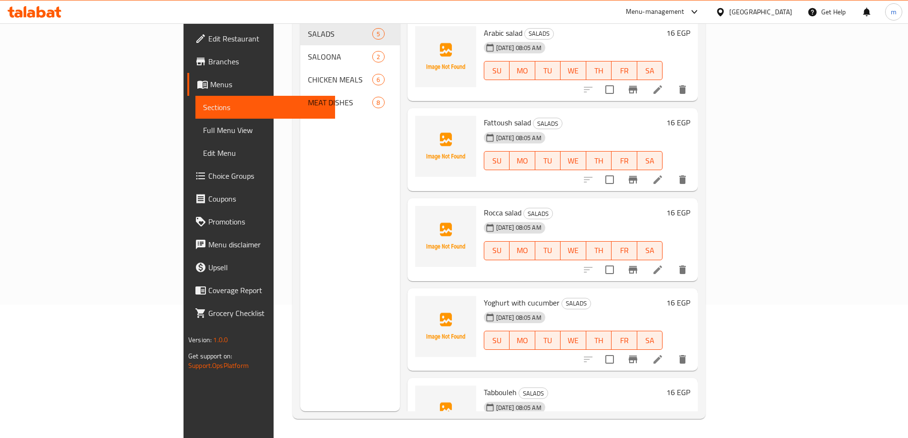
scroll to position [133, 0]
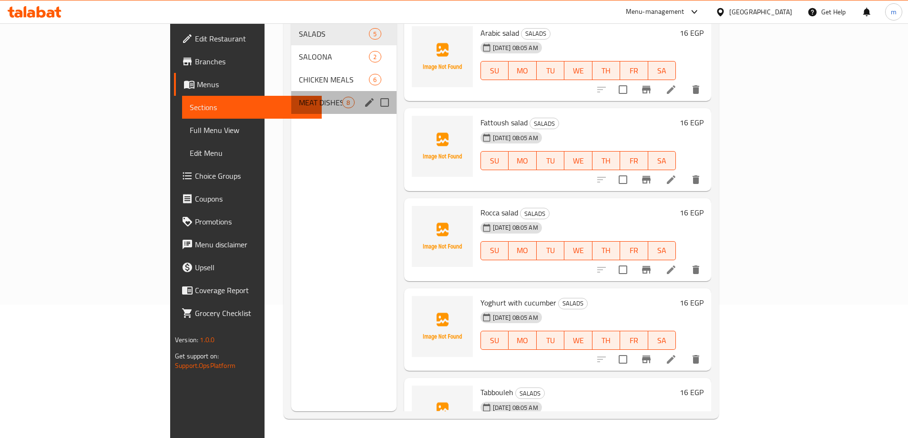
click at [291, 95] on div "MEAT DISHES 8" at bounding box center [343, 102] width 105 height 23
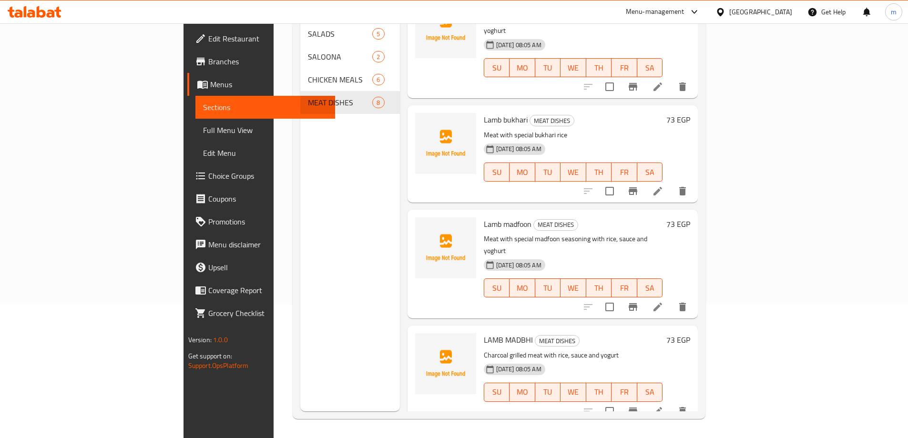
scroll to position [95, 0]
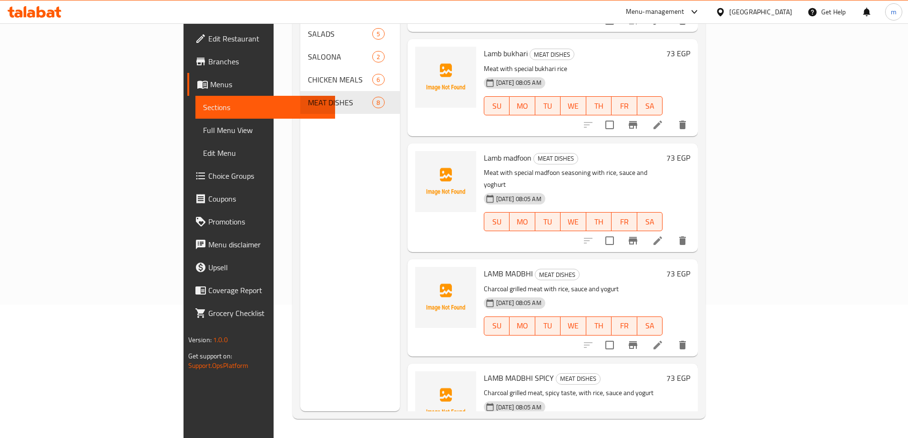
click at [664, 339] on icon at bounding box center [657, 344] width 11 height 11
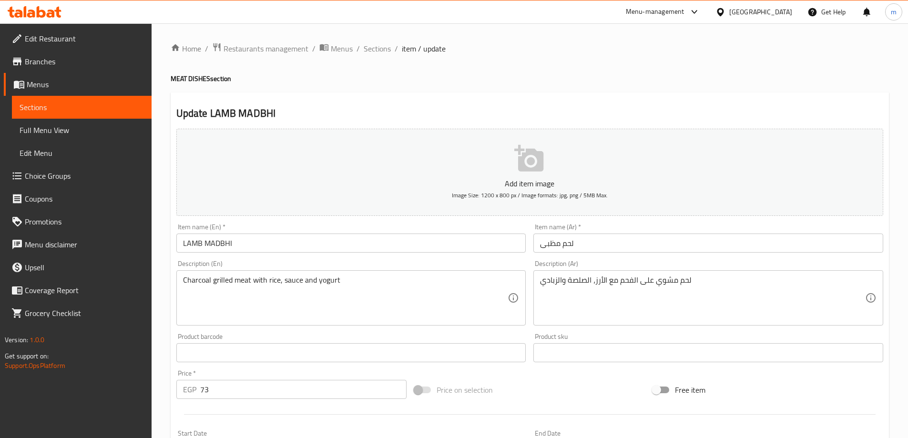
click at [260, 244] on input "LAMB MADBHI" at bounding box center [351, 243] width 350 height 19
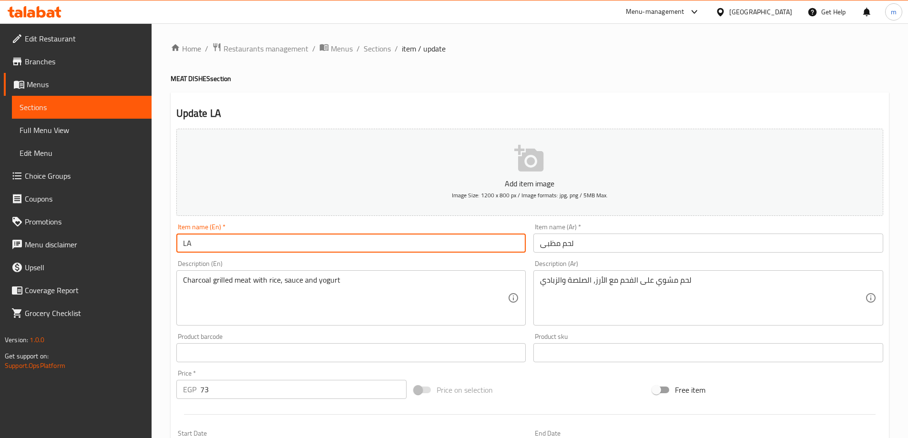
type input "L"
type input "h"
type input "Lamb"
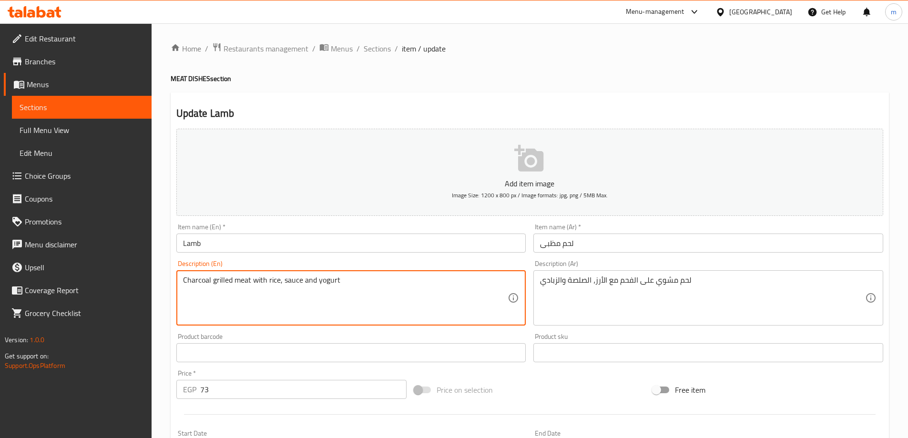
drag, startPoint x: 364, startPoint y: 258, endPoint x: 349, endPoint y: 220, distance: 40.7
click at [327, 281] on textarea "Charcoal grilled meat with rice, sauce and yogurt" at bounding box center [345, 298] width 325 height 45
type textarea "Charcoal grilled meat with rice, sauce and yoghurt"
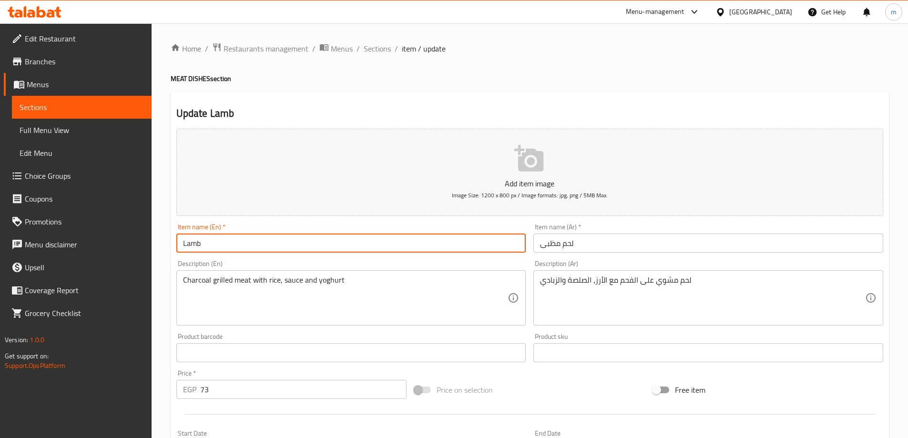
click at [318, 250] on input "Lamb" at bounding box center [351, 243] width 350 height 19
type input "Lamb madbhi"
click at [603, 243] on input "لحم مظبى" at bounding box center [708, 243] width 350 height 19
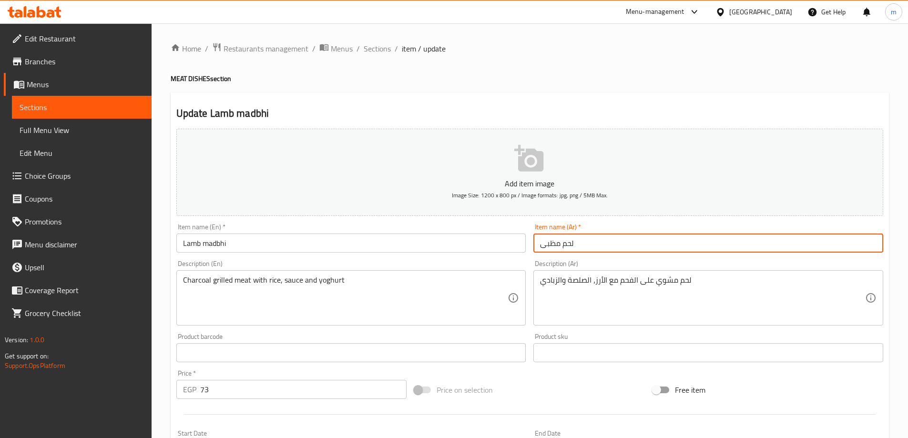
click at [601, 250] on input "لحم مظبى" at bounding box center [708, 243] width 350 height 19
type input "لحم ضاني مادبي"
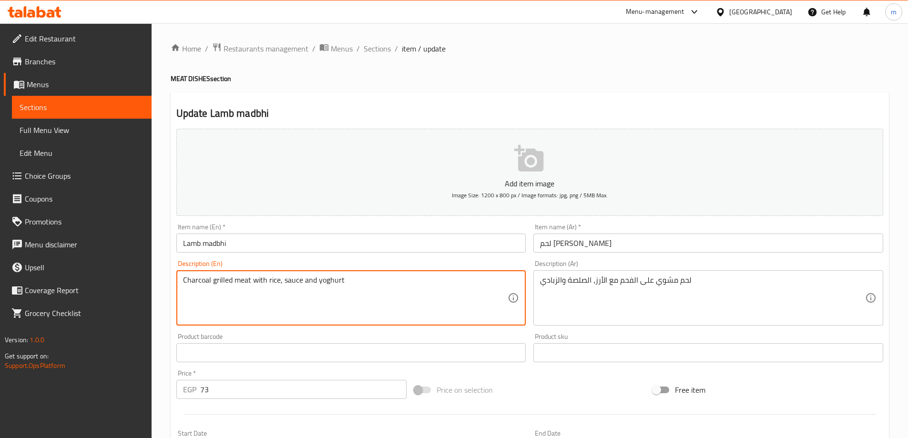
click at [354, 284] on textarea "Charcoal grilled meat with rice, sauce and yoghurt" at bounding box center [345, 298] width 325 height 45
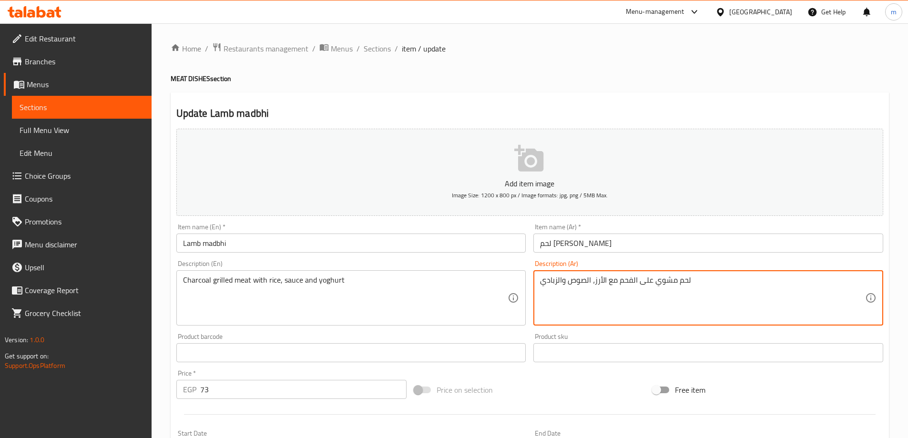
click at [563, 281] on textarea "لحم مشوي على الفحم مع الأرز، الصوص والزبادي" at bounding box center [702, 298] width 325 height 45
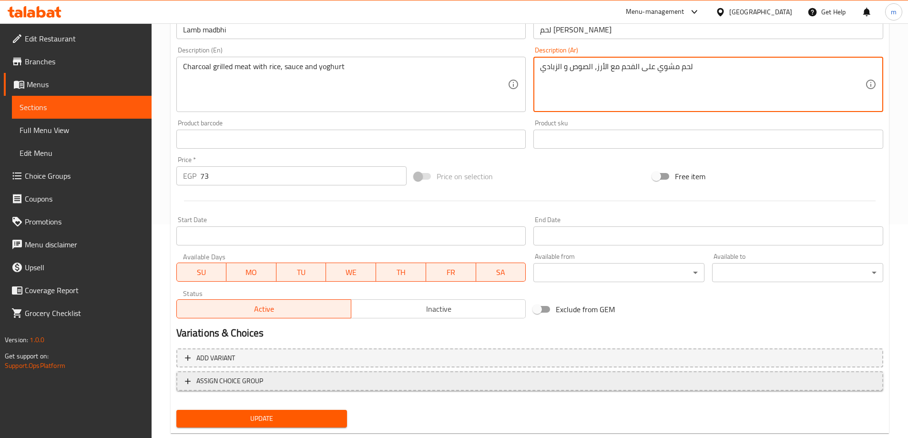
scroll to position [236, 0]
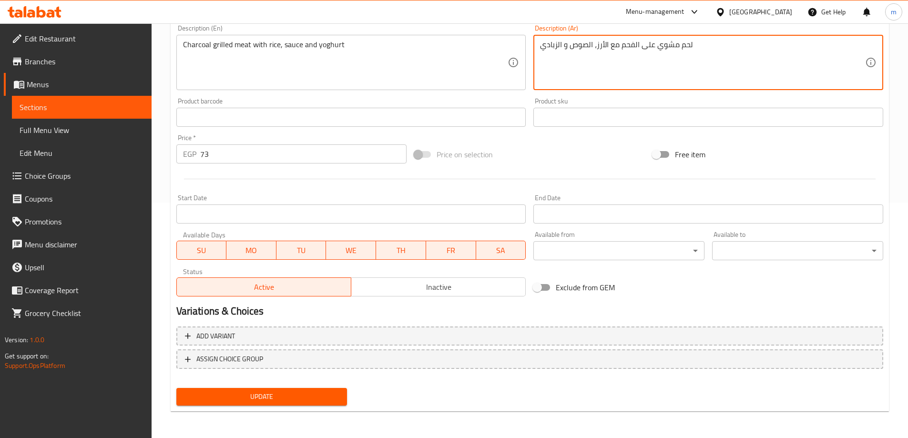
type textarea "لحم مشوي على الفحم مع الأرز، الصوص و الزبادي"
click at [321, 388] on div "Update" at bounding box center [262, 396] width 179 height 25
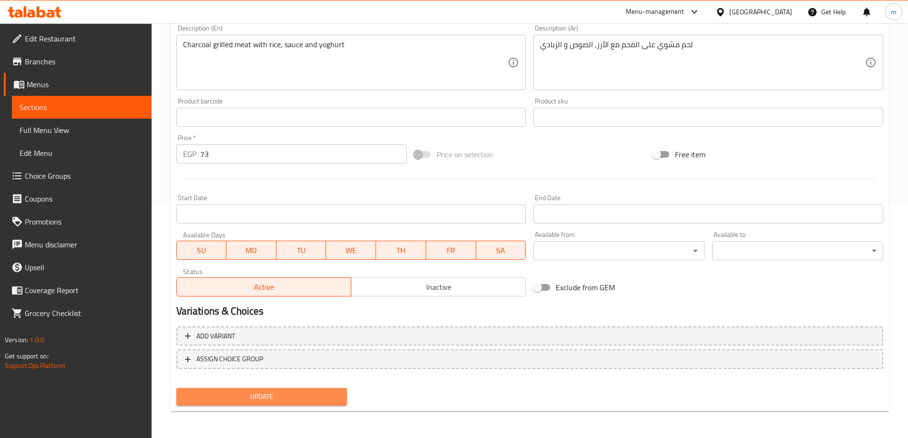
click at [321, 397] on span "Update" at bounding box center [262, 397] width 156 height 12
click at [80, 110] on span "Sections" at bounding box center [82, 107] width 124 height 11
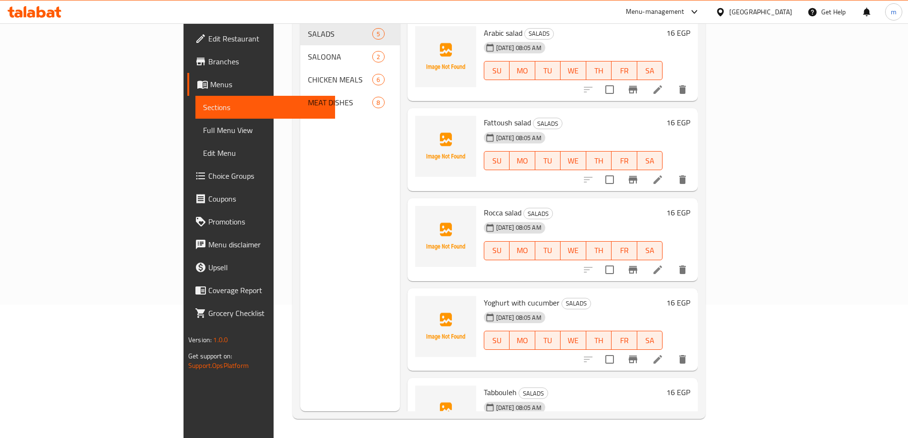
scroll to position [133, 0]
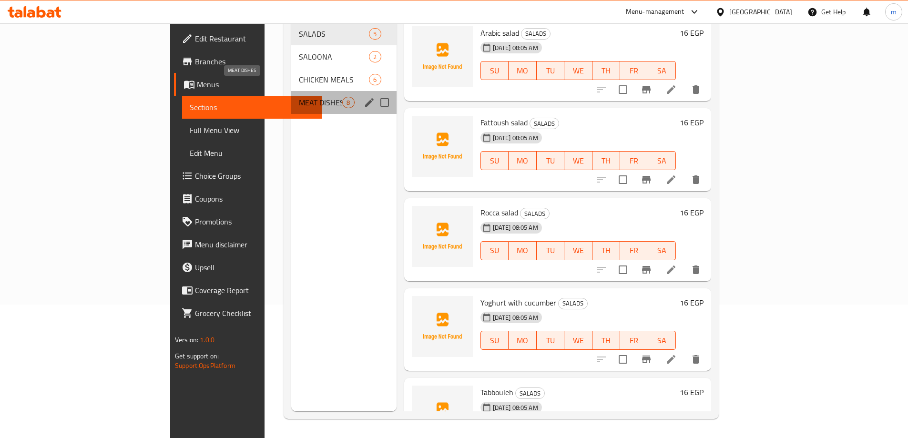
click at [299, 97] on span "MEAT DISHES" at bounding box center [320, 102] width 43 height 11
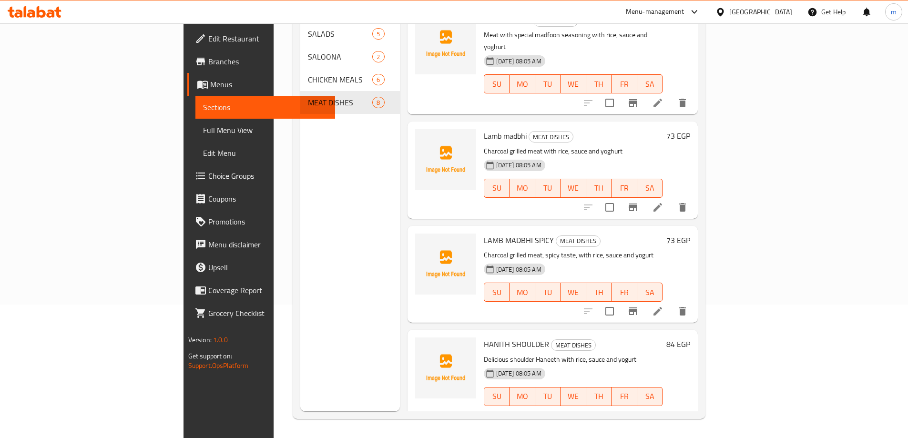
scroll to position [238, 0]
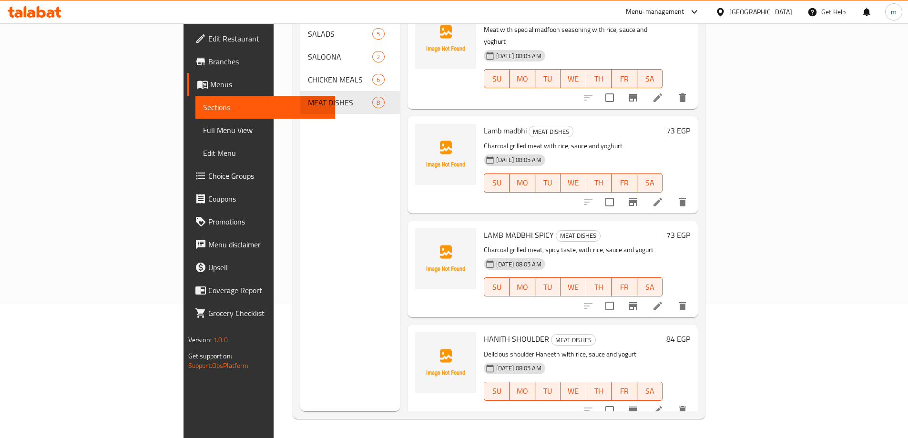
click at [671, 297] on li at bounding box center [658, 305] width 27 height 17
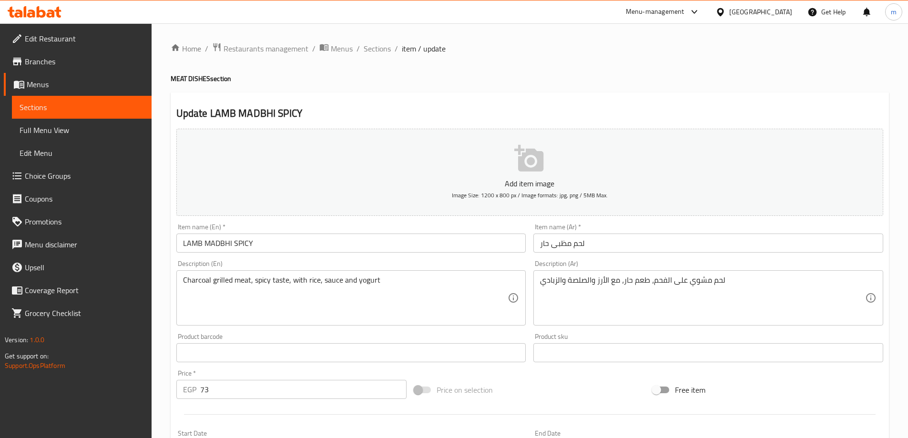
click at [258, 249] on input "LAMB MADBHI SPICY" at bounding box center [351, 243] width 350 height 19
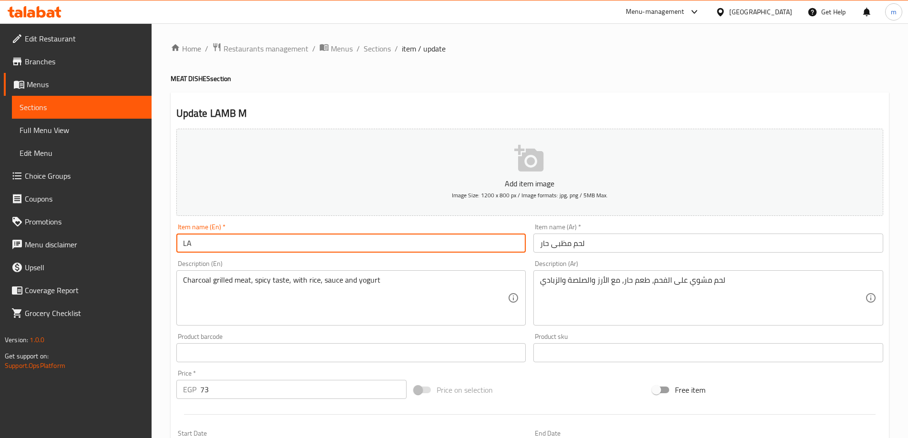
type input "L"
type input "ن"
type input "Lamb madbhi spicy"
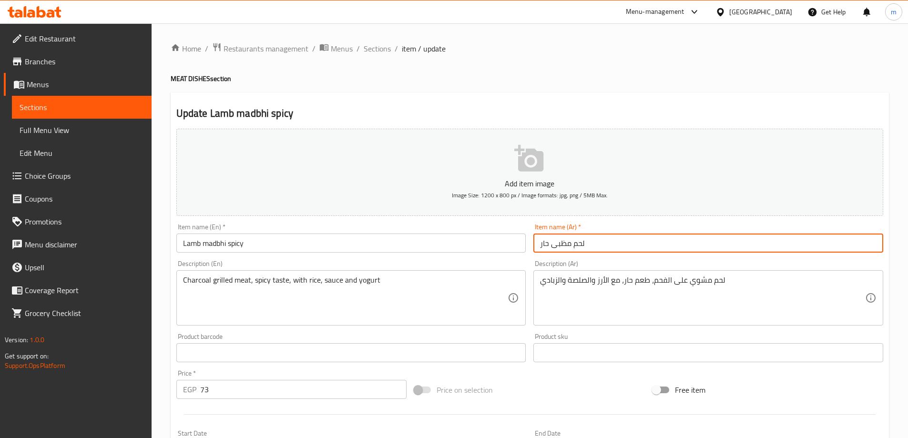
click at [597, 240] on input "لحم مظبى حار" at bounding box center [708, 243] width 350 height 19
click at [556, 246] on input "لحم مظبى حار" at bounding box center [708, 243] width 350 height 19
type input "لحم مادبى حار"
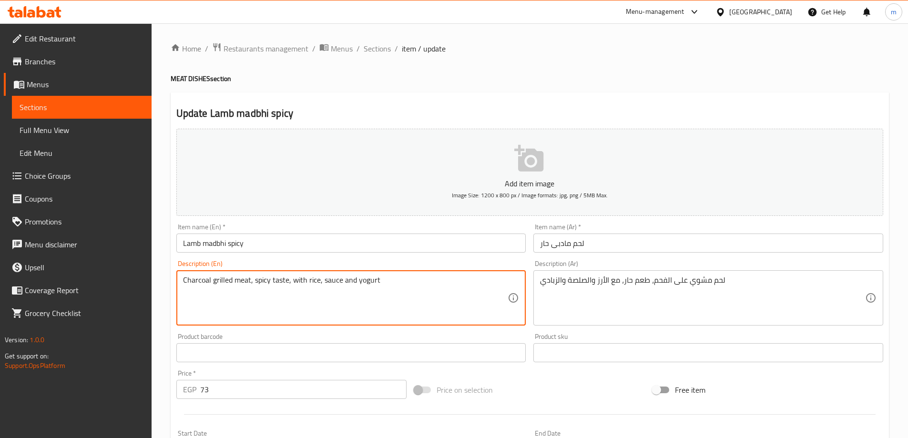
click at [368, 284] on textarea "Charcoal grilled meat, spicy taste, with rice, sauce and yogurt" at bounding box center [345, 298] width 325 height 45
type textarea "Charcoal grilled meat, spicy taste, with rice, sauce and yoghurt"
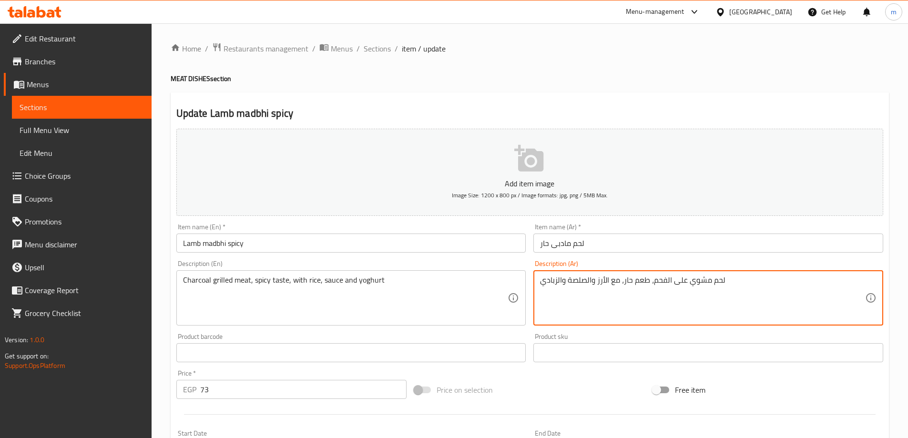
click at [568, 281] on textarea "لحم مشوي على الفحم، طعم حار، مع الأرز والصلصة والزبادي" at bounding box center [702, 298] width 325 height 45
click at [562, 281] on textarea "لحم مشوي على الفحم، طعم حار، مع الأرز والصوص والزبادي" at bounding box center [702, 298] width 325 height 45
type textarea "لحم مشوي على الفحم، طعم حار، مع الأرز والصوص و الزبادي"
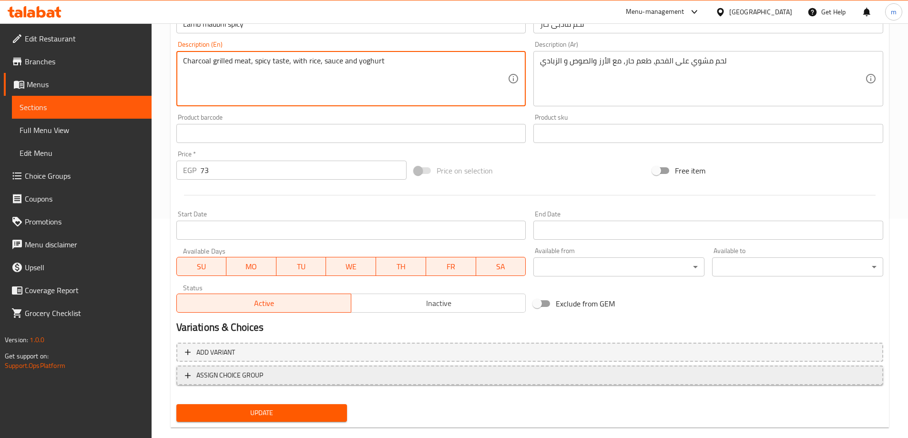
scroll to position [236, 0]
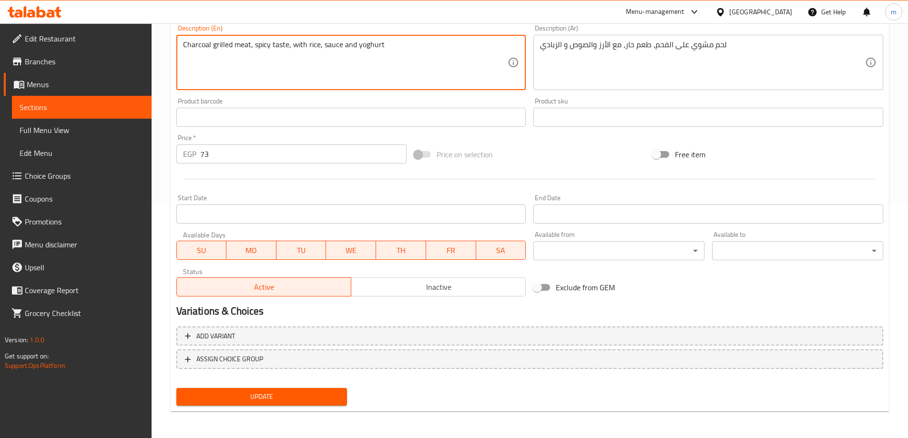
click at [306, 397] on span "Update" at bounding box center [262, 397] width 156 height 12
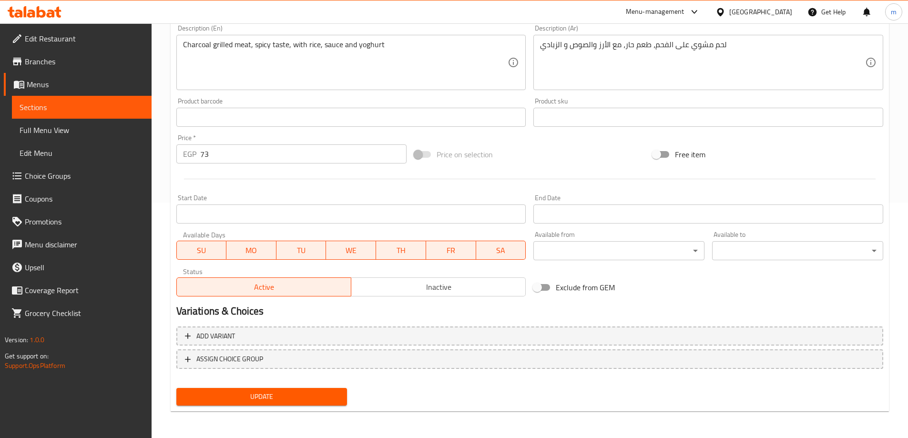
click at [124, 108] on span "Sections" at bounding box center [82, 107] width 124 height 11
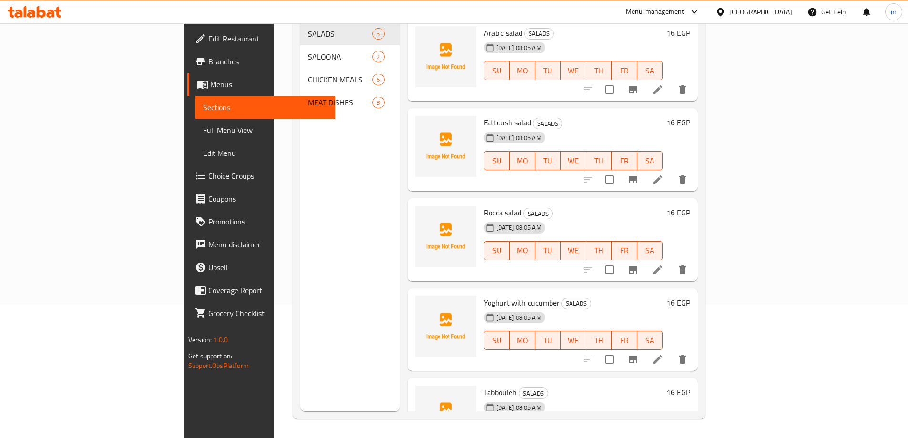
scroll to position [133, 0]
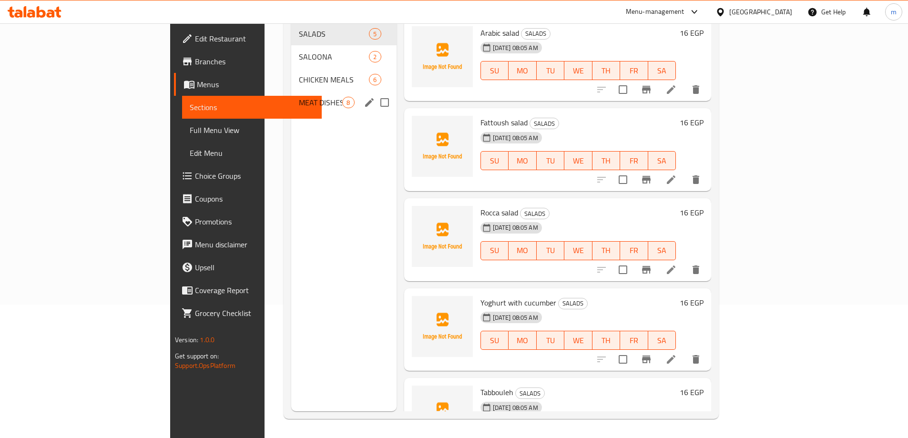
click at [299, 97] on span "MEAT DISHES" at bounding box center [320, 102] width 43 height 11
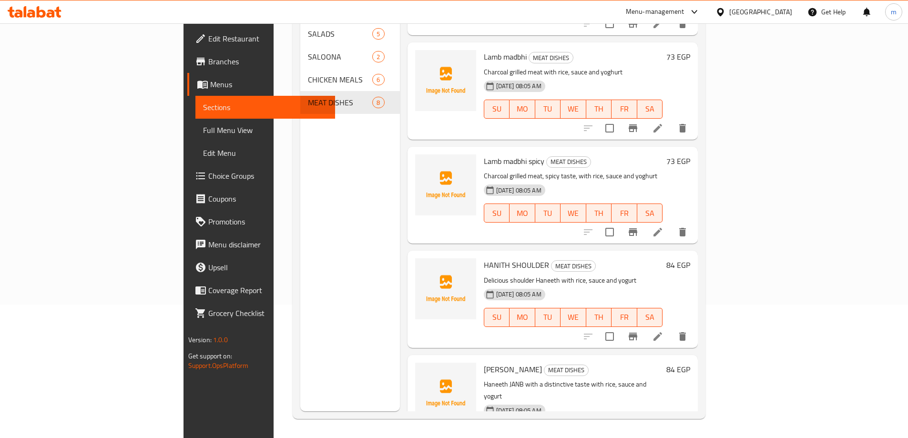
scroll to position [381, 0]
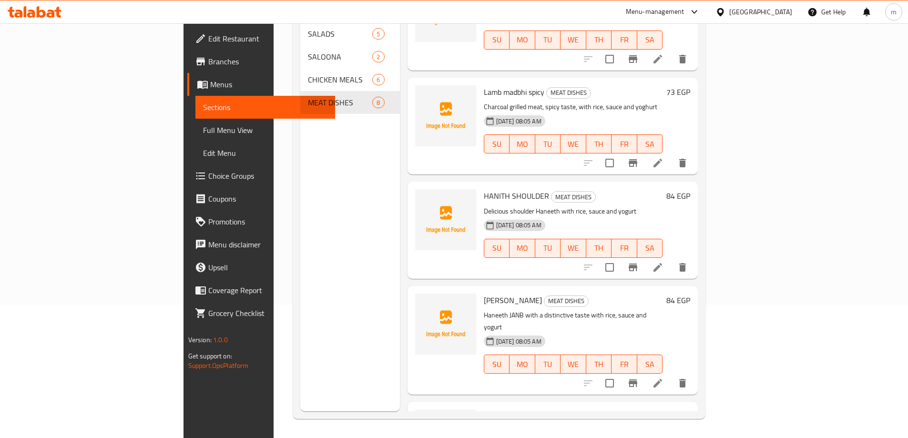
click at [664, 262] on icon at bounding box center [657, 267] width 11 height 11
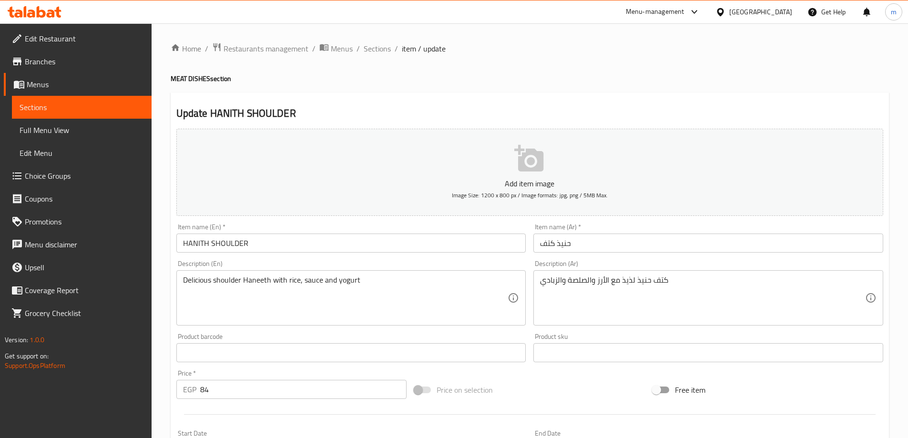
click at [259, 241] on input "HANITH SHOULDER" at bounding box center [351, 243] width 350 height 19
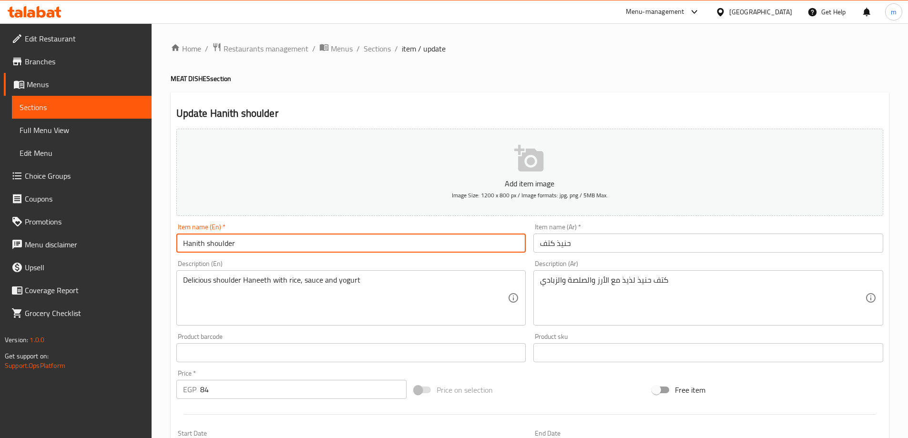
type input "Hanith shoulder"
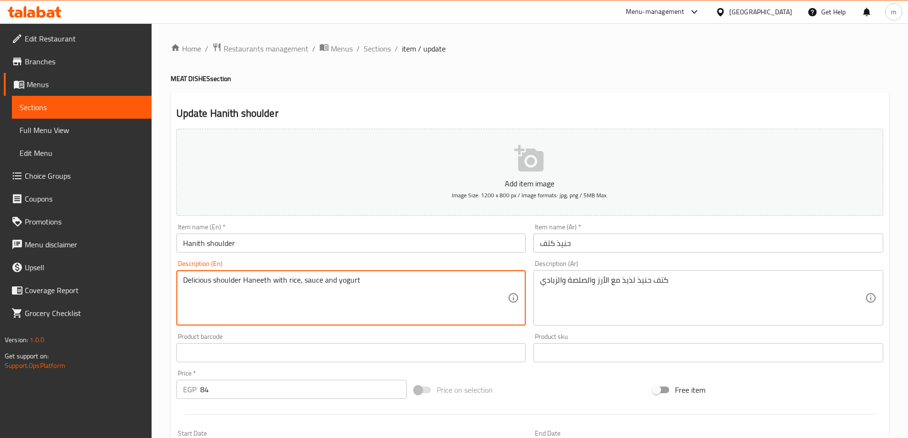
click at [348, 283] on textarea "Delicious shoulder Haneeth with rice, sauce and yogurt" at bounding box center [345, 298] width 325 height 45
click at [261, 280] on textarea "Delicious shoulder Haneeth with rice, sauce and yoghurt" at bounding box center [345, 298] width 325 height 45
click at [263, 281] on textarea "Delicious shoulder Haneeth with rice, sauce and yoghurt" at bounding box center [345, 298] width 325 height 45
type textarea "Delicious shoulder Haneeth with rice, sauce and yoghurt"
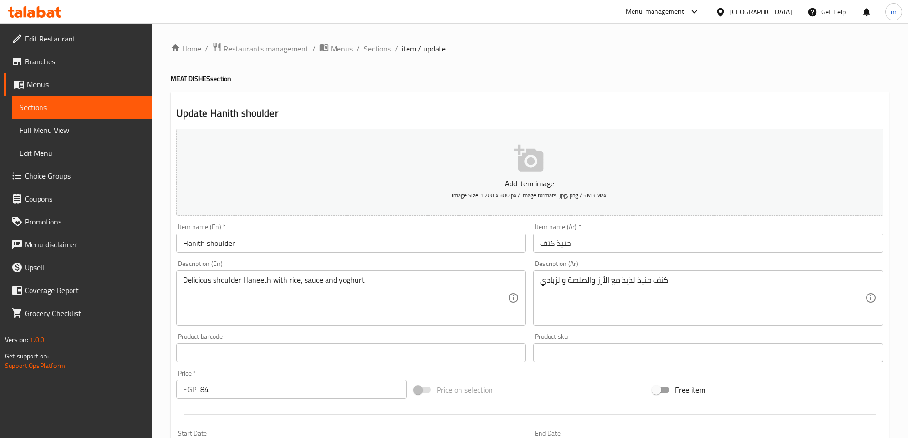
click at [197, 247] on input "Hanith shoulder" at bounding box center [351, 243] width 350 height 19
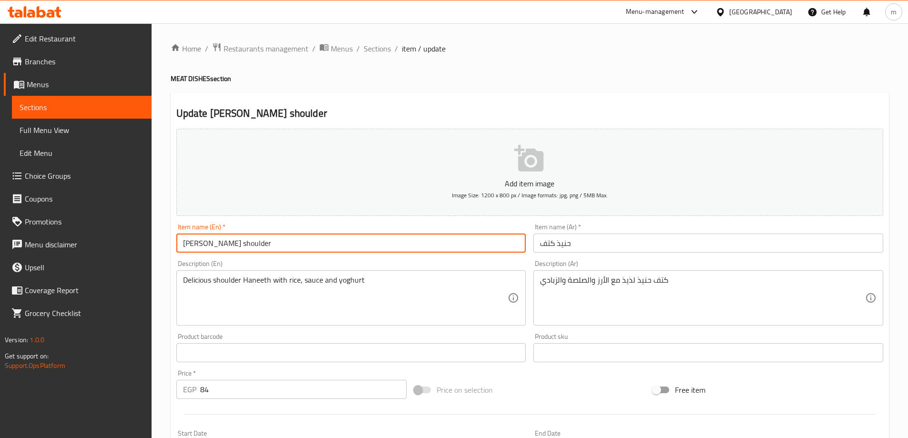
type input "Haneeth shoulder"
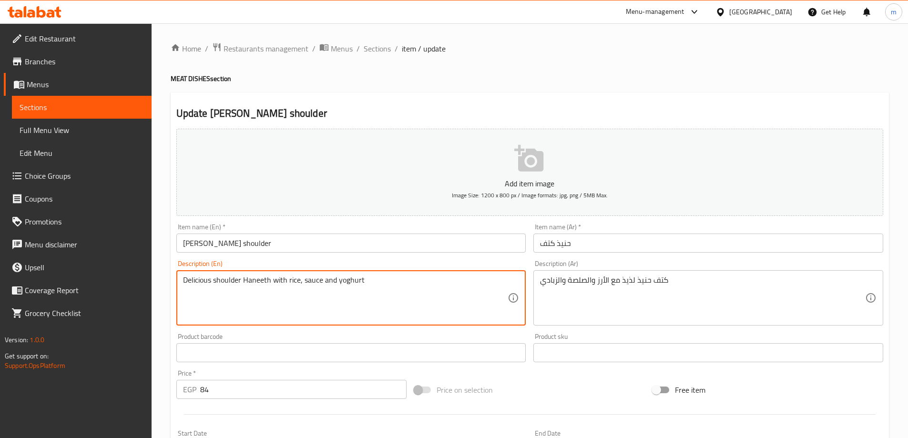
click at [392, 283] on textarea "Delicious shoulder Haneeth with rice, sauce and yoghurt" at bounding box center [345, 298] width 325 height 45
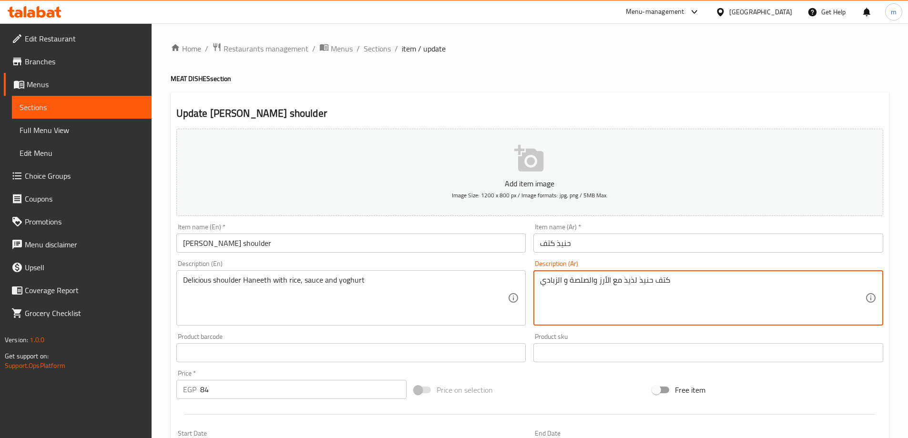
click at [672, 283] on textarea "كتف حنيذ لذيذ مع الأرز والصلصة و الزبادي" at bounding box center [702, 298] width 325 height 45
type textarea "كتف حنيذ لذيذ مع الأرز والصلصة و الزبادي"
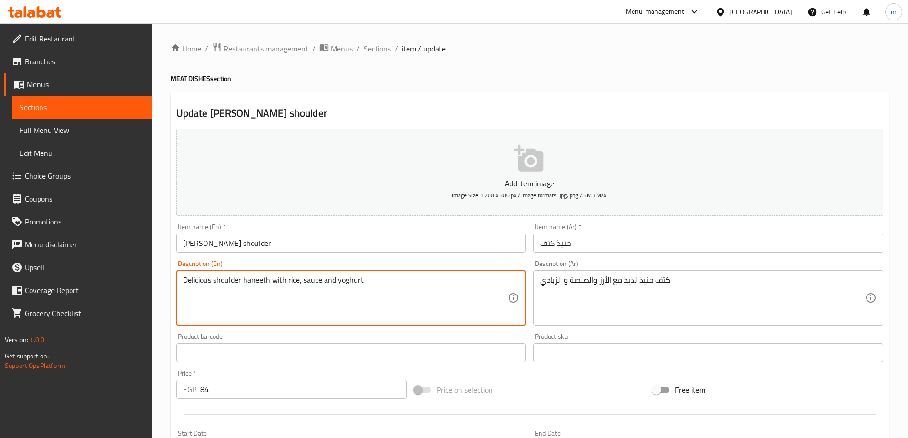
click at [236, 309] on textarea "Delicious shoulder haneeth with rice, sauce and yoghurt" at bounding box center [345, 298] width 325 height 45
click at [378, 285] on textarea "Delicious shoulder haneeth with rice, sauce and yoghurt" at bounding box center [345, 298] width 325 height 45
type textarea "Delicious shoulder haneeth with rice, sauce and yoghurt"
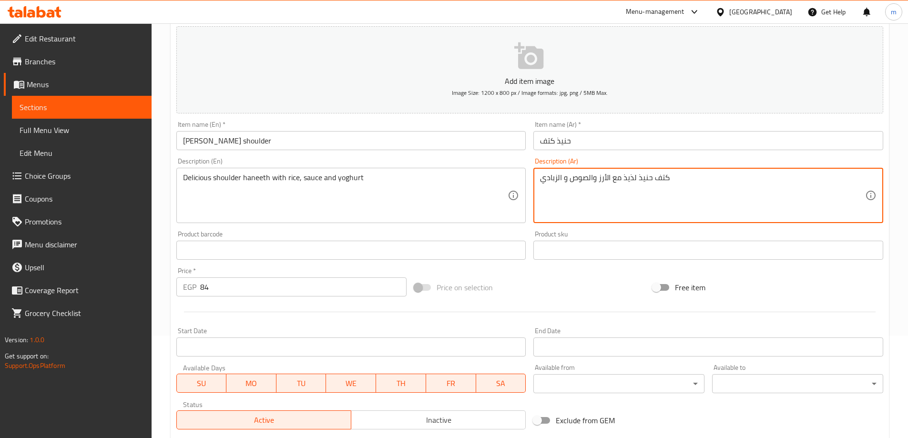
scroll to position [236, 0]
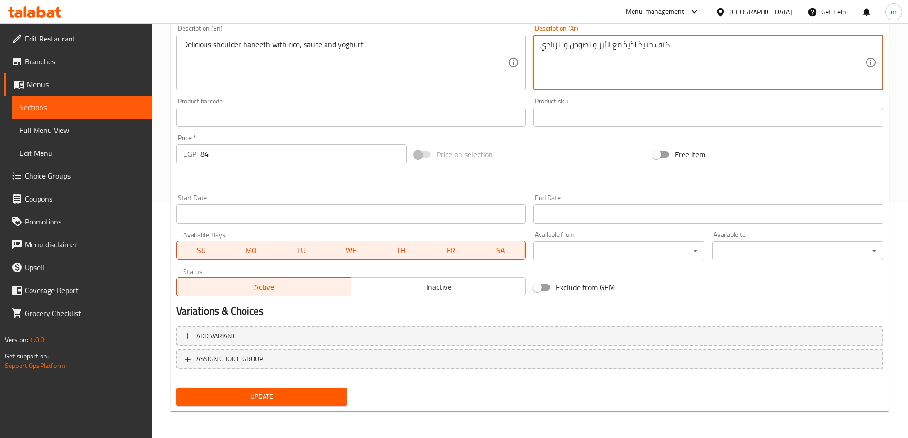
click at [594, 47] on textarea "كتف حنيذ لذيذ مع الأرز والصوص و الزبادي" at bounding box center [702, 62] width 325 height 45
type textarea "كتف حنيذ لذيذ مع الأرز , الصوص و الزبادي"
click at [293, 392] on span "Update" at bounding box center [262, 397] width 156 height 12
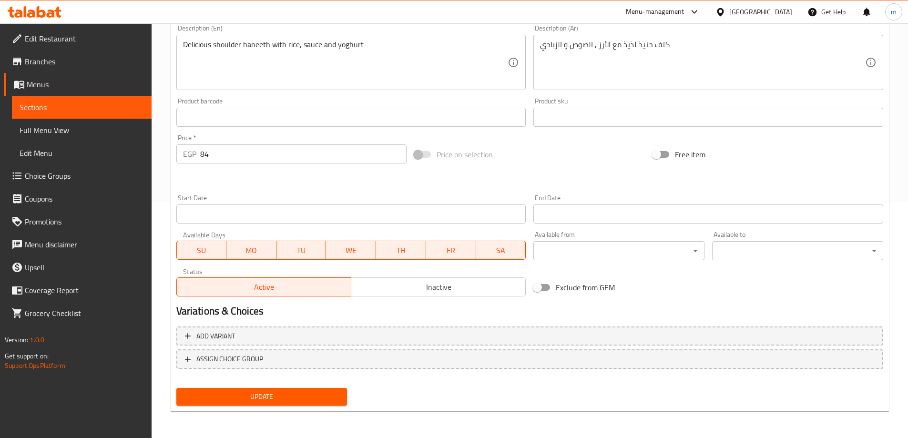
click at [121, 102] on span "Sections" at bounding box center [82, 107] width 124 height 11
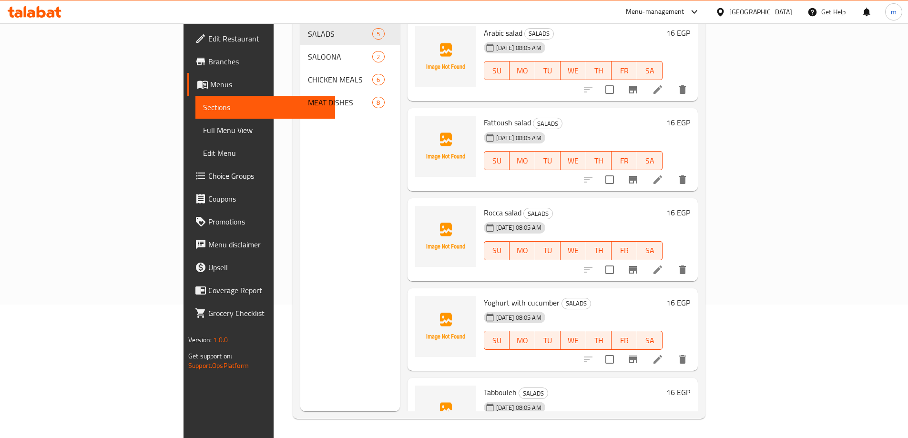
scroll to position [133, 0]
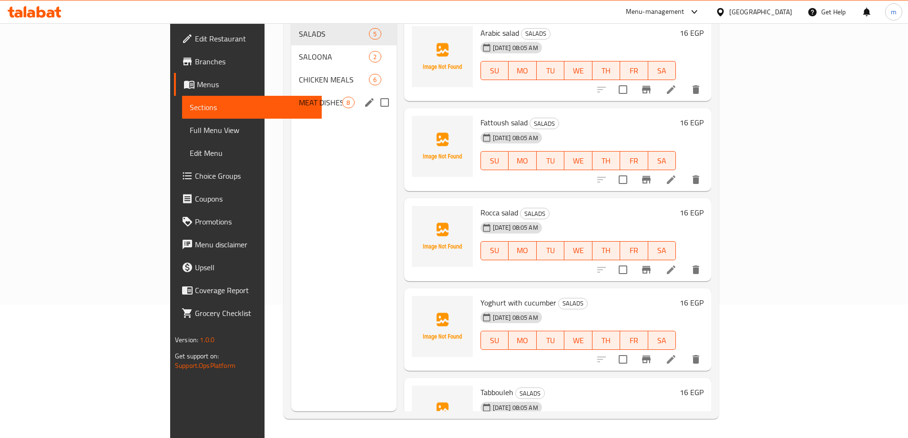
click at [299, 97] on span "MEAT DISHES" at bounding box center [320, 102] width 43 height 11
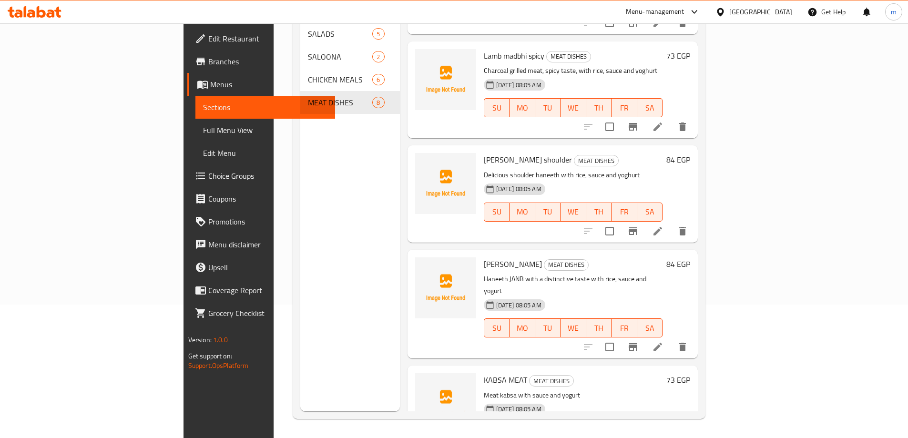
scroll to position [419, 0]
click at [664, 340] on icon at bounding box center [657, 345] width 11 height 11
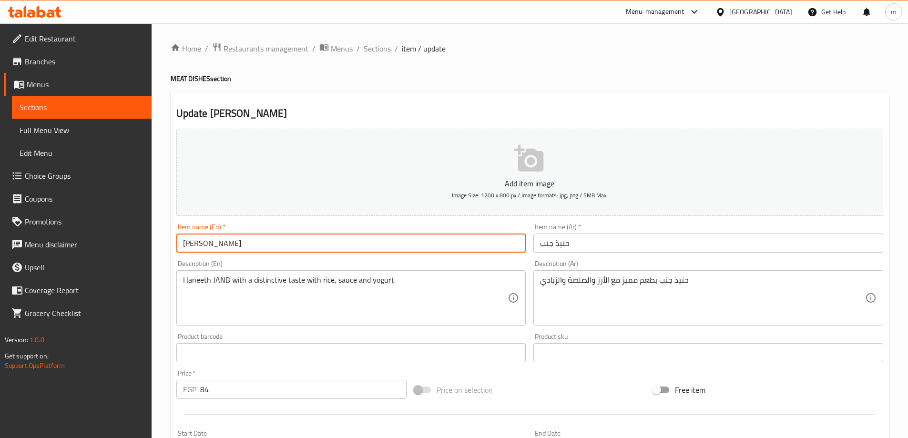
click at [274, 243] on input "HANITH JANB" at bounding box center [351, 243] width 350 height 19
click at [244, 242] on input "Haneeth shoulder" at bounding box center [351, 243] width 350 height 19
type input "Haneeth janb"
click at [318, 252] on input "Haneeth janb" at bounding box center [351, 243] width 350 height 19
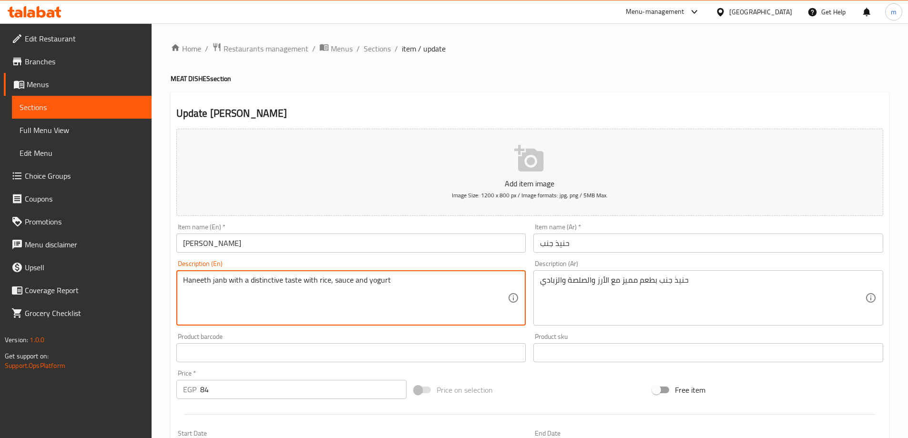
click at [390, 284] on textarea "Haneeth janb with a distinctive taste with rice, sauce and yogurt" at bounding box center [345, 298] width 325 height 45
click at [376, 280] on textarea "Haneeth janb with a distinctive taste with rice, sauce and yogurt" at bounding box center [345, 298] width 325 height 45
type textarea "Haneeth janb with a distinctive taste with rice, sauce and yoghurt"
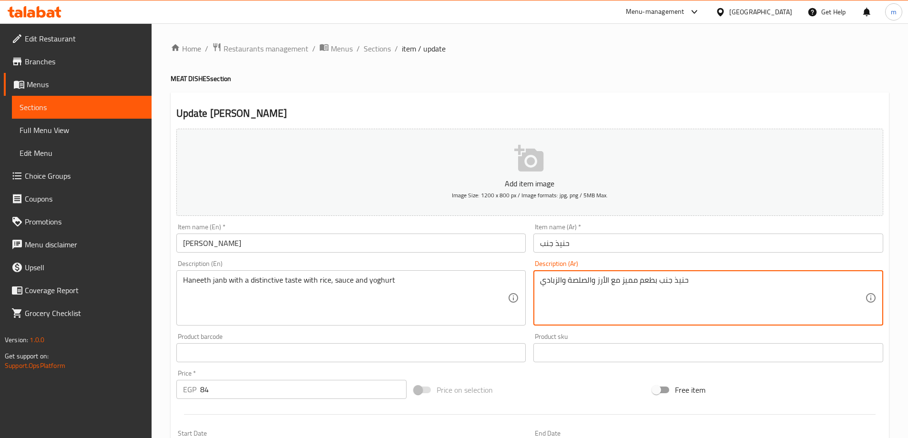
click at [560, 282] on textarea "حنيذ جنب بطعم مميز مع الأرز والصلصة والزبادي" at bounding box center [702, 298] width 325 height 45
click at [563, 280] on textarea "حنيذ جنب بطعم مميز مع الأرز والصلصة والزبادي" at bounding box center [702, 298] width 325 height 45
click at [571, 281] on textarea "حنيذ جنب بطعم مميز مع الأرز والصلصة و الزبادي" at bounding box center [702, 298] width 325 height 45
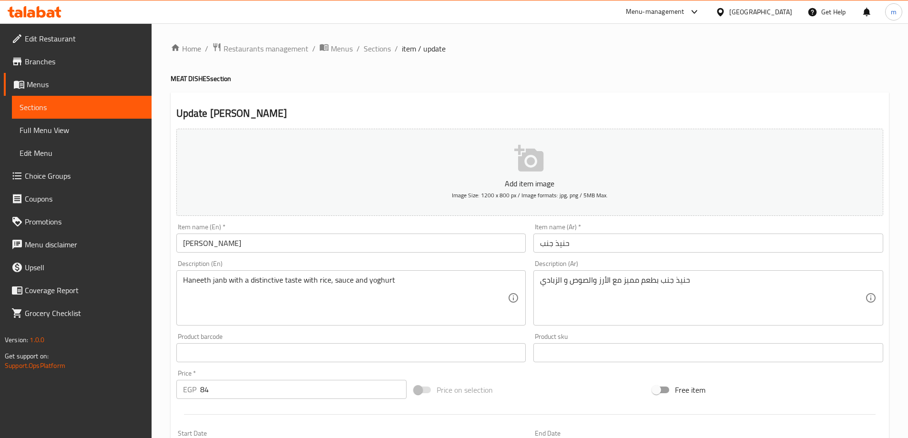
drag, startPoint x: 181, startPoint y: 280, endPoint x: 336, endPoint y: 283, distance: 155.0
click at [331, 284] on div "Haneeth janb with a distinctive taste with rice, sauce and yoghurt Description …" at bounding box center [351, 297] width 350 height 55
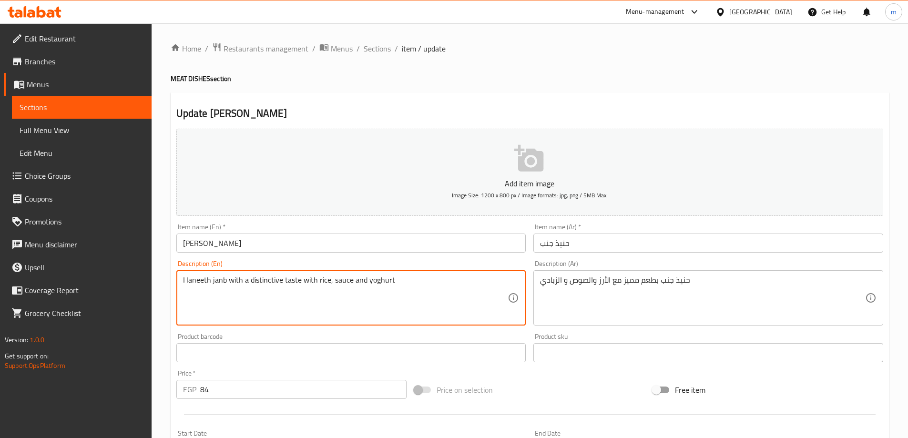
drag, startPoint x: 396, startPoint y: 279, endPoint x: 218, endPoint y: 283, distance: 178.3
click at [177, 276] on div "Haneeth janb with a distinctive taste with rice, sauce and yoghurt Description …" at bounding box center [351, 297] width 350 height 55
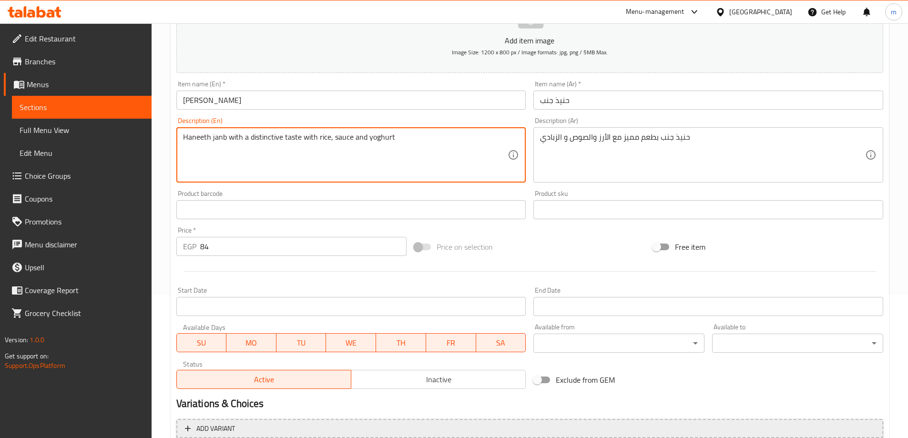
scroll to position [236, 0]
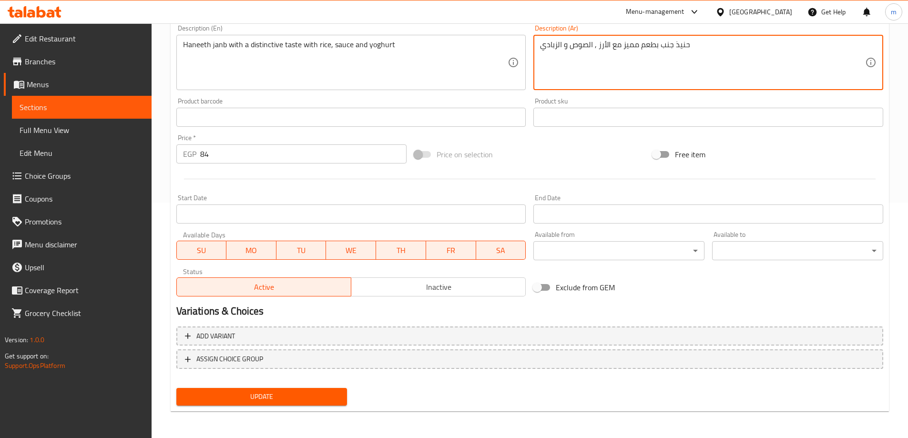
click at [597, 46] on textarea "حنيذ جنب بطعم مميز مع الأرز , الصوص و الزبادي" at bounding box center [702, 62] width 325 height 45
click at [599, 46] on textarea "حنيذ جنب بطعم مميز مع الأرز , الصوص و الزبادي" at bounding box center [702, 62] width 325 height 45
click at [596, 46] on textarea "حنيذ جنب بطعم مميز مع الأرز , الصوص و الزبادي" at bounding box center [702, 62] width 325 height 45
type textarea "حنيذ جنب بطعم مميز مع الأرز, الصوص و الزبادي"
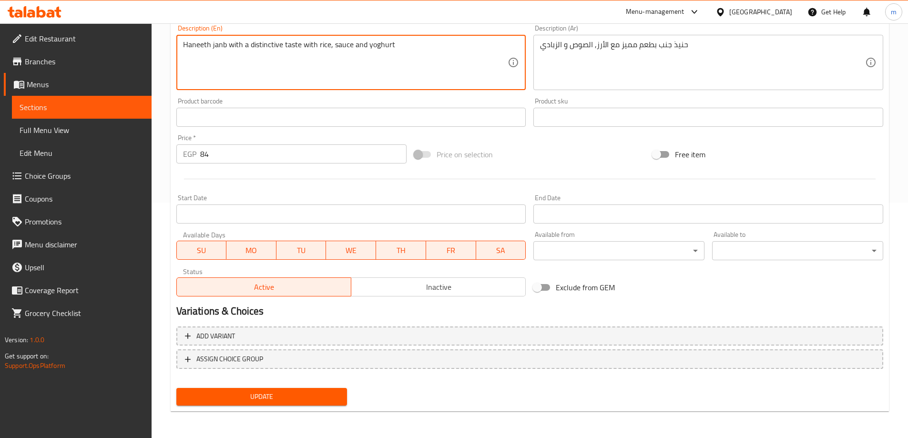
click at [287, 397] on span "Update" at bounding box center [262, 397] width 156 height 12
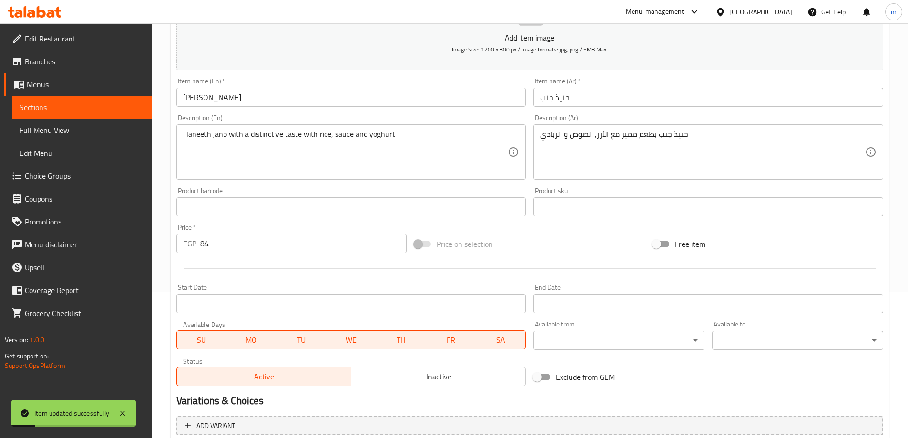
scroll to position [140, 0]
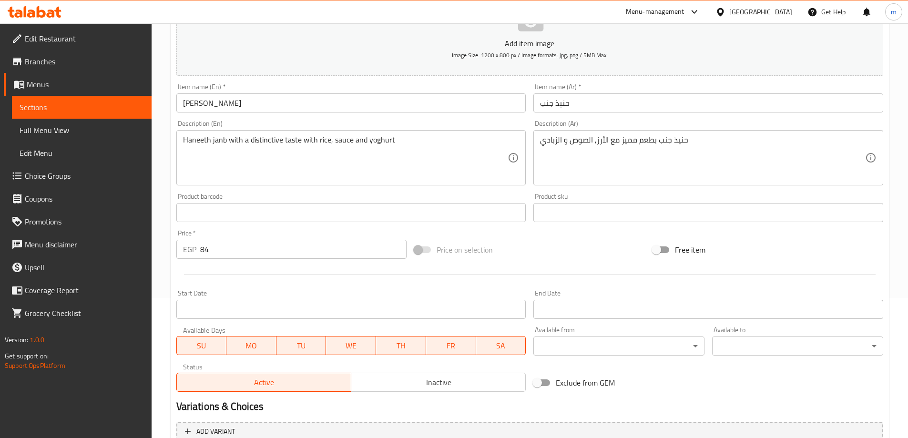
click at [145, 114] on link "Sections" at bounding box center [82, 107] width 140 height 23
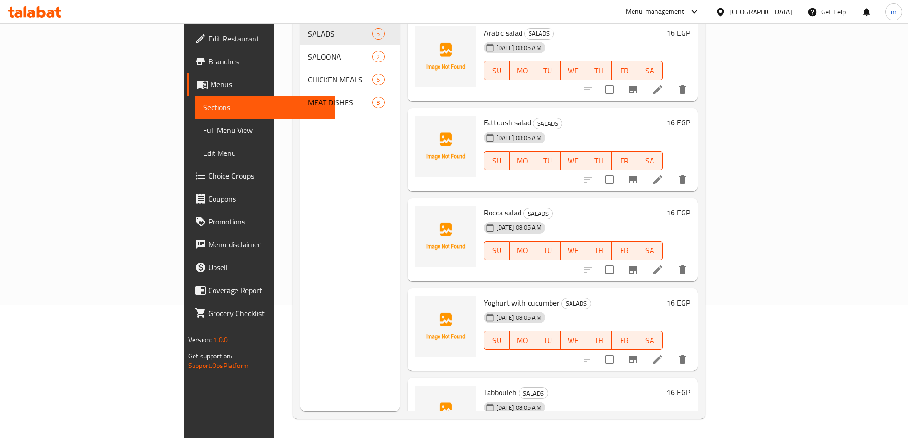
scroll to position [133, 0]
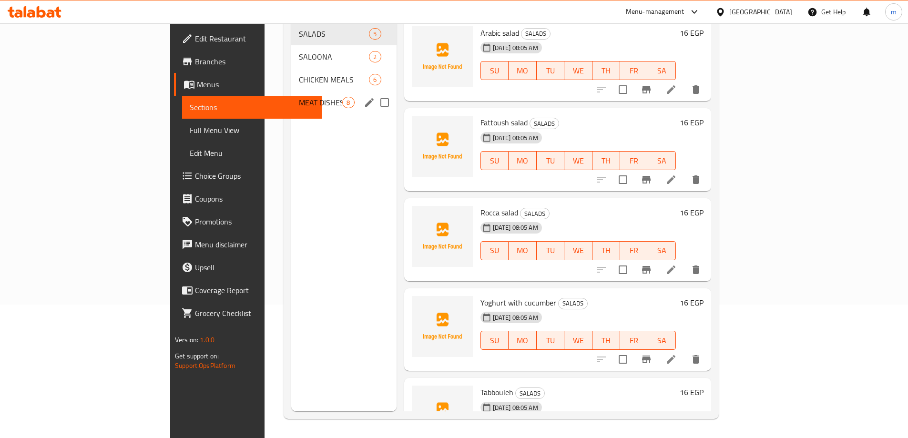
click at [299, 97] on span "MEAT DISHES" at bounding box center [320, 102] width 43 height 11
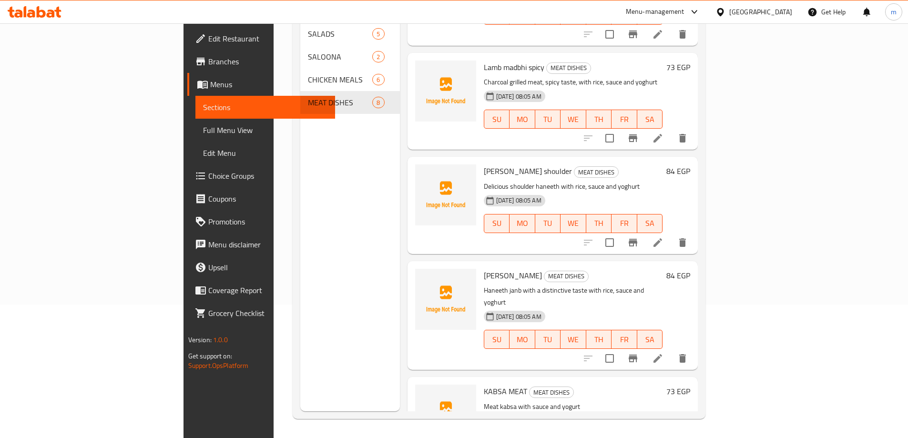
scroll to position [419, 0]
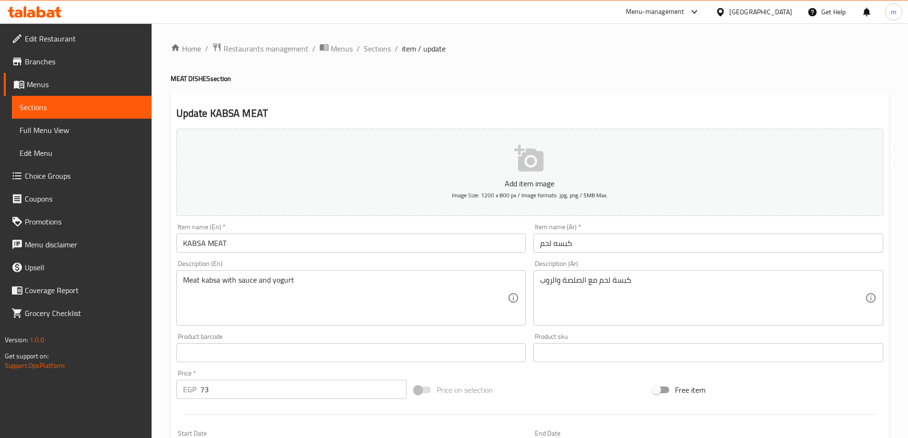
click at [271, 256] on div "Item name (En)   * KABSA MEAT Item name (En) *" at bounding box center [352, 238] width 358 height 37
click at [271, 246] on input "KABSA MEAT" at bounding box center [351, 243] width 350 height 19
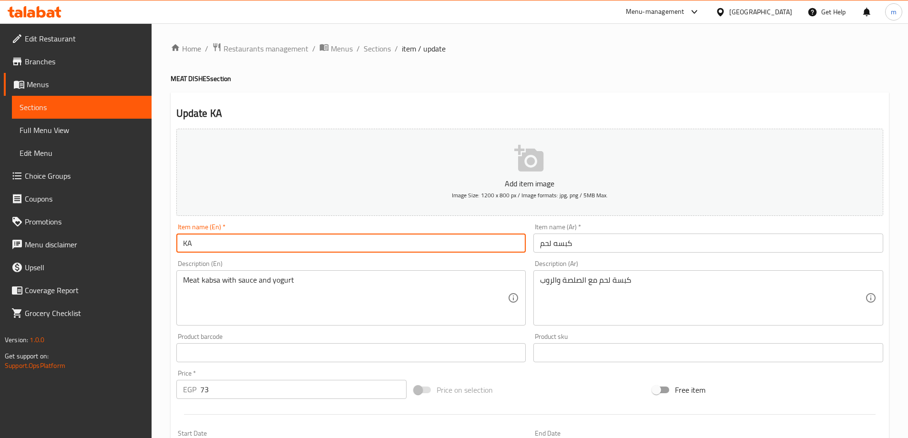
type input "K"
type input "ل"
type input "ن"
type input "Kabsa meat"
click at [583, 238] on input "كبسه لحم" at bounding box center [708, 243] width 350 height 19
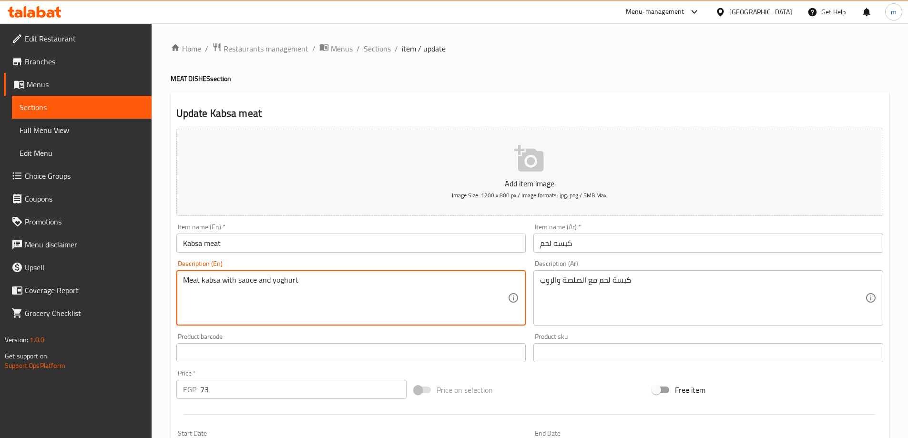
type textarea "Meat kabsa with sauce and yoghurt"
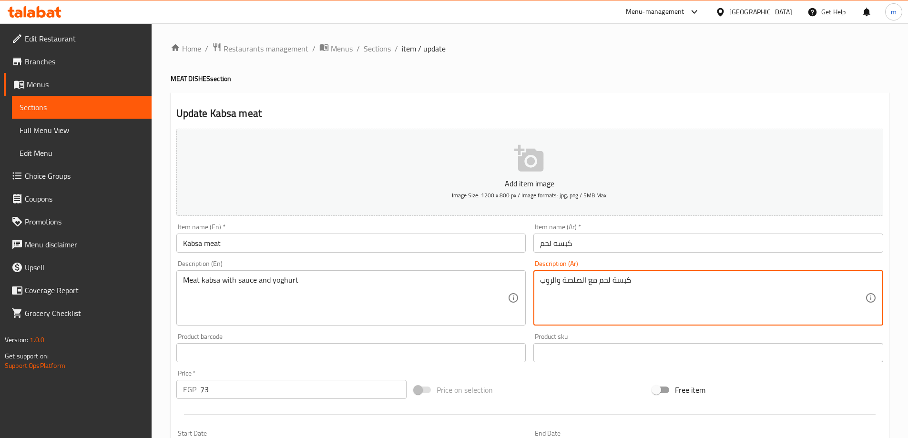
click at [652, 284] on textarea "كبسة لحم مع الصلصة والروب" at bounding box center [702, 298] width 325 height 45
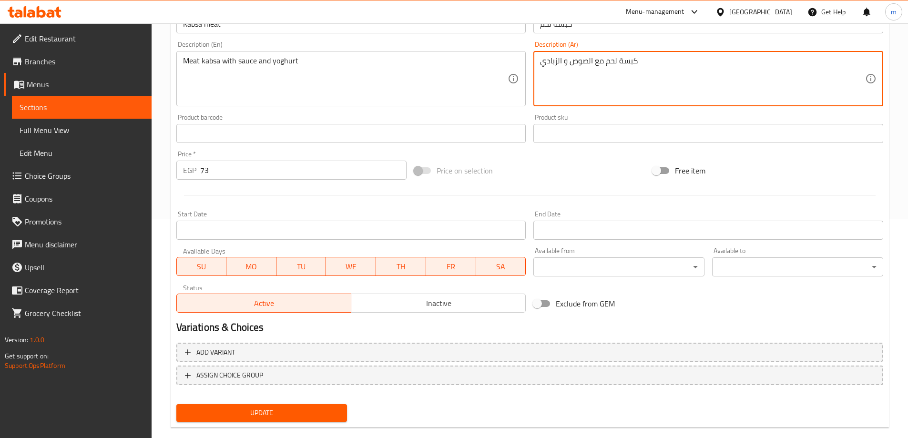
scroll to position [236, 0]
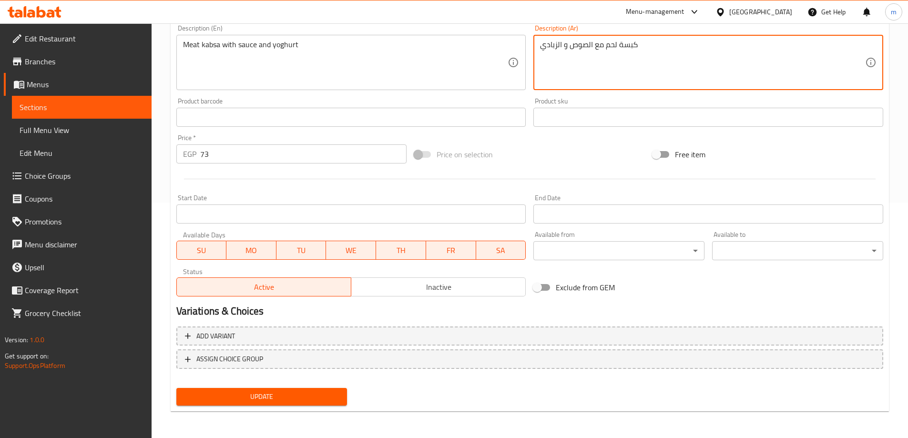
type textarea "كبسة لحم مع الصوص و الزبادي"
click at [315, 404] on button "Update" at bounding box center [261, 397] width 171 height 18
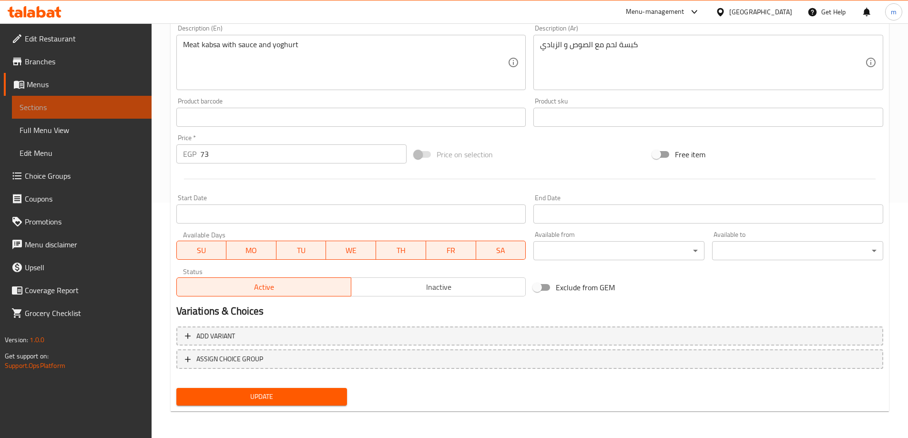
click at [108, 99] on link "Sections" at bounding box center [82, 107] width 140 height 23
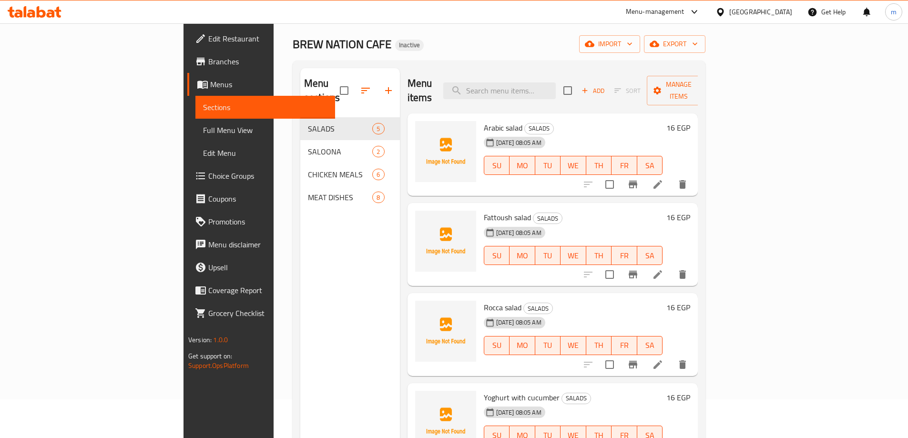
scroll to position [38, 0]
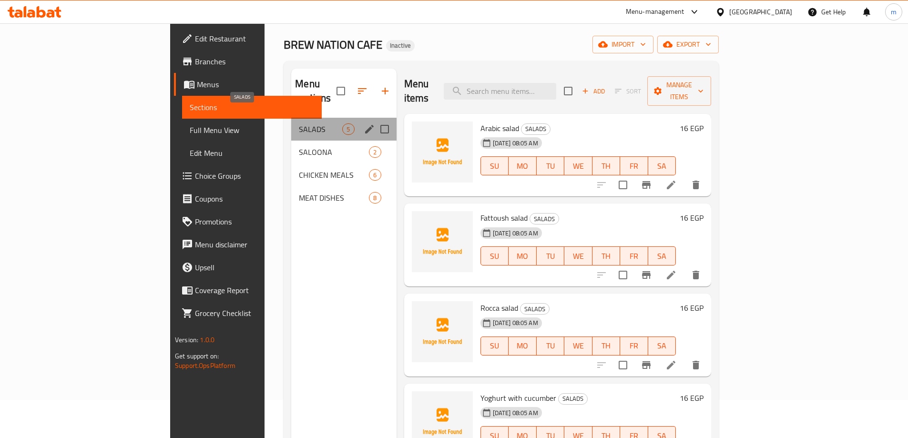
click at [299, 123] on span "SALADS" at bounding box center [320, 128] width 43 height 11
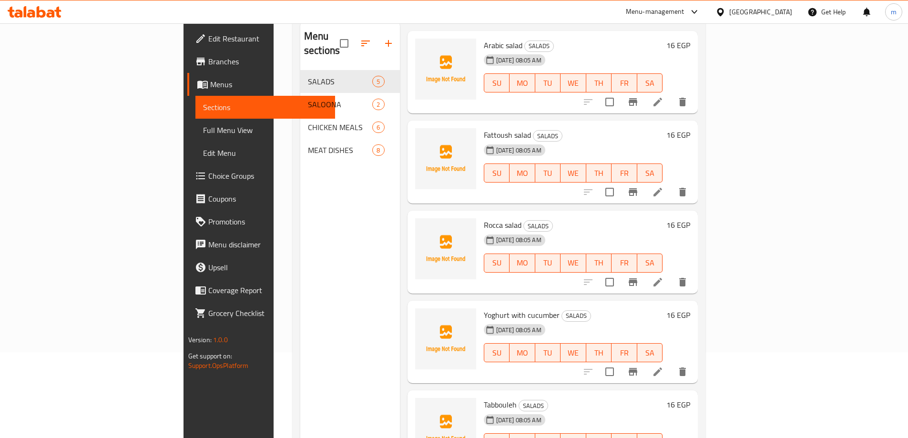
scroll to position [133, 0]
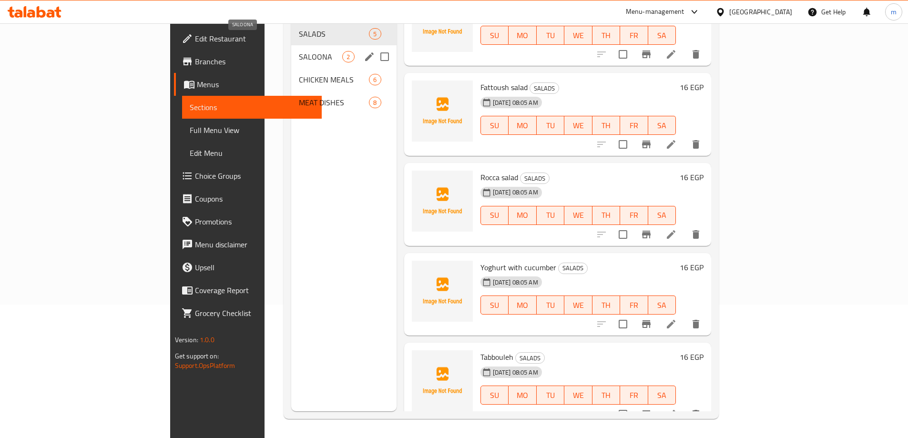
click at [299, 51] on span "SALOONA" at bounding box center [320, 56] width 43 height 11
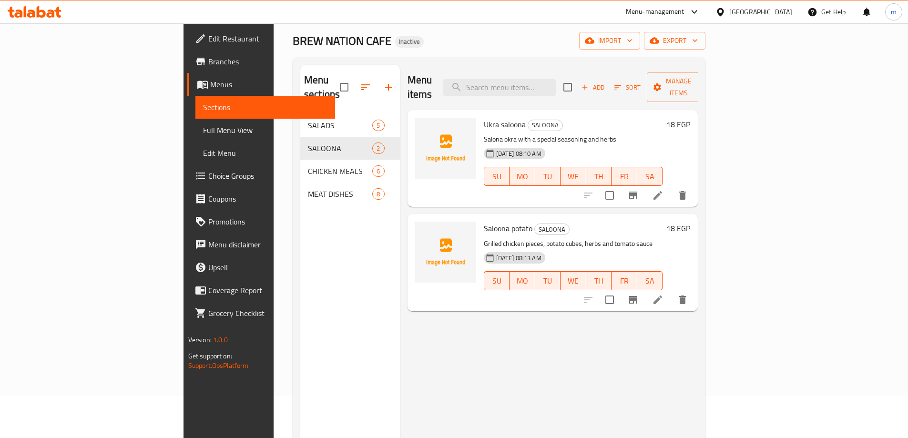
scroll to position [38, 0]
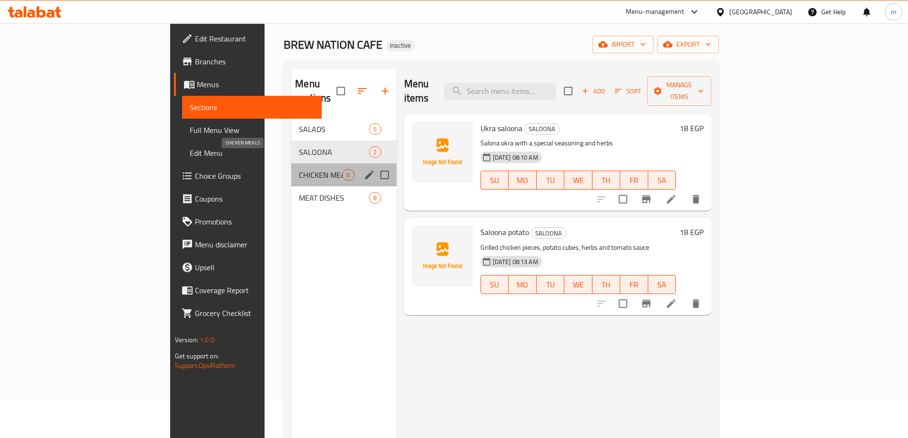
click at [299, 169] on span "CHICKEN MEALS" at bounding box center [320, 174] width 43 height 11
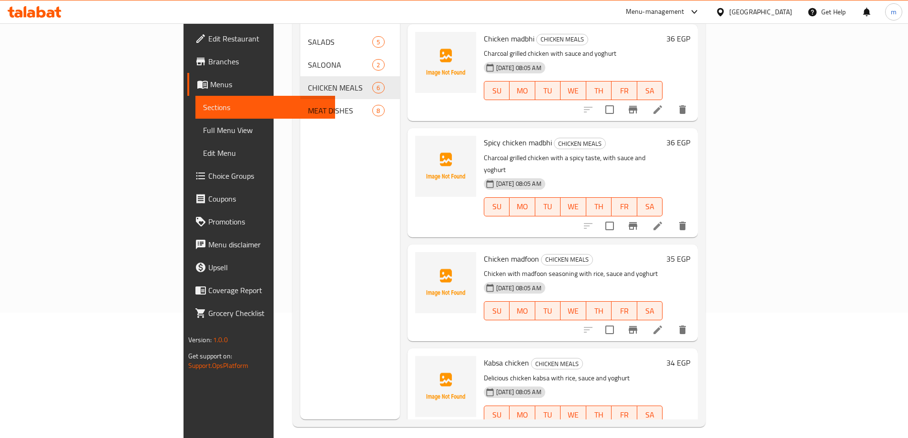
scroll to position [133, 0]
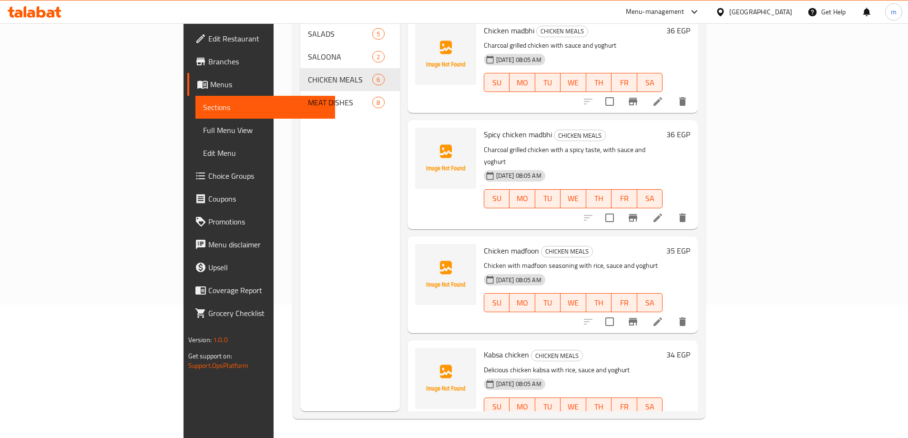
click at [300, 91] on div "MEAT DISHES 8" at bounding box center [350, 102] width 100 height 23
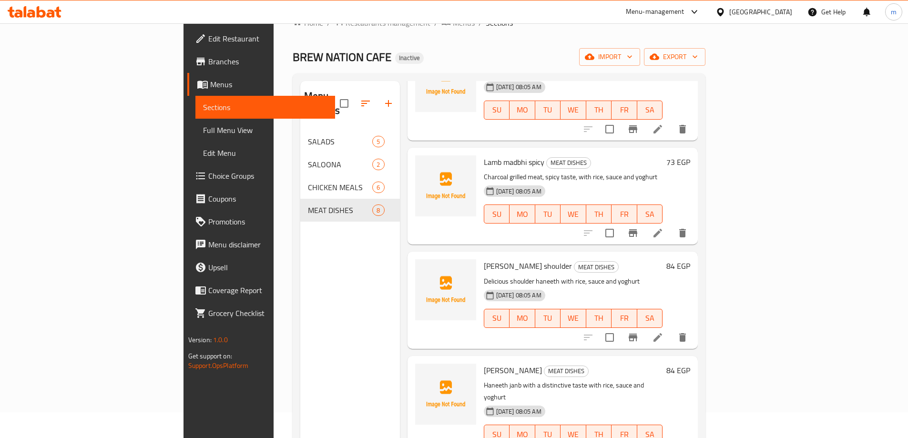
scroll to position [48, 0]
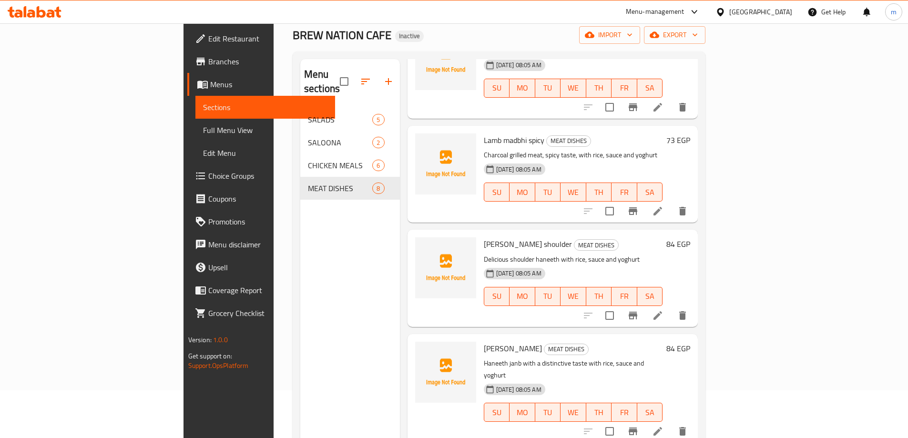
click at [664, 310] on icon at bounding box center [657, 315] width 11 height 11
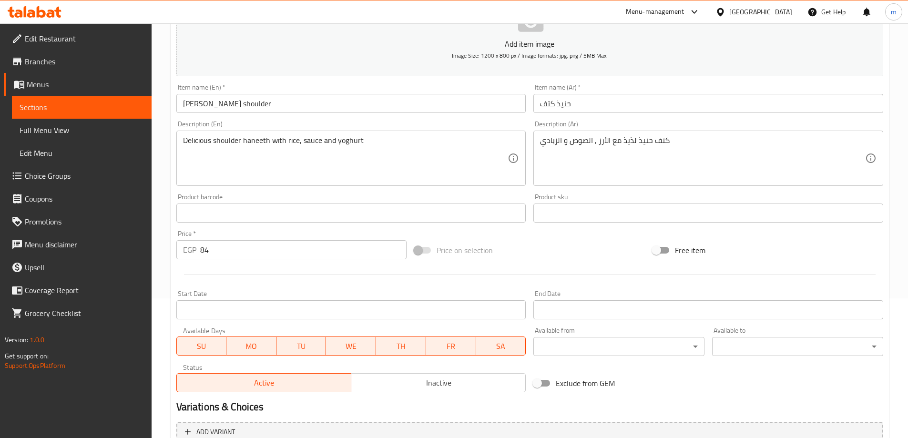
scroll to position [236, 0]
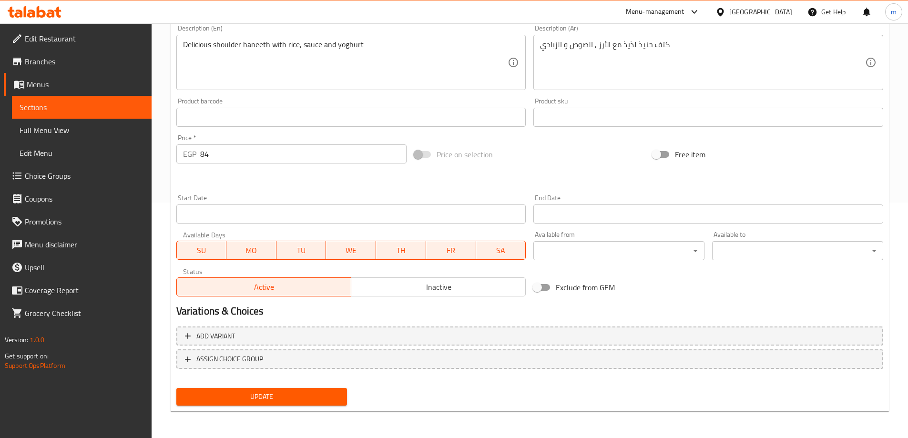
click at [124, 106] on span "Sections" at bounding box center [82, 107] width 124 height 11
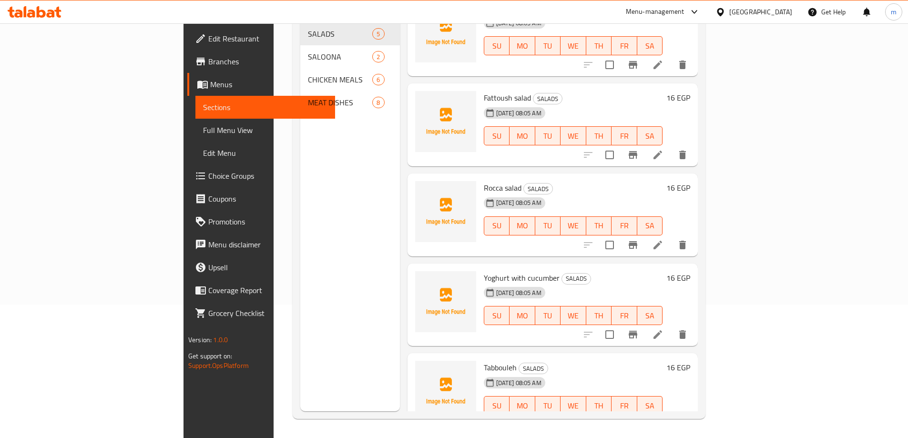
scroll to position [35, 0]
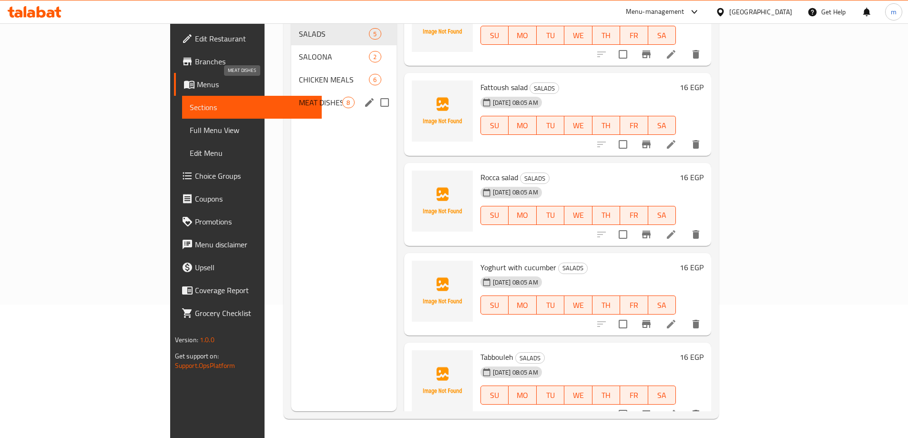
click at [299, 97] on span "MEAT DISHES" at bounding box center [320, 102] width 43 height 11
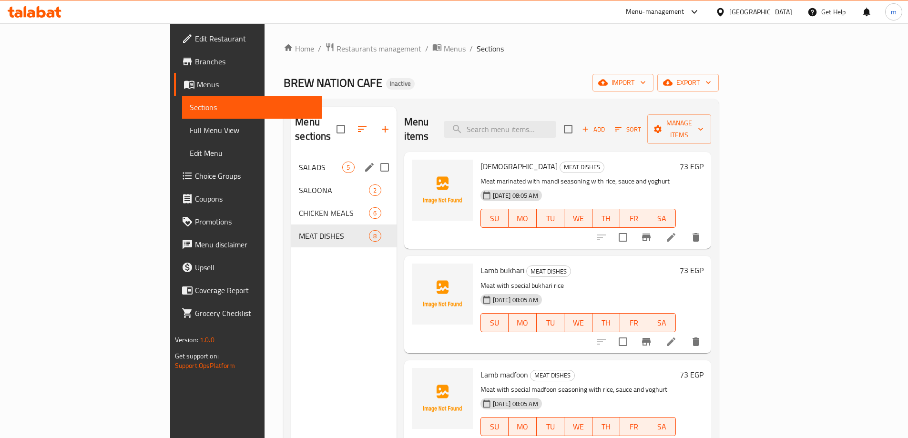
click at [299, 162] on span "SALADS" at bounding box center [320, 167] width 43 height 11
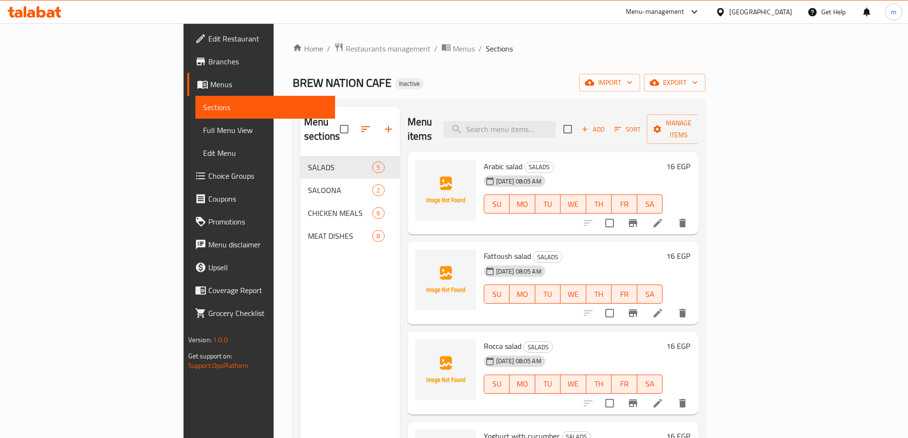
click at [671, 215] on li at bounding box center [658, 223] width 27 height 17
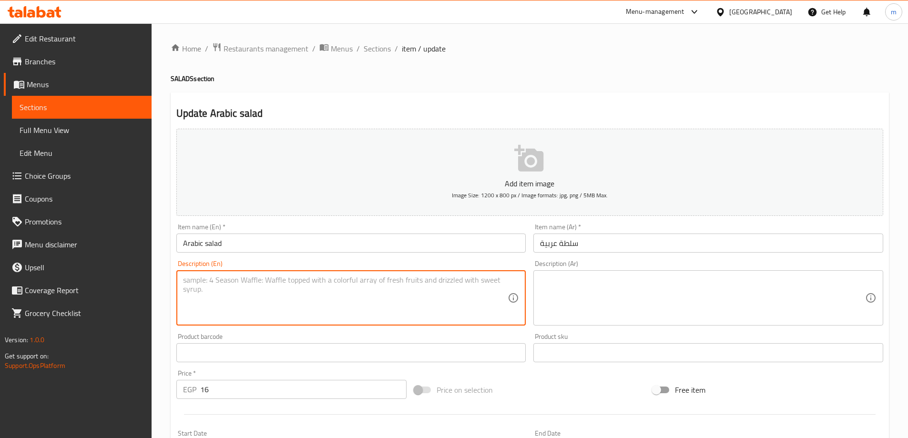
paste textarea "Made with mix of fresh vegetables and dressed with lemon juice and olive oil."
drag, startPoint x: 427, startPoint y: 278, endPoint x: 439, endPoint y: 294, distance: 19.7
click at [439, 294] on textarea "Made with mix of fresh vegetables and dressed with lemon juice and olive oil." at bounding box center [345, 298] width 325 height 45
click at [441, 294] on textarea "Made with mix of fresh vegetables and dressed with lemon juice and olive oil." at bounding box center [345, 298] width 325 height 45
type textarea "Made with mix of fresh vegetables and dressed with lemon juice and olive oil."
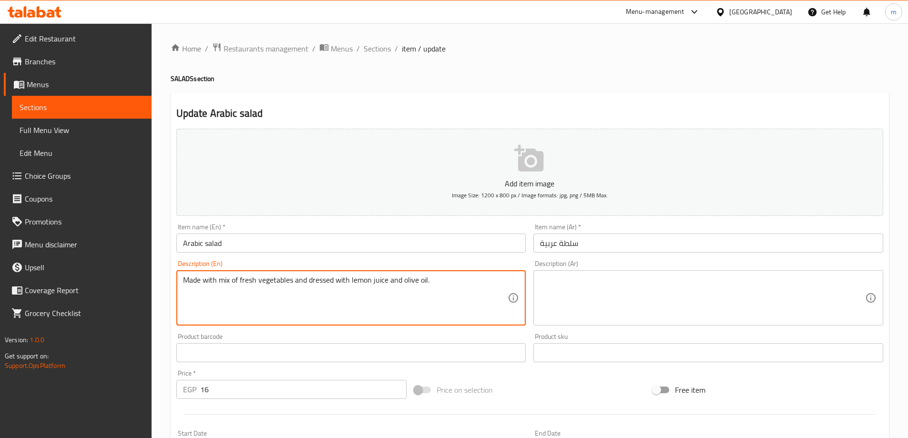
click at [621, 281] on textarea at bounding box center [702, 298] width 325 height 45
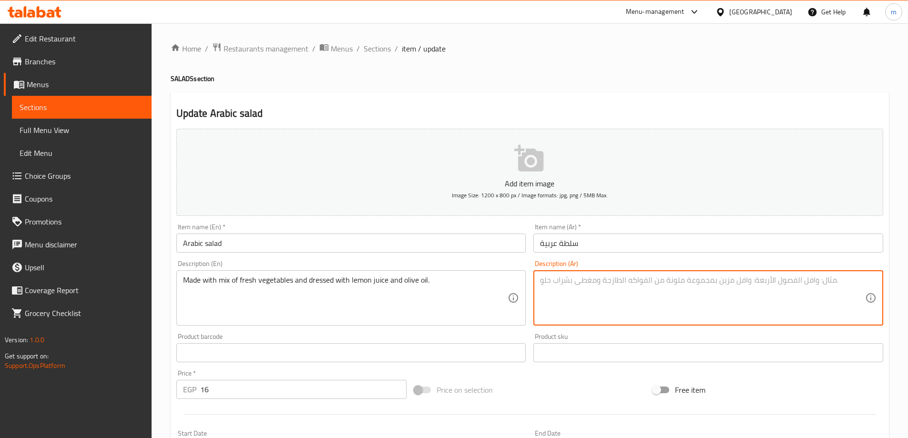
paste textarea "مصنوع من مزيج من الخضروات الطازجة ومتبل بعصير الليمون وزيت الزيتون."
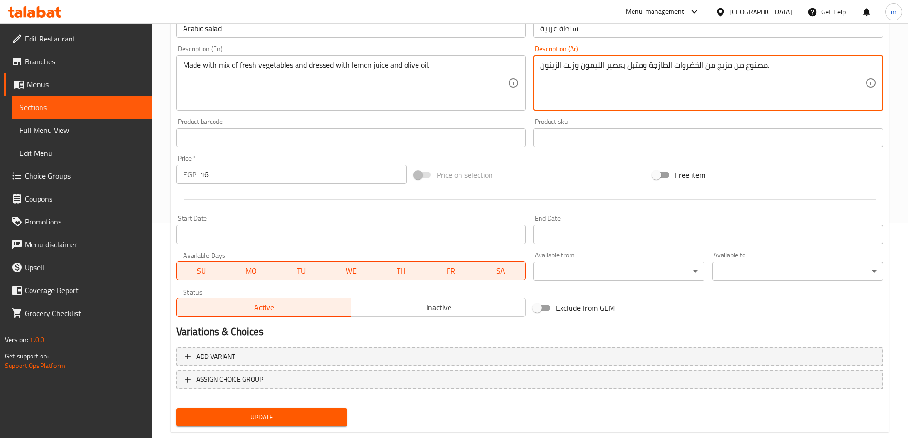
scroll to position [236, 0]
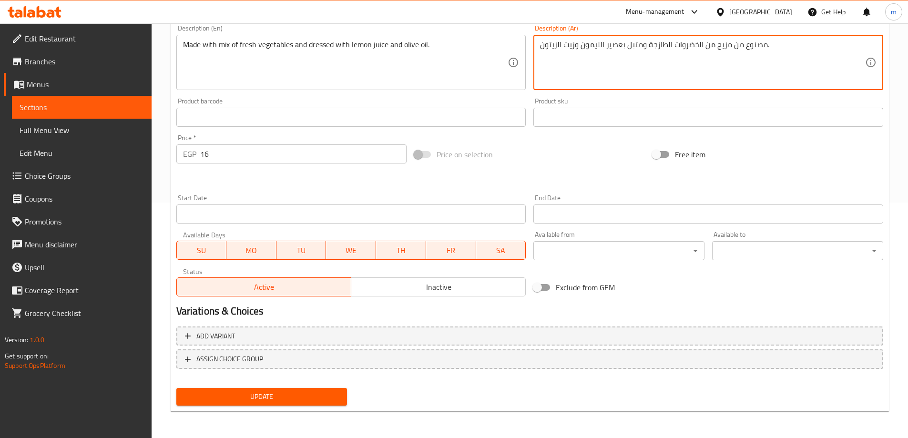
type textarea "مصنوع من مزيج من الخضروات الطازجة ومتبل بعصير الليمون وزيت الزيتون."
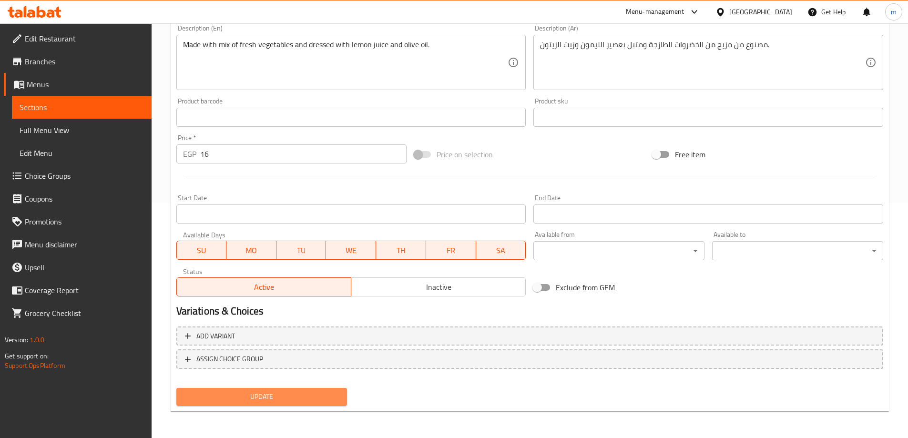
click at [310, 392] on span "Update" at bounding box center [262, 397] width 156 height 12
click at [118, 109] on span "Sections" at bounding box center [82, 107] width 124 height 11
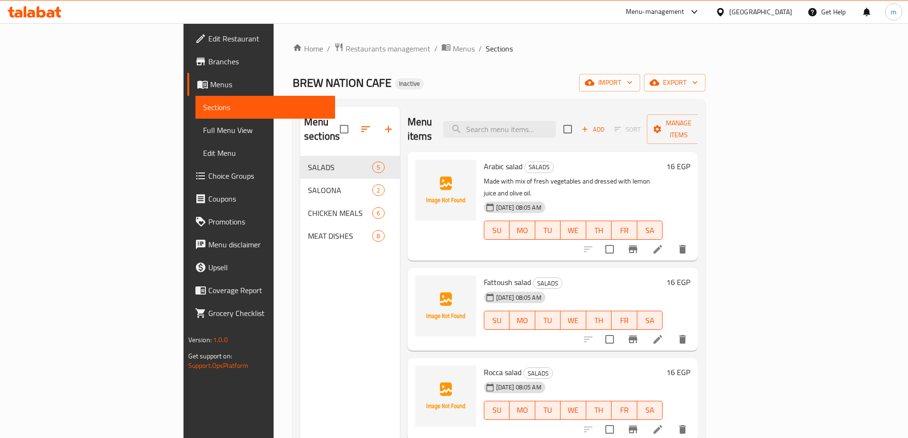
click at [671, 331] on li at bounding box center [658, 339] width 27 height 17
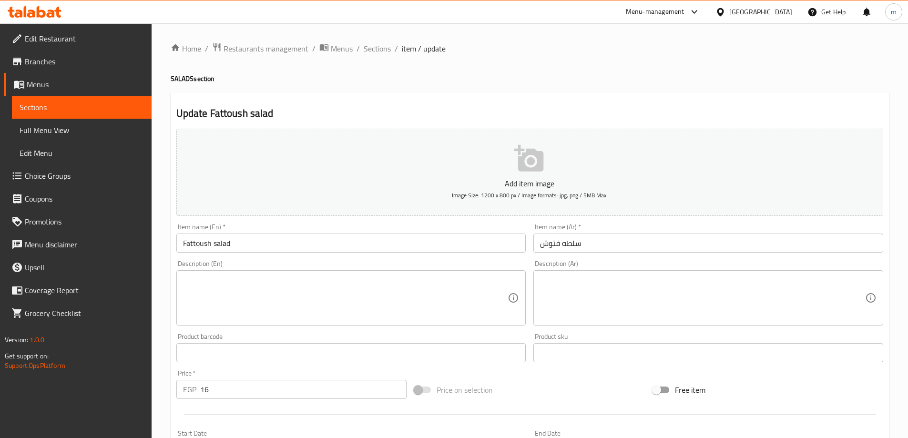
click at [294, 283] on textarea at bounding box center [345, 298] width 325 height 45
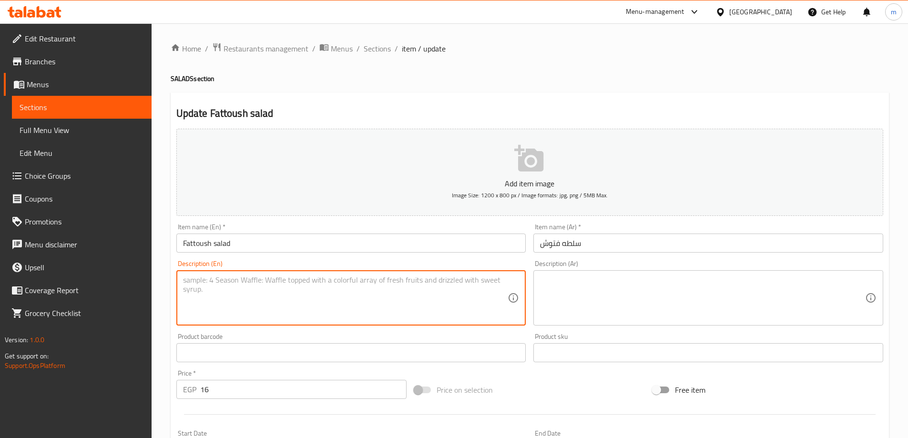
paste textarea "Mixed greens, crispy pita chips, veggies and dressing."
drag, startPoint x: 353, startPoint y: 281, endPoint x: 181, endPoint y: 276, distance: 172.2
click at [181, 276] on div "Mixed greens, crispy pita chips, veggies and dressing. Description (En)" at bounding box center [351, 297] width 350 height 55
type textarea "Mixed greens, crispy pita chips, veggies and dressing."
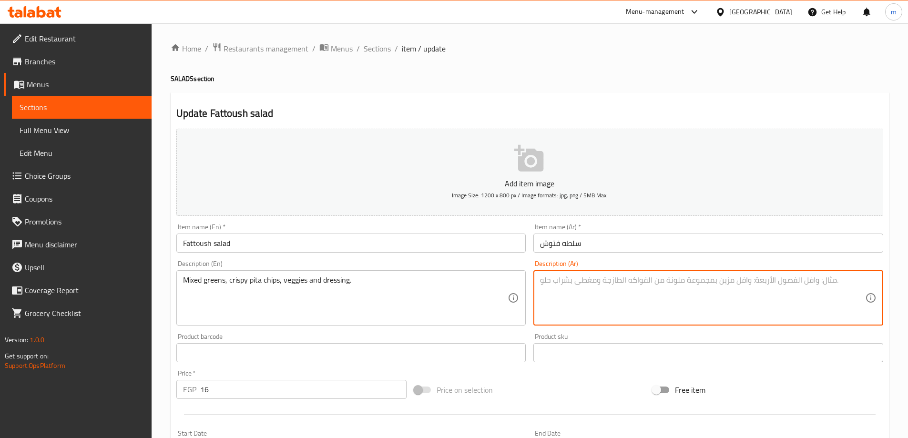
click at [597, 276] on textarea at bounding box center [702, 298] width 325 height 45
paste textarea "خضراوات مشكلة، رقائق بيتا مقرمشة، خضراوات وصلصة."
type textarea "خضراوات مشكلة، رقائق بيتا مقرمشة، خضراوات وصلصة."
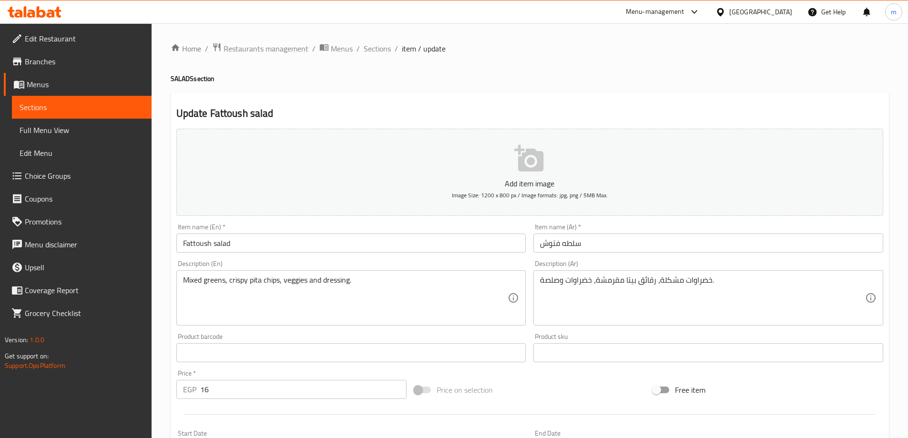
click at [539, 279] on div "خضراوات مشكلة، رقائق بيتا مقرمشة، خضراوات وصلصة. Description (Ar)" at bounding box center [708, 297] width 350 height 55
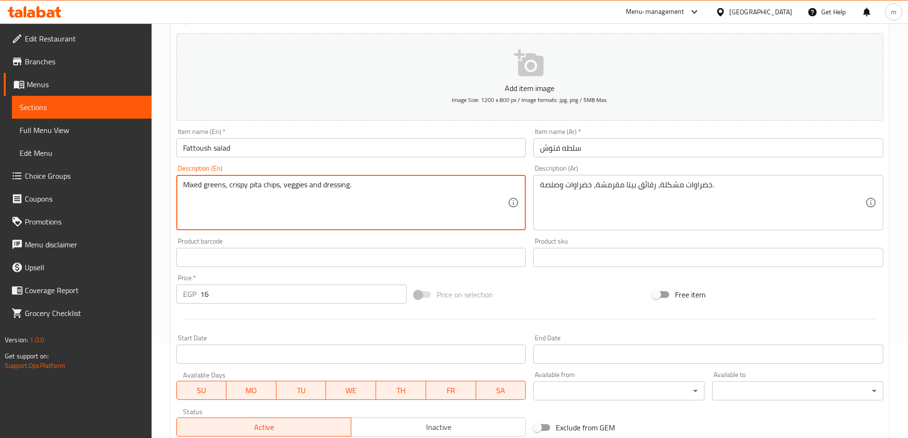
scroll to position [236, 0]
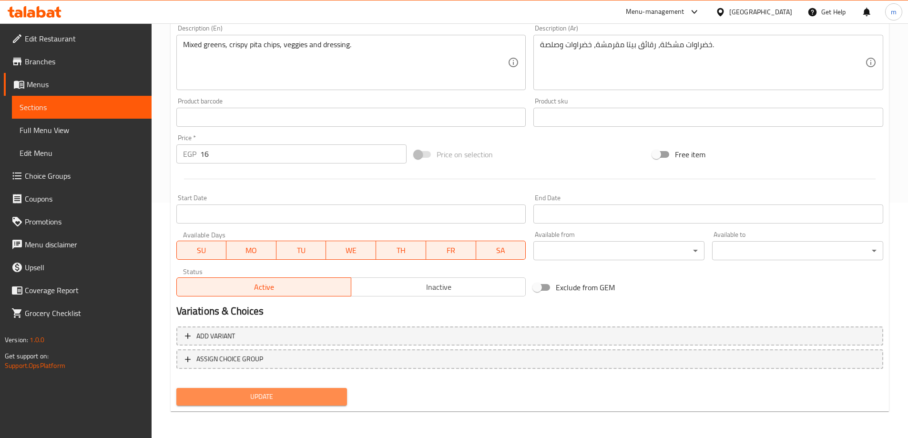
click at [315, 396] on span "Update" at bounding box center [262, 397] width 156 height 12
click at [130, 104] on span "Sections" at bounding box center [82, 107] width 124 height 11
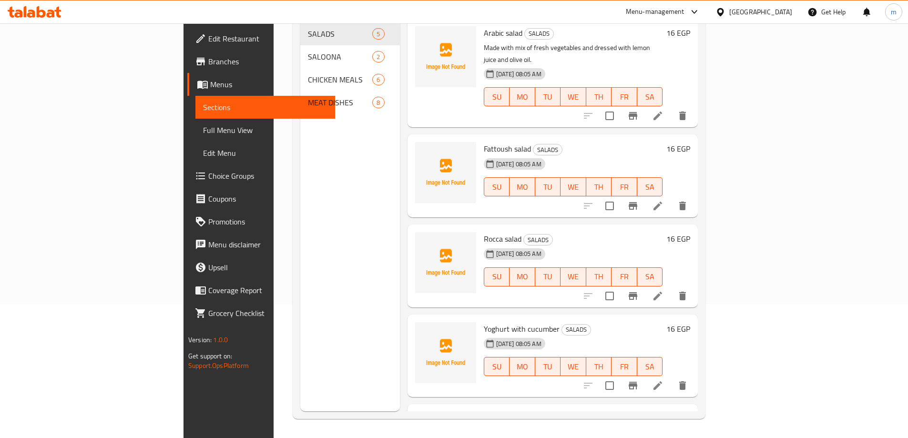
scroll to position [133, 0]
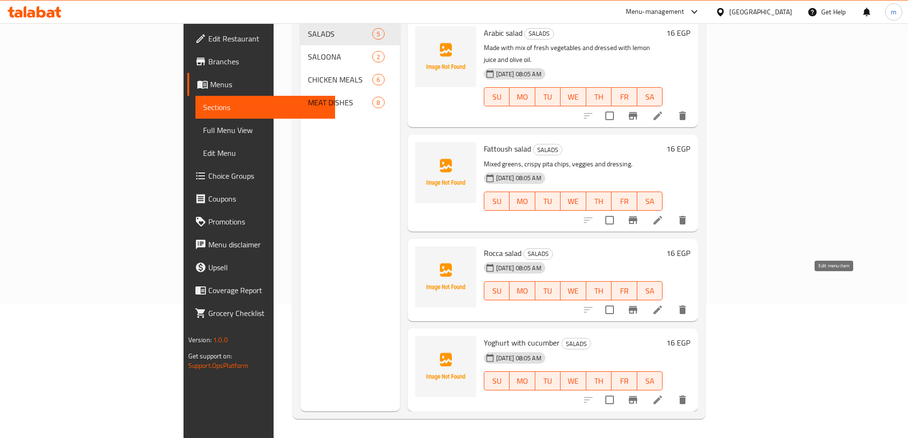
click at [664, 304] on icon at bounding box center [657, 309] width 11 height 11
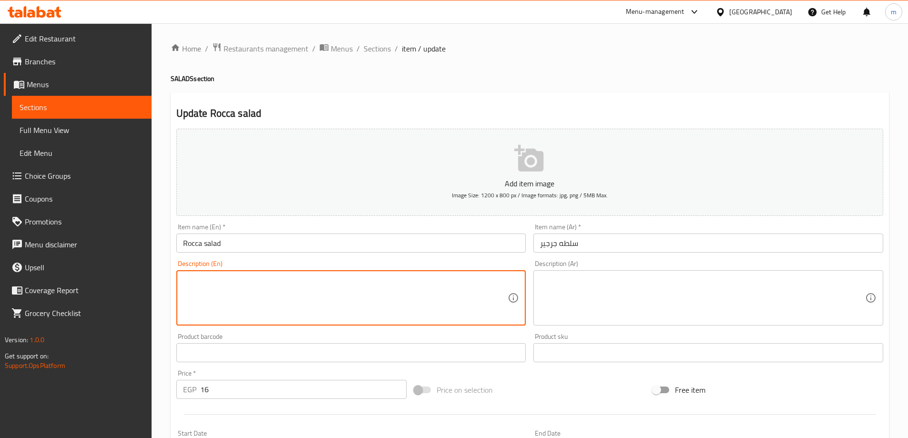
paste textarea "Arugula, pomegranate seeds, feta cheese, lemon, walnuts."
type textarea "Arugula, pomegranate seeds, feta cheese, lemon, walnuts."
click at [584, 282] on textarea at bounding box center [702, 298] width 325 height 45
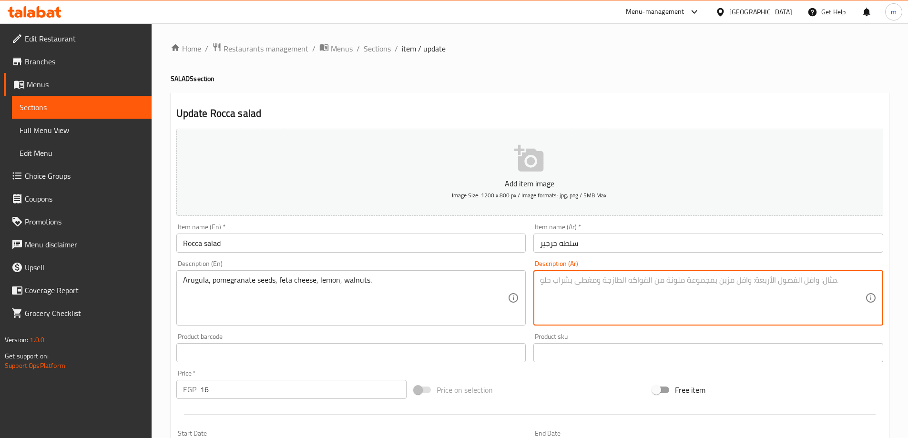
paste textarea "جرجير، بذور الرمان، جبنة الفيتا، ليمون، جوز."
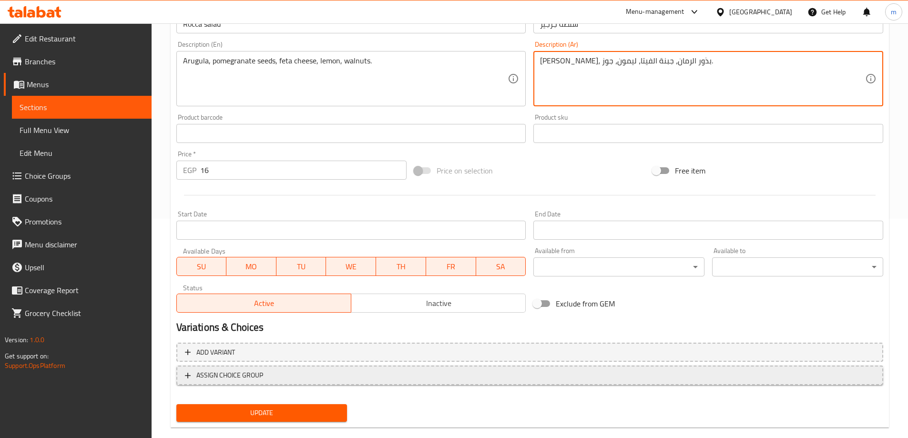
scroll to position [236, 0]
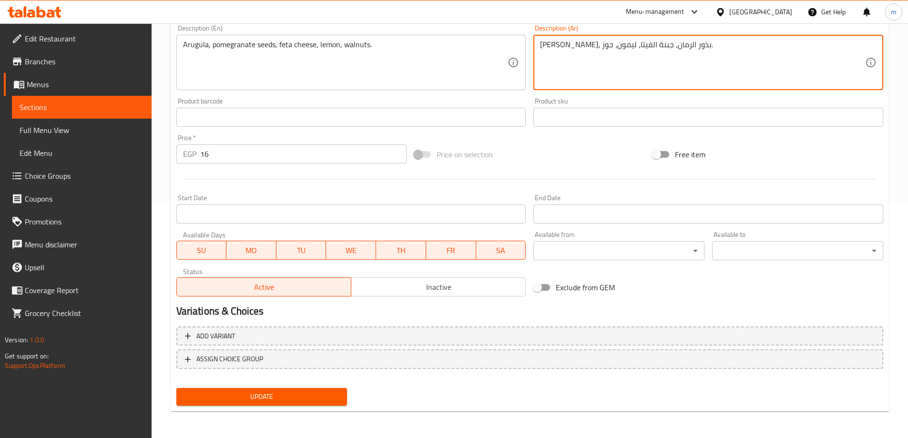
type textarea "جرجير، بذور الرمان، جبنة الفيتا، ليمون، جوز."
click at [311, 399] on span "Update" at bounding box center [262, 397] width 156 height 12
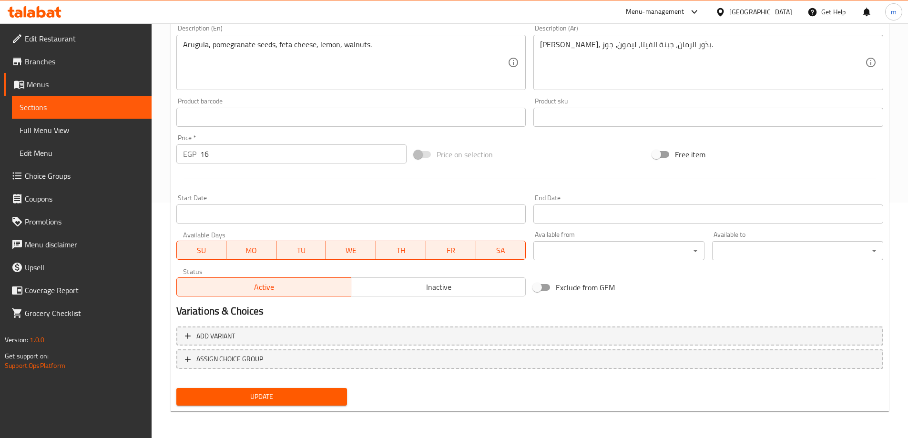
click at [103, 102] on span "Sections" at bounding box center [82, 107] width 124 height 11
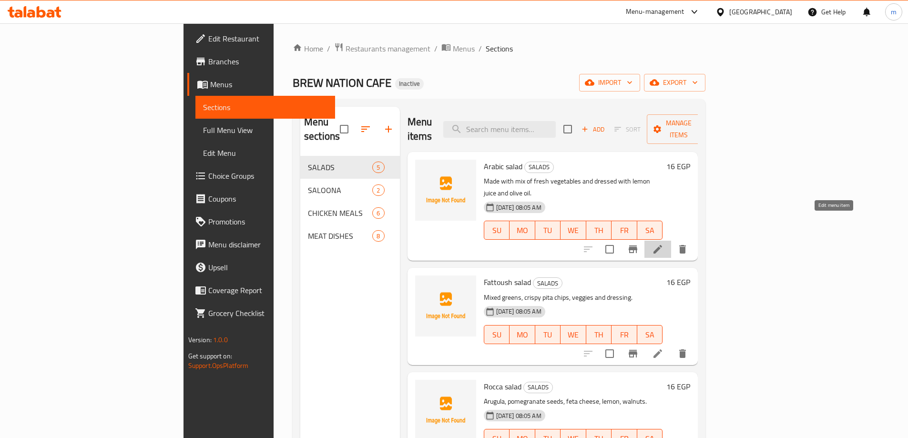
click at [662, 245] on icon at bounding box center [658, 249] width 9 height 9
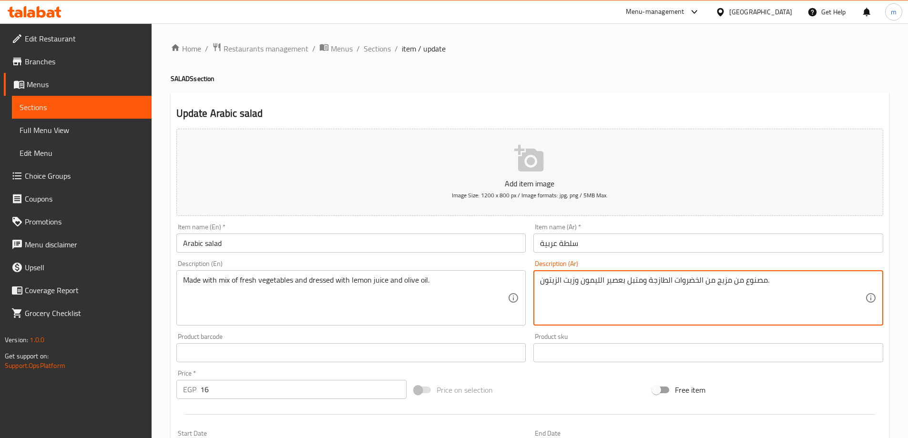
click at [782, 280] on textarea "مصنوع من مزيج من الخضروات الطازجة ومتبل بعصير الليمون وزيت الزيتون." at bounding box center [702, 298] width 325 height 45
type textarea "م"
paste textarea "مصنوعة من مزيج من الخضروات الطازجة ومتبلة بعصير الليمون وزيت الزيتون."
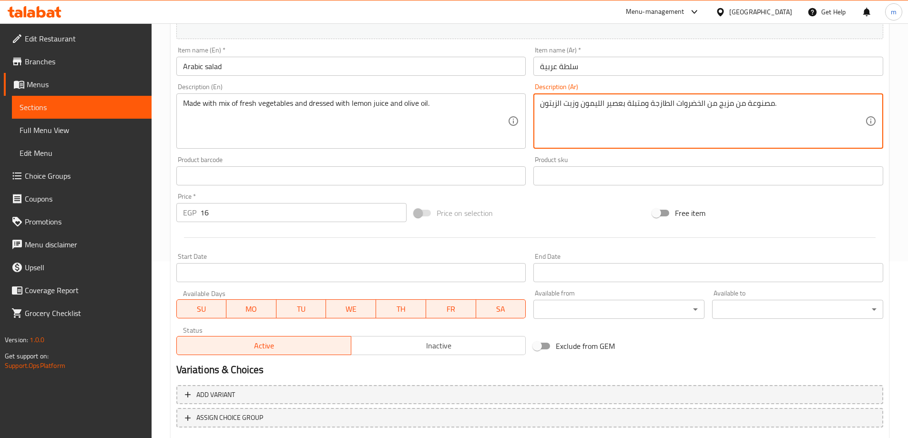
scroll to position [236, 0]
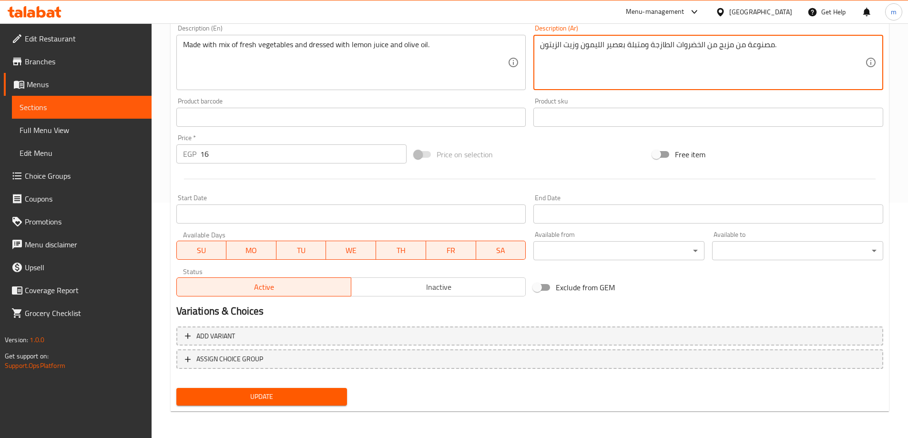
type textarea "مصنوعة من مزيج من الخضروات الطازجة ومتبلة بعصير الليمون وزيت الزيتون."
click at [306, 400] on span "Update" at bounding box center [262, 397] width 156 height 12
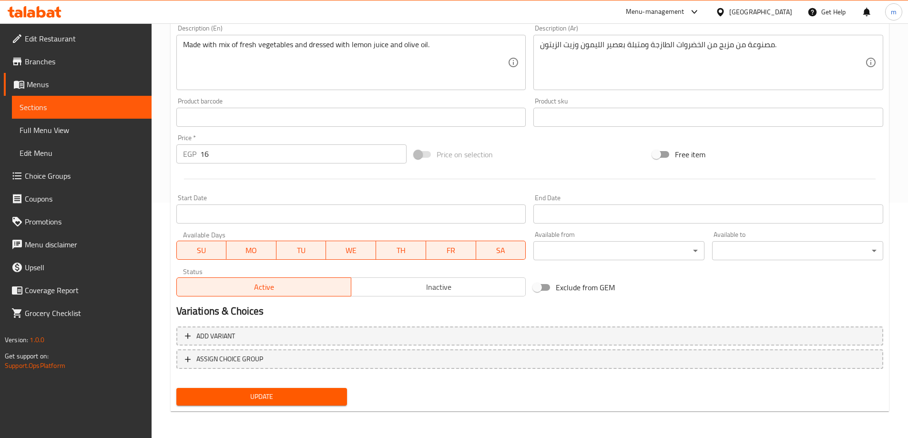
click at [113, 113] on link "Sections" at bounding box center [82, 107] width 140 height 23
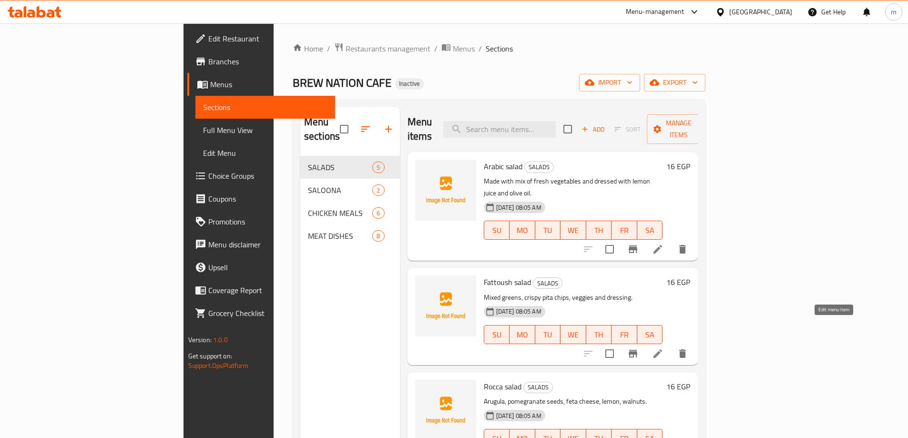
click at [664, 348] on icon at bounding box center [657, 353] width 11 height 11
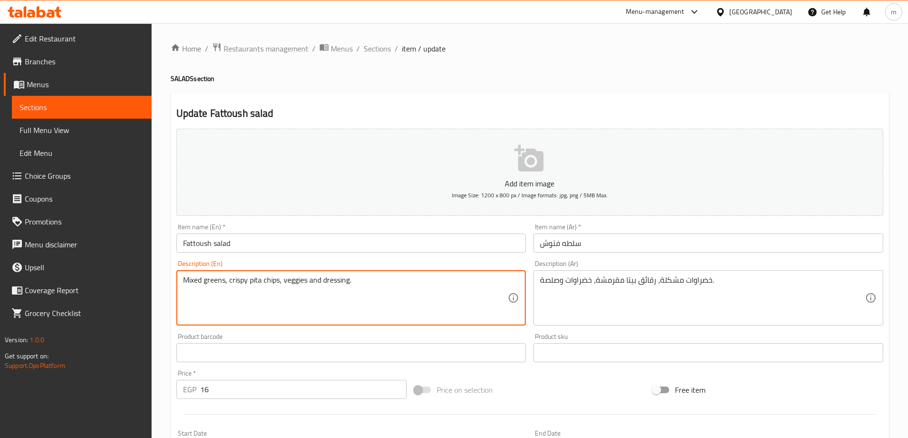
click at [364, 288] on textarea "Mixed greens, crispy pita chips, veggies and dressing." at bounding box center [345, 298] width 325 height 45
type textarea "M"
paste textarea "Lettuce, tomatoes, cucumbers, radishes, and fried bread."
type textarea "Lettuce, tomatoes, cucumbers, radishes, and fried bread."
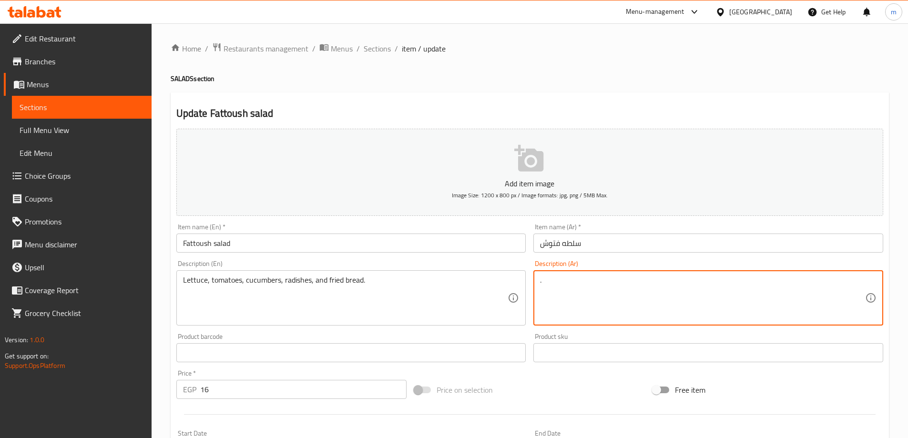
type textarea "."
click at [566, 301] on textarea "." at bounding box center [702, 298] width 325 height 45
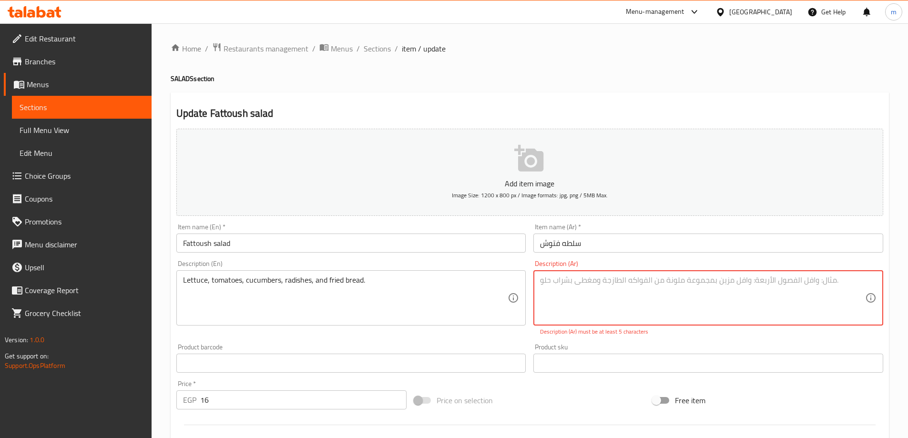
paste textarea "خس، طماطم، خيار،فجل وقطع خبز مقلية."
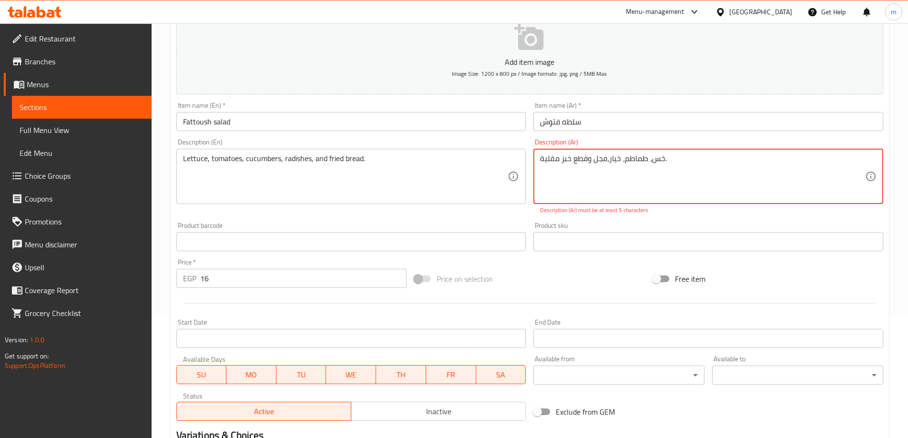
scroll to position [143, 0]
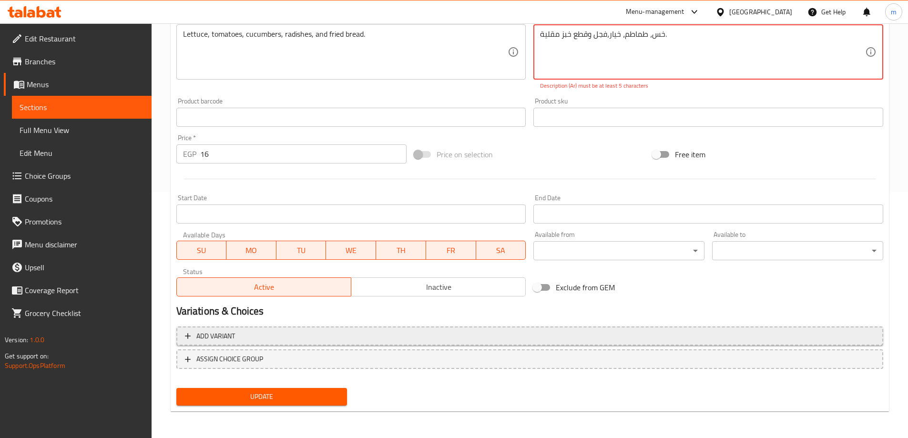
type textarea "خس، طماطم، خيار،فجل وقطع خبز مقلية."
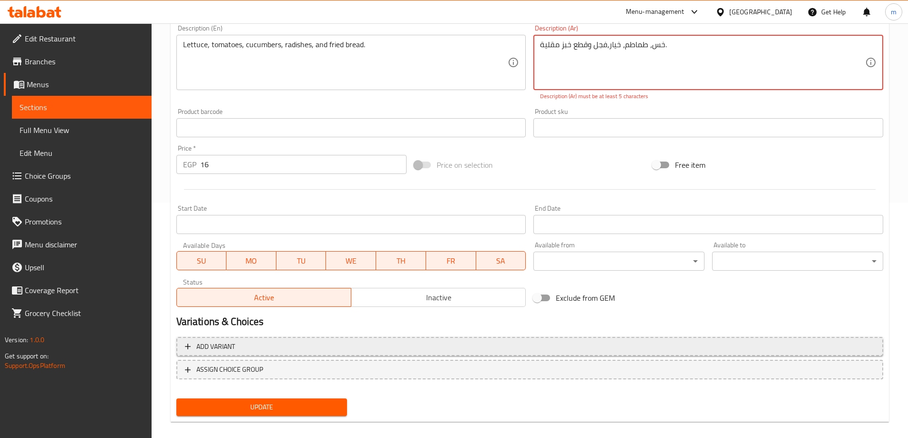
click at [299, 401] on span "Update" at bounding box center [262, 407] width 156 height 12
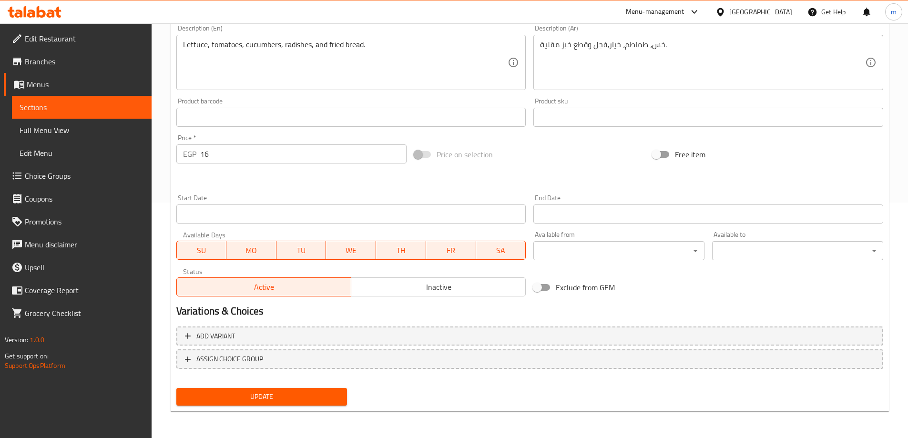
click at [77, 106] on span "Sections" at bounding box center [82, 107] width 124 height 11
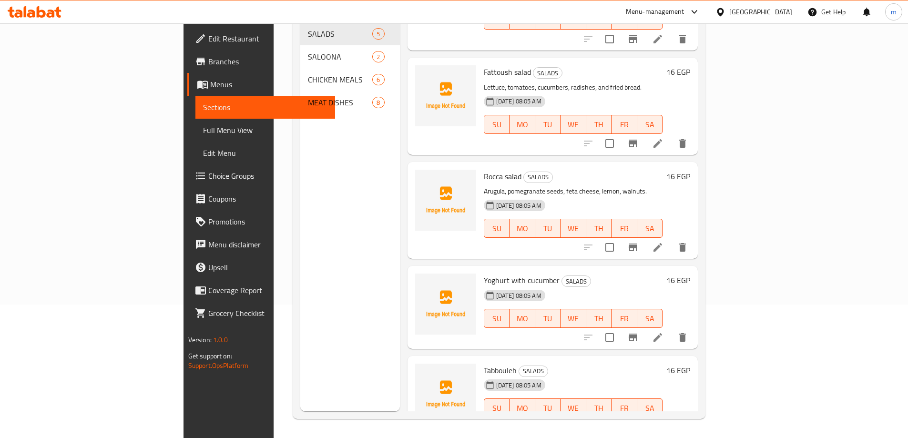
scroll to position [78, 0]
click at [664, 331] on icon at bounding box center [657, 336] width 11 height 11
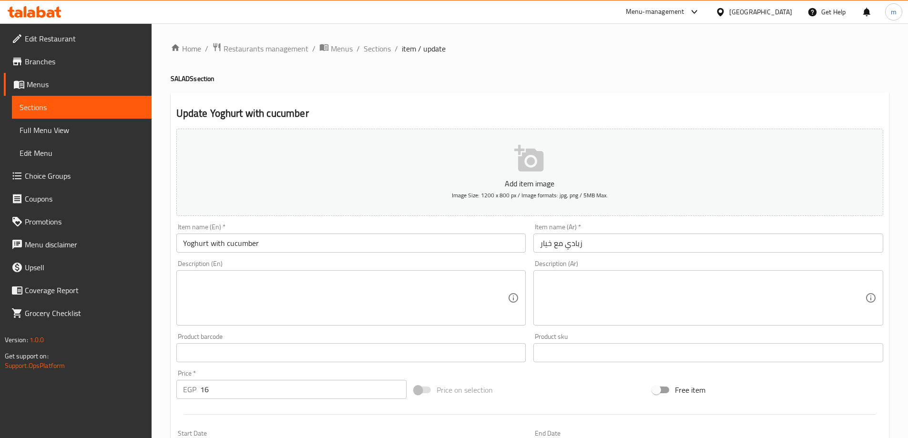
click at [236, 270] on div "Description (En)" at bounding box center [351, 297] width 350 height 55
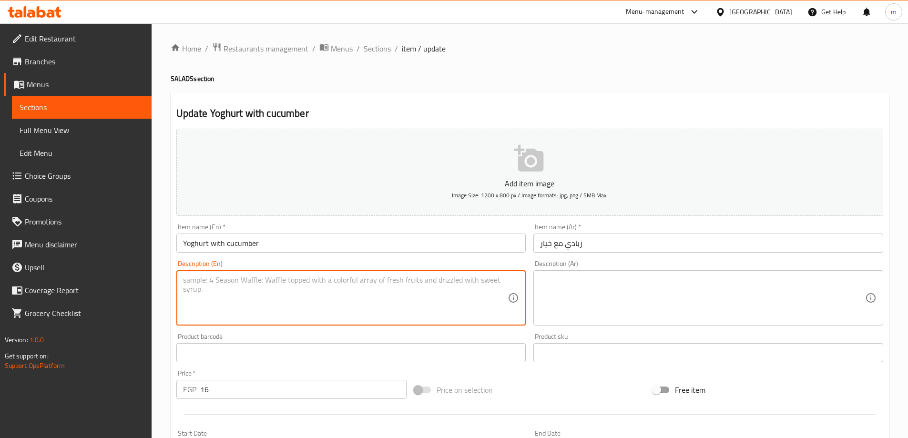
paste textarea "Yogurt dish with cucumber."
type textarea "Yogurt dish with cucumber."
click at [557, 300] on textarea at bounding box center [702, 298] width 325 height 45
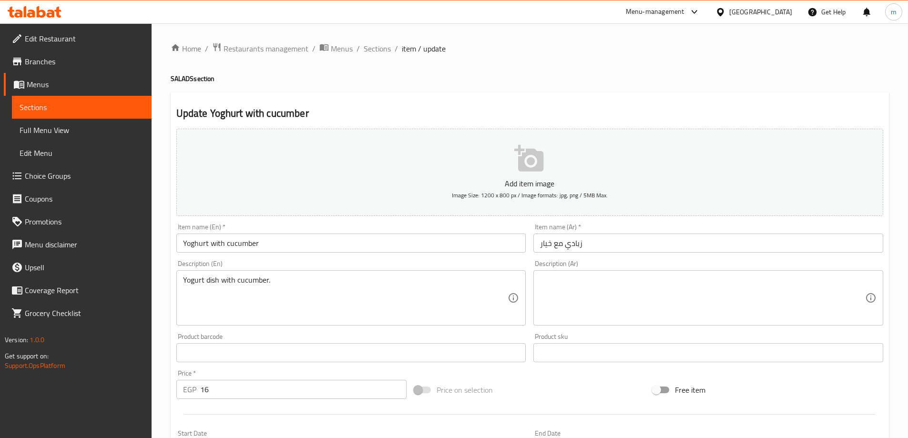
click at [606, 296] on textarea at bounding box center [702, 298] width 325 height 45
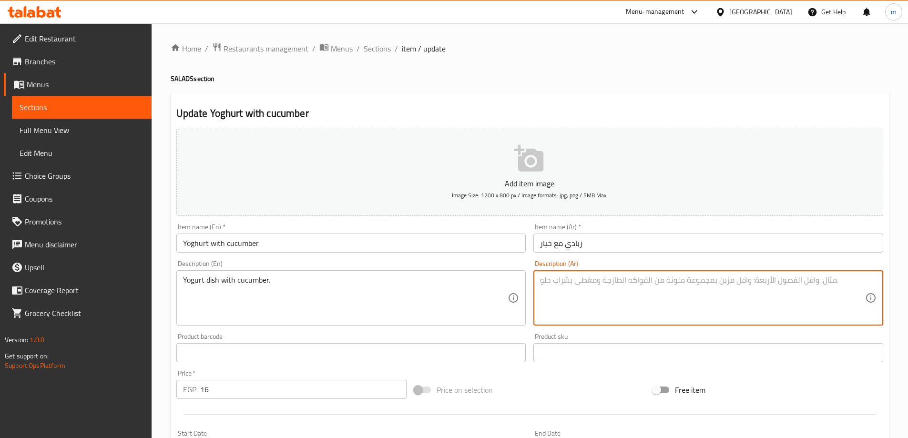
paste textarea "طبق زبادي مع خيار"
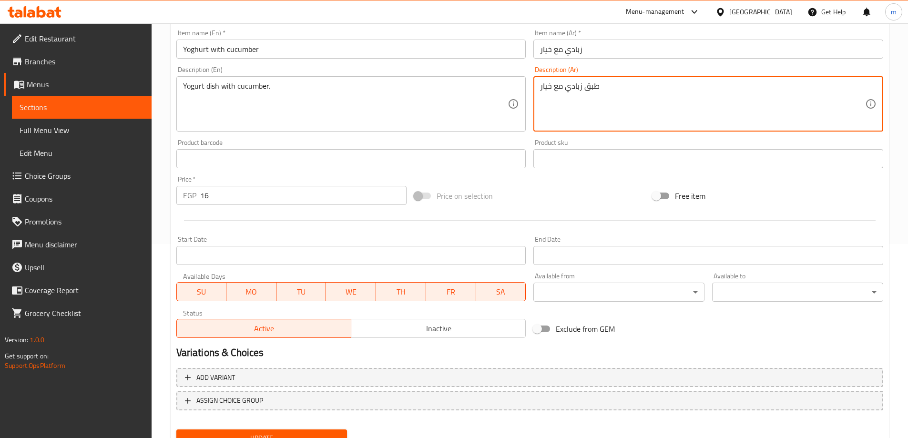
scroll to position [236, 0]
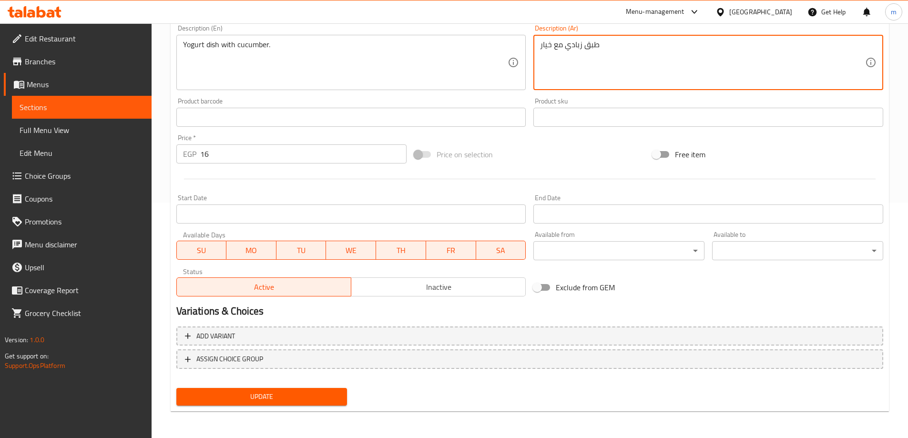
type textarea "طبق زبادي مع خيار"
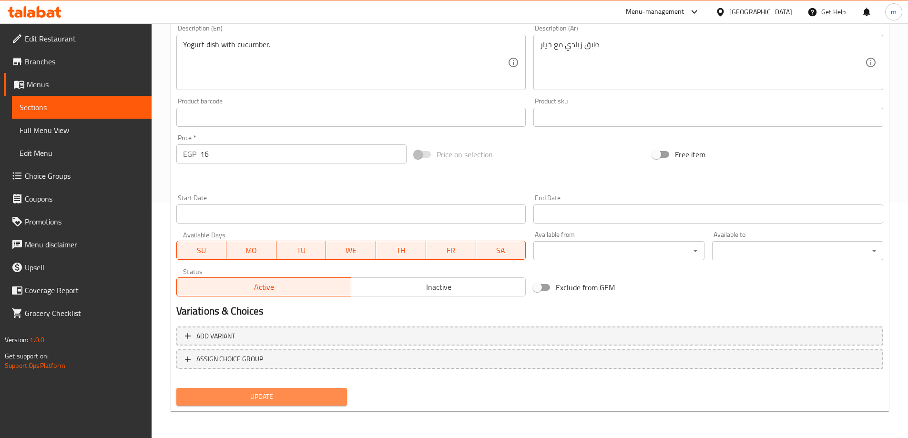
click at [303, 396] on span "Update" at bounding box center [262, 397] width 156 height 12
click at [86, 107] on span "Sections" at bounding box center [82, 107] width 124 height 11
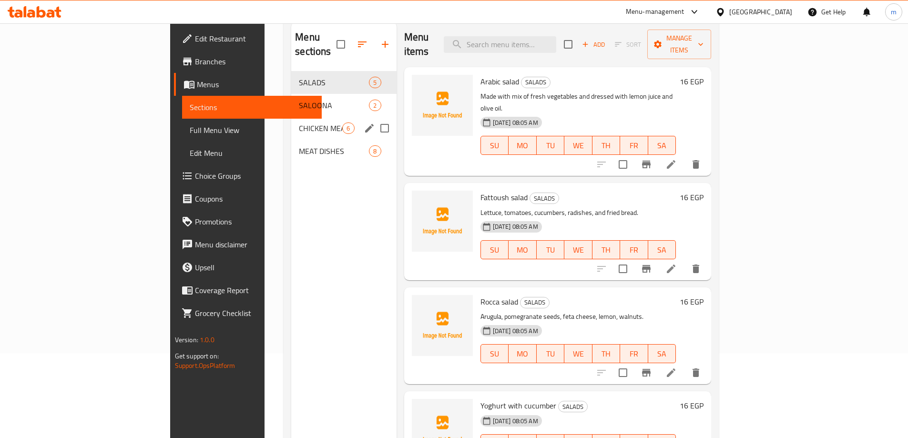
scroll to position [38, 0]
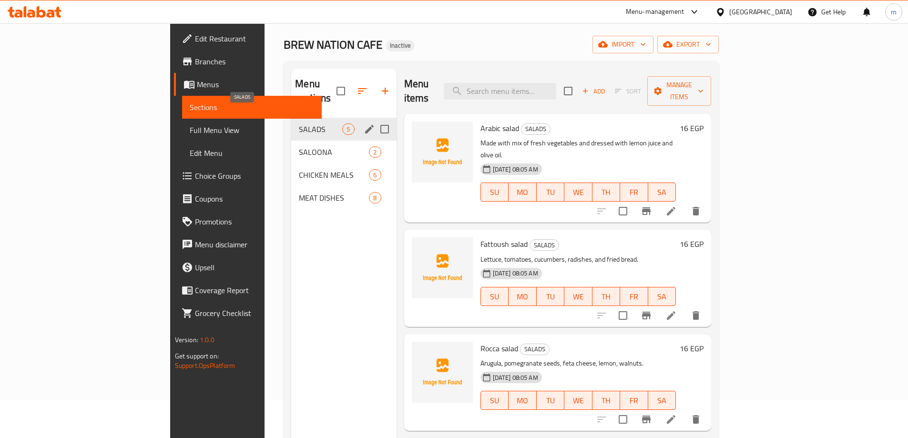
click at [299, 123] on span "SALADS" at bounding box center [320, 128] width 43 height 11
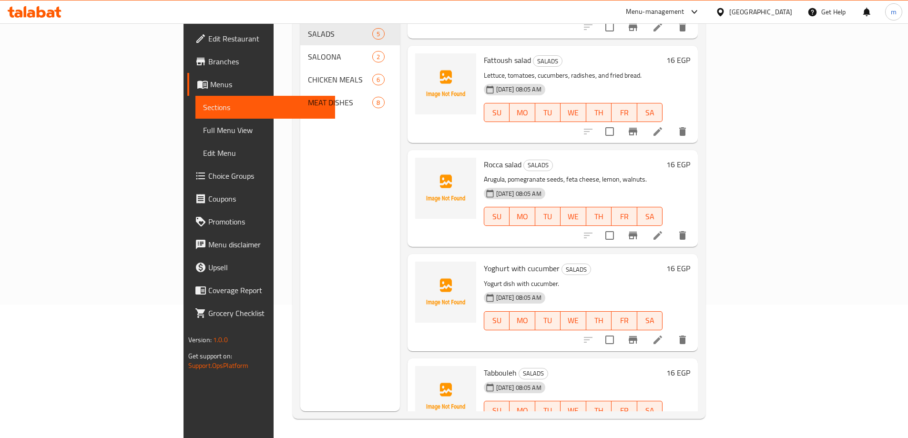
scroll to position [92, 0]
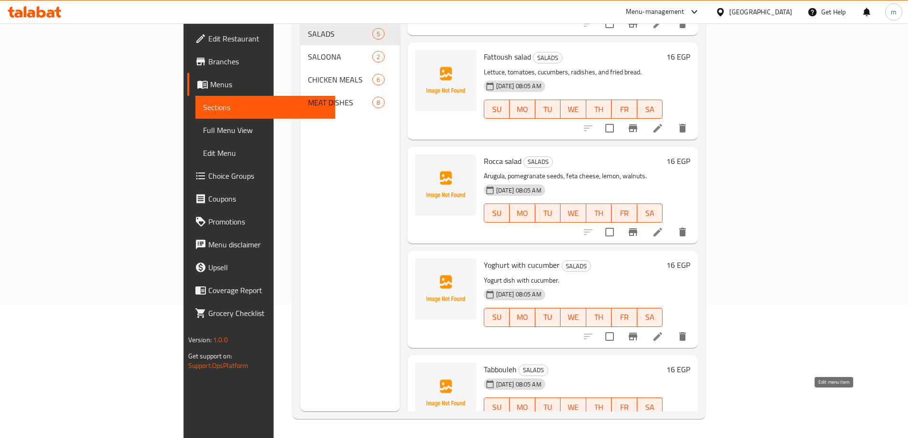
click at [662, 422] on icon at bounding box center [658, 426] width 9 height 9
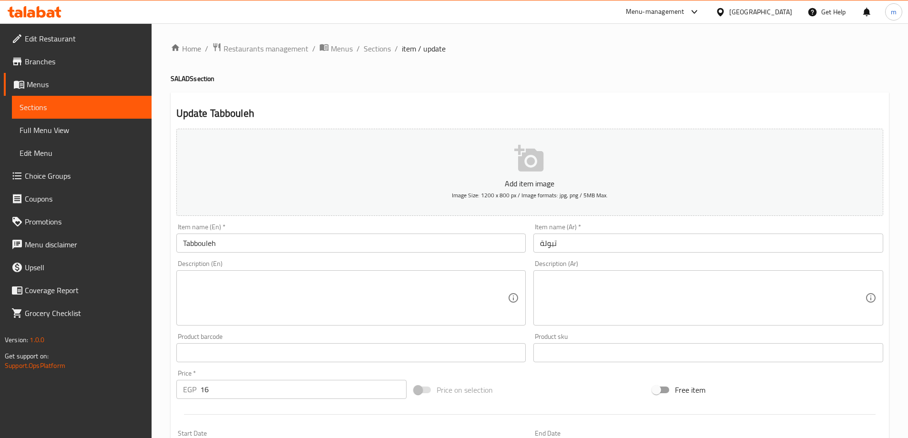
click at [271, 293] on textarea at bounding box center [345, 298] width 325 height 45
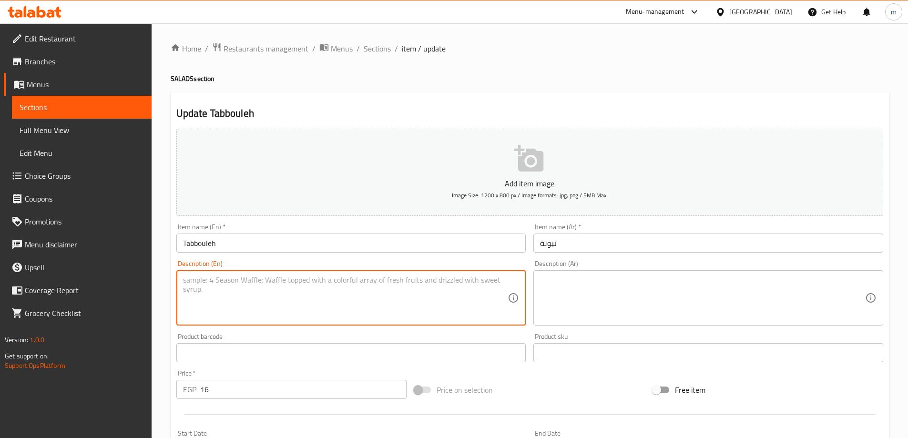
paste textarea "Bulgur wheat, Parsley, chopped, Mint,Tomatoes, Cucumber, Onion, Lemon juice, Ol…"
click at [201, 282] on textarea "Bulgur wheat, Parsley, chopped, Mint,Tomatoes, Cucumber, Onion, Lemon juice, Ol…" at bounding box center [345, 298] width 325 height 45
type textarea "Bulgur wheat, Parsley, chopped, Mint,Tomatoes, Cucumber, Onion, Lemon juice, Ol…"
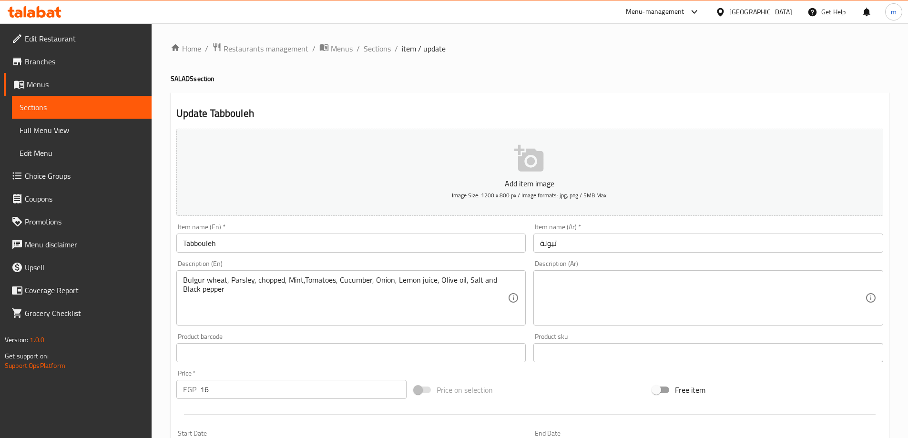
click at [563, 282] on textarea at bounding box center [702, 298] width 325 height 45
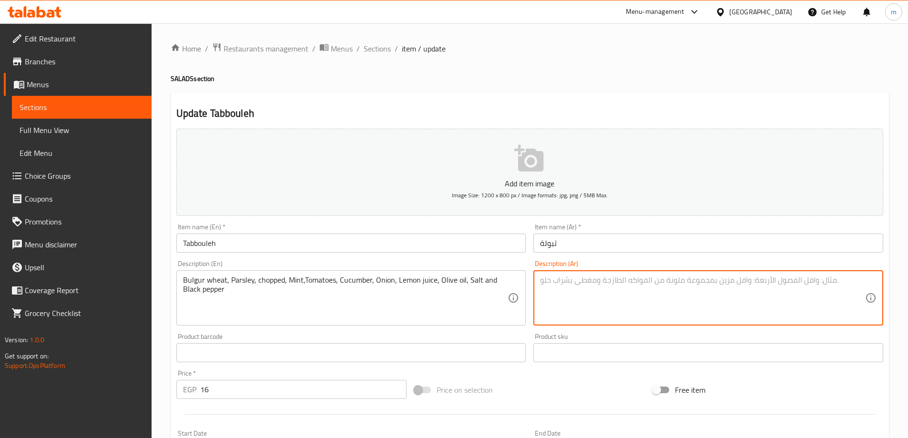
paste textarea "برغل، بقدونس، مفروم، نعناع، طماطم، خيار، بصل، عصير ليمون، زيت زيتون، ملح وفلفل …"
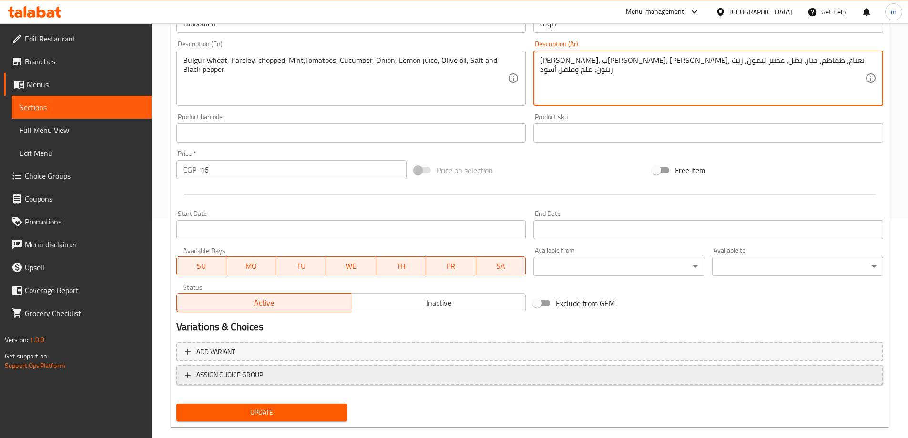
scroll to position [236, 0]
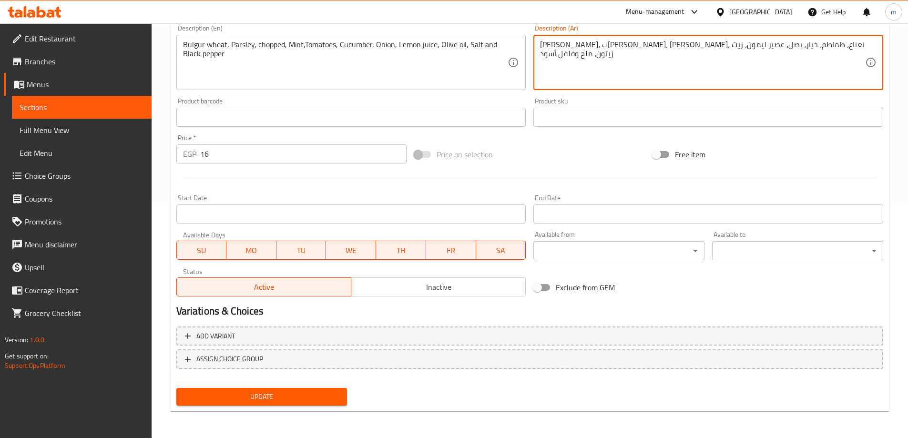
type textarea "برغل، بقدونس، مفروم، نعناع، طماطم، خيار، بصل، عصير ليمون، زيت زيتون، ملح وفلفل …"
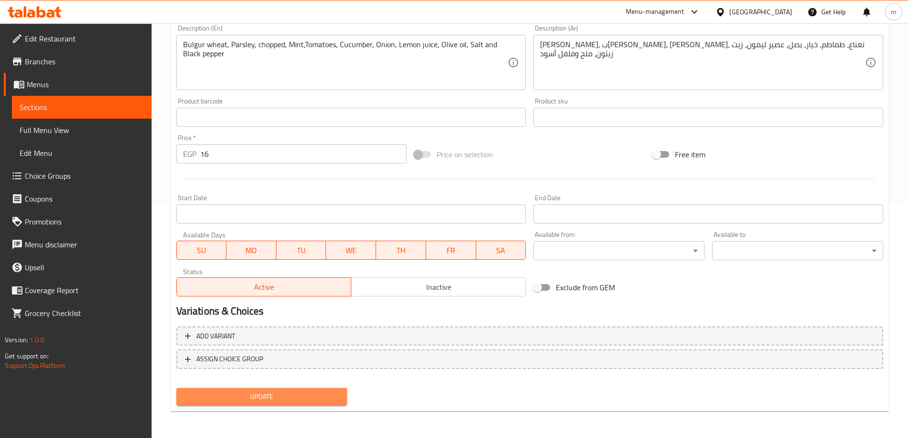
click at [311, 400] on span "Update" at bounding box center [262, 397] width 156 height 12
click at [111, 107] on span "Sections" at bounding box center [82, 107] width 124 height 11
